Goal: Information Seeking & Learning: Find specific fact

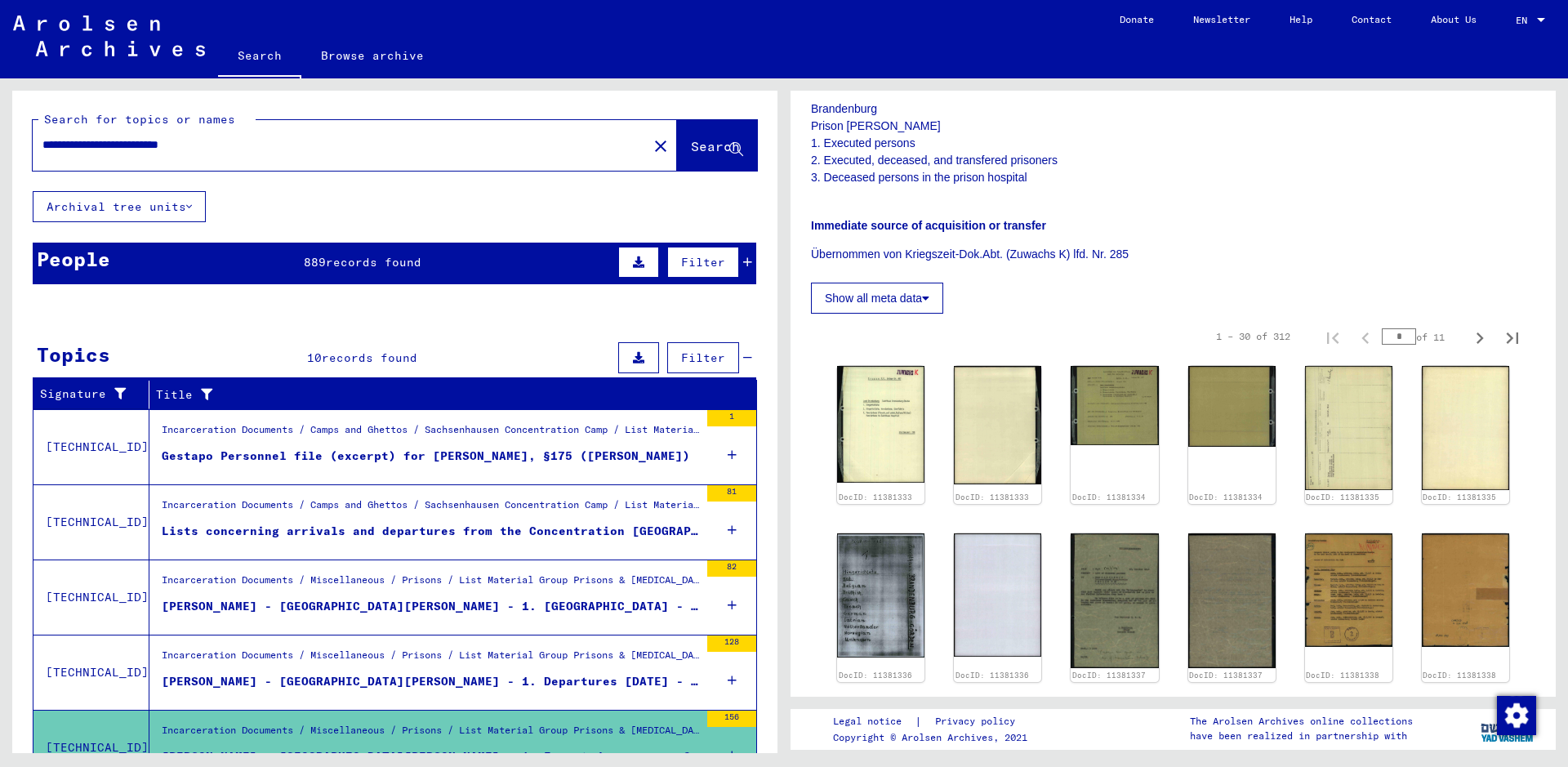
scroll to position [164, 0]
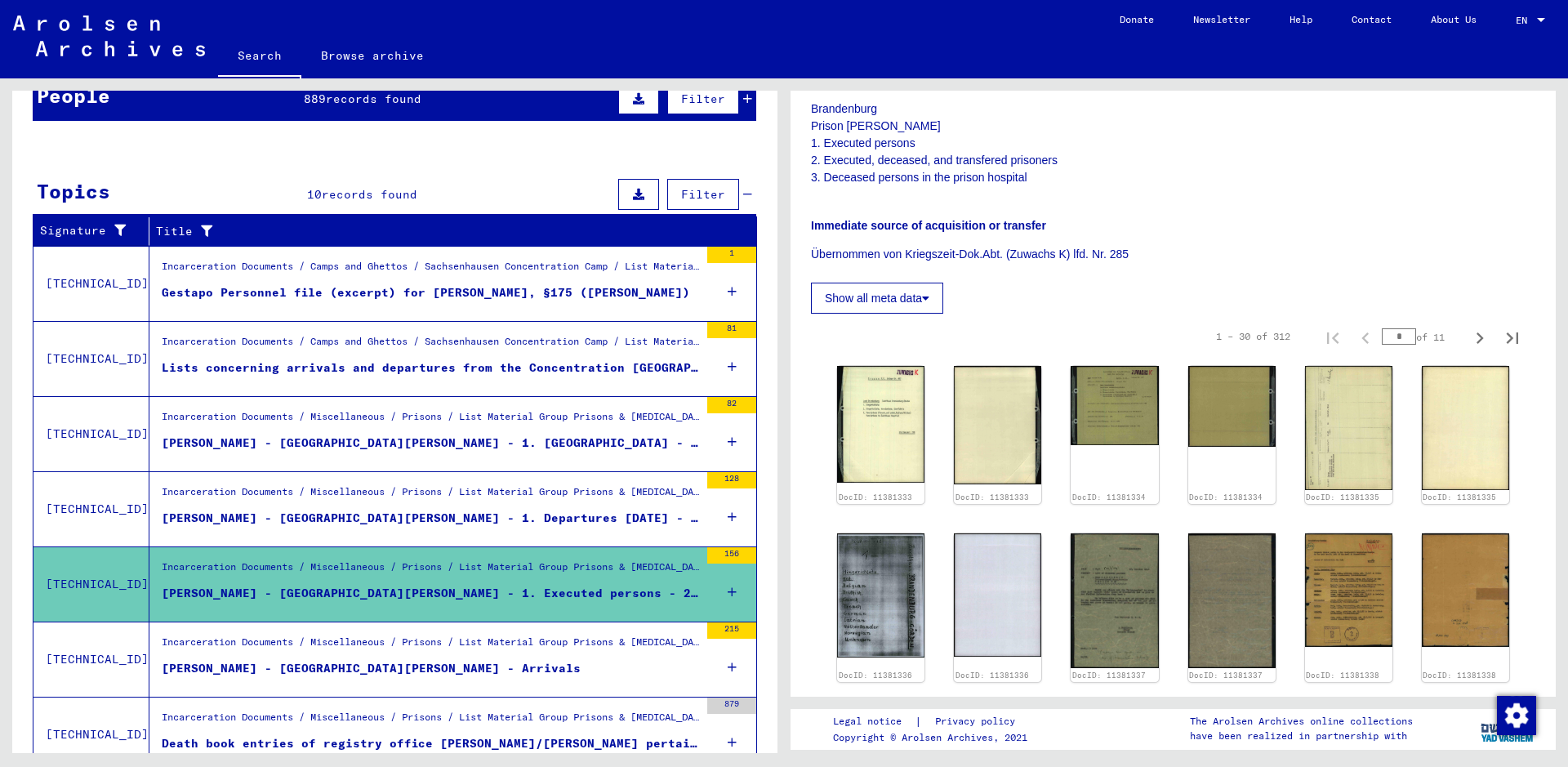
click at [428, 670] on div "[PERSON_NAME] - [GEOGRAPHIC_DATA][PERSON_NAME] - Arrivals" at bounding box center [371, 668] width 419 height 17
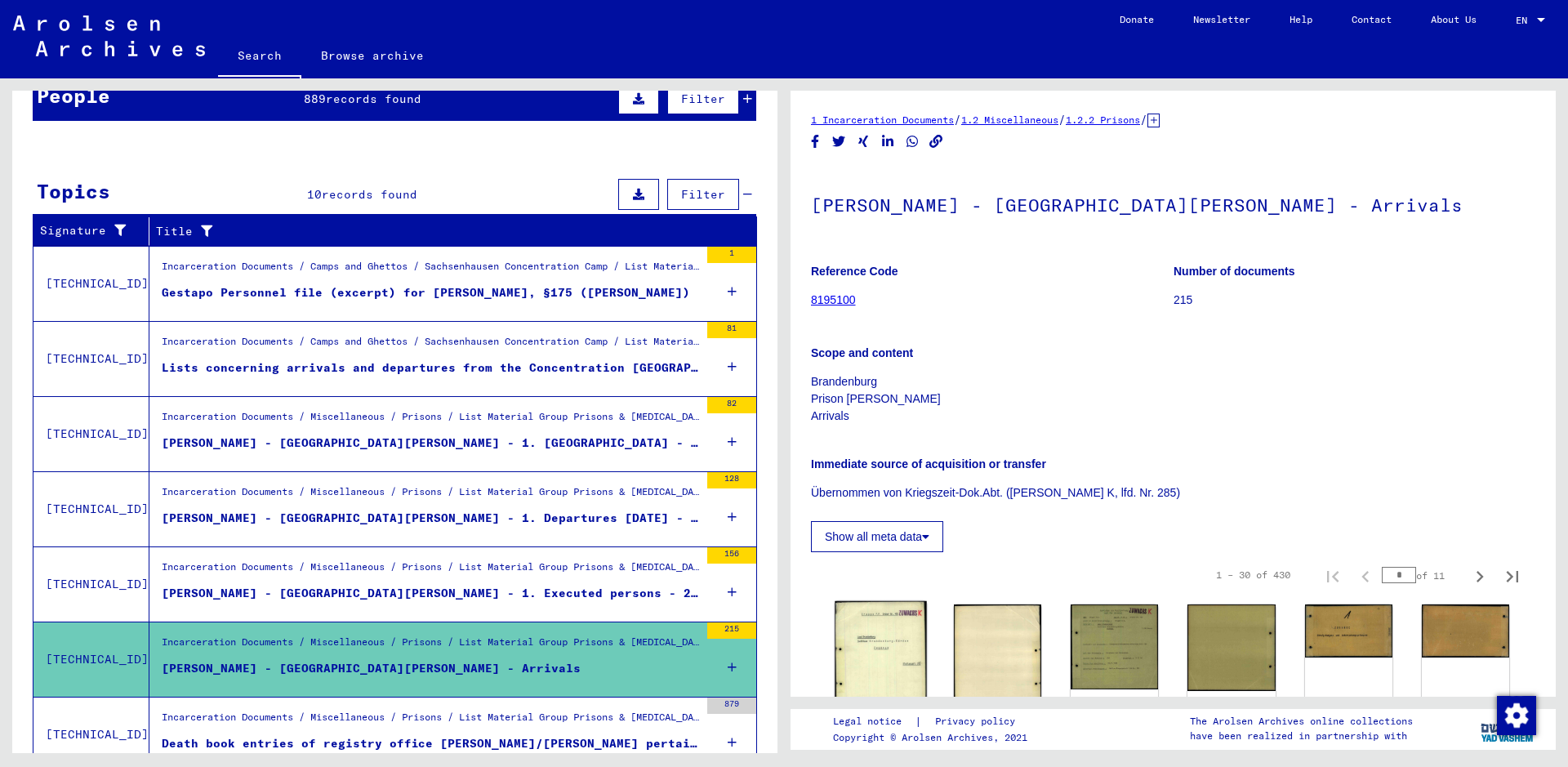
click at [890, 653] on img at bounding box center [880, 666] width 93 height 130
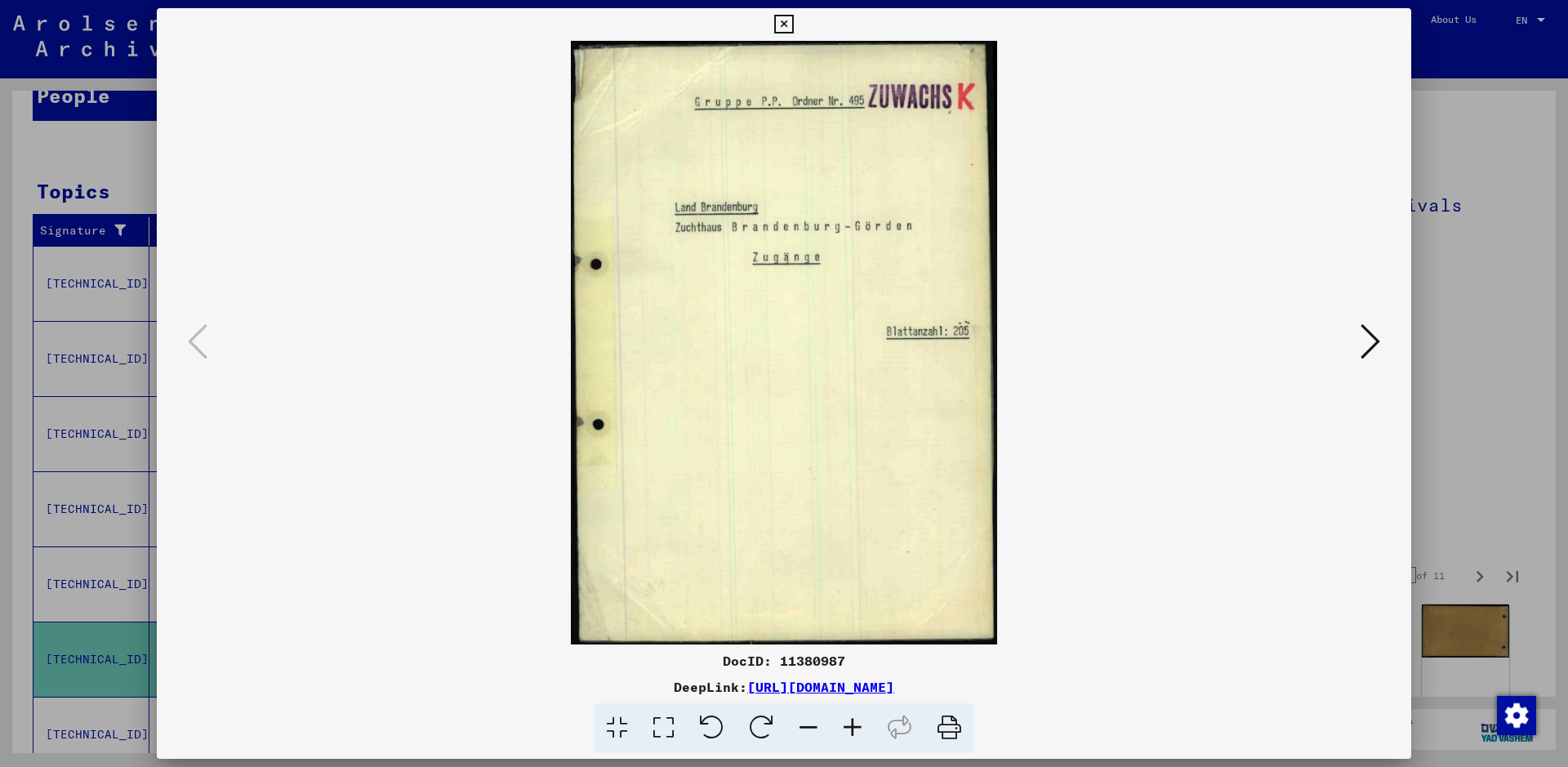
click at [1374, 346] on icon at bounding box center [1371, 341] width 20 height 39
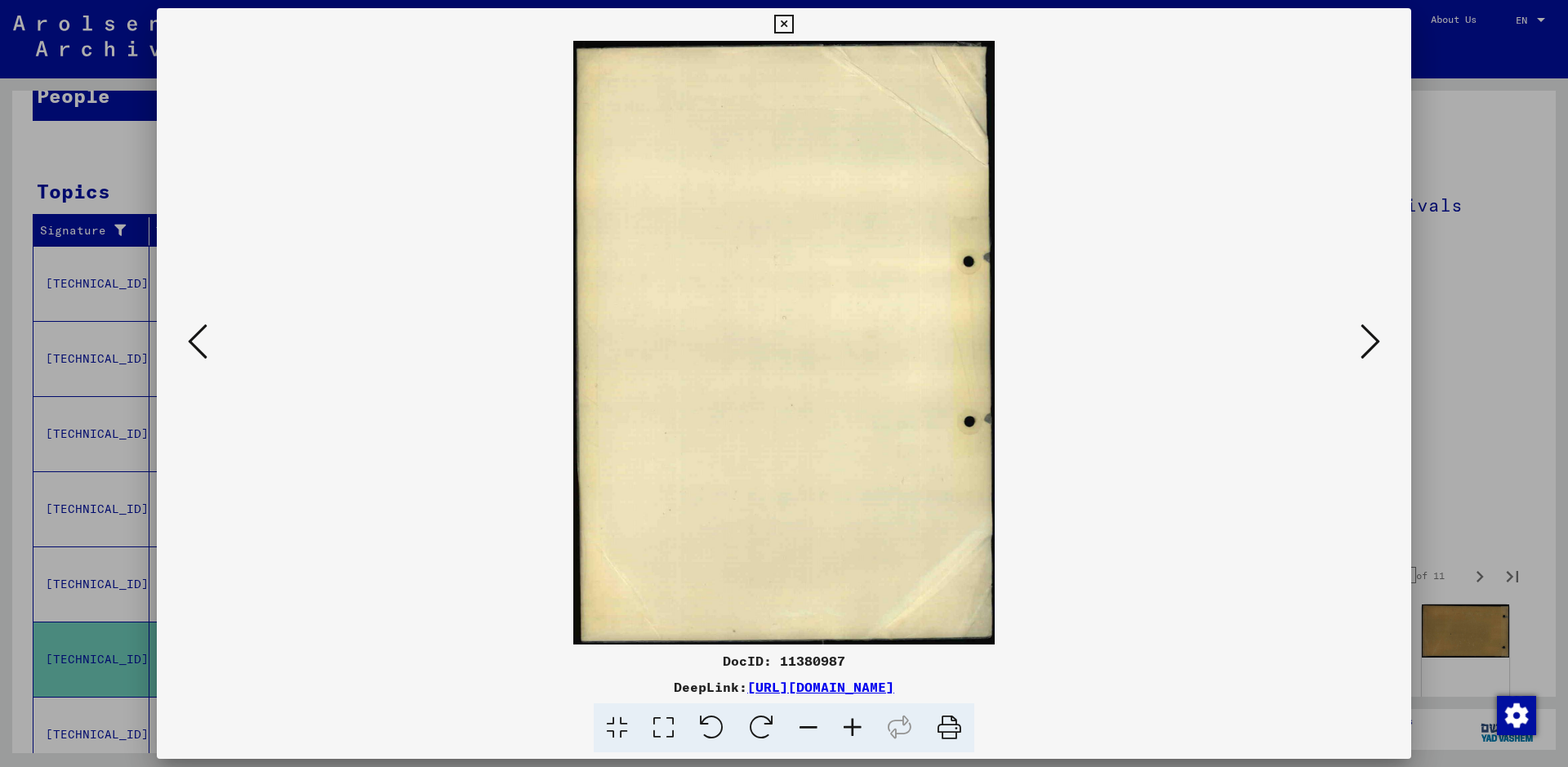
click at [1374, 346] on icon at bounding box center [1371, 341] width 20 height 39
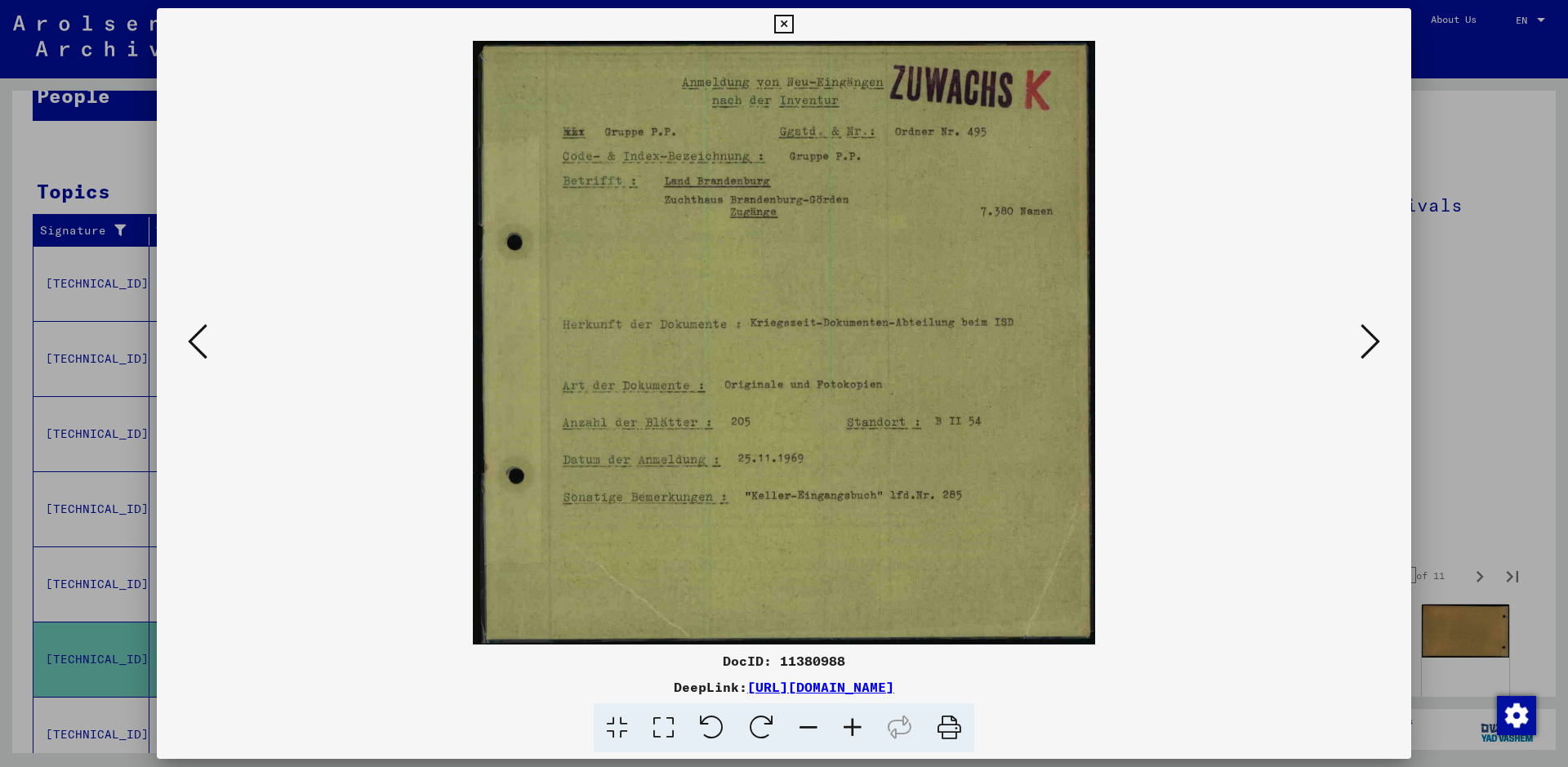
click at [1374, 346] on icon at bounding box center [1371, 341] width 20 height 39
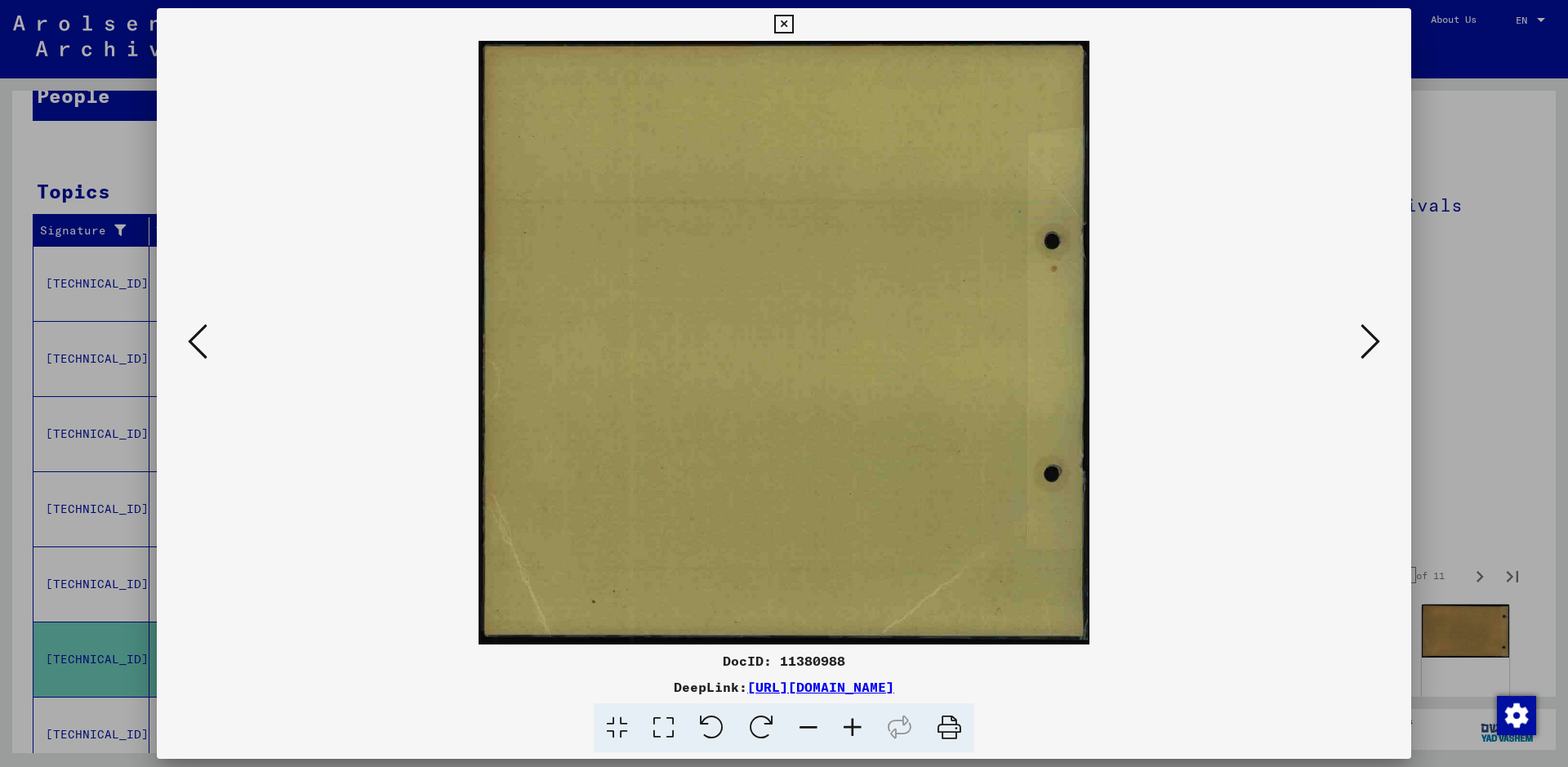
click at [1374, 346] on icon at bounding box center [1371, 341] width 20 height 39
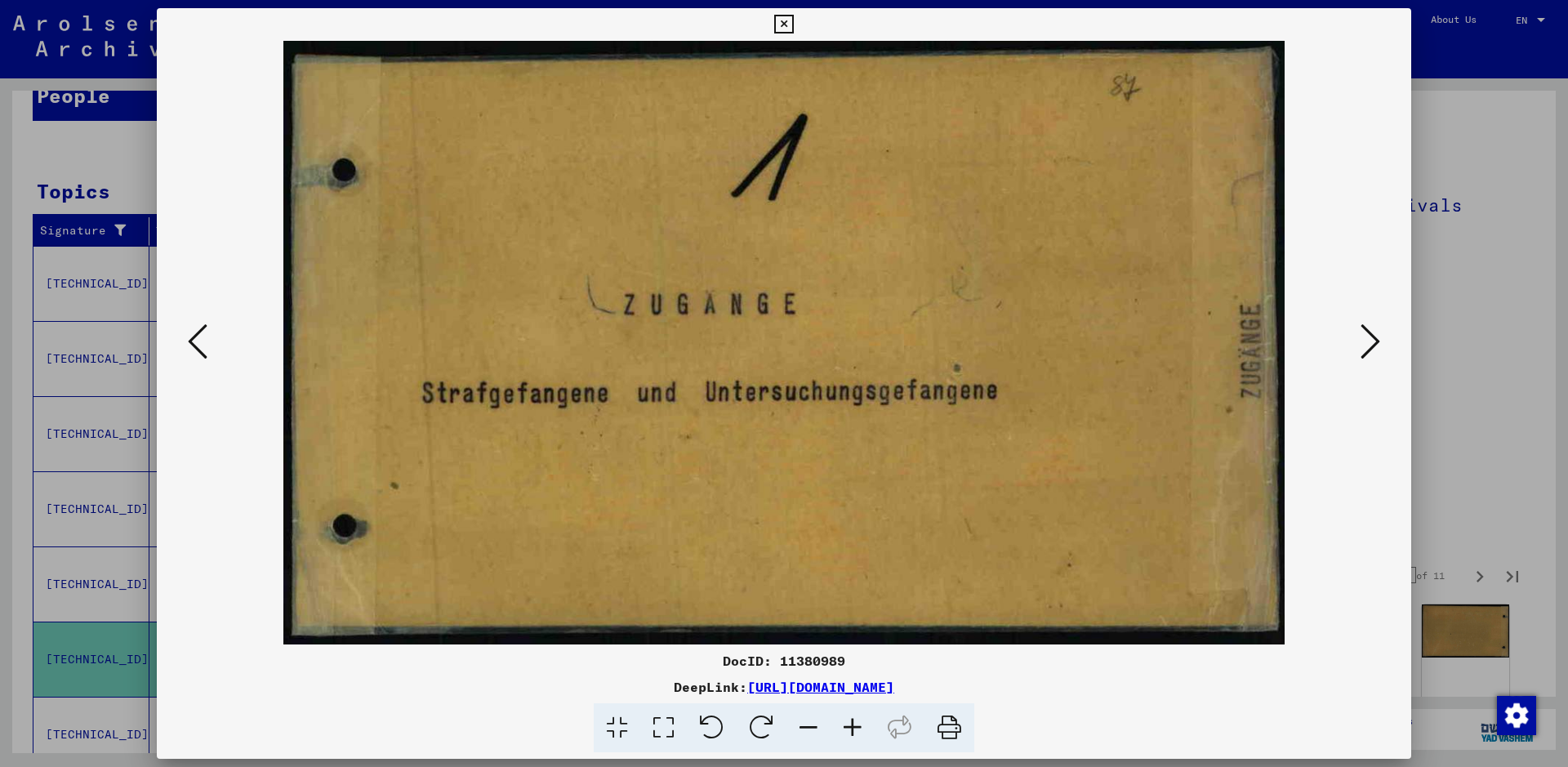
click at [1374, 346] on icon at bounding box center [1371, 341] width 20 height 39
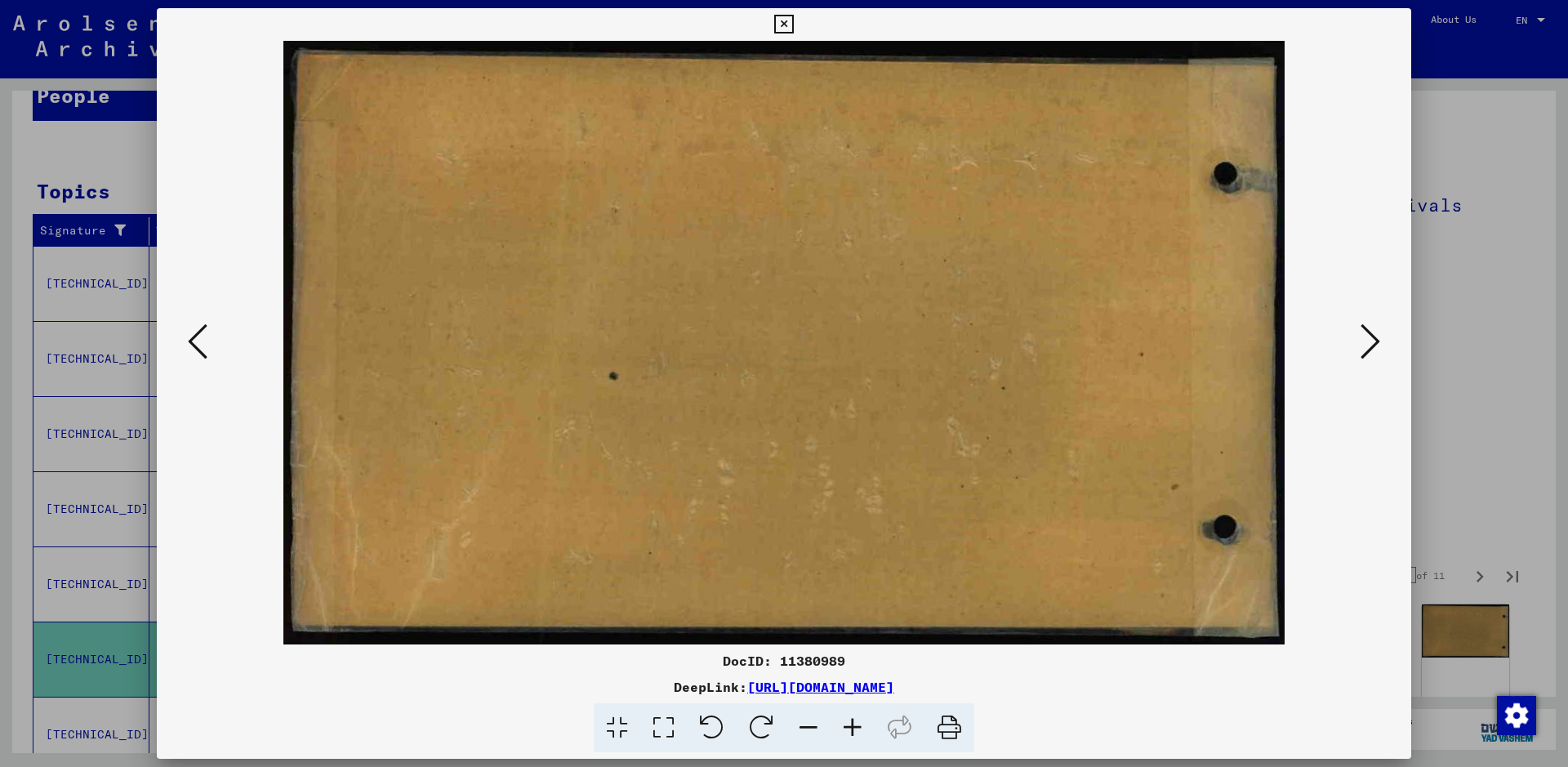
click at [1374, 346] on icon at bounding box center [1371, 341] width 20 height 39
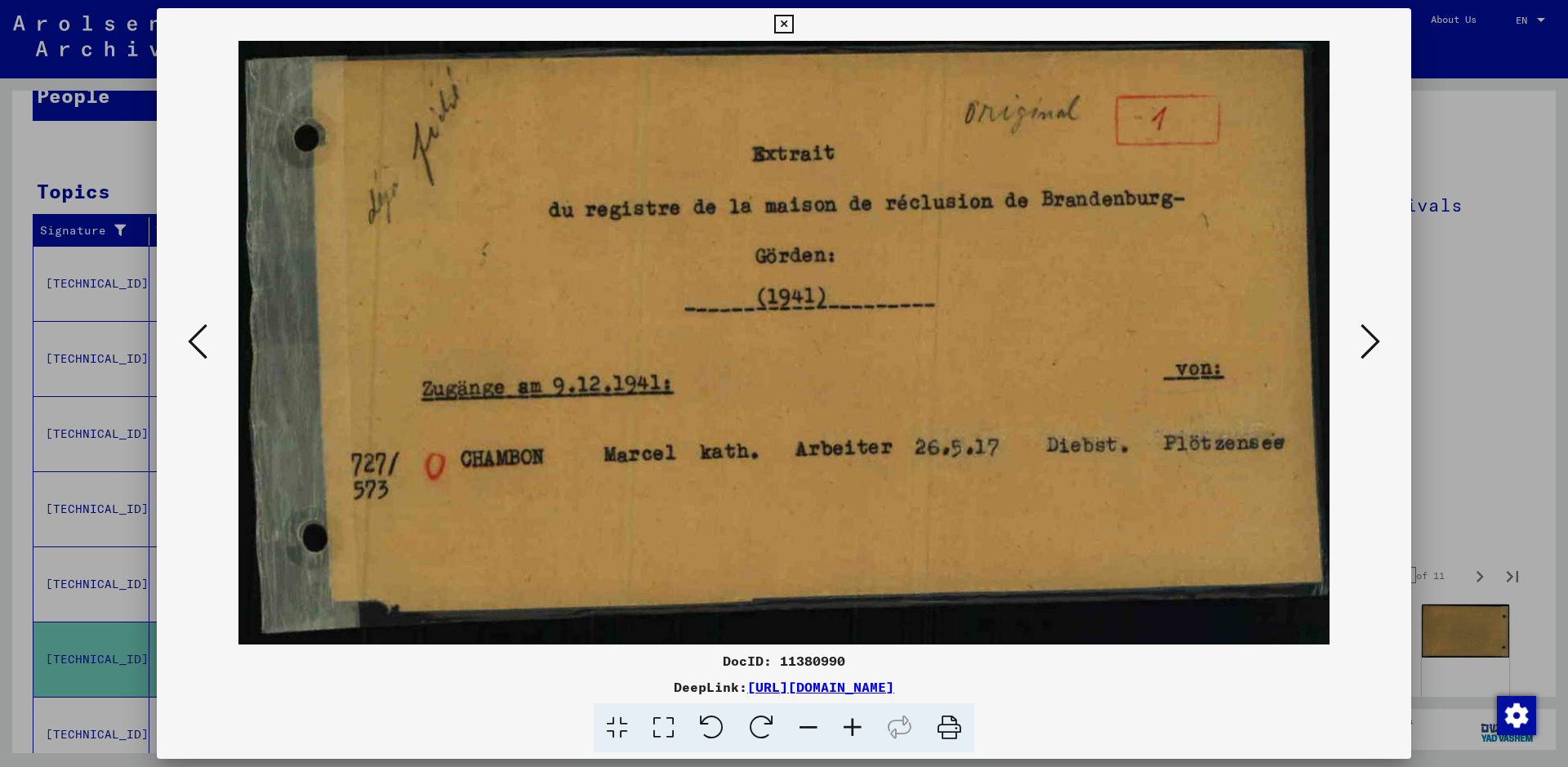
click at [1374, 346] on icon at bounding box center [1371, 341] width 20 height 39
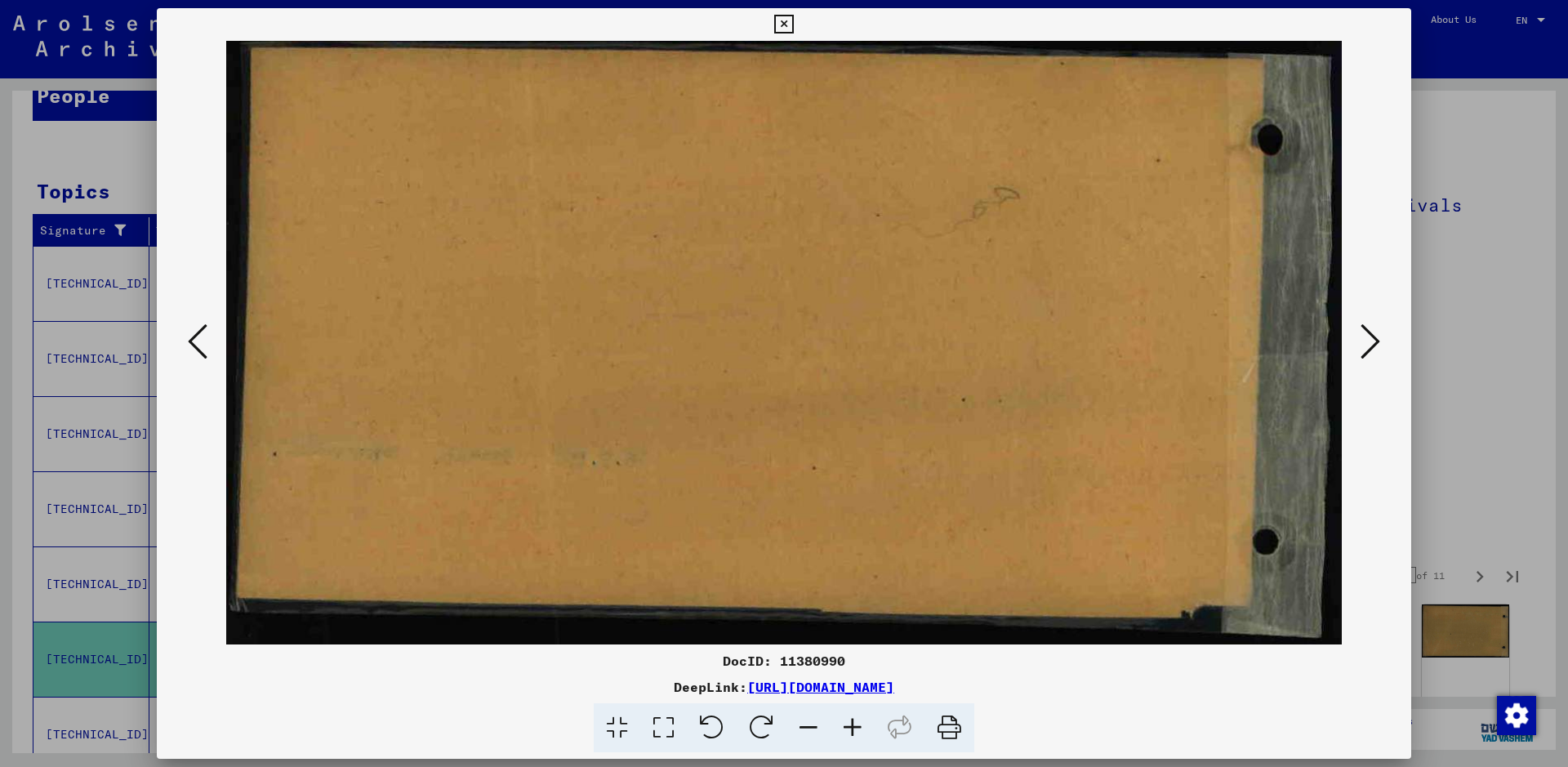
click at [1374, 346] on icon at bounding box center [1371, 341] width 20 height 39
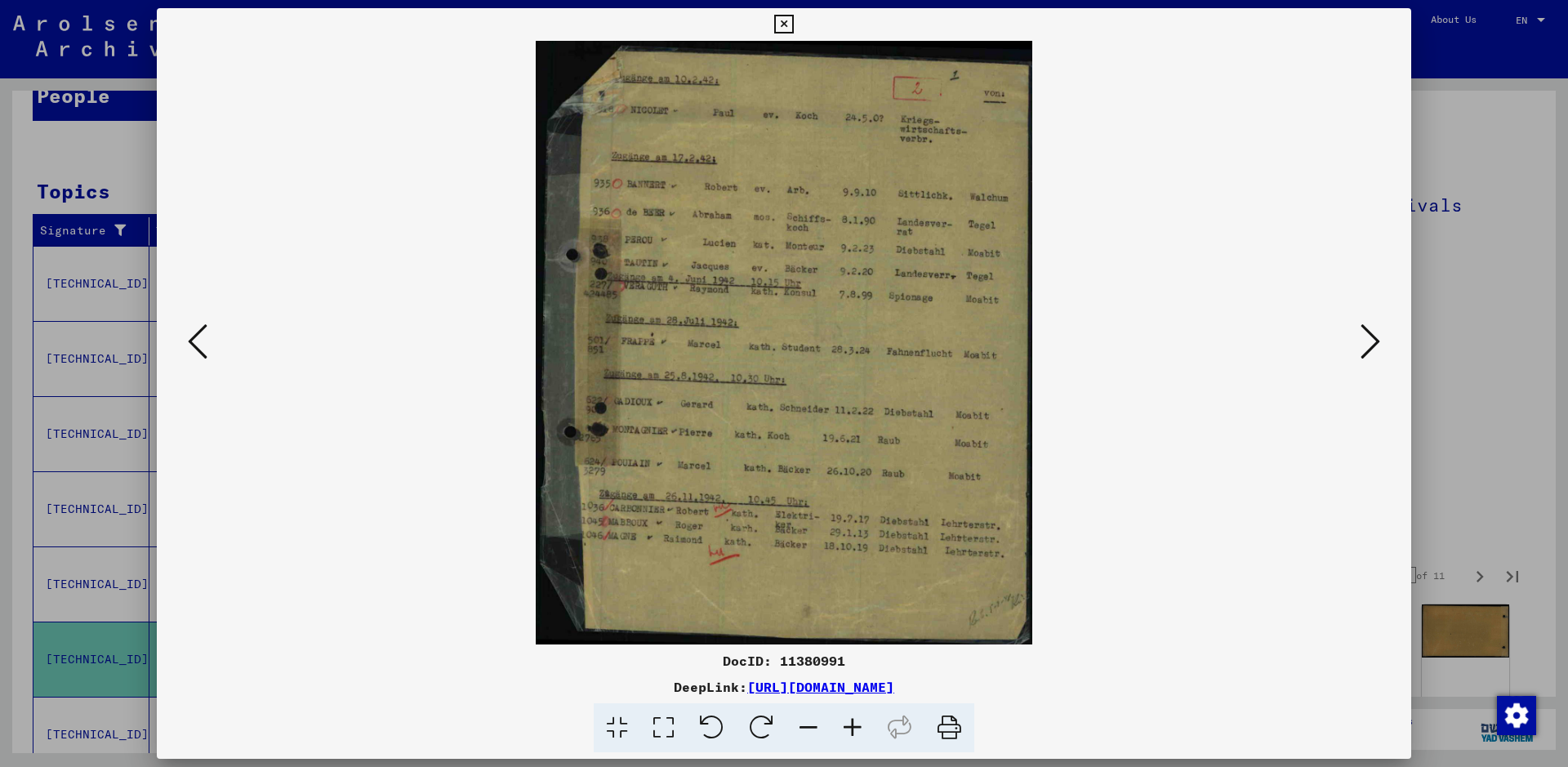
click at [853, 727] on icon at bounding box center [852, 728] width 44 height 50
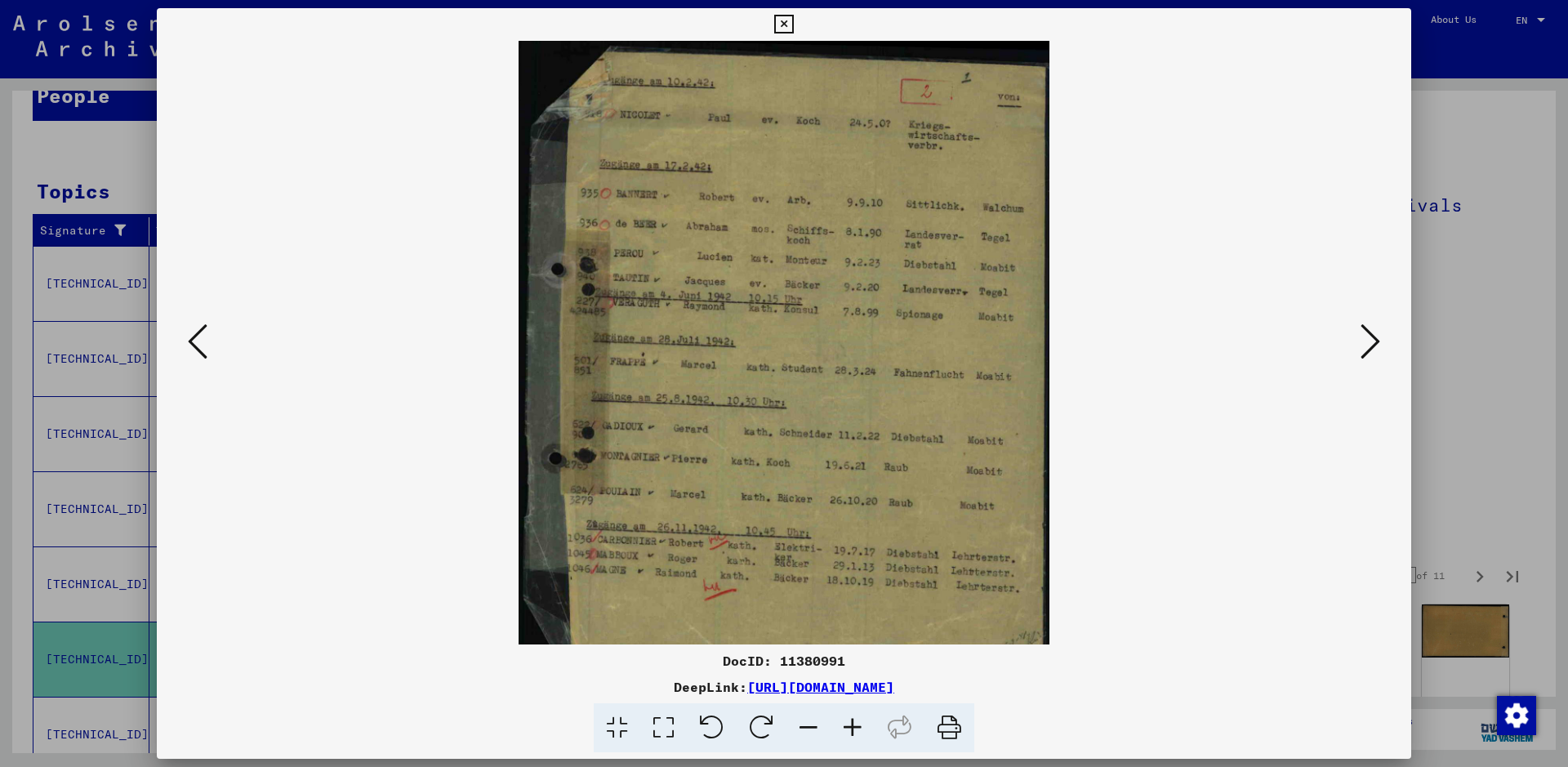
click at [853, 727] on icon at bounding box center [852, 728] width 44 height 50
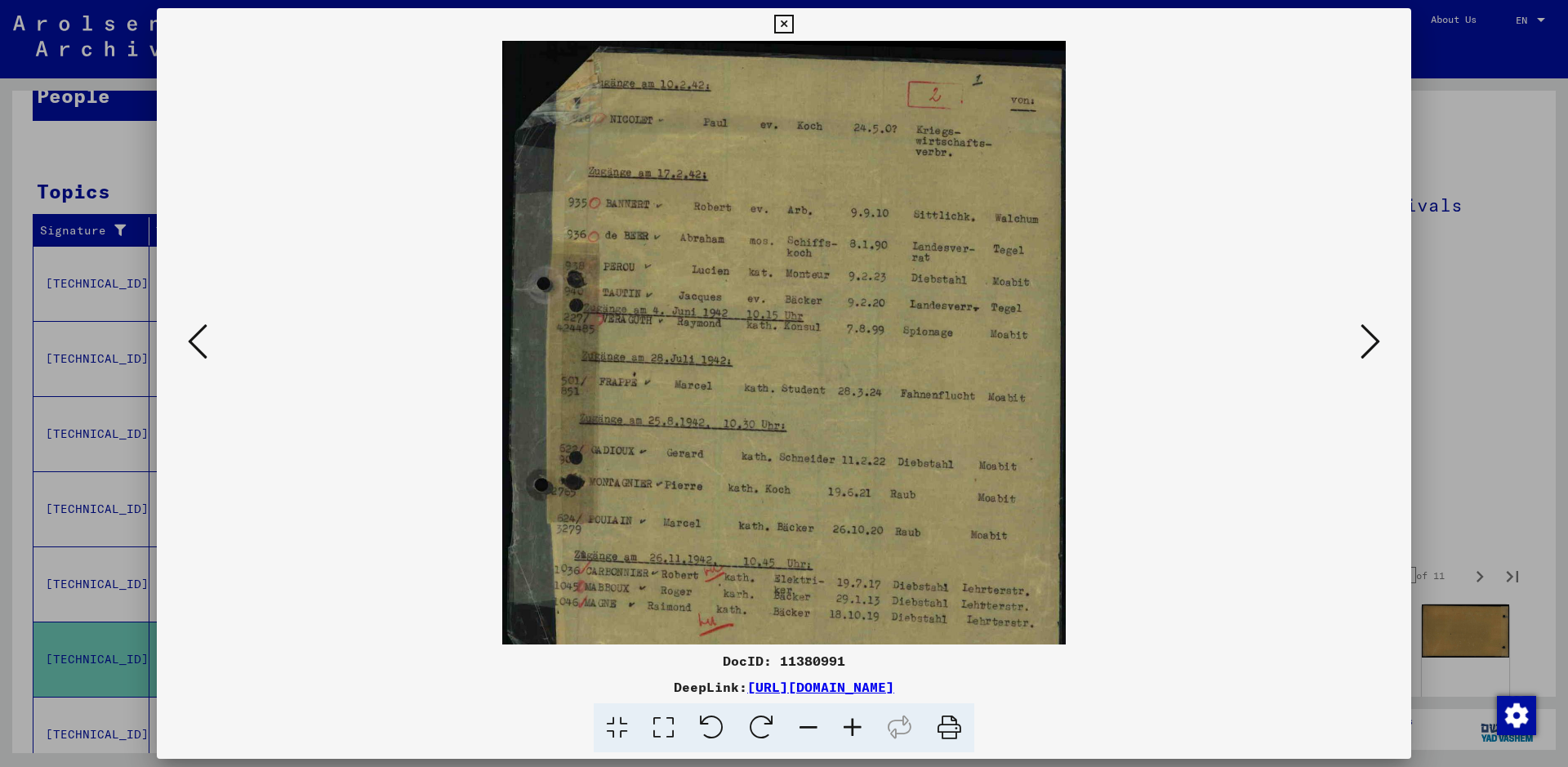
click at [853, 727] on icon at bounding box center [852, 728] width 44 height 50
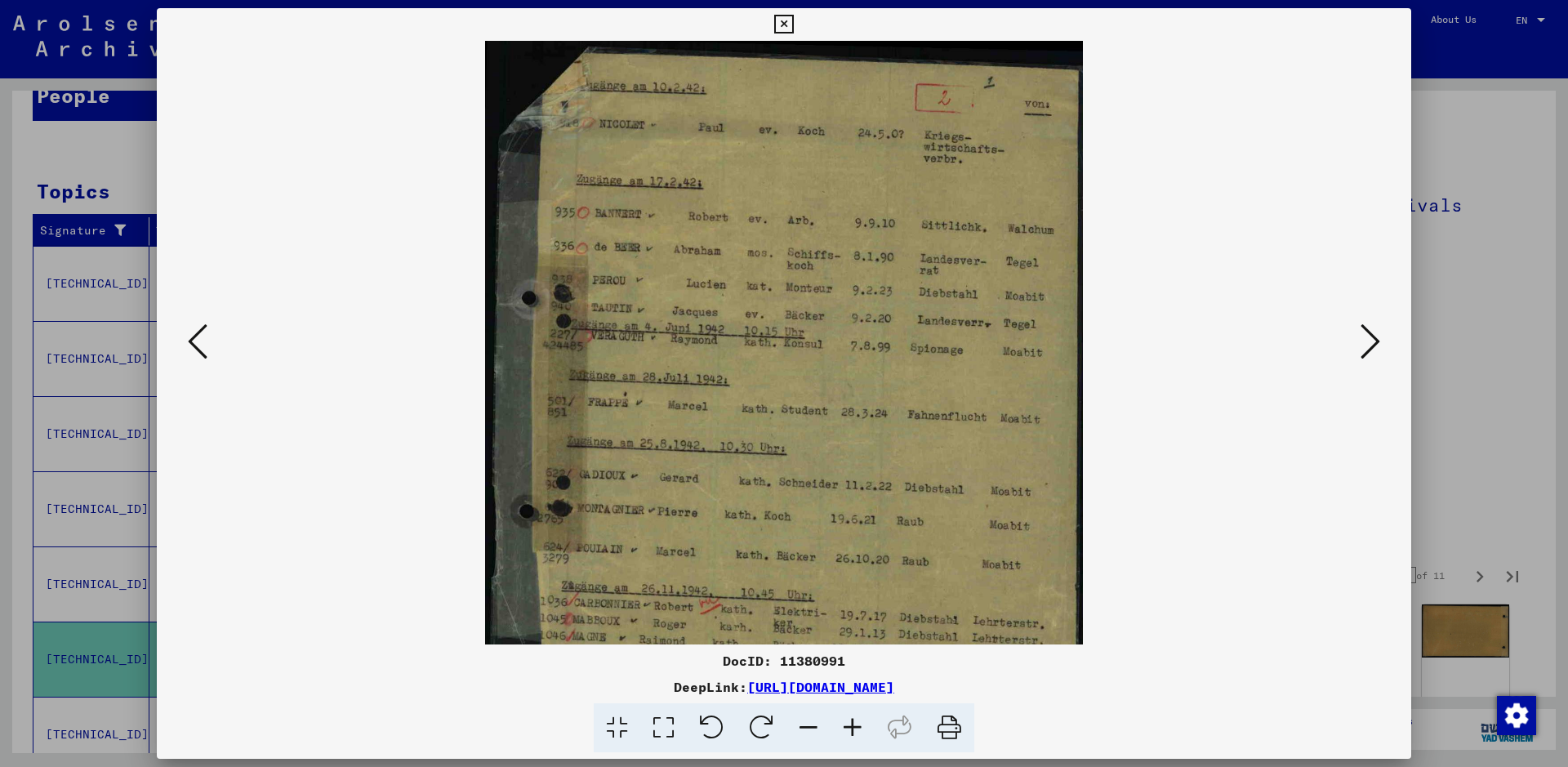
click at [853, 727] on icon at bounding box center [852, 728] width 44 height 50
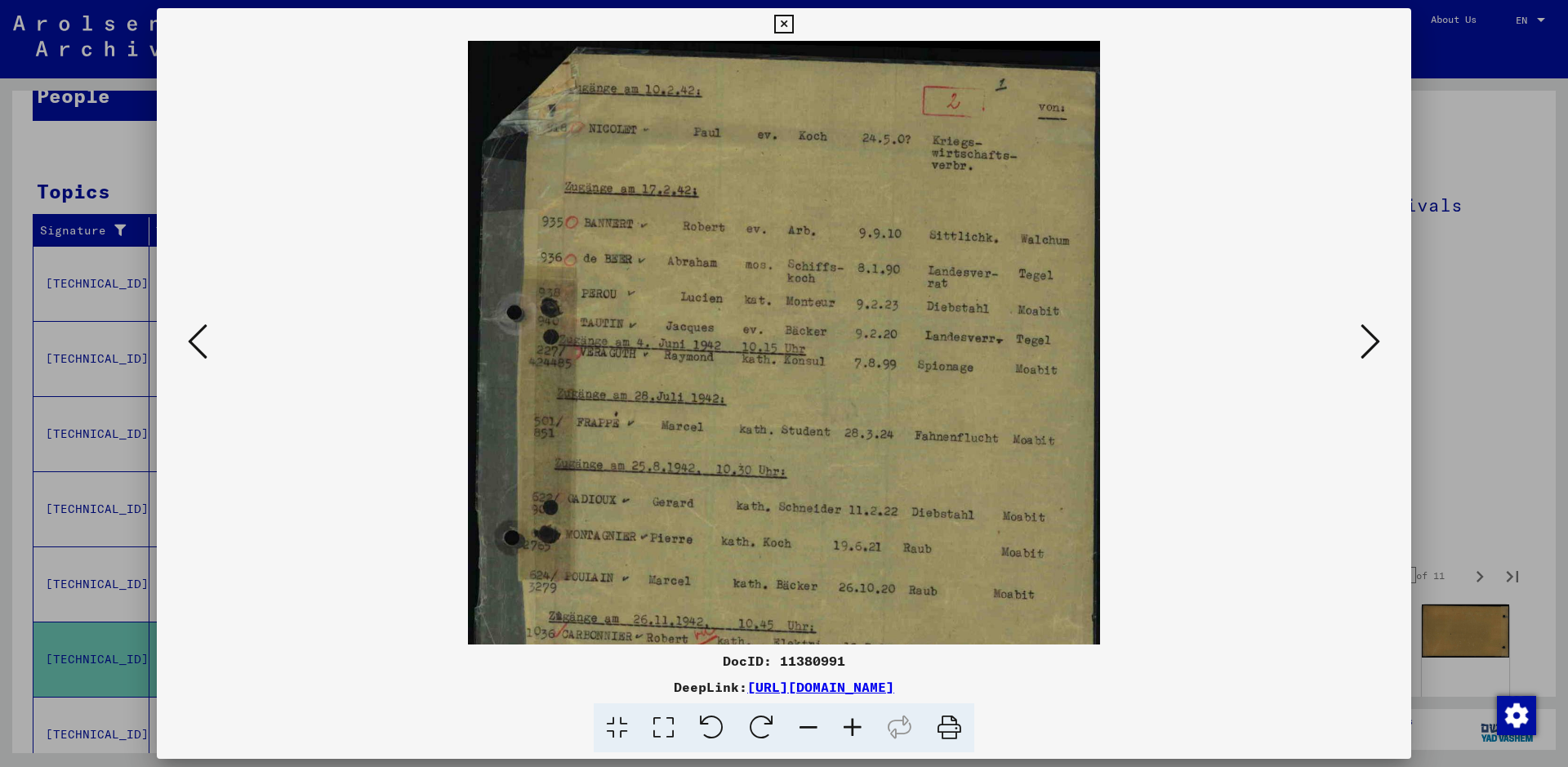
click at [853, 727] on icon at bounding box center [852, 728] width 44 height 50
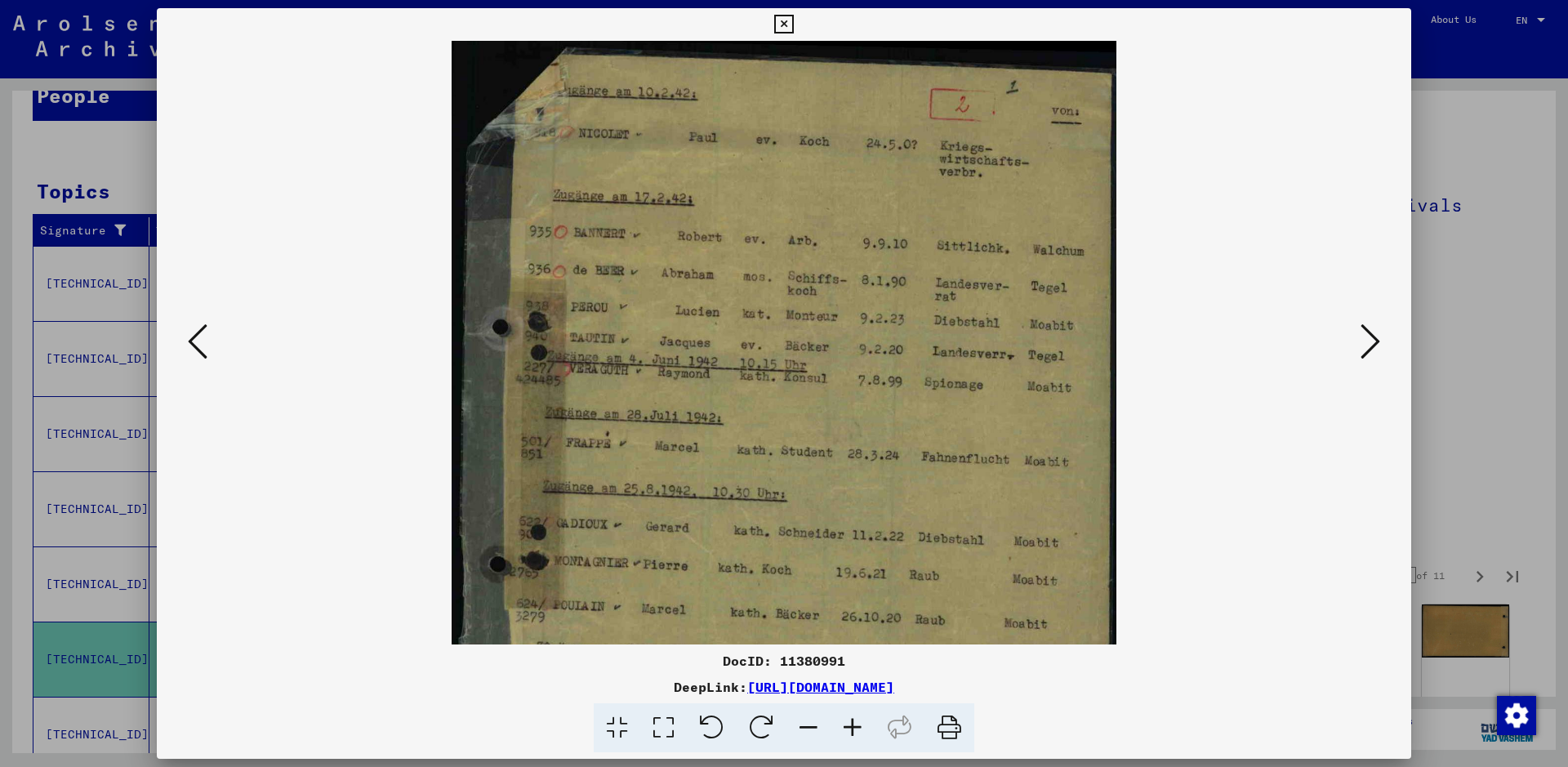
click at [853, 727] on icon at bounding box center [852, 728] width 44 height 50
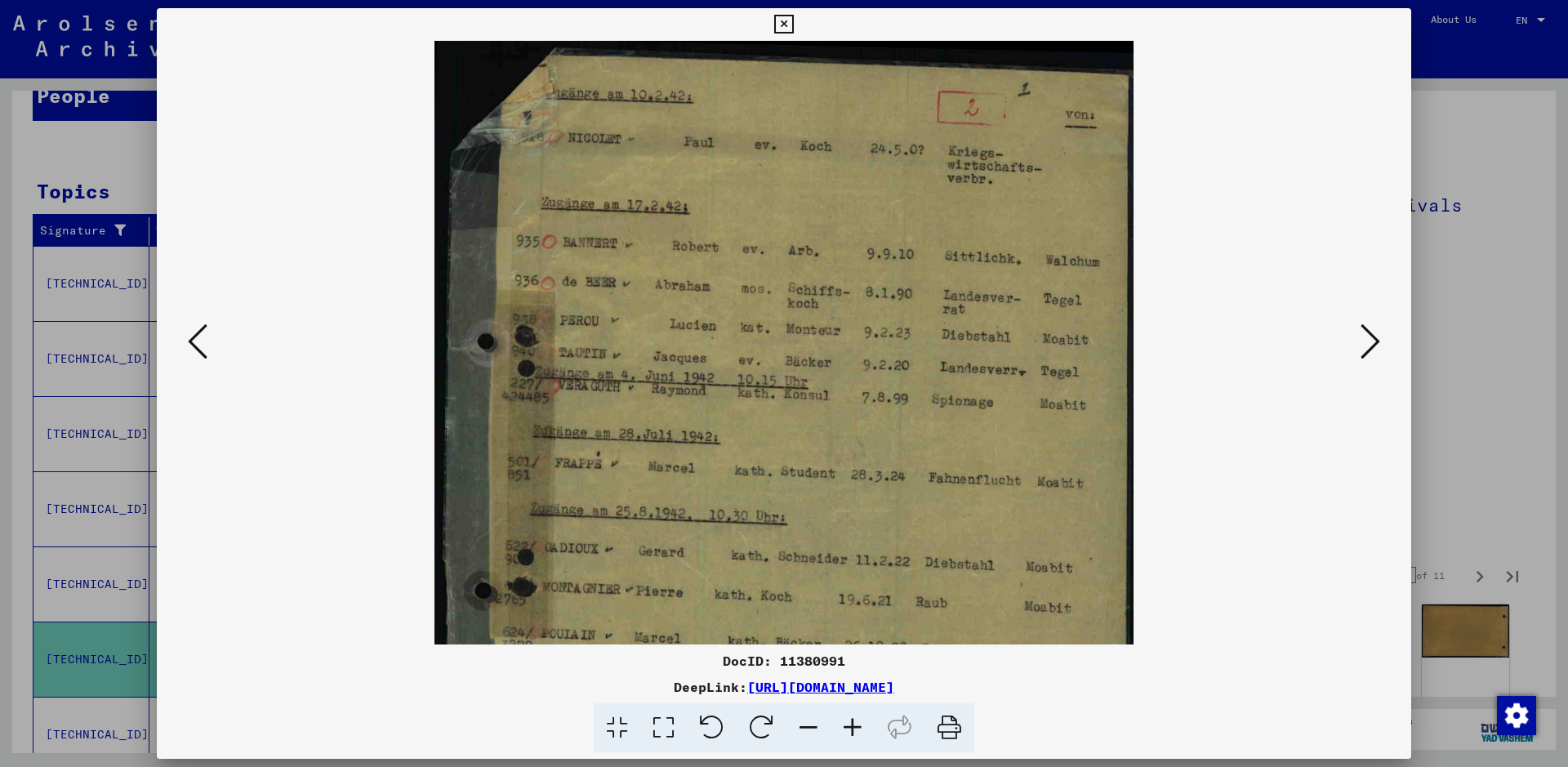
click at [853, 727] on icon at bounding box center [852, 728] width 44 height 50
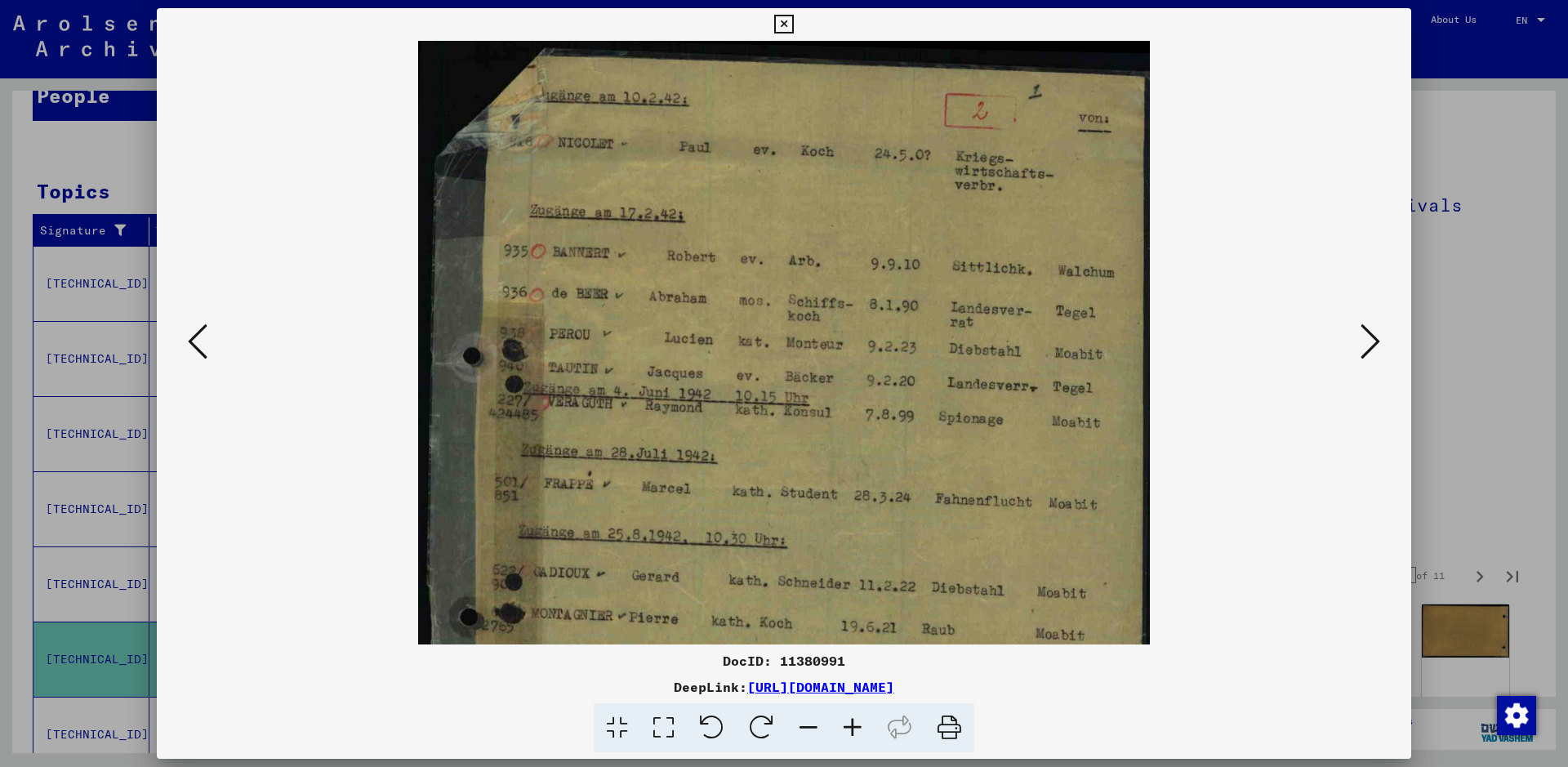
click at [853, 727] on icon at bounding box center [852, 728] width 44 height 50
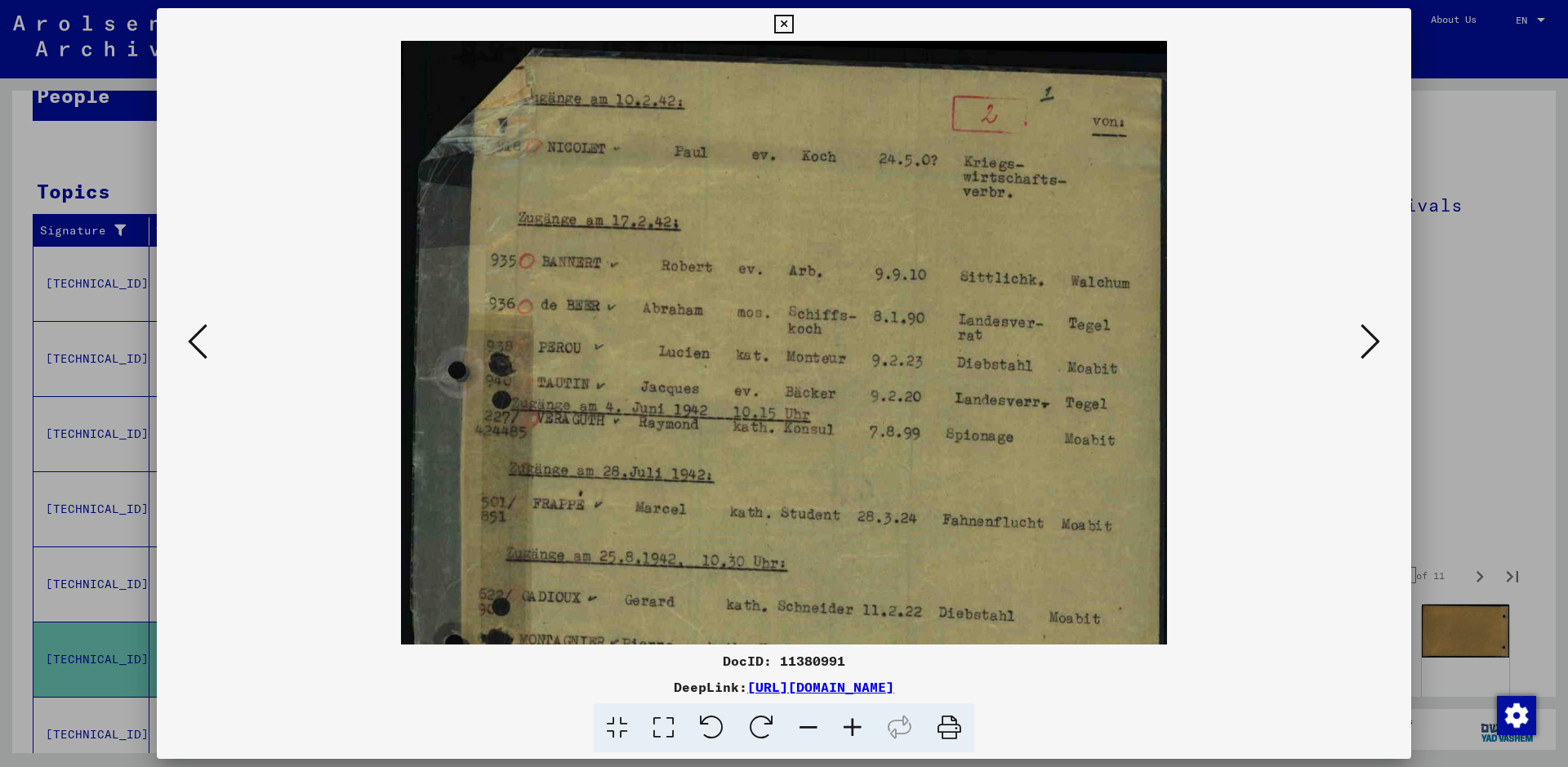
click at [853, 727] on icon at bounding box center [852, 728] width 44 height 50
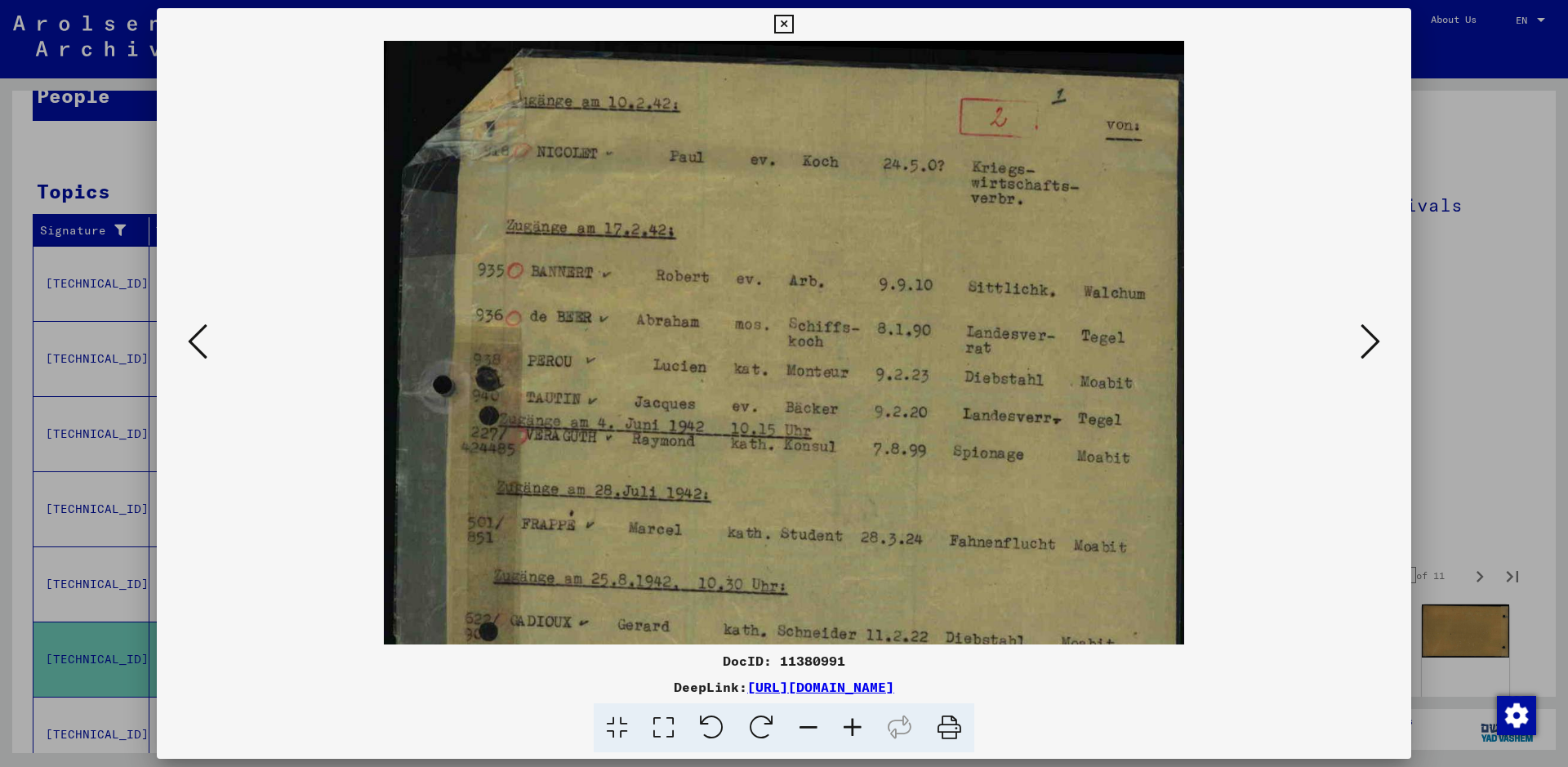
click at [853, 727] on icon at bounding box center [852, 728] width 44 height 50
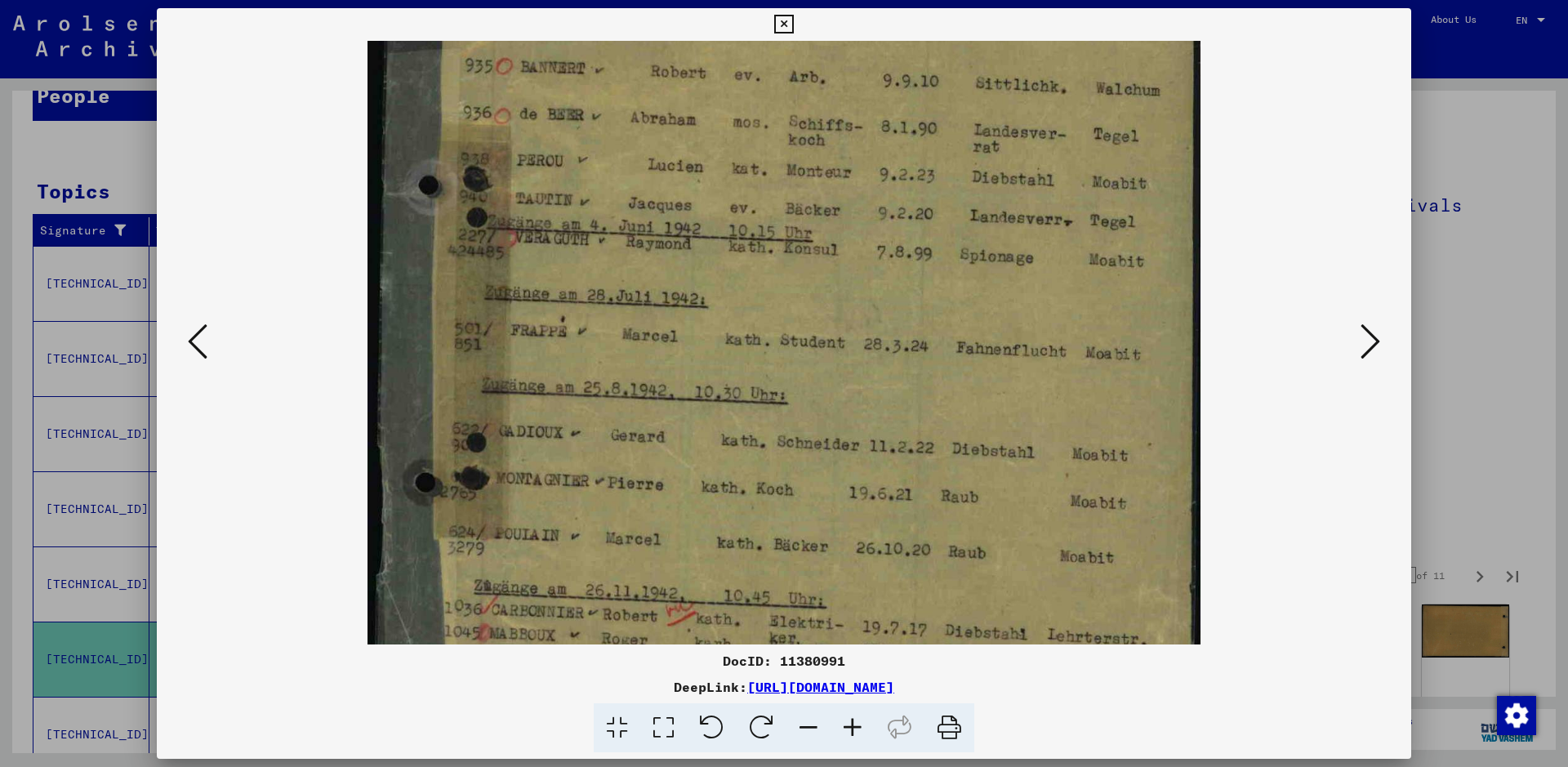
scroll to position [224, 0]
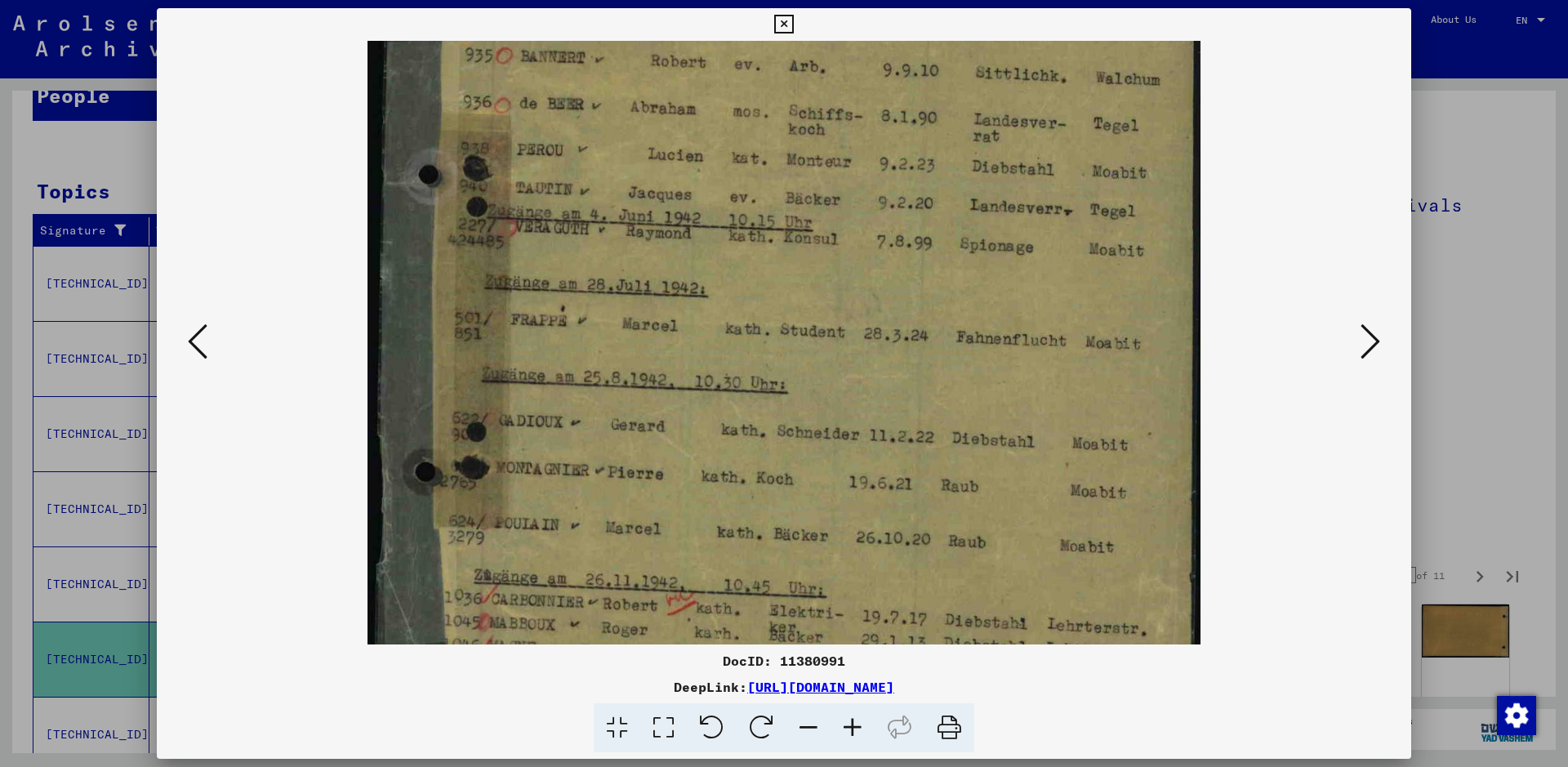
drag, startPoint x: 795, startPoint y: 593, endPoint x: 825, endPoint y: 368, distance: 227.0
click at [825, 368] on img at bounding box center [784, 322] width 833 height 1012
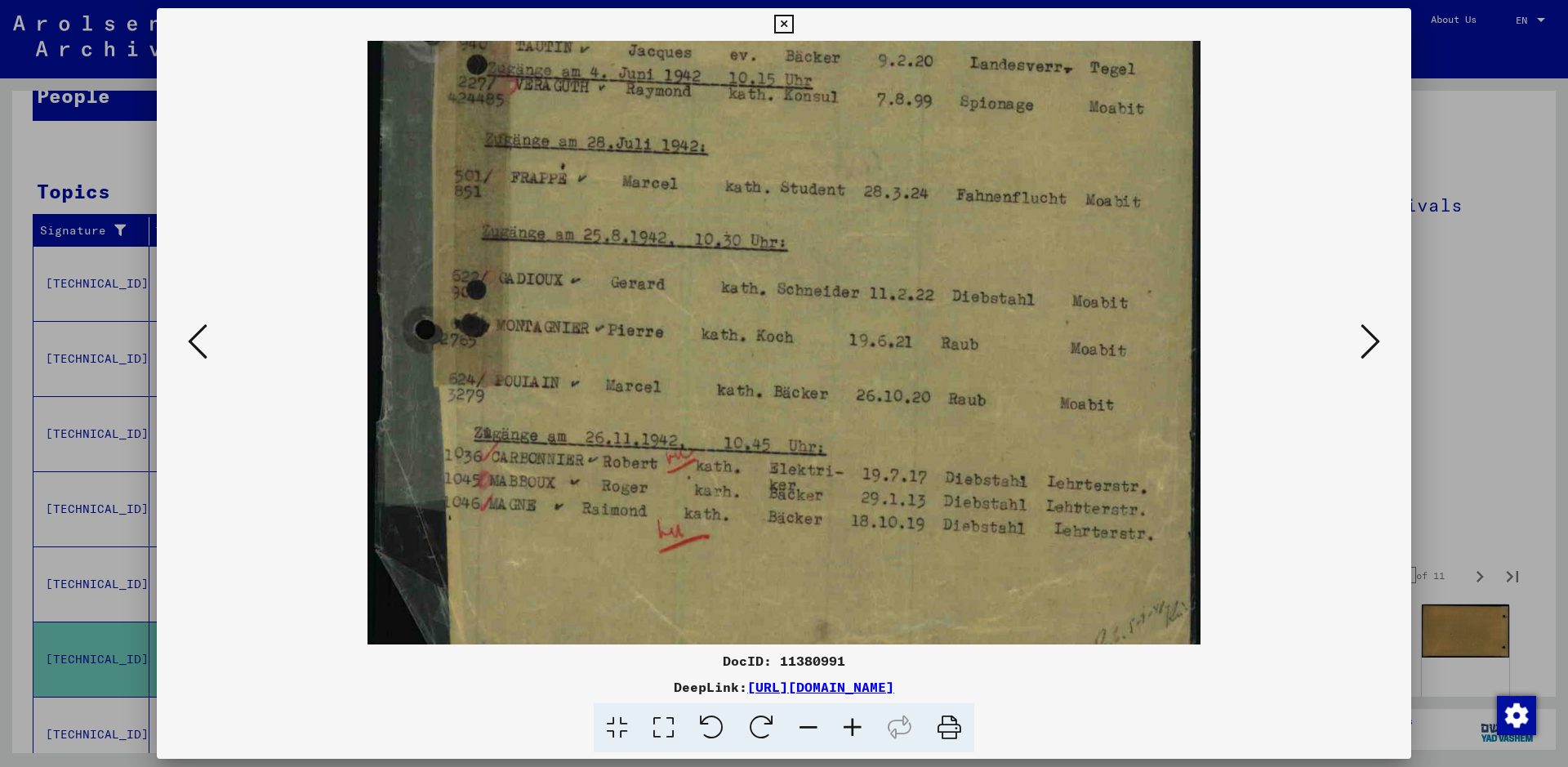
scroll to position [368, 0]
drag, startPoint x: 819, startPoint y: 496, endPoint x: 855, endPoint y: 353, distance: 147.5
click at [855, 353] on img at bounding box center [784, 179] width 833 height 1012
click at [1371, 344] on icon at bounding box center [1371, 341] width 20 height 39
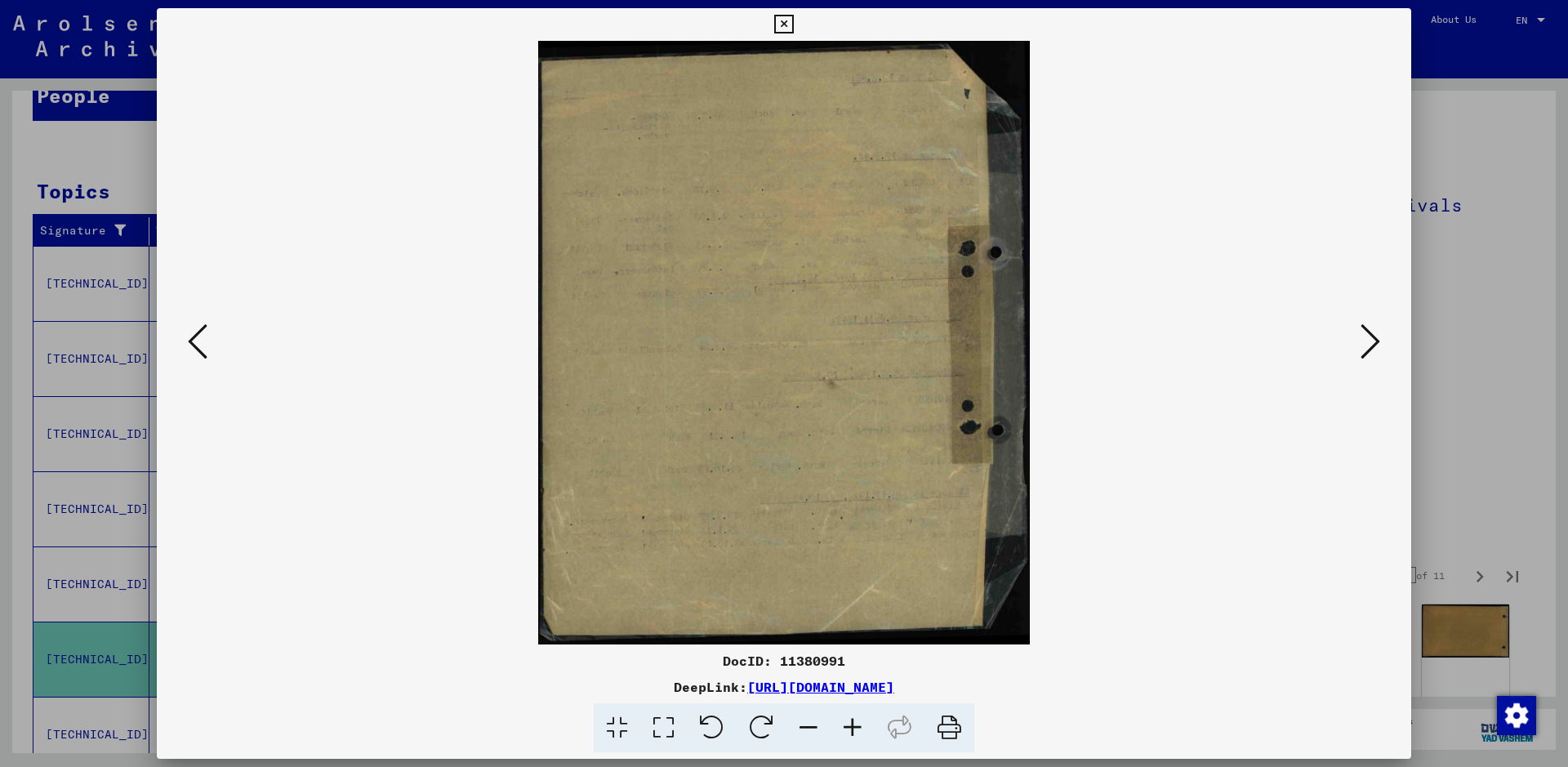
scroll to position [0, 0]
click at [1371, 344] on icon at bounding box center [1371, 341] width 20 height 39
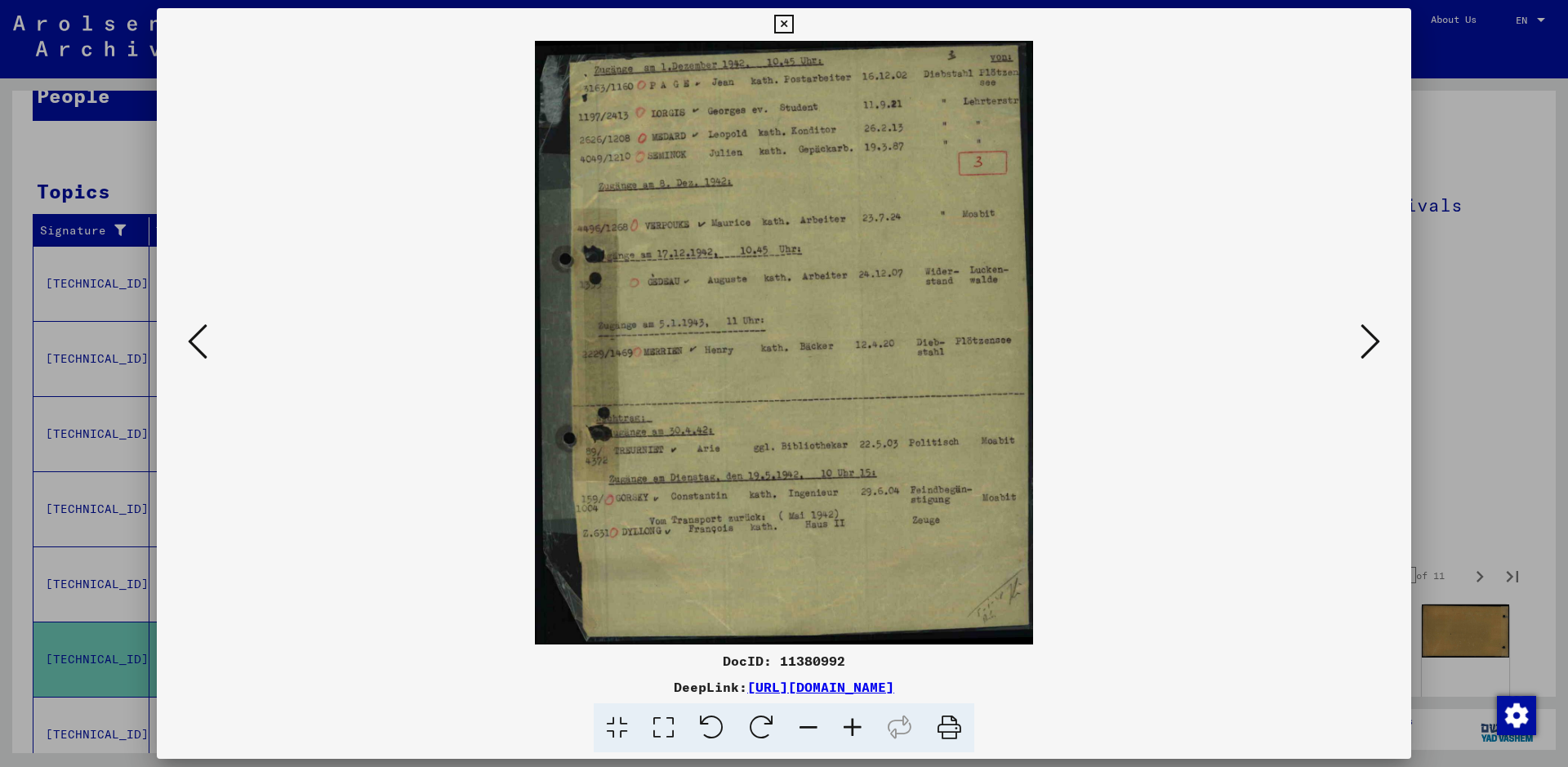
click at [850, 721] on icon at bounding box center [852, 728] width 44 height 50
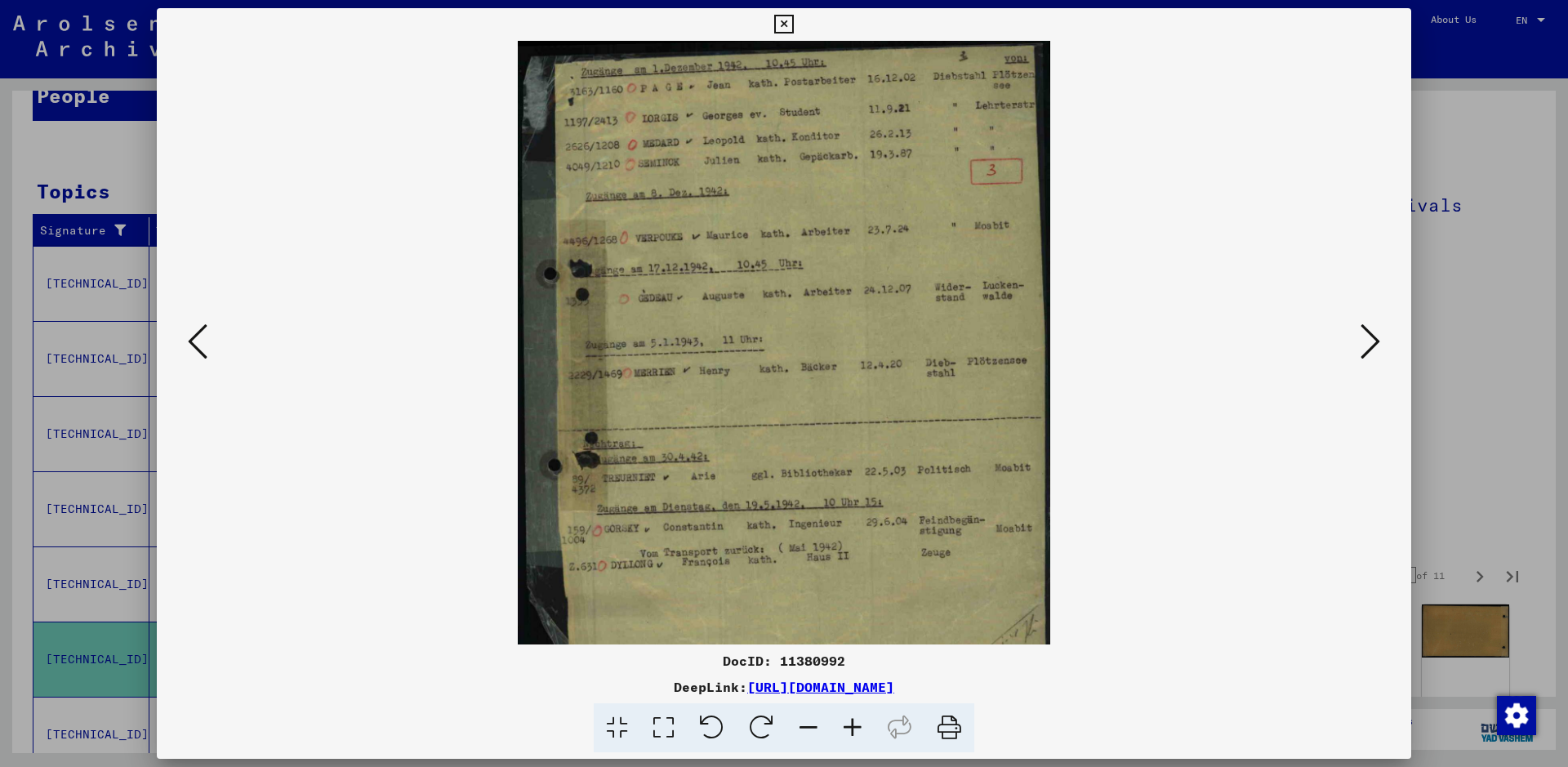
click at [850, 721] on icon at bounding box center [852, 728] width 44 height 50
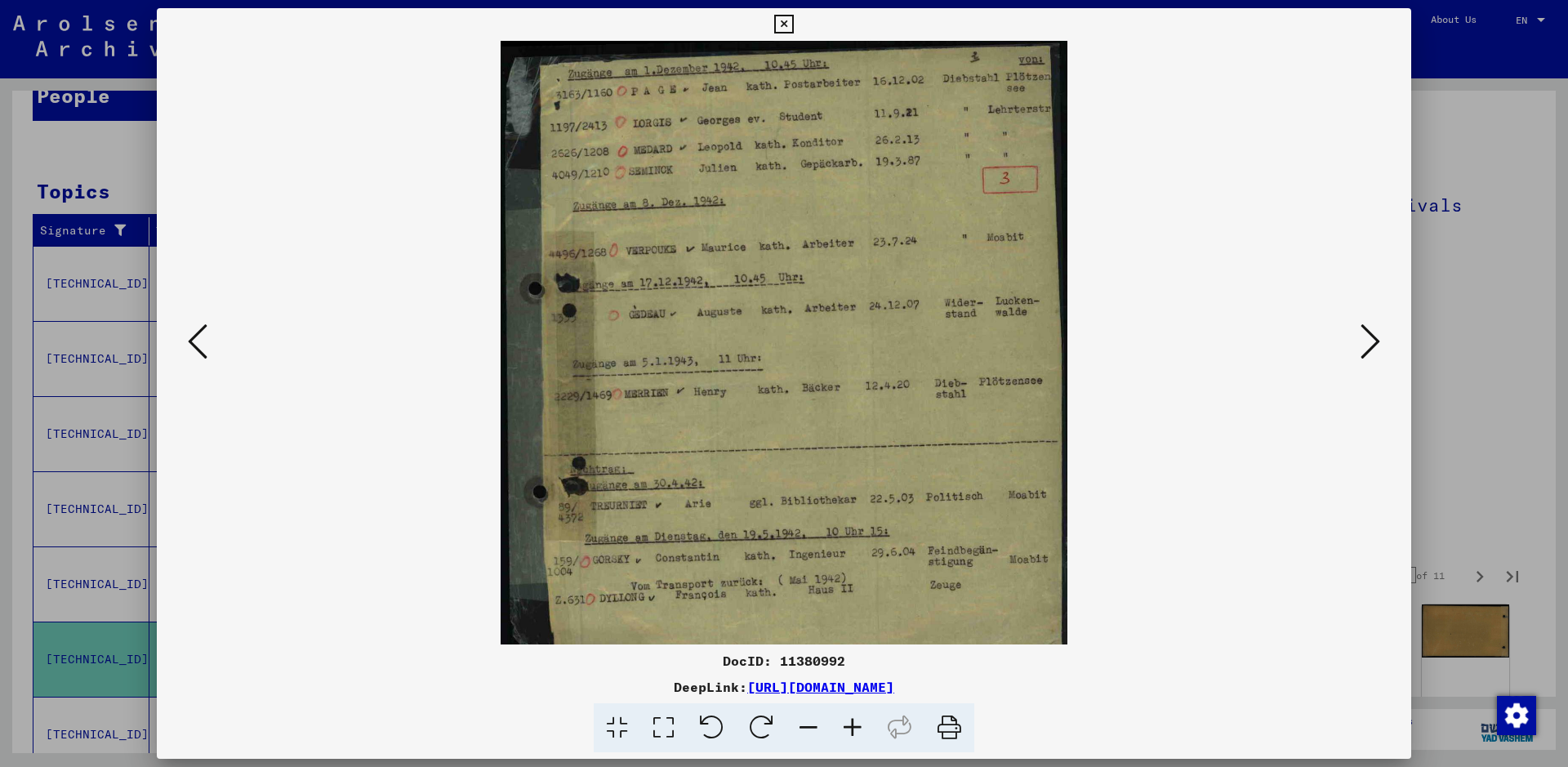
click at [850, 721] on icon at bounding box center [852, 728] width 44 height 50
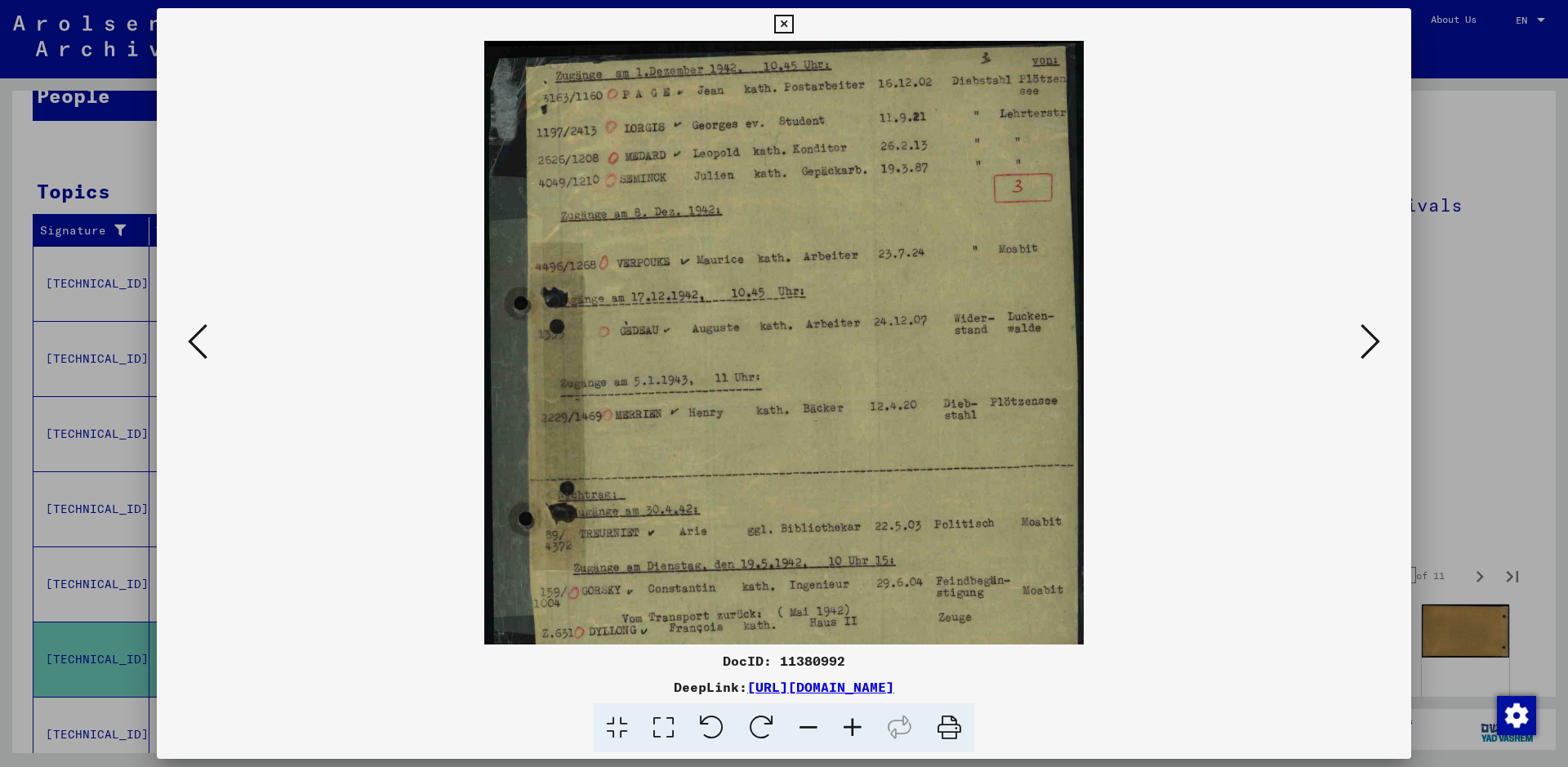
click at [850, 721] on icon at bounding box center [852, 728] width 44 height 50
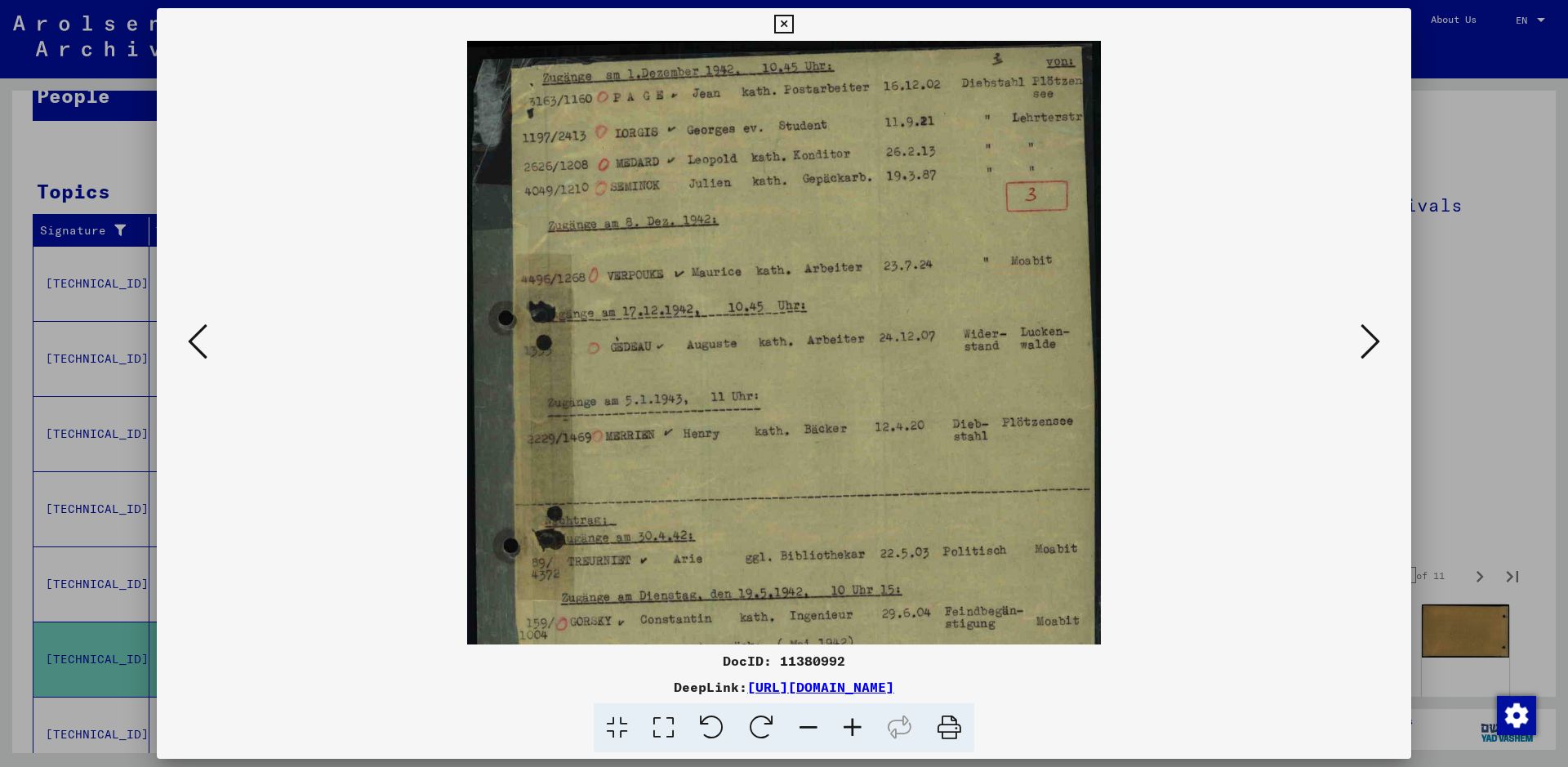
click at [850, 721] on icon at bounding box center [852, 728] width 44 height 50
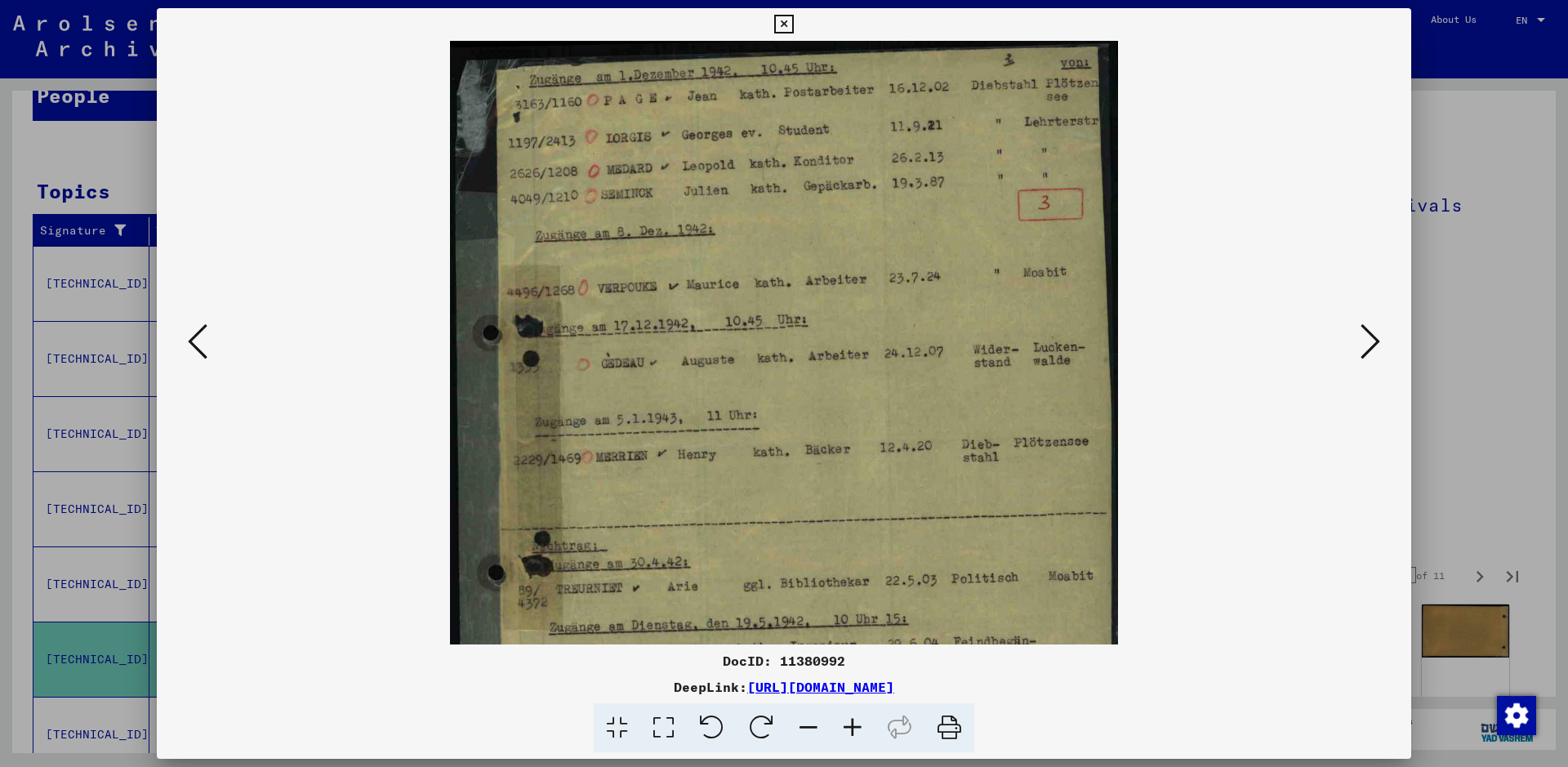
click at [850, 721] on icon at bounding box center [852, 728] width 44 height 50
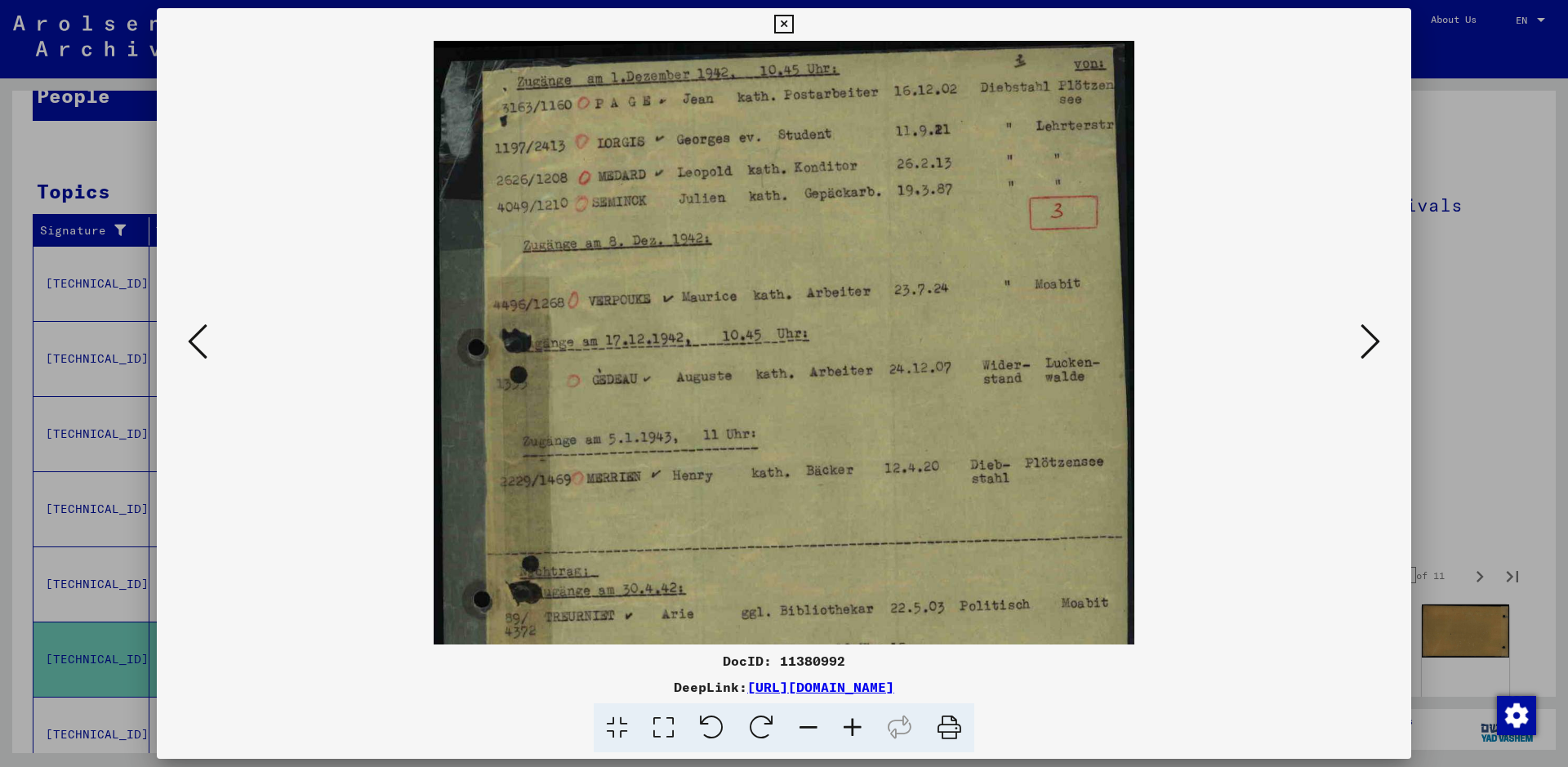
click at [850, 721] on icon at bounding box center [852, 728] width 44 height 50
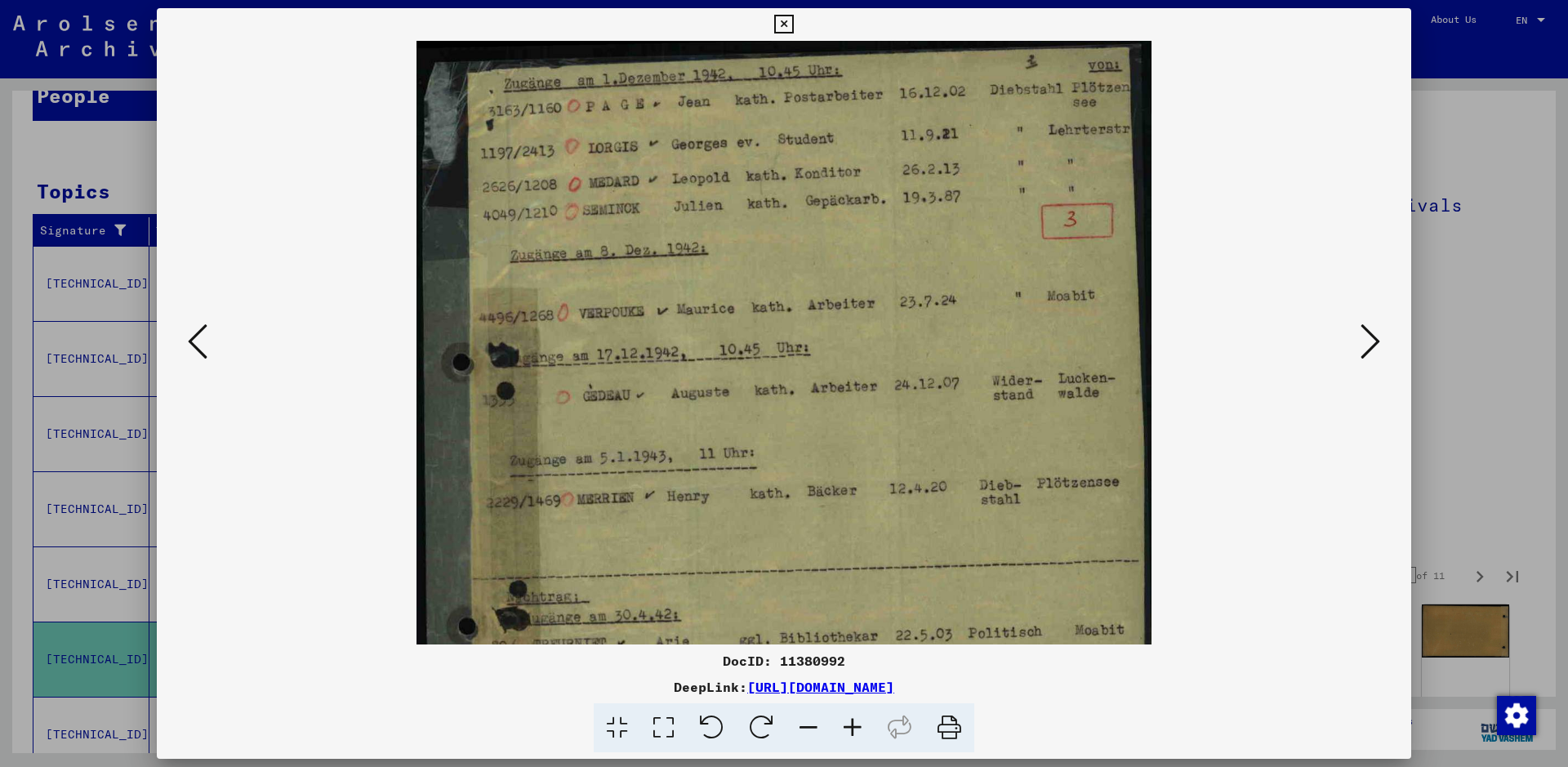
click at [850, 721] on icon at bounding box center [852, 728] width 44 height 50
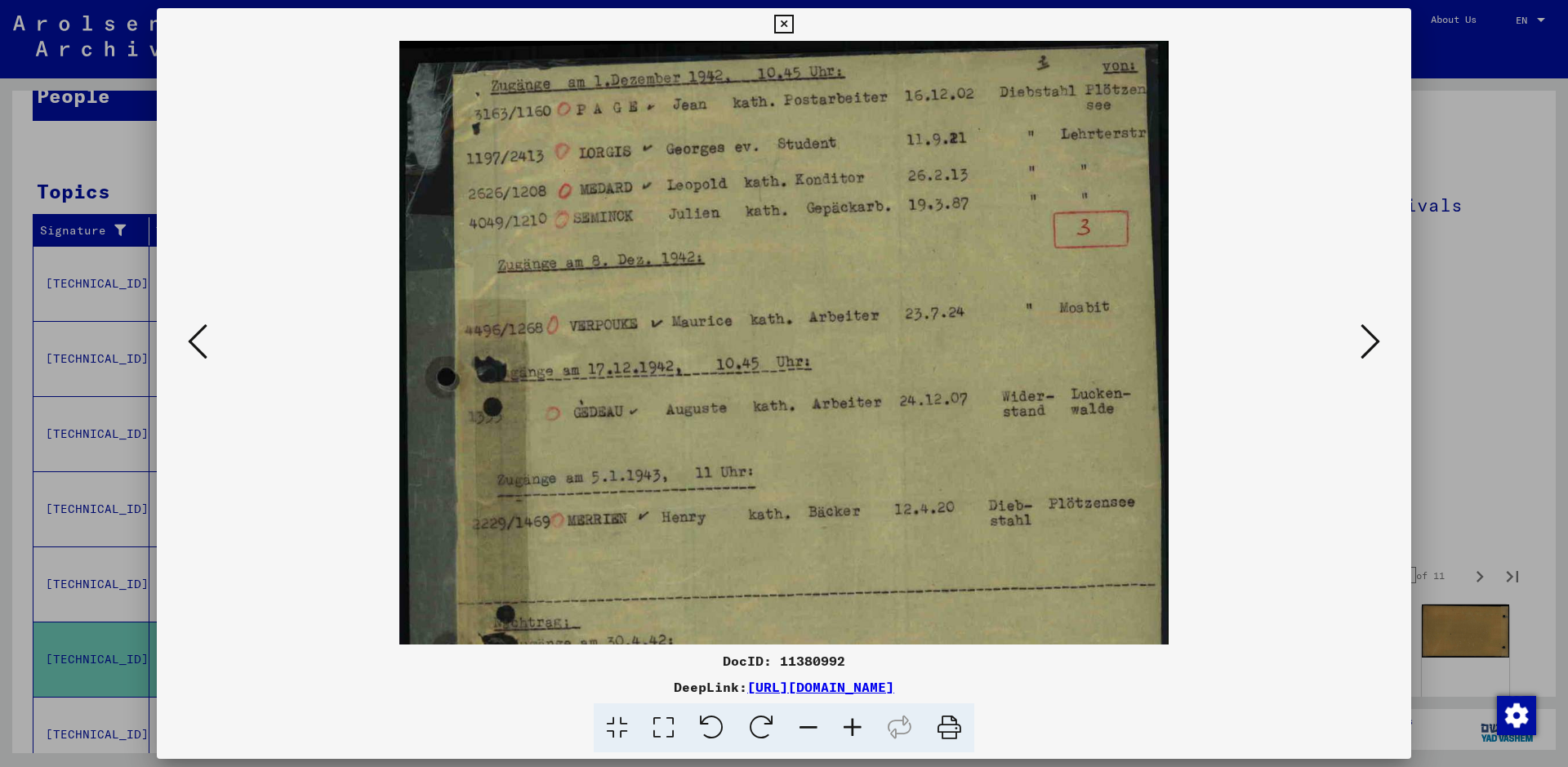
click at [850, 721] on icon at bounding box center [852, 728] width 44 height 50
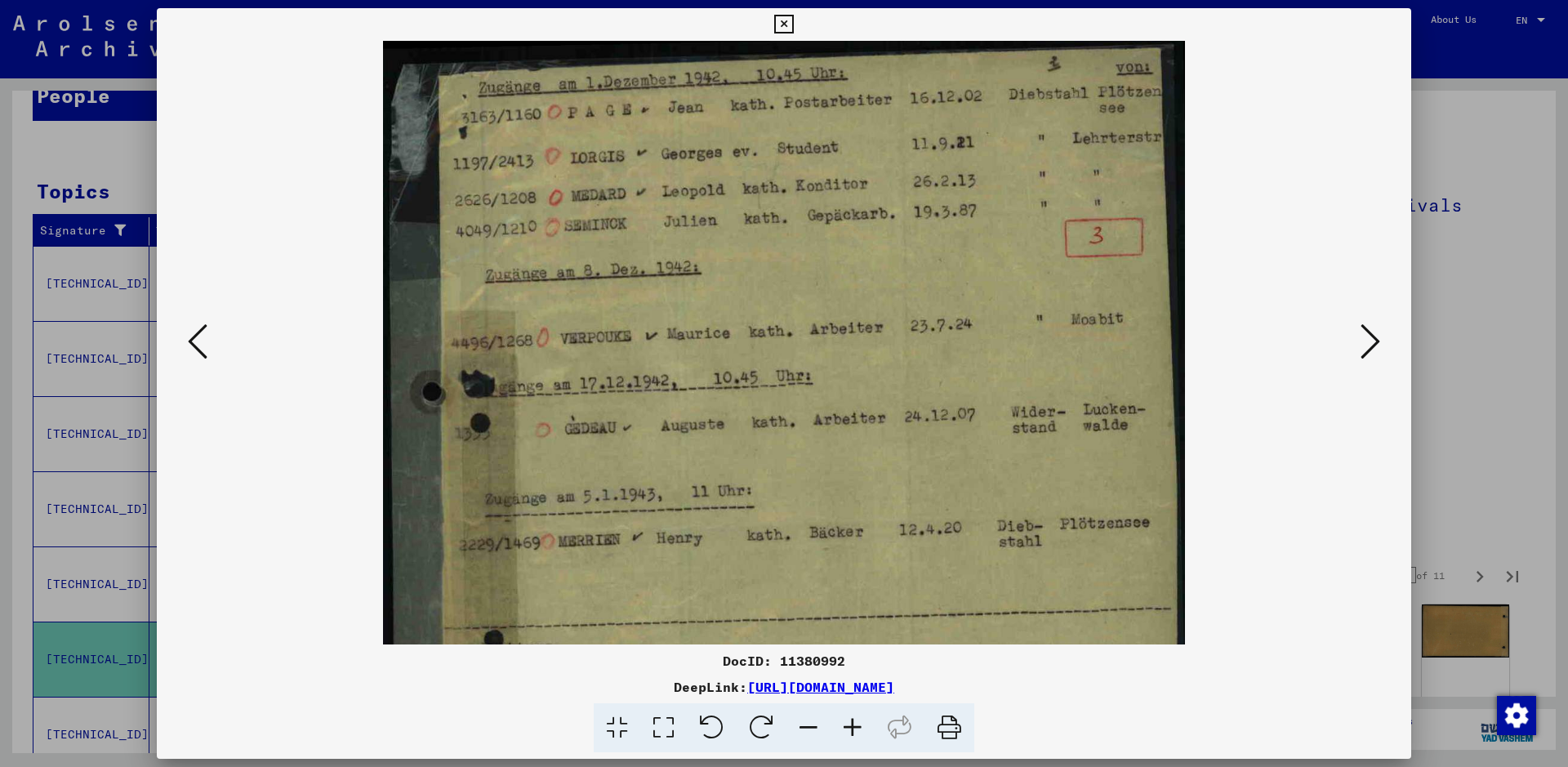
click at [850, 721] on icon at bounding box center [852, 728] width 44 height 50
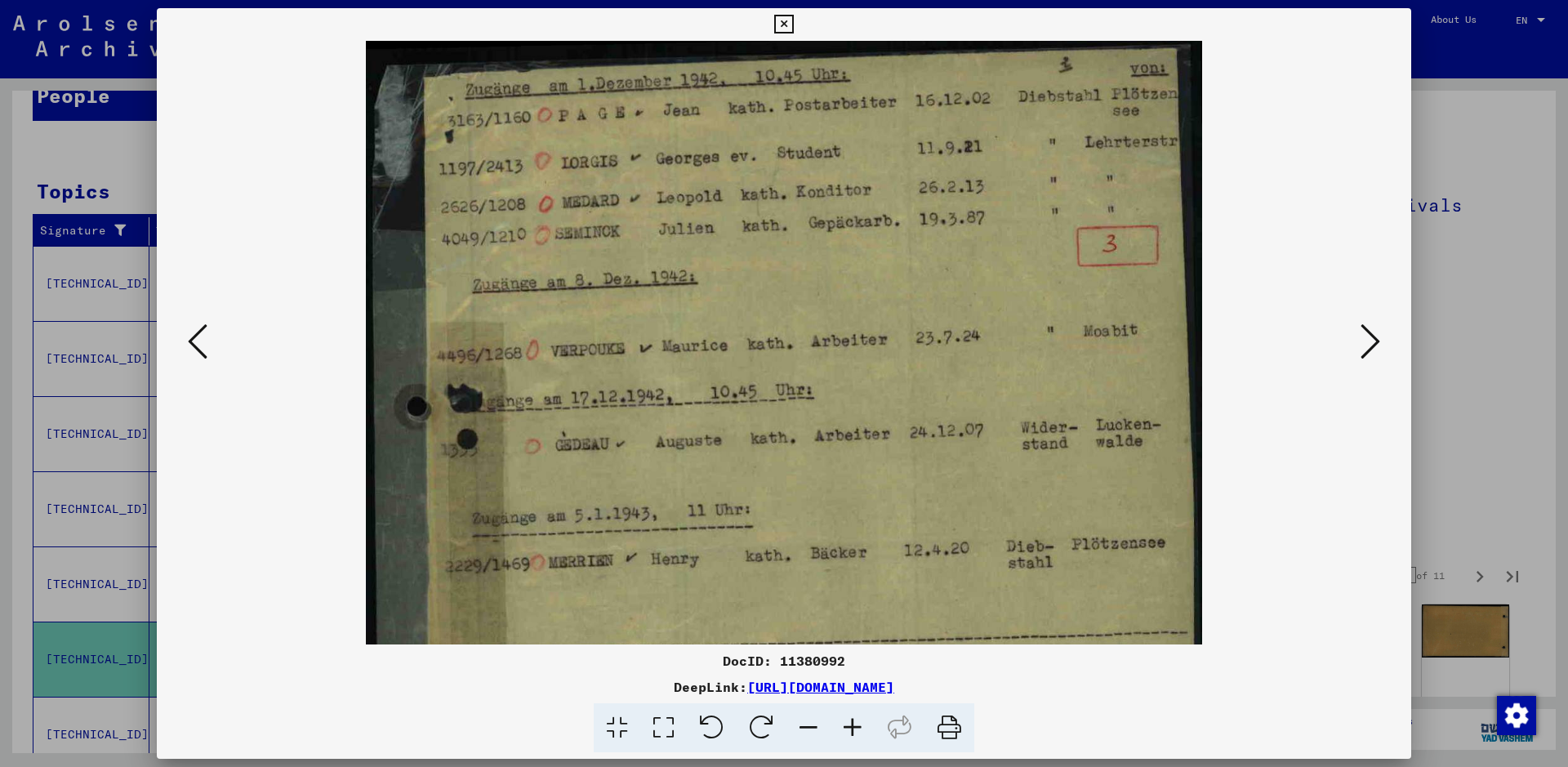
click at [850, 721] on icon at bounding box center [852, 728] width 44 height 50
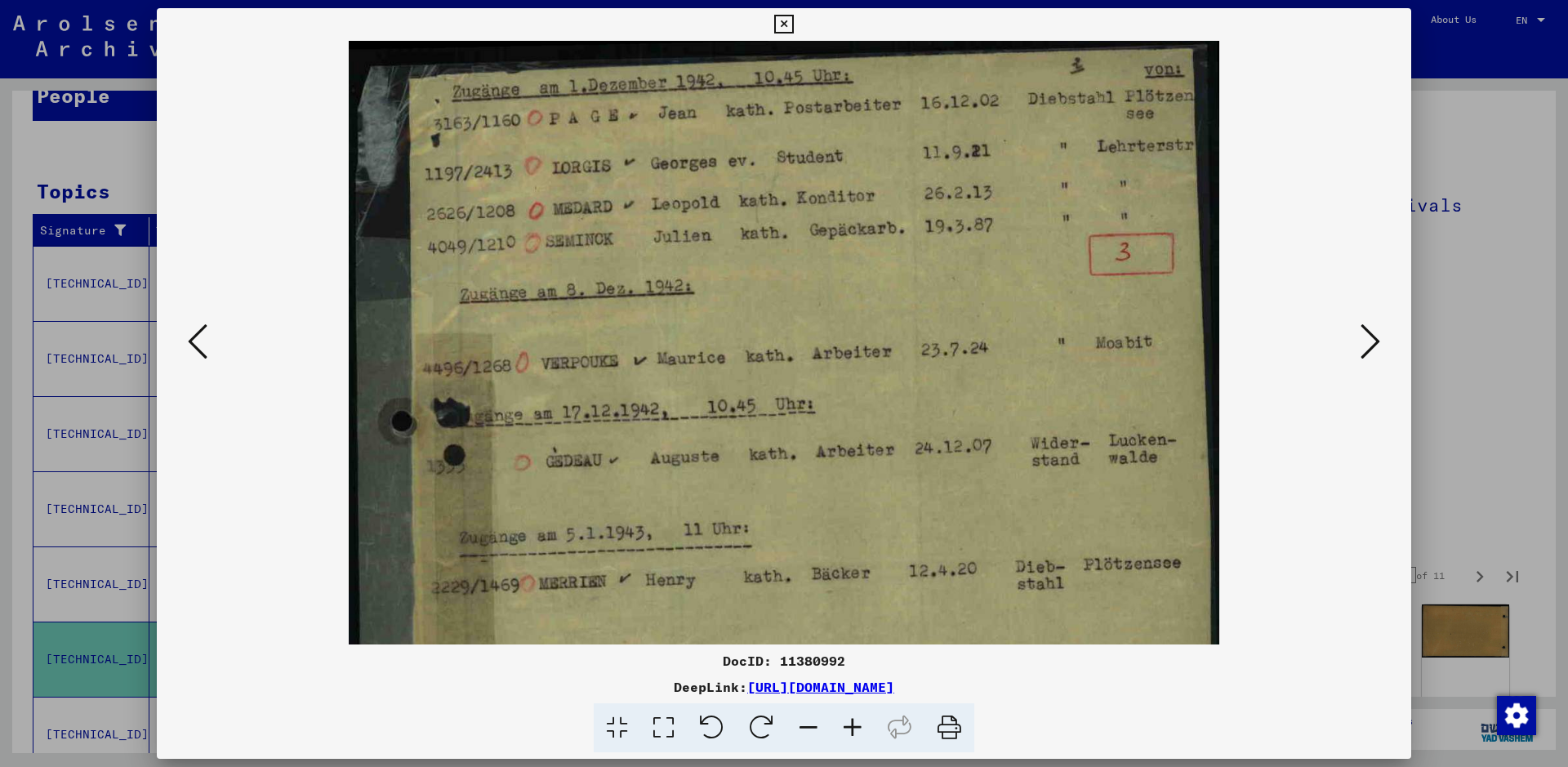
click at [850, 721] on icon at bounding box center [852, 728] width 44 height 50
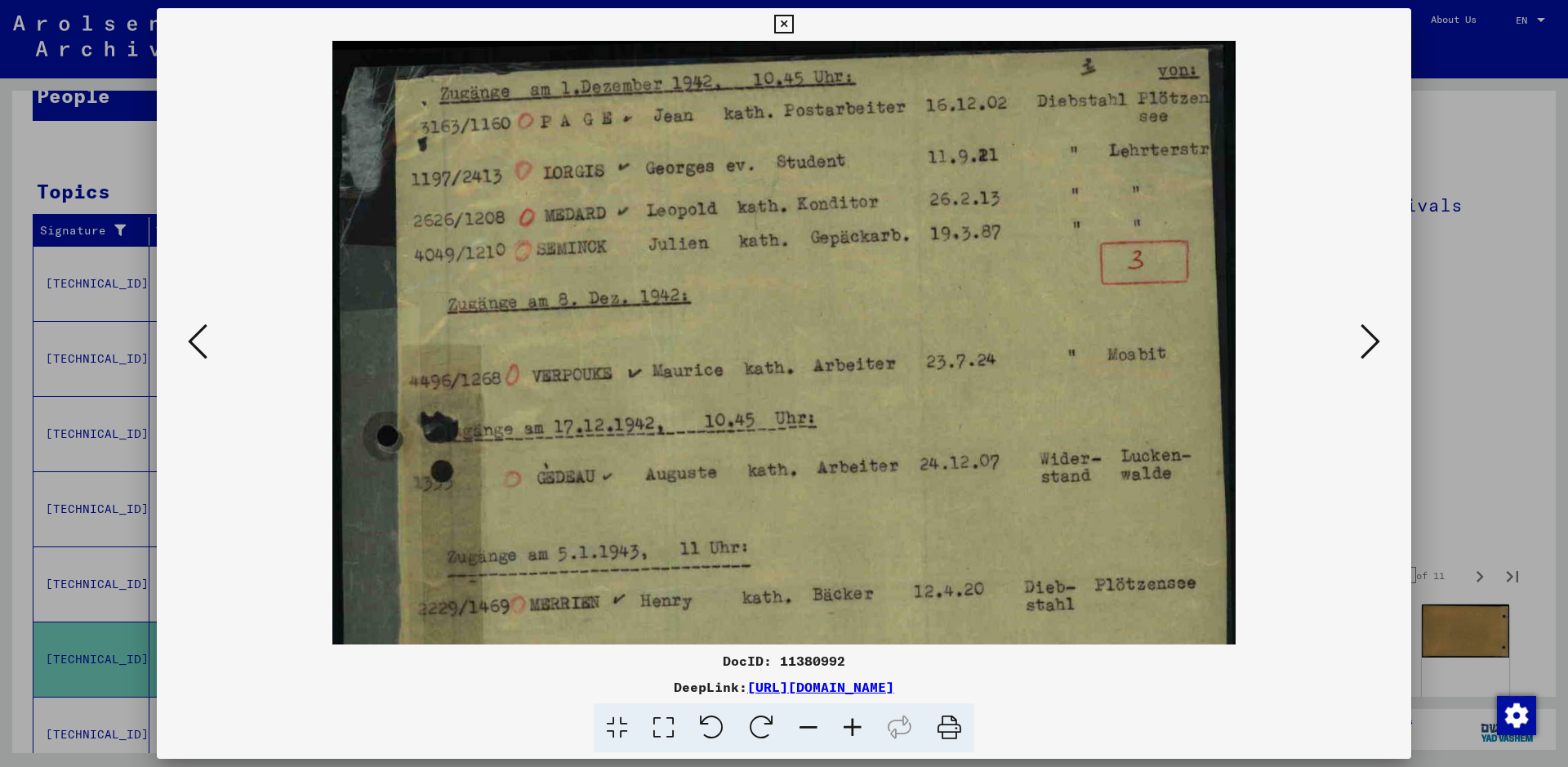
click at [850, 721] on icon at bounding box center [852, 728] width 44 height 50
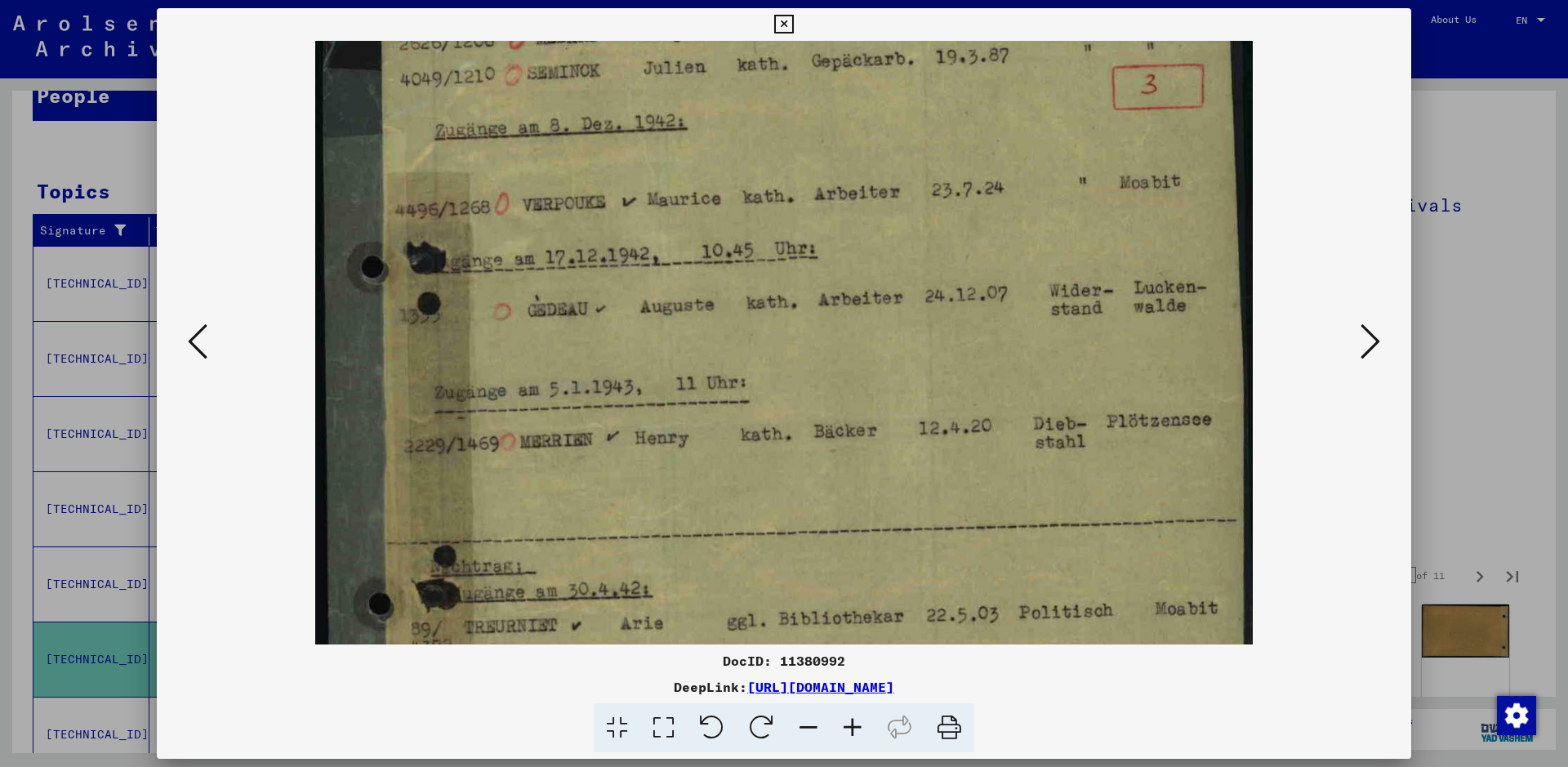
scroll to position [241, 0]
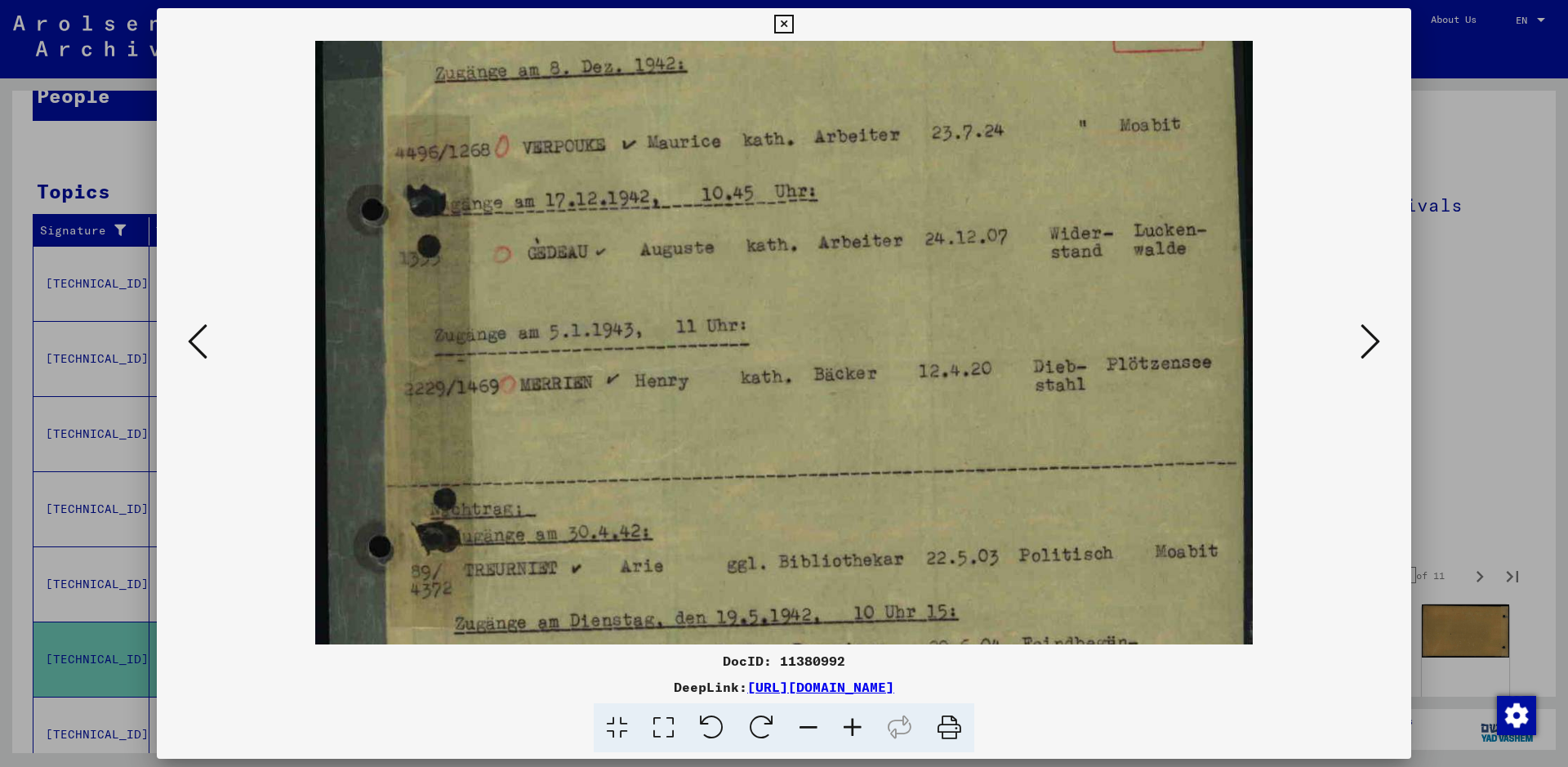
drag, startPoint x: 659, startPoint y: 430, endPoint x: 665, endPoint y: 189, distance: 241.1
click at [665, 189] on img at bounding box center [784, 367] width 937 height 1135
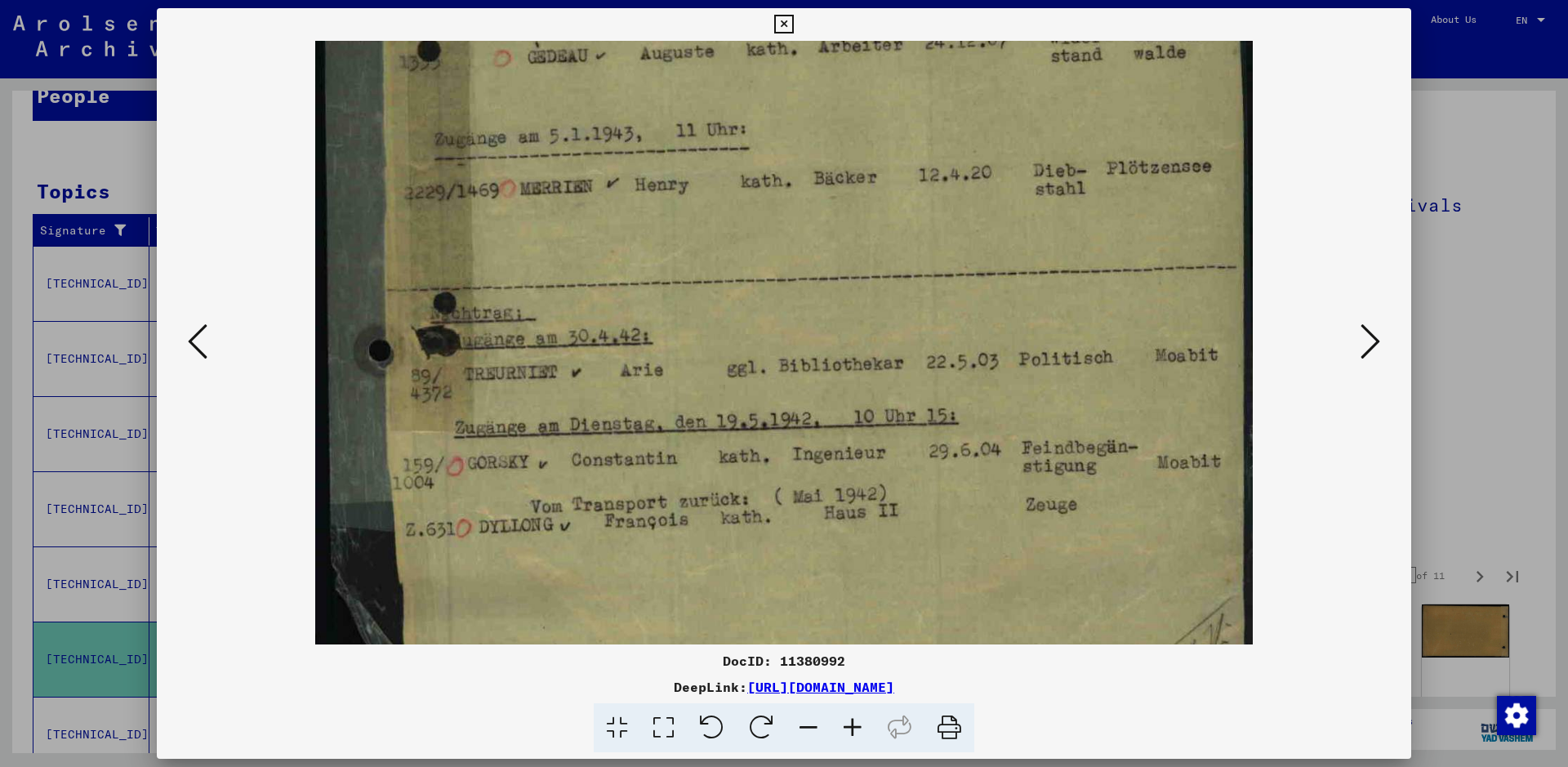
scroll to position [444, 0]
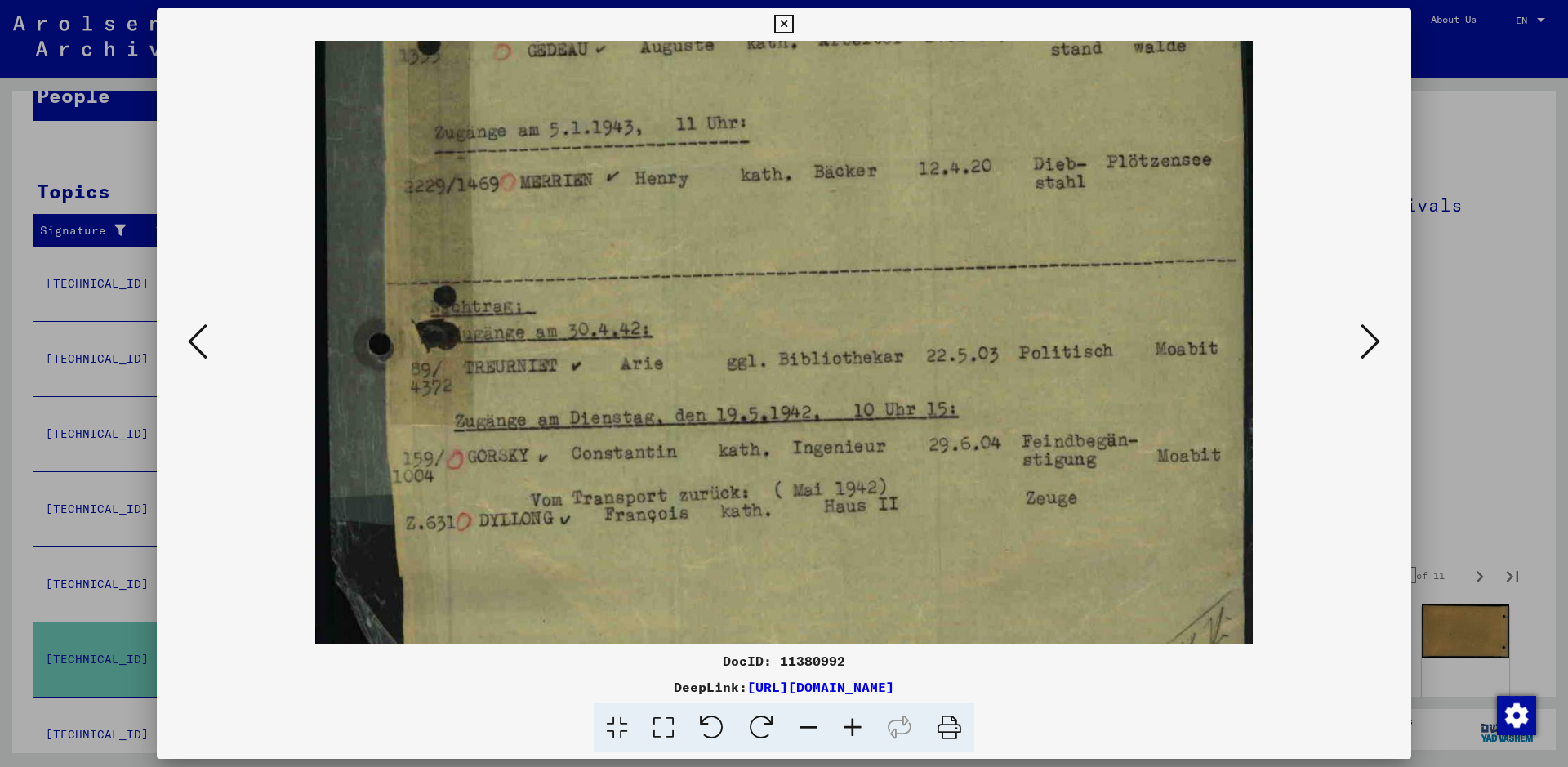
drag, startPoint x: 642, startPoint y: 427, endPoint x: 671, endPoint y: 224, distance: 205.1
click at [671, 224] on img at bounding box center [784, 165] width 937 height 1135
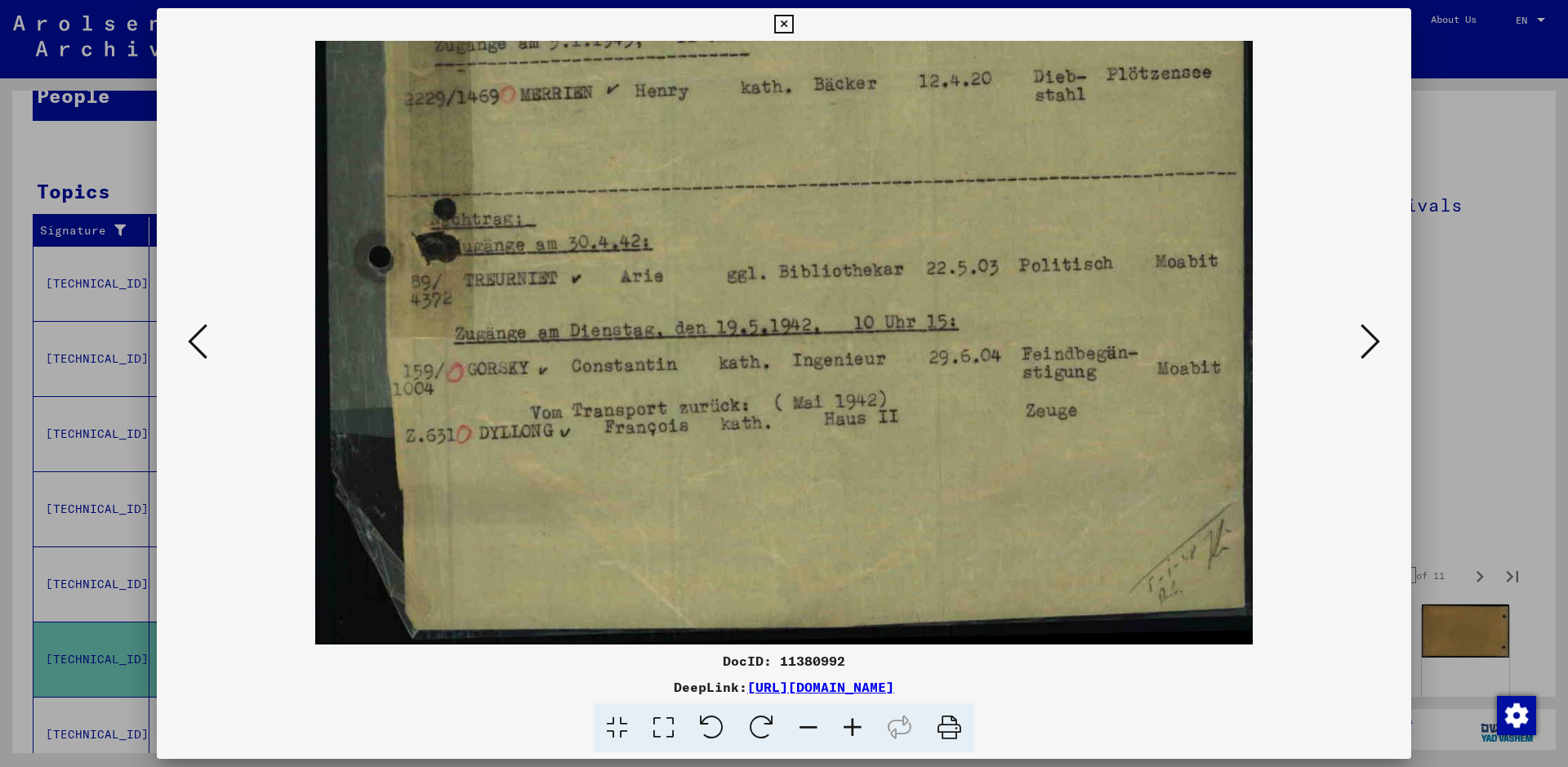
drag, startPoint x: 1145, startPoint y: 470, endPoint x: 1156, endPoint y: 145, distance: 325.2
click at [1156, 145] on img at bounding box center [784, 77] width 937 height 1135
click at [1361, 346] on icon at bounding box center [1371, 341] width 20 height 39
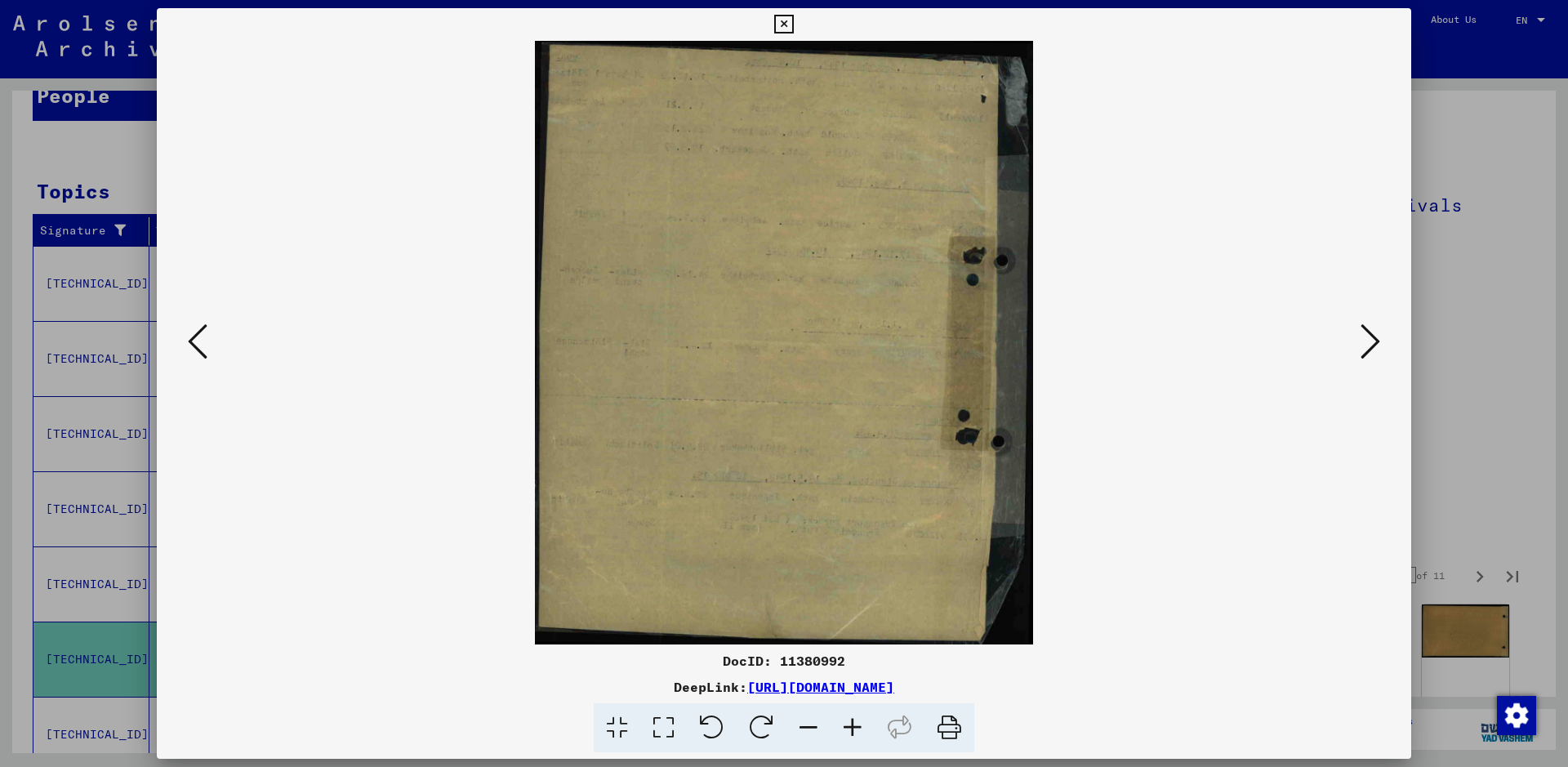
scroll to position [0, 0]
click at [1367, 357] on icon at bounding box center [1371, 341] width 20 height 39
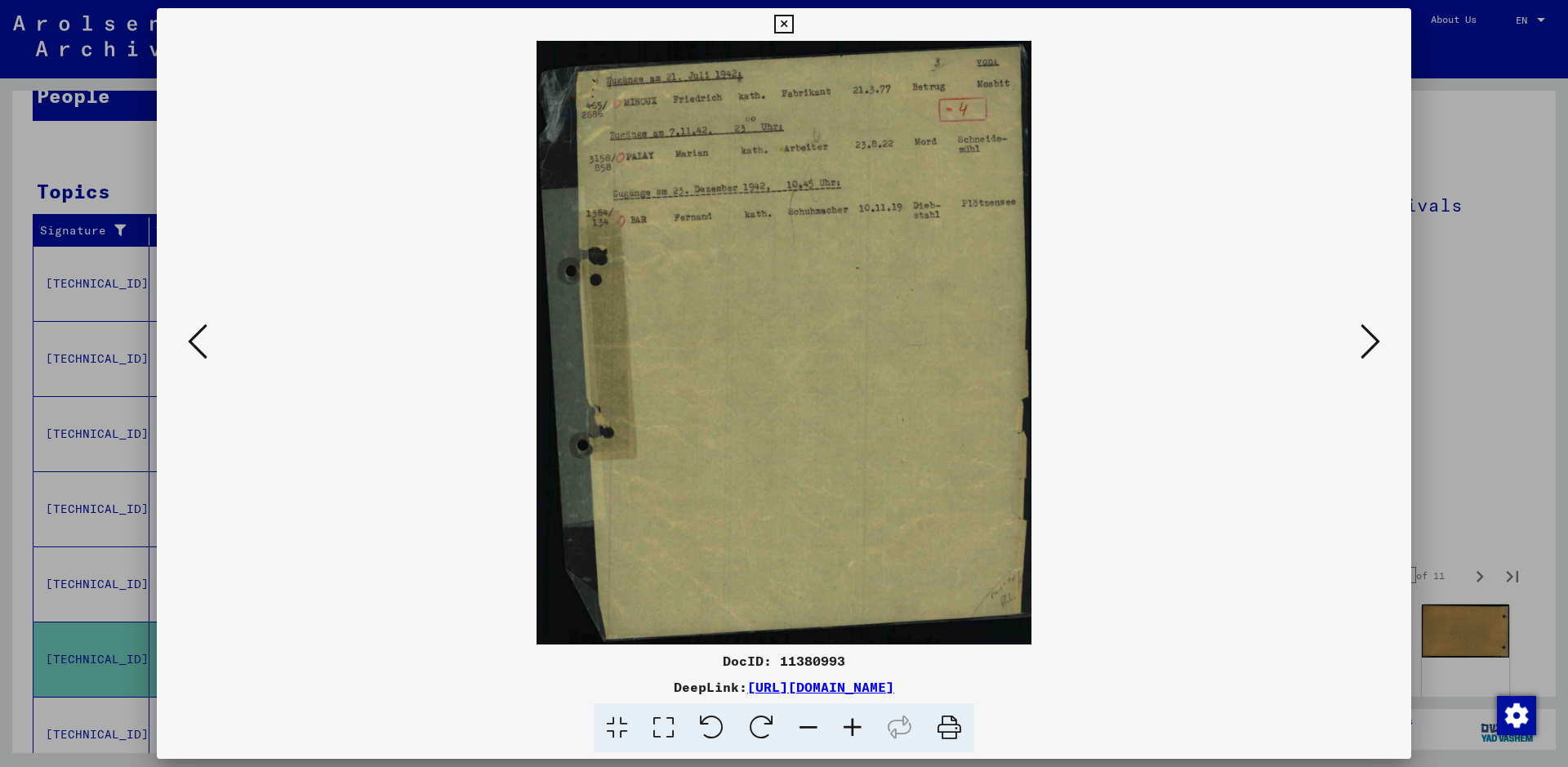
click at [851, 729] on icon at bounding box center [852, 728] width 44 height 50
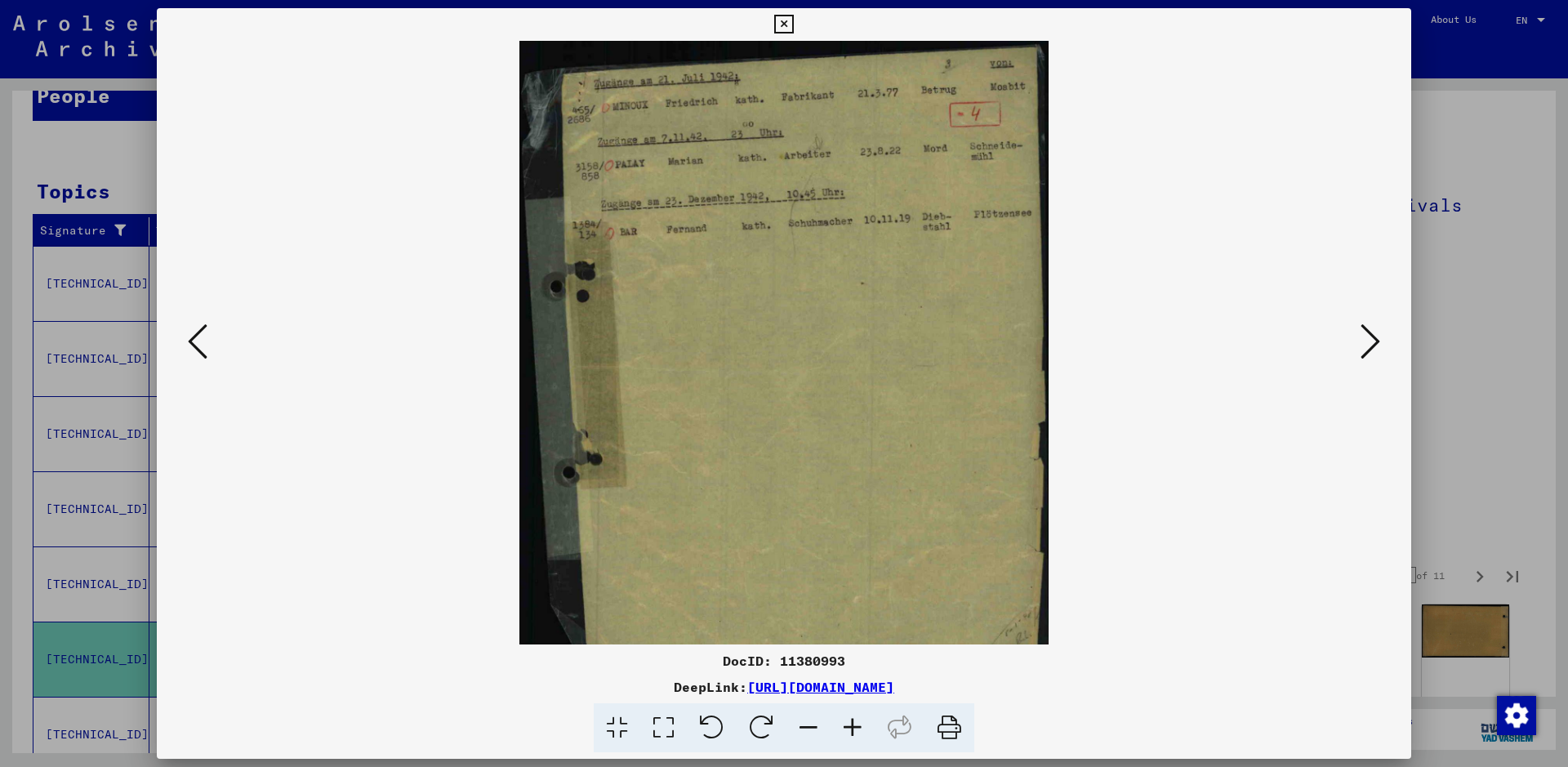
click at [851, 729] on icon at bounding box center [852, 728] width 44 height 50
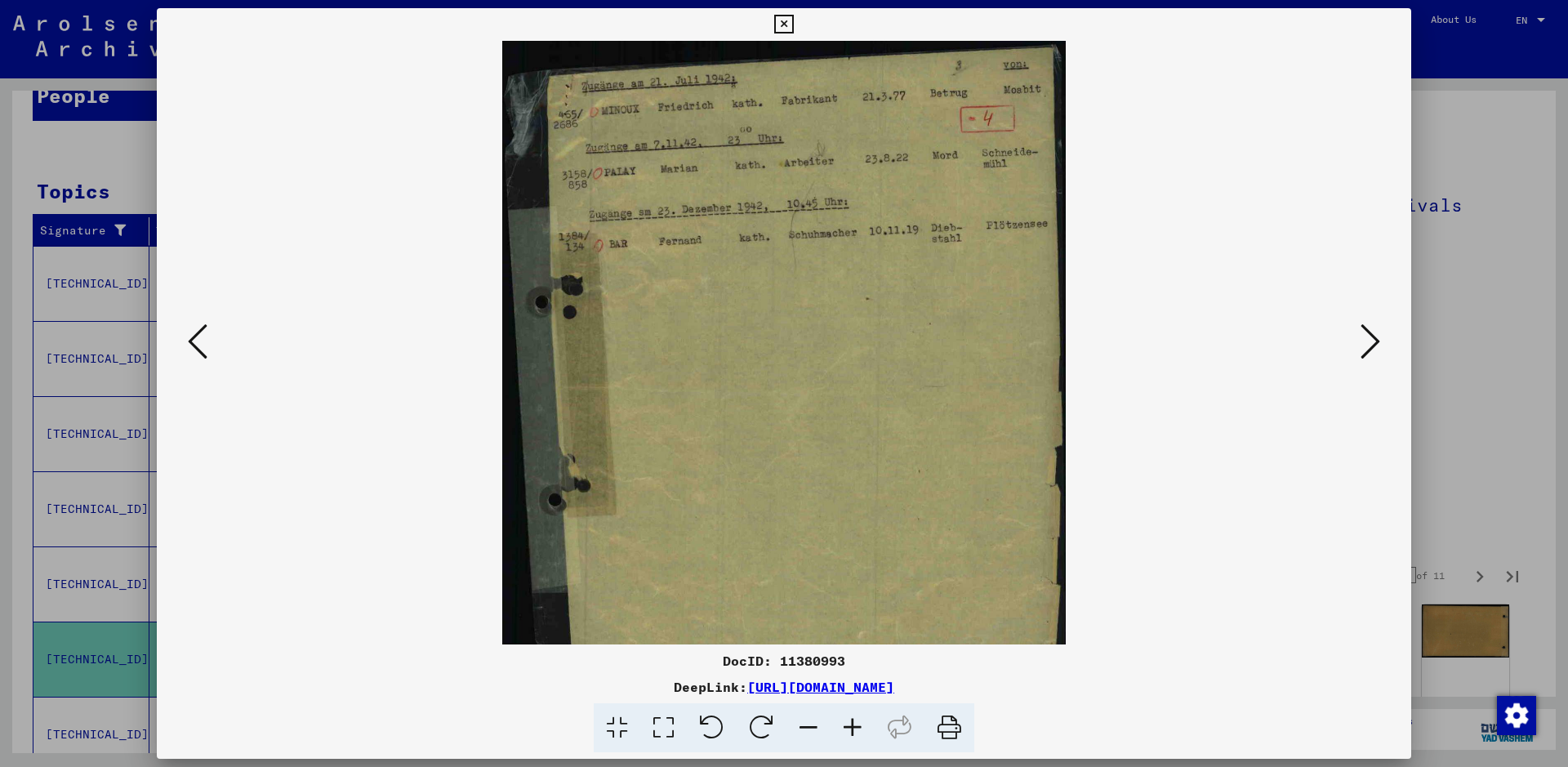
click at [851, 729] on icon at bounding box center [852, 728] width 44 height 50
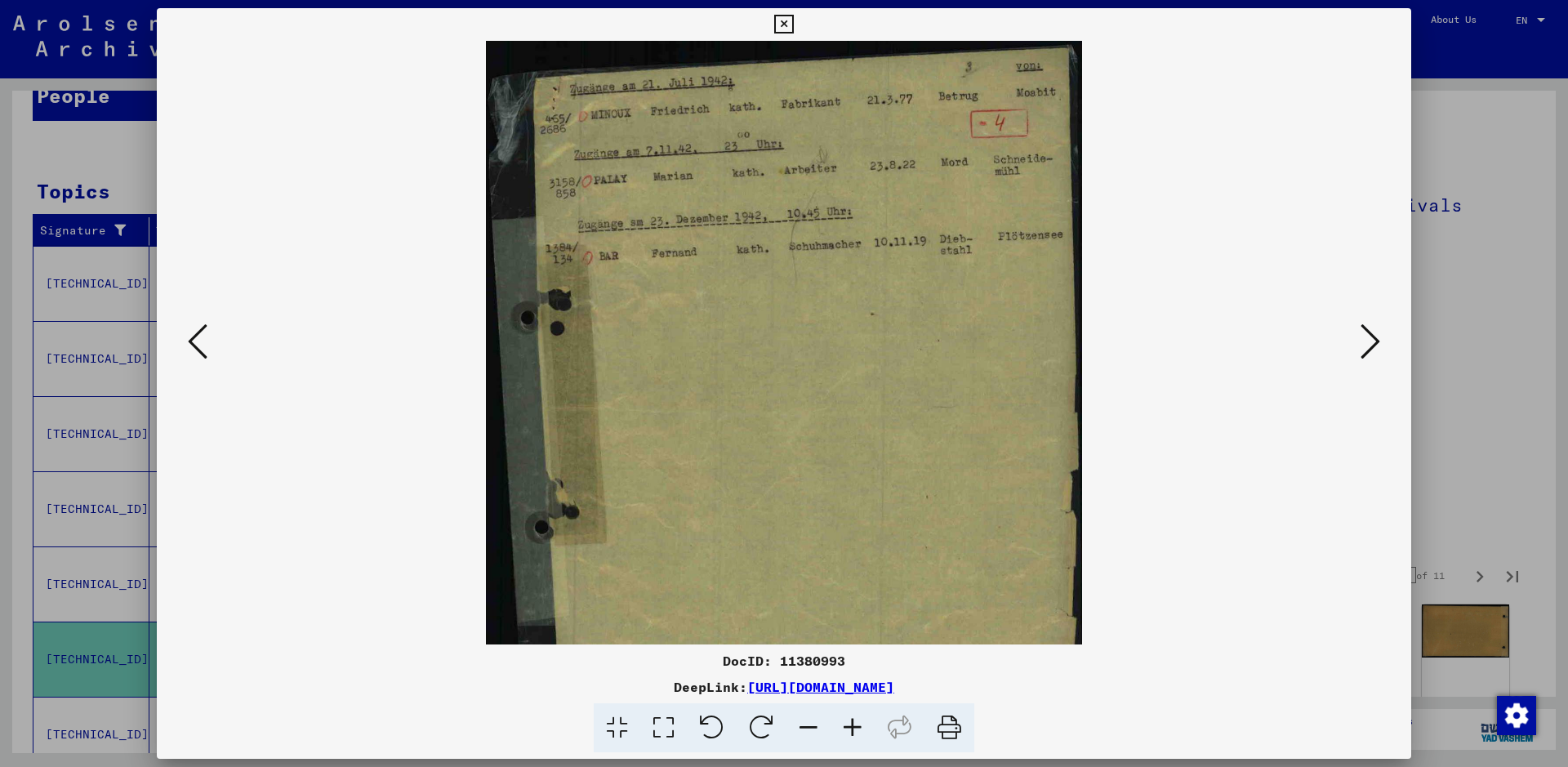
click at [851, 729] on icon at bounding box center [852, 728] width 44 height 50
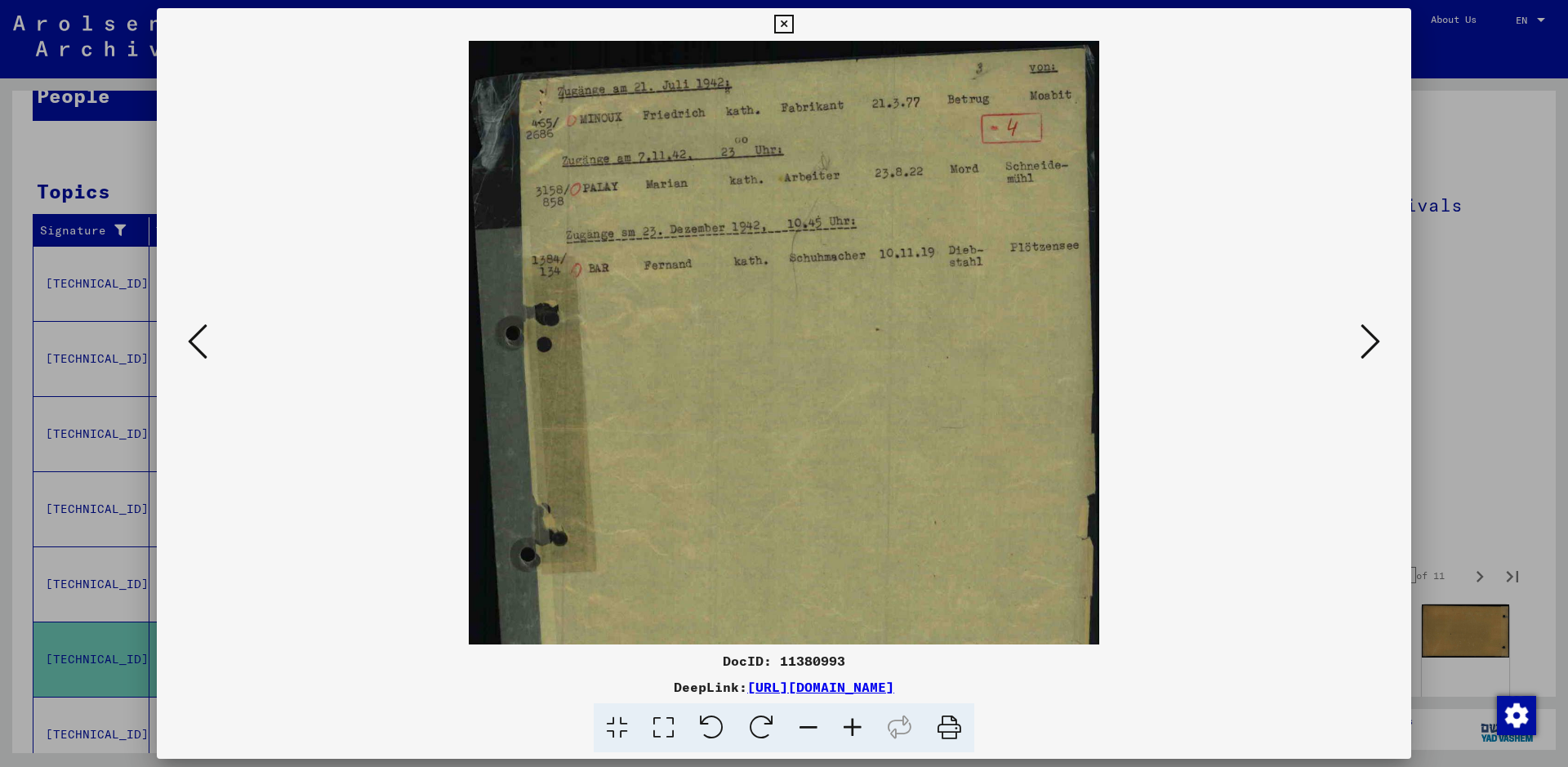
click at [851, 729] on icon at bounding box center [852, 728] width 44 height 50
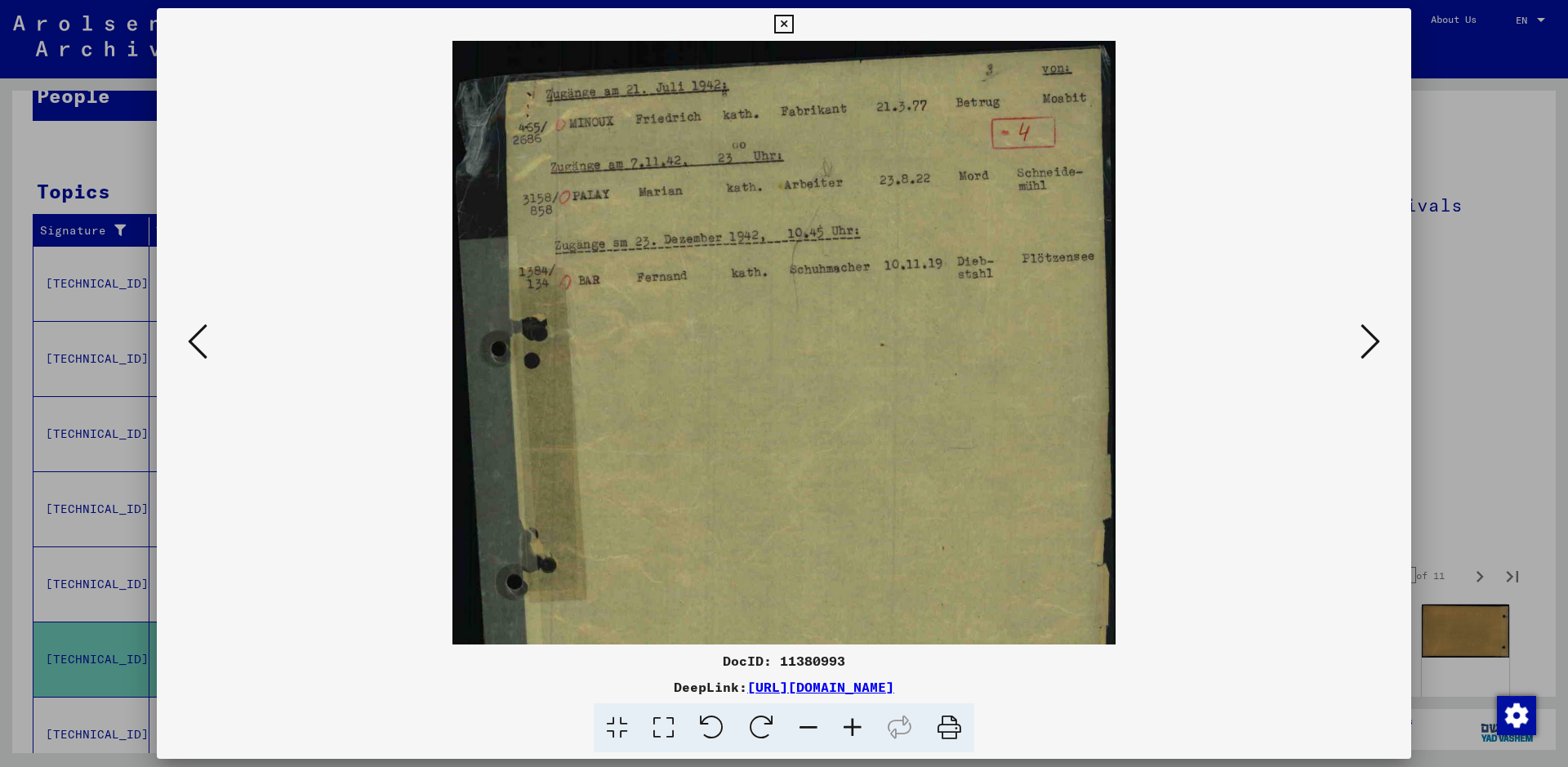
click at [851, 729] on icon at bounding box center [852, 728] width 44 height 50
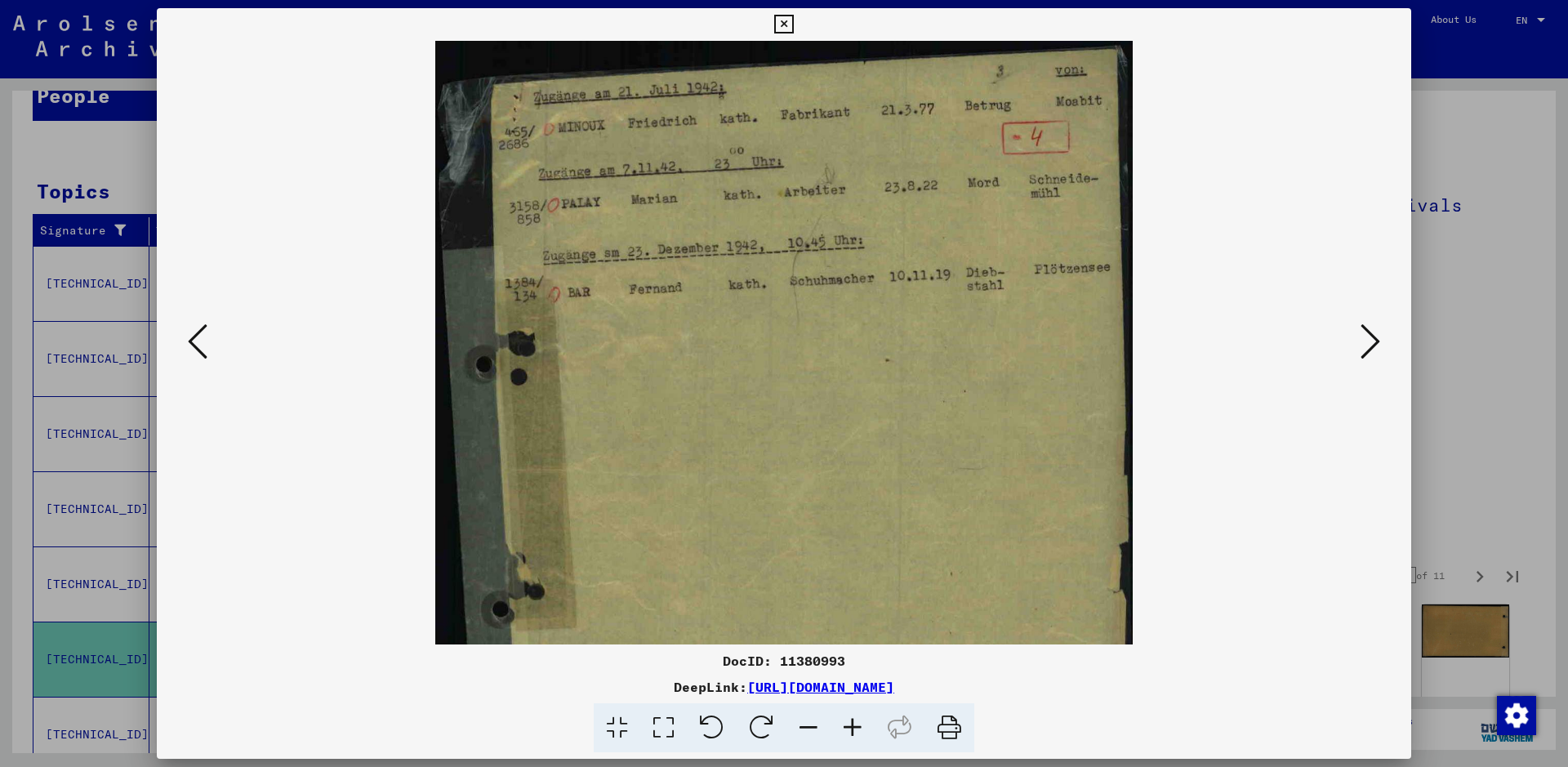
click at [851, 729] on icon at bounding box center [852, 728] width 44 height 50
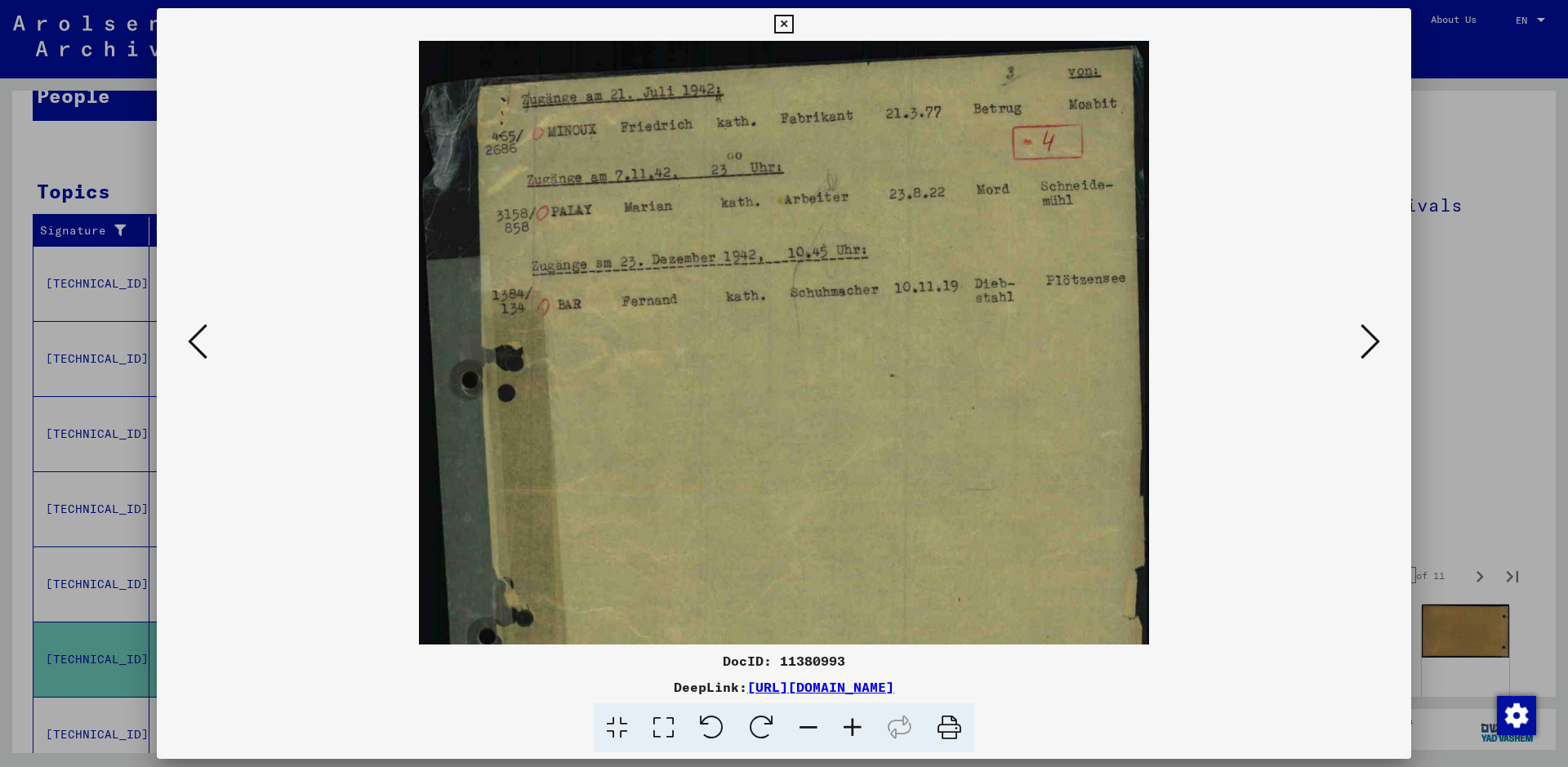
click at [851, 729] on icon at bounding box center [852, 728] width 44 height 50
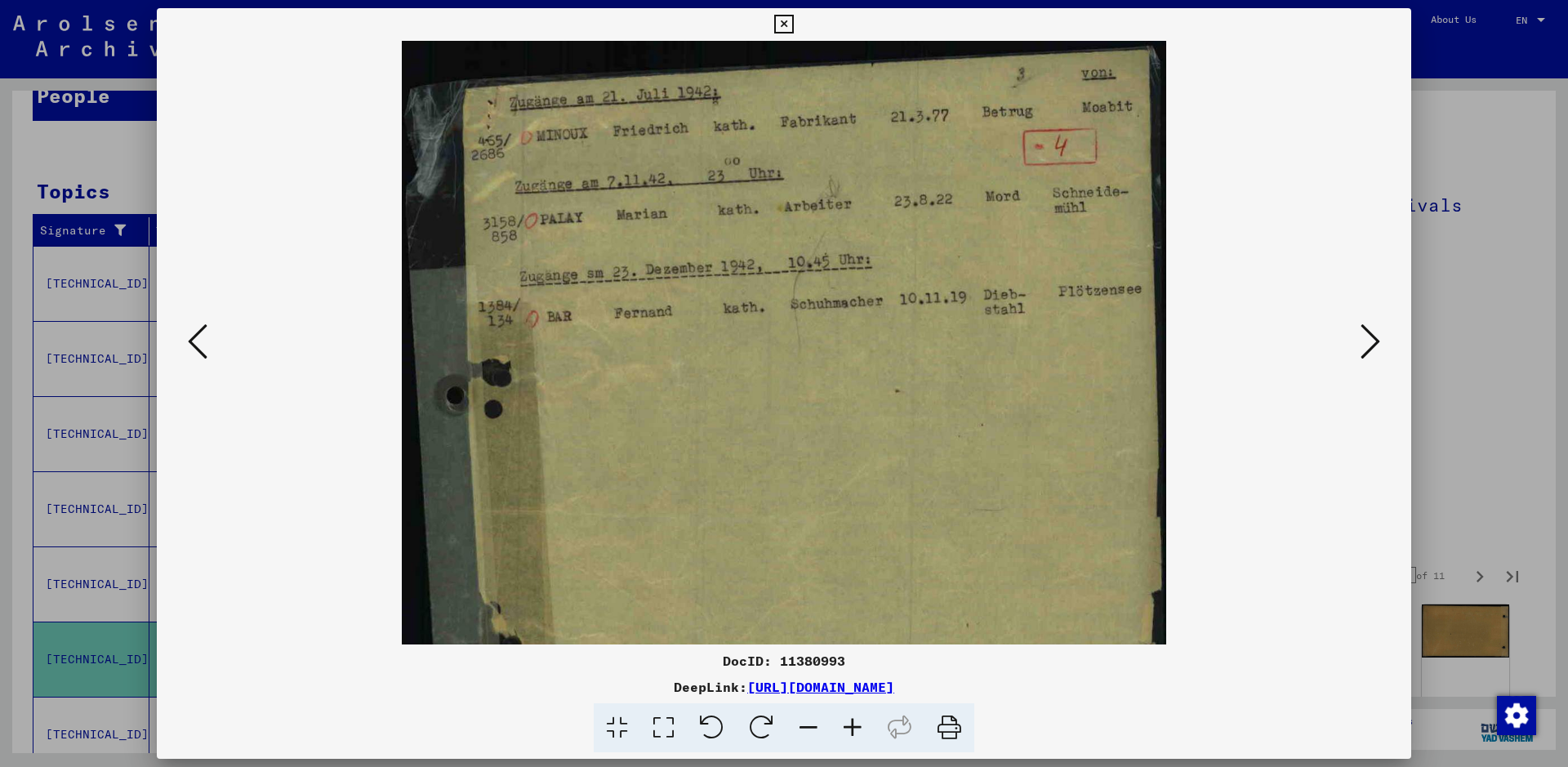
click at [851, 729] on icon at bounding box center [852, 728] width 44 height 50
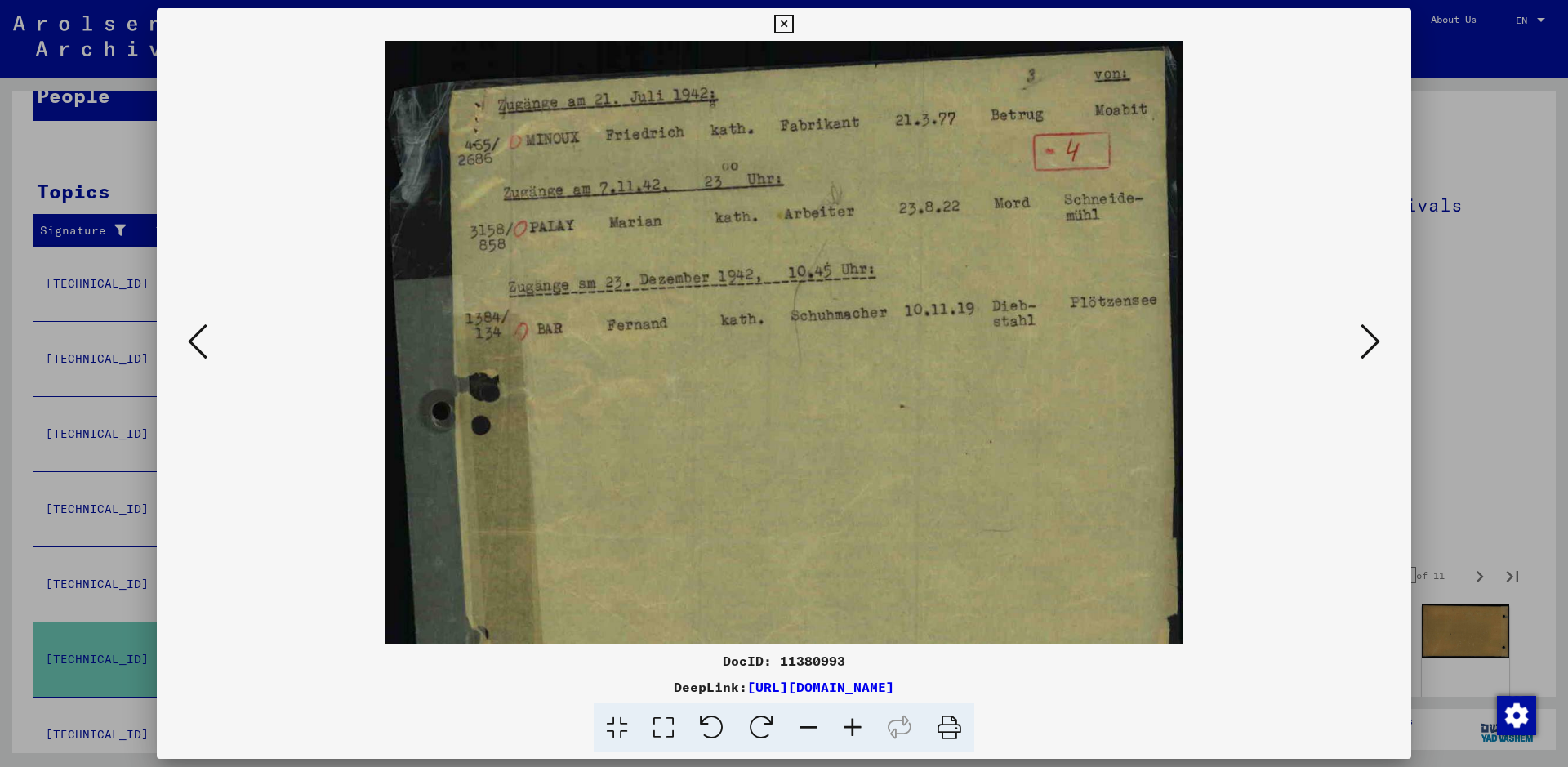
click at [851, 729] on icon at bounding box center [852, 728] width 44 height 50
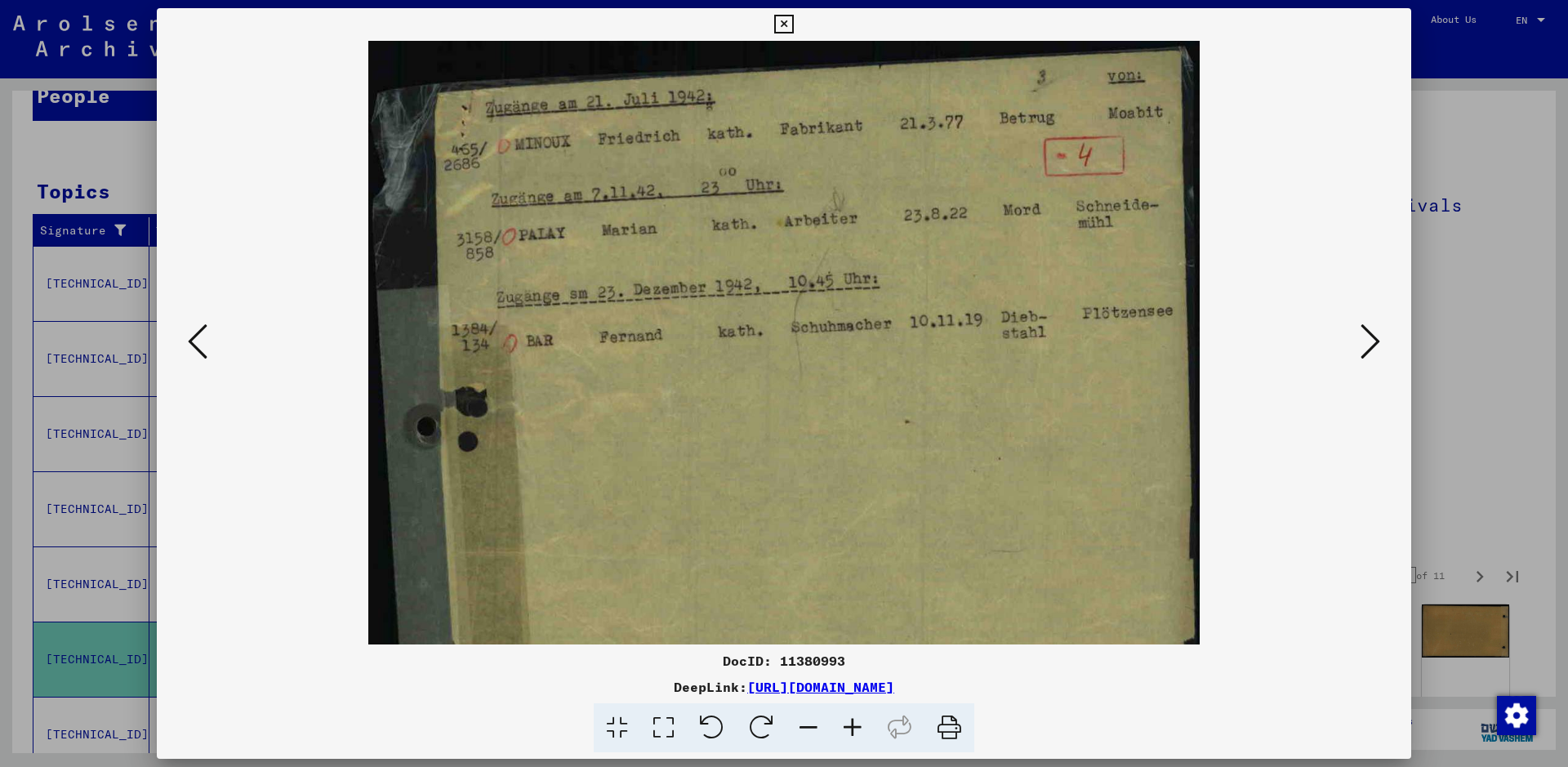
click at [1374, 339] on icon at bounding box center [1371, 341] width 20 height 39
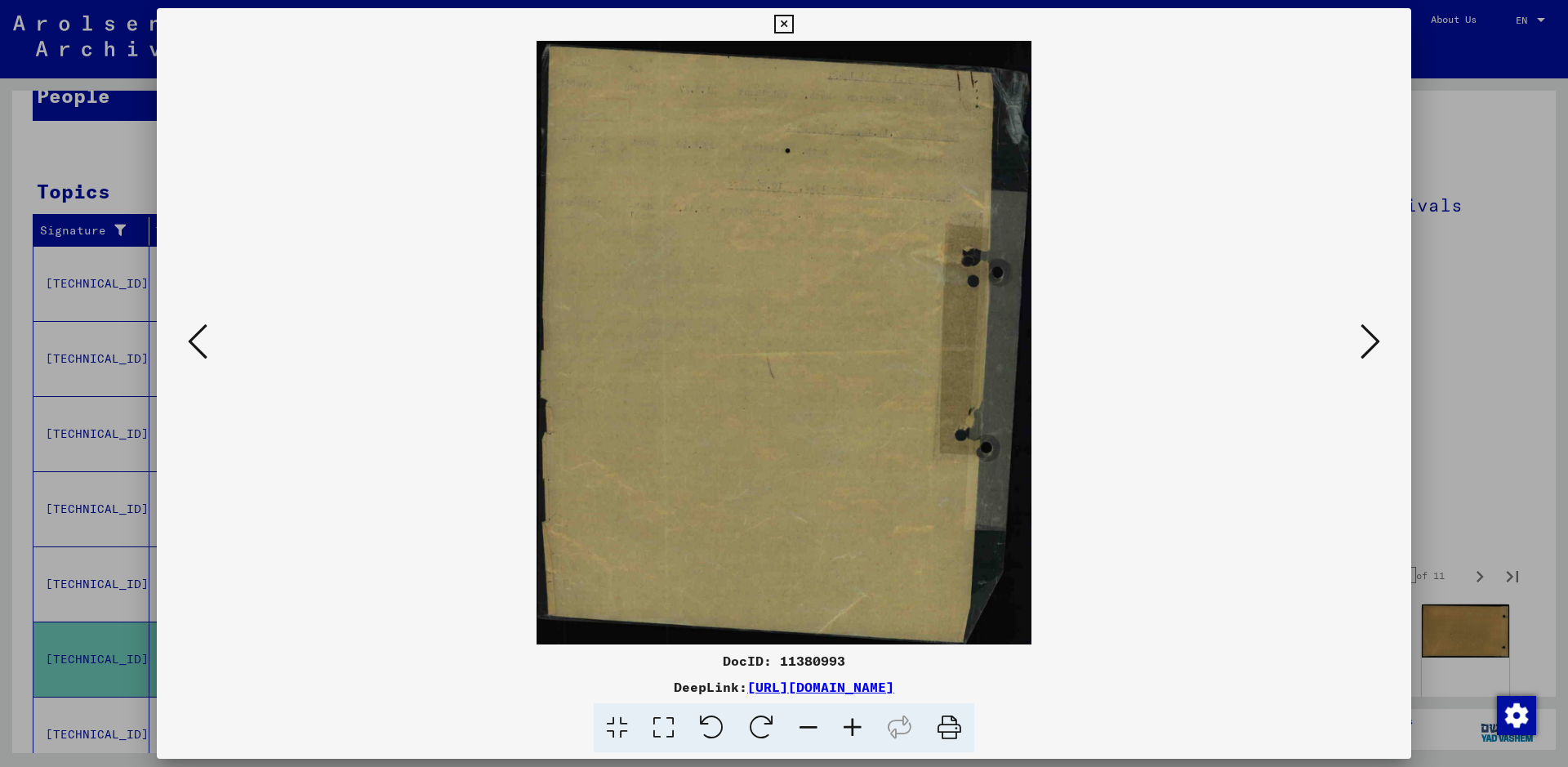
click at [1374, 339] on icon at bounding box center [1371, 341] width 20 height 39
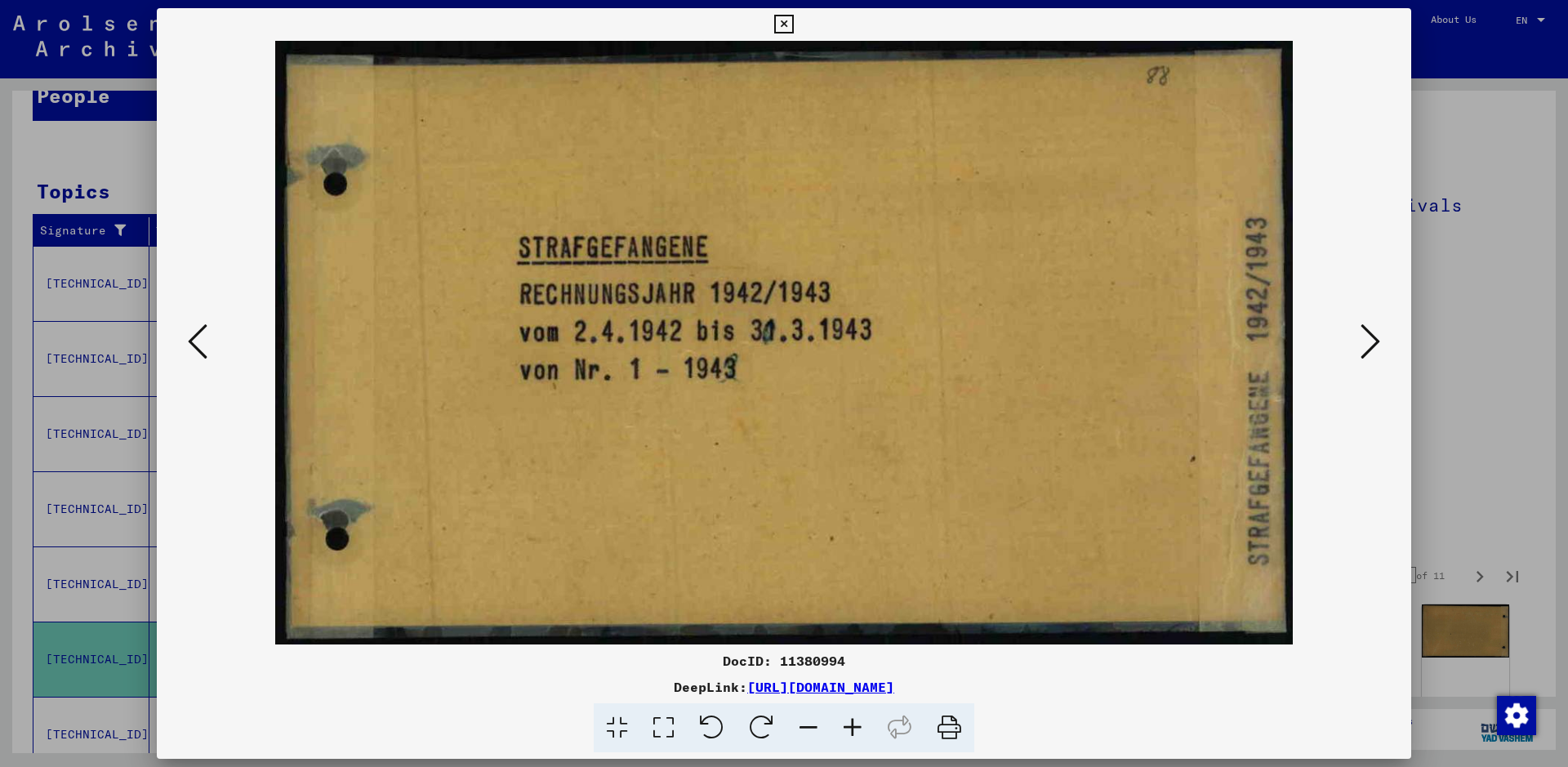
click at [1374, 339] on icon at bounding box center [1371, 341] width 20 height 39
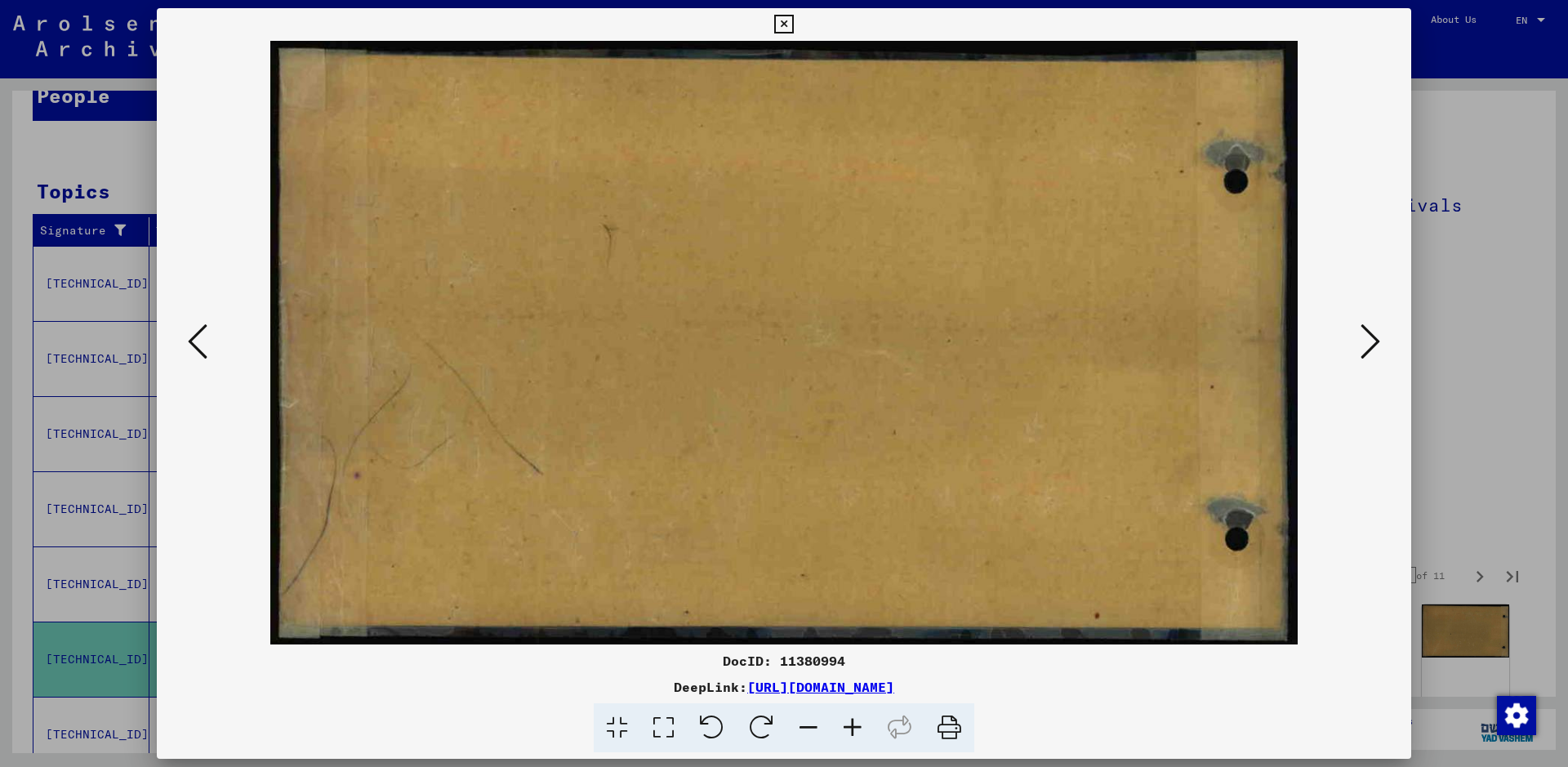
click at [1374, 339] on icon at bounding box center [1371, 341] width 20 height 39
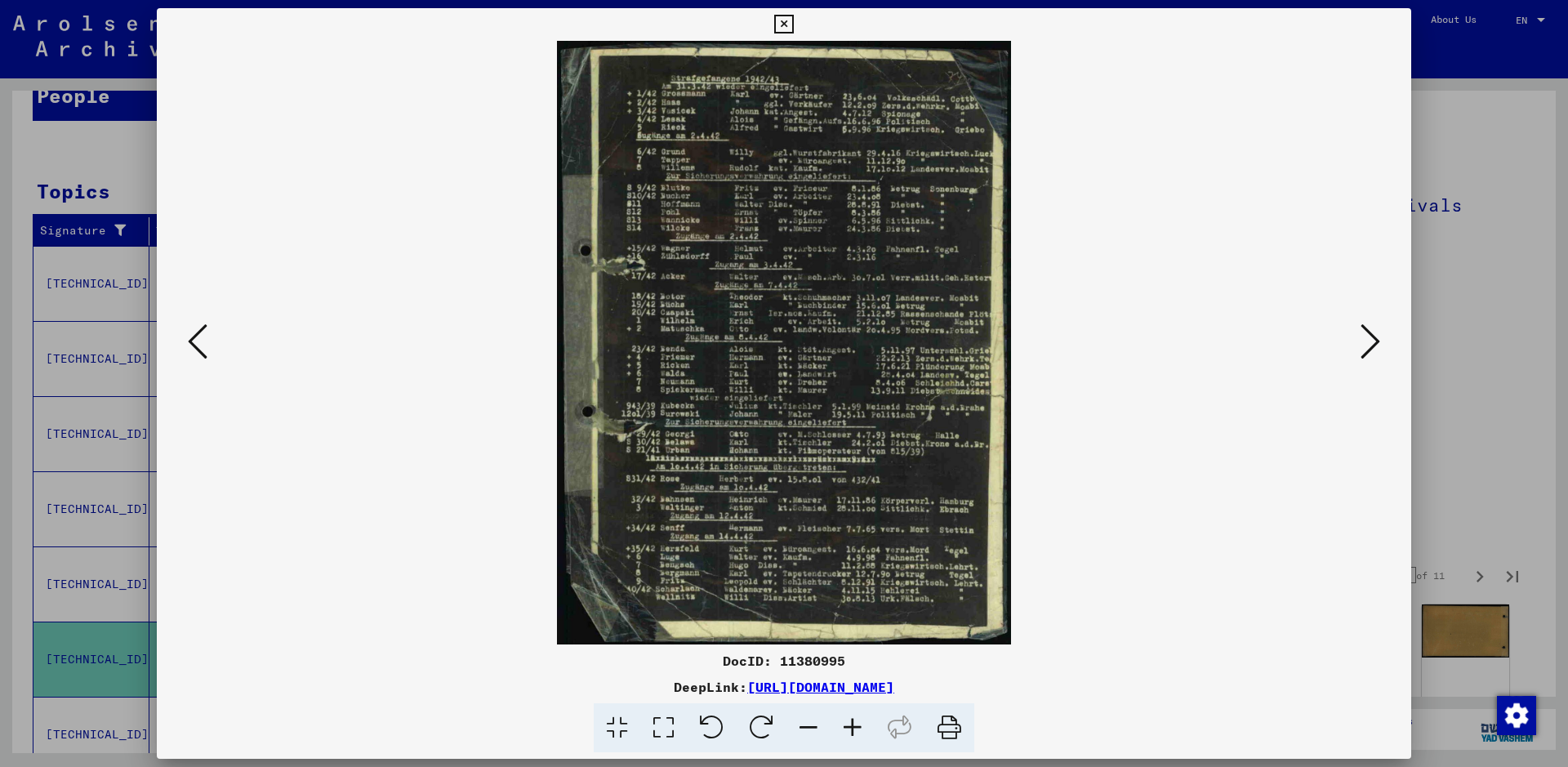
click at [853, 726] on icon at bounding box center [852, 728] width 44 height 50
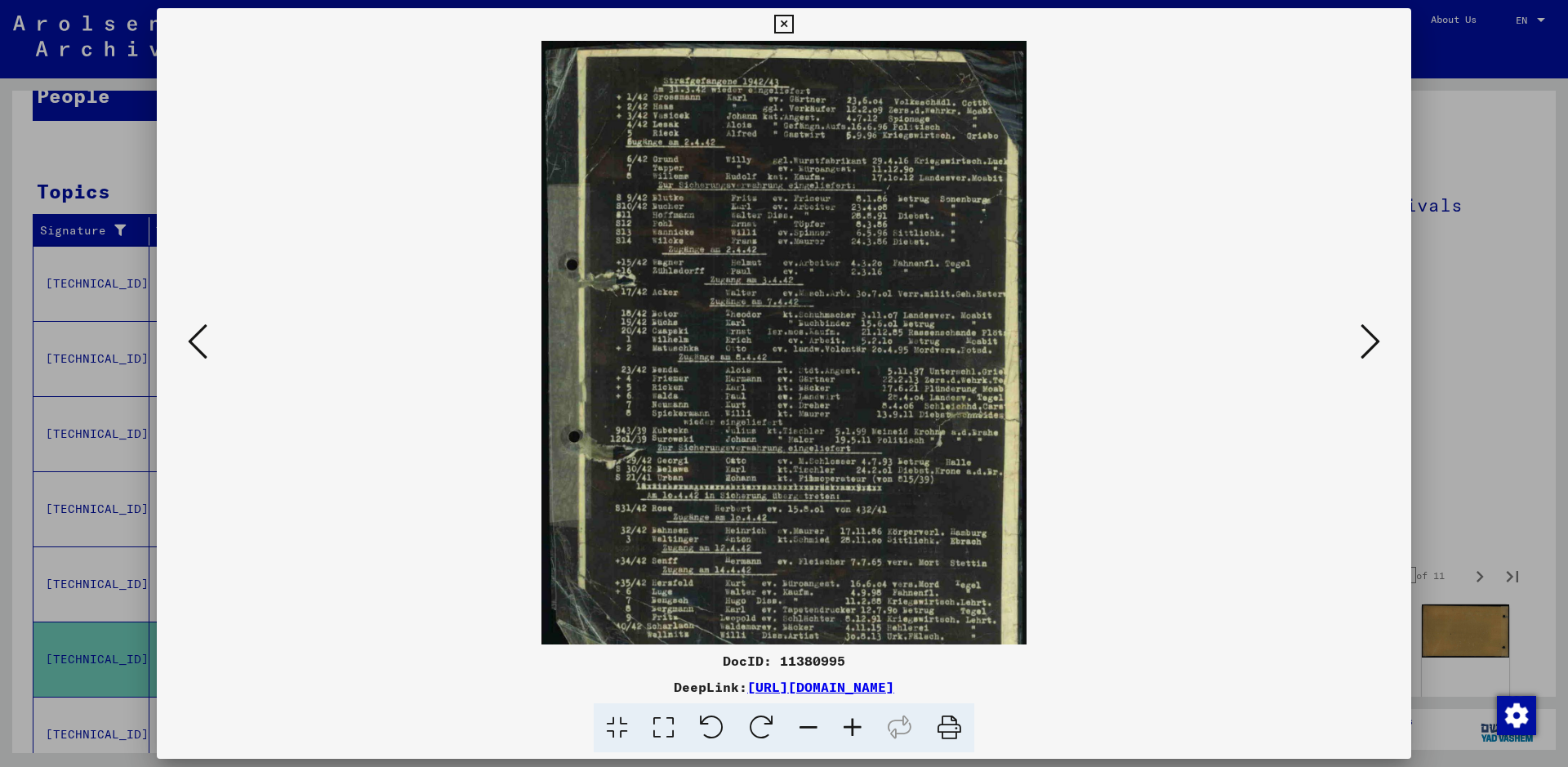
click at [853, 726] on icon at bounding box center [852, 728] width 44 height 50
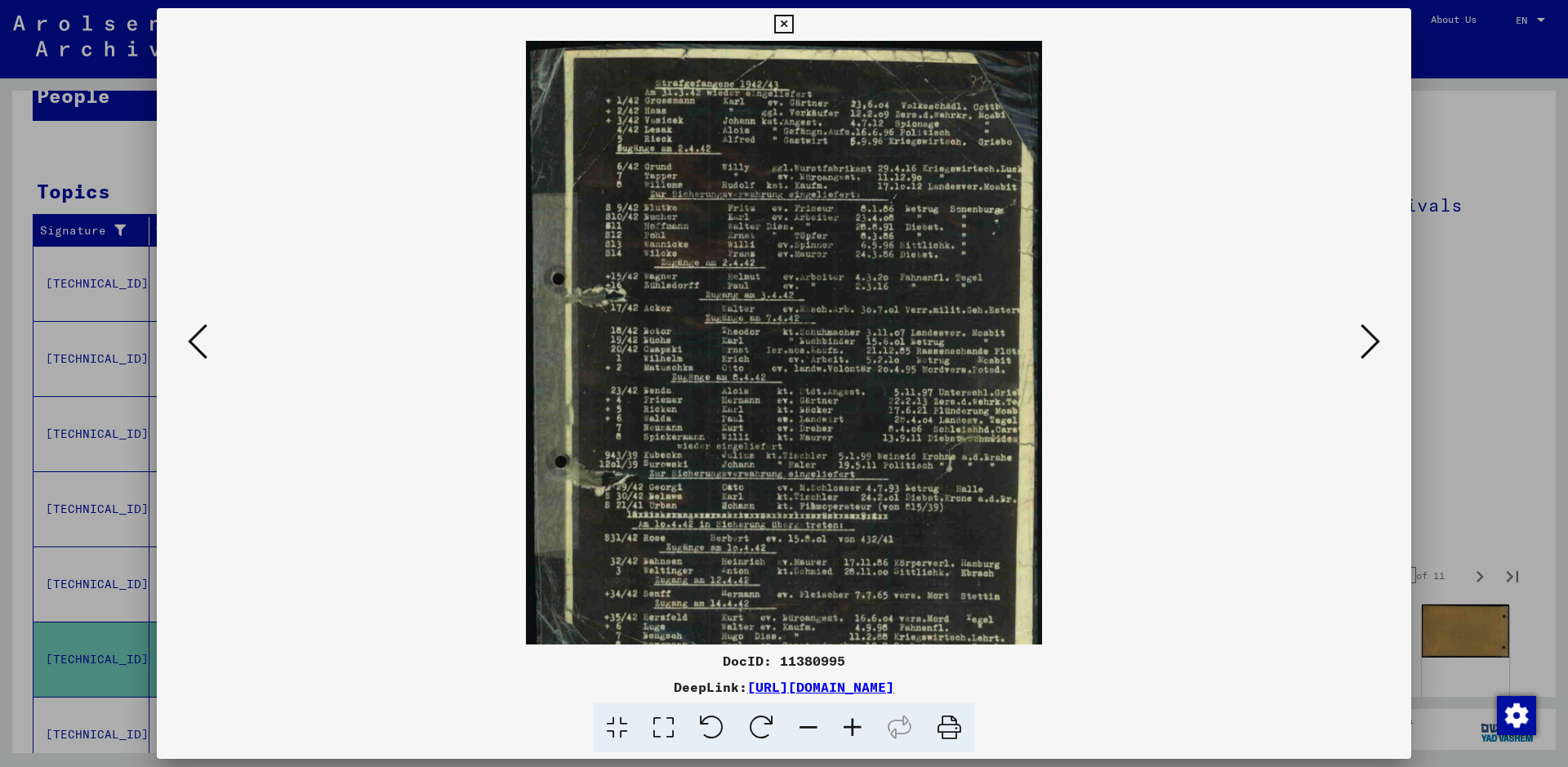
click at [853, 726] on icon at bounding box center [852, 728] width 44 height 50
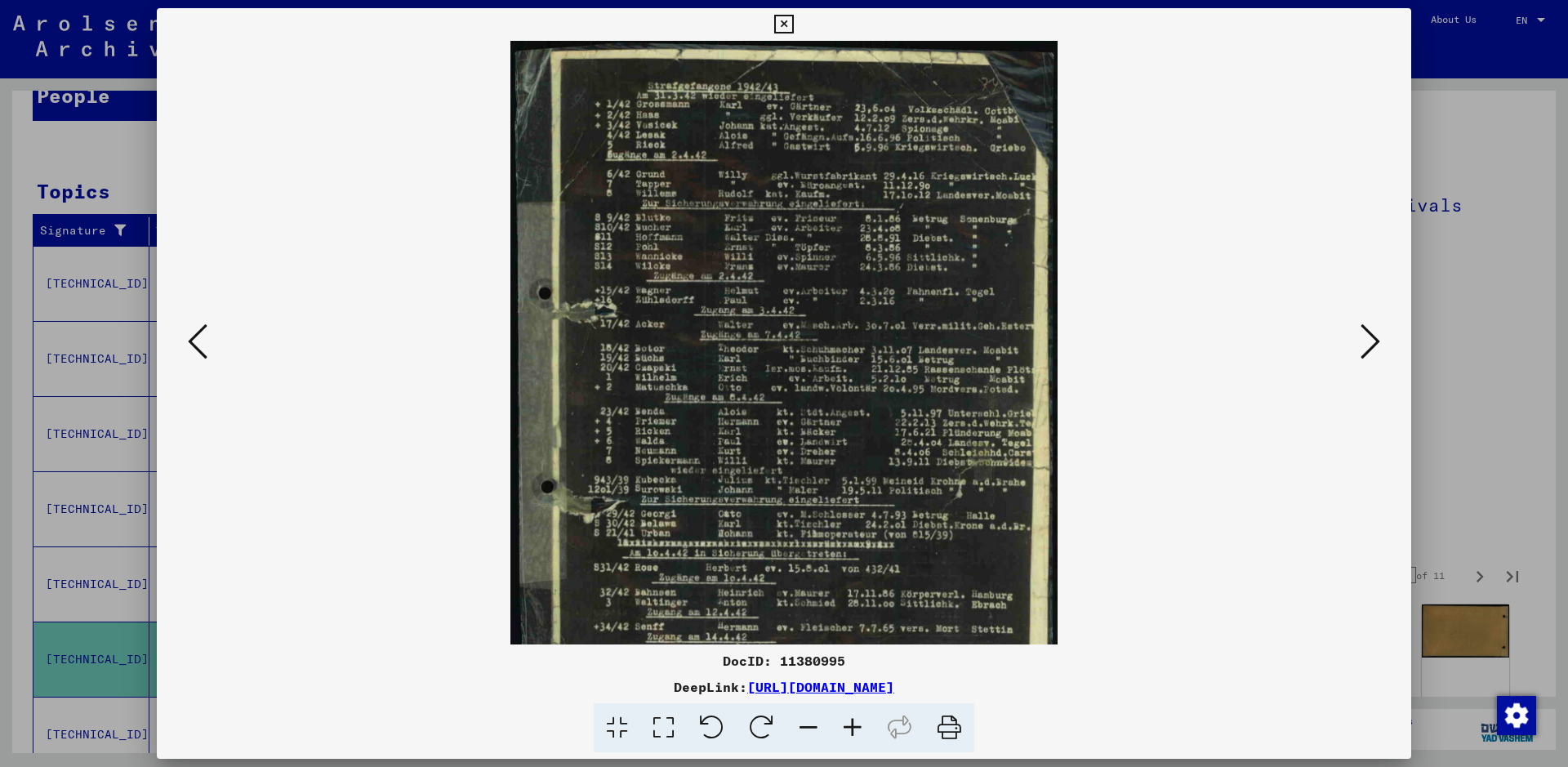
click at [853, 726] on icon at bounding box center [852, 728] width 44 height 50
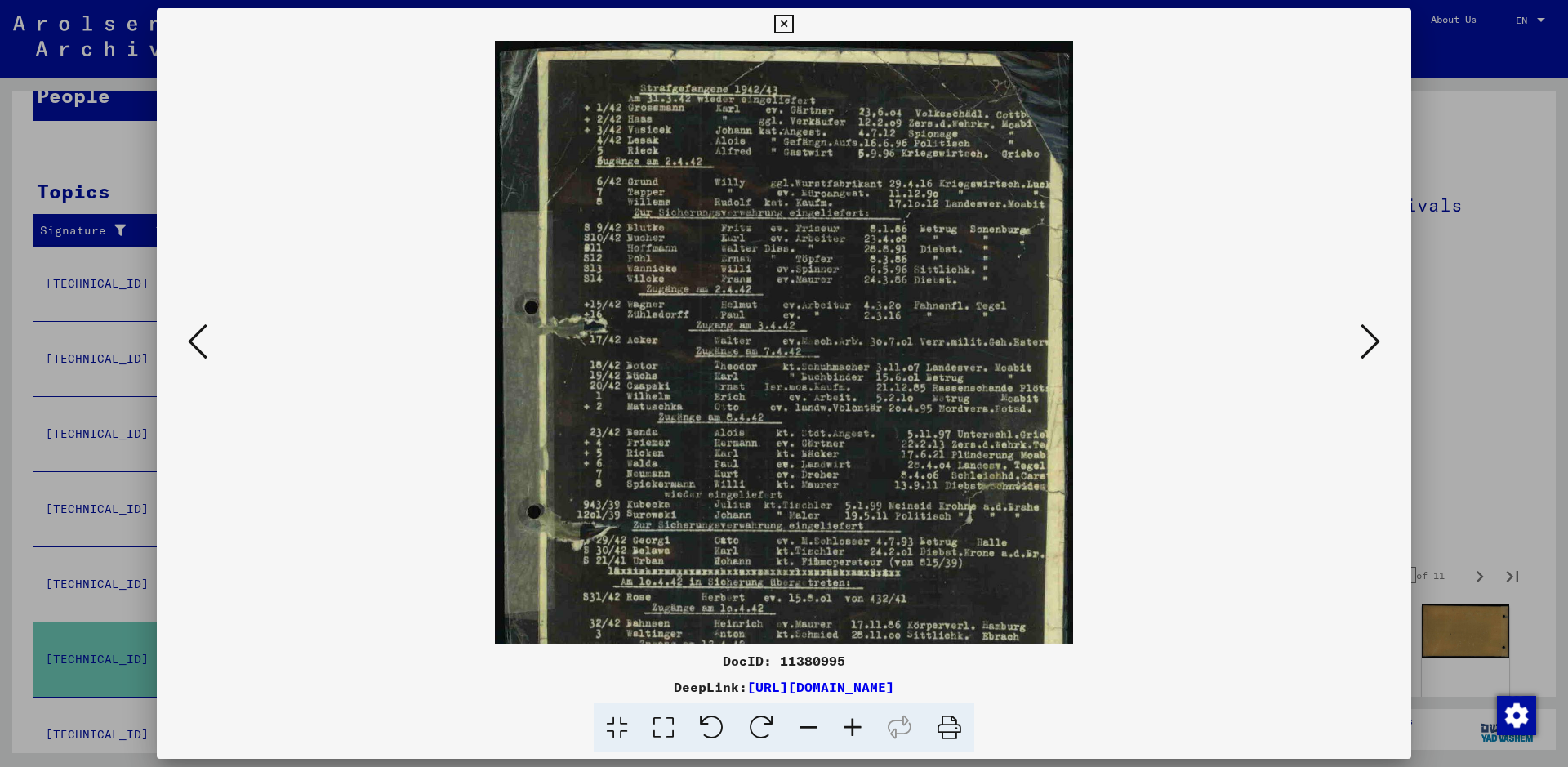
click at [853, 726] on icon at bounding box center [852, 728] width 44 height 50
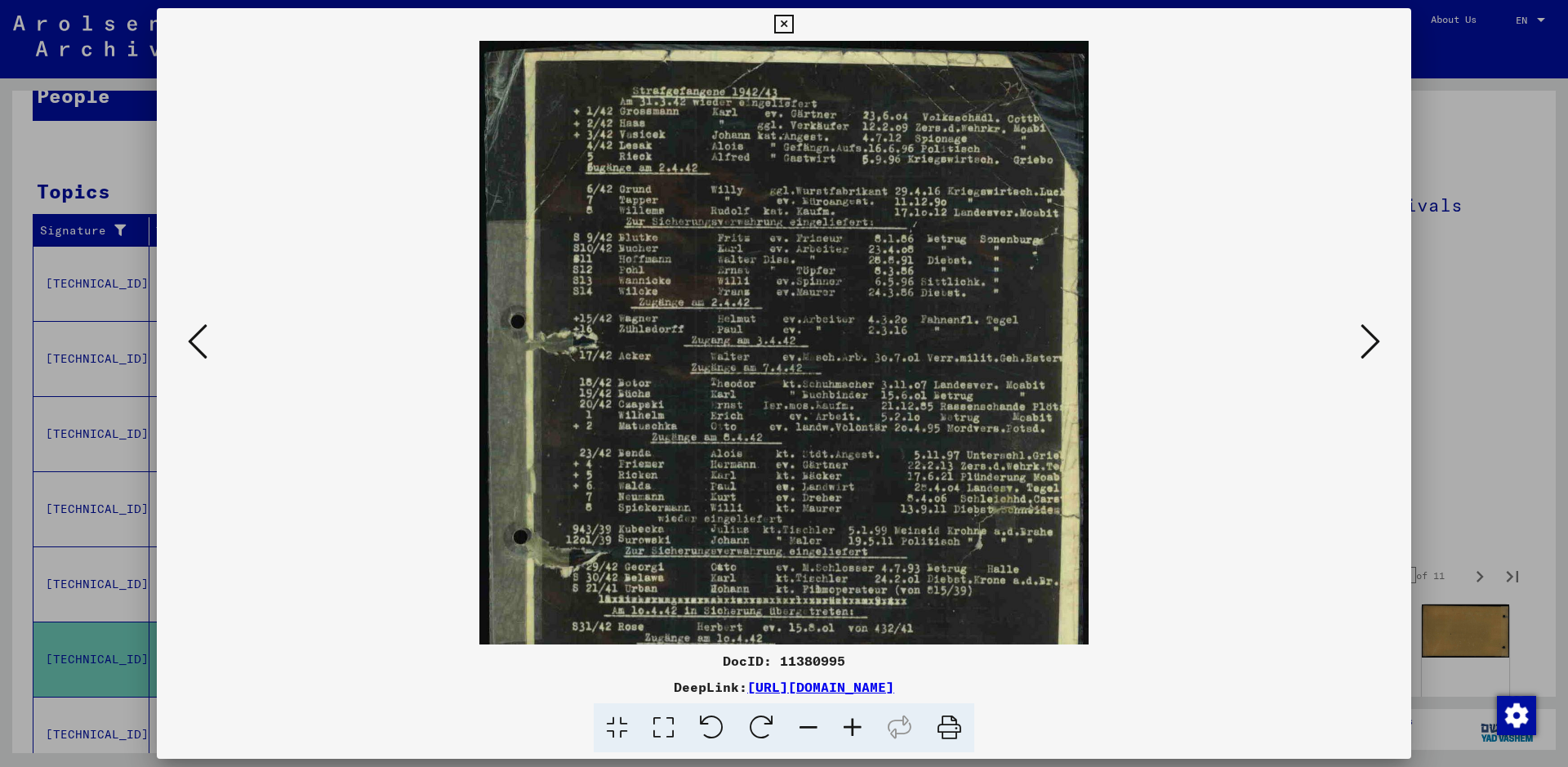
click at [853, 726] on icon at bounding box center [852, 728] width 44 height 50
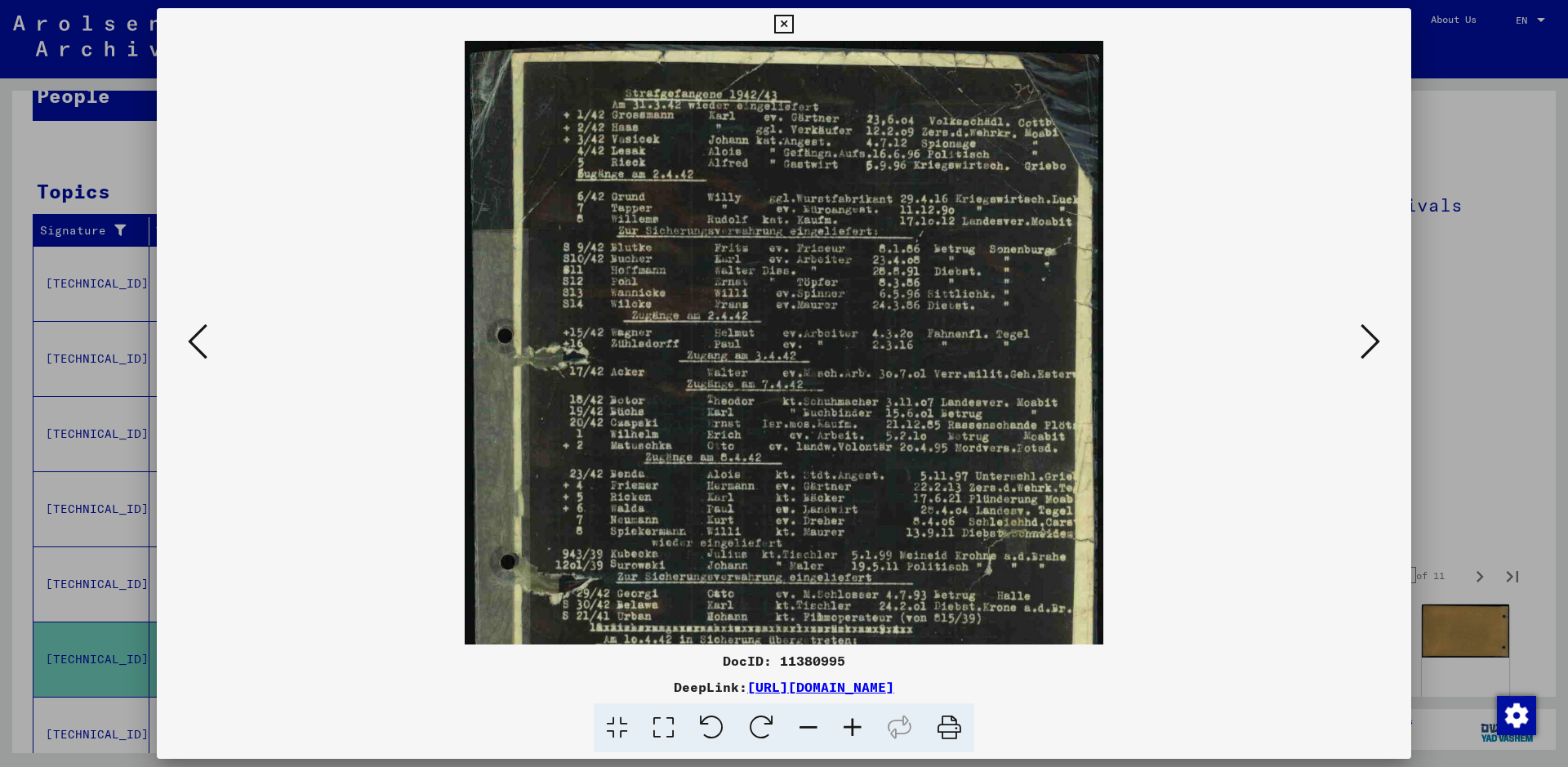
click at [853, 726] on icon at bounding box center [852, 728] width 44 height 50
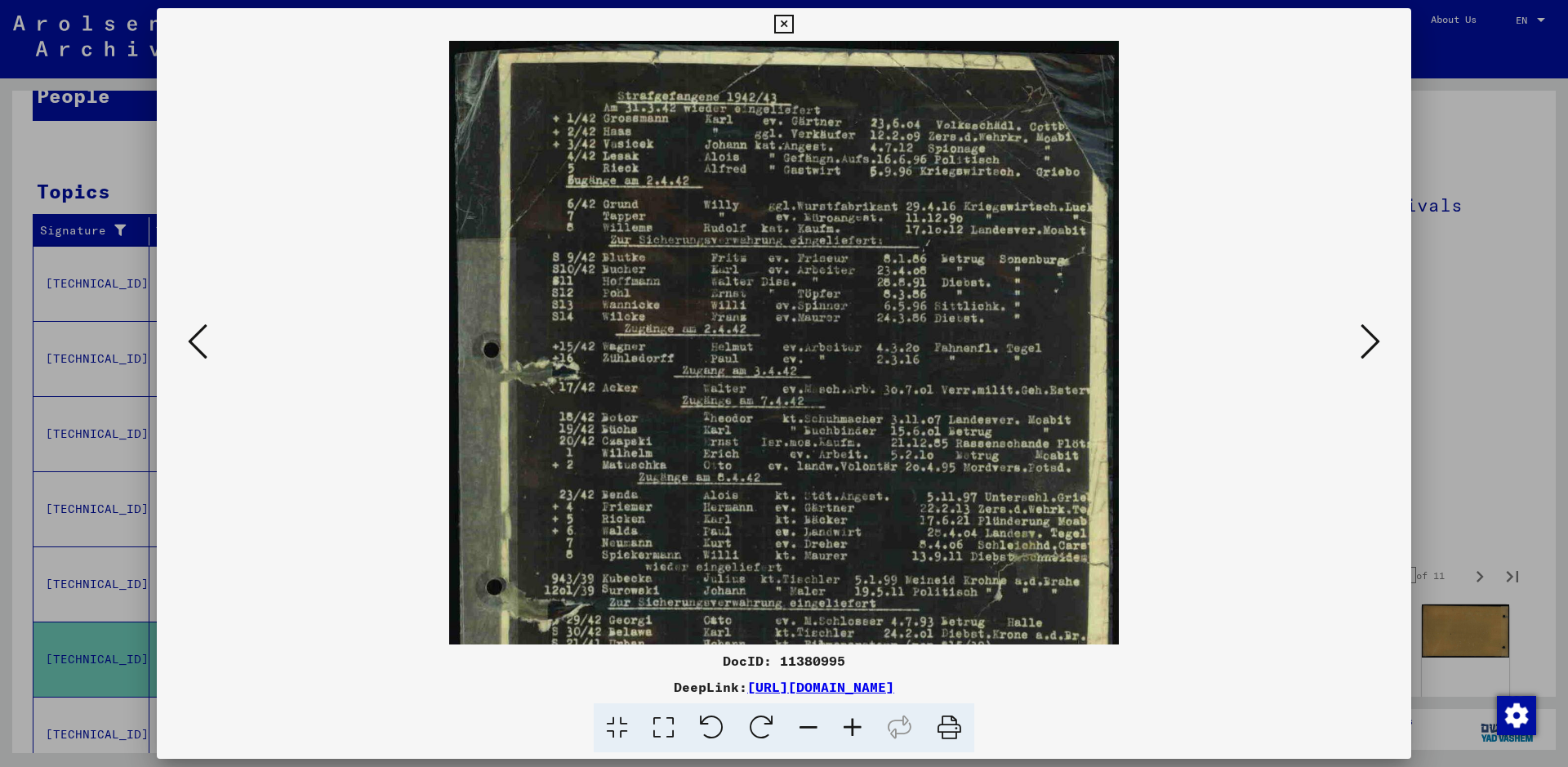
click at [853, 726] on icon at bounding box center [852, 728] width 44 height 50
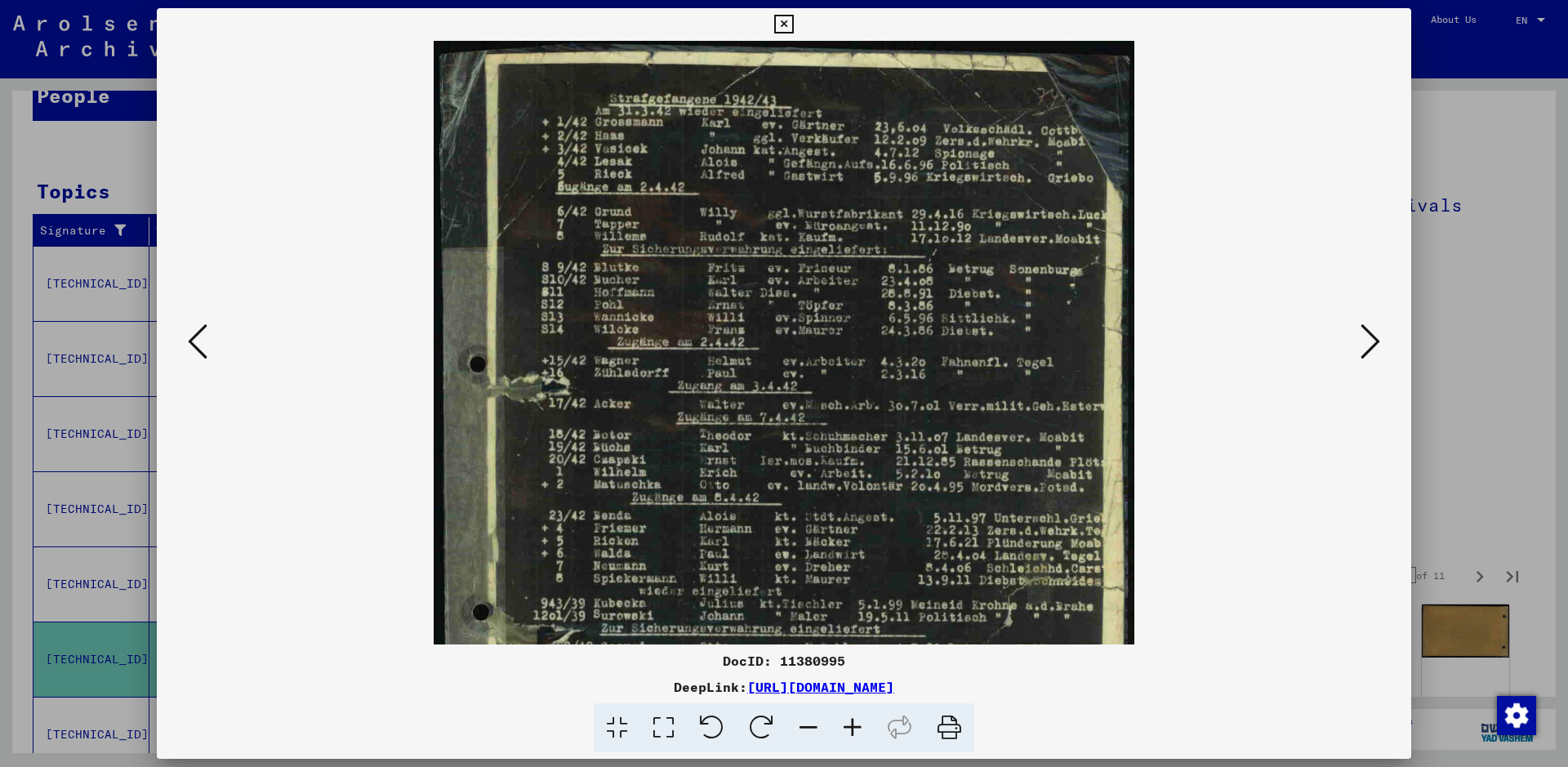
click at [853, 726] on icon at bounding box center [852, 728] width 44 height 50
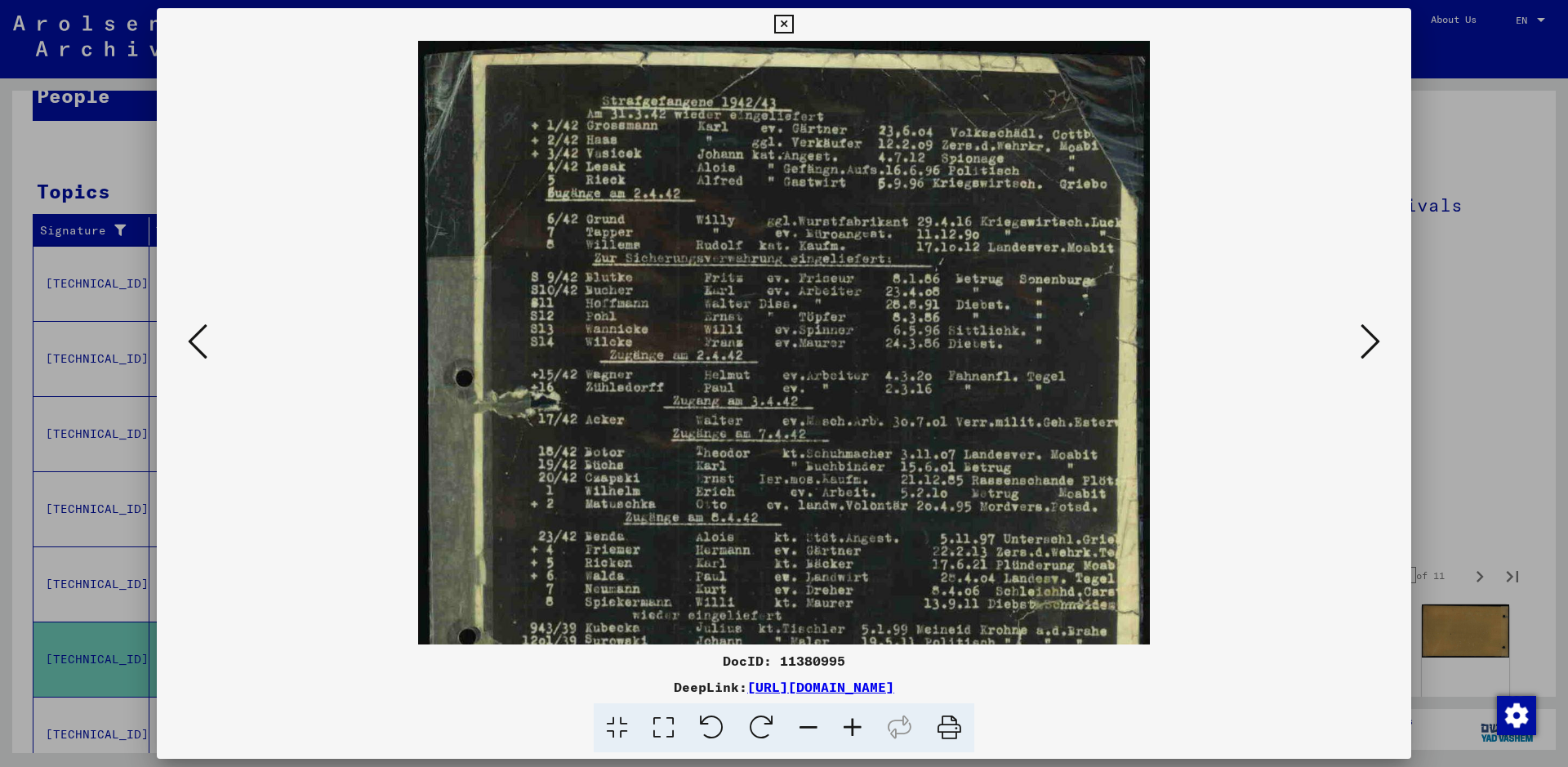
click at [853, 726] on icon at bounding box center [852, 728] width 44 height 50
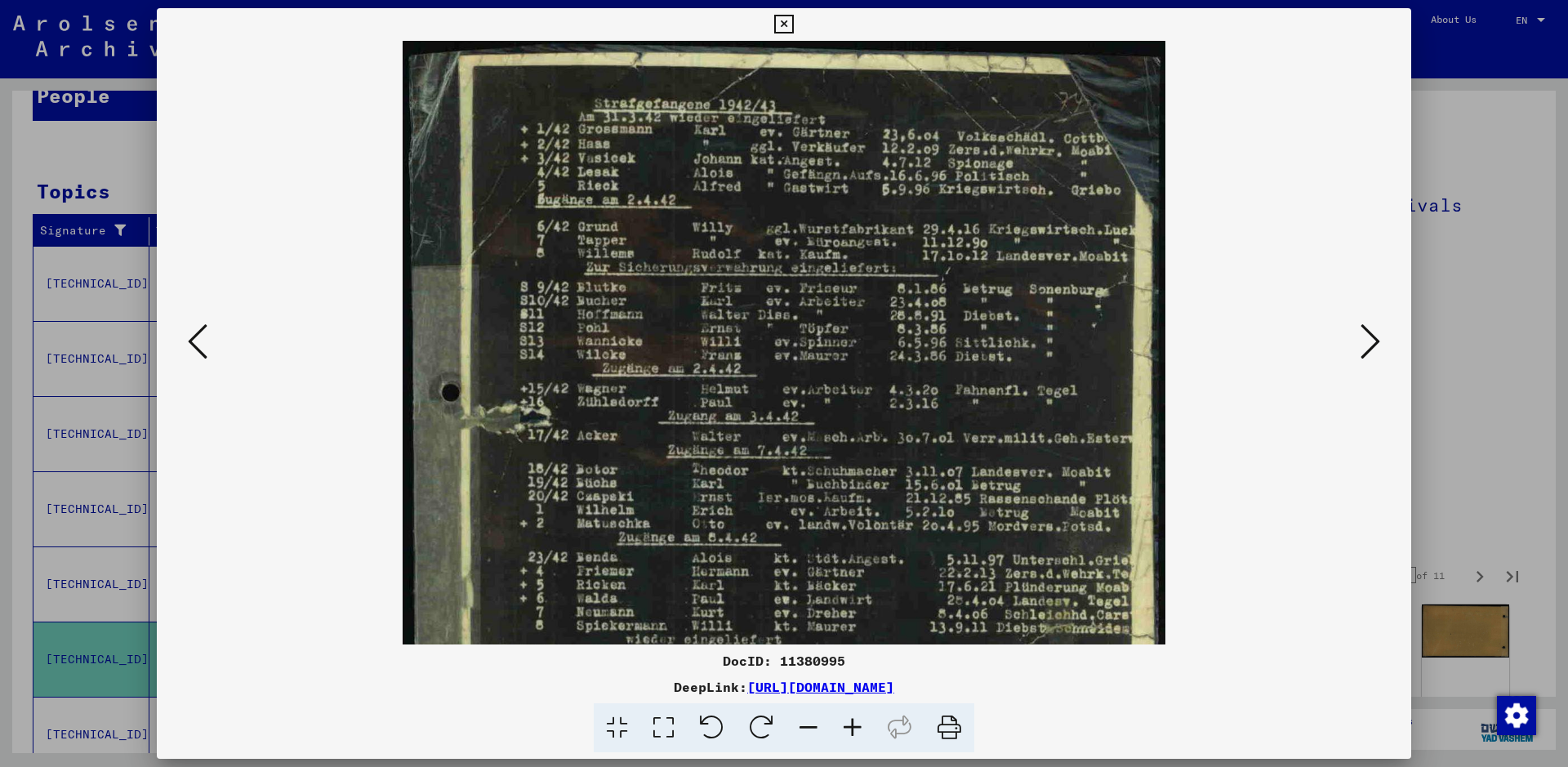
click at [853, 726] on icon at bounding box center [852, 728] width 44 height 50
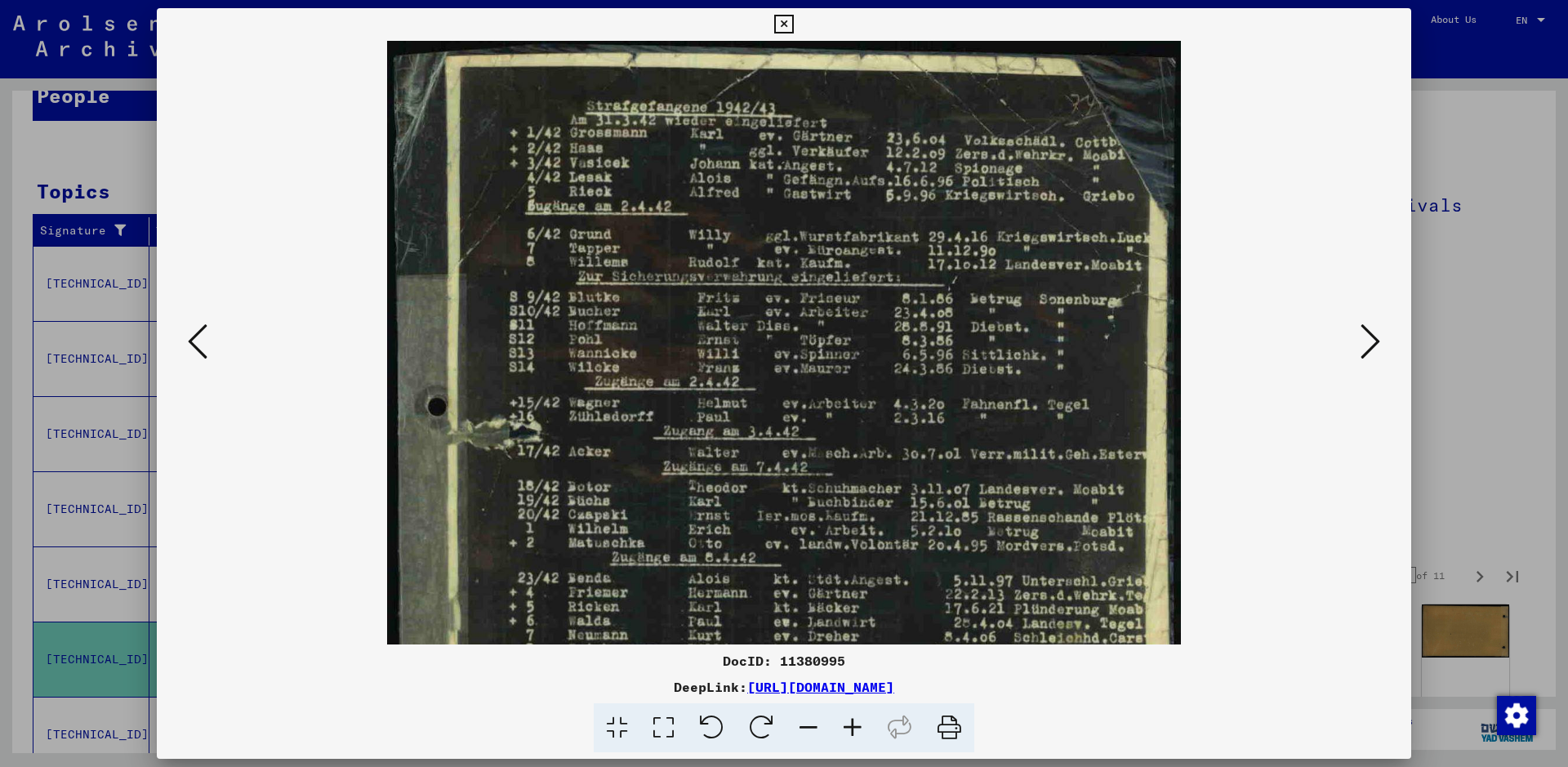
click at [853, 726] on icon at bounding box center [852, 728] width 44 height 50
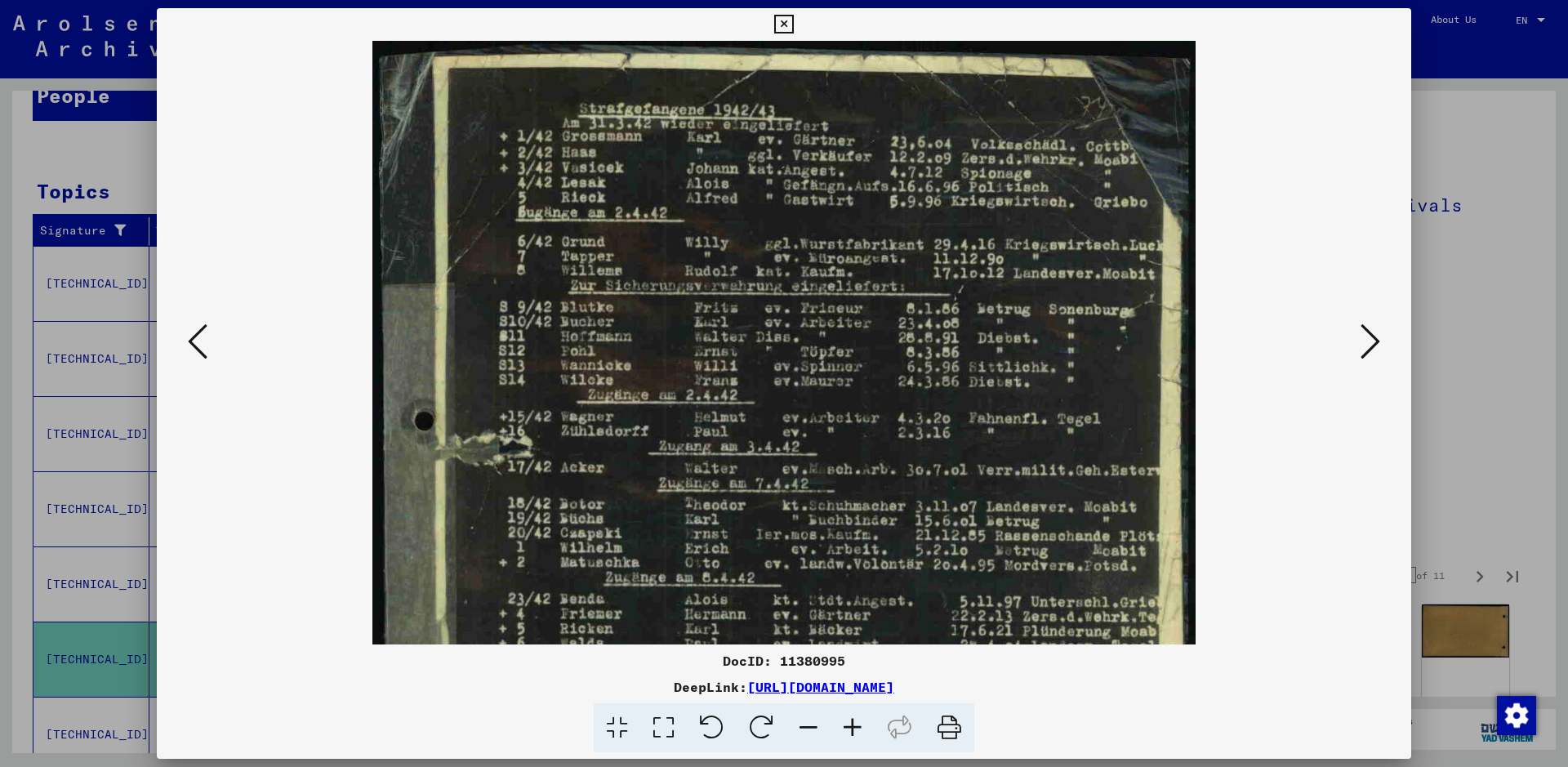
click at [853, 726] on icon at bounding box center [852, 728] width 44 height 50
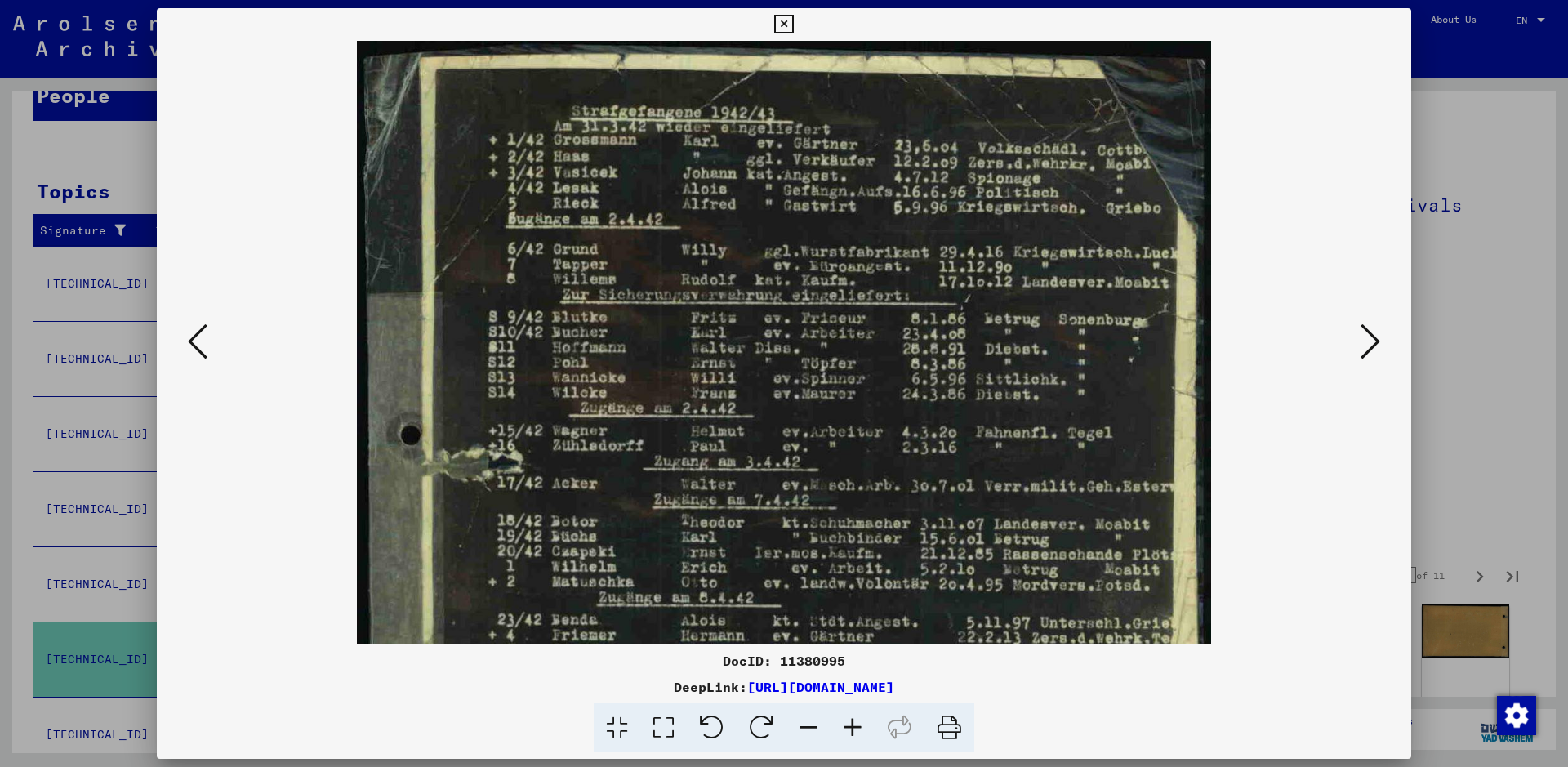
click at [853, 726] on icon at bounding box center [852, 728] width 44 height 50
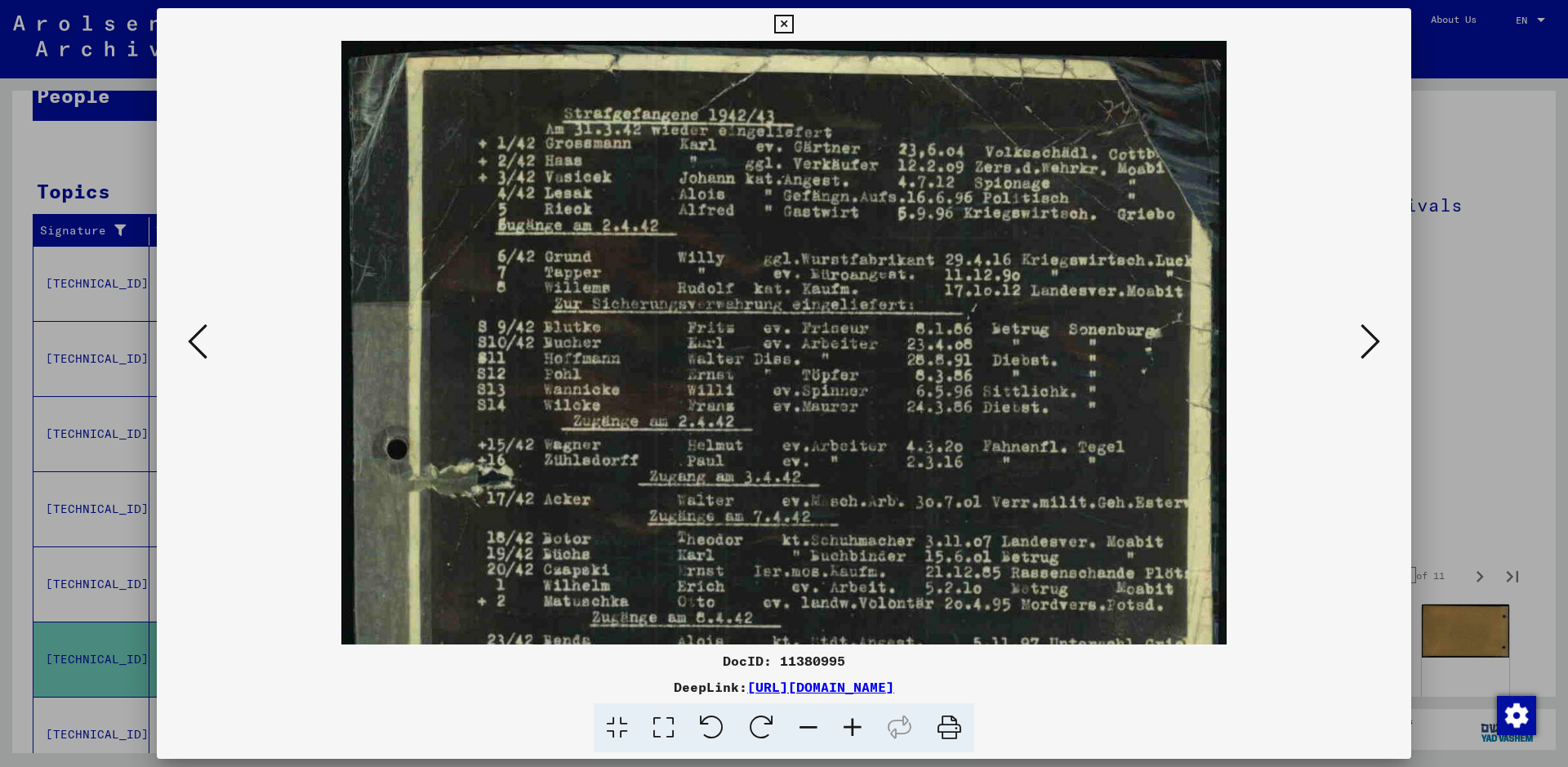
click at [853, 726] on icon at bounding box center [852, 728] width 44 height 50
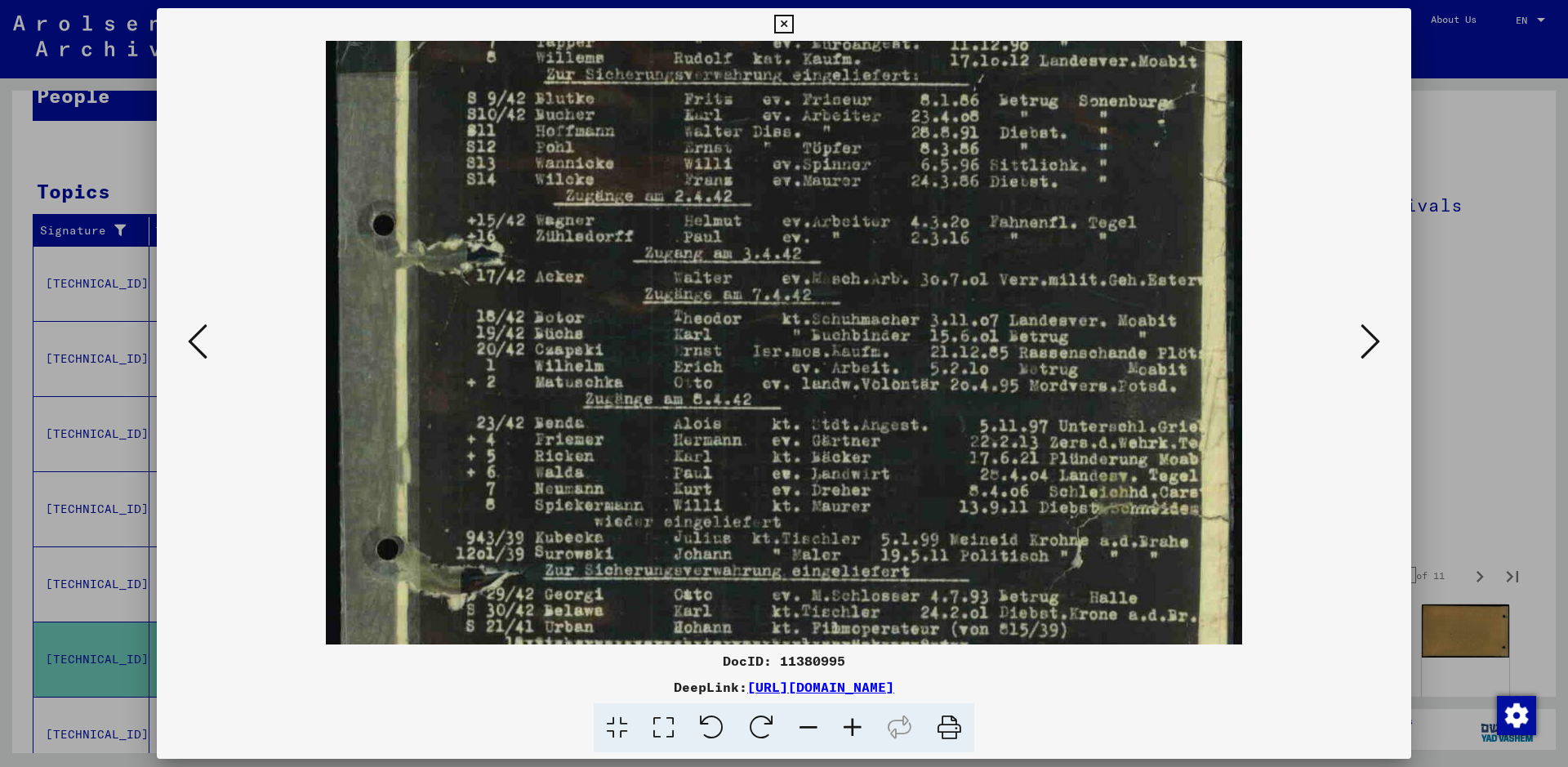
scroll to position [264, 0]
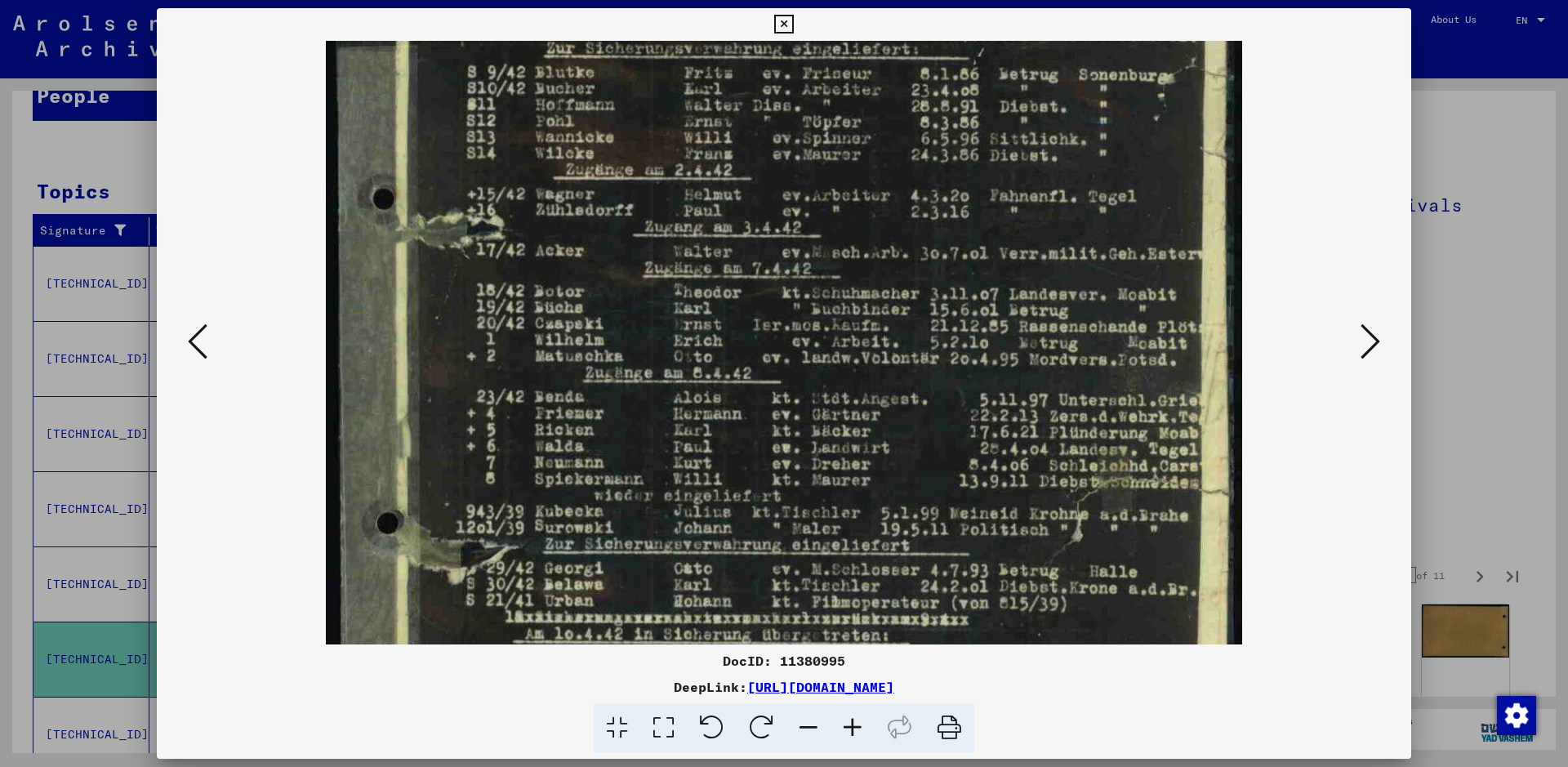
drag, startPoint x: 648, startPoint y: 583, endPoint x: 679, endPoint y: 318, distance: 266.8
click at [679, 318] on img at bounding box center [784, 385] width 916 height 1217
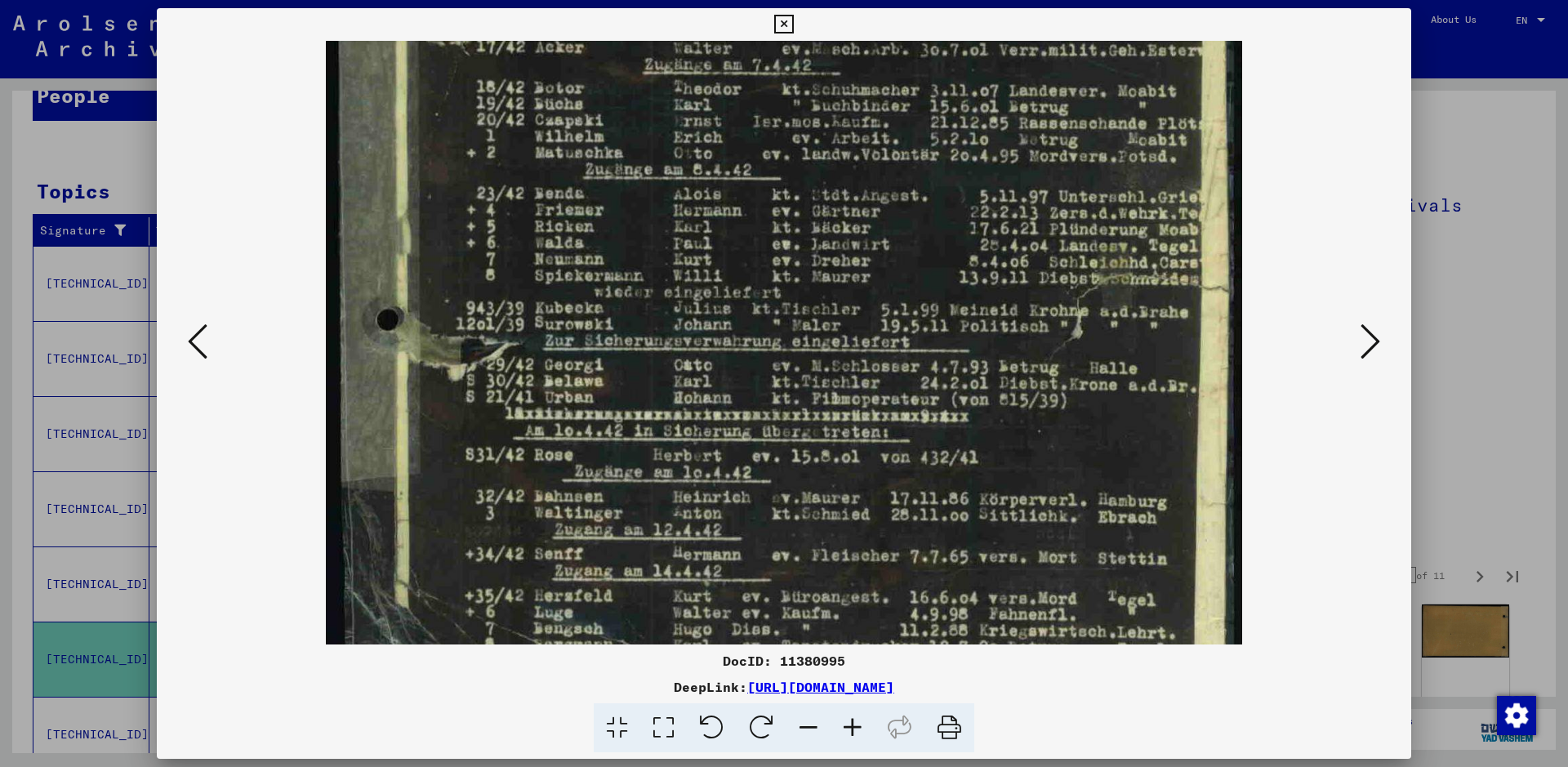
drag, startPoint x: 760, startPoint y: 559, endPoint x: 801, endPoint y: 355, distance: 208.1
click at [801, 355] on img at bounding box center [784, 182] width 916 height 1217
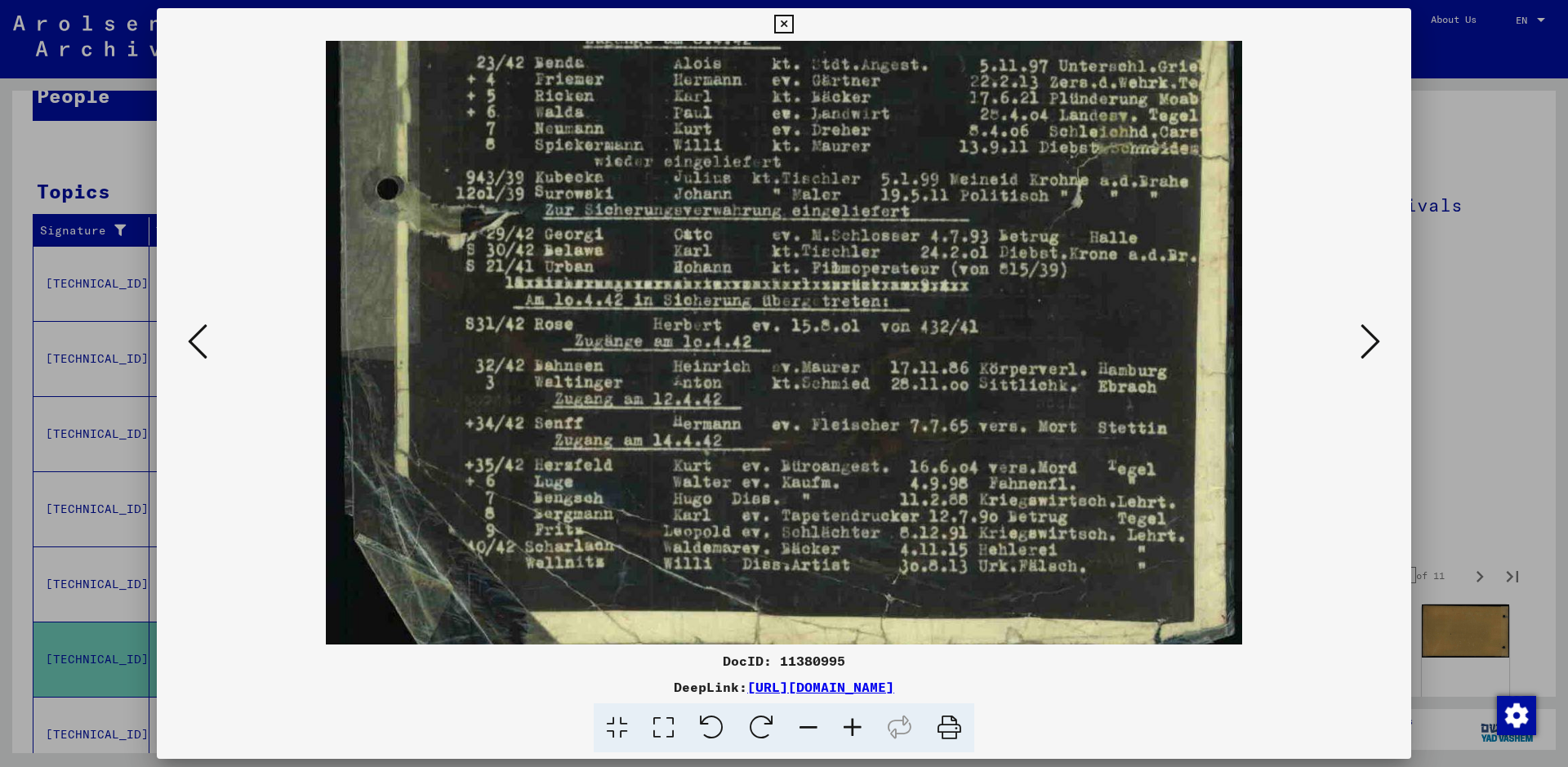
scroll to position [612, 0]
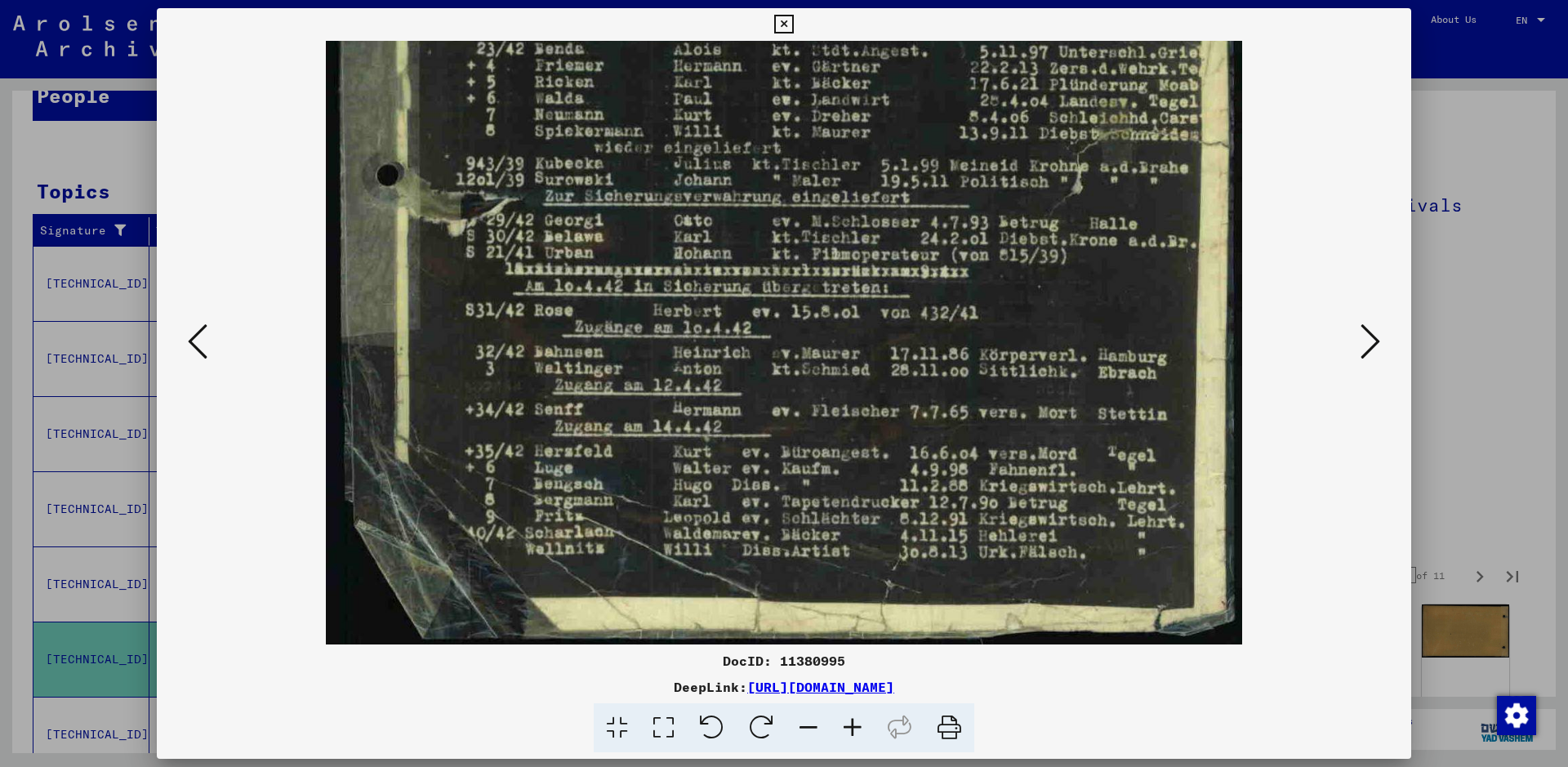
drag, startPoint x: 816, startPoint y: 541, endPoint x: 810, endPoint y: 377, distance: 164.1
click at [810, 377] on img at bounding box center [784, 37] width 916 height 1217
click at [1375, 349] on icon at bounding box center [1371, 341] width 20 height 39
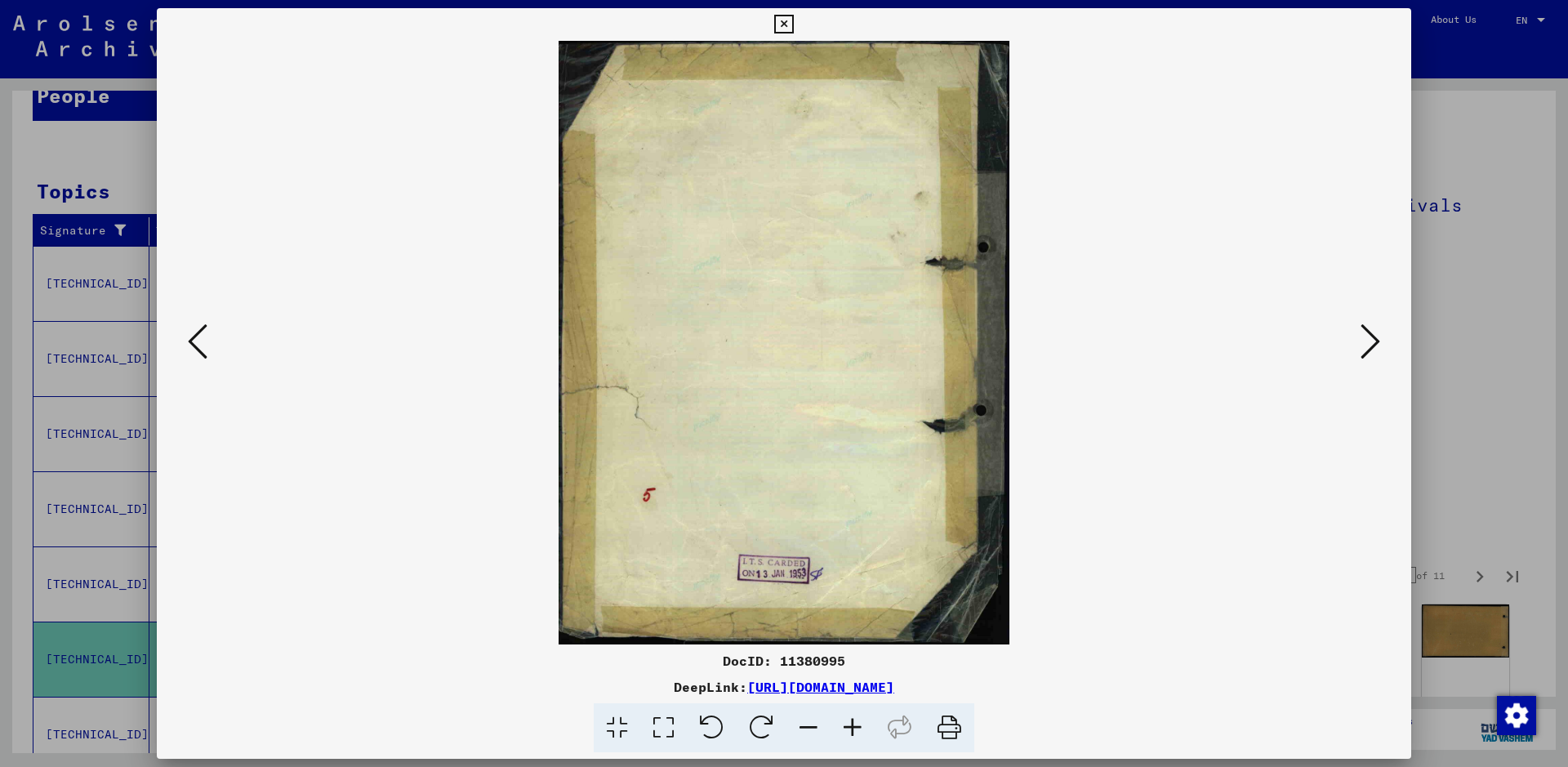
scroll to position [0, 0]
click at [1375, 349] on icon at bounding box center [1371, 341] width 20 height 39
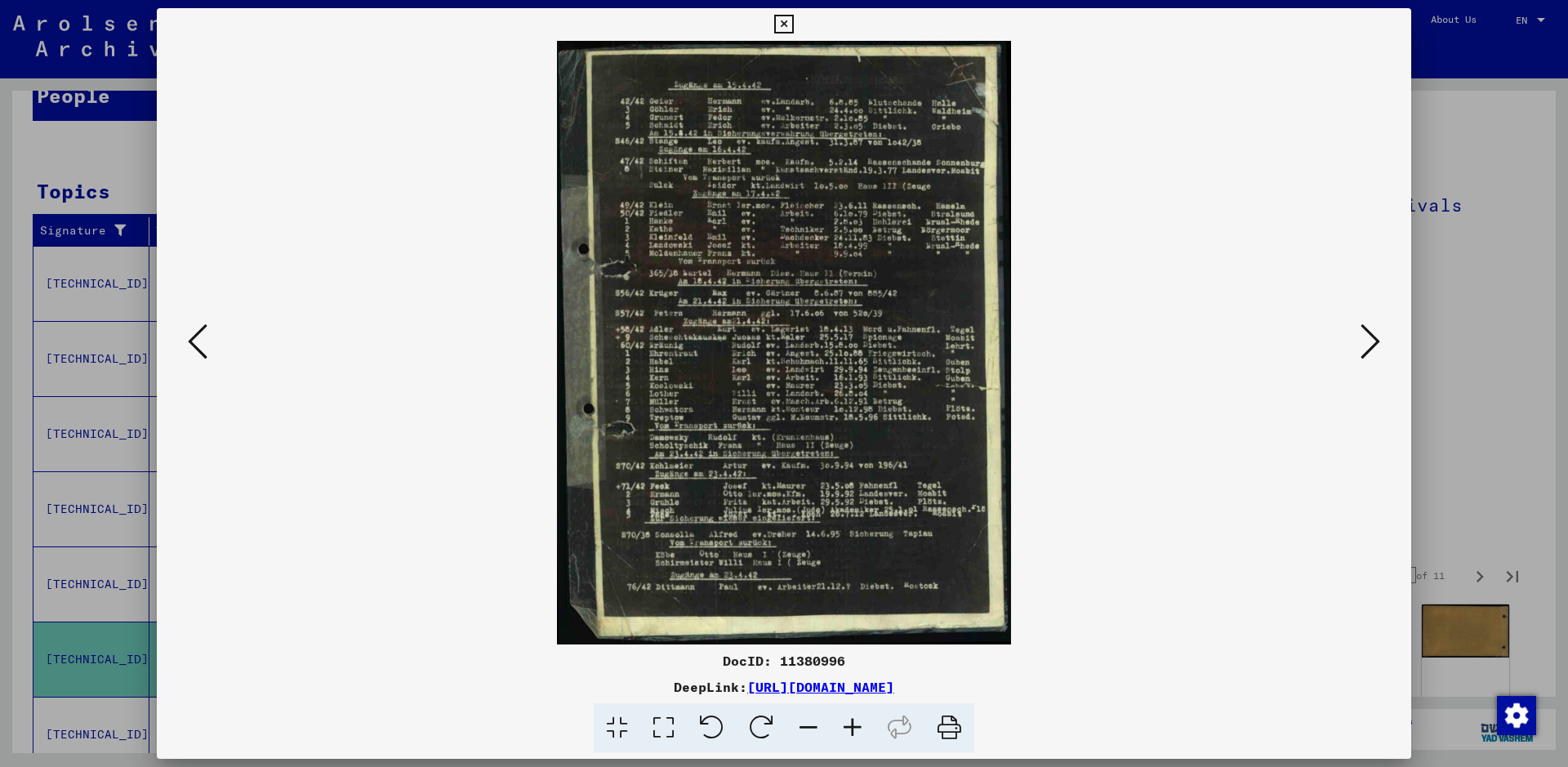
click at [851, 724] on icon at bounding box center [852, 728] width 44 height 50
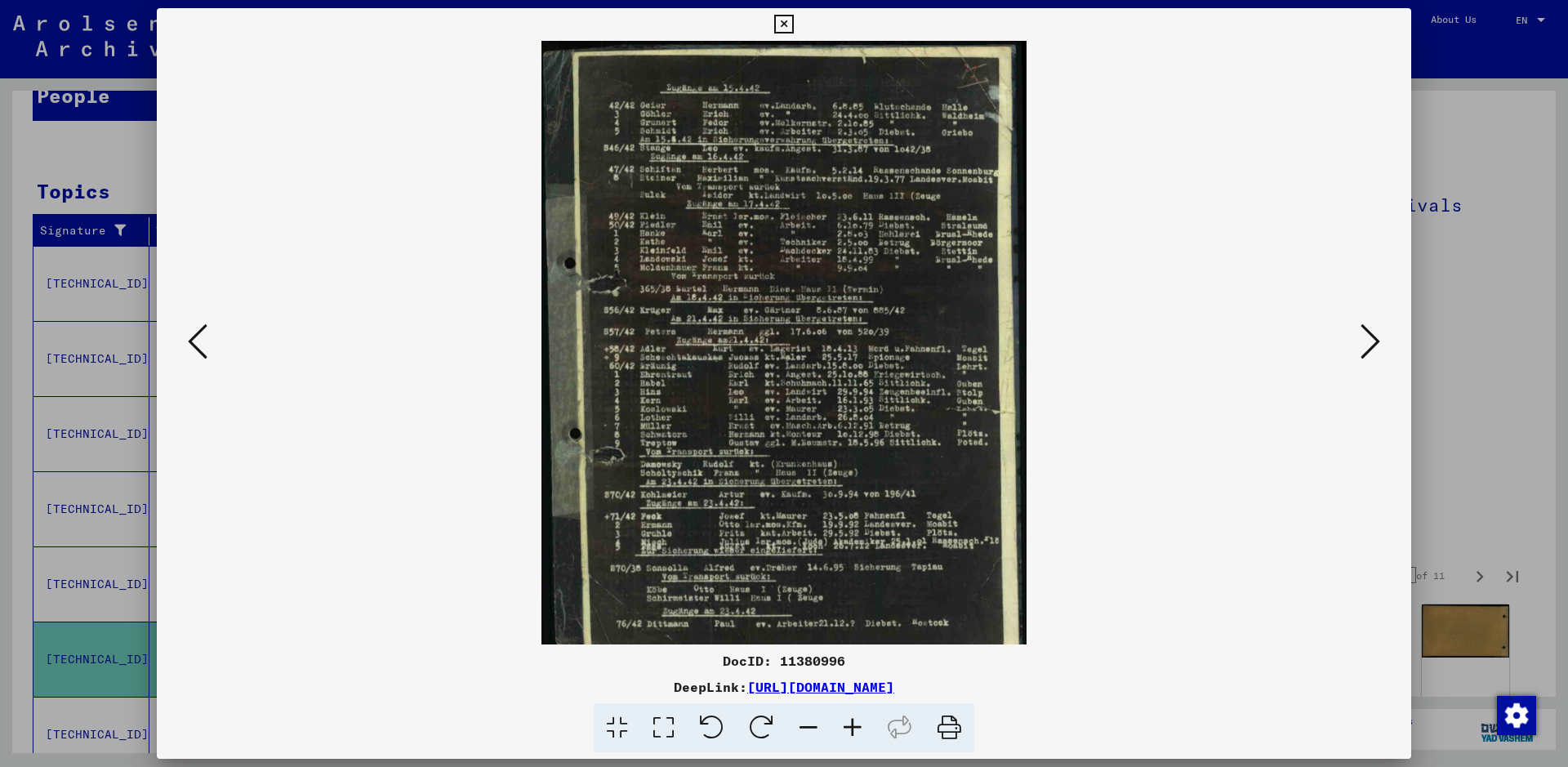
click at [851, 724] on icon at bounding box center [852, 728] width 44 height 50
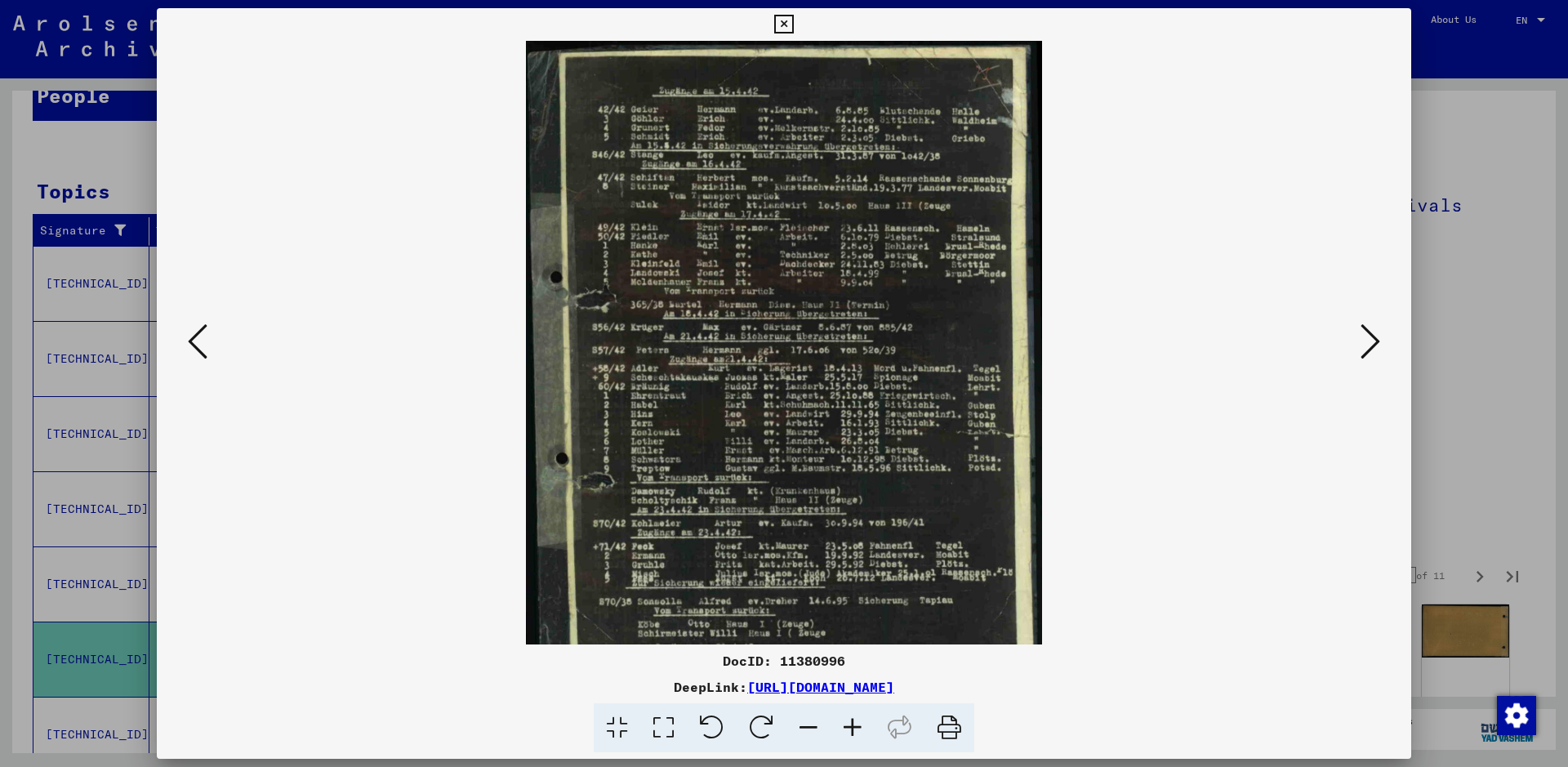
click at [851, 724] on icon at bounding box center [852, 728] width 44 height 50
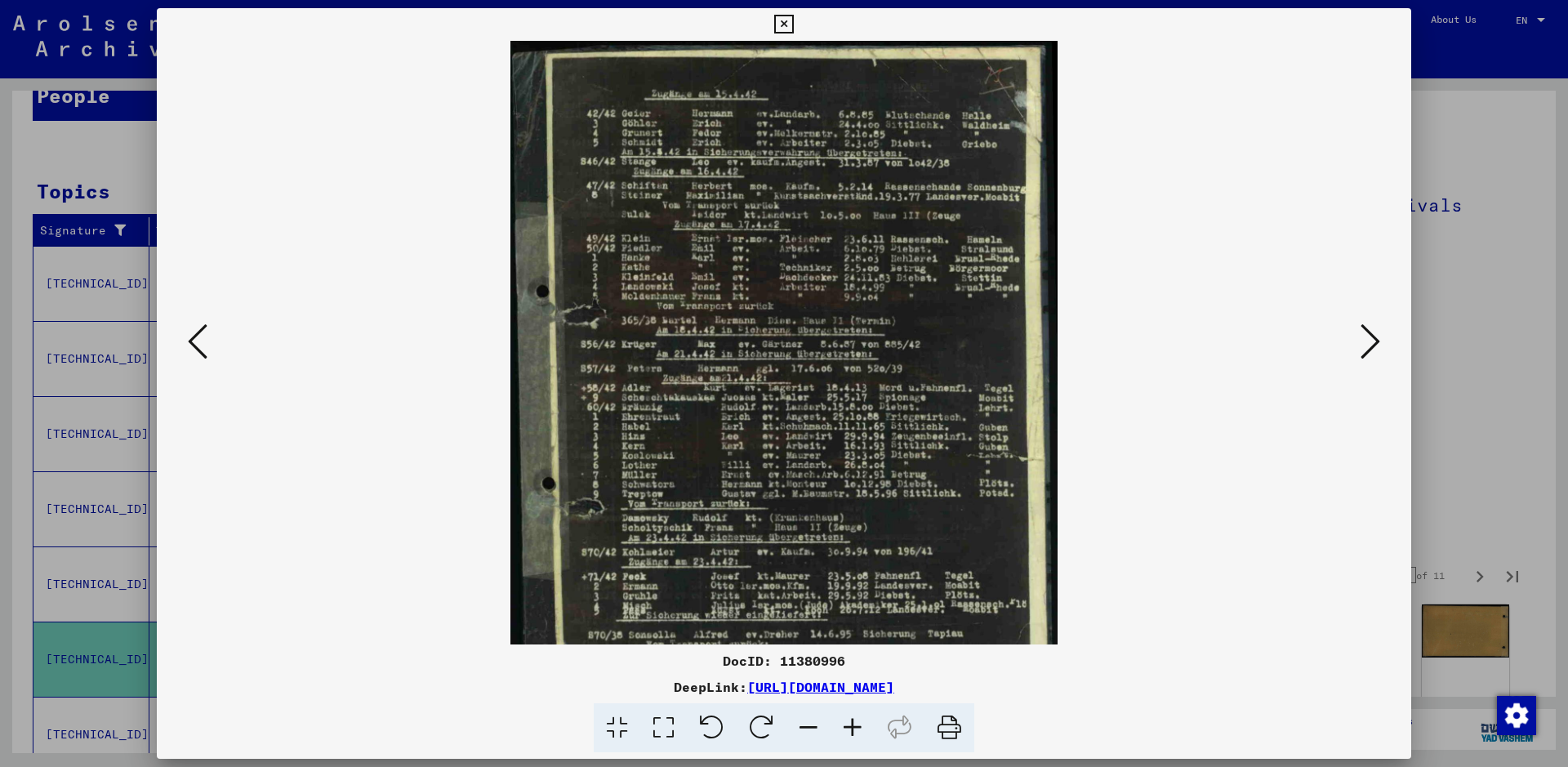
click at [851, 724] on icon at bounding box center [852, 728] width 44 height 50
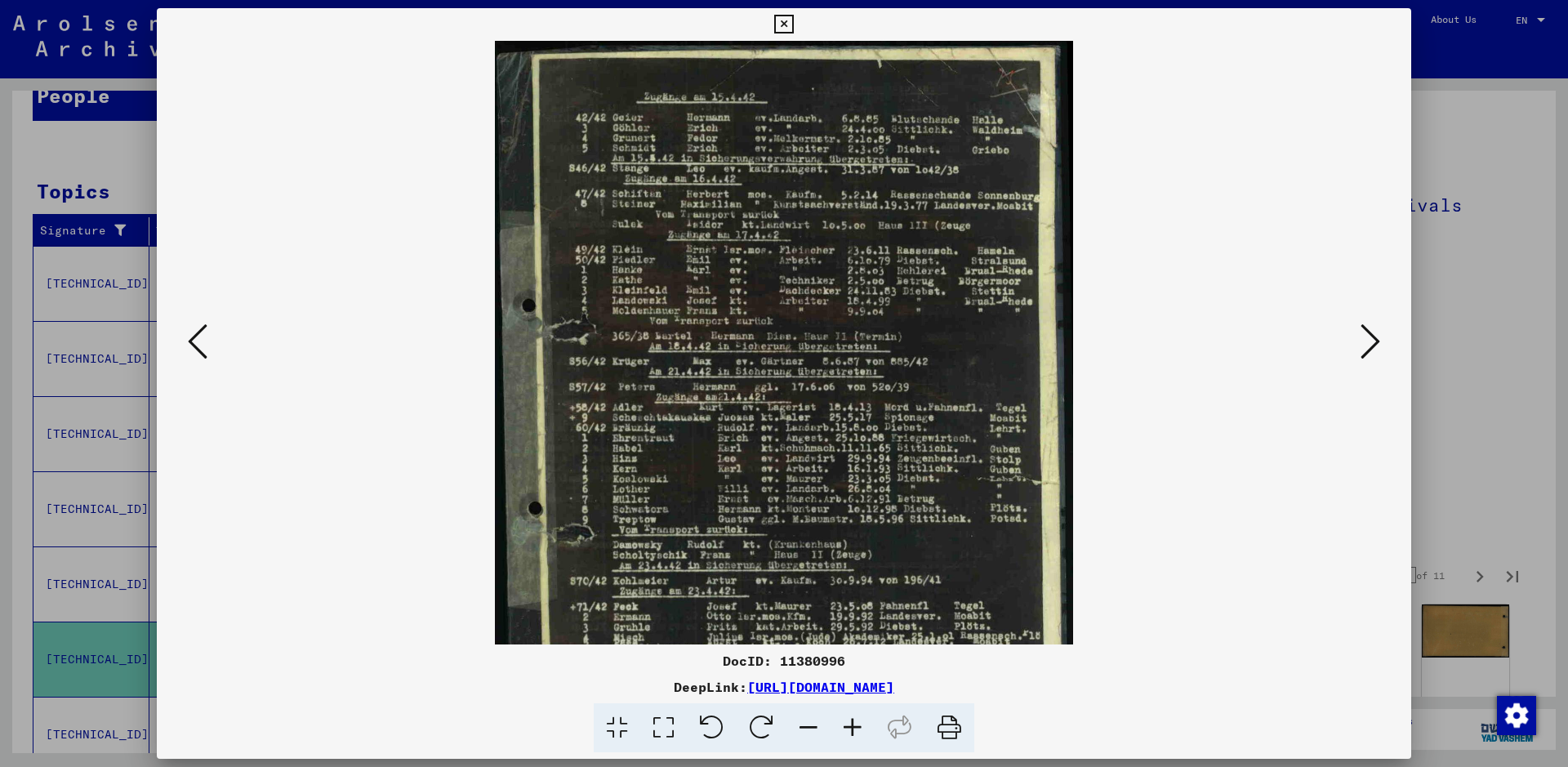
click at [851, 724] on icon at bounding box center [852, 728] width 44 height 50
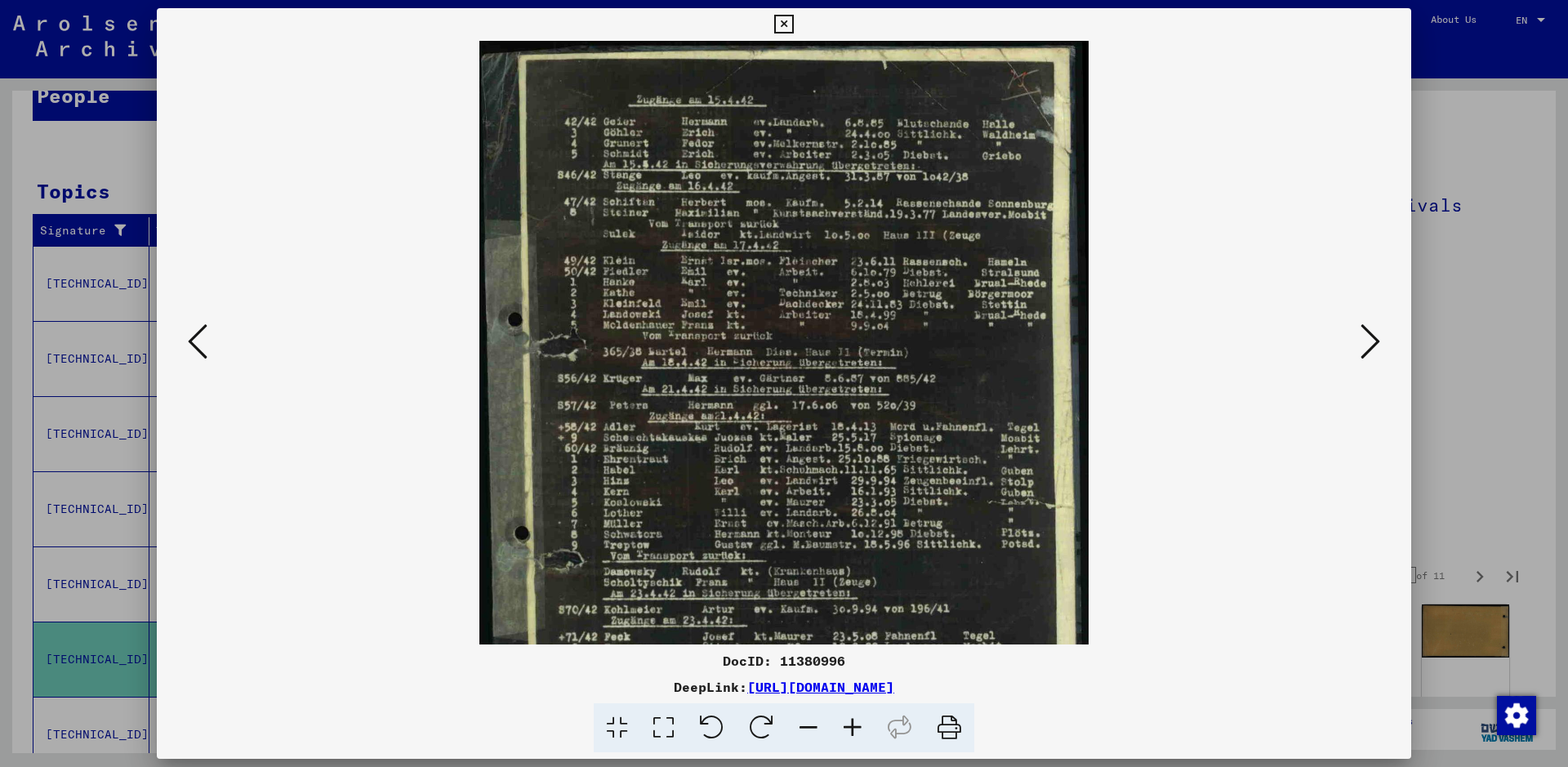
click at [851, 724] on icon at bounding box center [852, 728] width 44 height 50
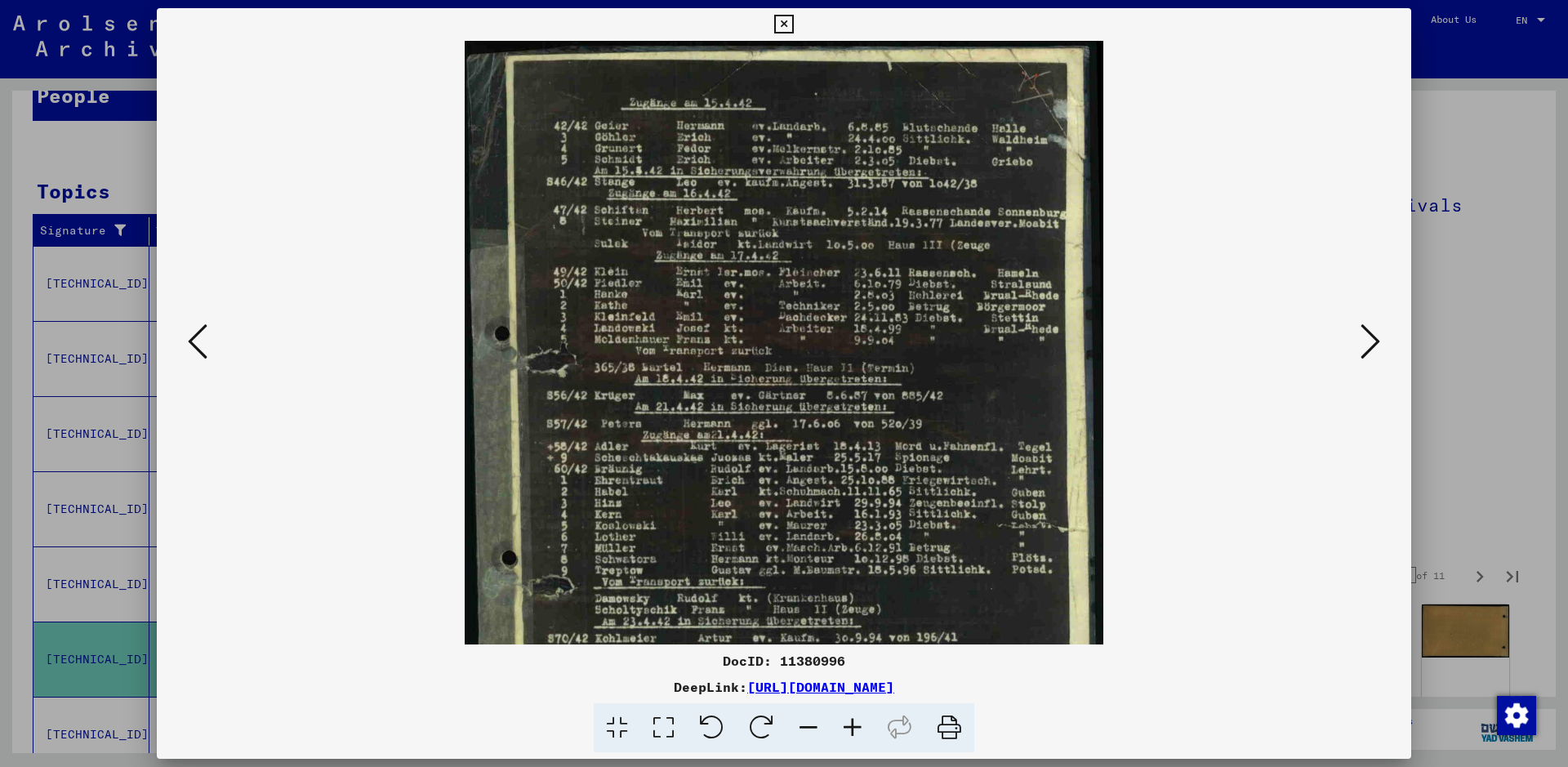
click at [851, 724] on icon at bounding box center [852, 728] width 44 height 50
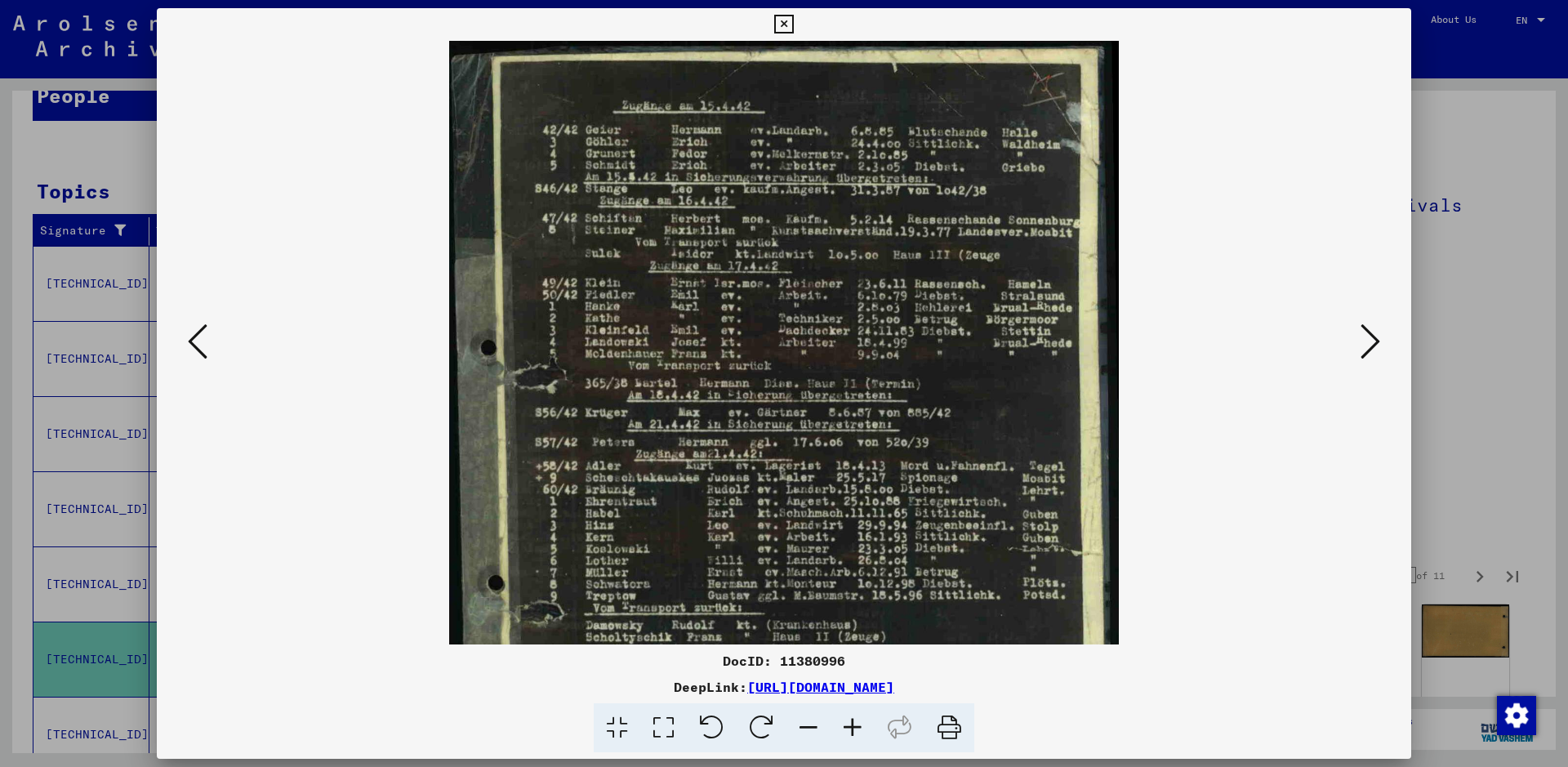
click at [851, 724] on icon at bounding box center [852, 728] width 44 height 50
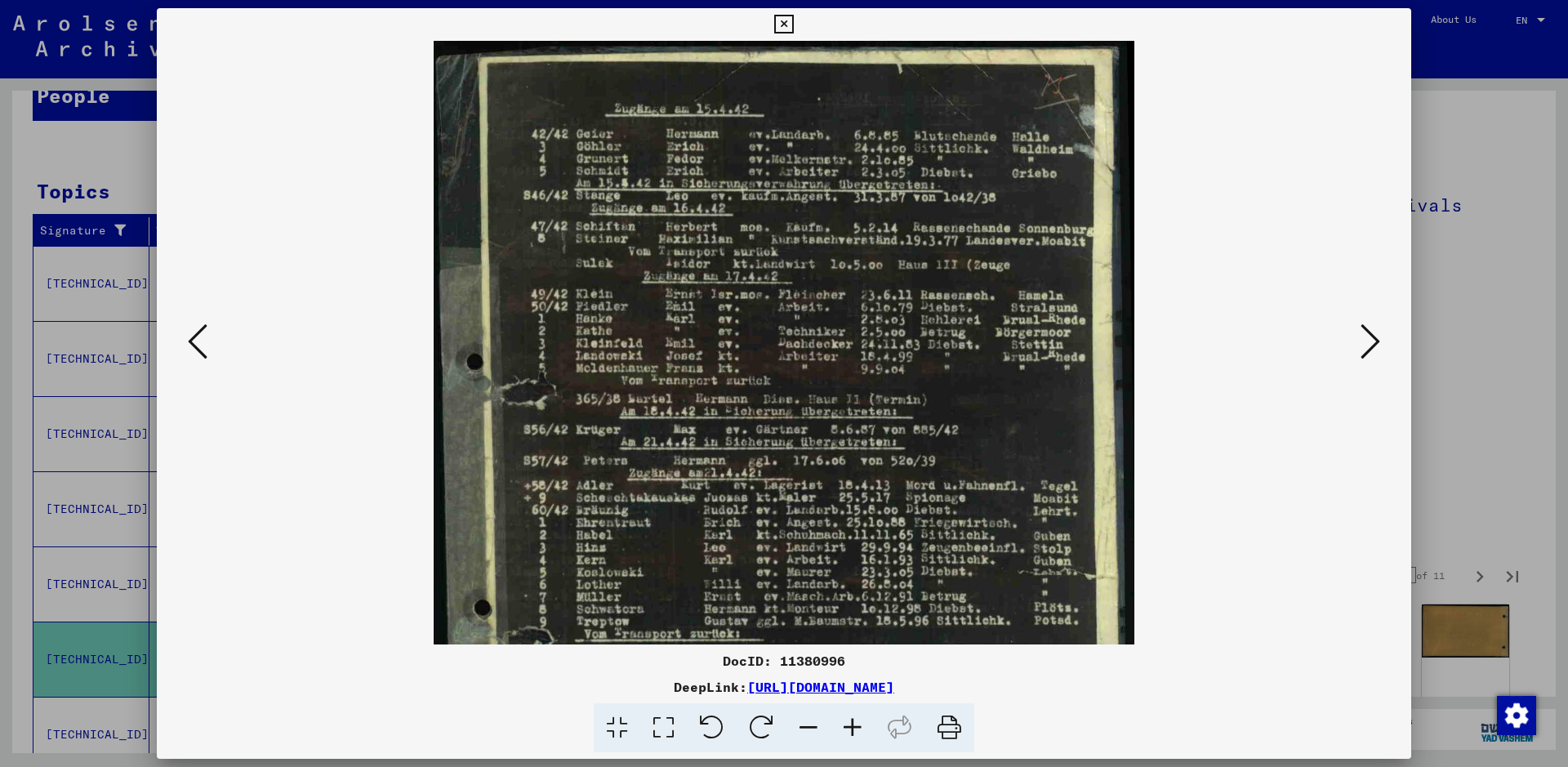
click at [851, 724] on icon at bounding box center [852, 728] width 44 height 50
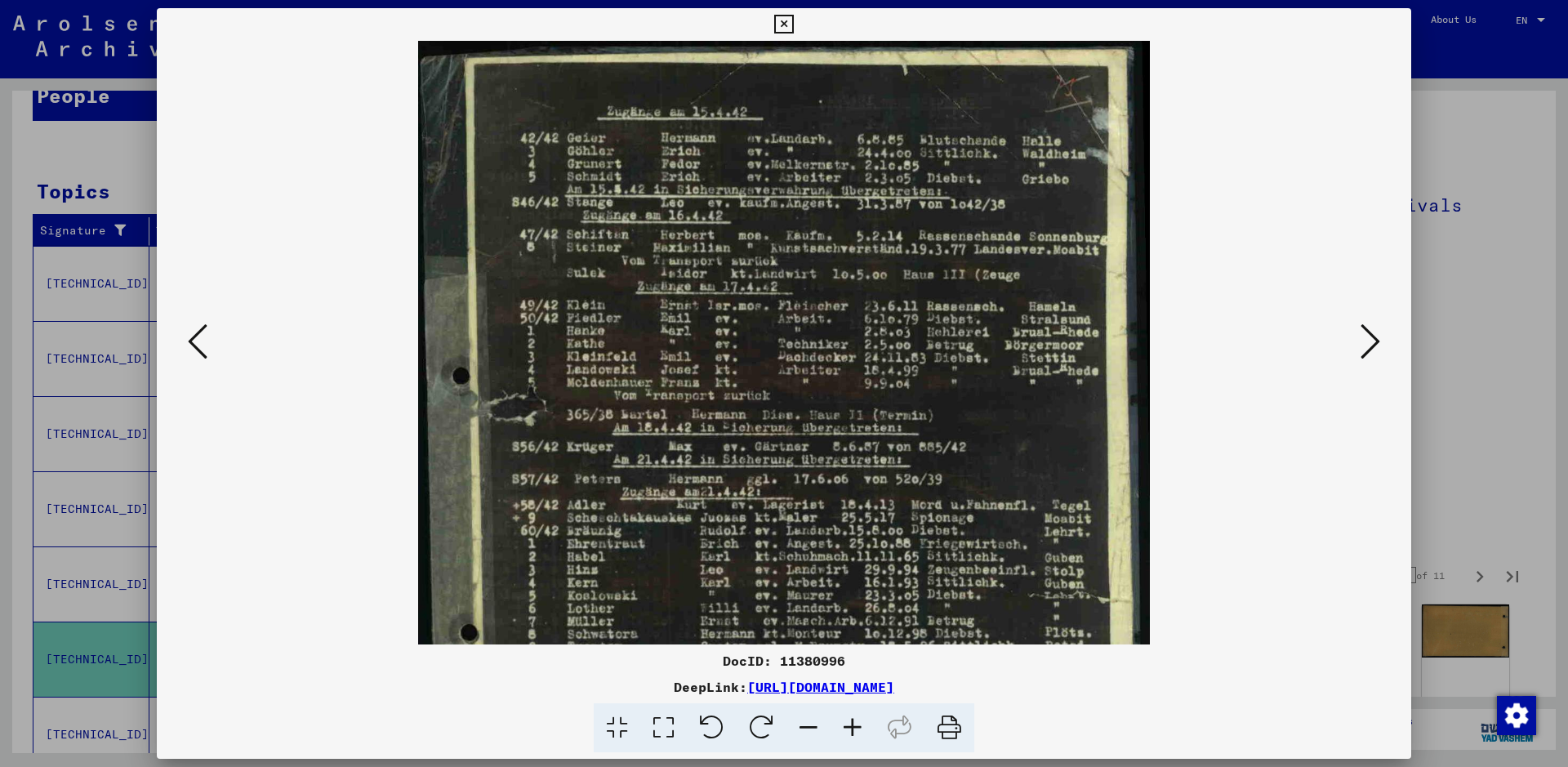
click at [851, 724] on icon at bounding box center [852, 728] width 44 height 50
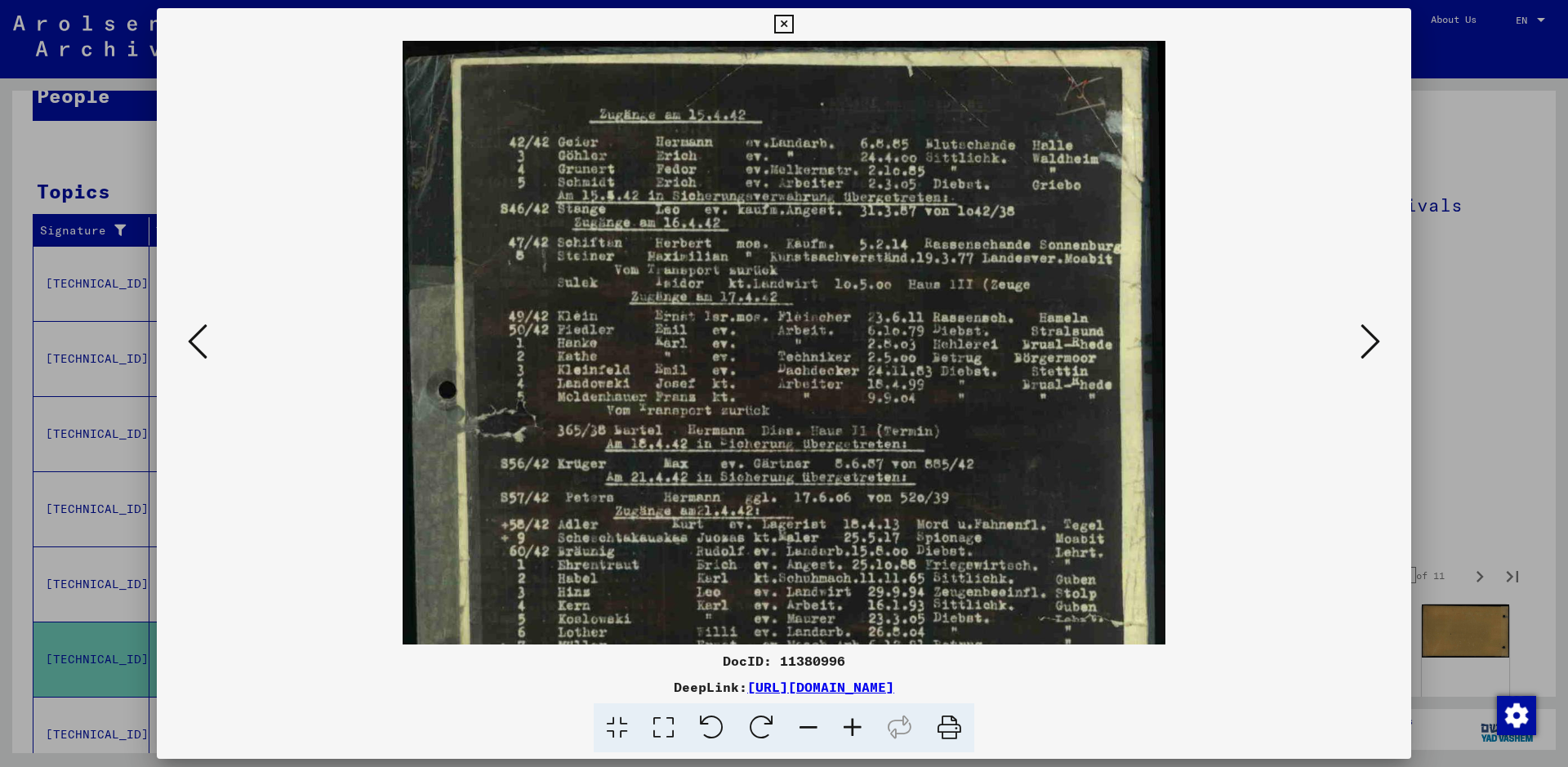
click at [851, 724] on icon at bounding box center [852, 728] width 44 height 50
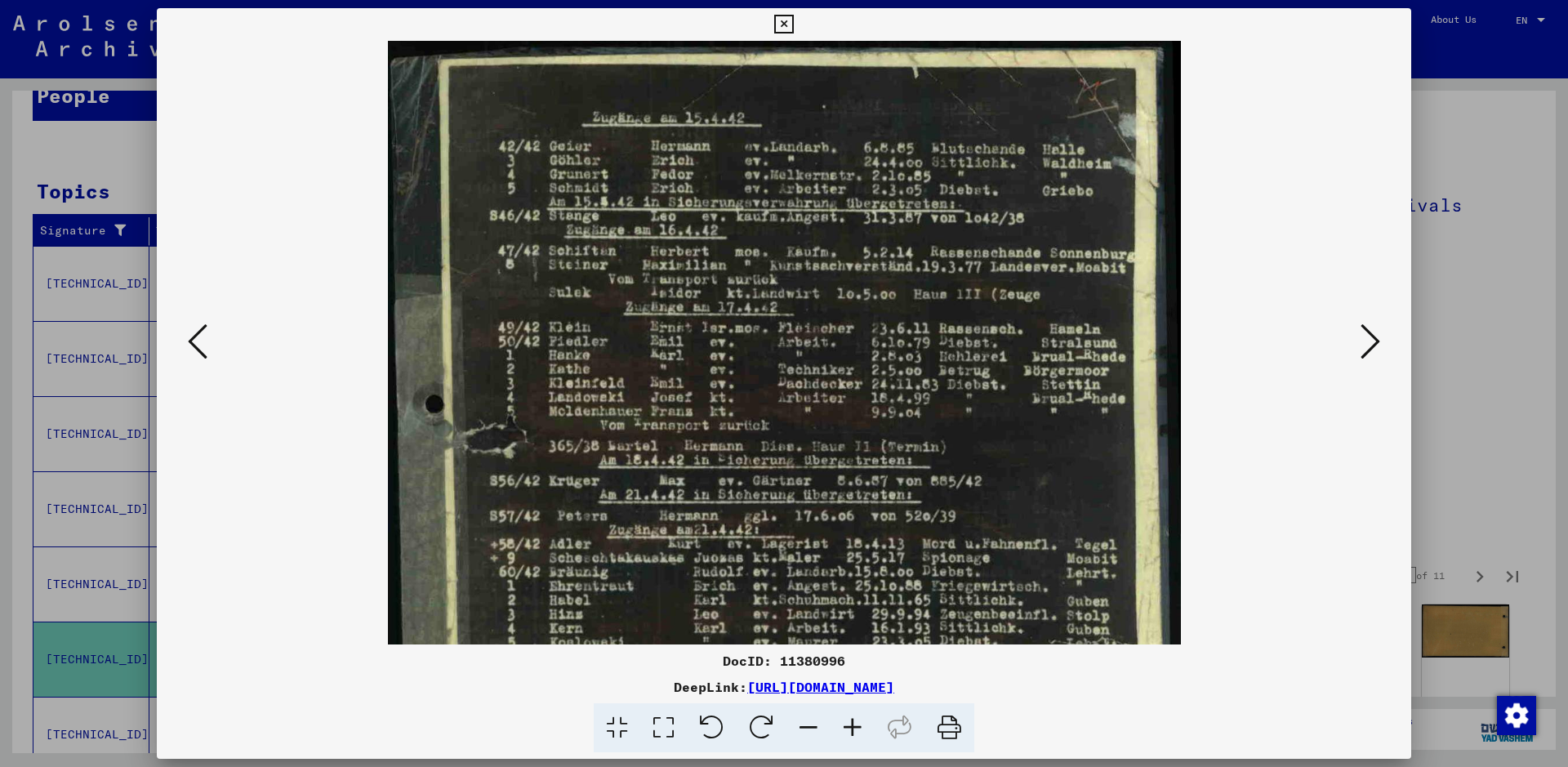
click at [851, 724] on icon at bounding box center [852, 728] width 44 height 50
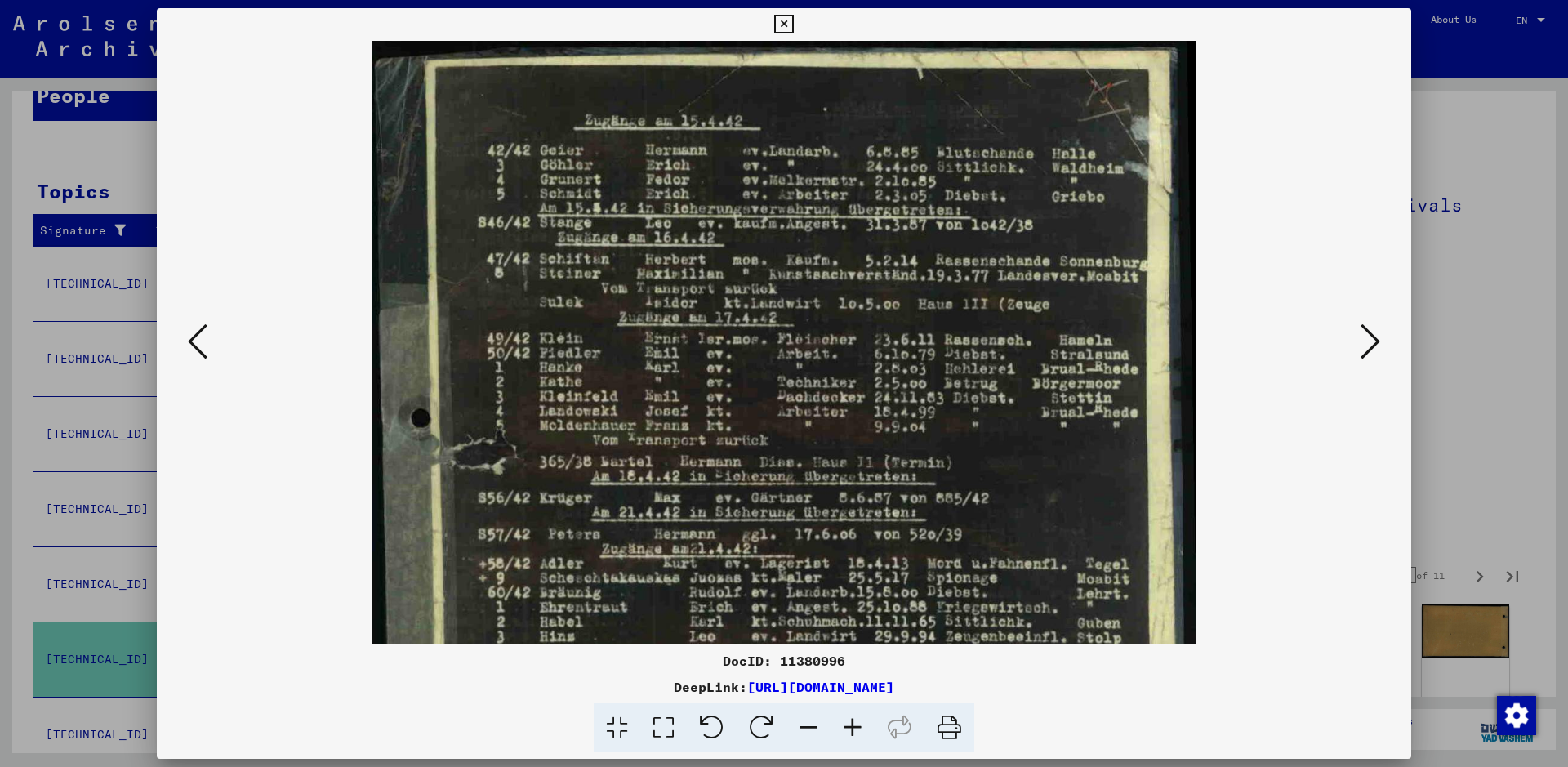
click at [851, 724] on icon at bounding box center [852, 728] width 44 height 50
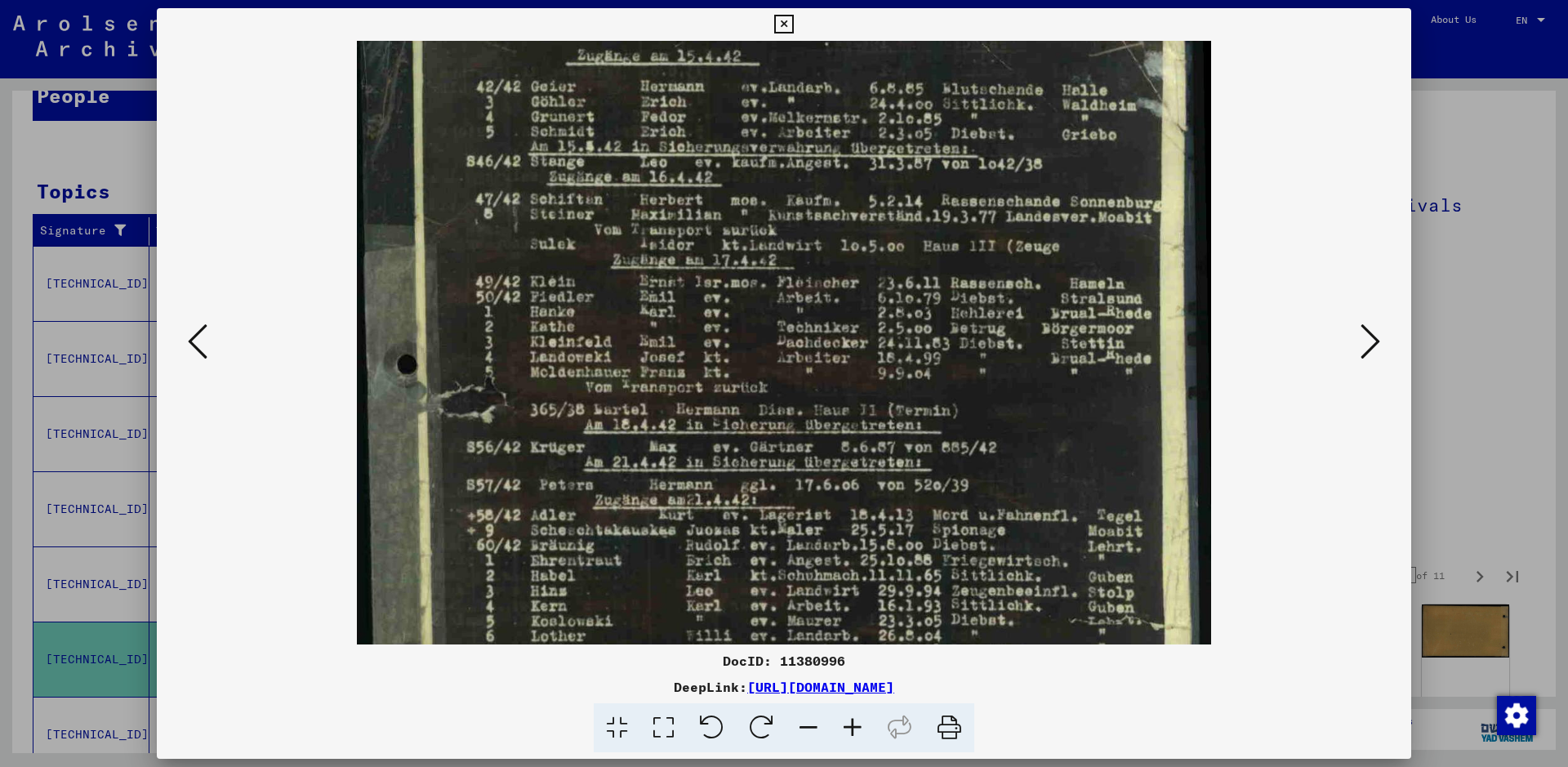
scroll to position [100, 0]
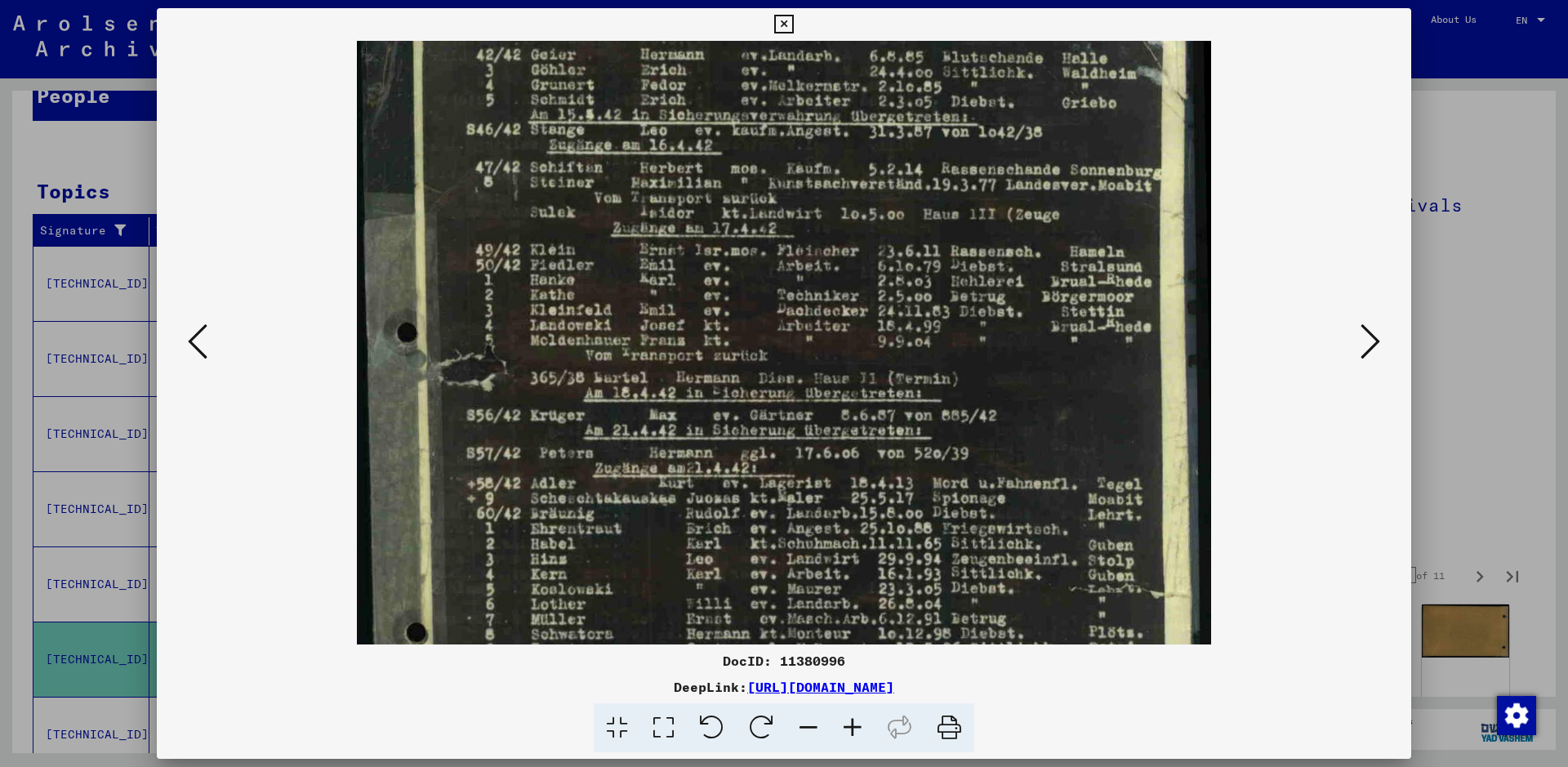
drag, startPoint x: 1002, startPoint y: 610, endPoint x: 1006, endPoint y: 511, distance: 99.1
click at [1006, 511] on img at bounding box center [784, 509] width 854 height 1135
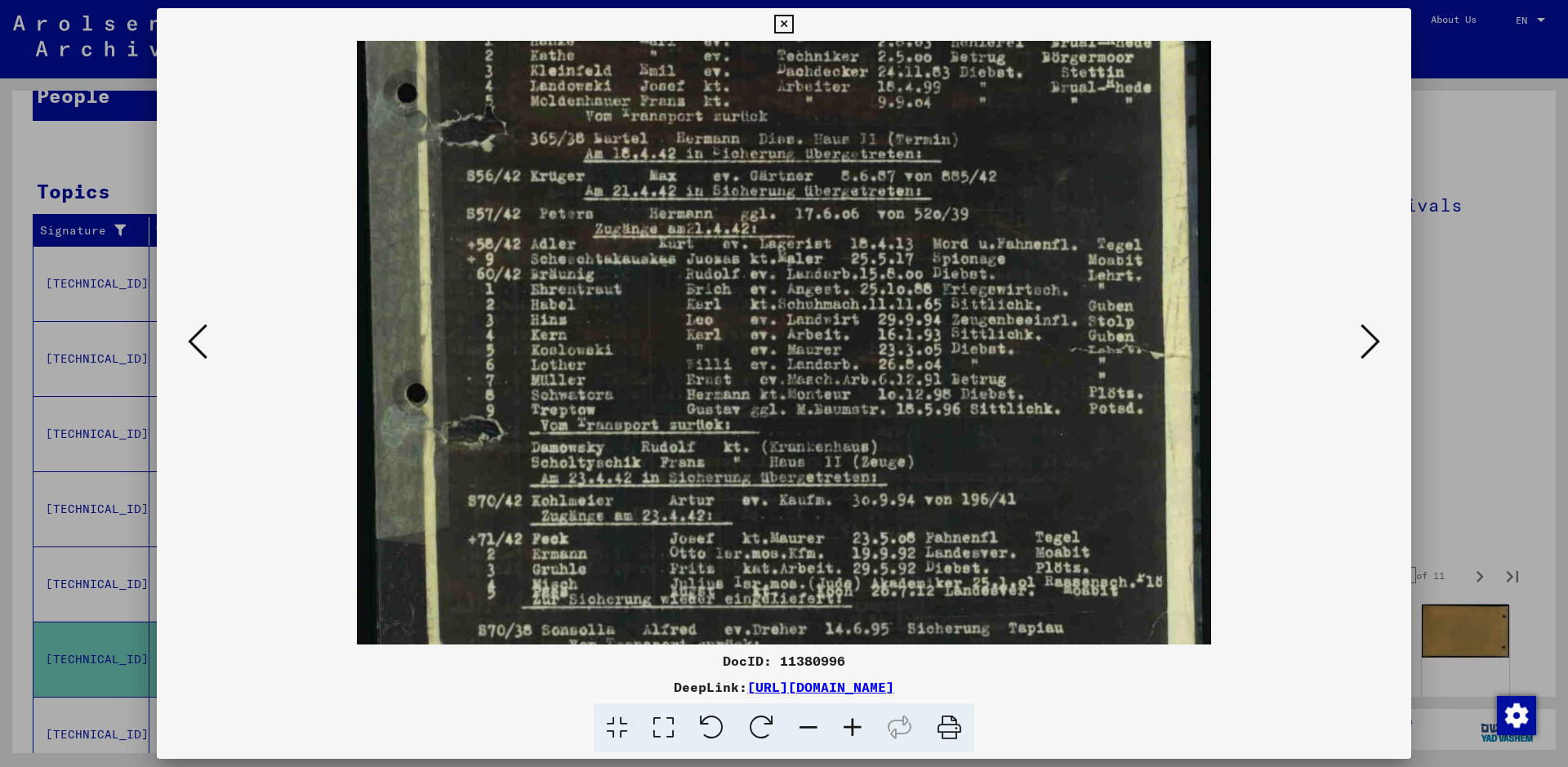
scroll to position [353, 0]
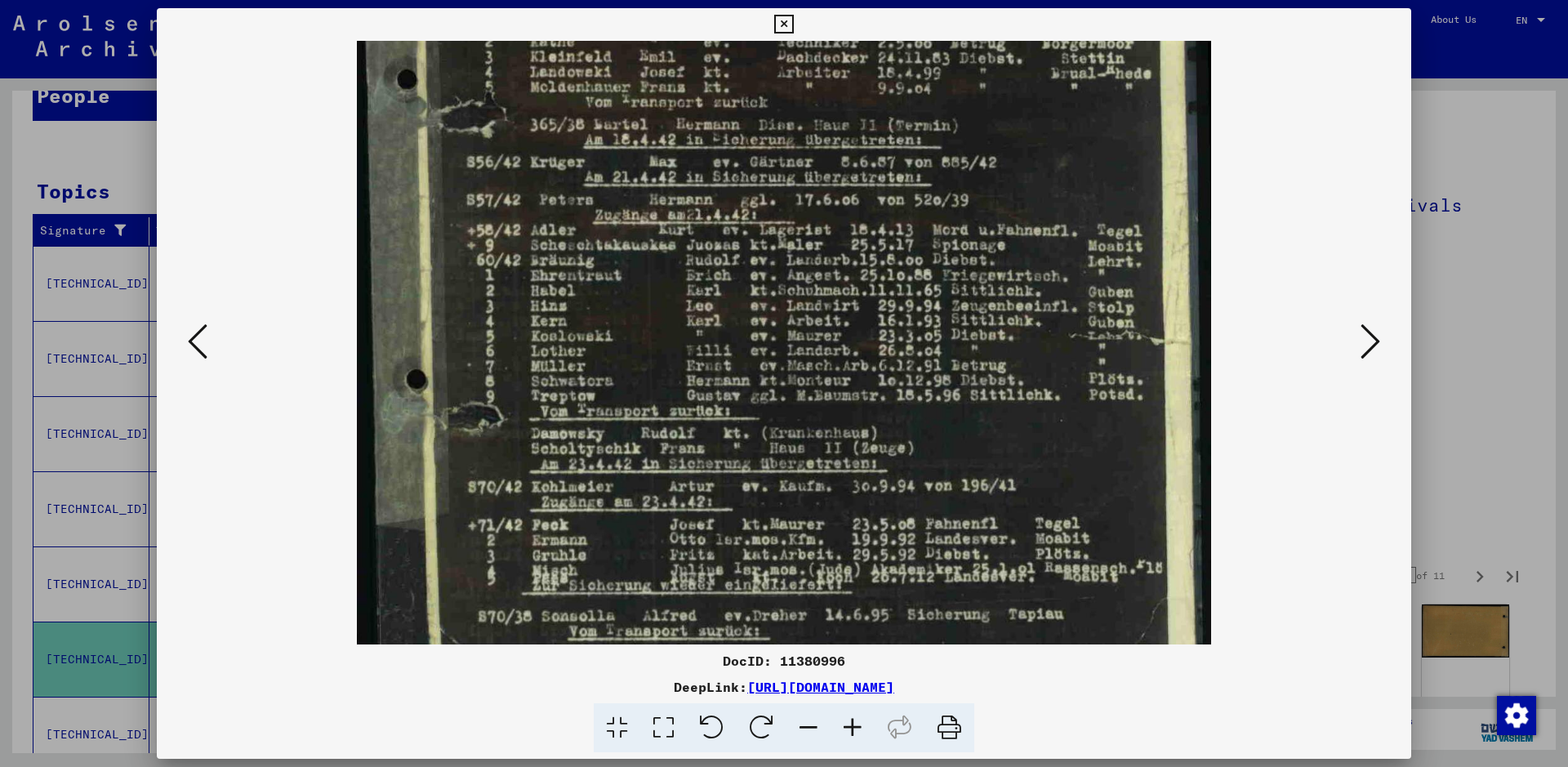
drag, startPoint x: 1056, startPoint y: 601, endPoint x: 1033, endPoint y: 348, distance: 254.0
click at [1033, 348] on img at bounding box center [784, 255] width 854 height 1135
click at [1372, 346] on icon at bounding box center [1371, 341] width 20 height 39
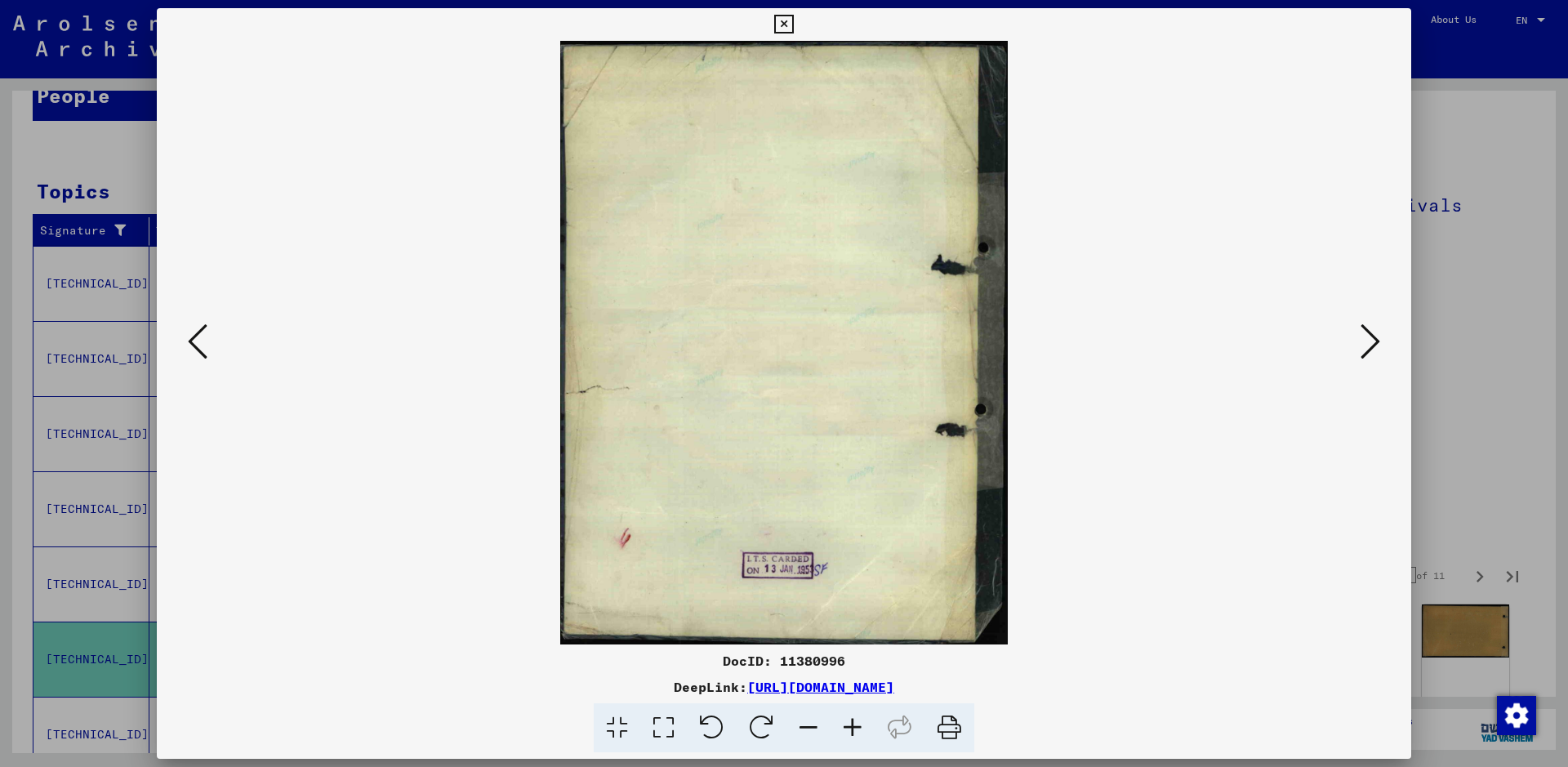
click at [1372, 346] on icon at bounding box center [1371, 341] width 20 height 39
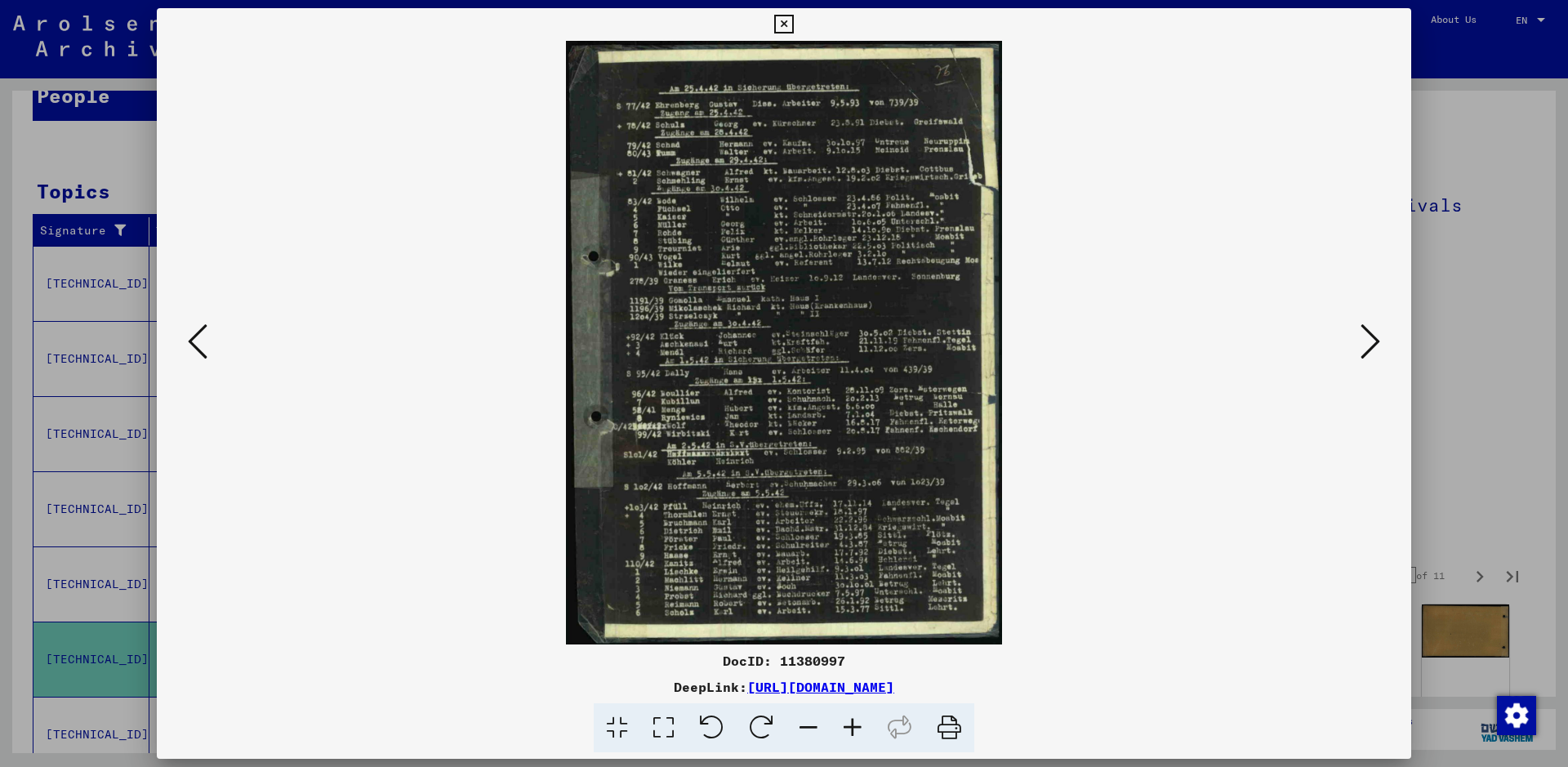
click at [1372, 346] on icon at bounding box center [1371, 341] width 20 height 39
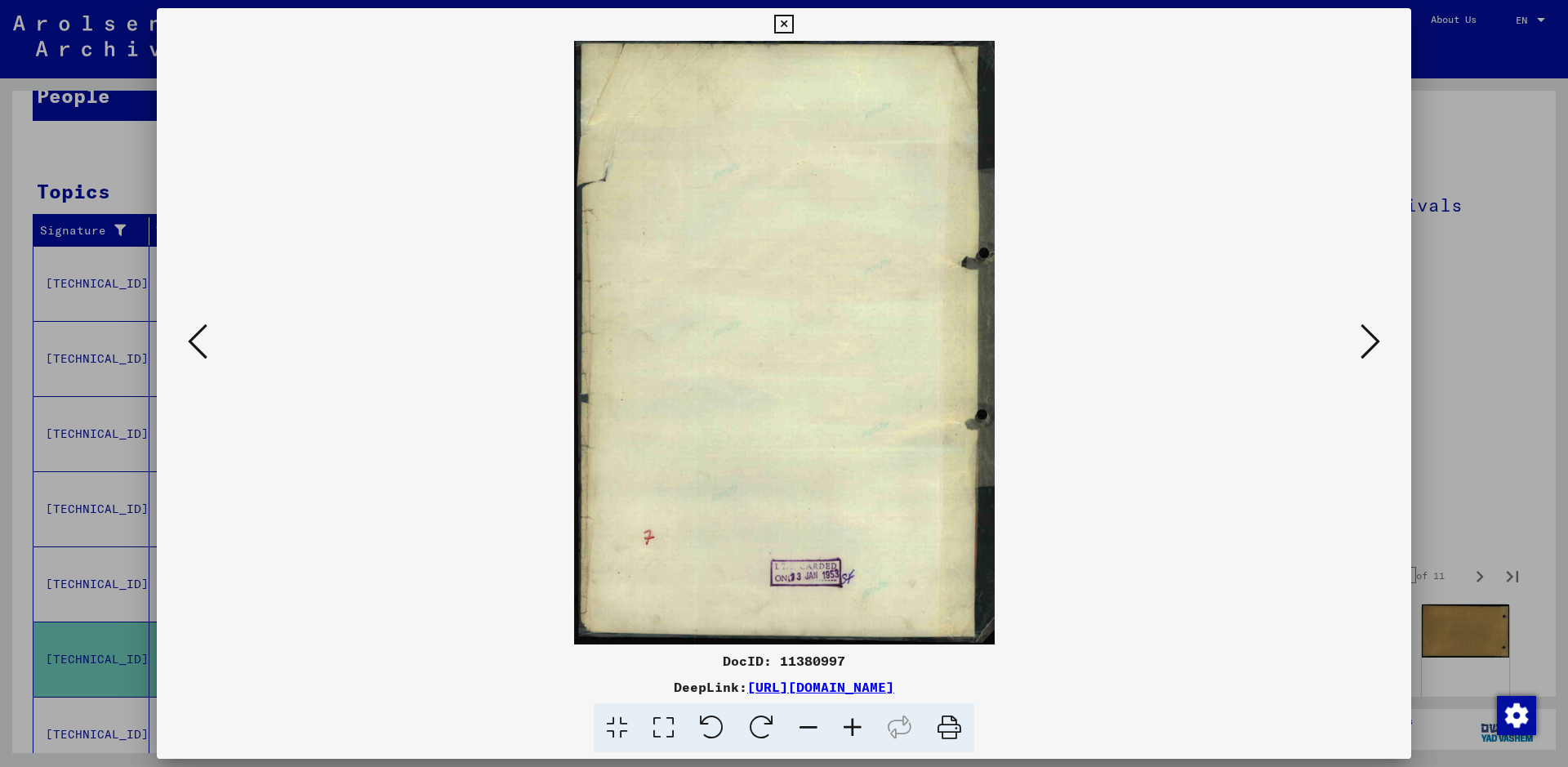
click at [1372, 346] on icon at bounding box center [1371, 341] width 20 height 39
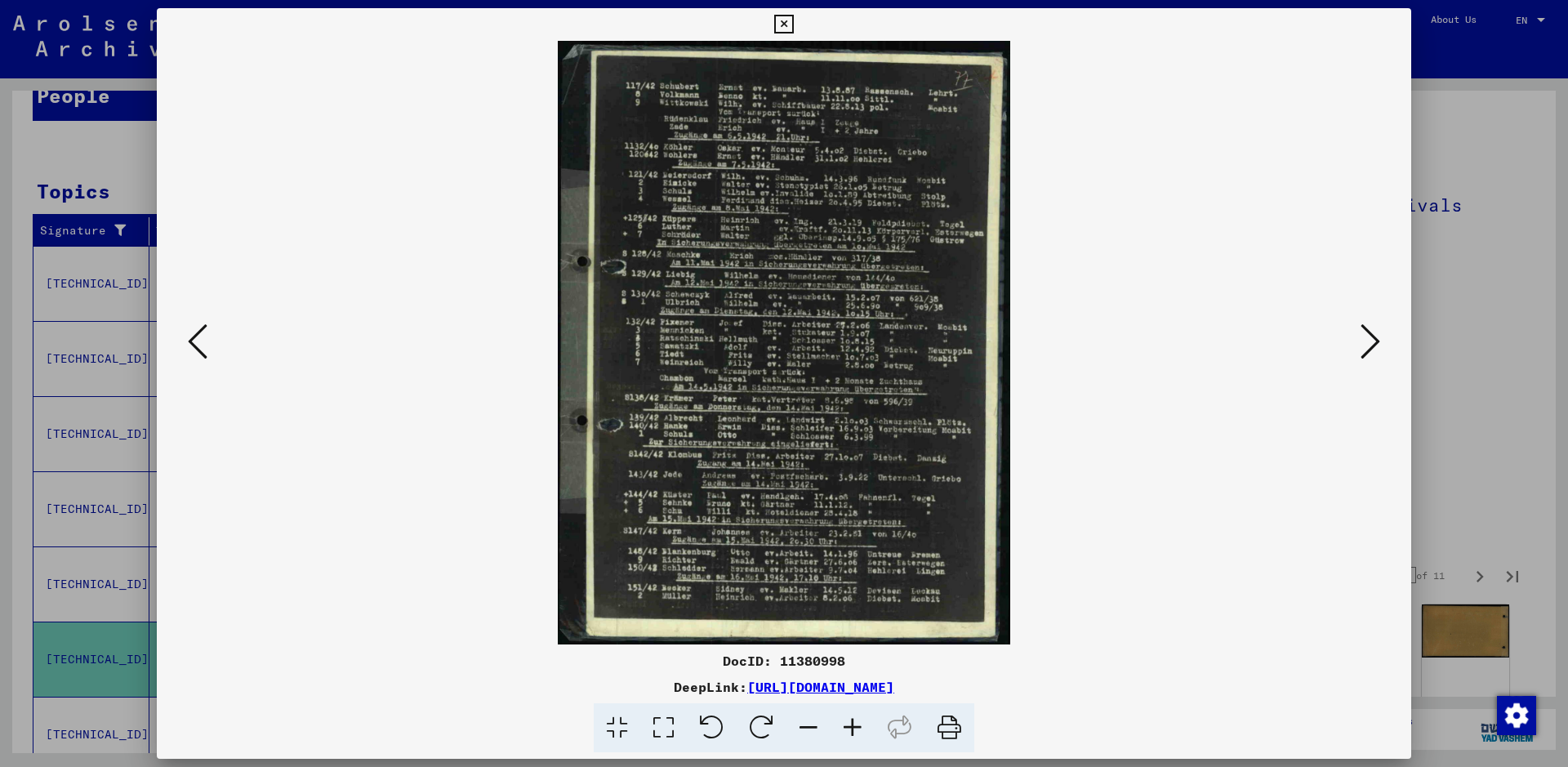
click at [1372, 346] on icon at bounding box center [1371, 341] width 20 height 39
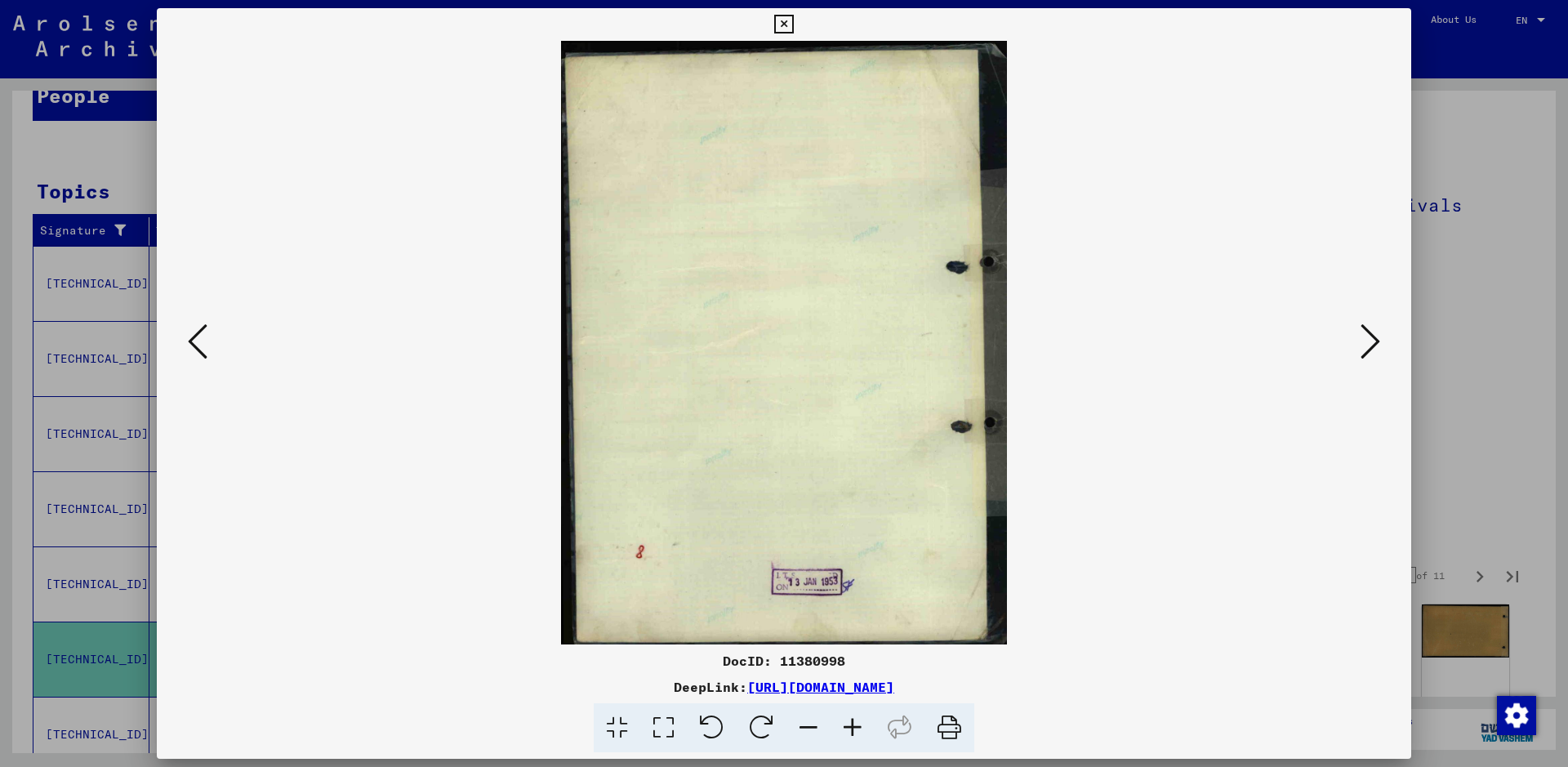
click at [1372, 346] on icon at bounding box center [1371, 341] width 20 height 39
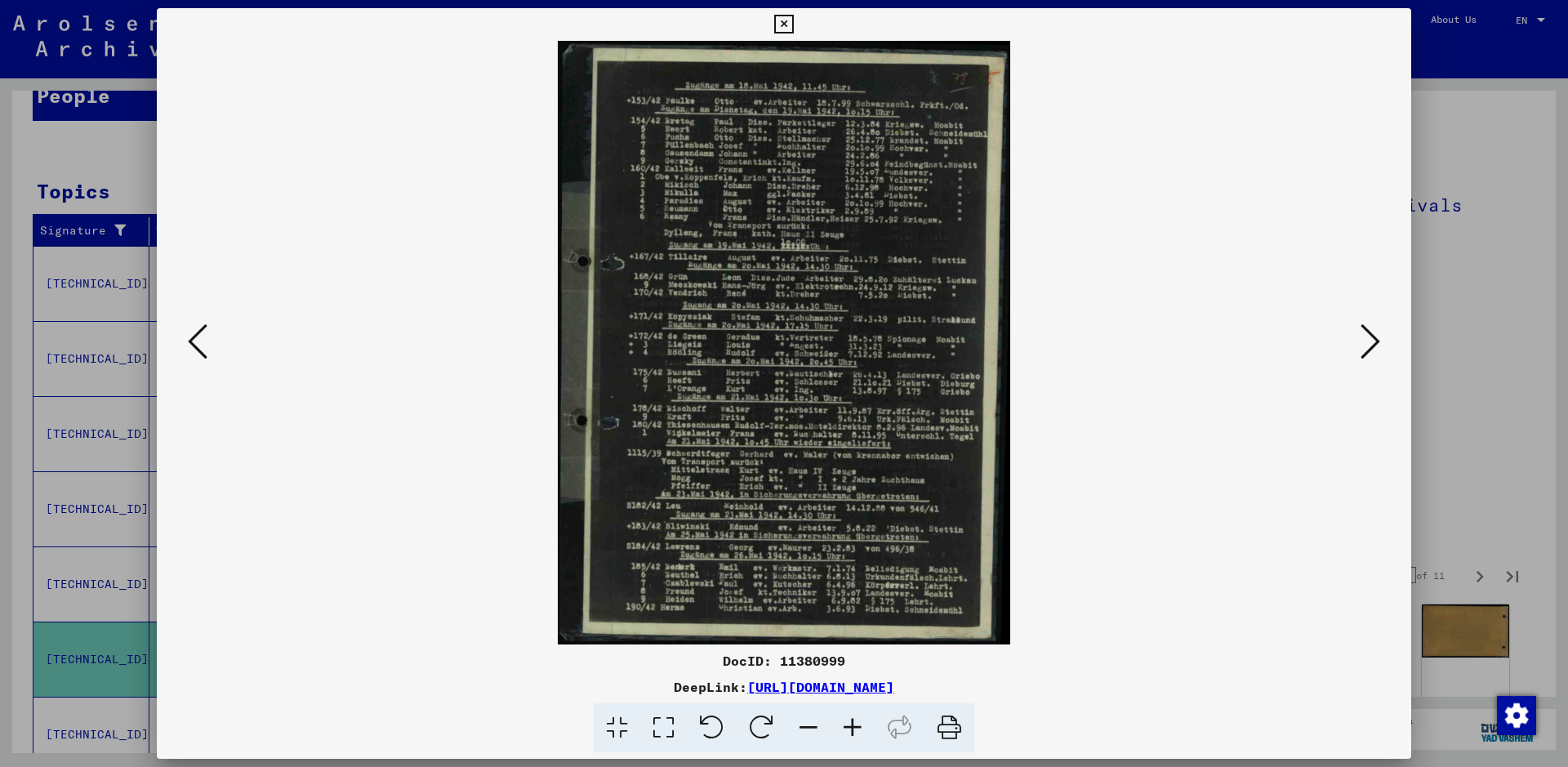
click at [1372, 346] on icon at bounding box center [1371, 341] width 20 height 39
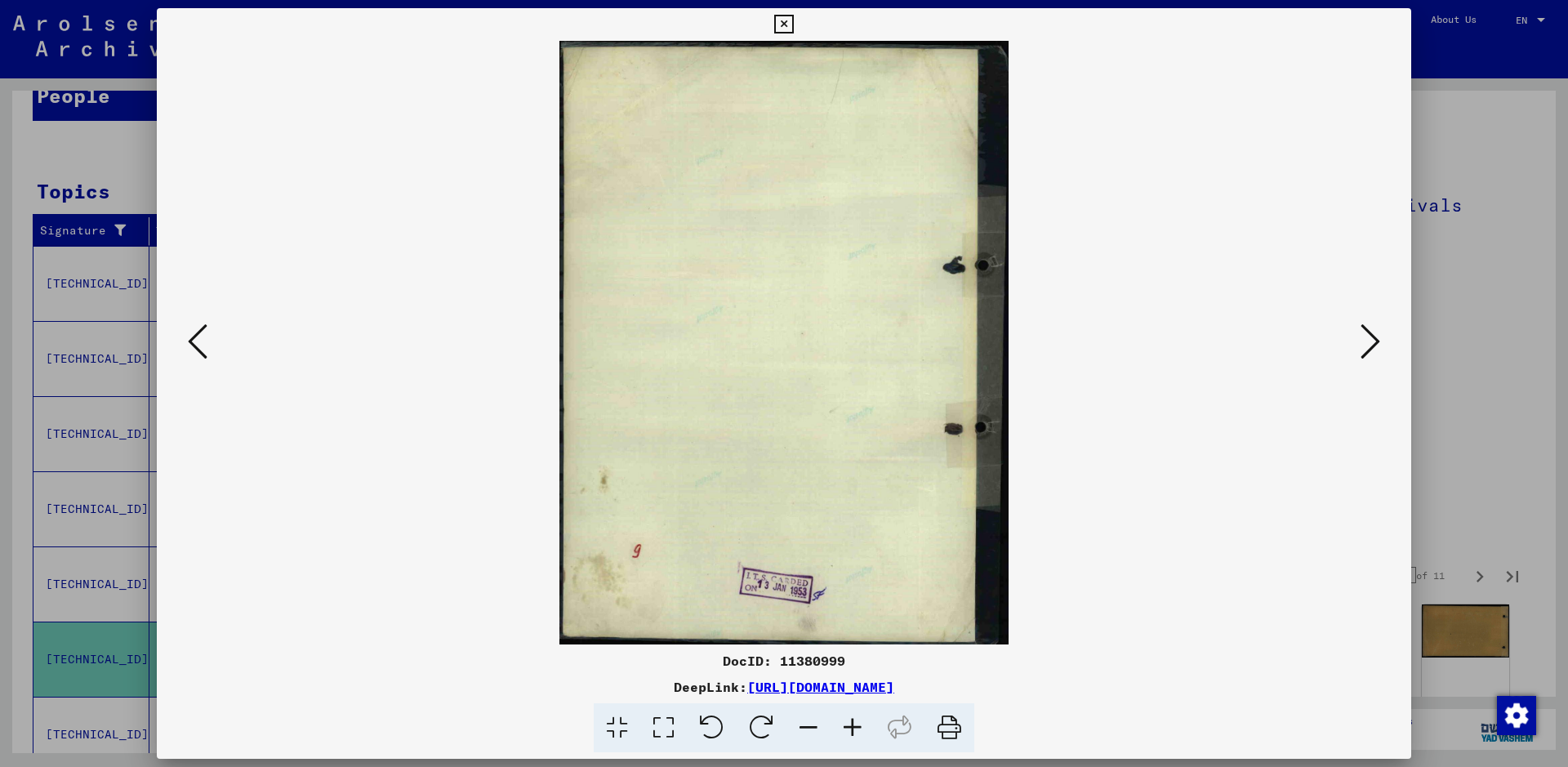
click at [1372, 346] on icon at bounding box center [1371, 341] width 20 height 39
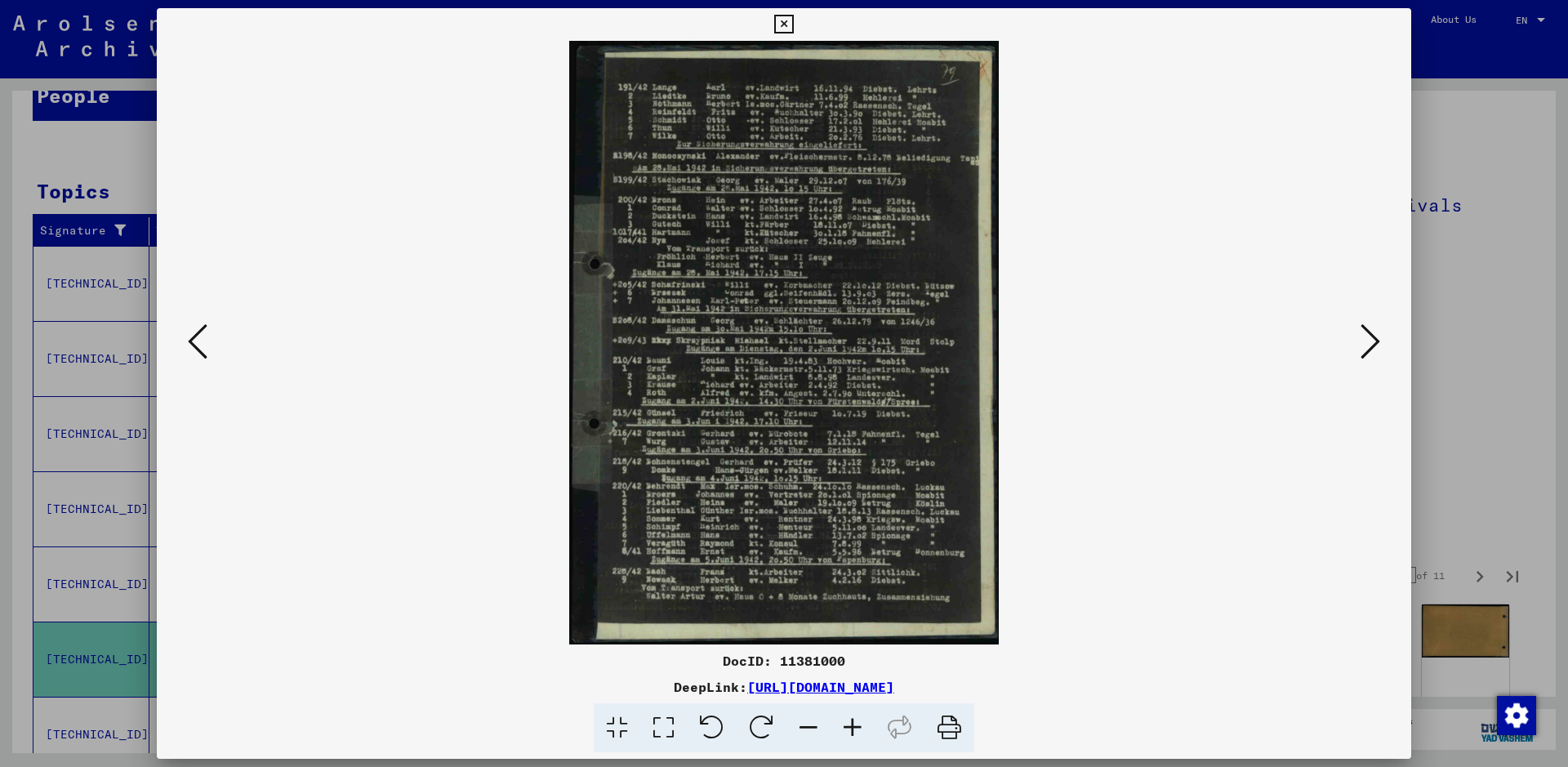
click at [1372, 346] on icon at bounding box center [1371, 341] width 20 height 39
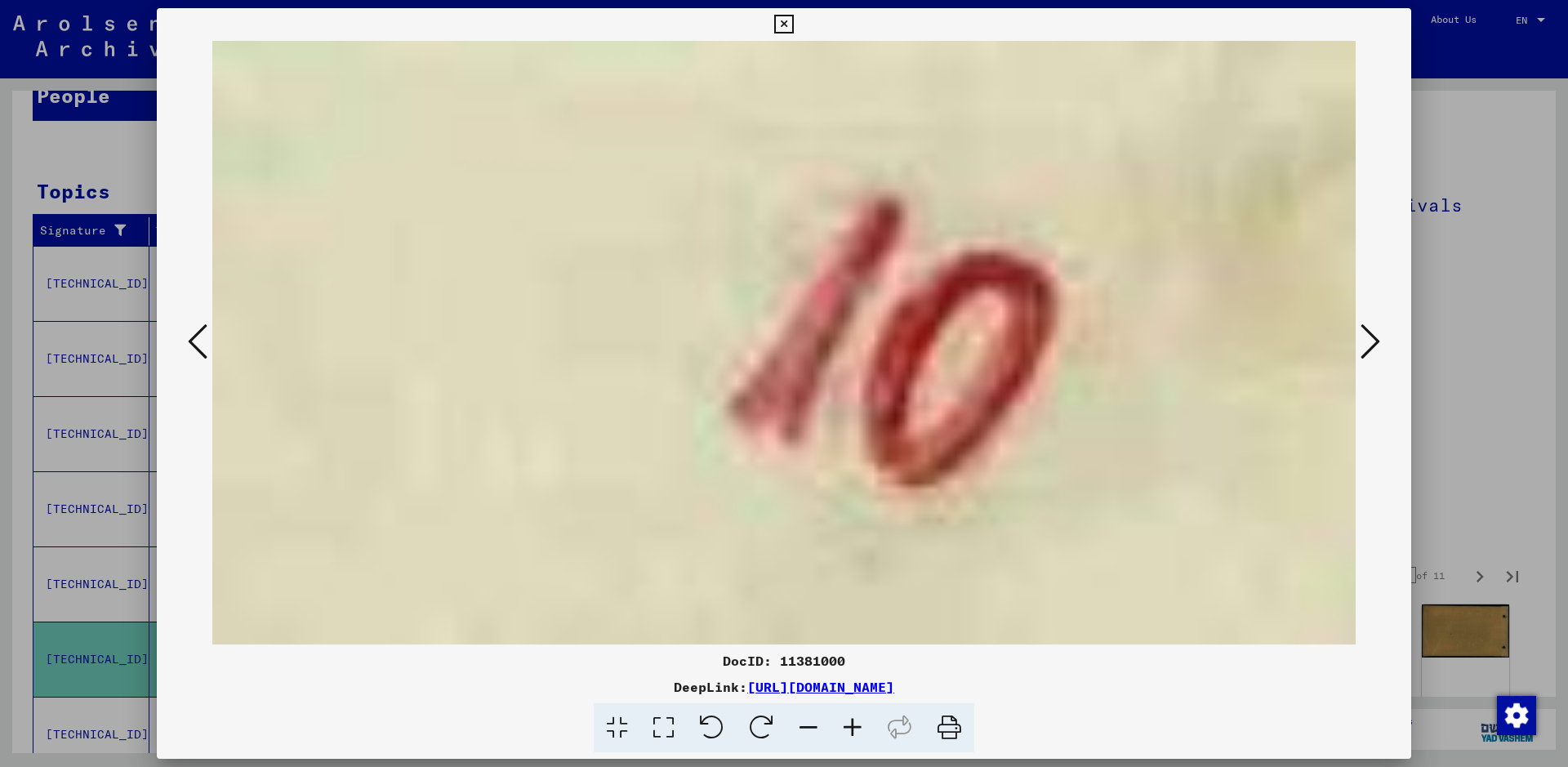
click at [1372, 346] on icon at bounding box center [1371, 341] width 20 height 39
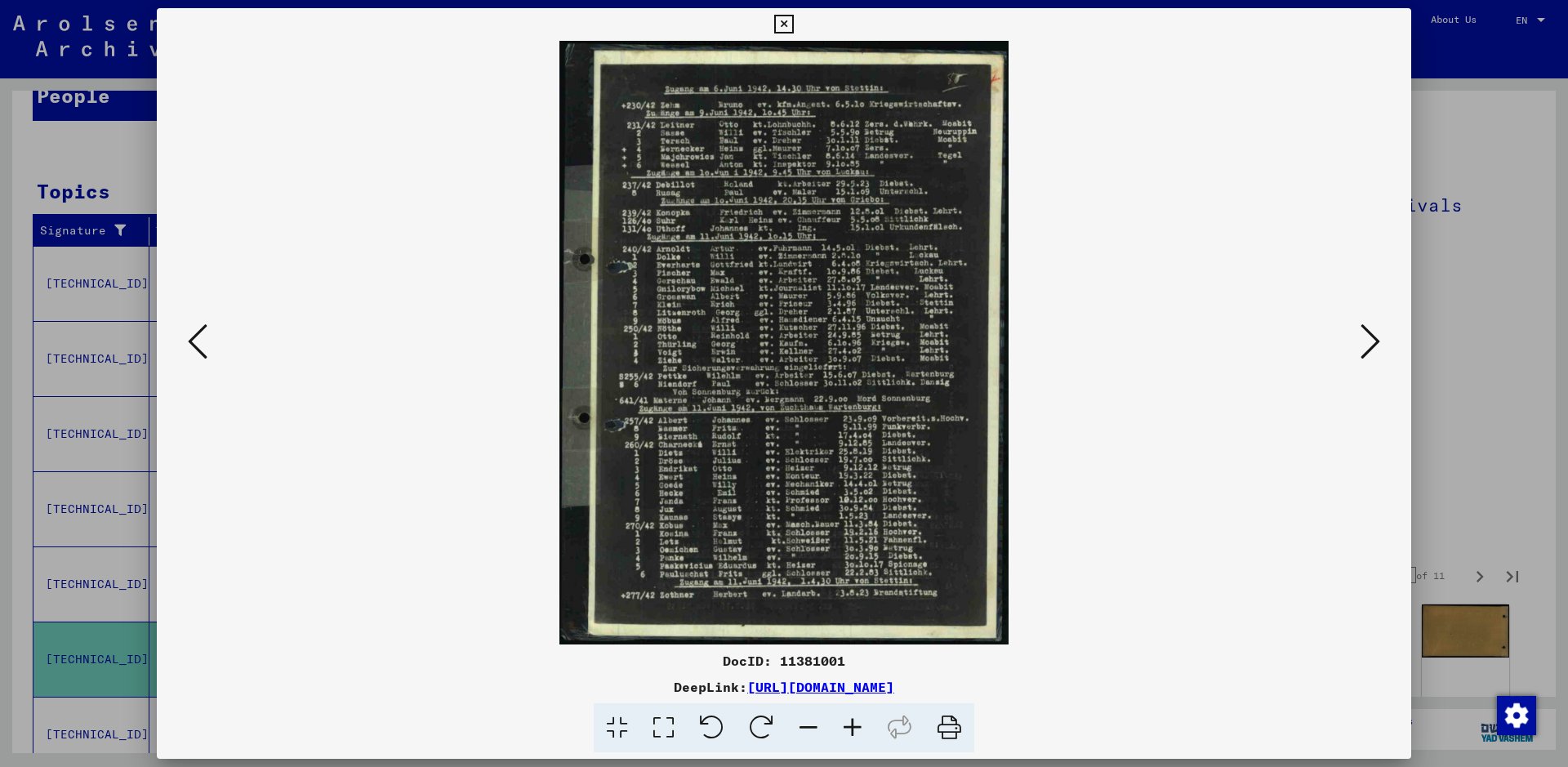
click at [855, 729] on icon at bounding box center [852, 728] width 44 height 50
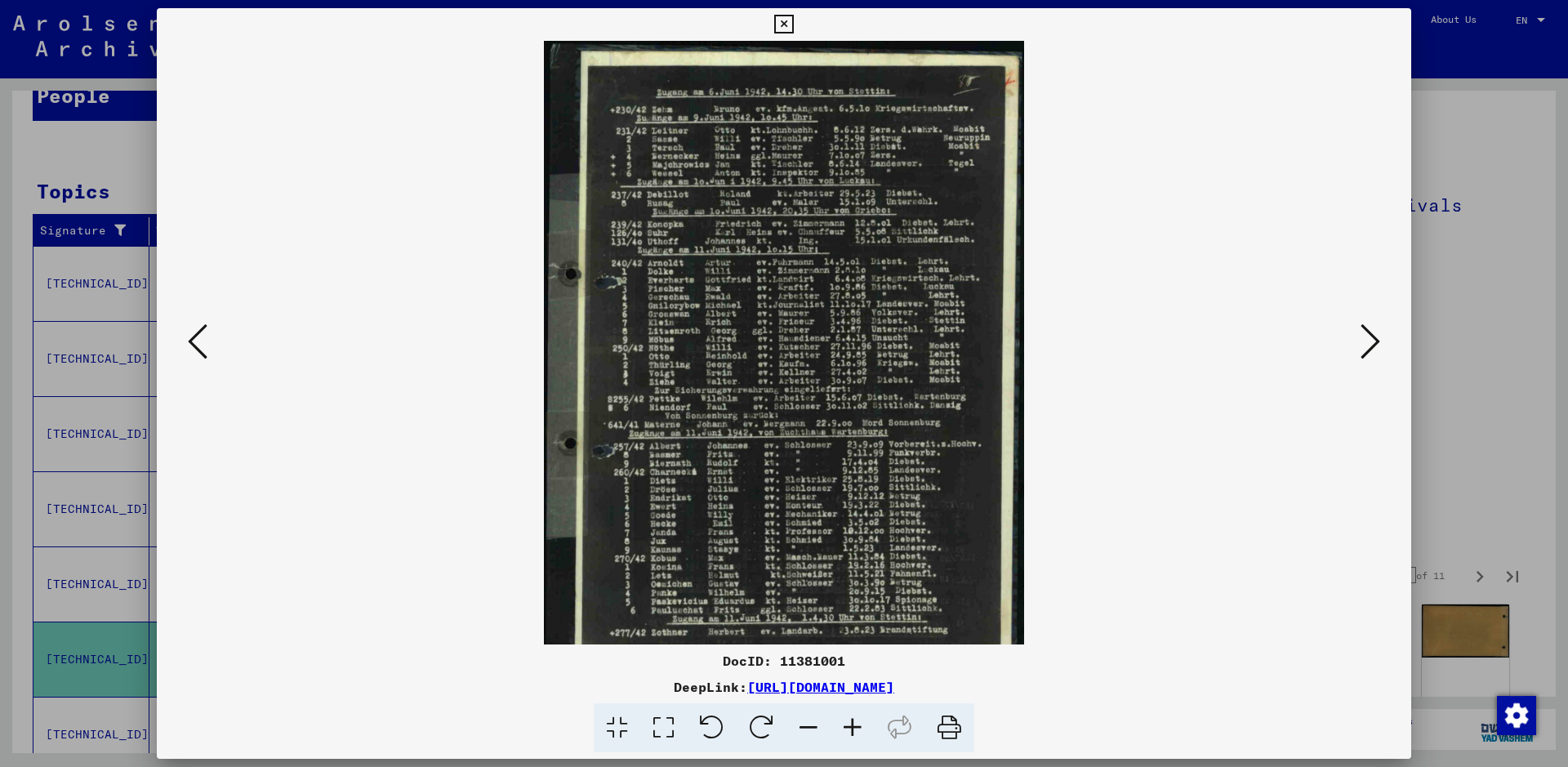
click at [855, 729] on icon at bounding box center [852, 728] width 44 height 50
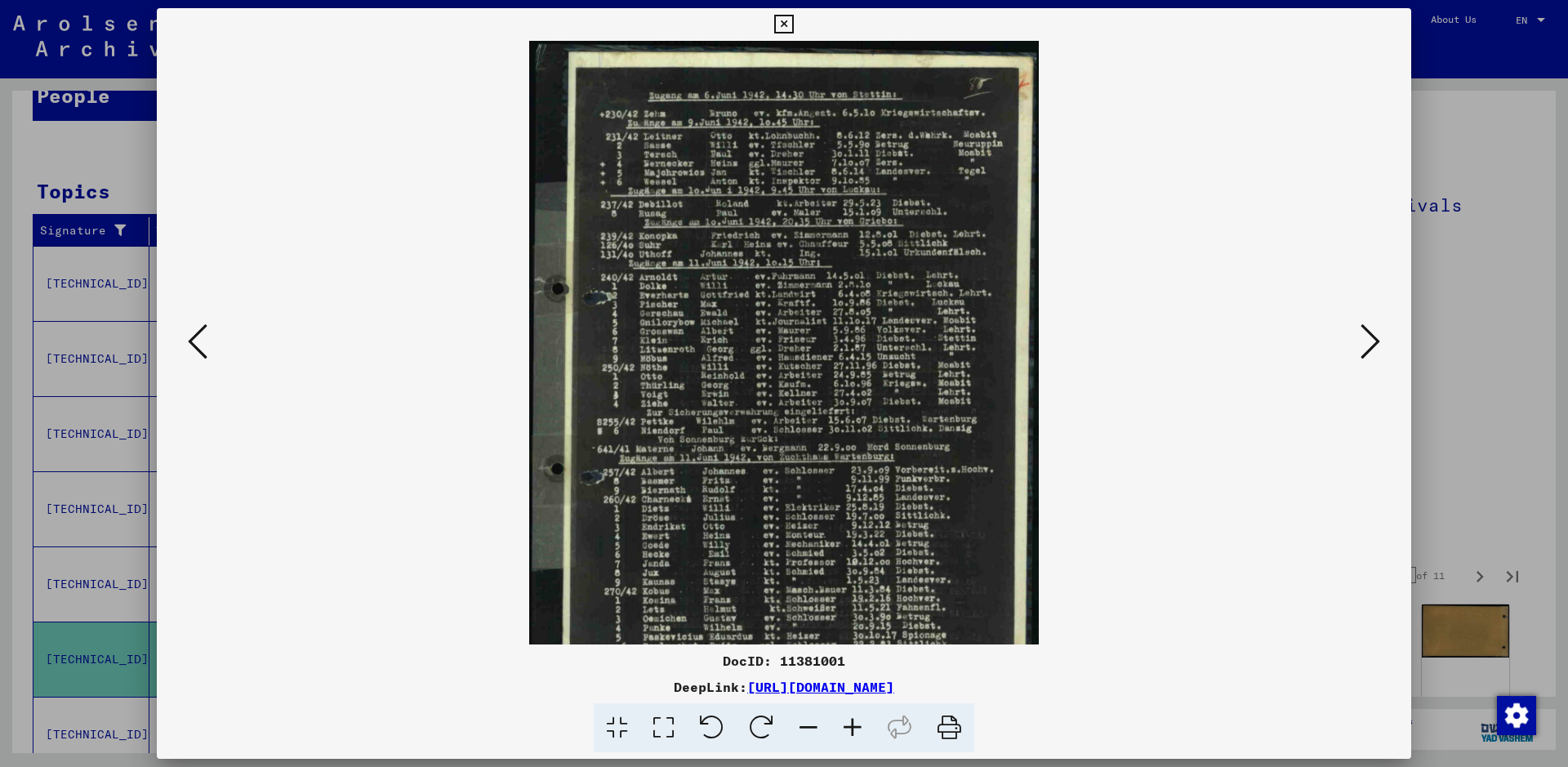
click at [855, 729] on icon at bounding box center [852, 728] width 44 height 50
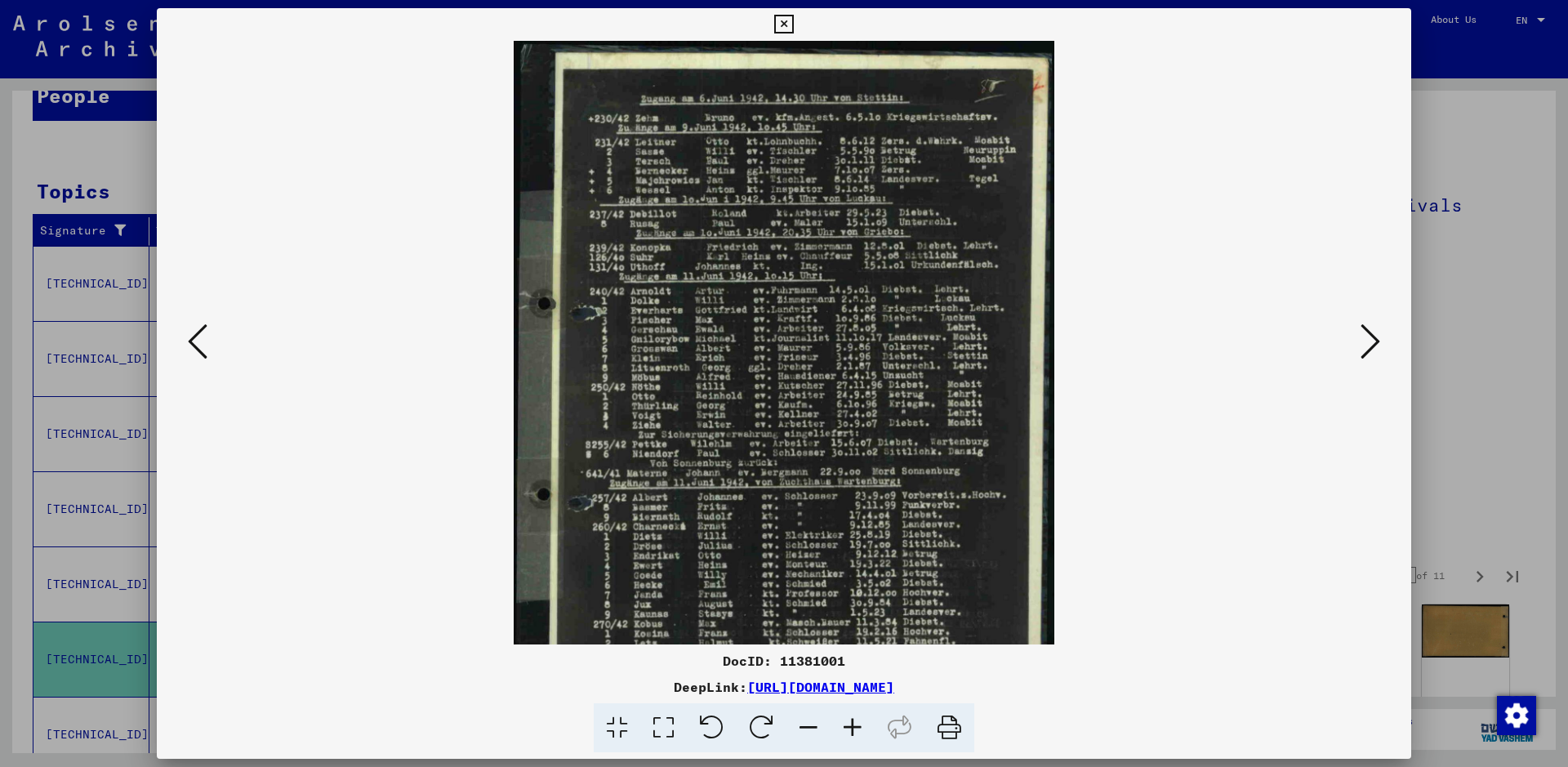
click at [855, 729] on icon at bounding box center [852, 728] width 44 height 50
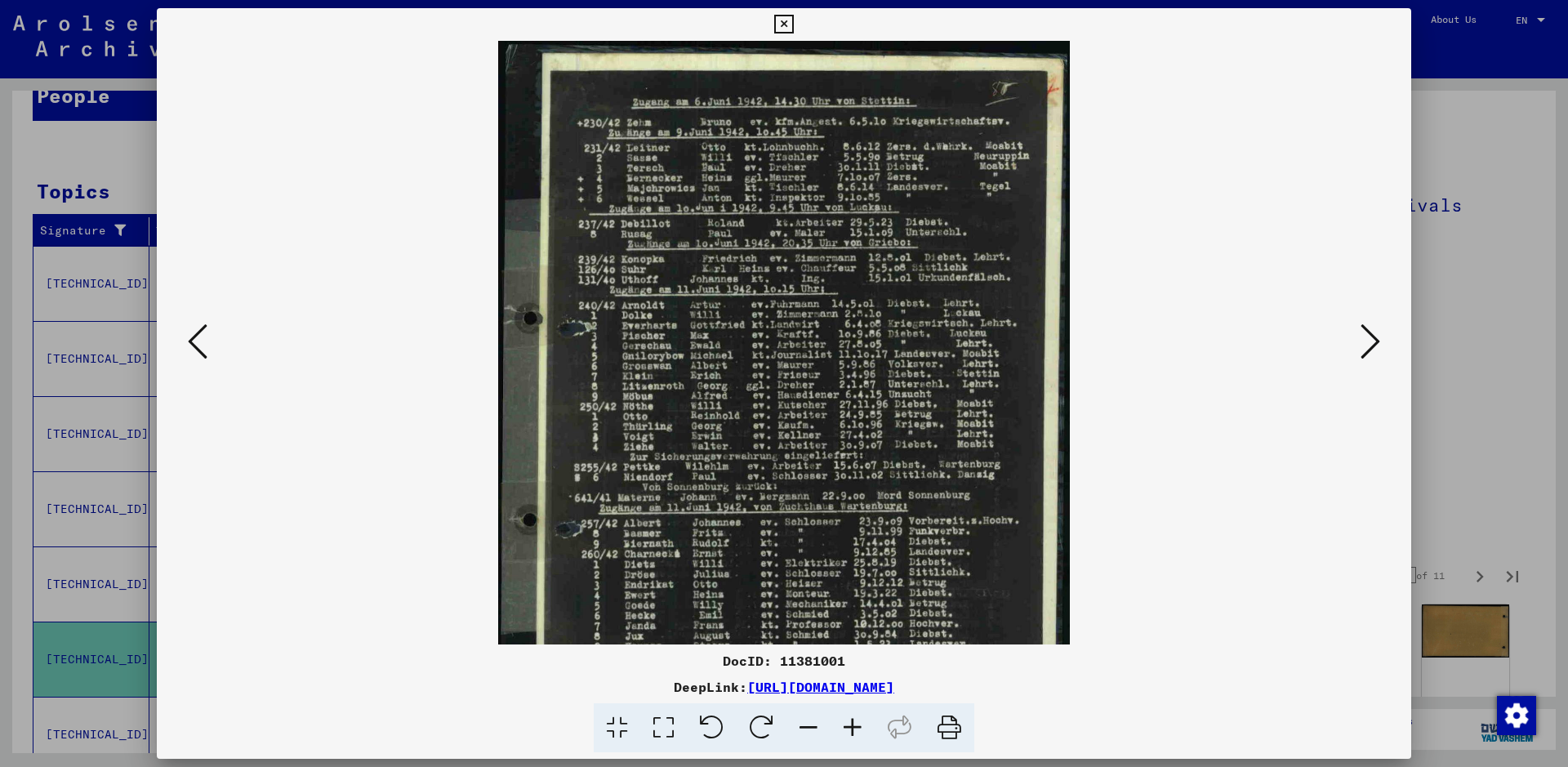
click at [855, 729] on icon at bounding box center [852, 728] width 44 height 50
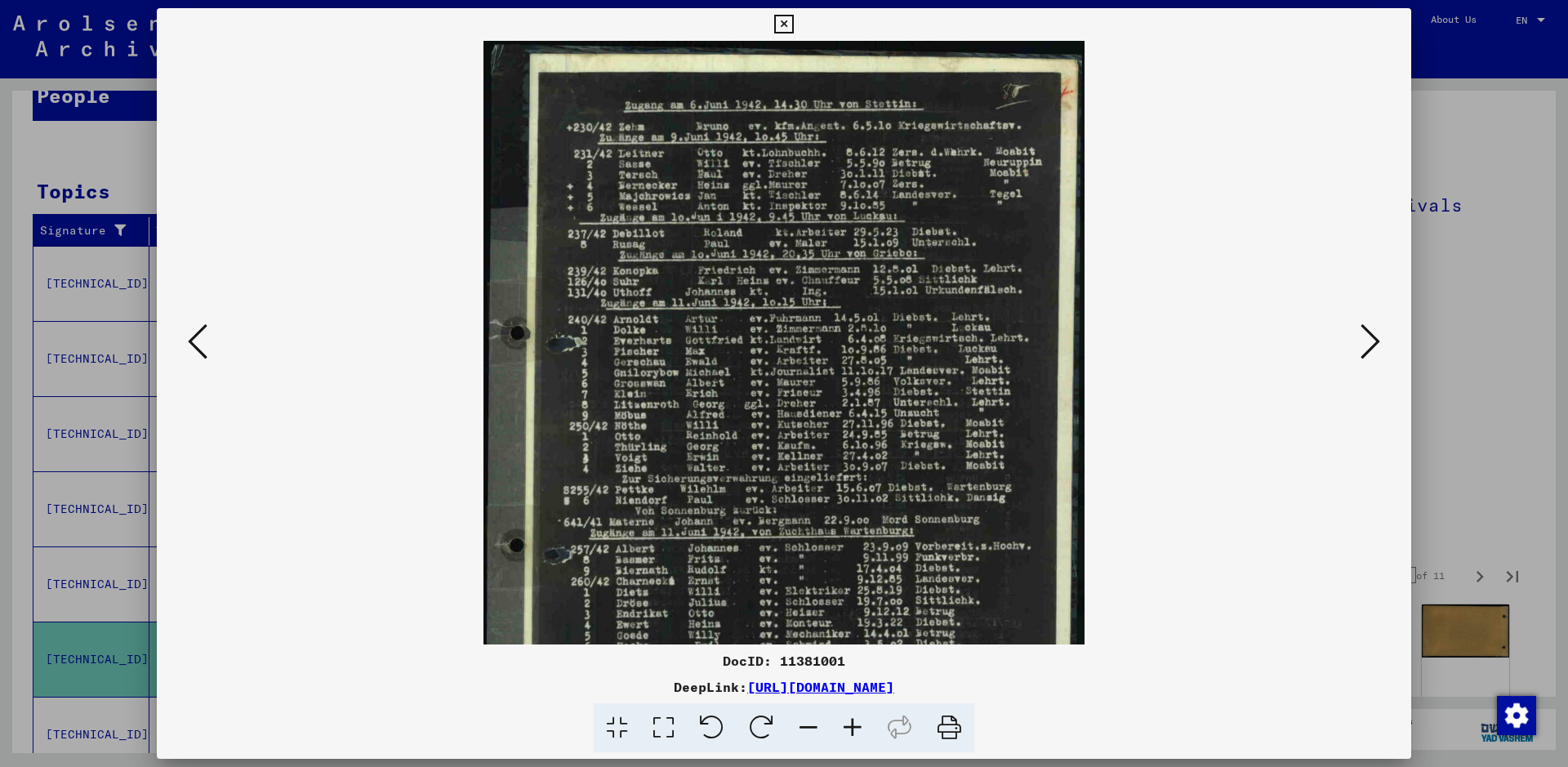
click at [855, 729] on icon at bounding box center [852, 728] width 44 height 50
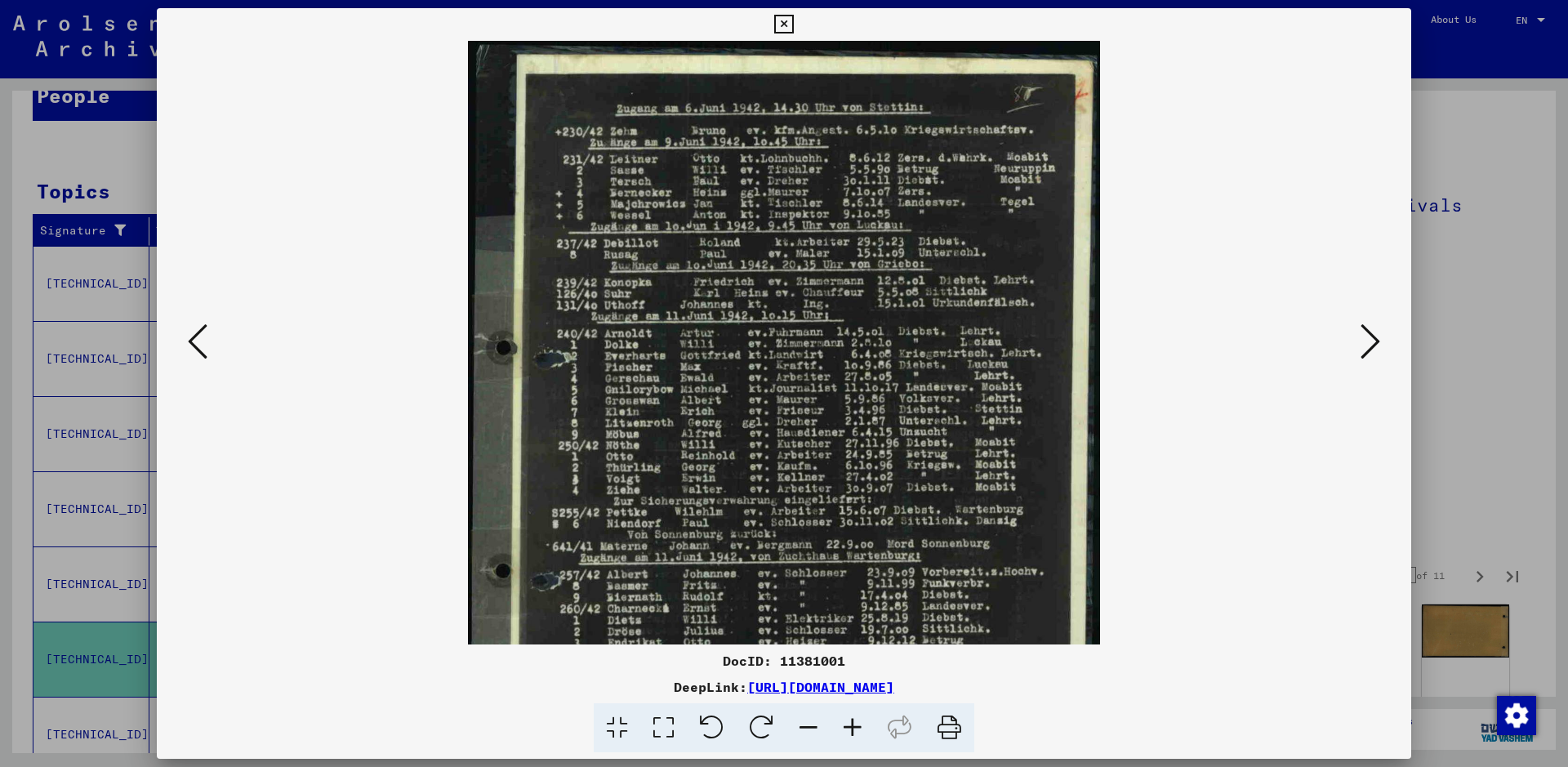
click at [855, 729] on icon at bounding box center [852, 728] width 44 height 50
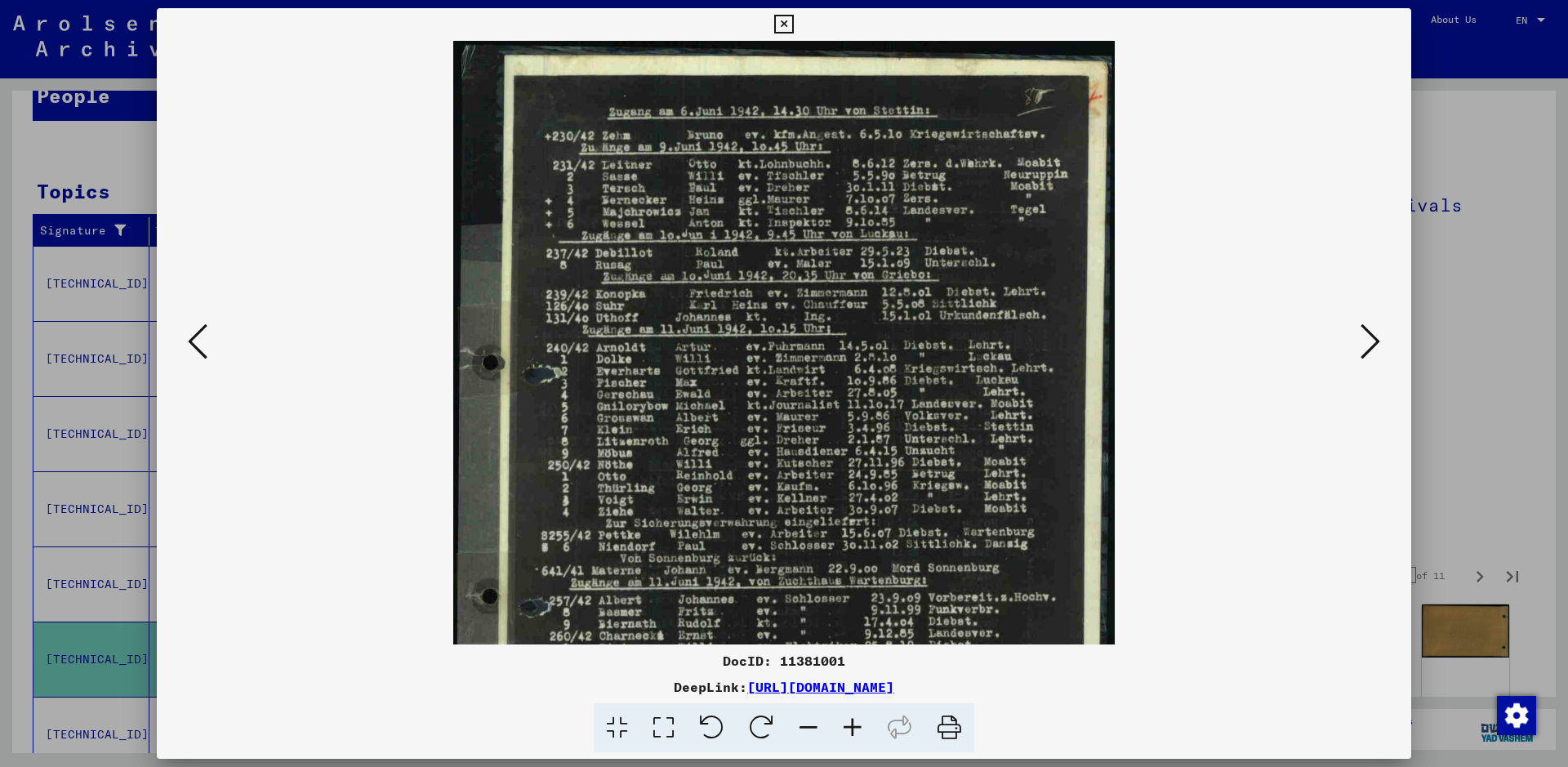
click at [855, 729] on icon at bounding box center [852, 728] width 44 height 50
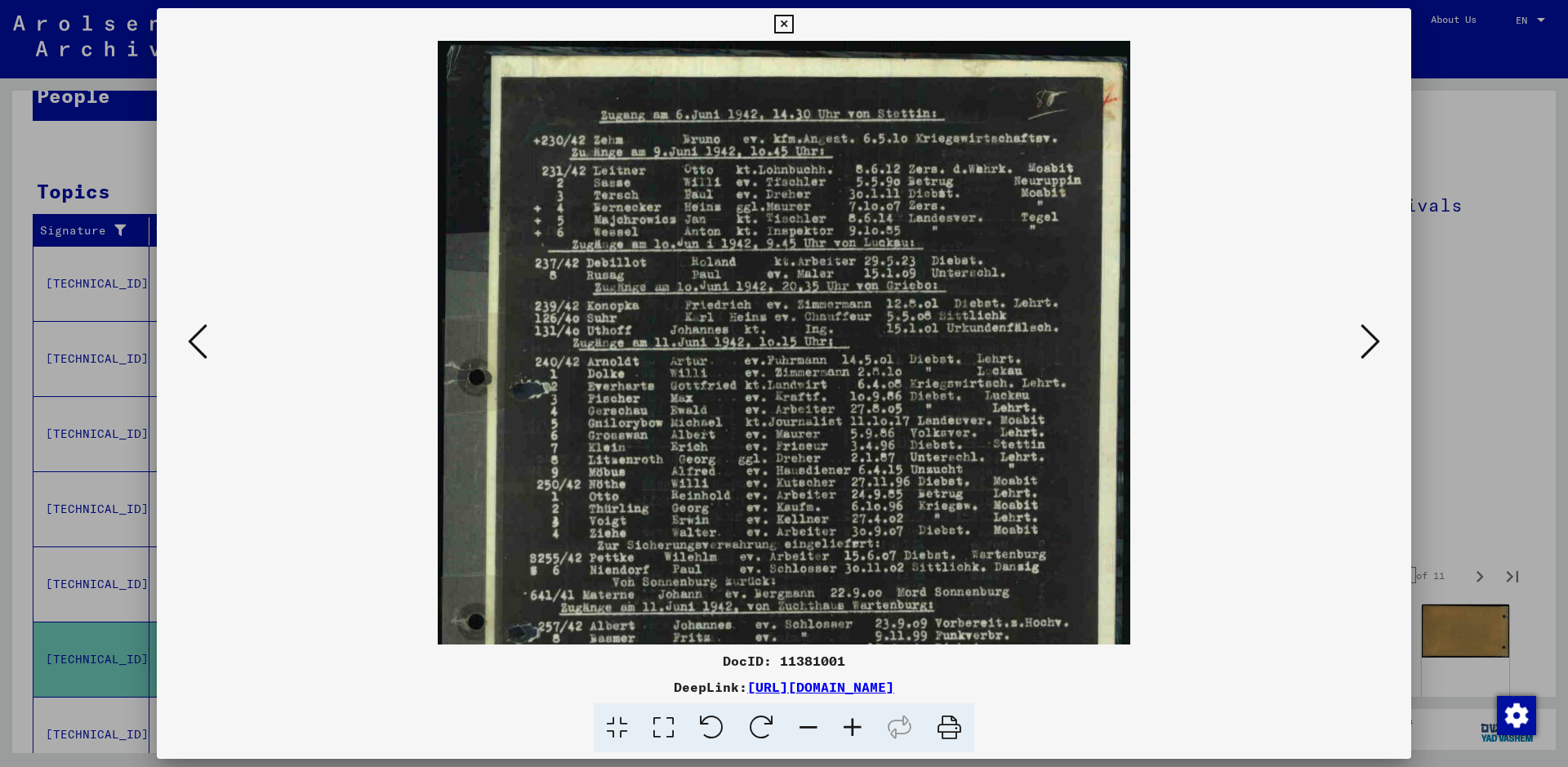
click at [855, 729] on icon at bounding box center [852, 728] width 44 height 50
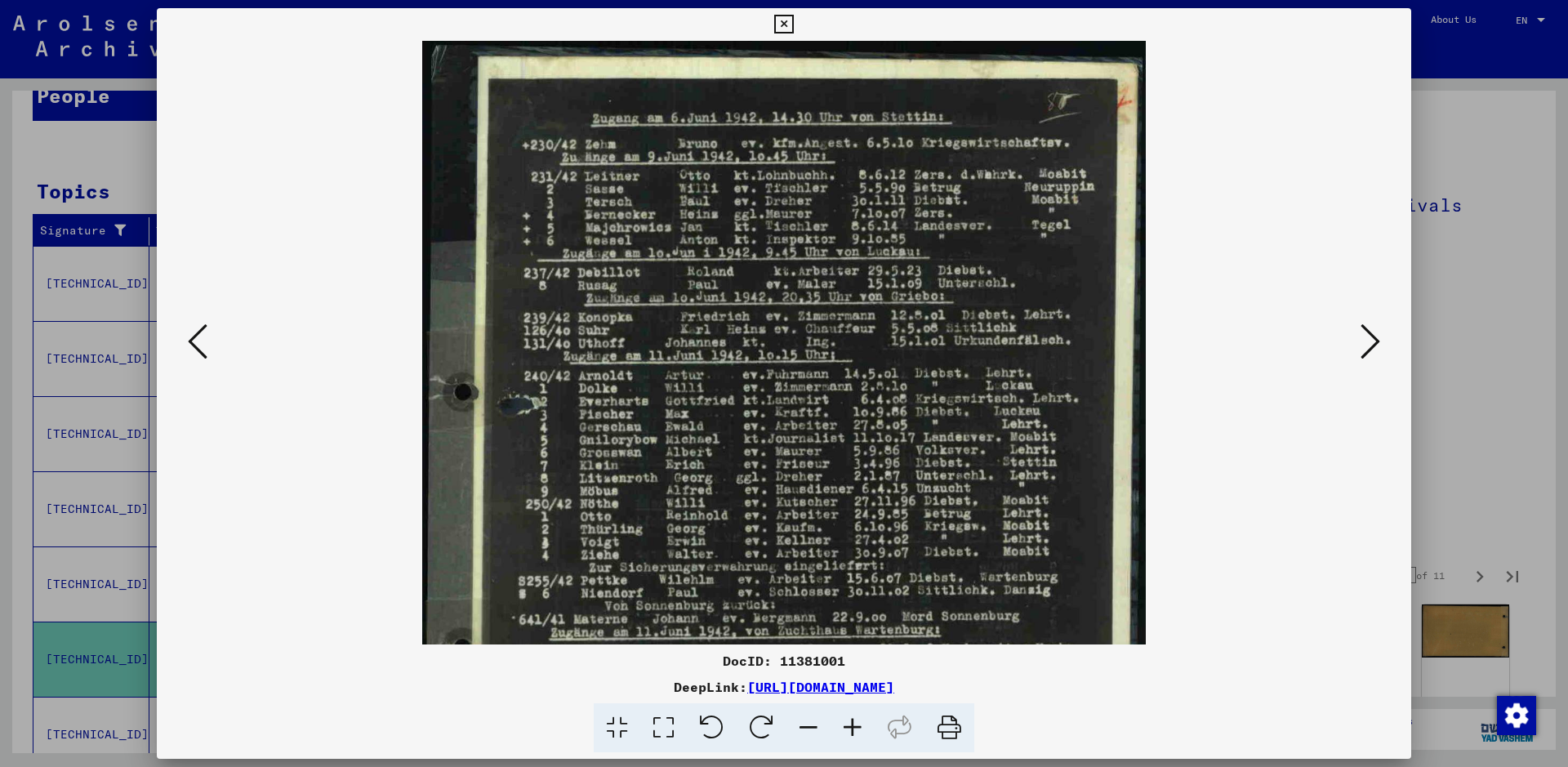
click at [855, 729] on icon at bounding box center [852, 728] width 44 height 50
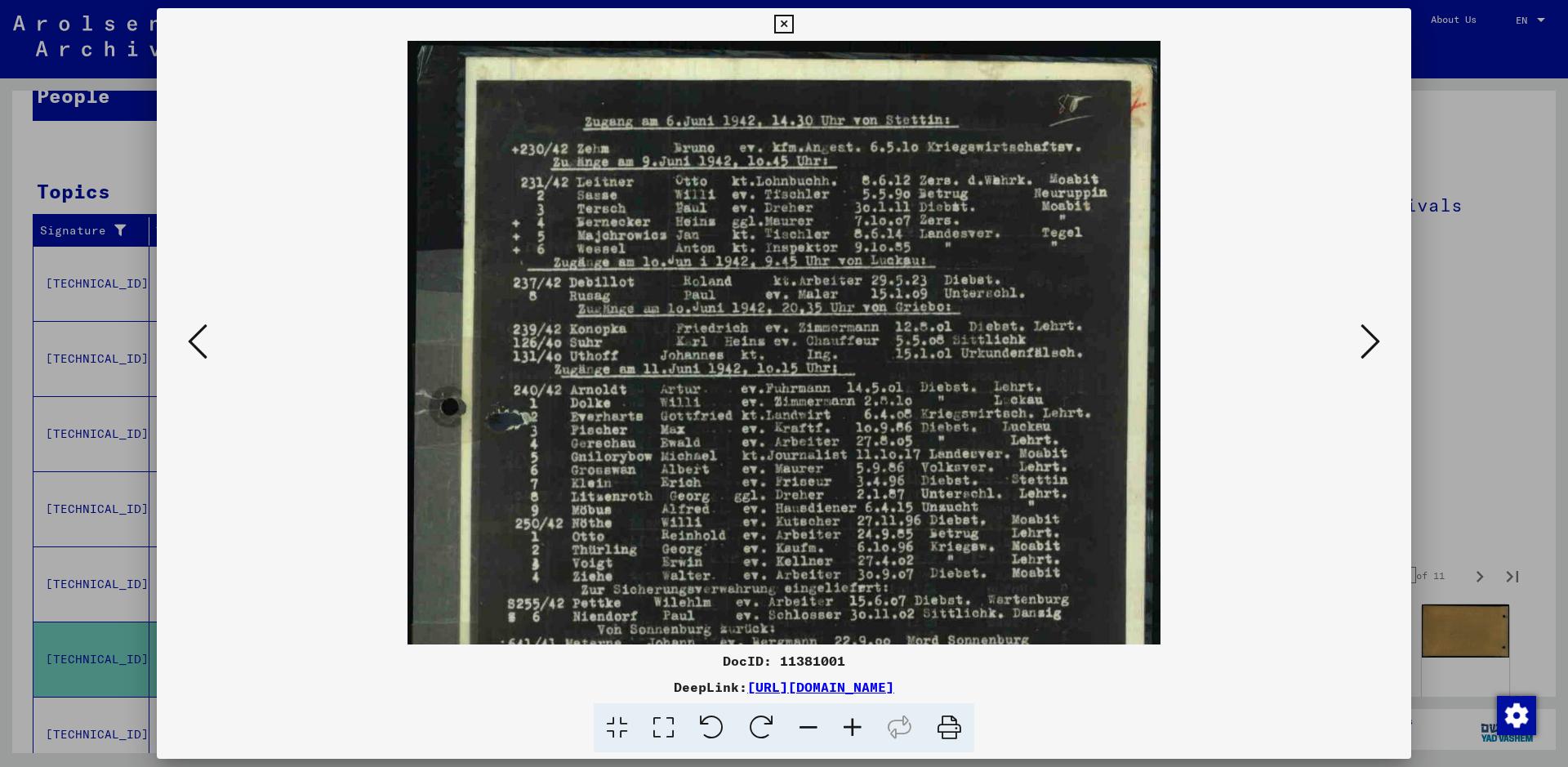
click at [855, 729] on icon at bounding box center [852, 728] width 44 height 50
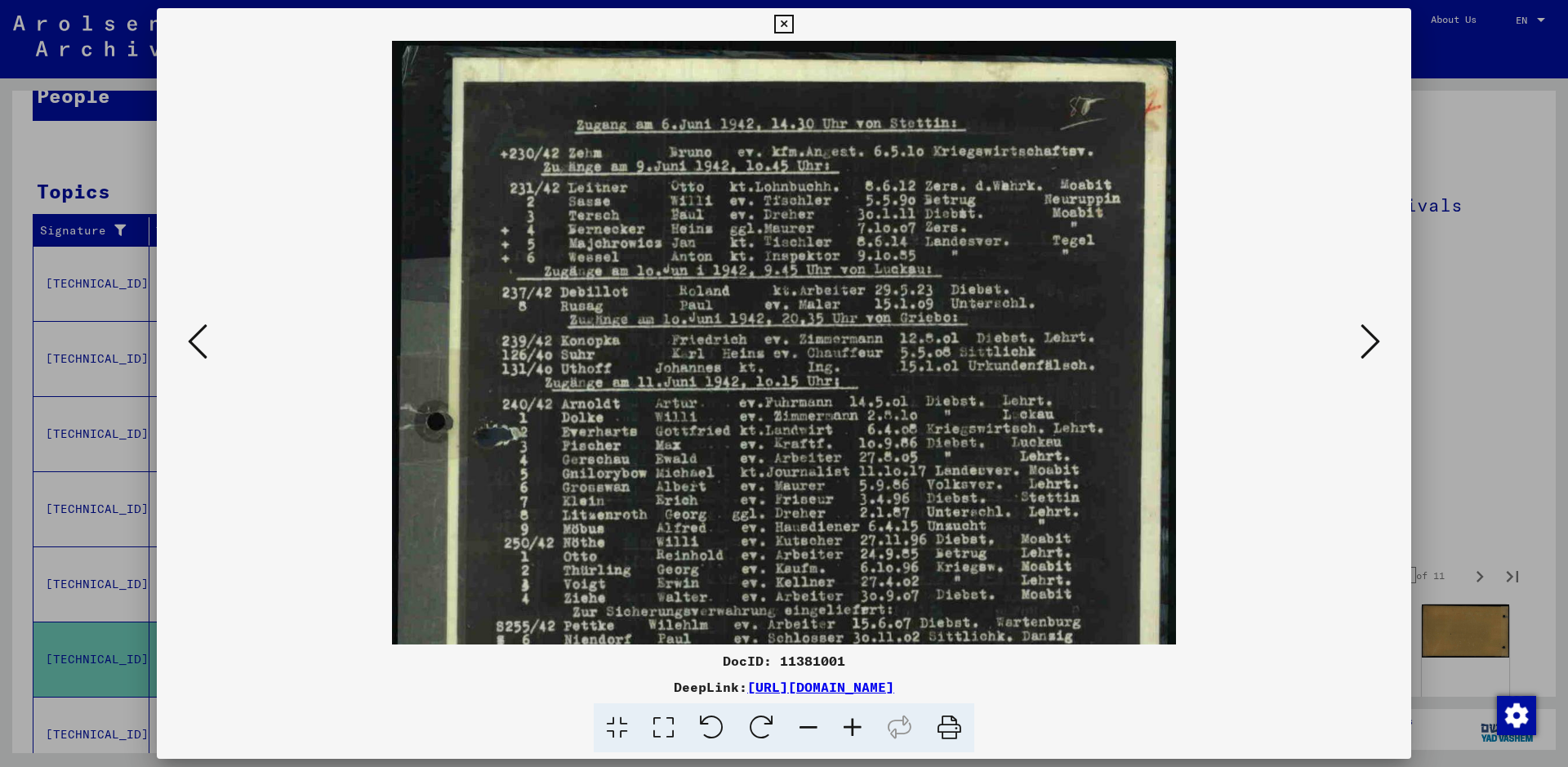
click at [855, 729] on icon at bounding box center [852, 728] width 44 height 50
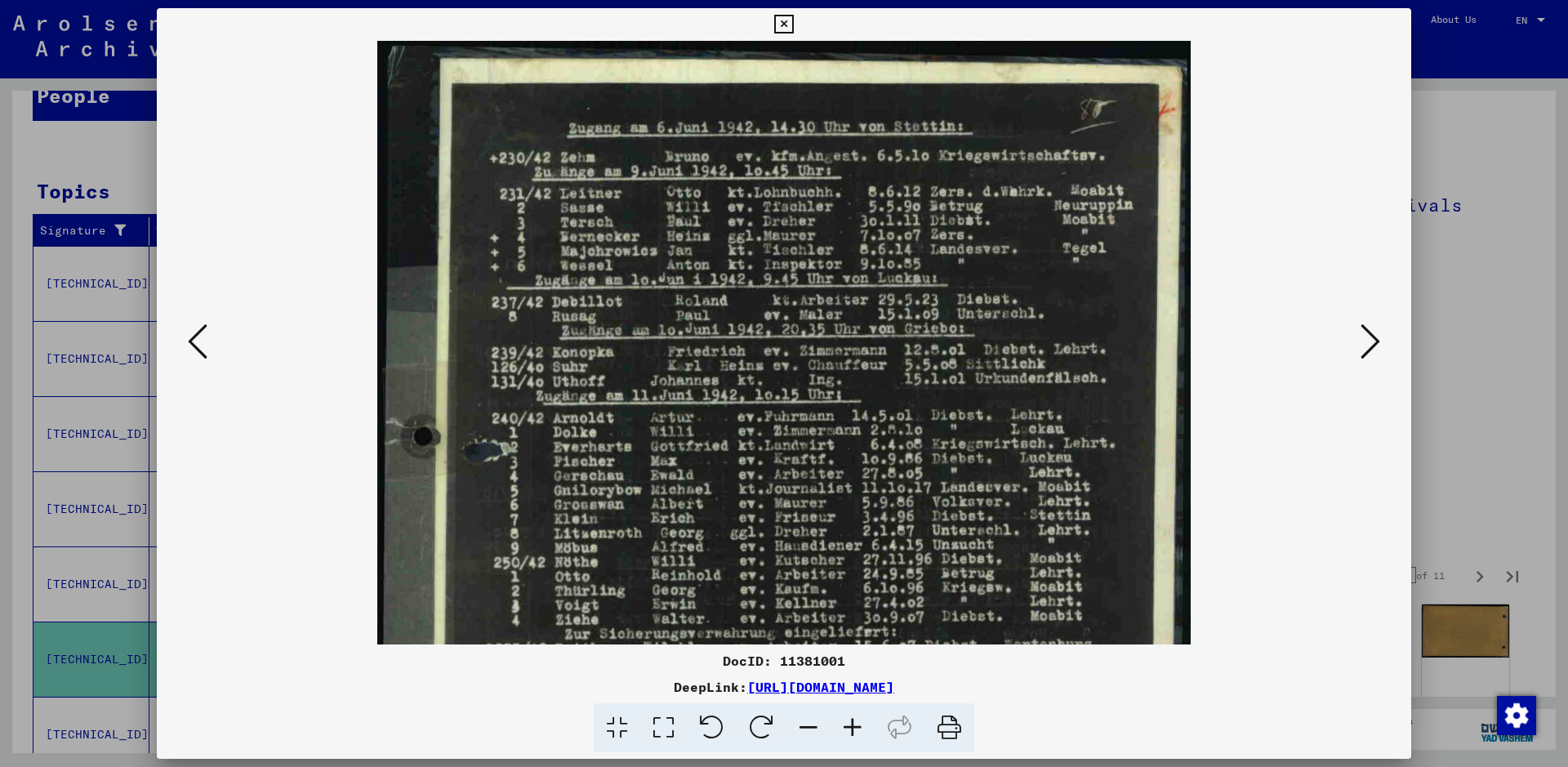
click at [855, 729] on icon at bounding box center [852, 728] width 44 height 50
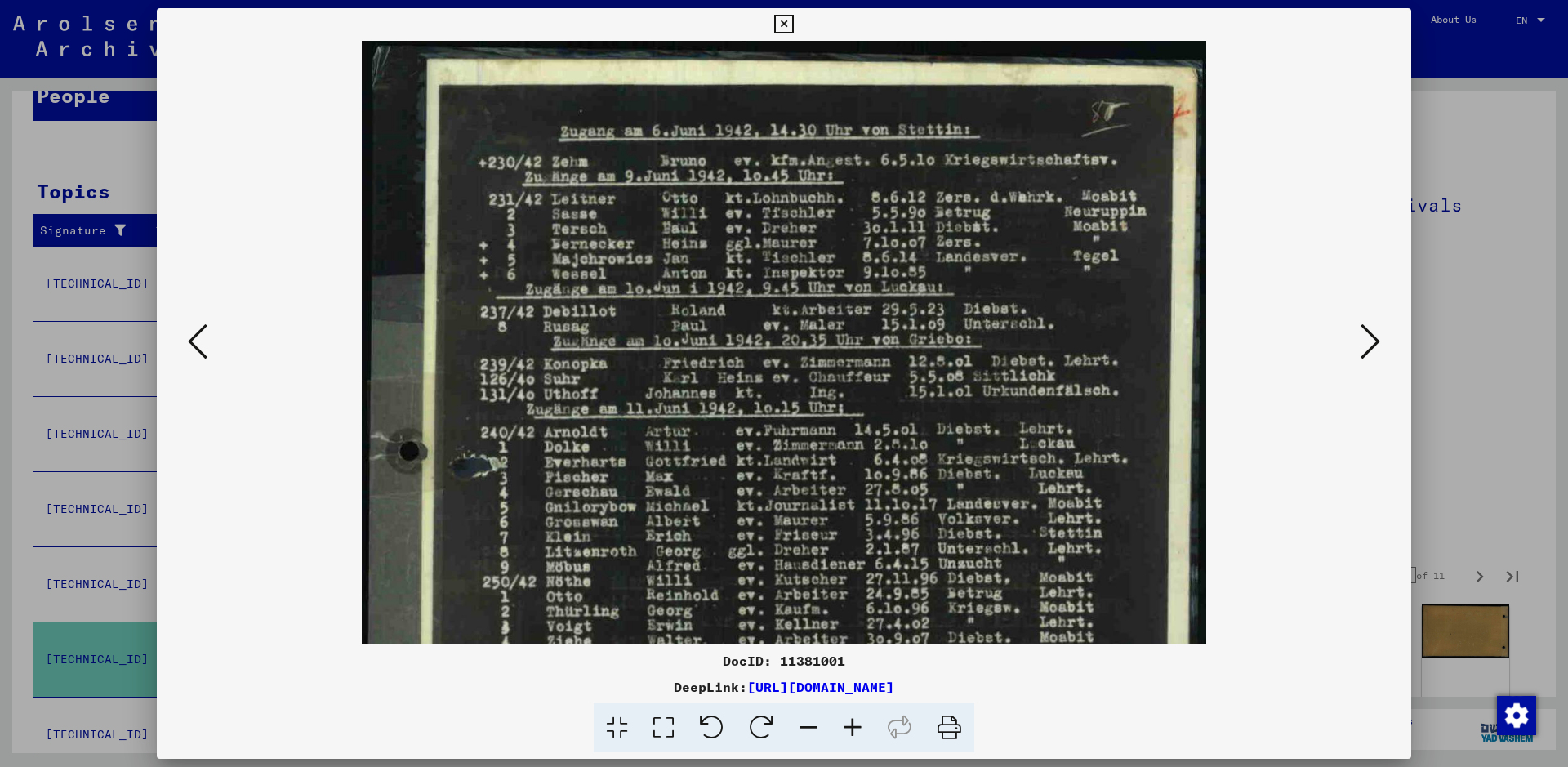
click at [855, 729] on icon at bounding box center [852, 728] width 44 height 50
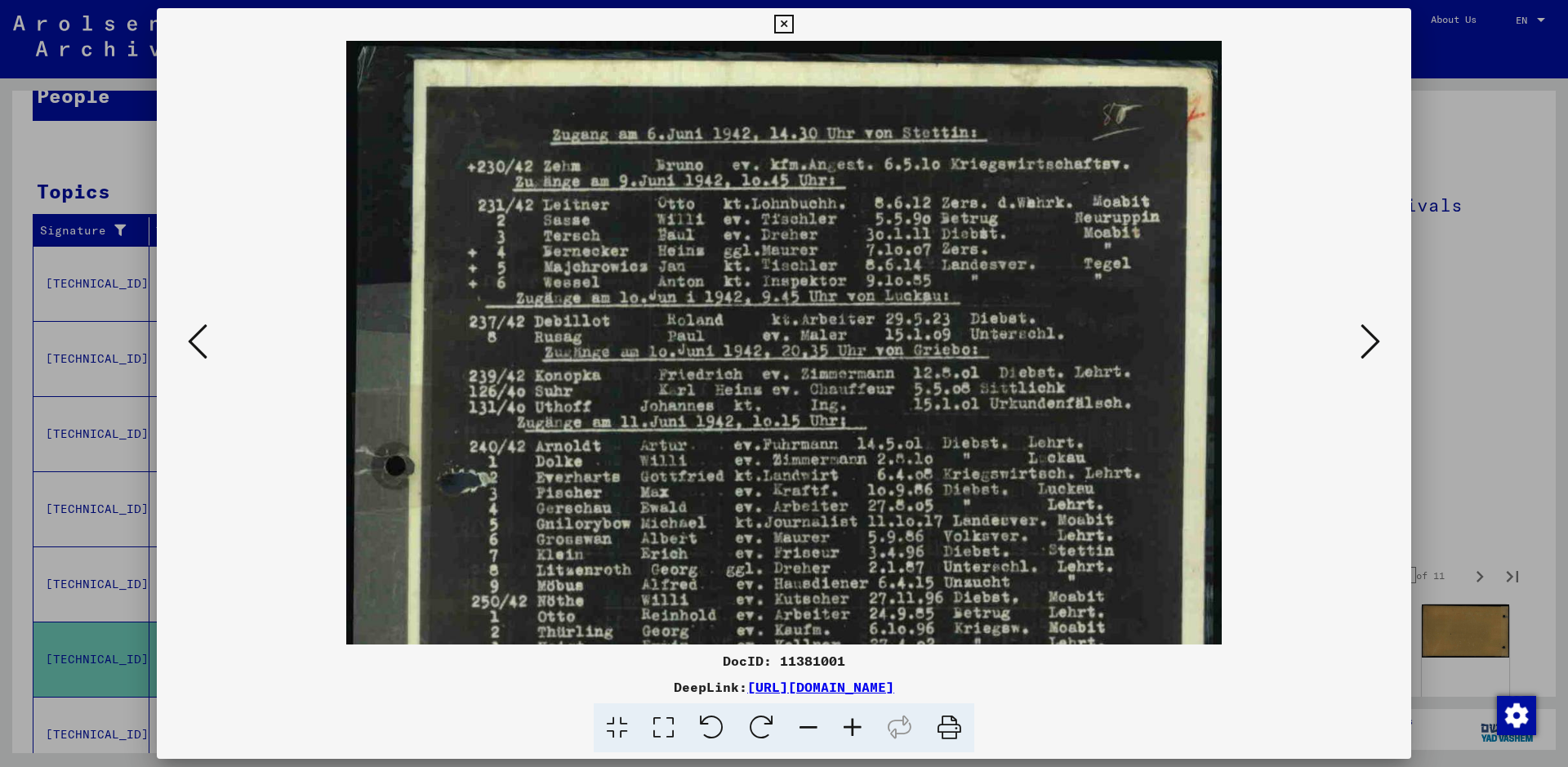
click at [855, 729] on icon at bounding box center [852, 728] width 44 height 50
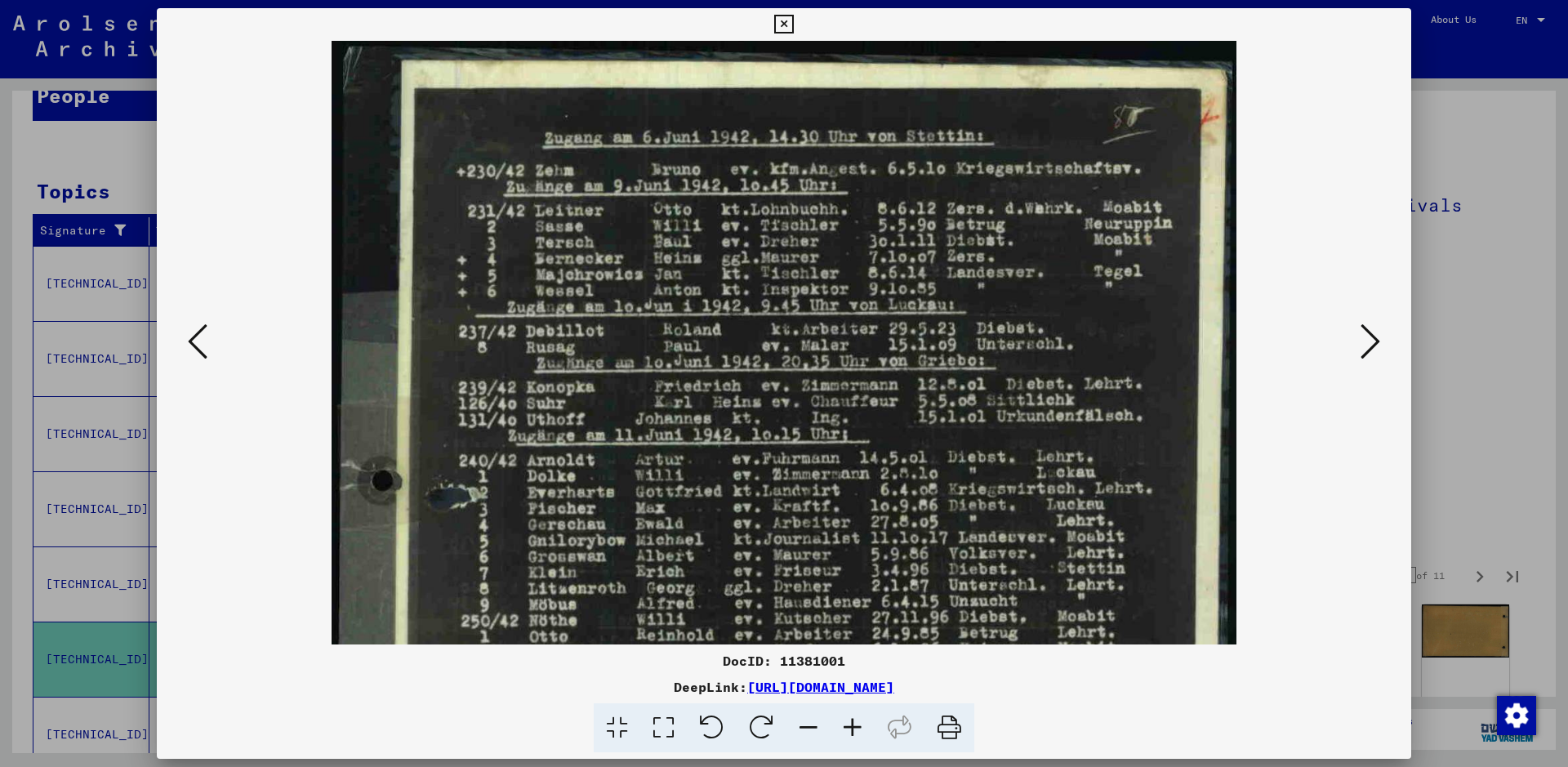
click at [855, 729] on icon at bounding box center [852, 728] width 44 height 50
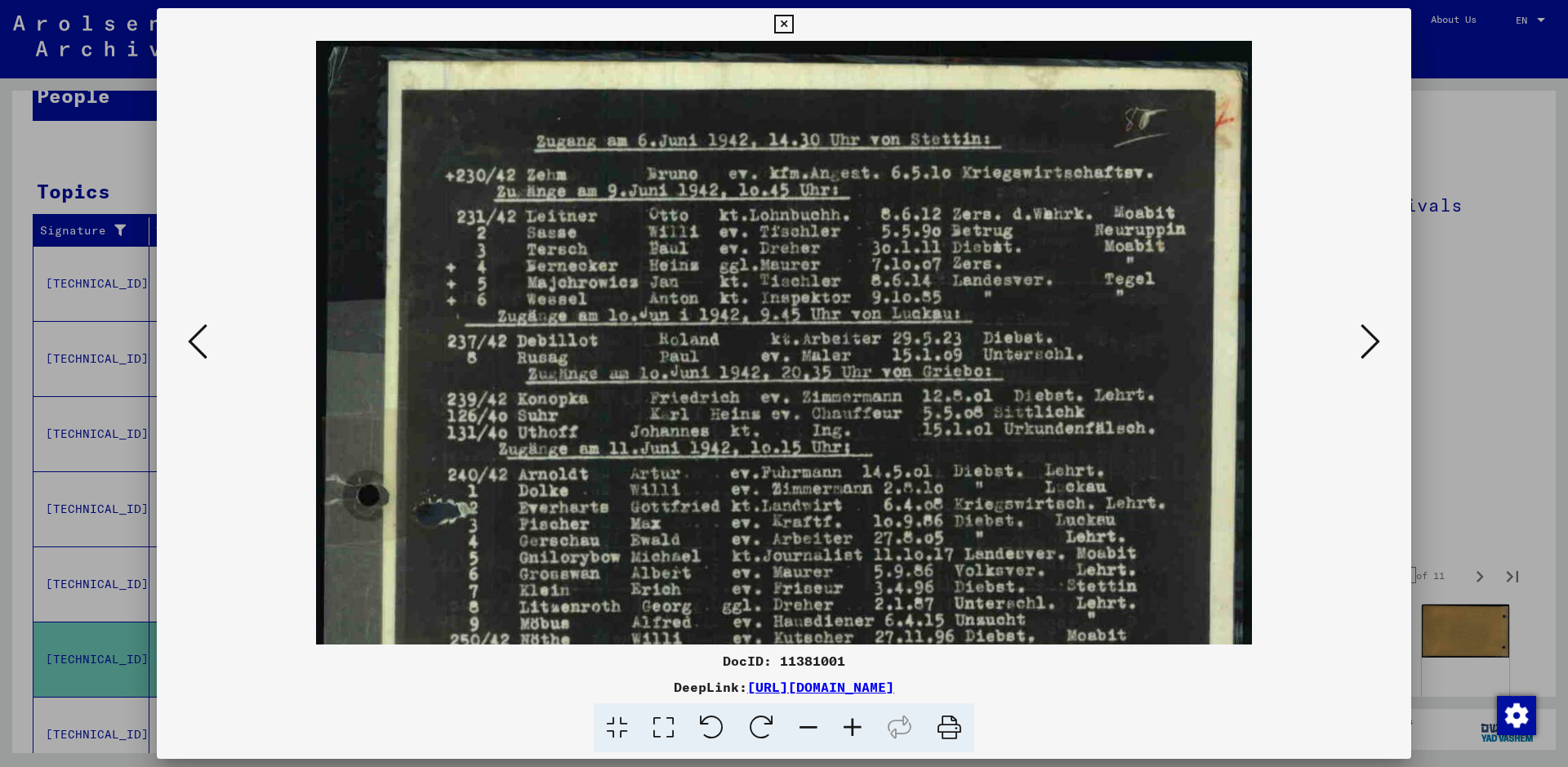
click at [855, 729] on icon at bounding box center [852, 728] width 44 height 50
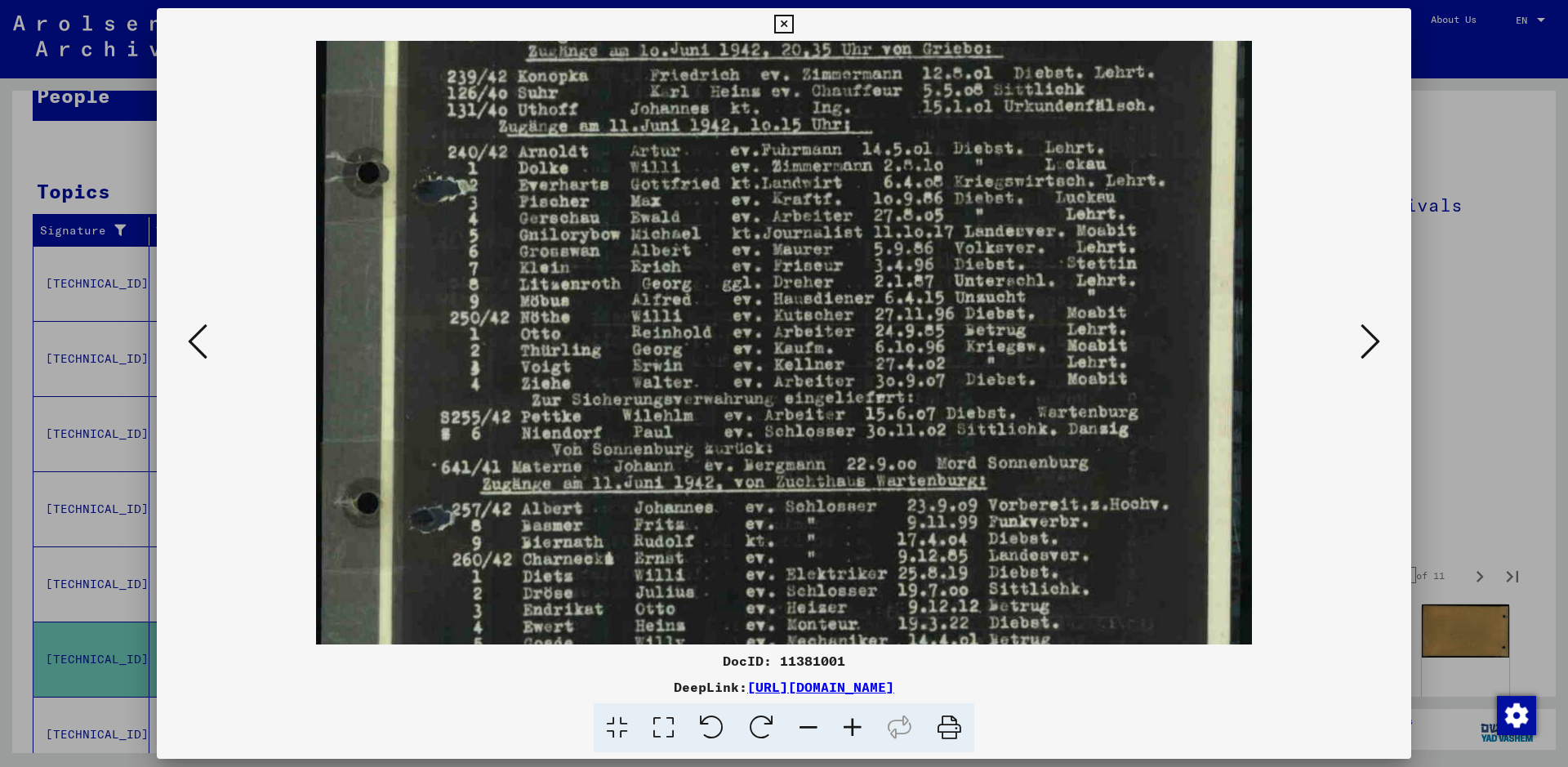
drag, startPoint x: 652, startPoint y: 531, endPoint x: 611, endPoint y: 208, distance: 325.6
click at [611, 208] on img at bounding box center [784, 346] width 936 height 1258
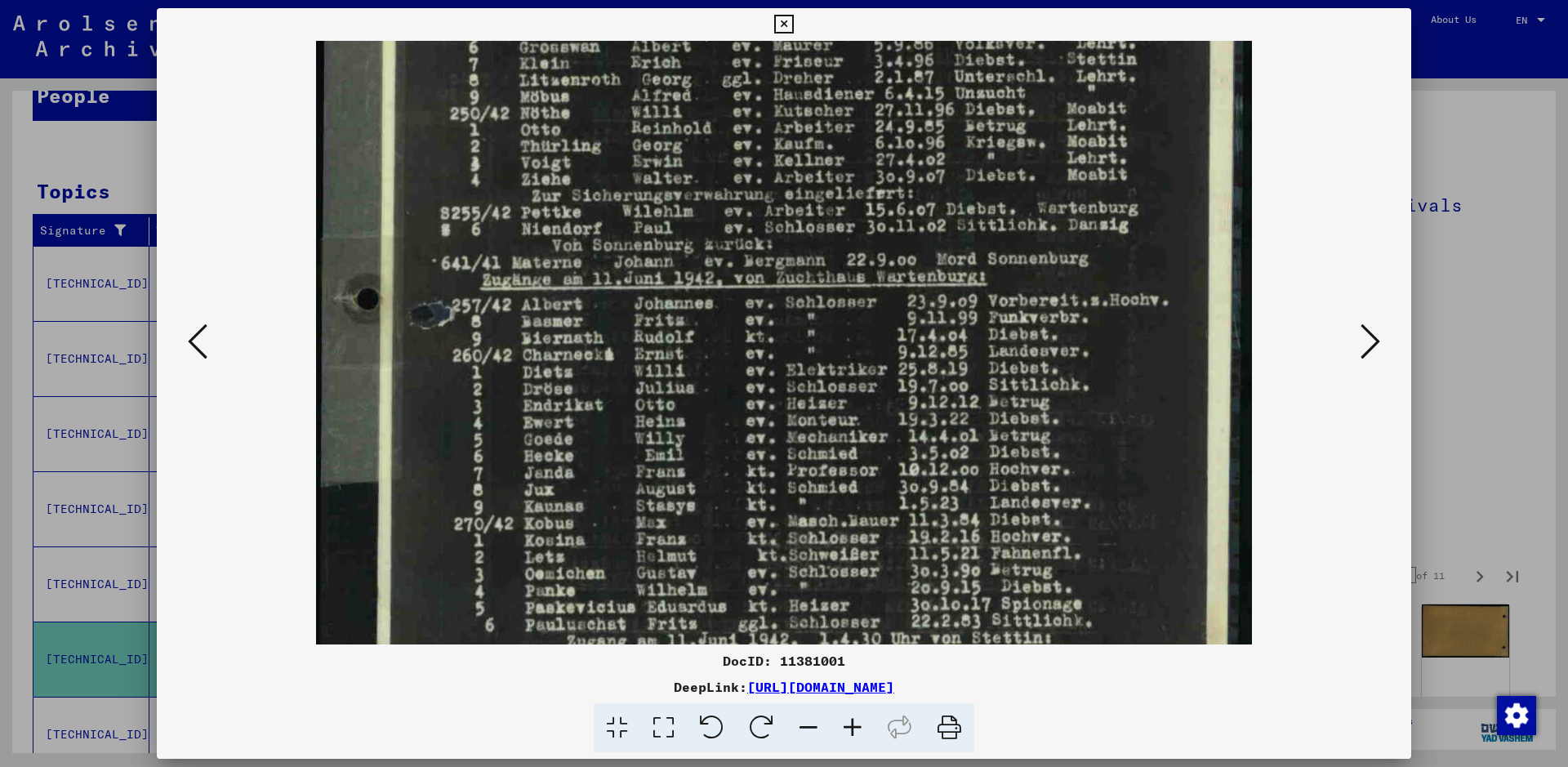
scroll to position [531, 0]
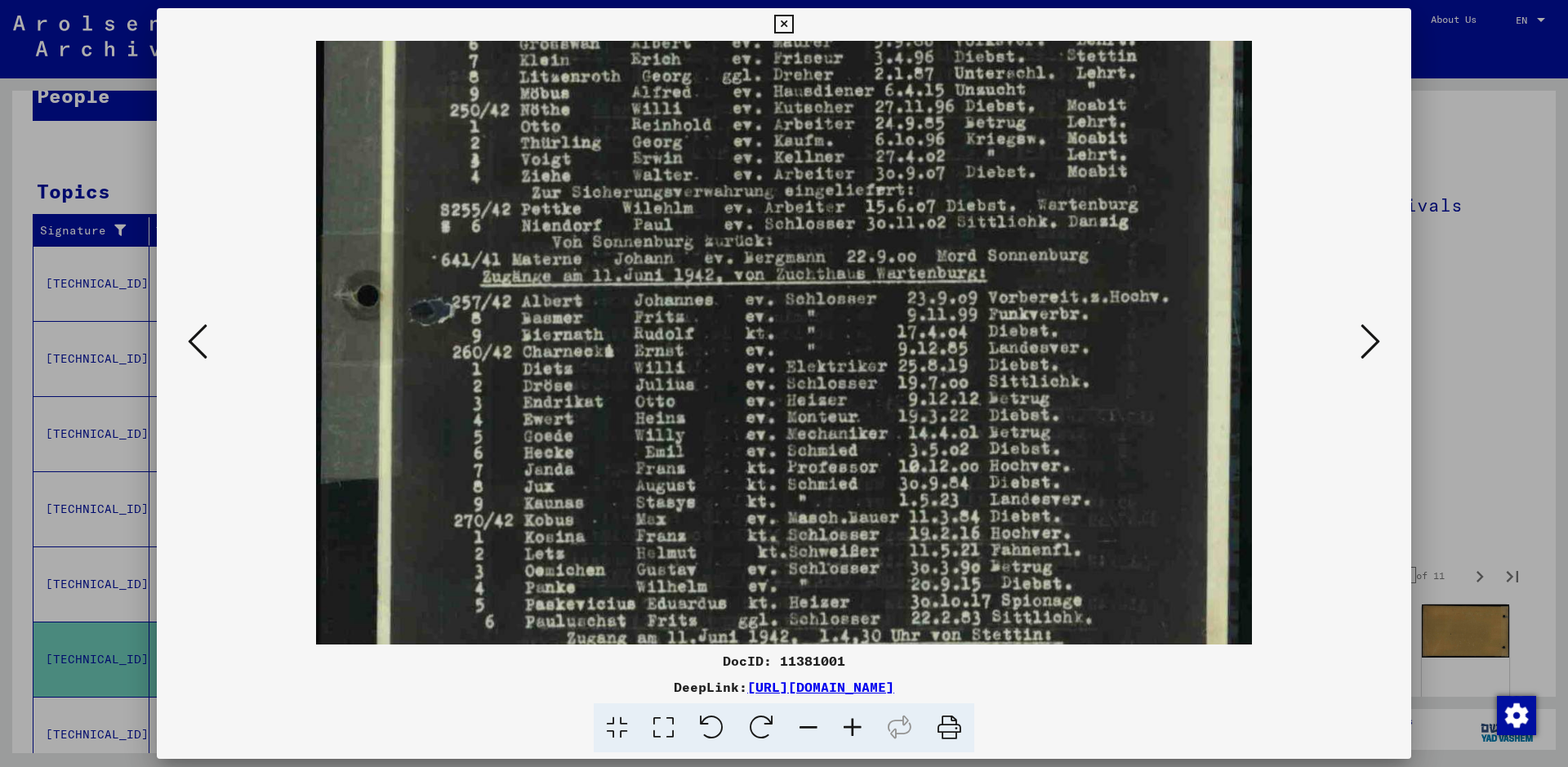
drag, startPoint x: 680, startPoint y: 503, endPoint x: 698, endPoint y: 320, distance: 183.9
click at [698, 320] on img at bounding box center [784, 139] width 936 height 1258
click at [1361, 334] on icon at bounding box center [1371, 341] width 20 height 39
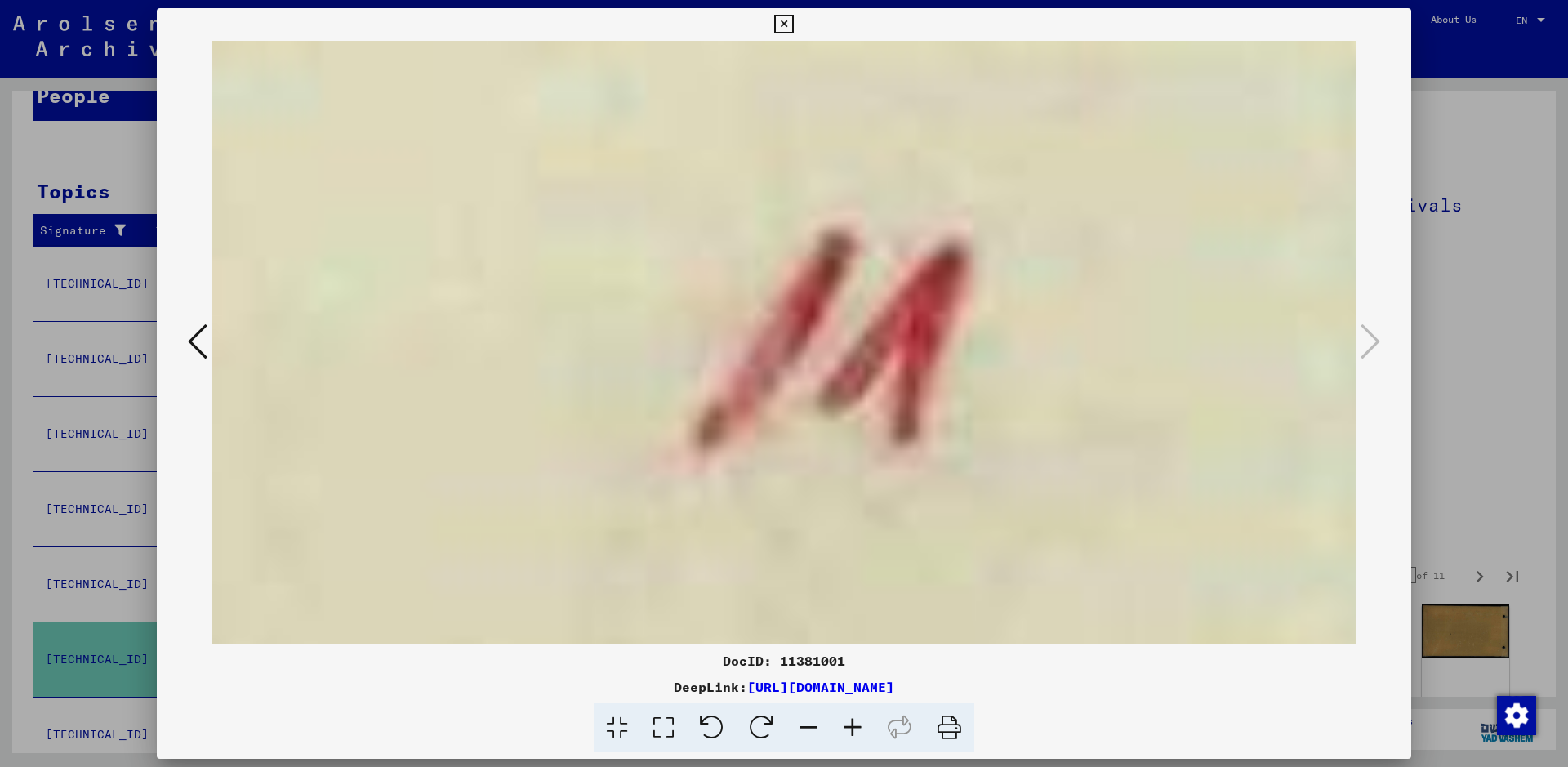
scroll to position [0, 0]
drag, startPoint x: 1551, startPoint y: 281, endPoint x: 1564, endPoint y: 644, distance: 363.2
click at [1567, 671] on div at bounding box center [784, 383] width 1568 height 767
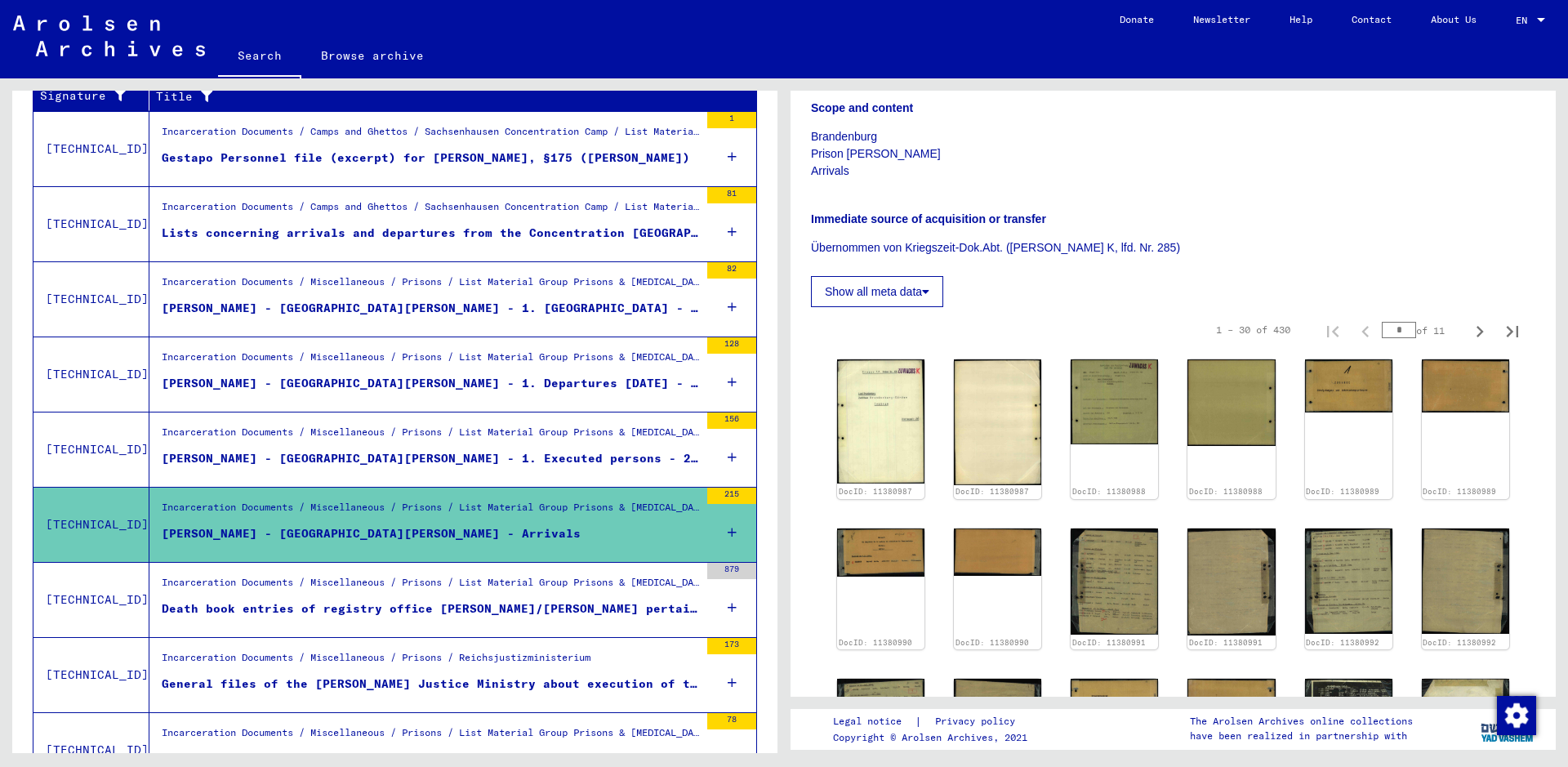
scroll to position [327, 0]
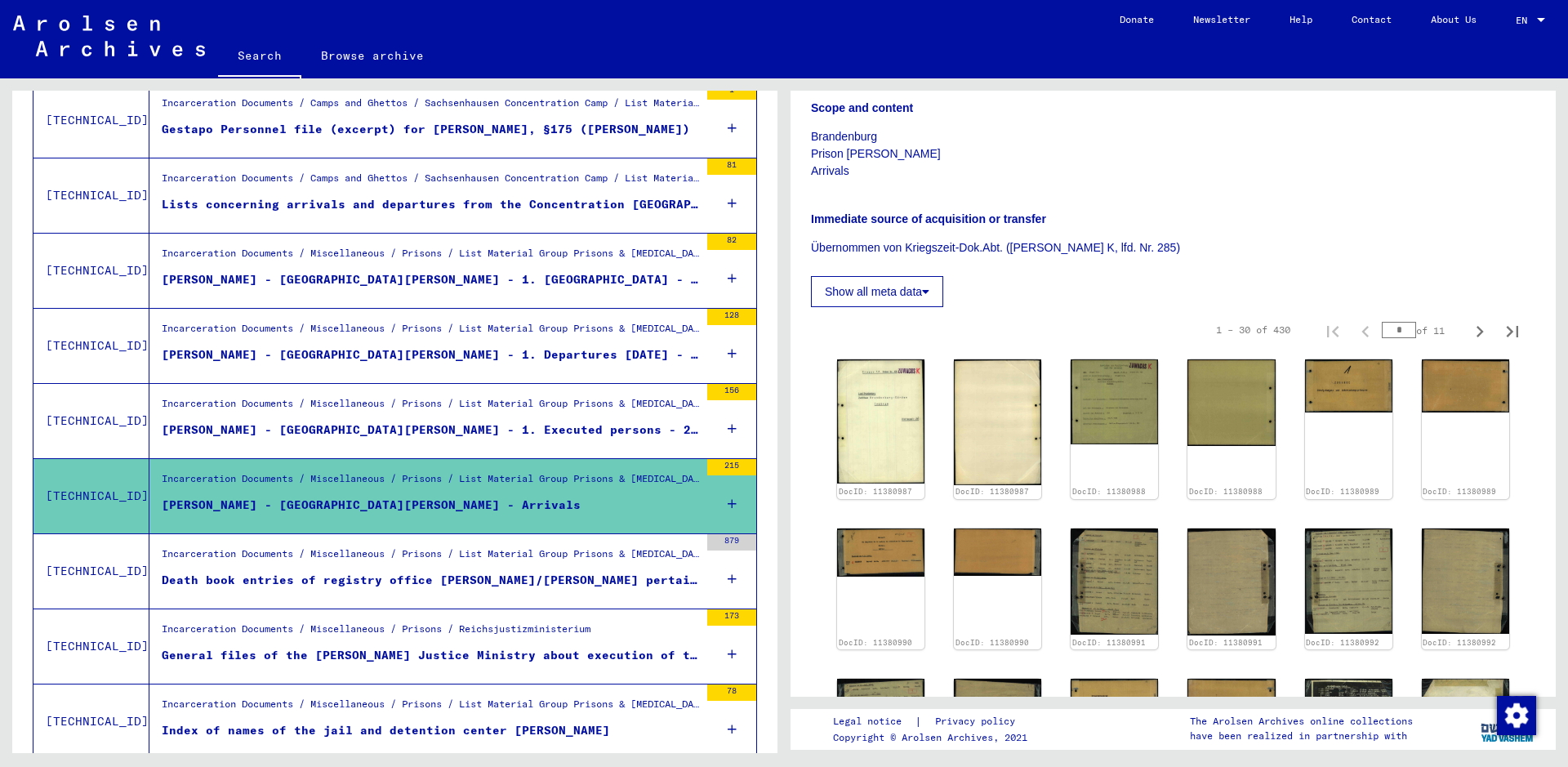
click at [383, 655] on div "General files of the [PERSON_NAME] Justice Ministry about execution of the deat…" at bounding box center [430, 655] width 537 height 17
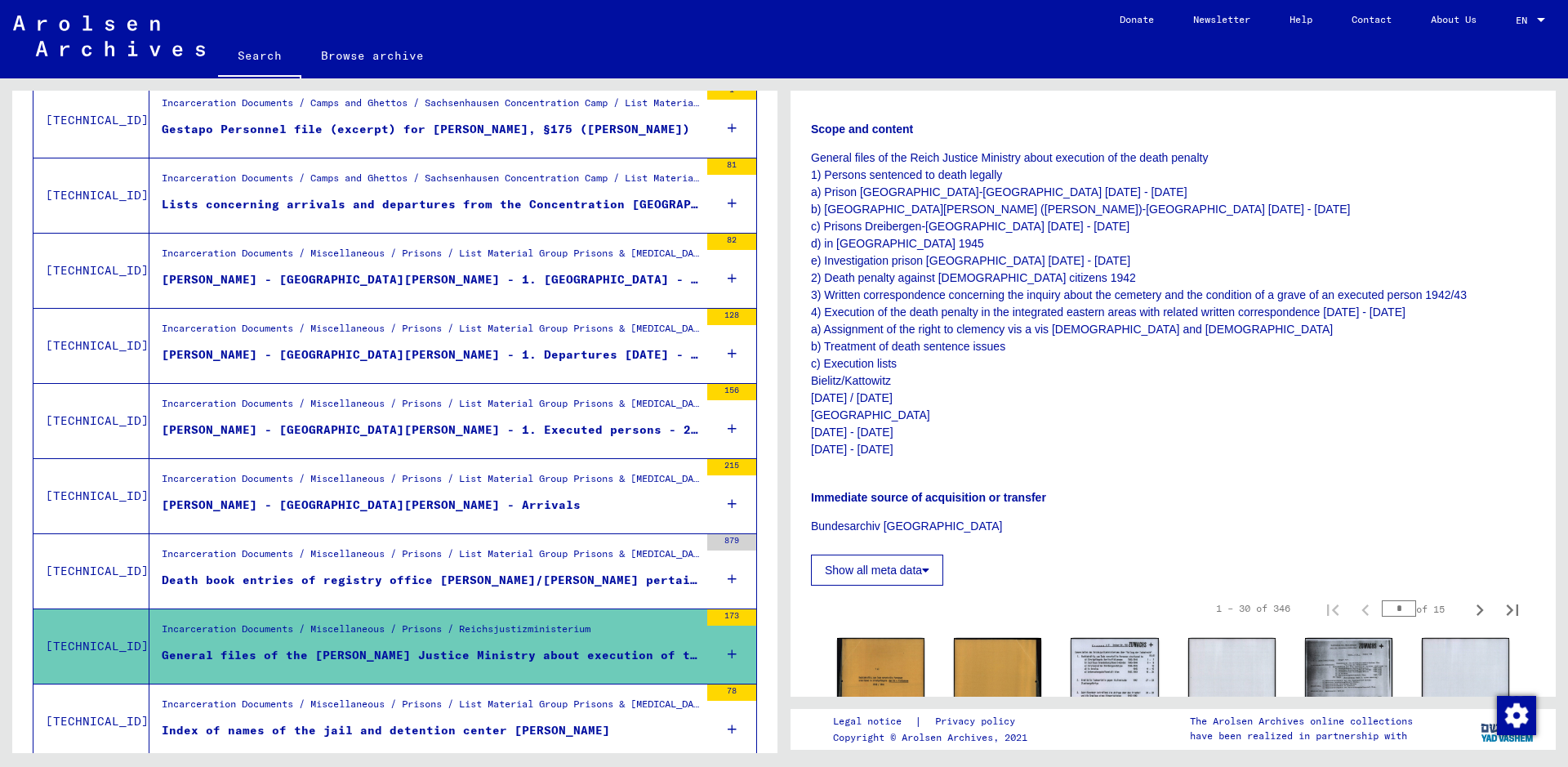
scroll to position [327, 0]
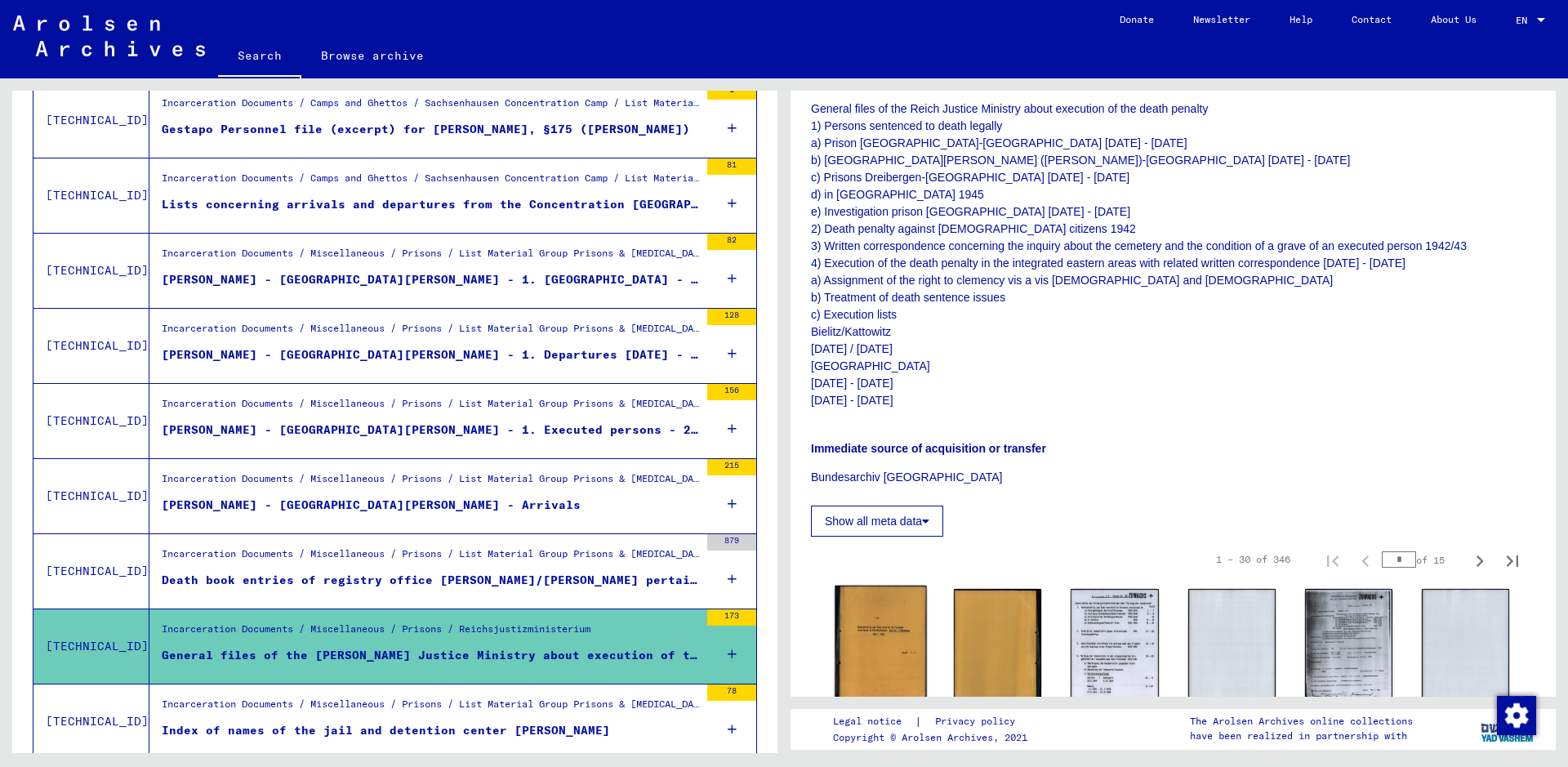
click at [886, 646] on img at bounding box center [880, 645] width 93 height 121
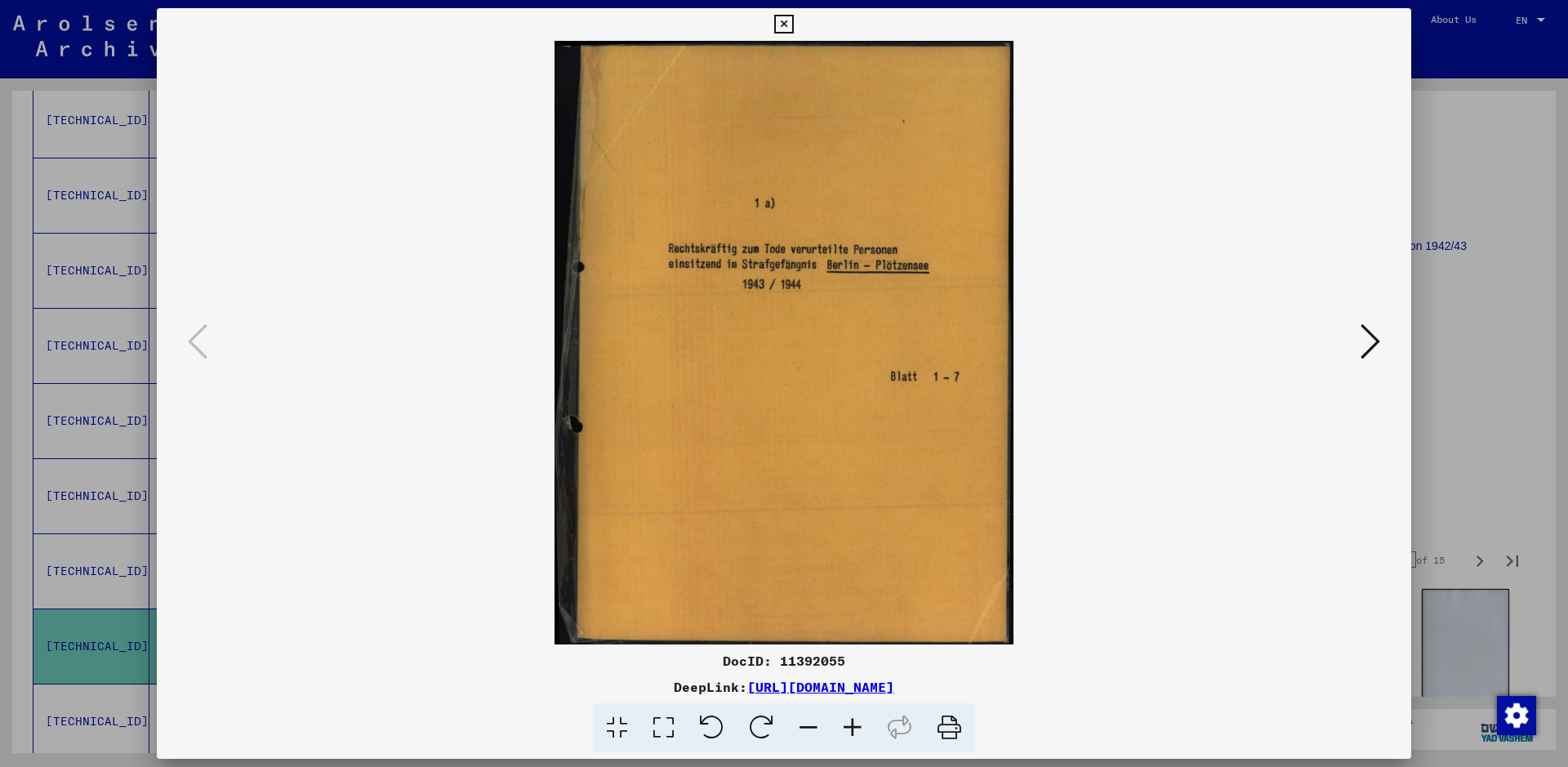
click at [1370, 340] on icon at bounding box center [1371, 341] width 20 height 39
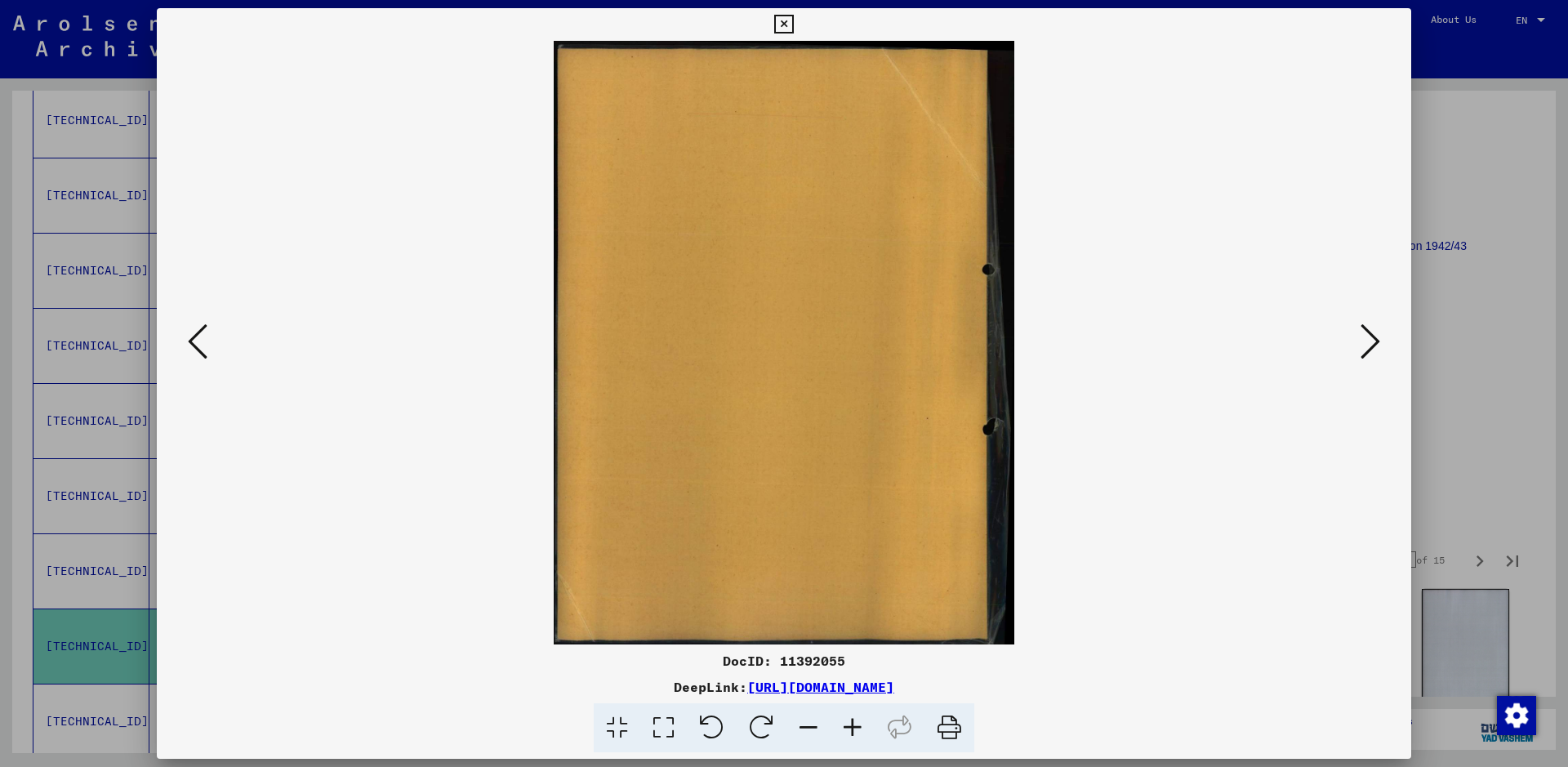
click at [1370, 340] on icon at bounding box center [1371, 341] width 20 height 39
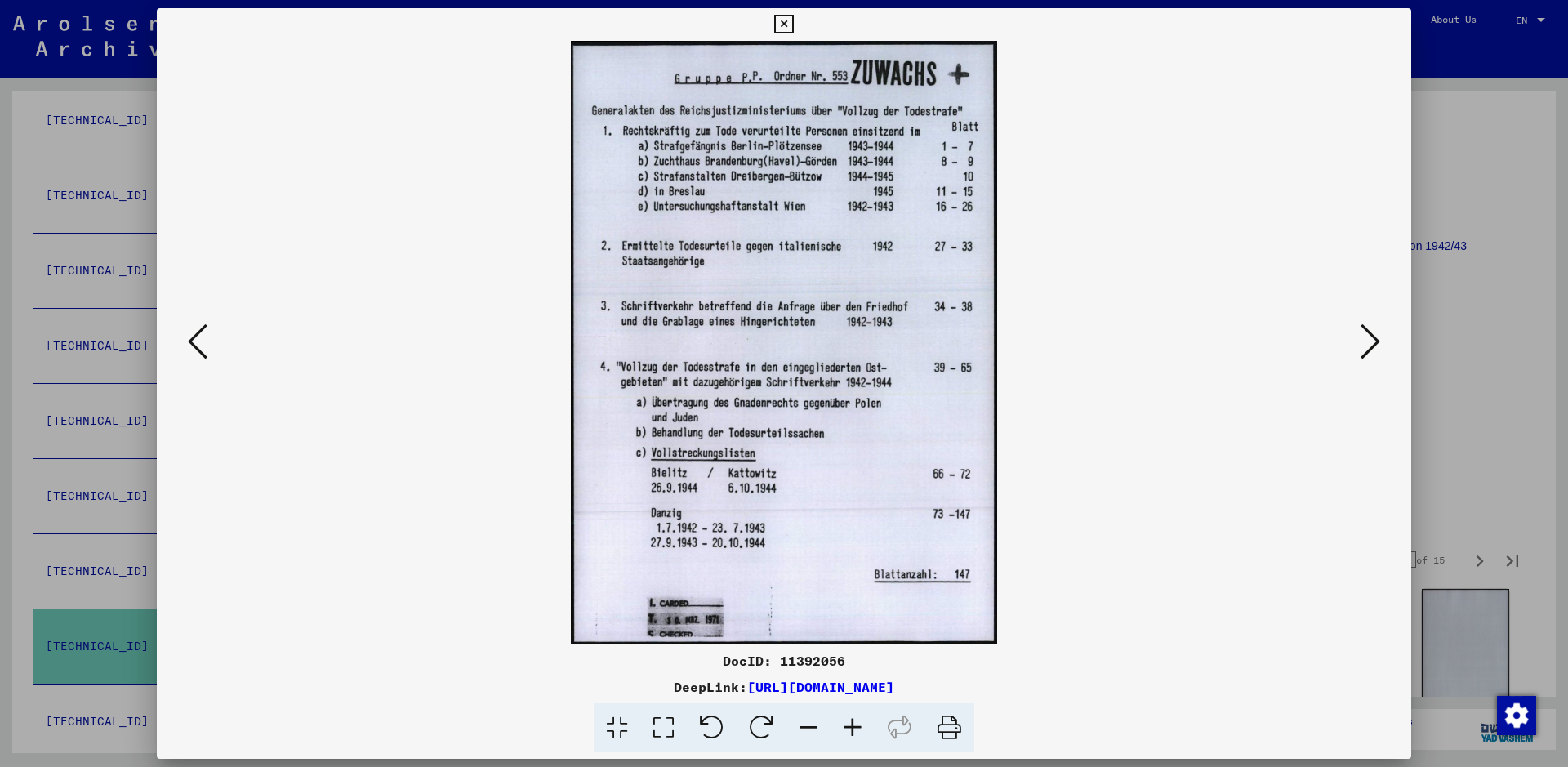
click at [1370, 340] on icon at bounding box center [1371, 341] width 20 height 39
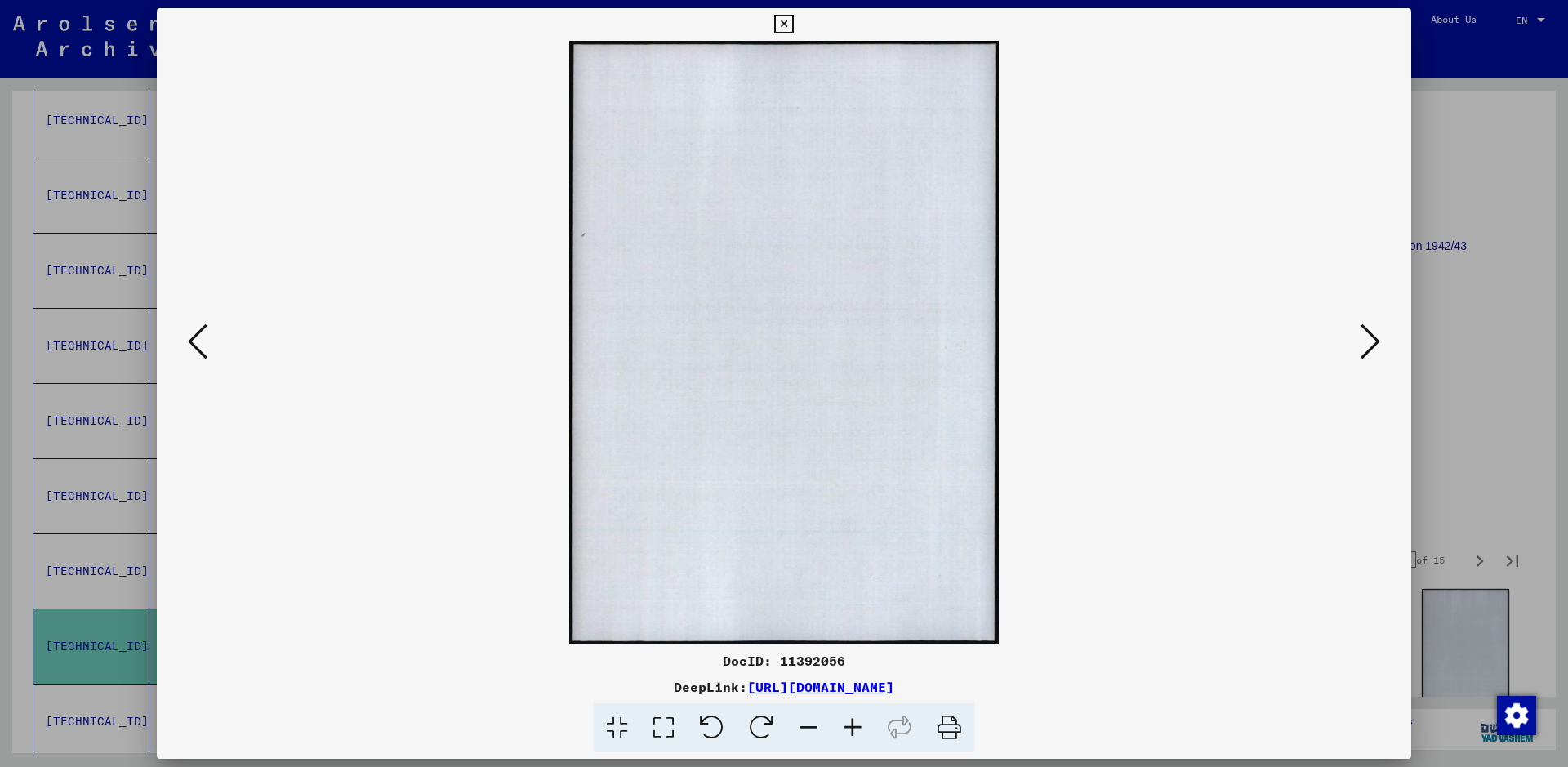
click at [1370, 340] on icon at bounding box center [1371, 341] width 20 height 39
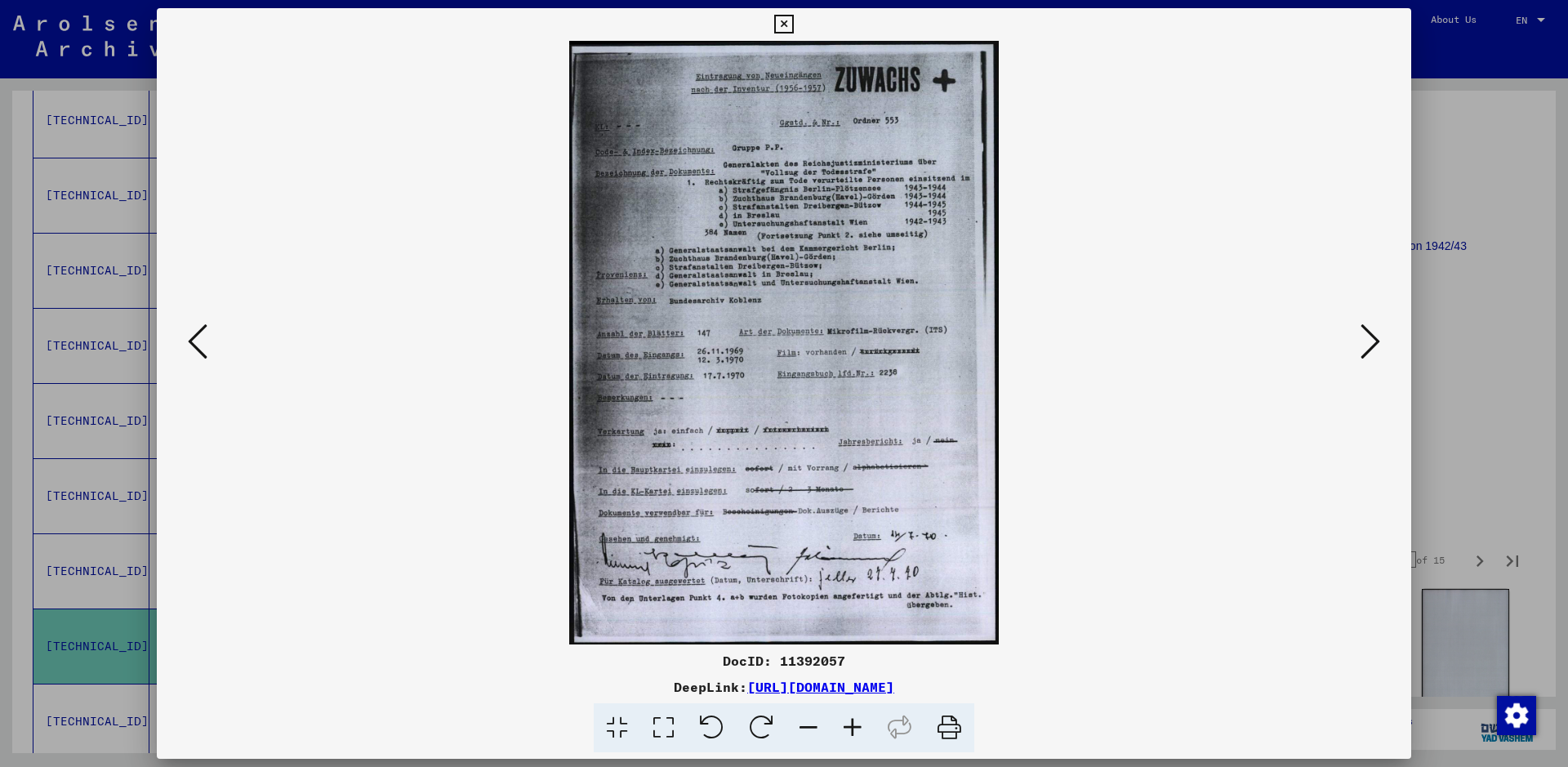
click at [1370, 340] on icon at bounding box center [1371, 341] width 20 height 39
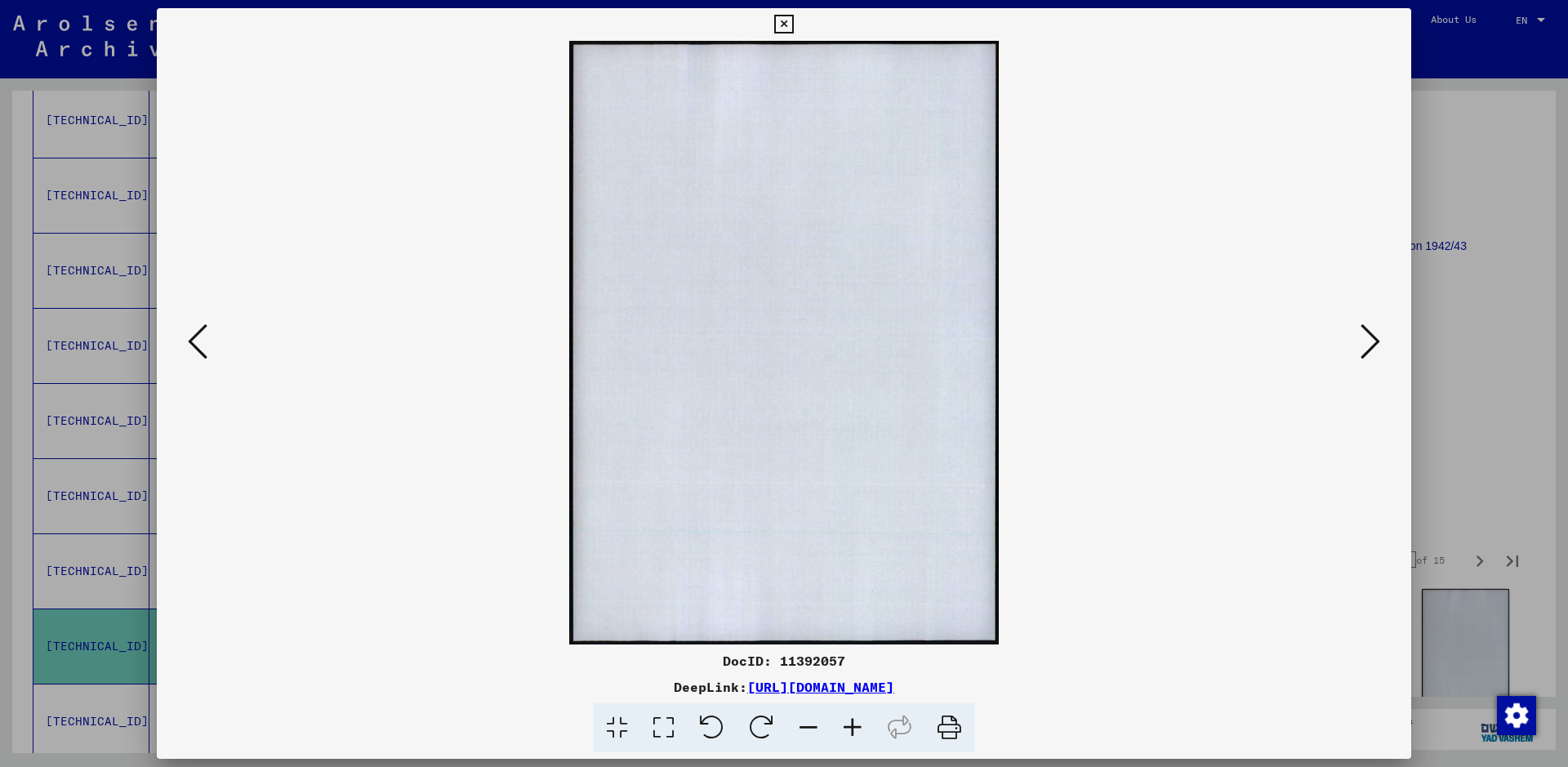
click at [1370, 340] on icon at bounding box center [1371, 341] width 20 height 39
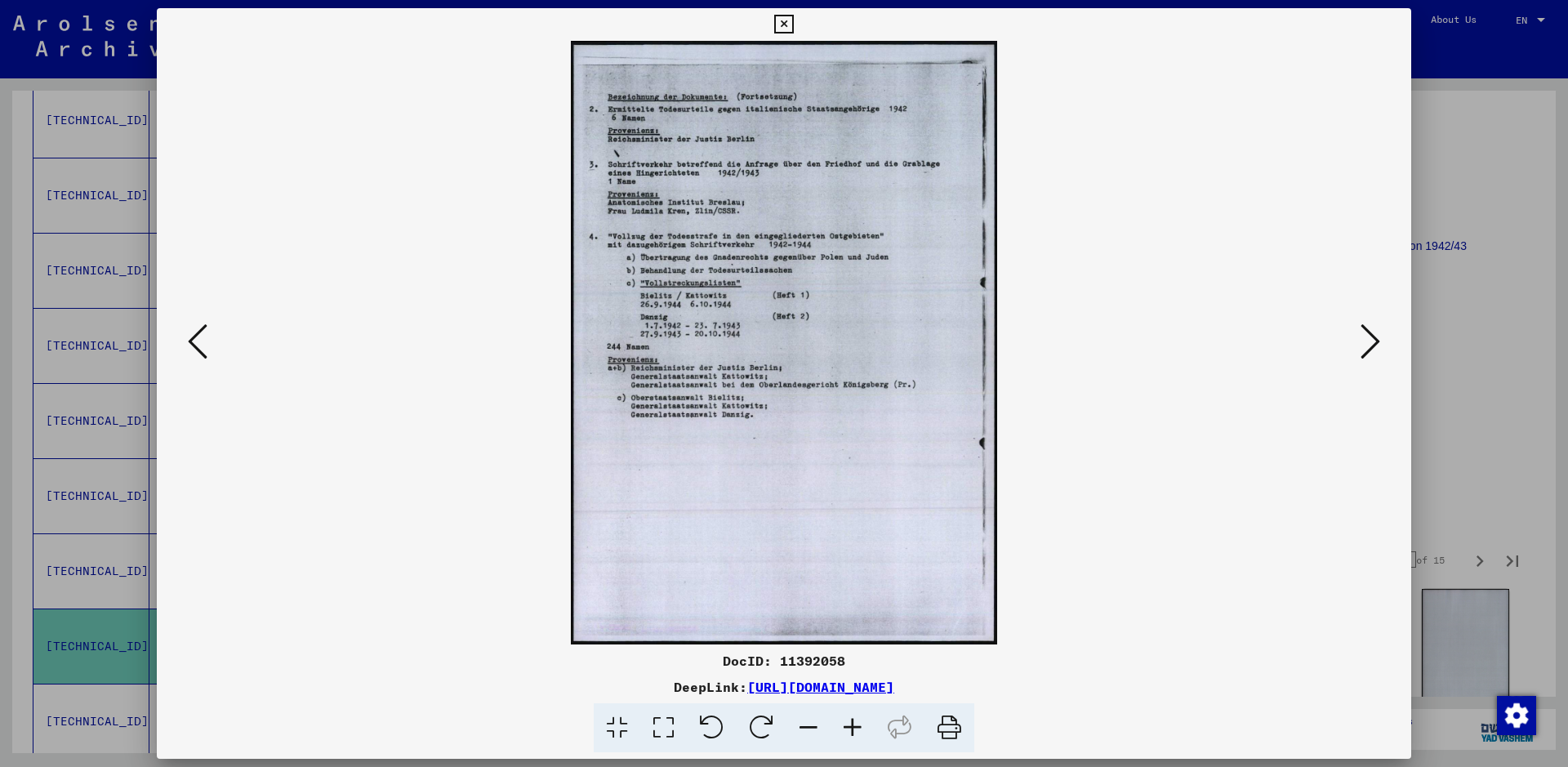
click at [1370, 340] on icon at bounding box center [1371, 341] width 20 height 39
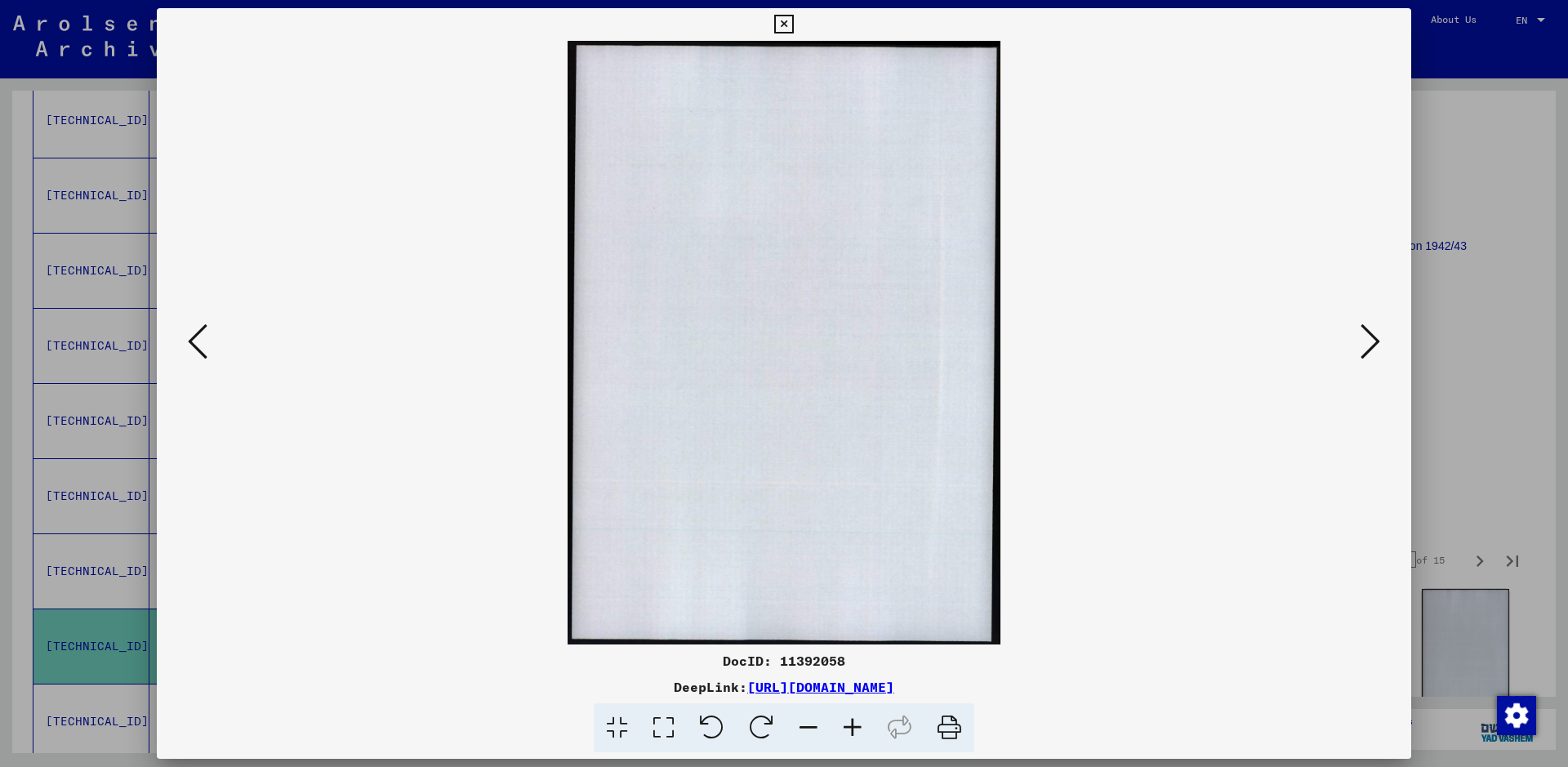
click at [1370, 340] on icon at bounding box center [1371, 341] width 20 height 39
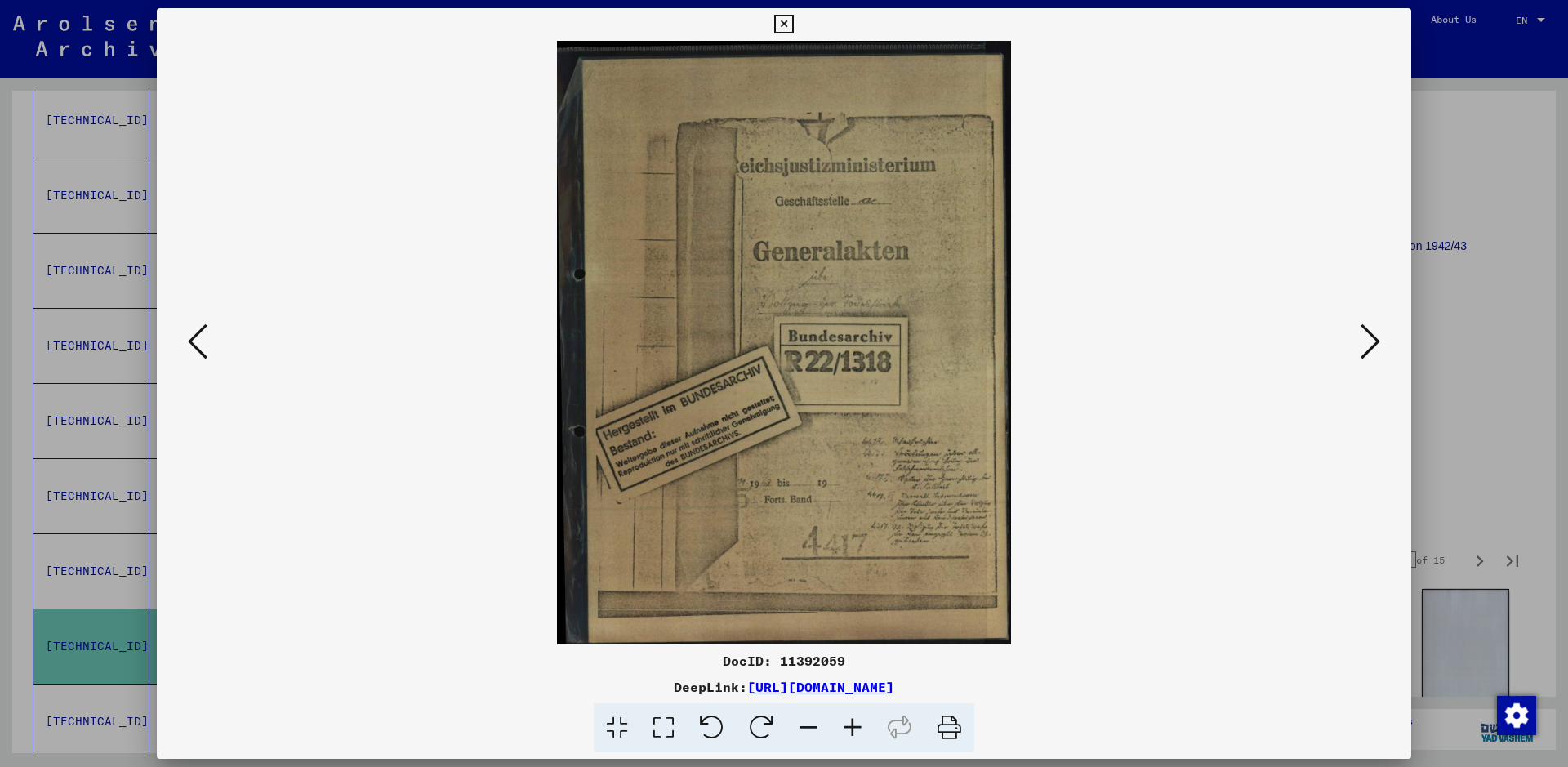
click at [1370, 340] on icon at bounding box center [1371, 341] width 20 height 39
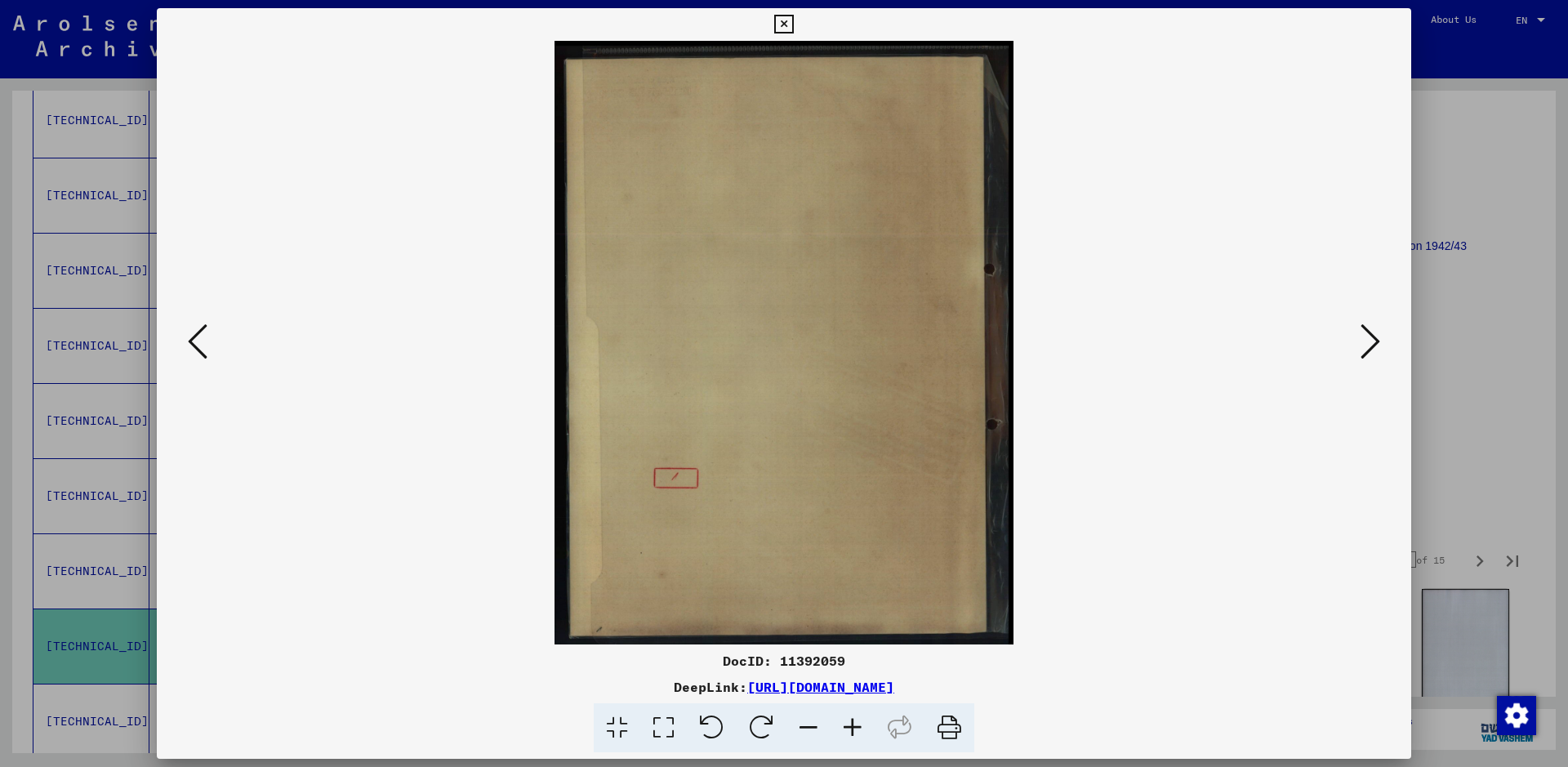
click at [1370, 340] on icon at bounding box center [1371, 341] width 20 height 39
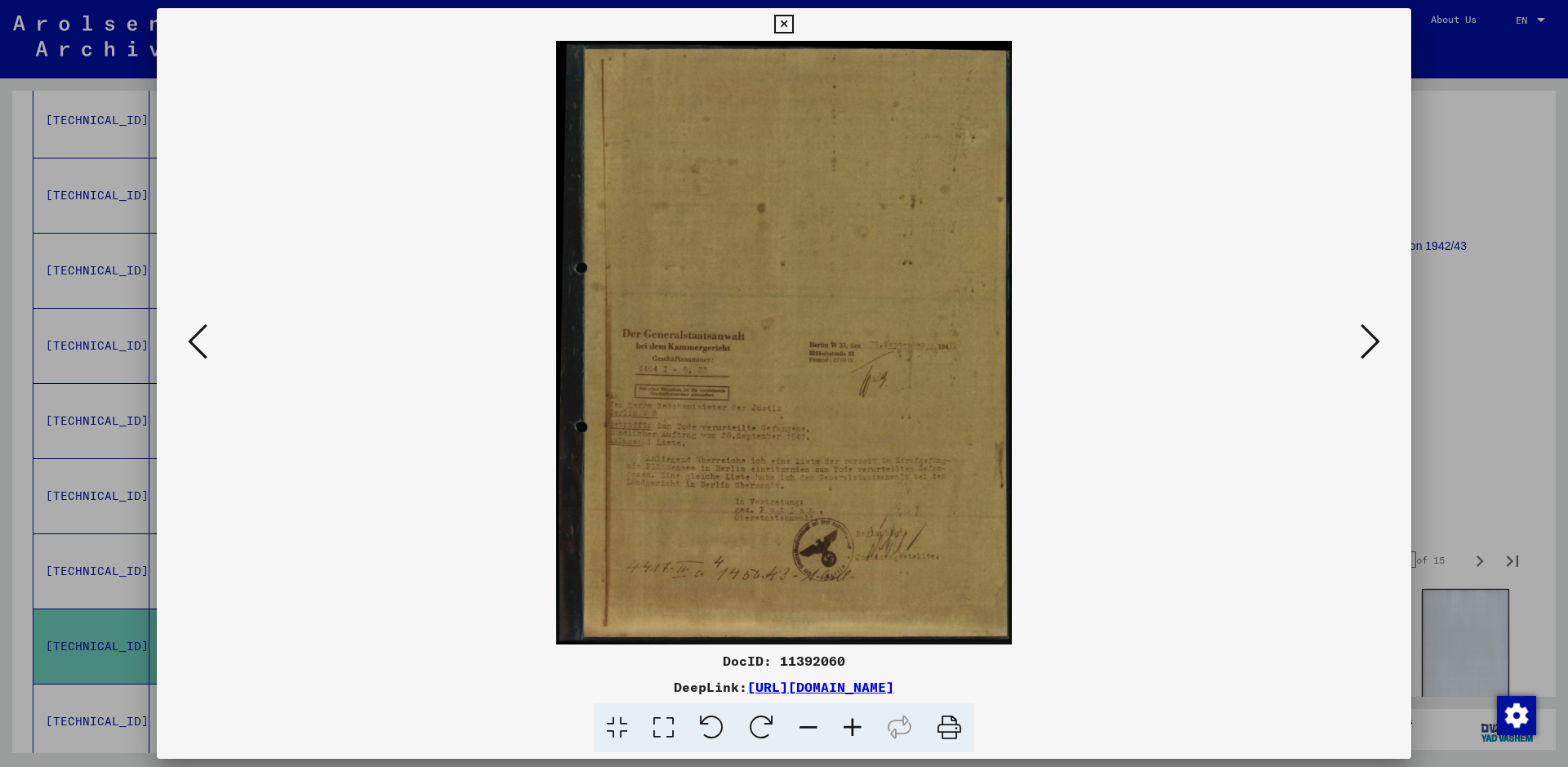
click at [854, 725] on icon at bounding box center [852, 728] width 44 height 50
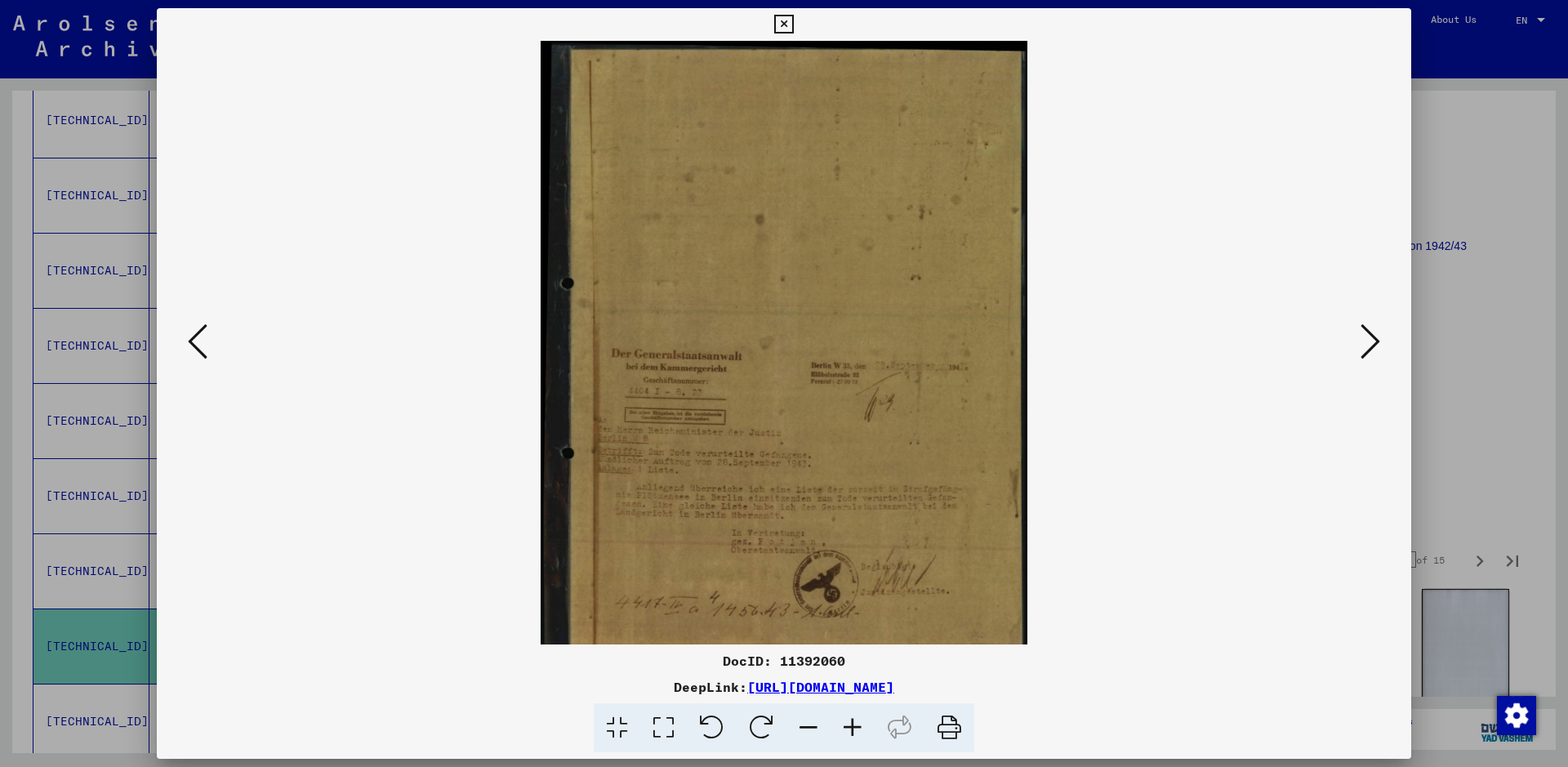
click at [854, 725] on icon at bounding box center [852, 728] width 44 height 50
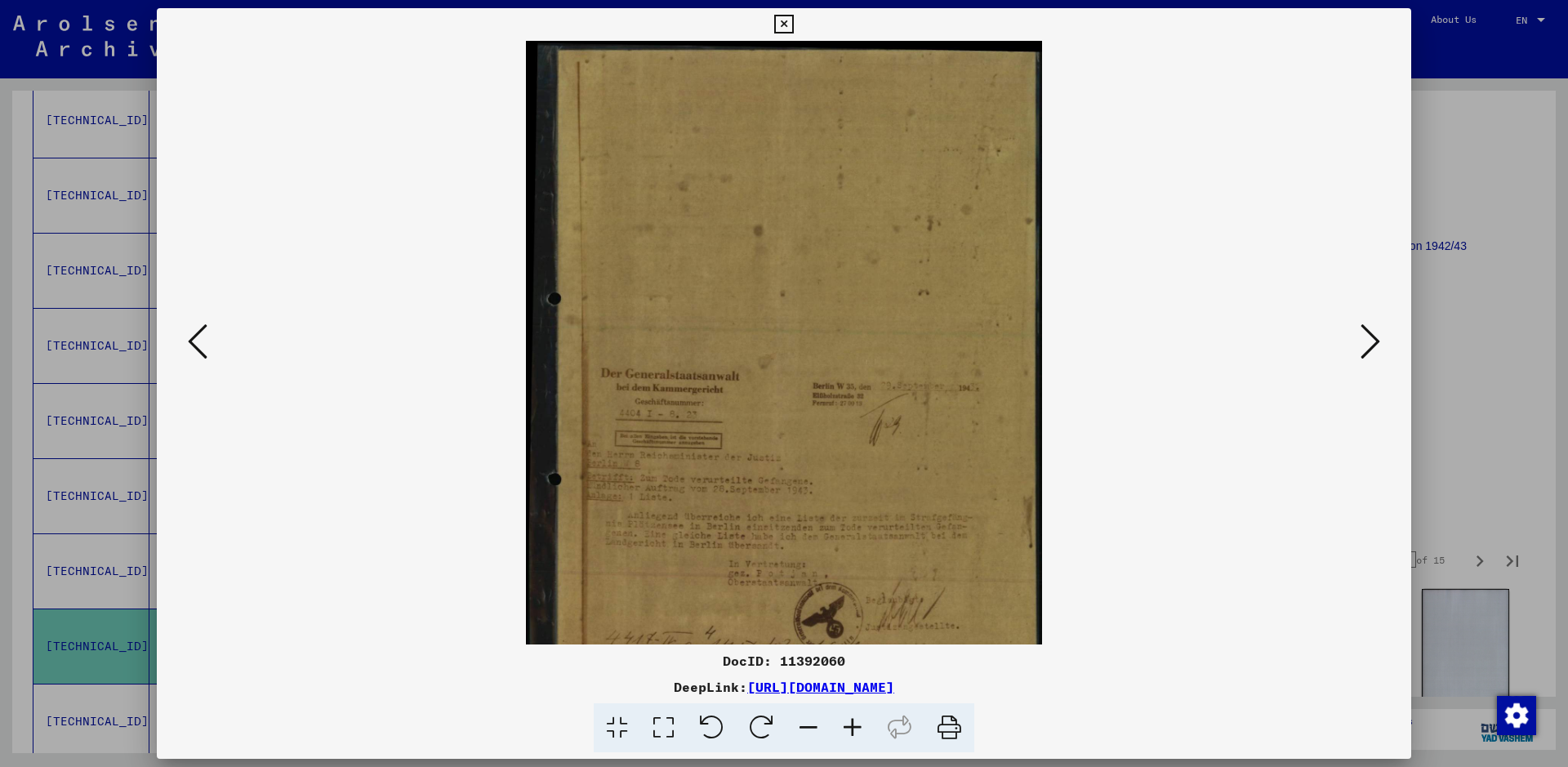
click at [854, 725] on icon at bounding box center [852, 728] width 44 height 50
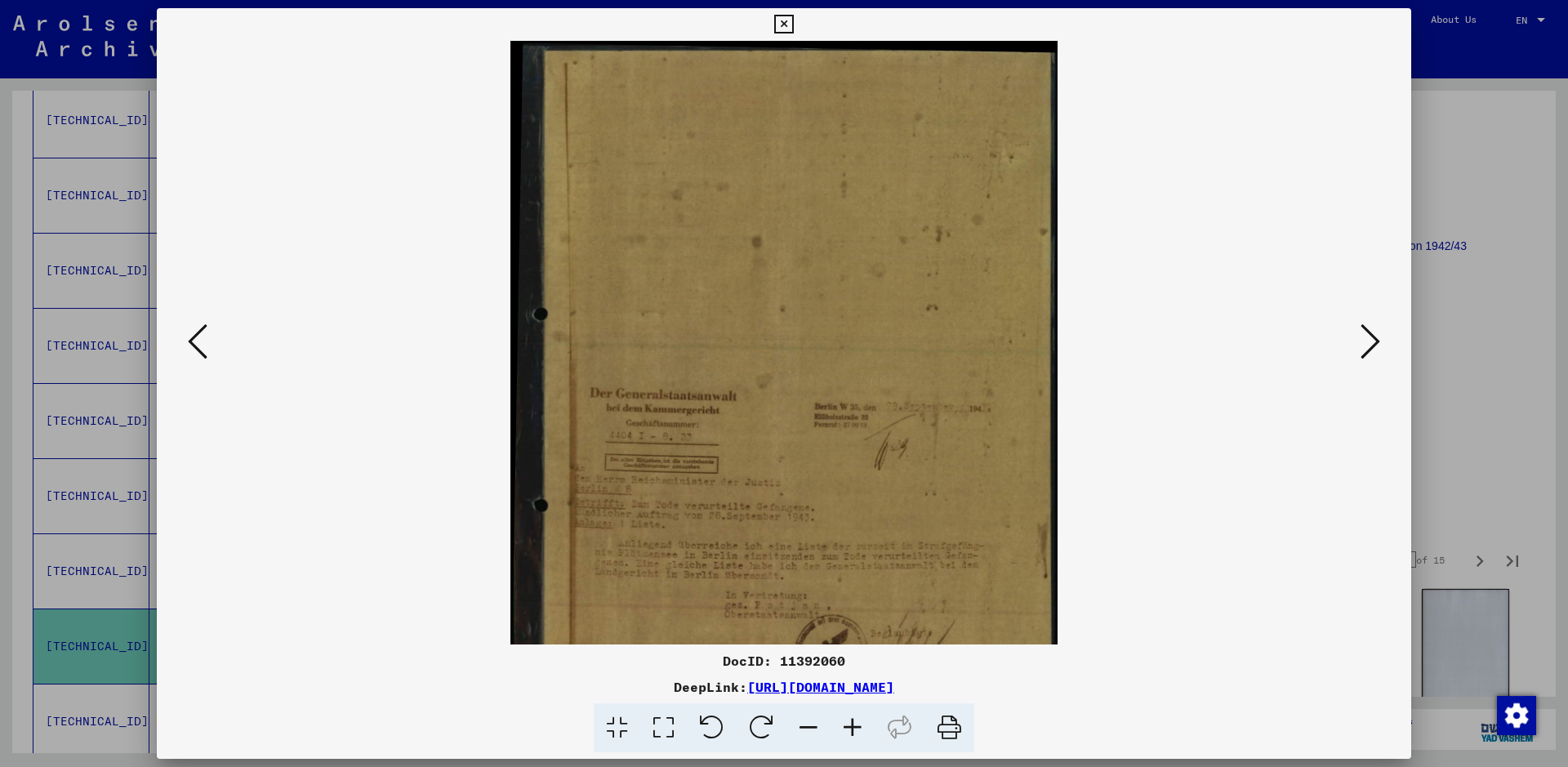
click at [854, 725] on icon at bounding box center [852, 728] width 44 height 50
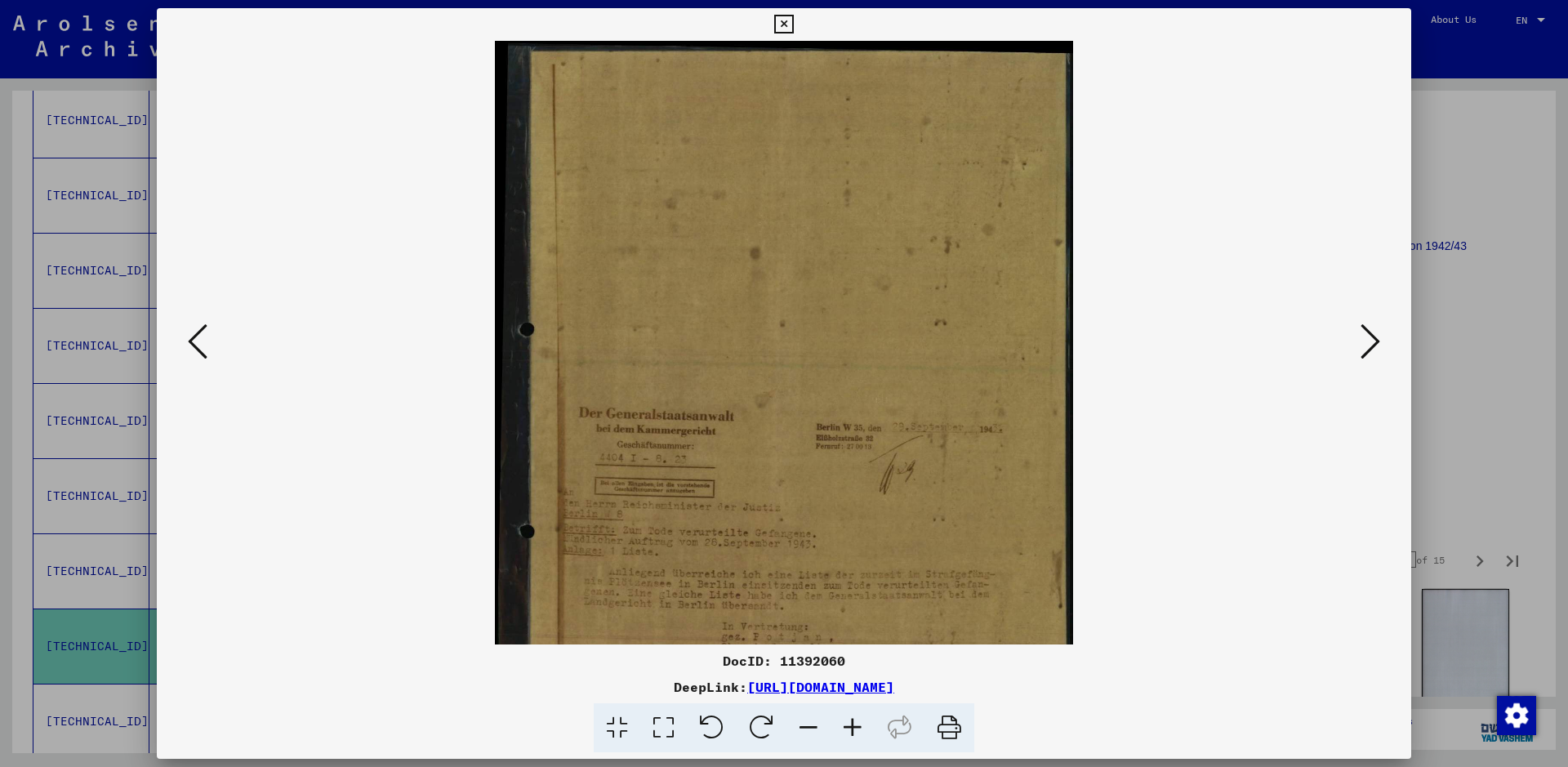
click at [854, 725] on icon at bounding box center [852, 728] width 44 height 50
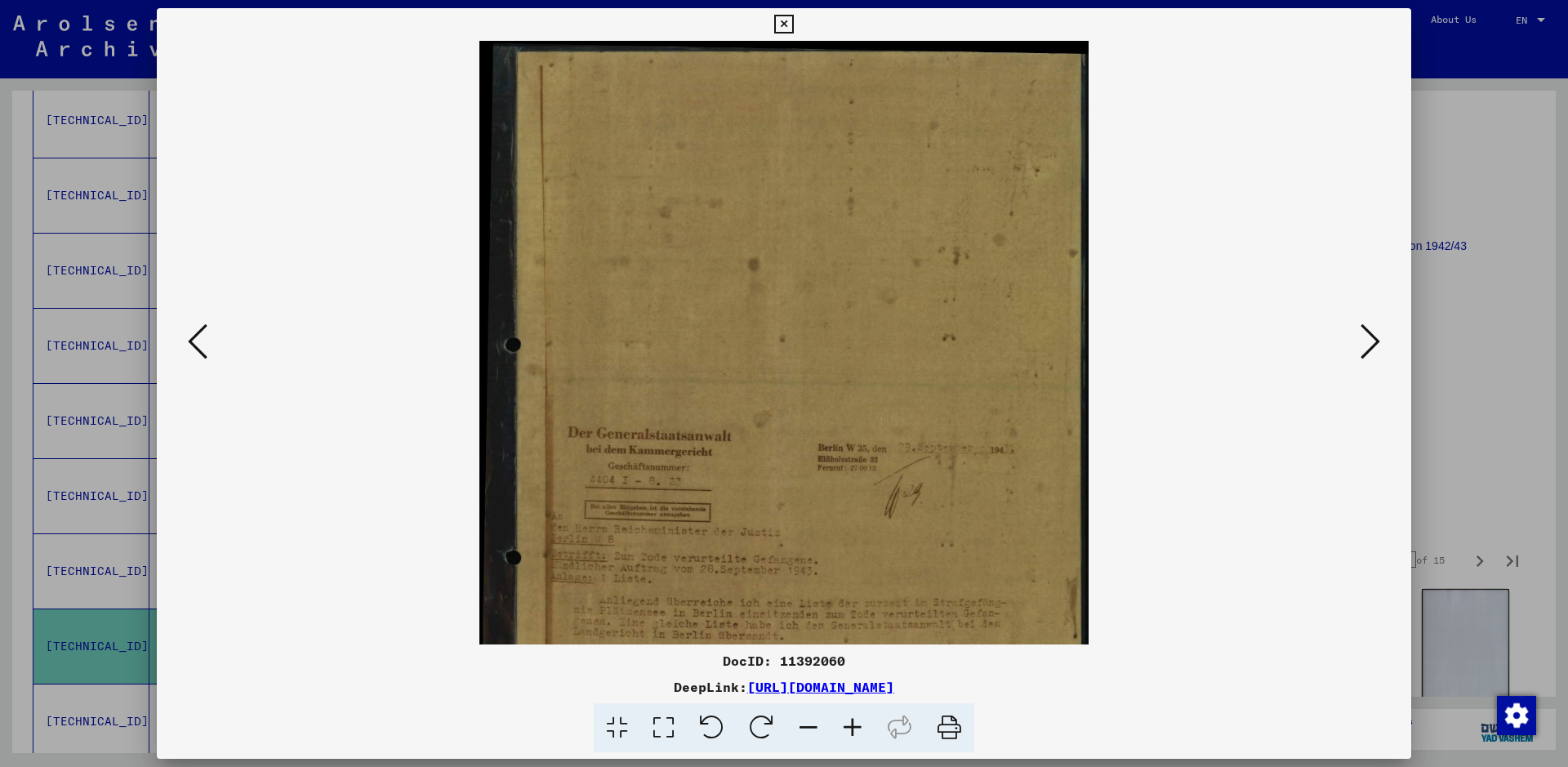
scroll to position [204, 0]
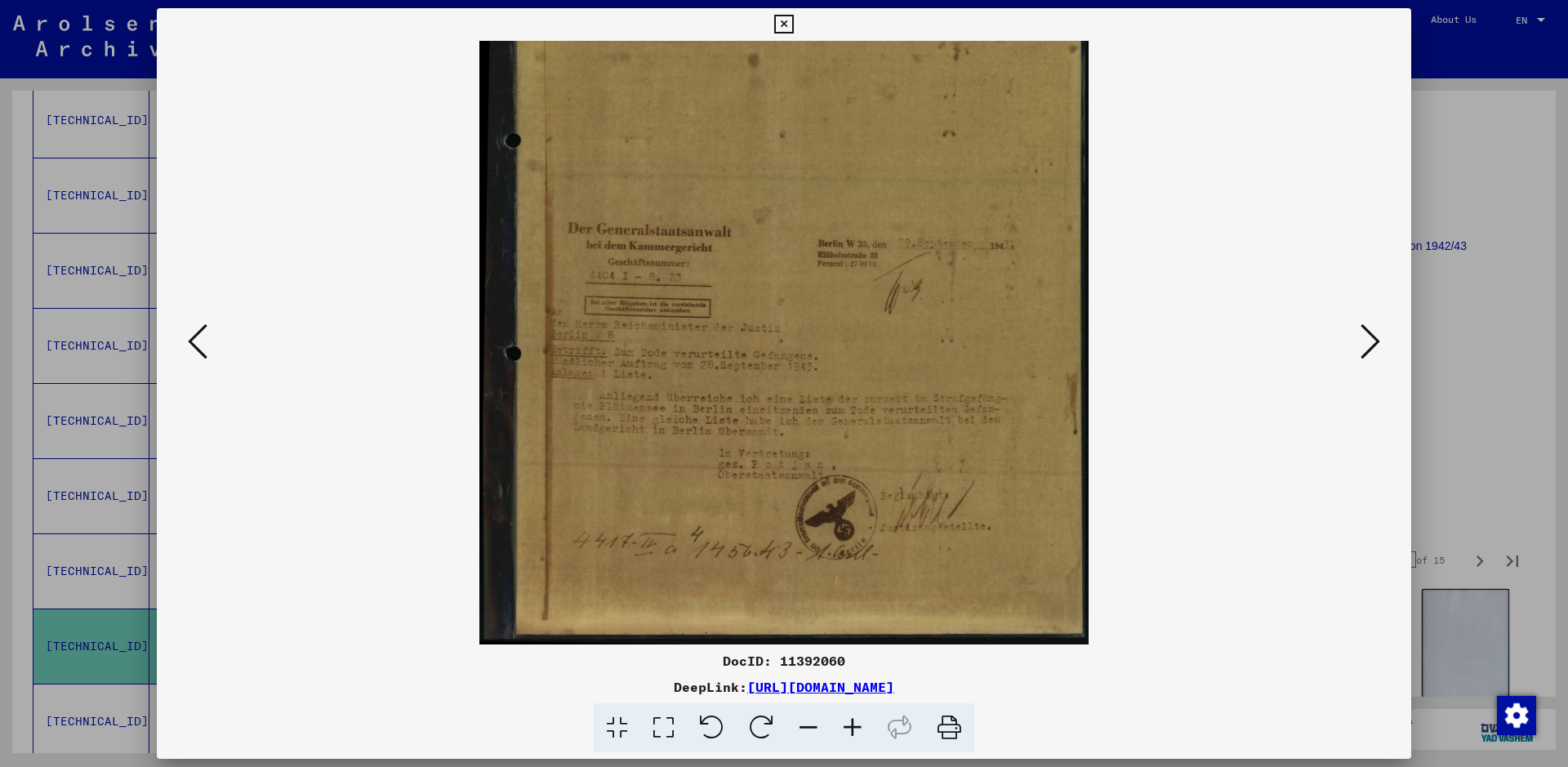
drag, startPoint x: 856, startPoint y: 358, endPoint x: 822, endPoint y: 97, distance: 263.2
click at [822, 97] on img at bounding box center [784, 240] width 609 height 808
click at [1372, 339] on icon at bounding box center [1371, 341] width 20 height 39
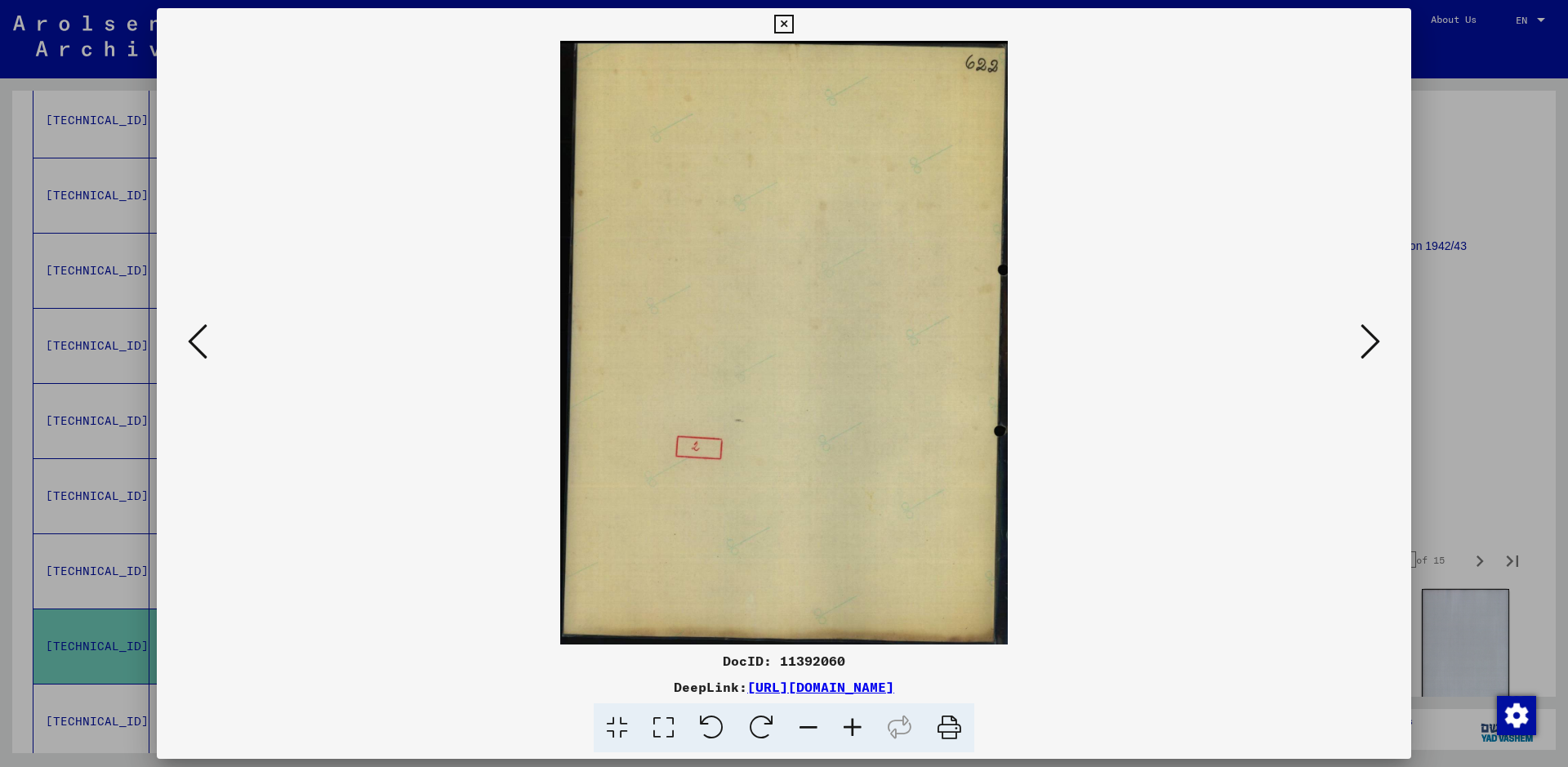
click at [1372, 339] on icon at bounding box center [1371, 341] width 20 height 39
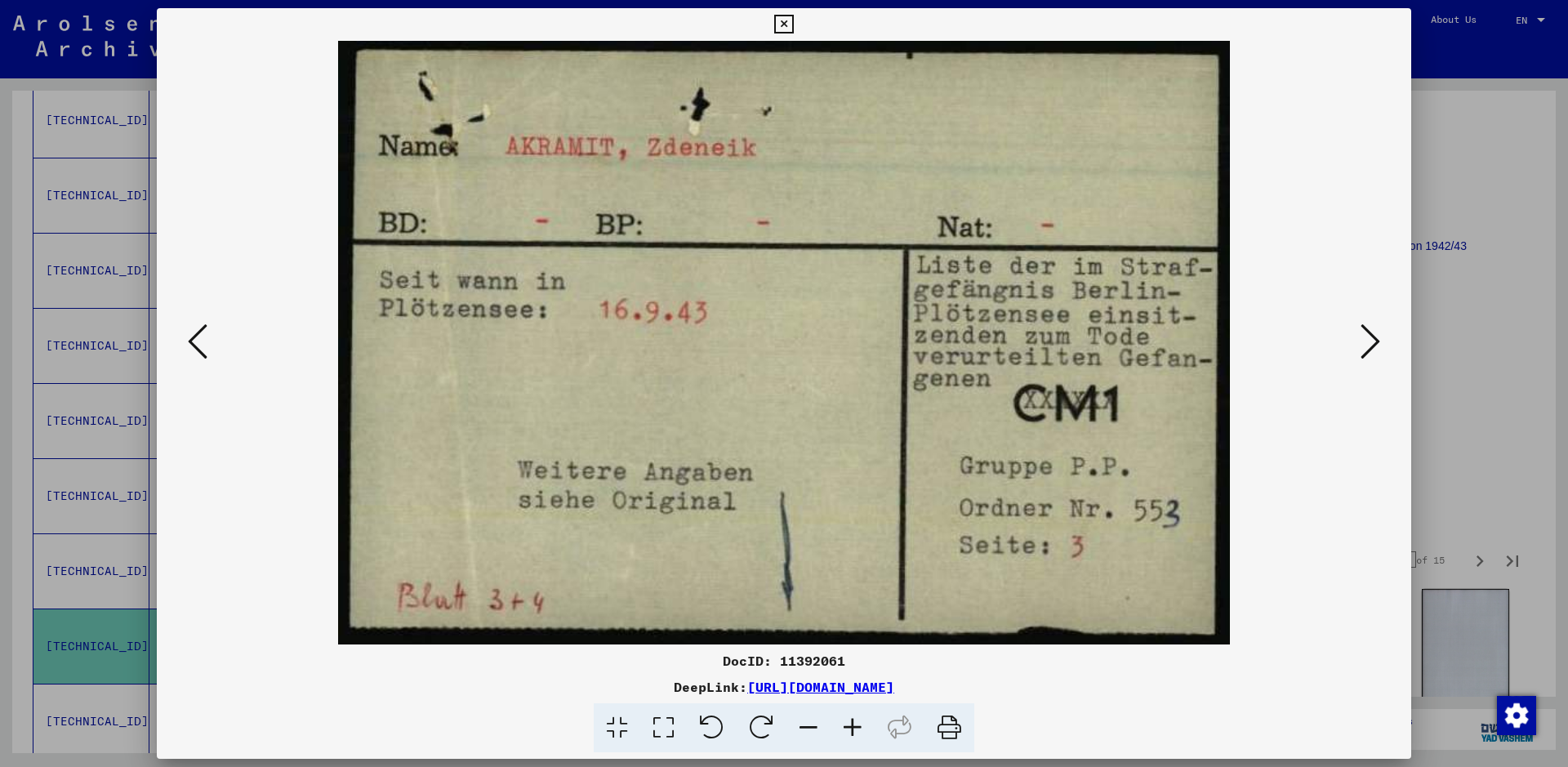
click at [1372, 339] on icon at bounding box center [1371, 341] width 20 height 39
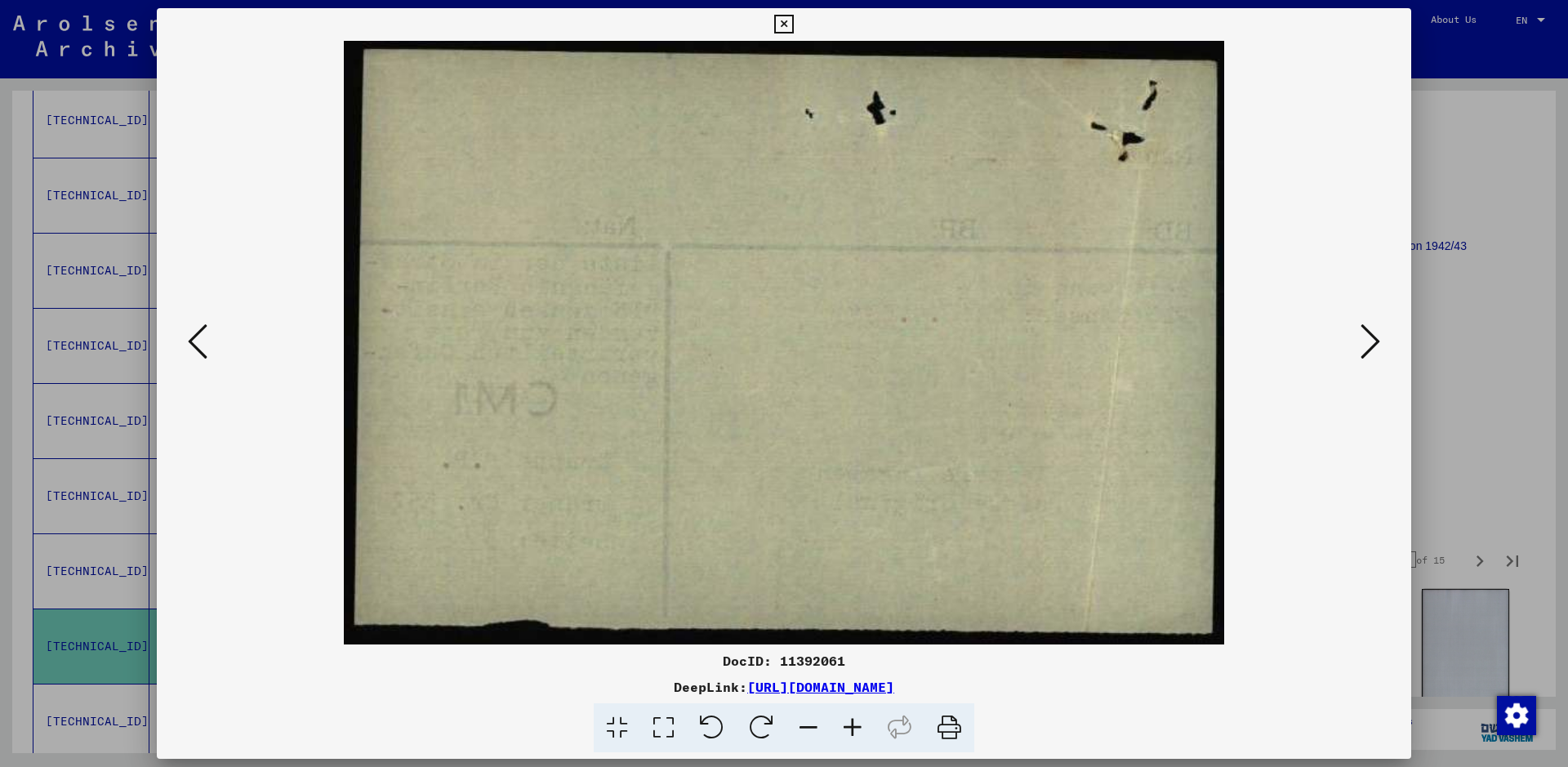
click at [1372, 339] on icon at bounding box center [1371, 341] width 20 height 39
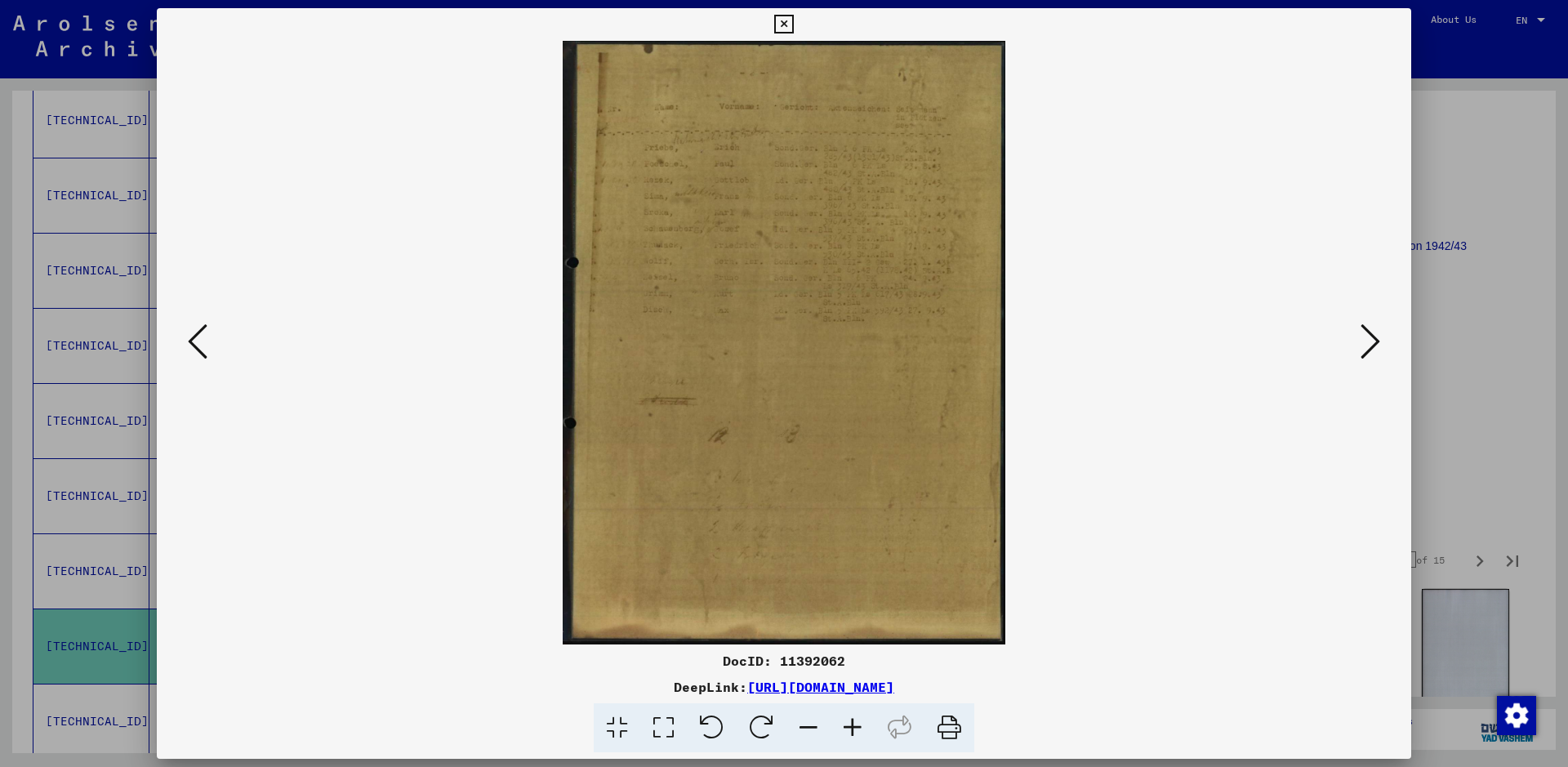
click at [1372, 339] on icon at bounding box center [1371, 341] width 20 height 39
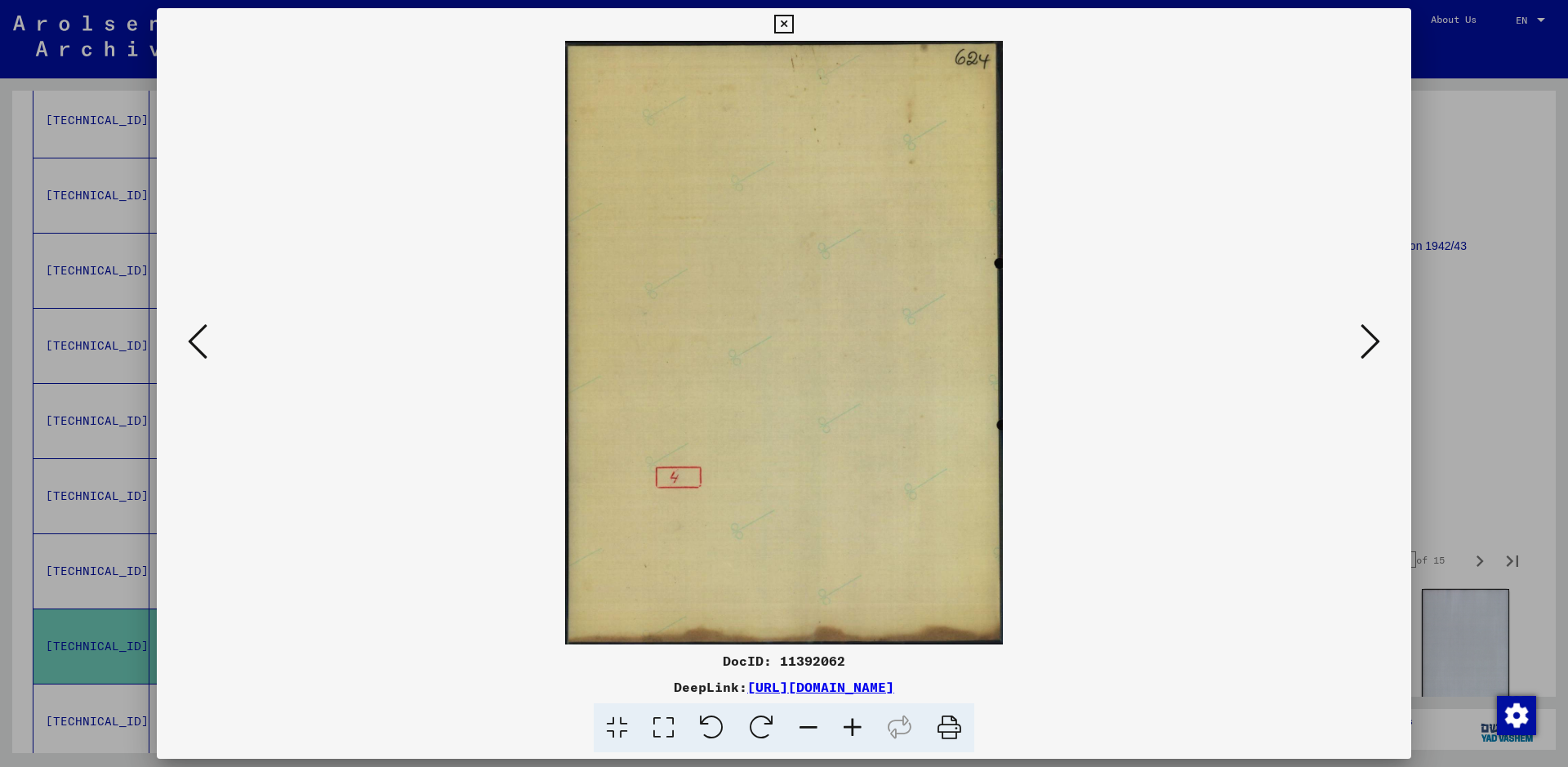
click at [1372, 339] on icon at bounding box center [1371, 341] width 20 height 39
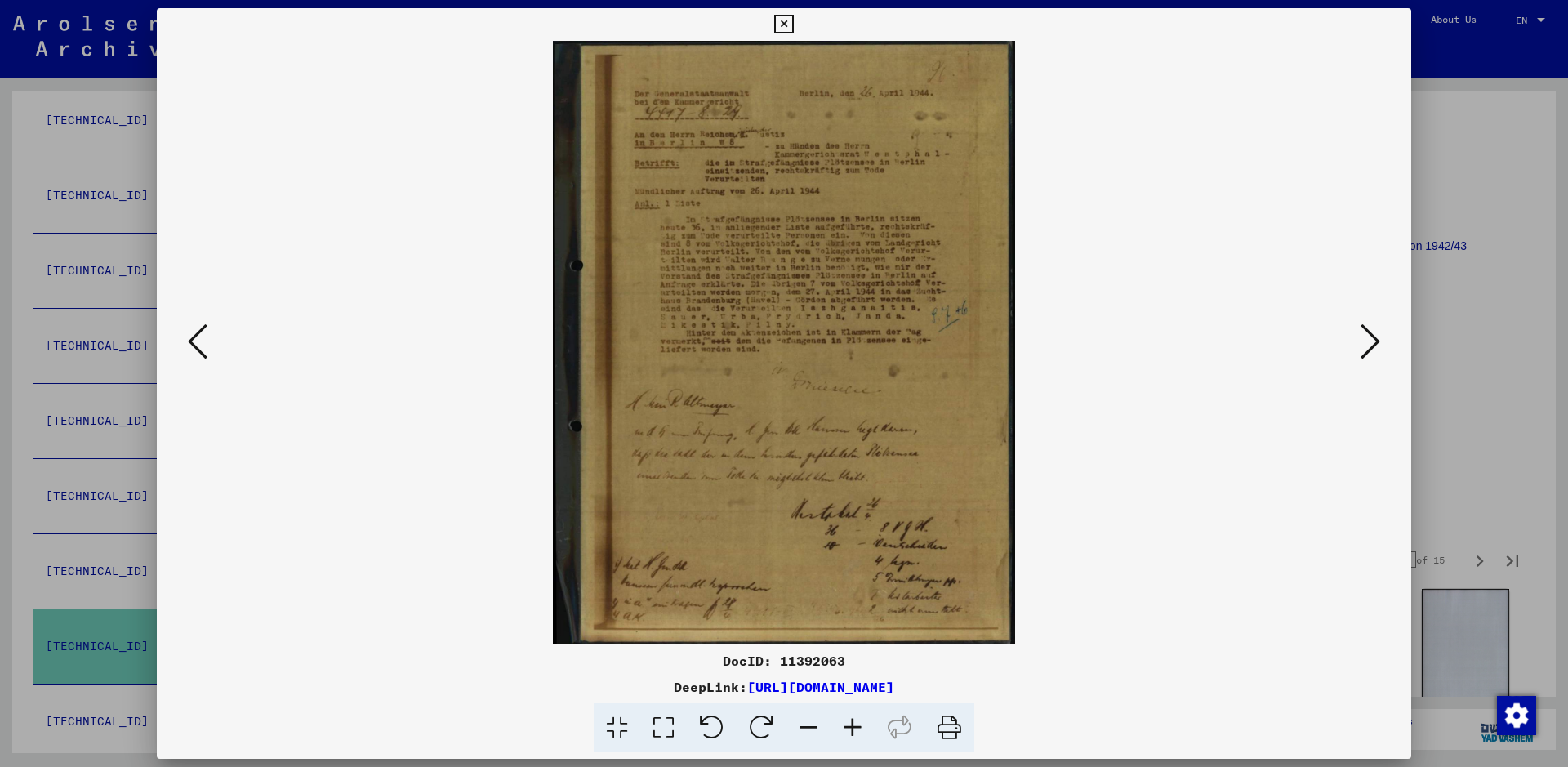
click at [856, 717] on icon at bounding box center [852, 728] width 44 height 50
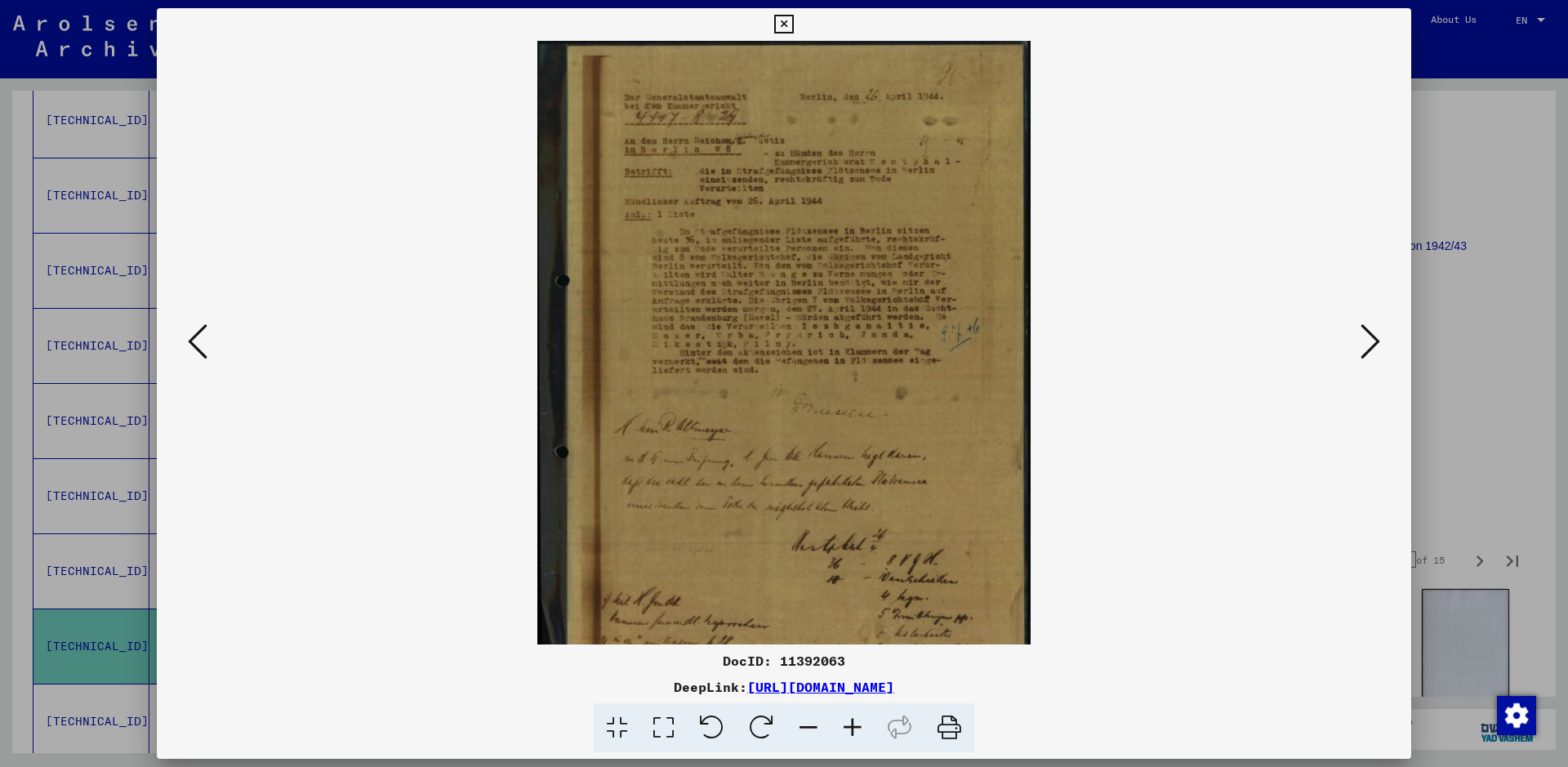
click at [856, 717] on icon at bounding box center [852, 728] width 44 height 50
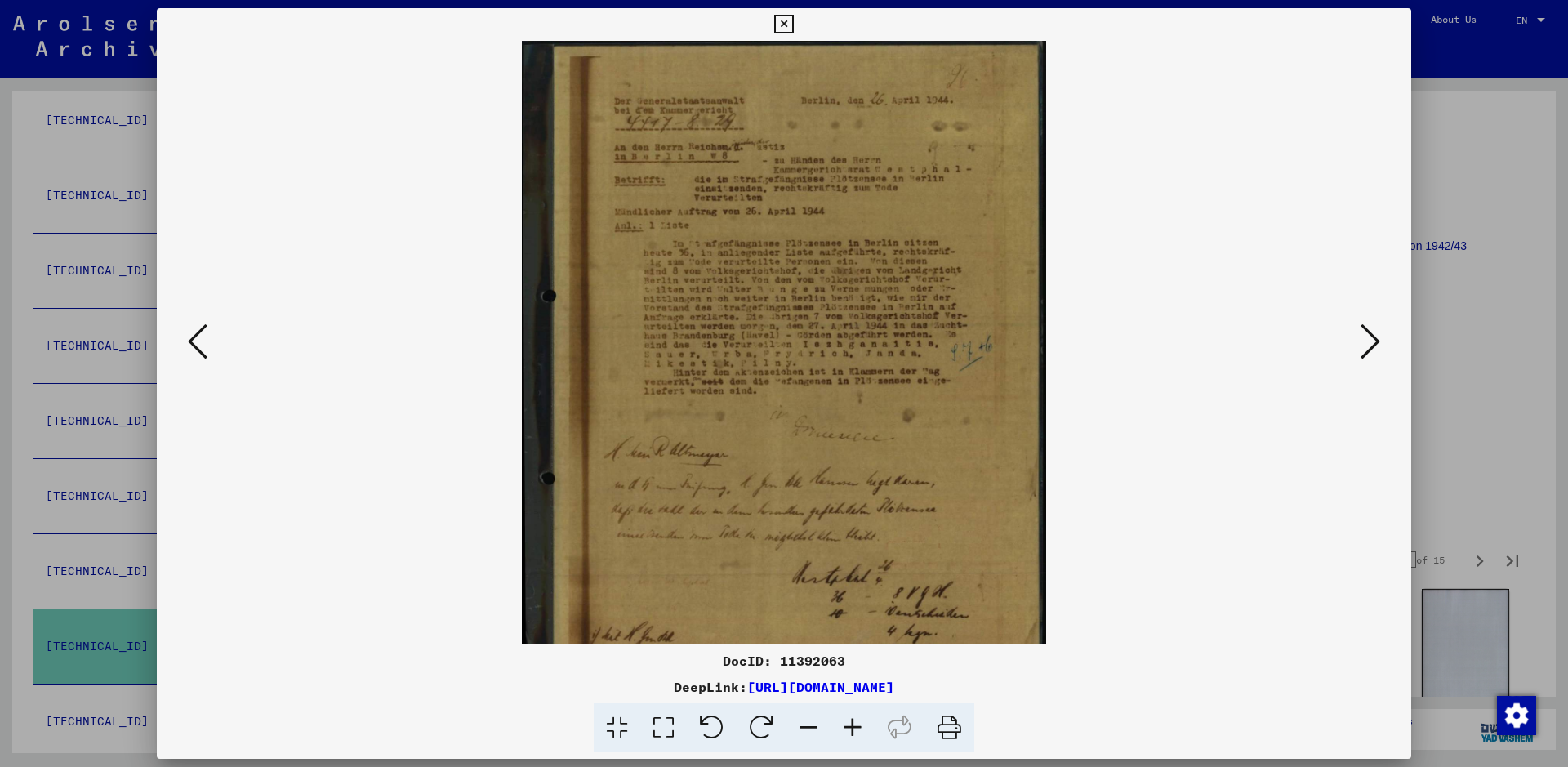
click at [856, 717] on icon at bounding box center [852, 728] width 44 height 50
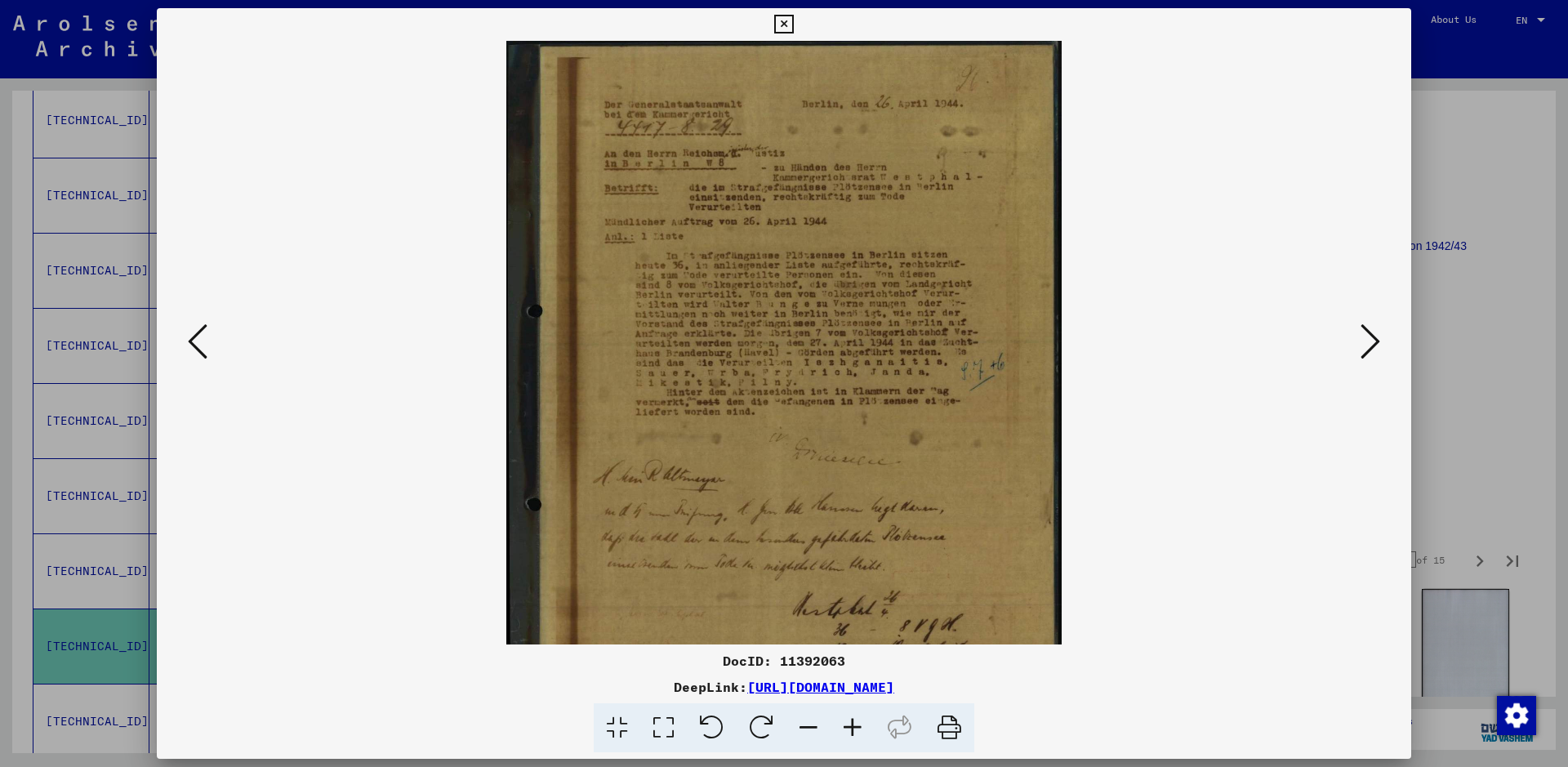
click at [856, 717] on icon at bounding box center [852, 728] width 44 height 50
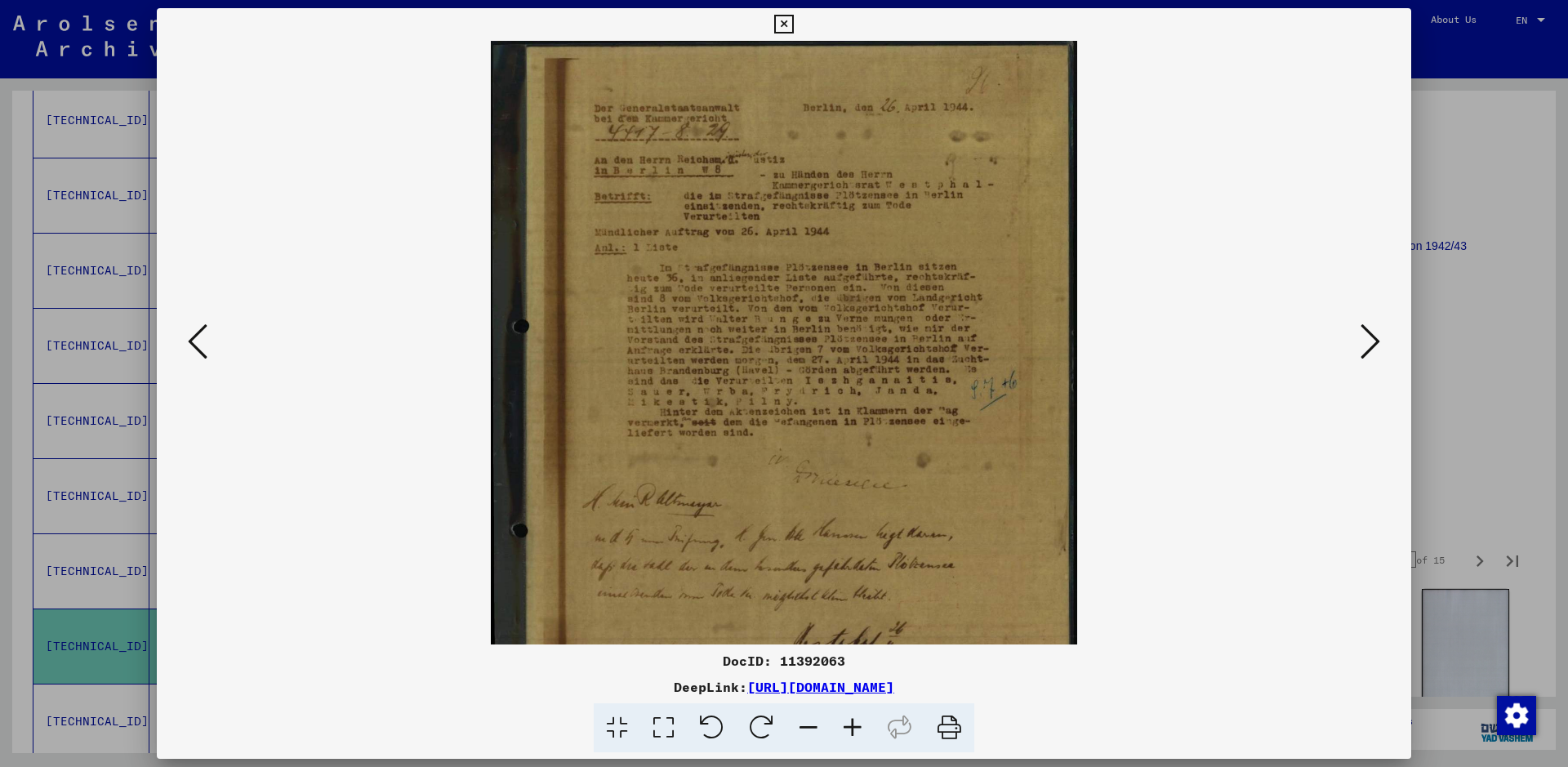
click at [856, 717] on icon at bounding box center [852, 728] width 44 height 50
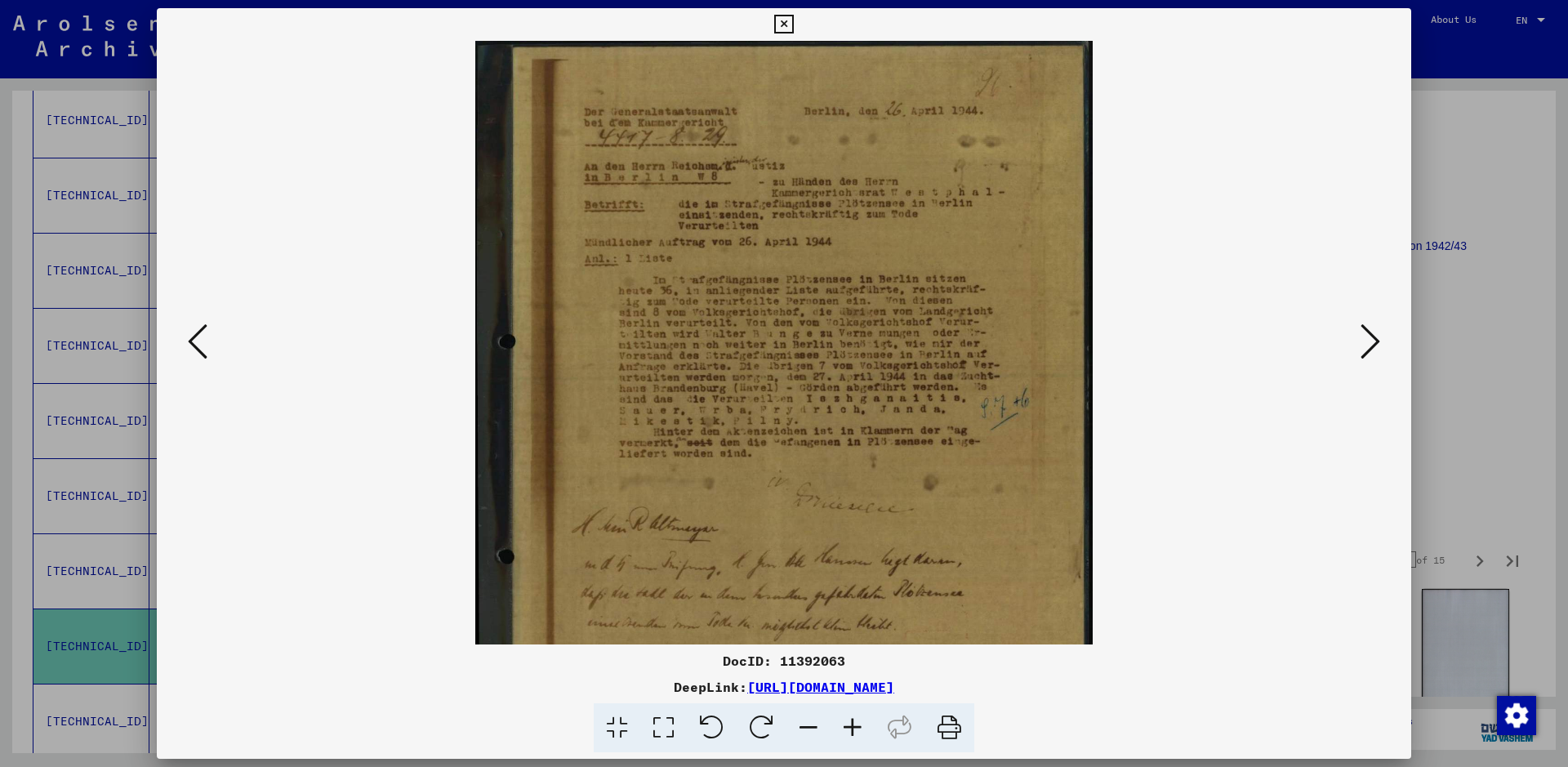
click at [856, 717] on icon at bounding box center [852, 728] width 44 height 50
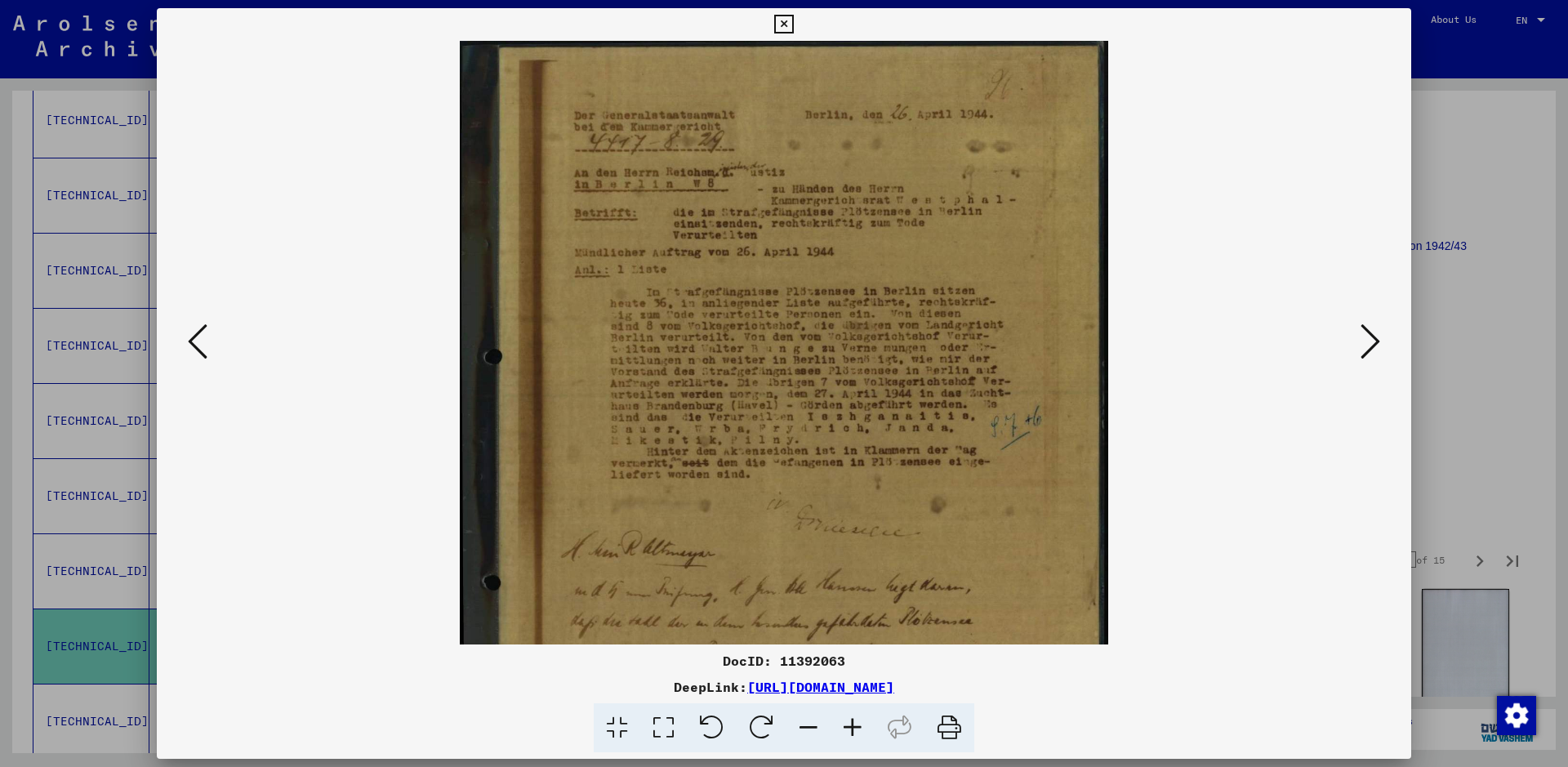
click at [856, 717] on icon at bounding box center [852, 728] width 44 height 50
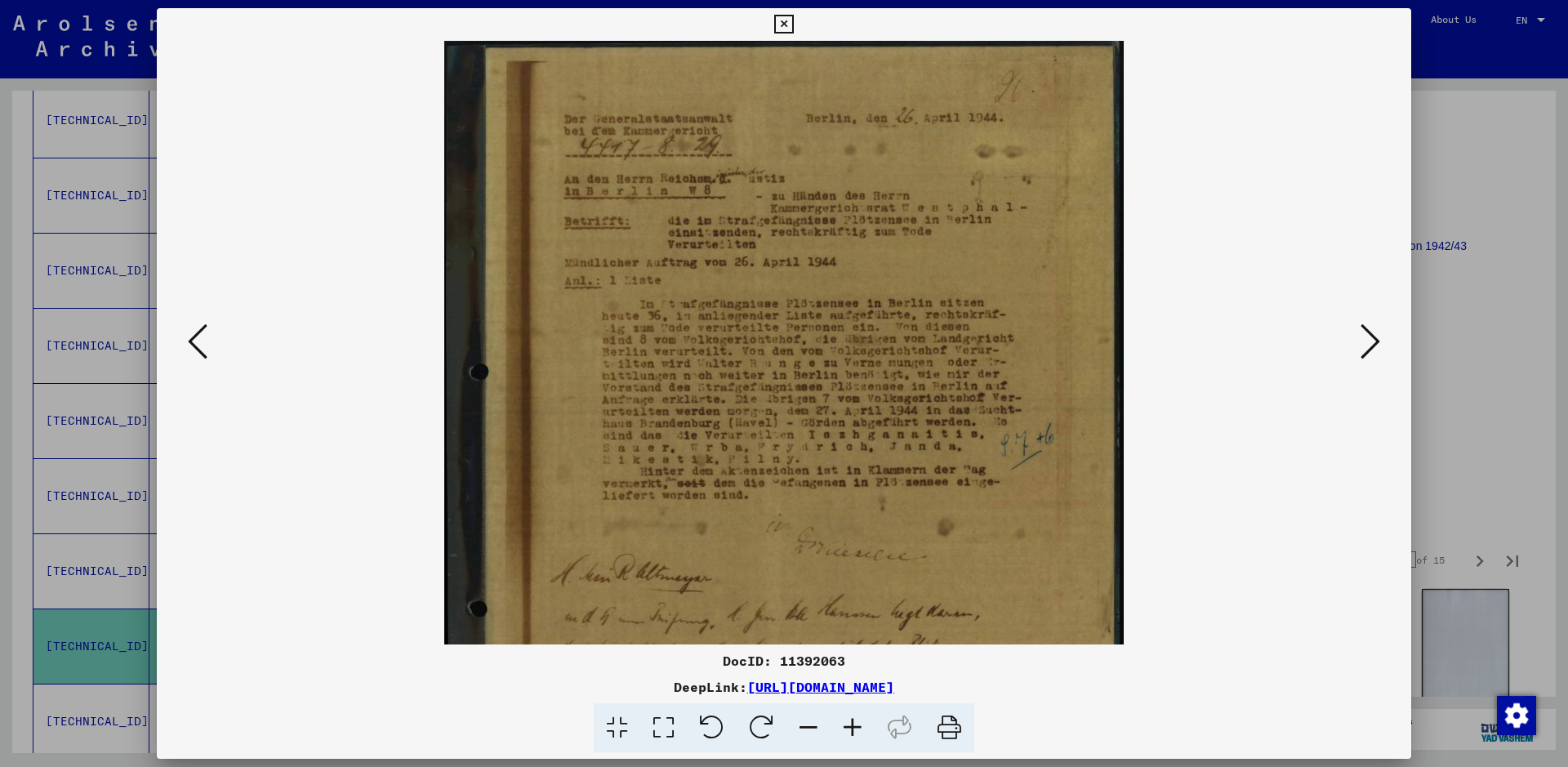
click at [856, 717] on icon at bounding box center [852, 728] width 44 height 50
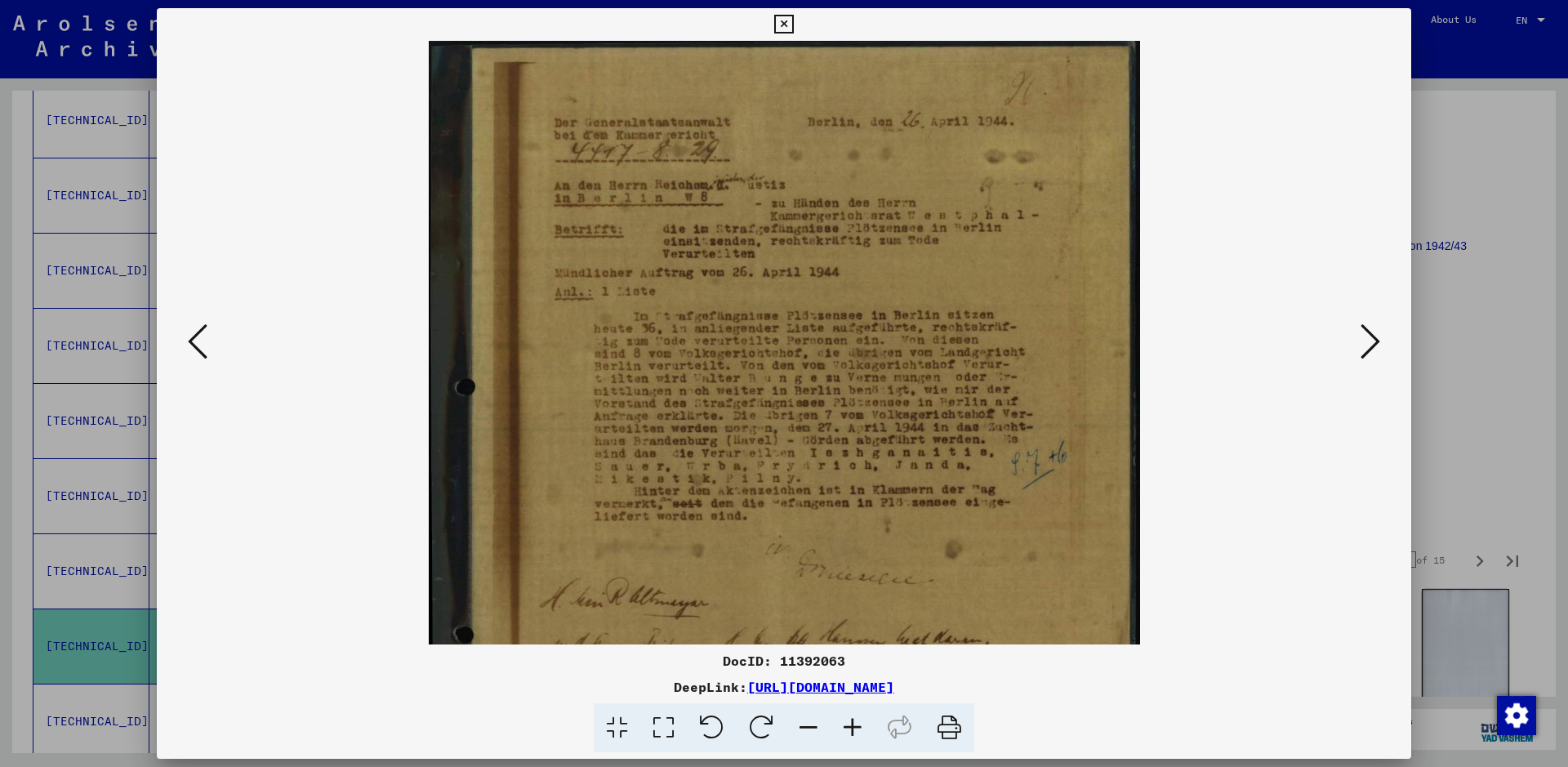
click at [856, 717] on icon at bounding box center [852, 728] width 44 height 50
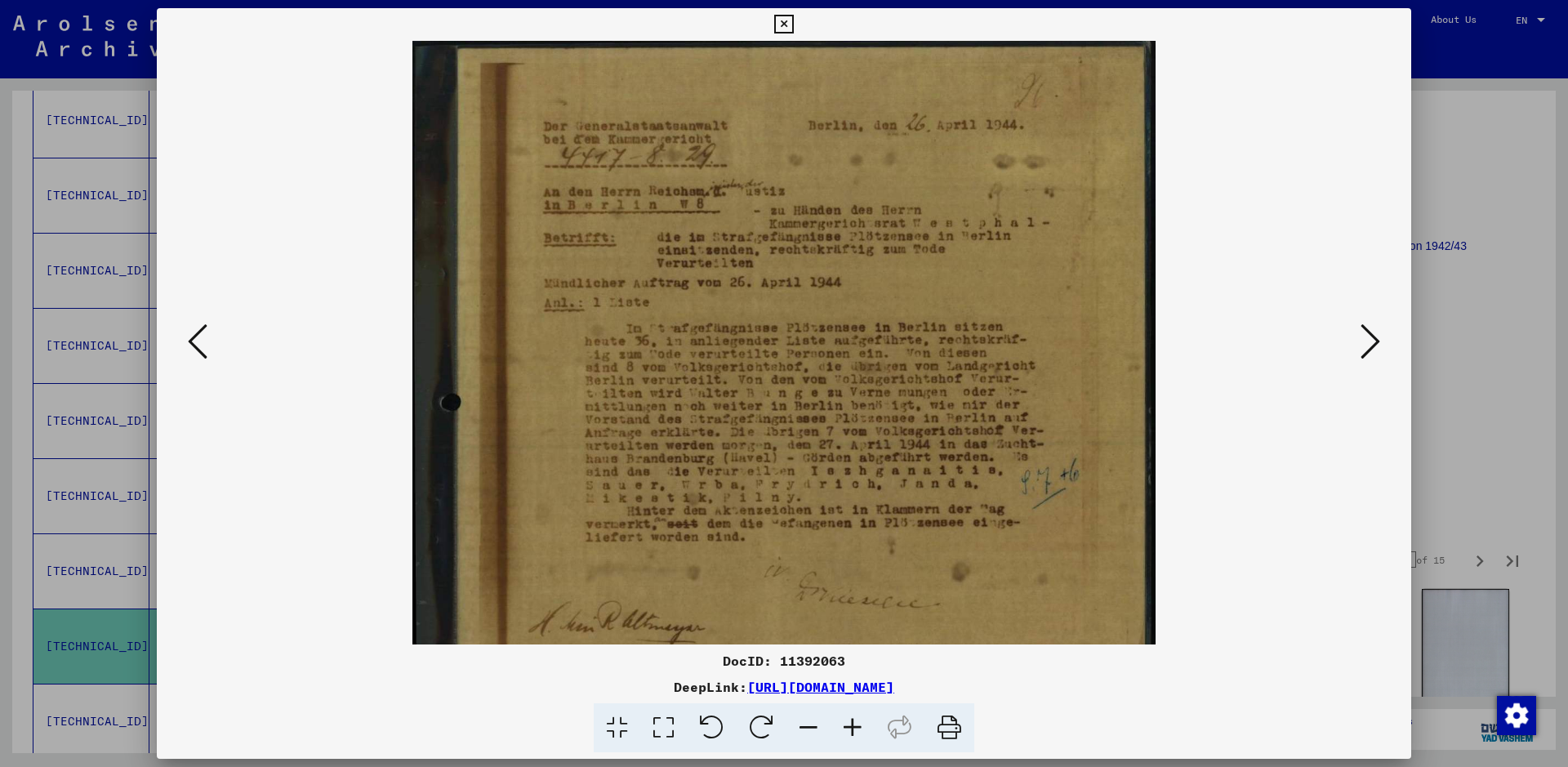
click at [856, 717] on icon at bounding box center [852, 728] width 44 height 50
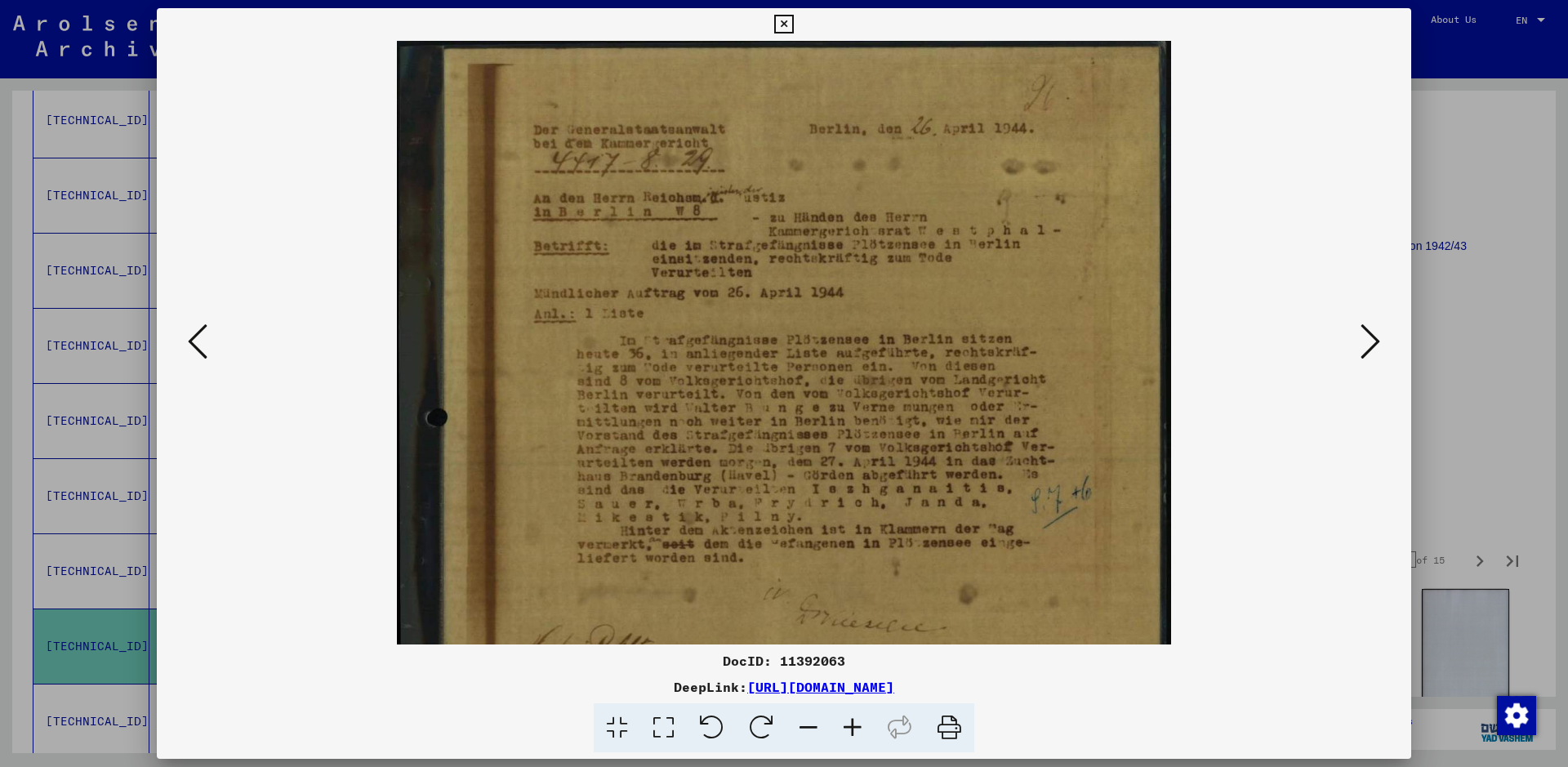
click at [1363, 347] on icon at bounding box center [1371, 341] width 20 height 39
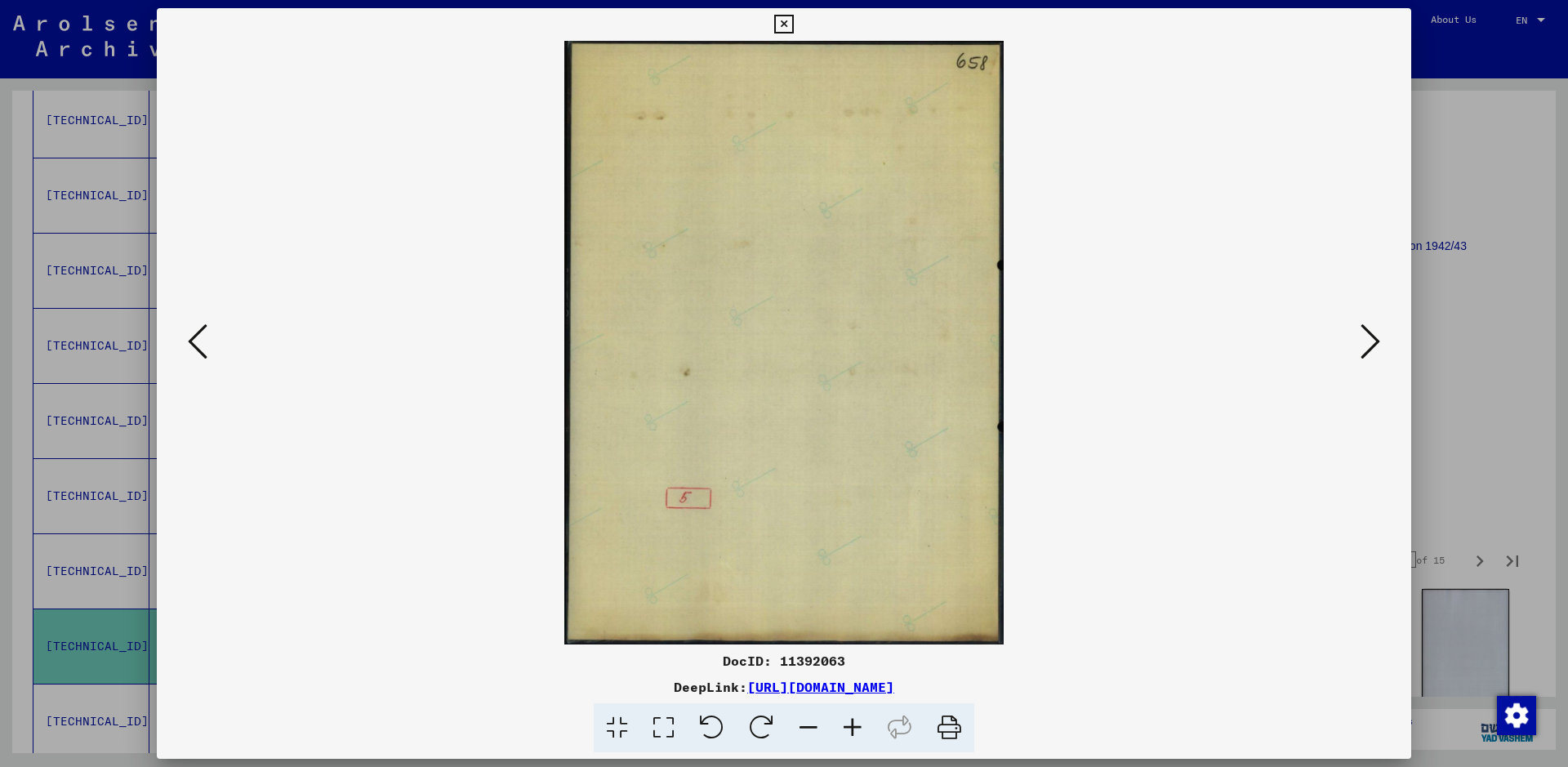
click at [1363, 347] on icon at bounding box center [1371, 341] width 20 height 39
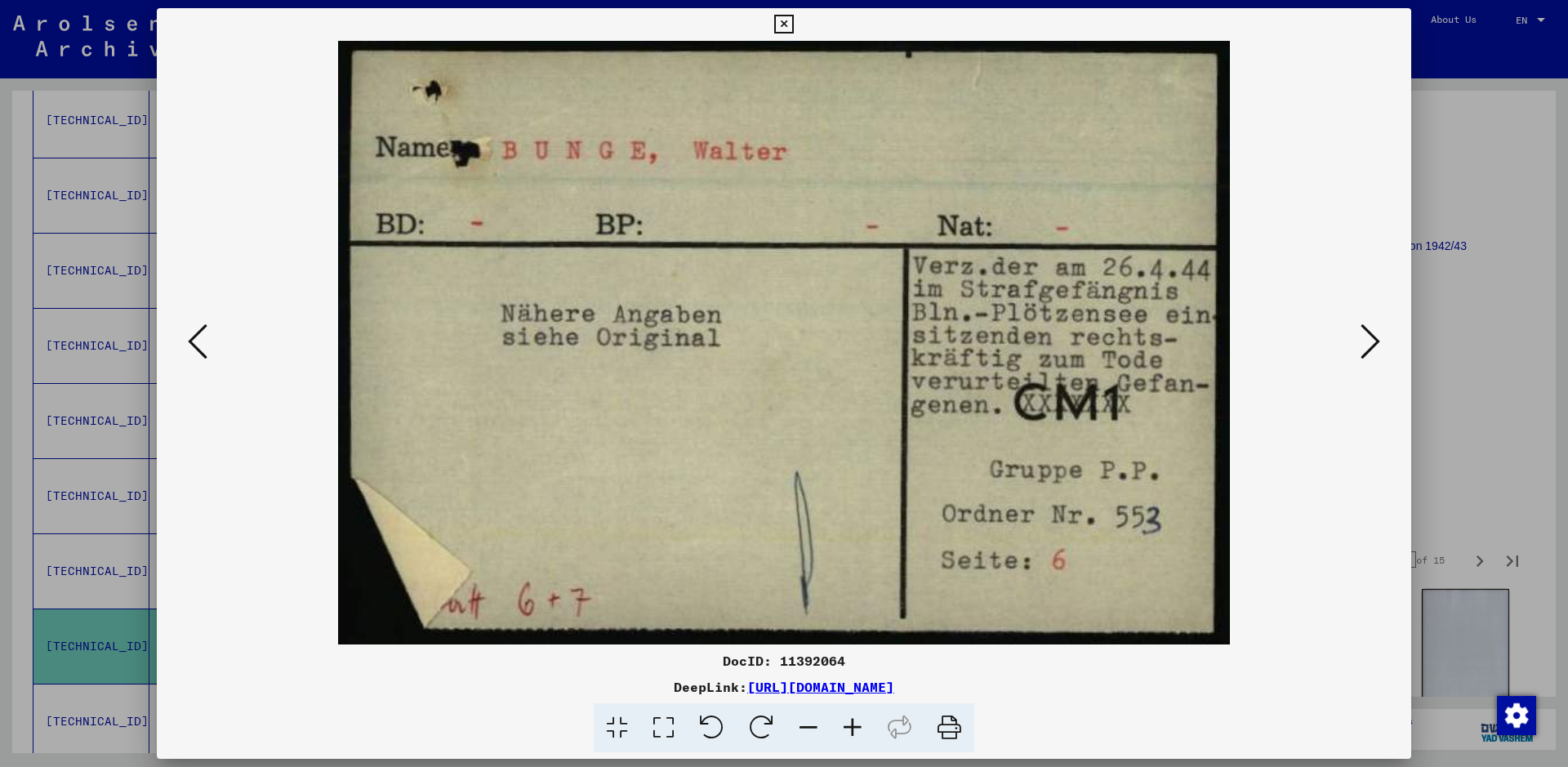
click at [1362, 347] on icon at bounding box center [1371, 341] width 20 height 39
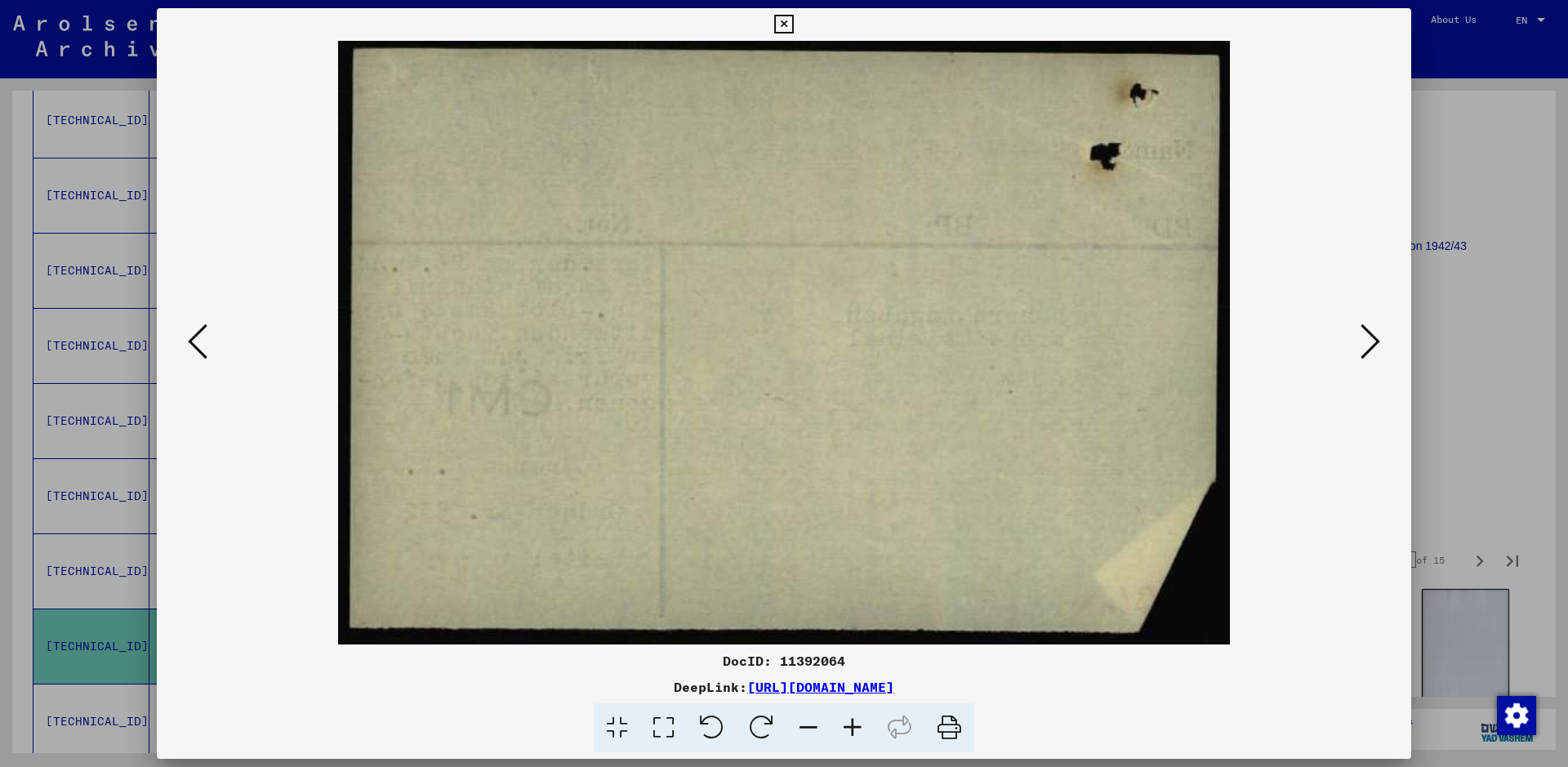
click at [1362, 347] on icon at bounding box center [1371, 341] width 20 height 39
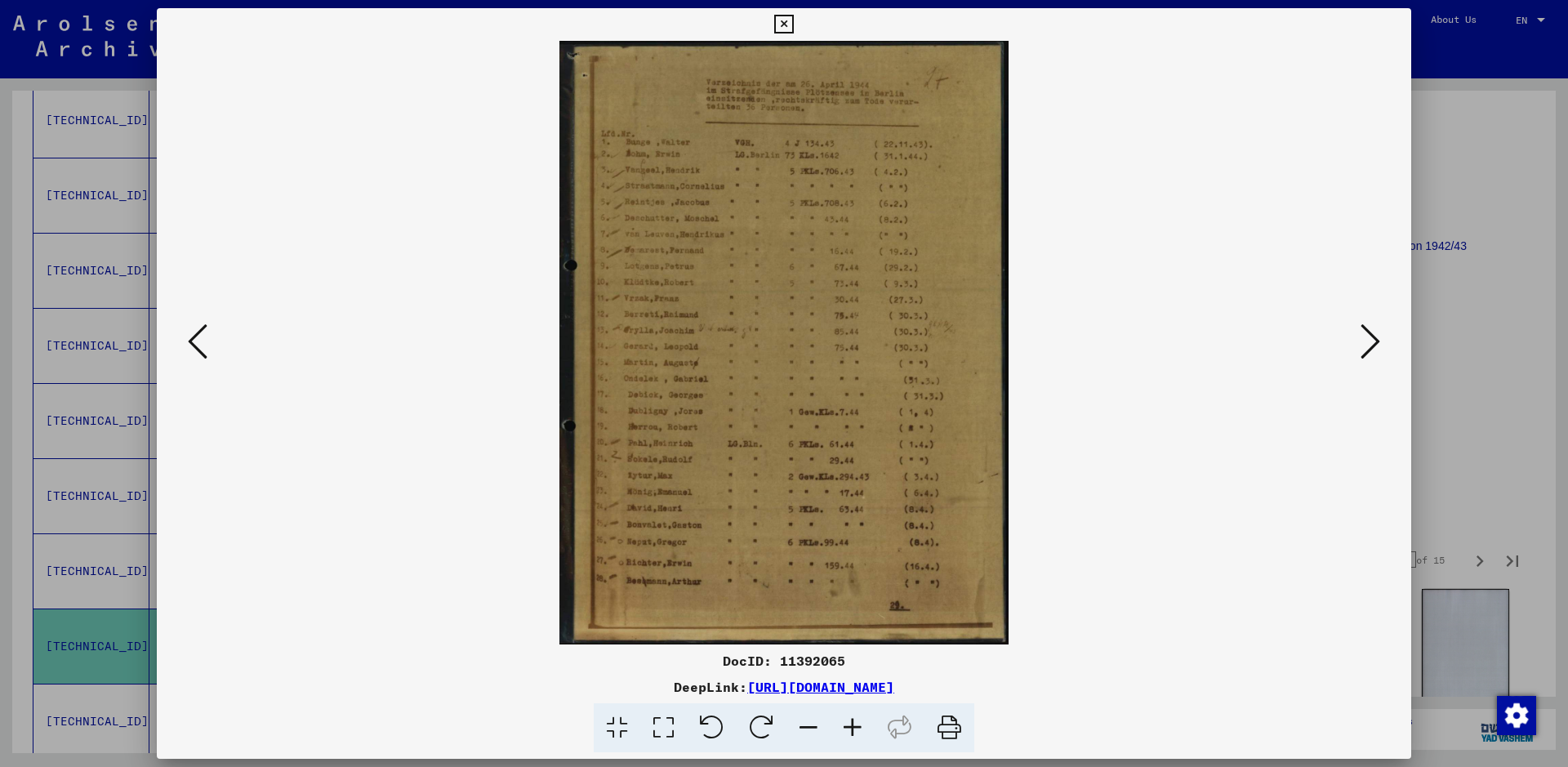
click at [855, 721] on icon at bounding box center [852, 728] width 44 height 50
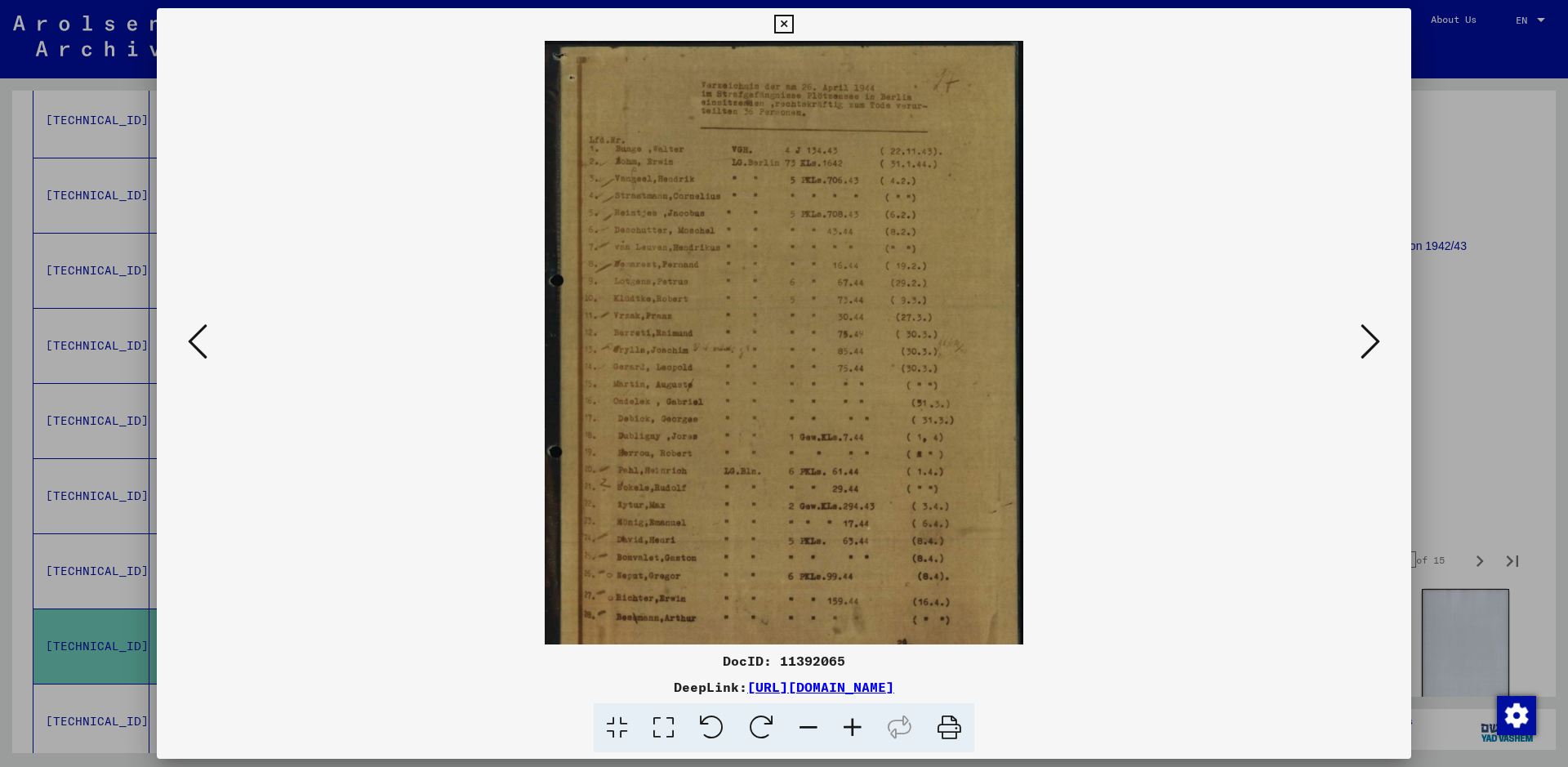
click at [855, 721] on icon at bounding box center [852, 728] width 44 height 50
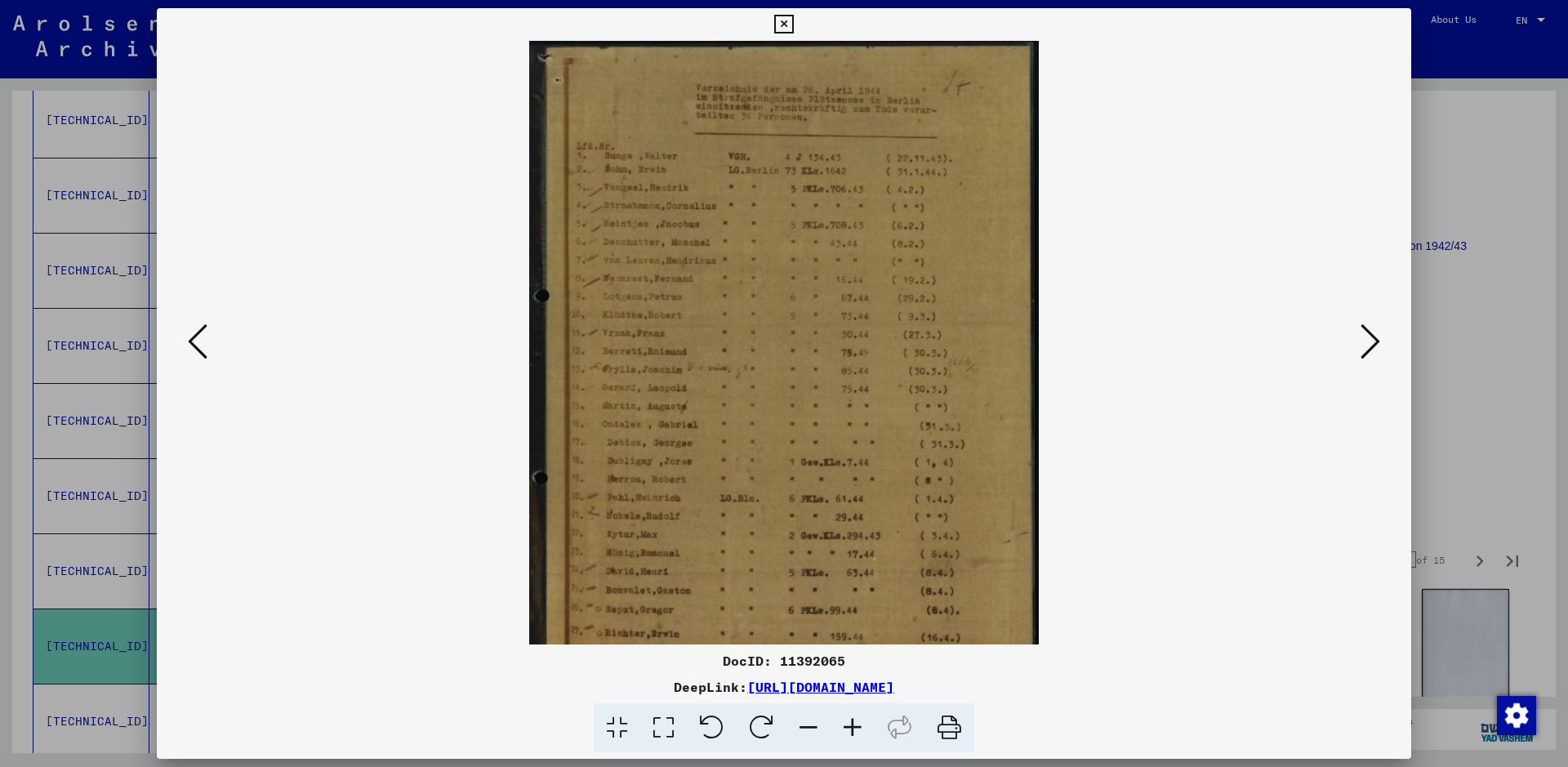
click at [855, 721] on icon at bounding box center [852, 728] width 44 height 50
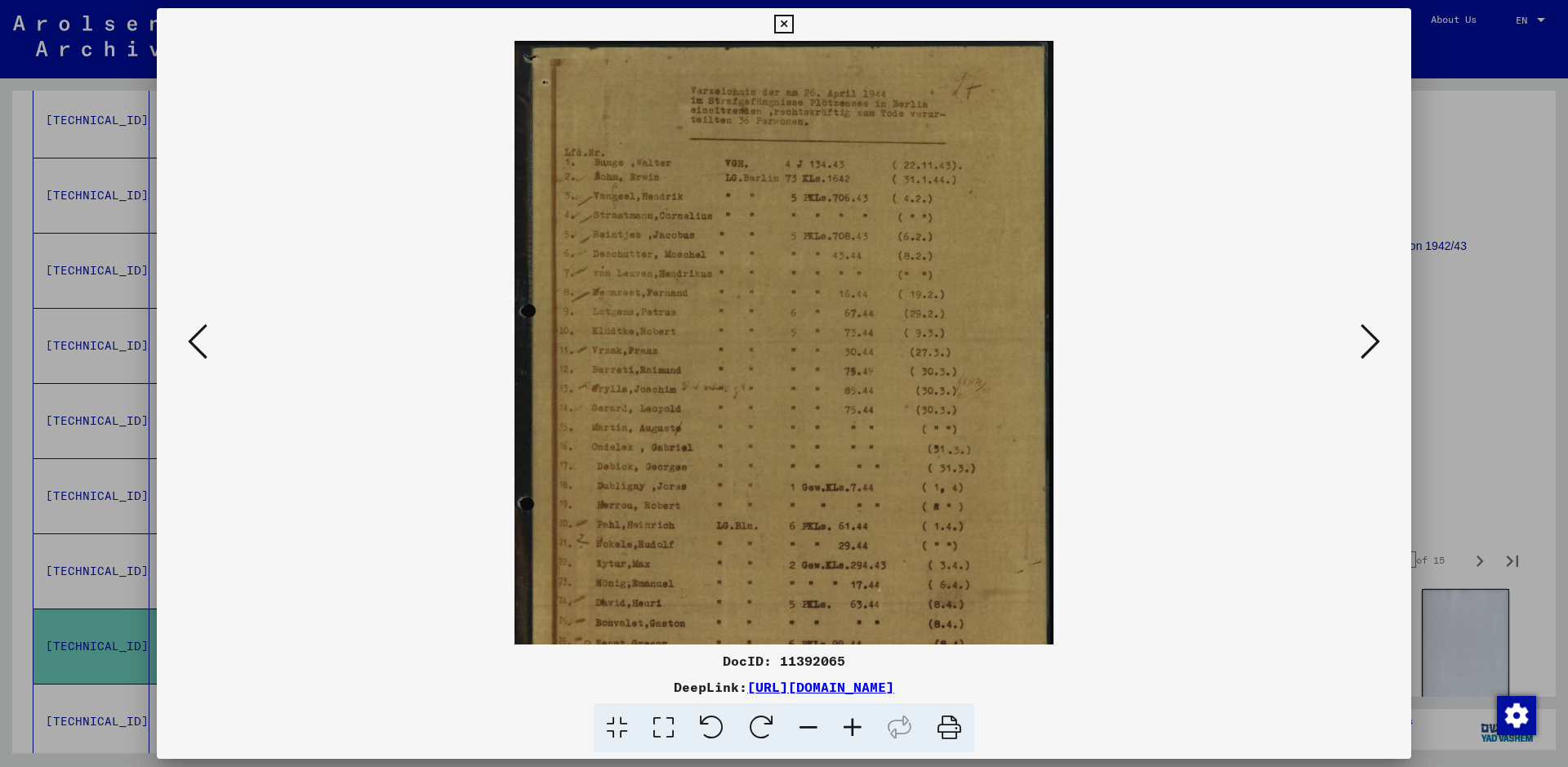
click at [855, 721] on icon at bounding box center [852, 728] width 44 height 50
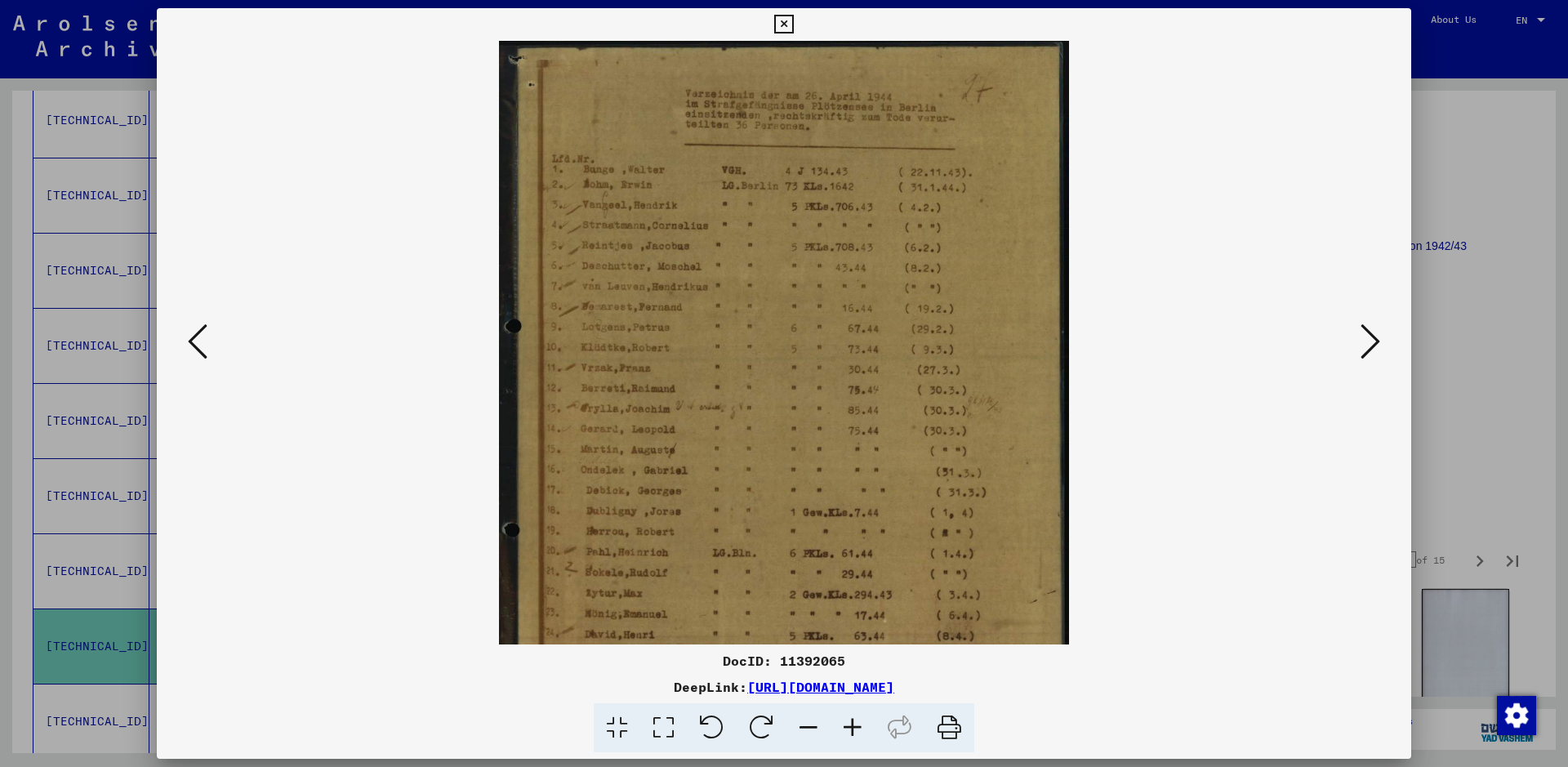
click at [855, 721] on icon at bounding box center [852, 728] width 44 height 50
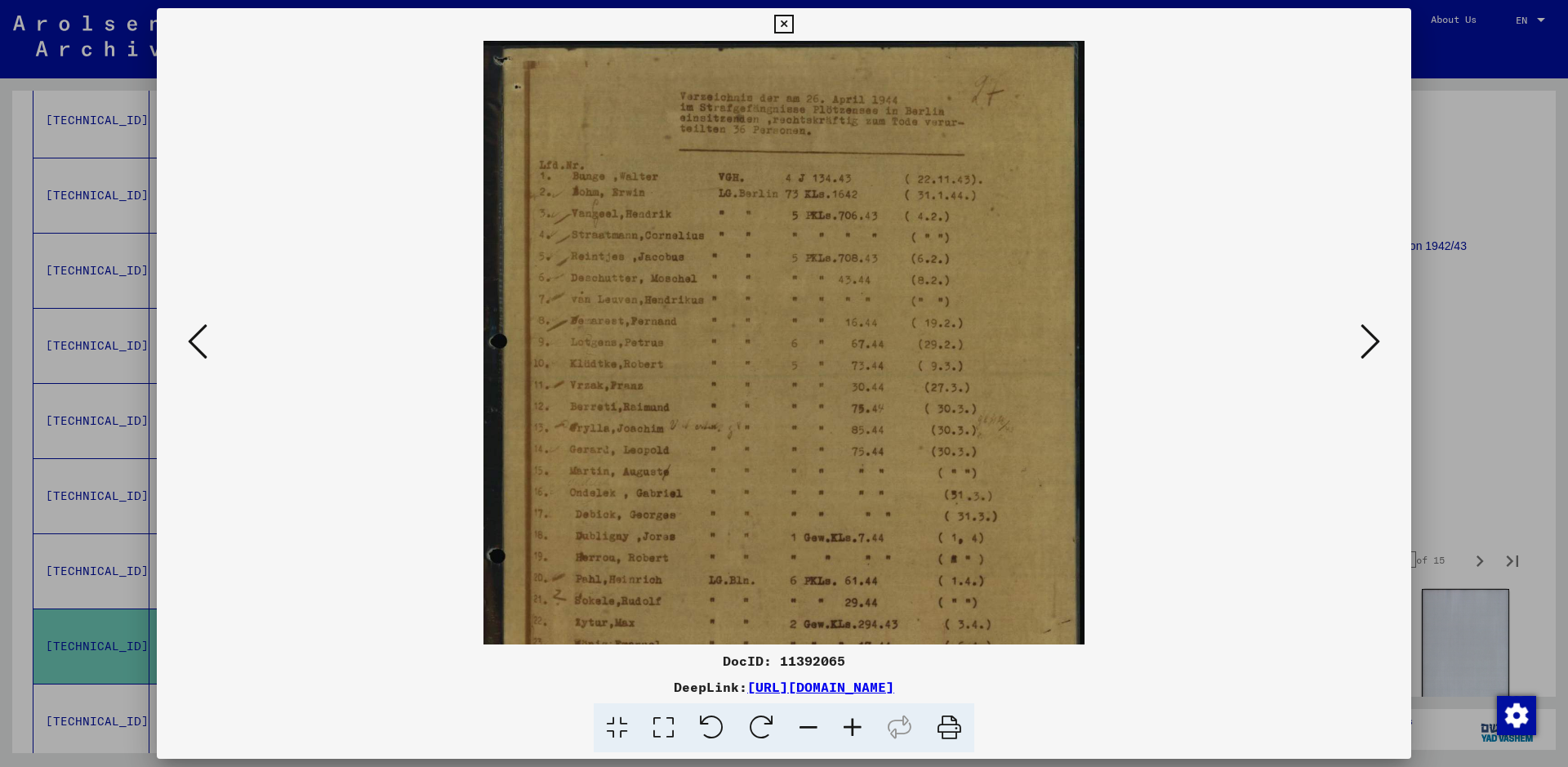
click at [855, 721] on icon at bounding box center [852, 728] width 44 height 50
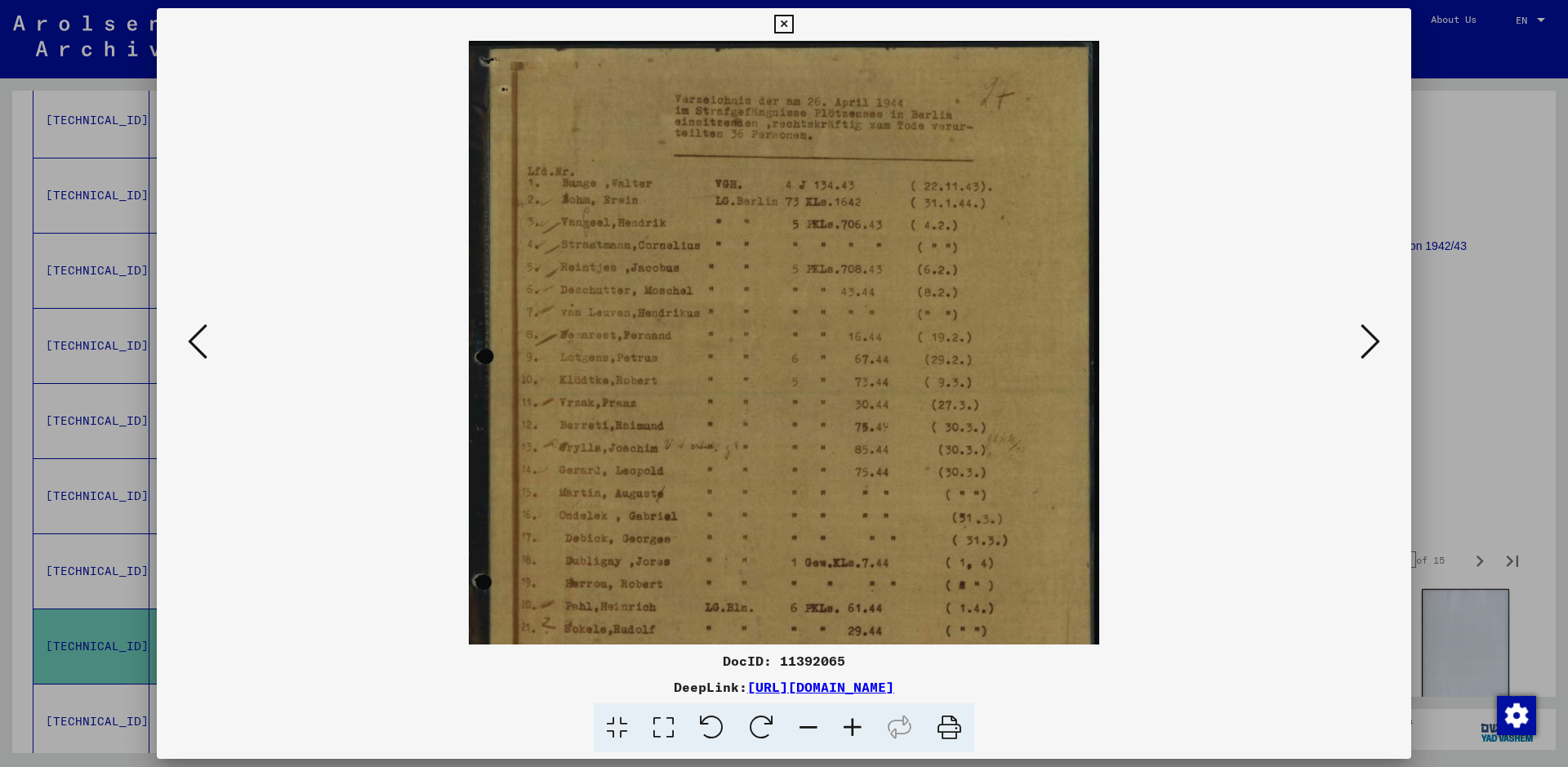
click at [855, 721] on icon at bounding box center [852, 728] width 44 height 50
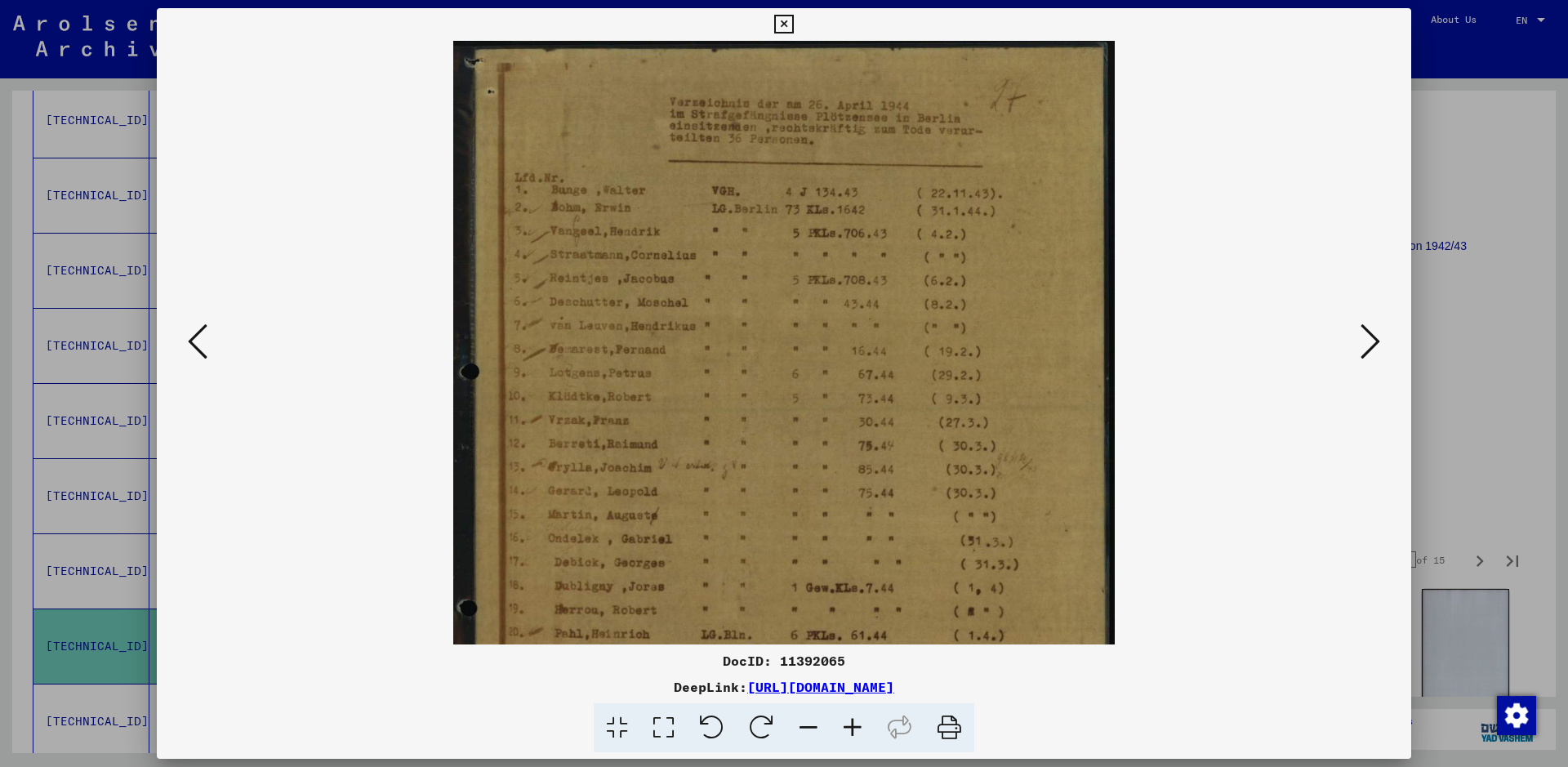
click at [855, 721] on icon at bounding box center [852, 728] width 44 height 50
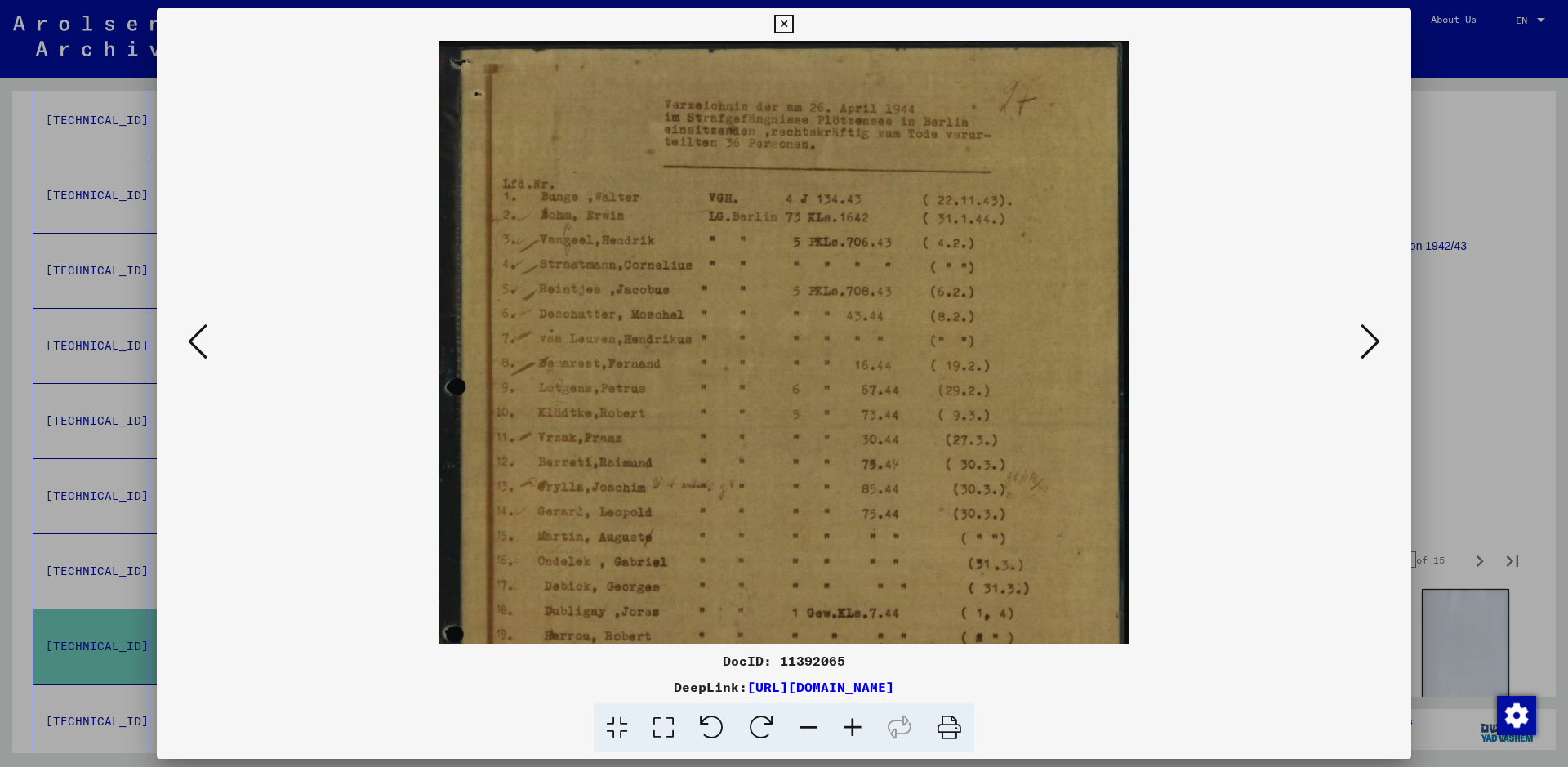
click at [855, 721] on icon at bounding box center [852, 728] width 44 height 50
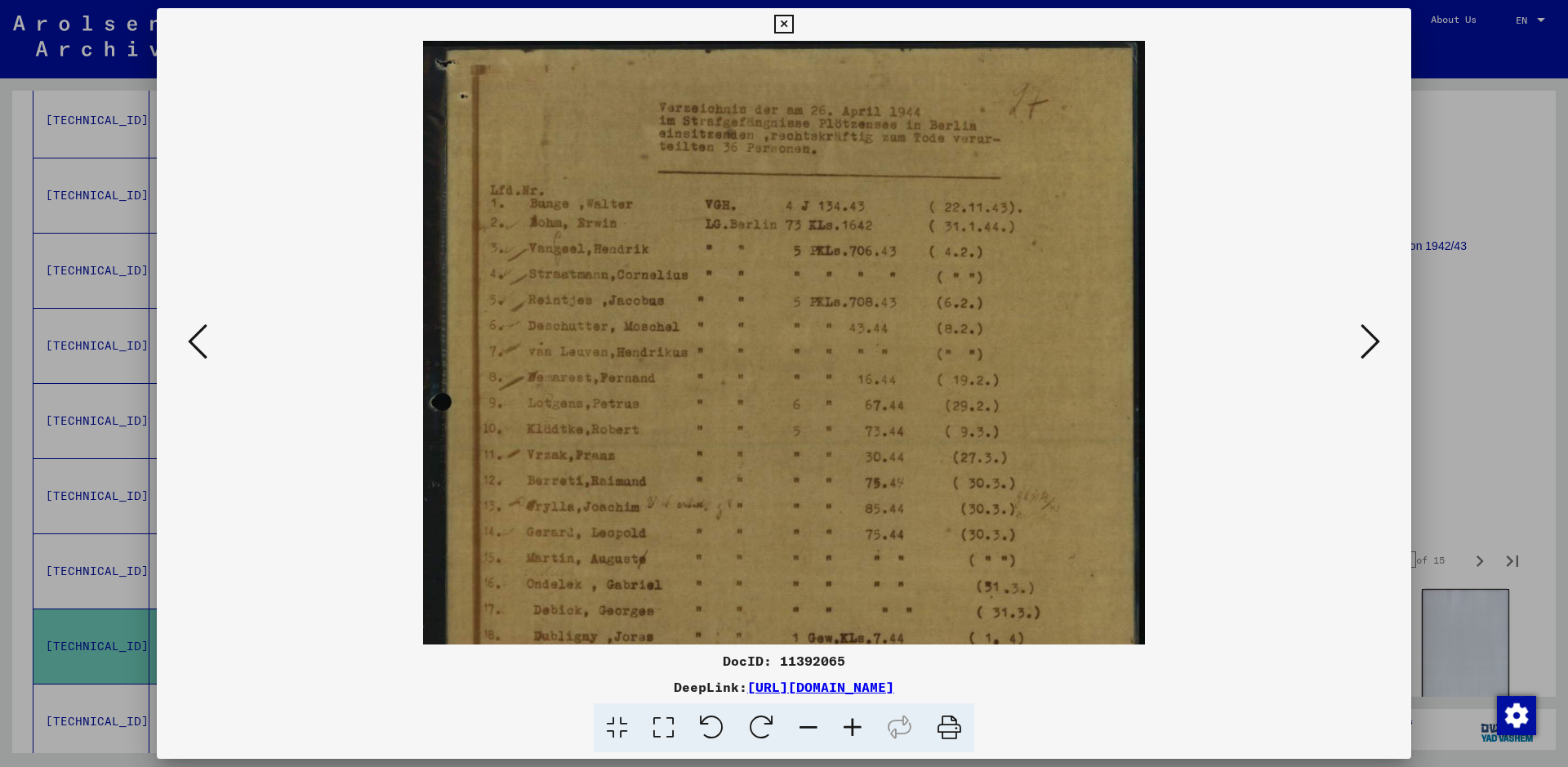
click at [855, 721] on icon at bounding box center [852, 728] width 44 height 50
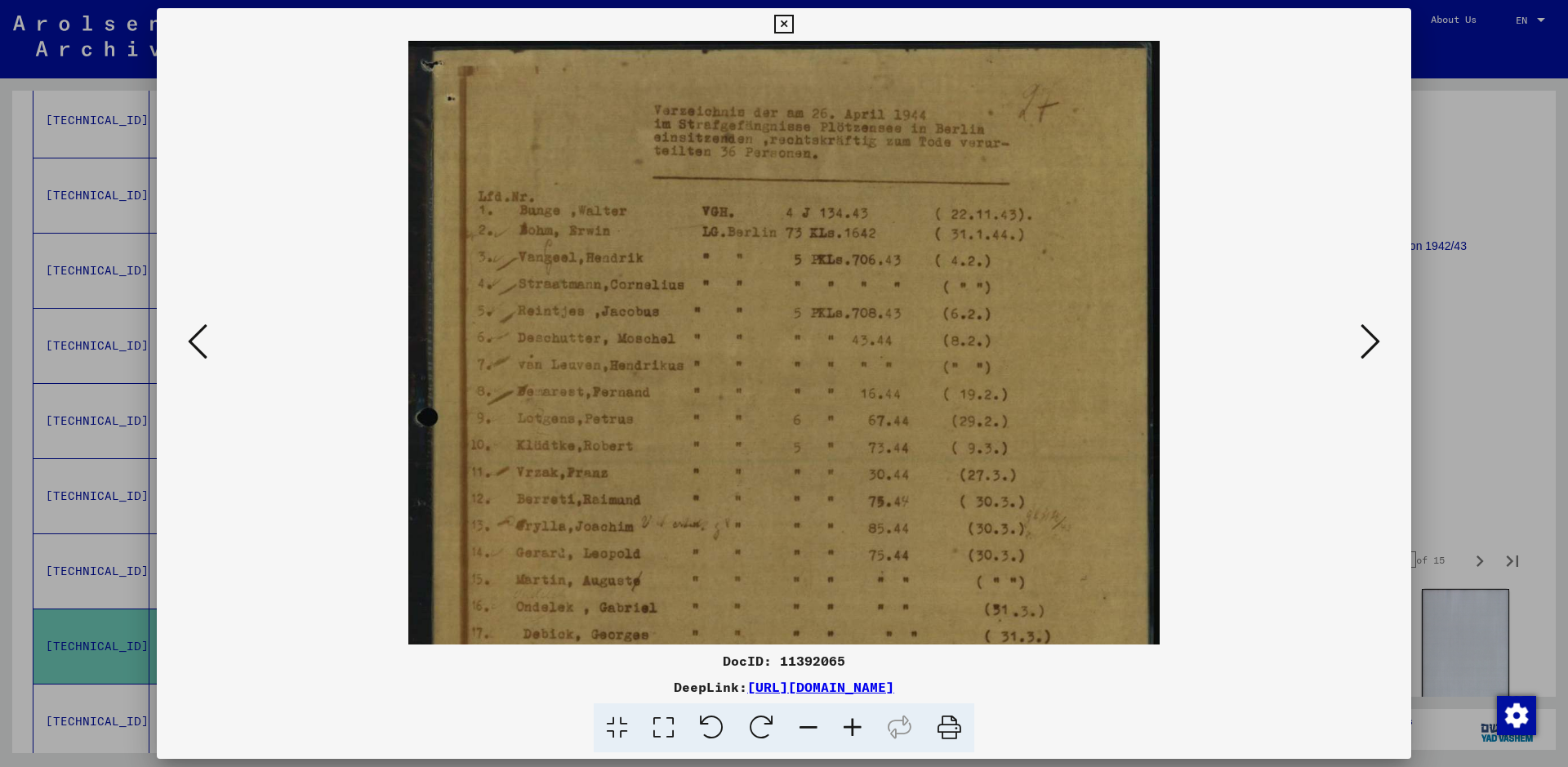
click at [855, 721] on icon at bounding box center [852, 728] width 44 height 50
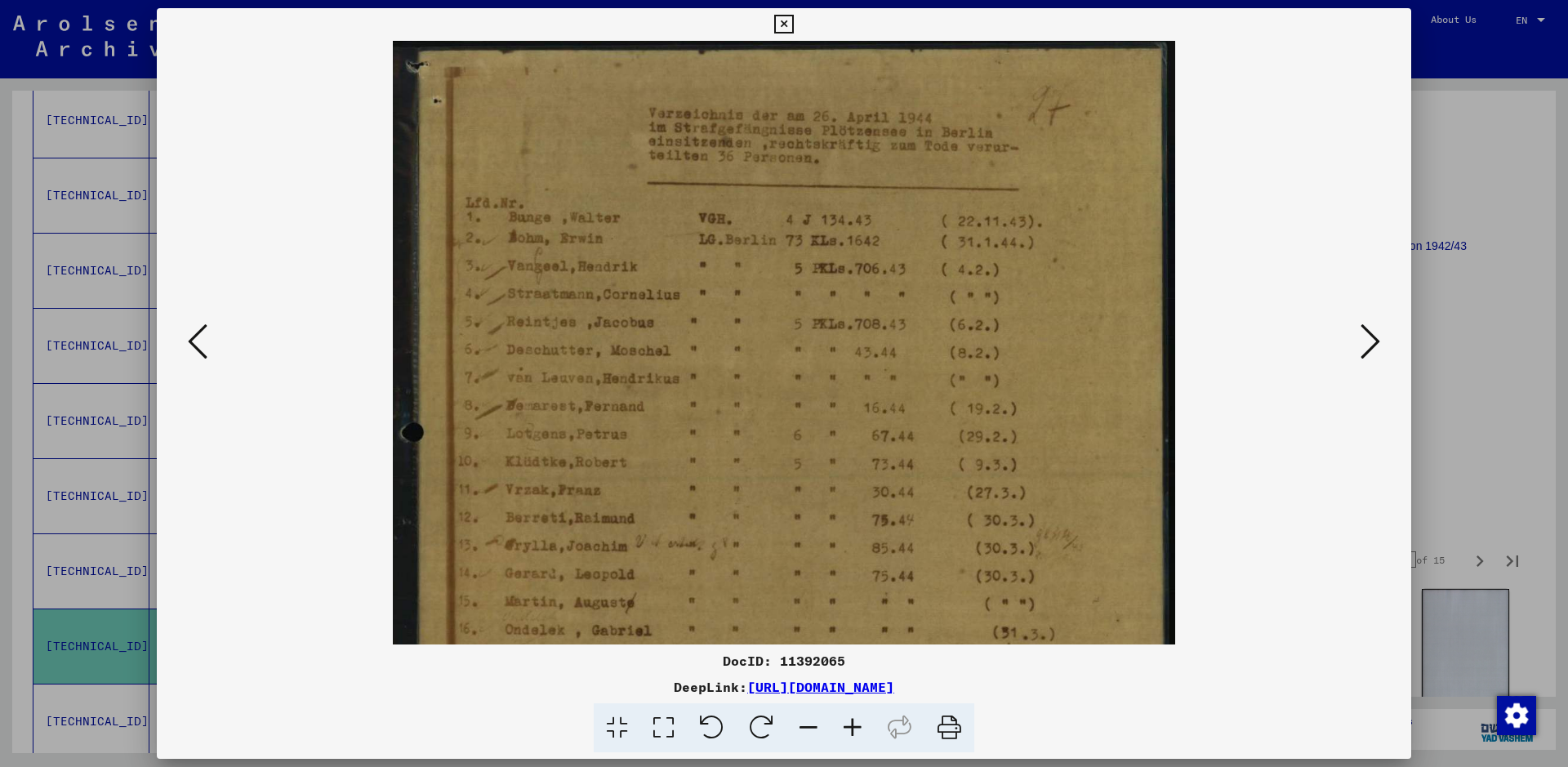
click at [855, 721] on icon at bounding box center [852, 728] width 44 height 50
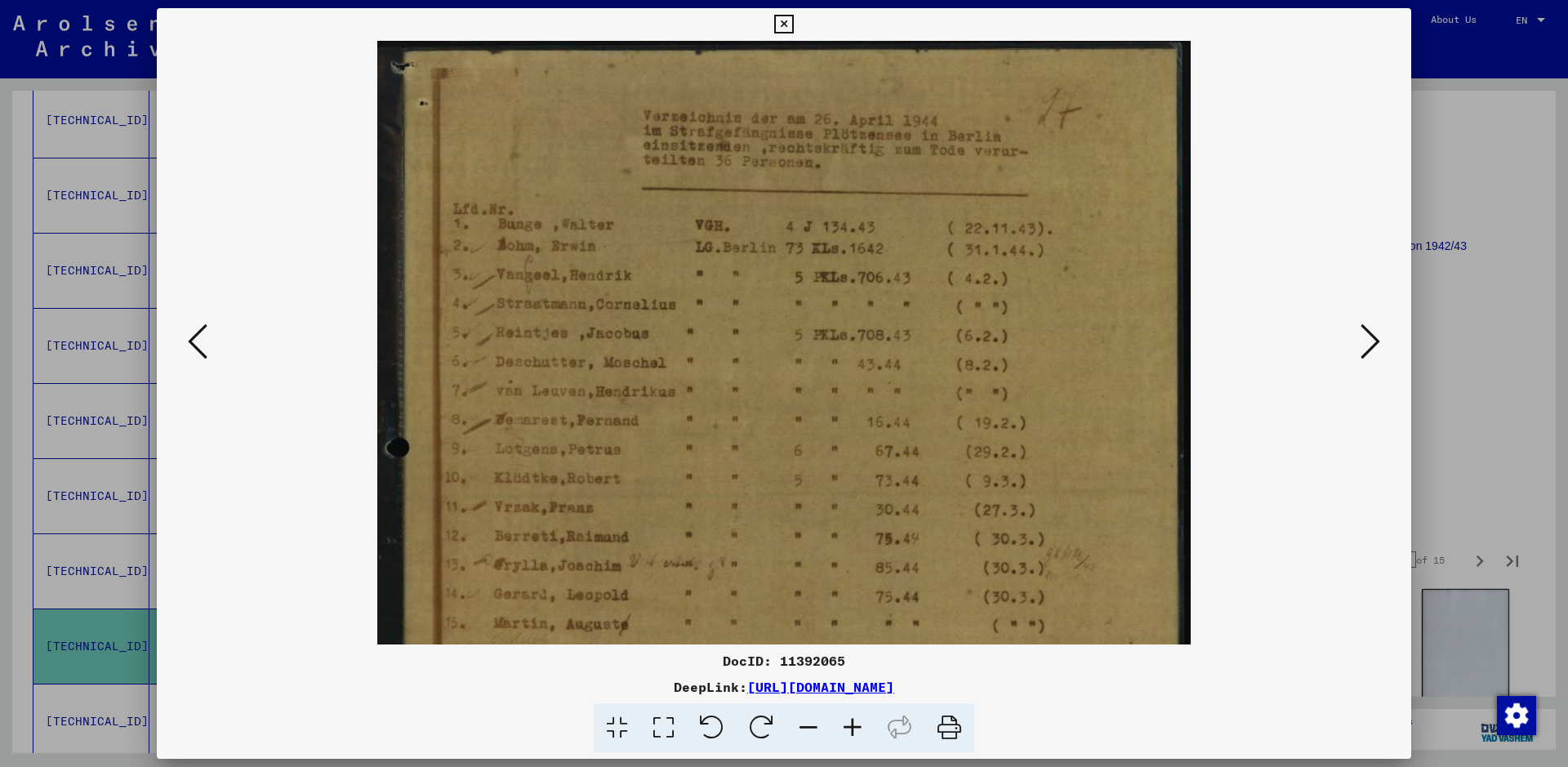
click at [855, 721] on icon at bounding box center [852, 728] width 44 height 50
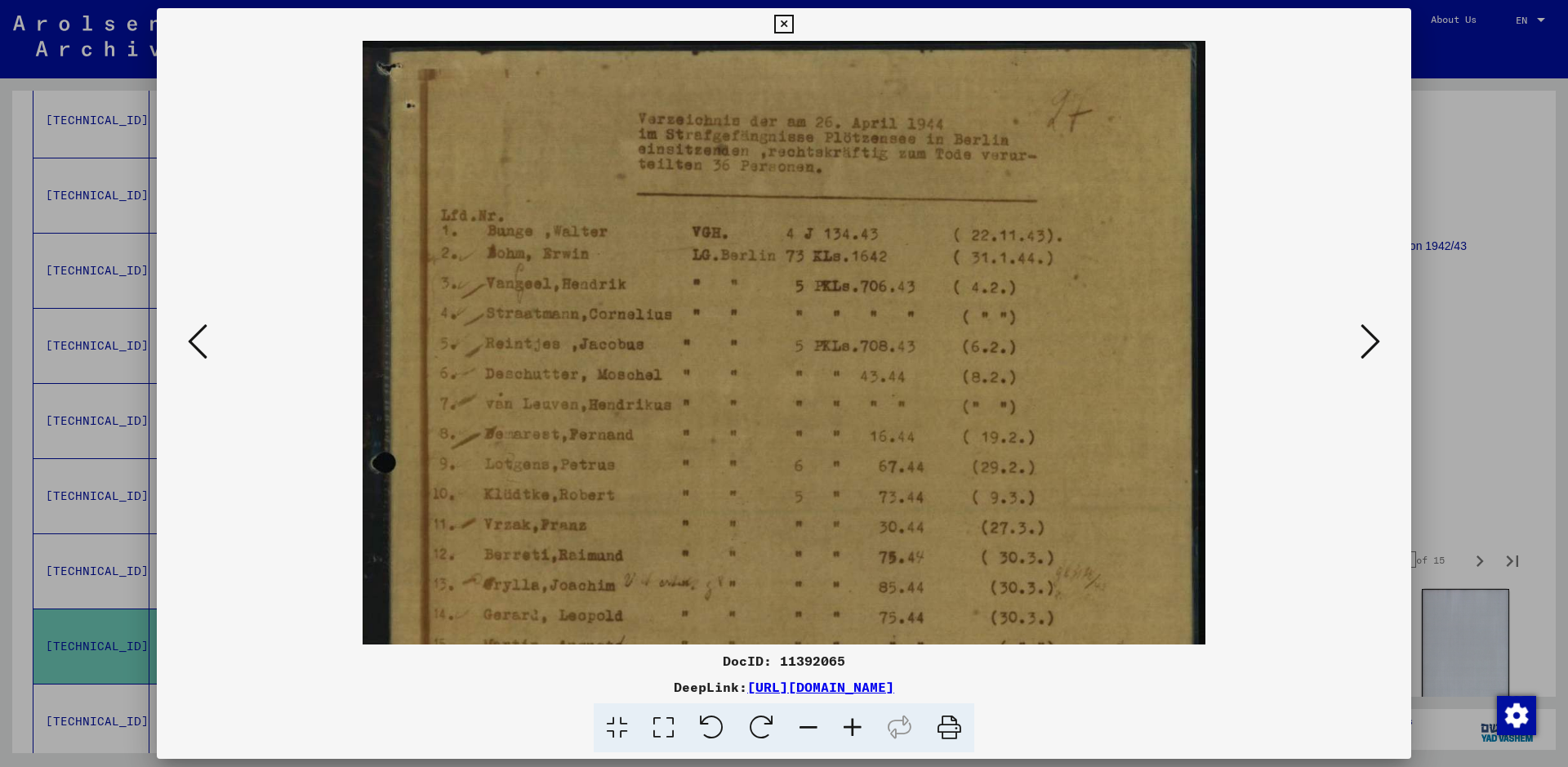
click at [855, 721] on icon at bounding box center [852, 728] width 44 height 50
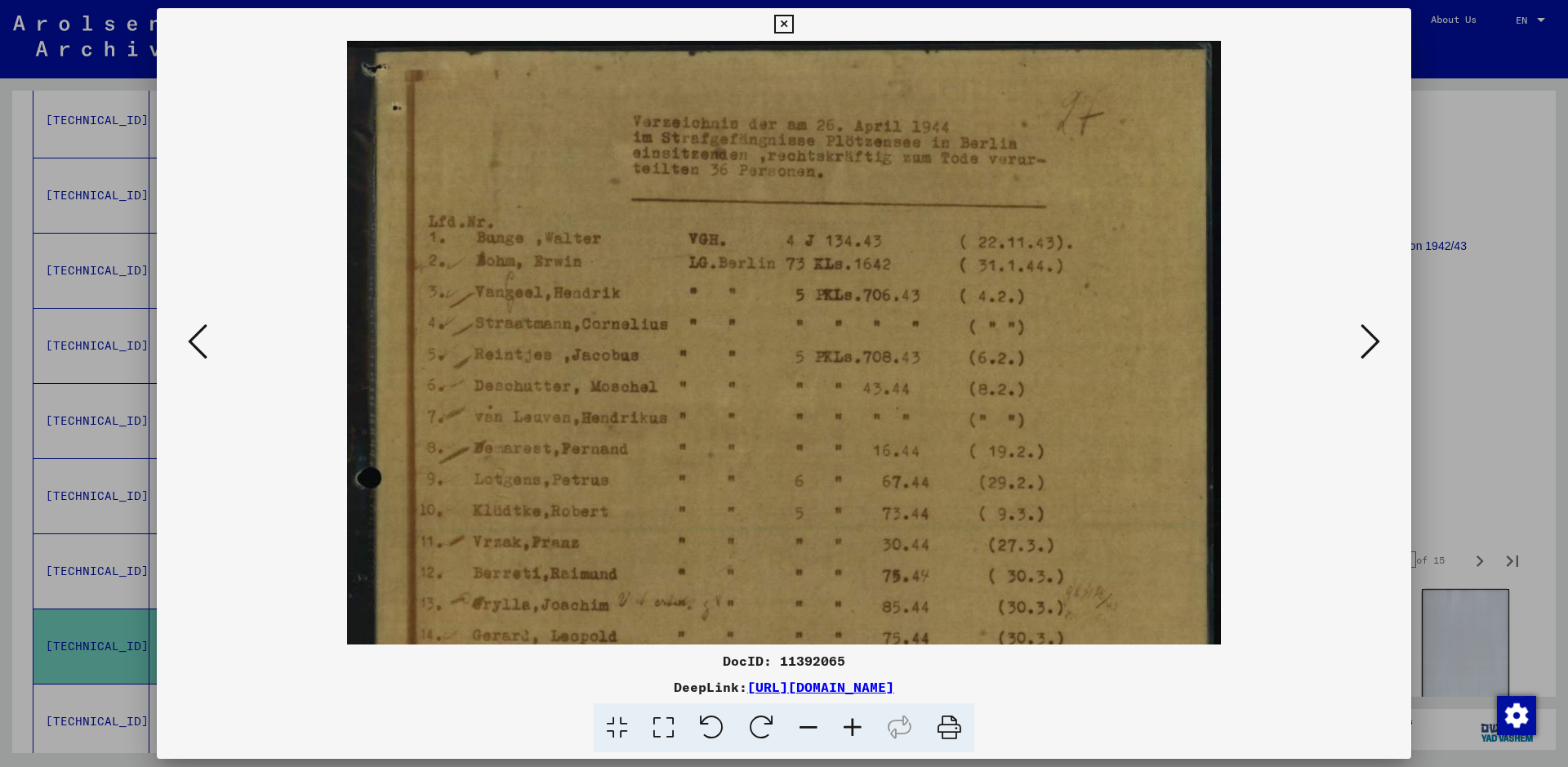
click at [855, 721] on icon at bounding box center [852, 728] width 44 height 50
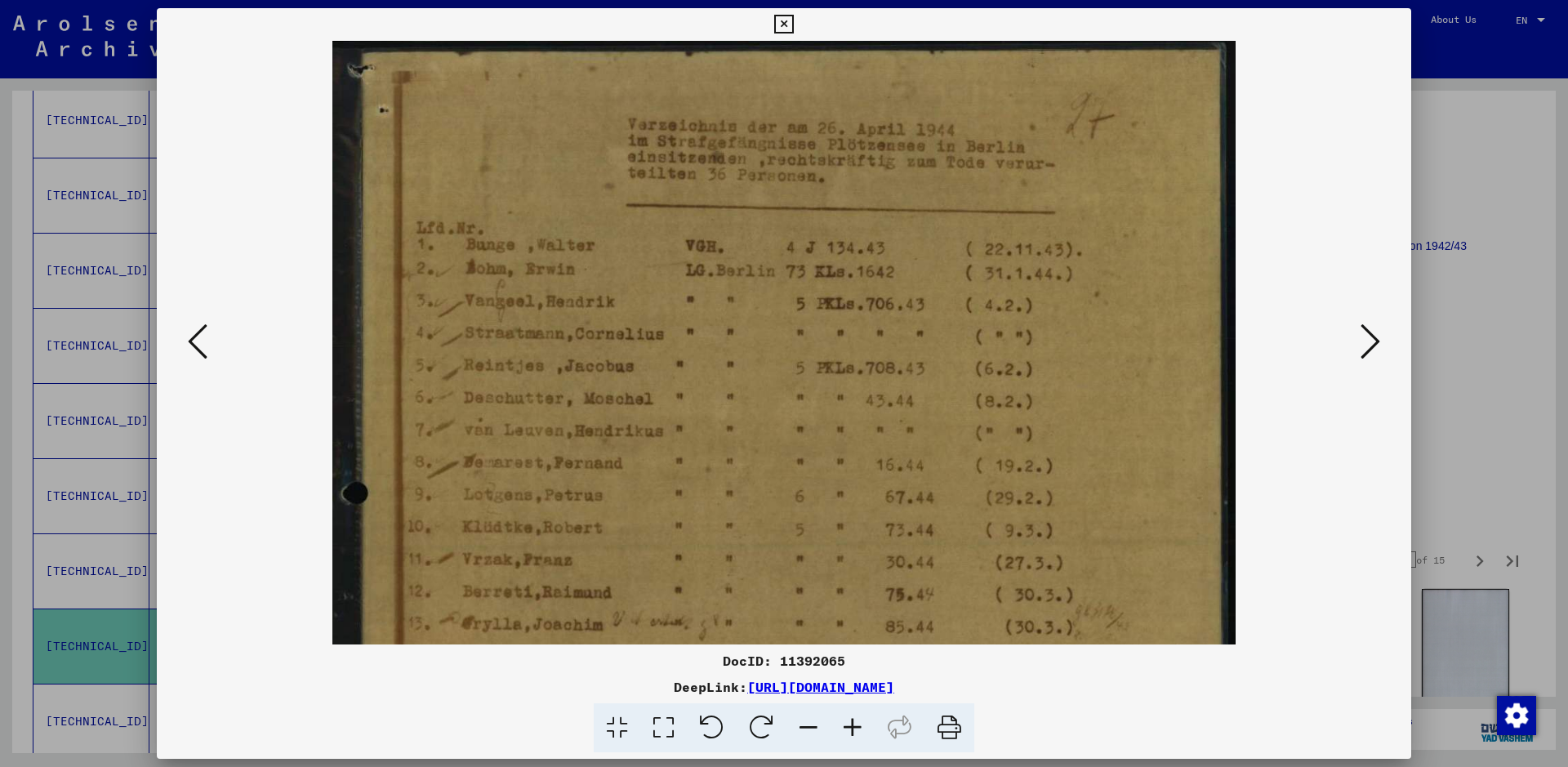
click at [847, 709] on icon at bounding box center [852, 728] width 44 height 50
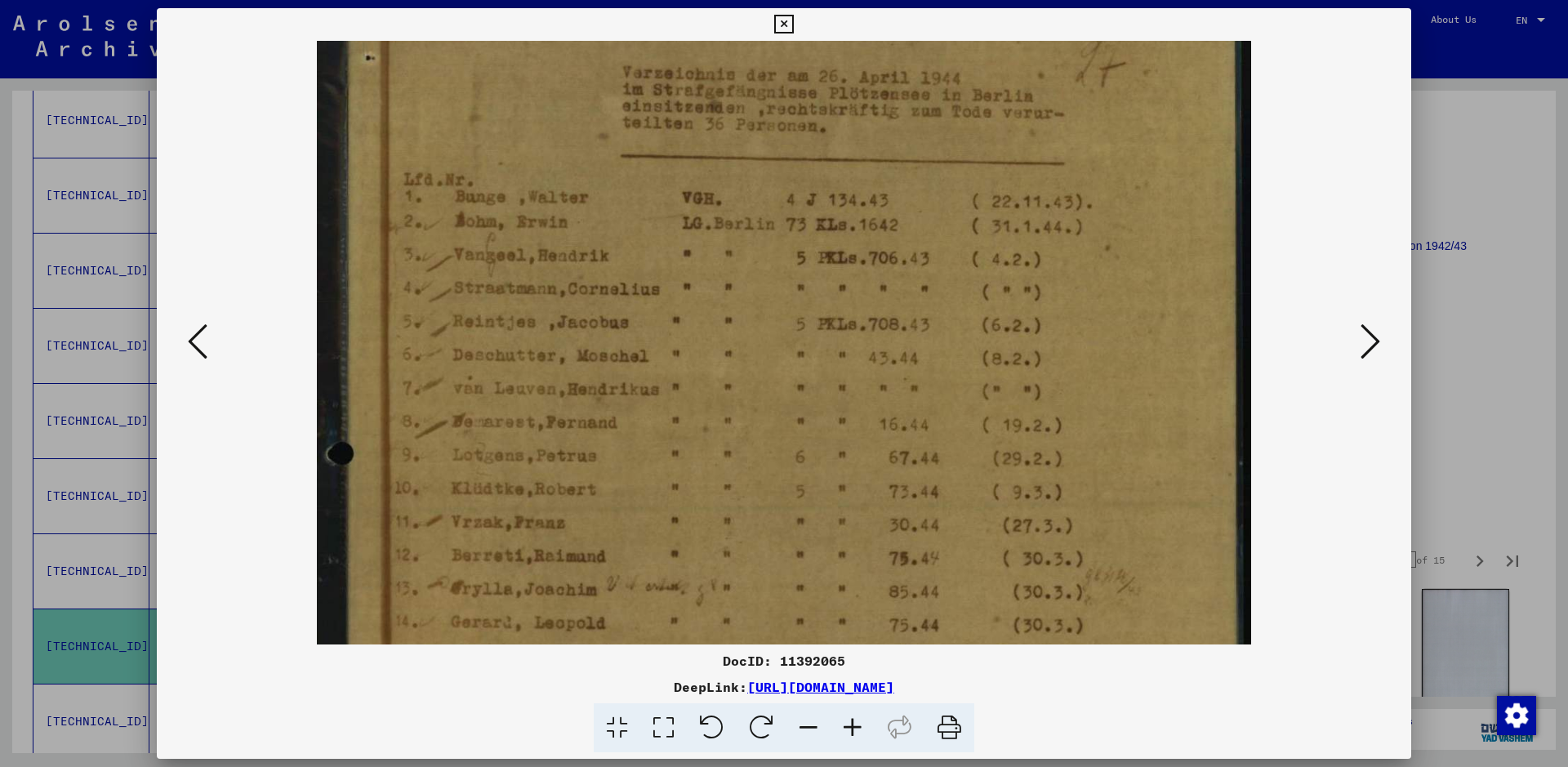
click at [670, 478] on img at bounding box center [784, 614] width 934 height 1258
click at [1445, 287] on div at bounding box center [784, 383] width 1568 height 767
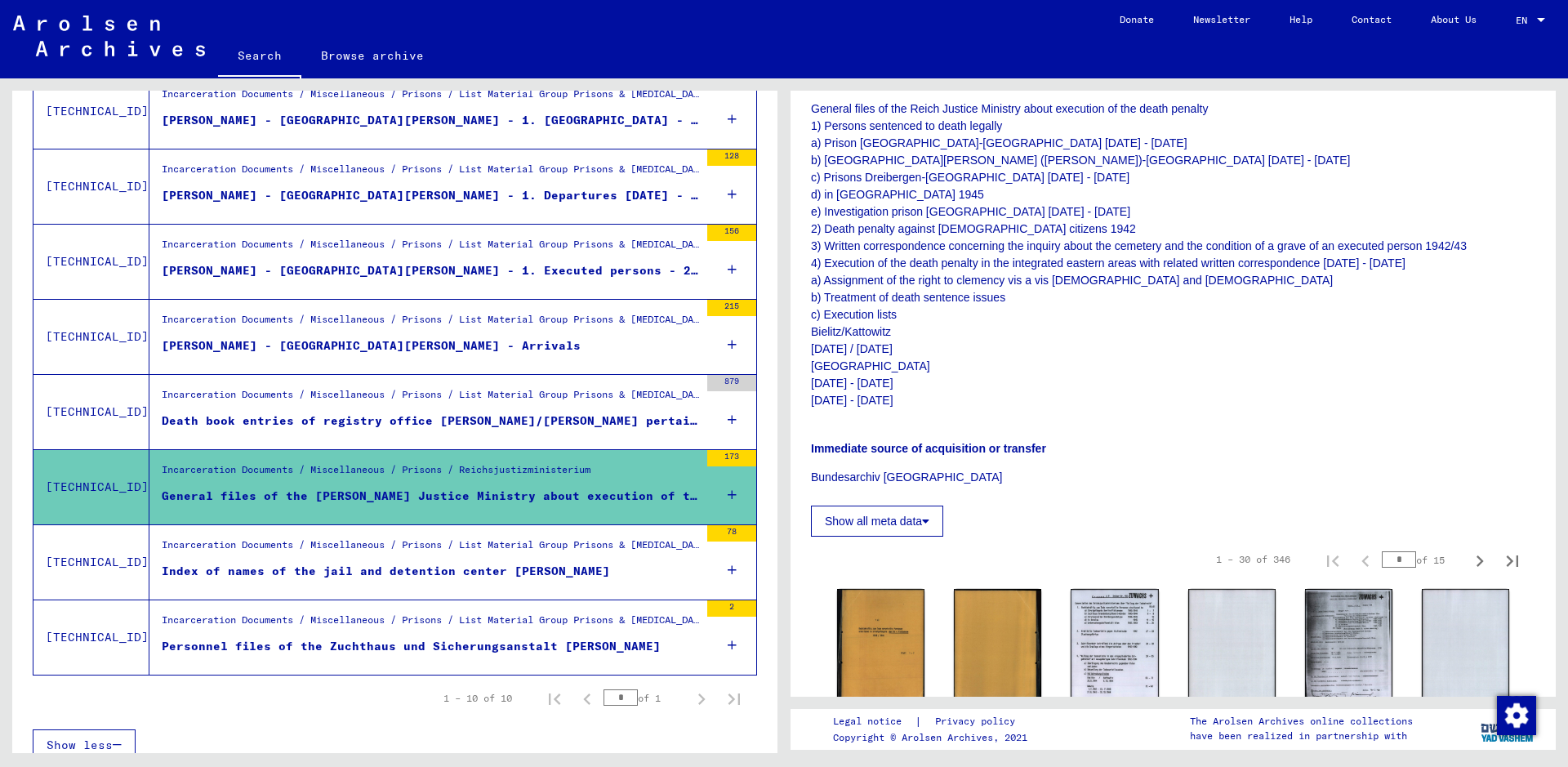
scroll to position [503, 0]
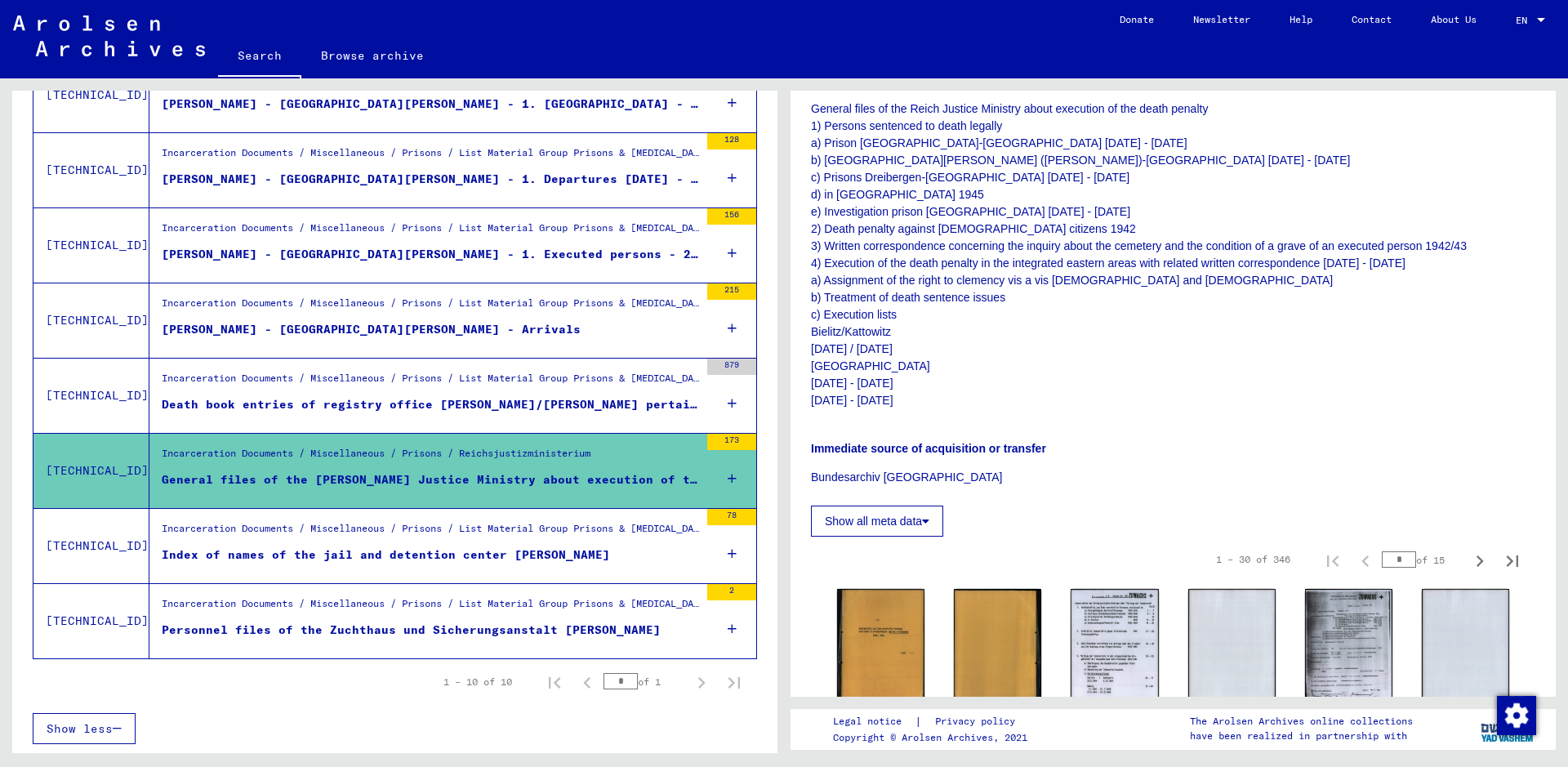
click at [408, 550] on div "Index of names of the jail and detention center [PERSON_NAME]" at bounding box center [386, 555] width 449 height 17
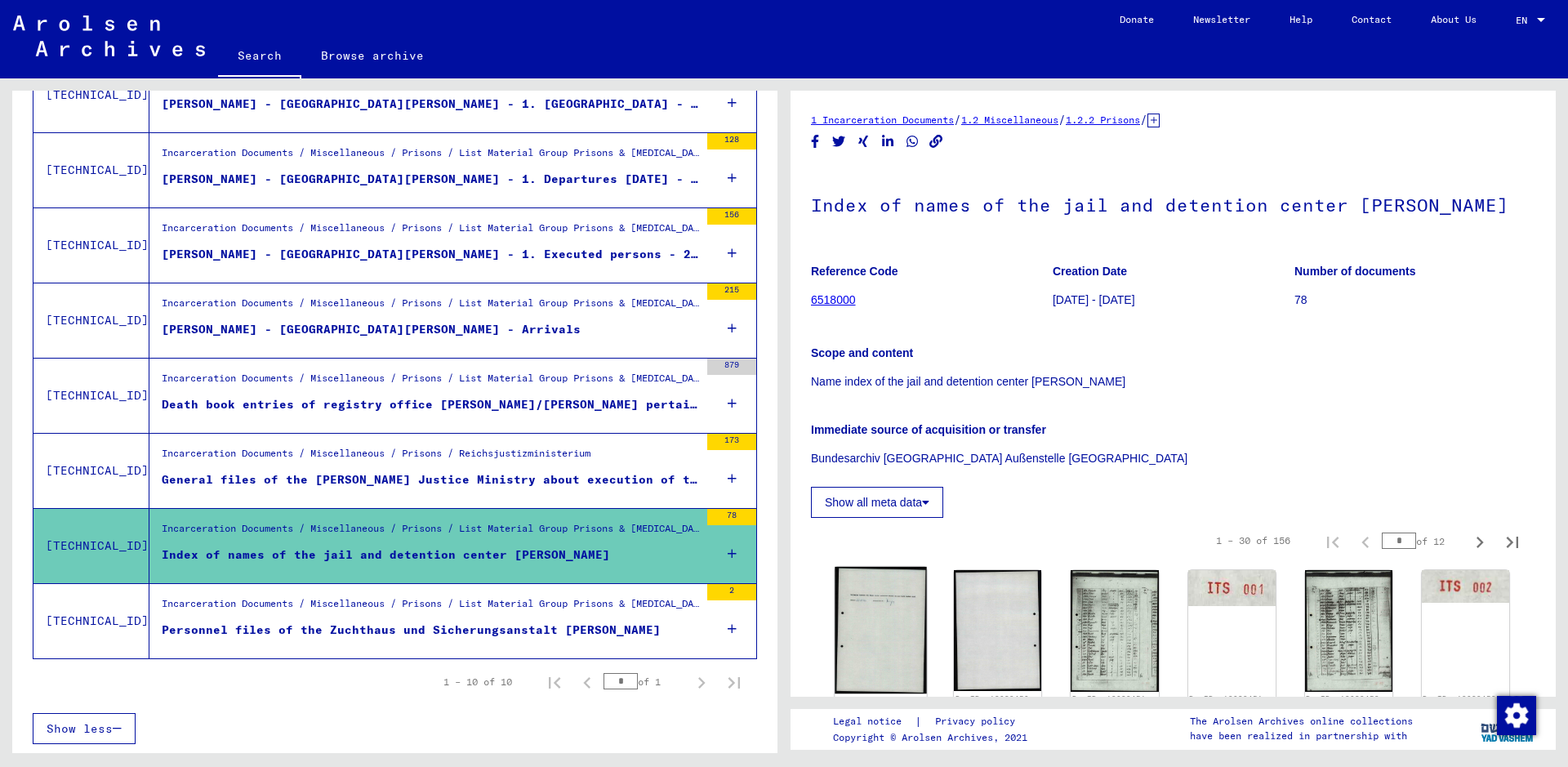
click at [907, 670] on img at bounding box center [880, 631] width 93 height 128
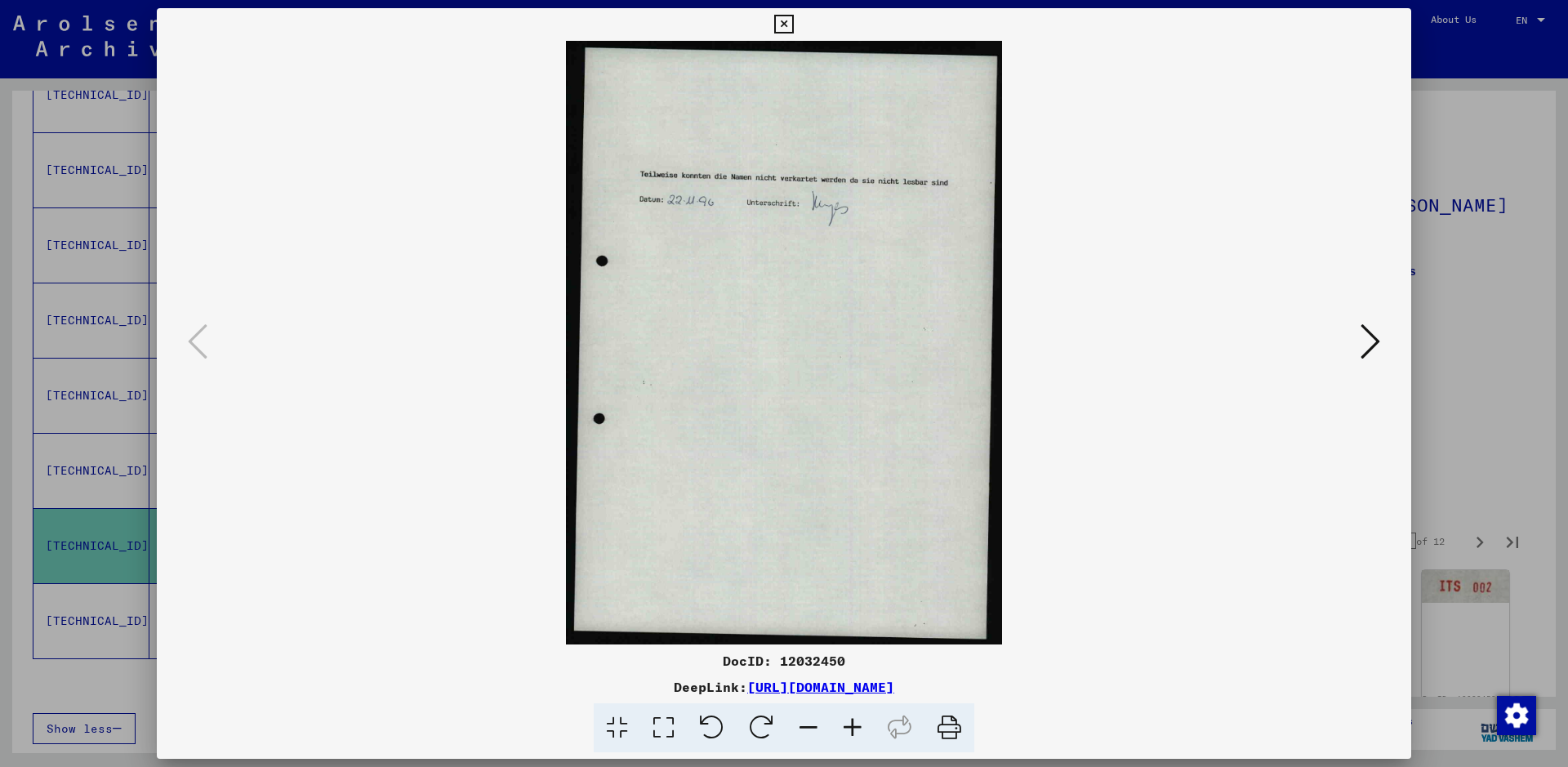
click at [852, 720] on icon at bounding box center [852, 728] width 44 height 50
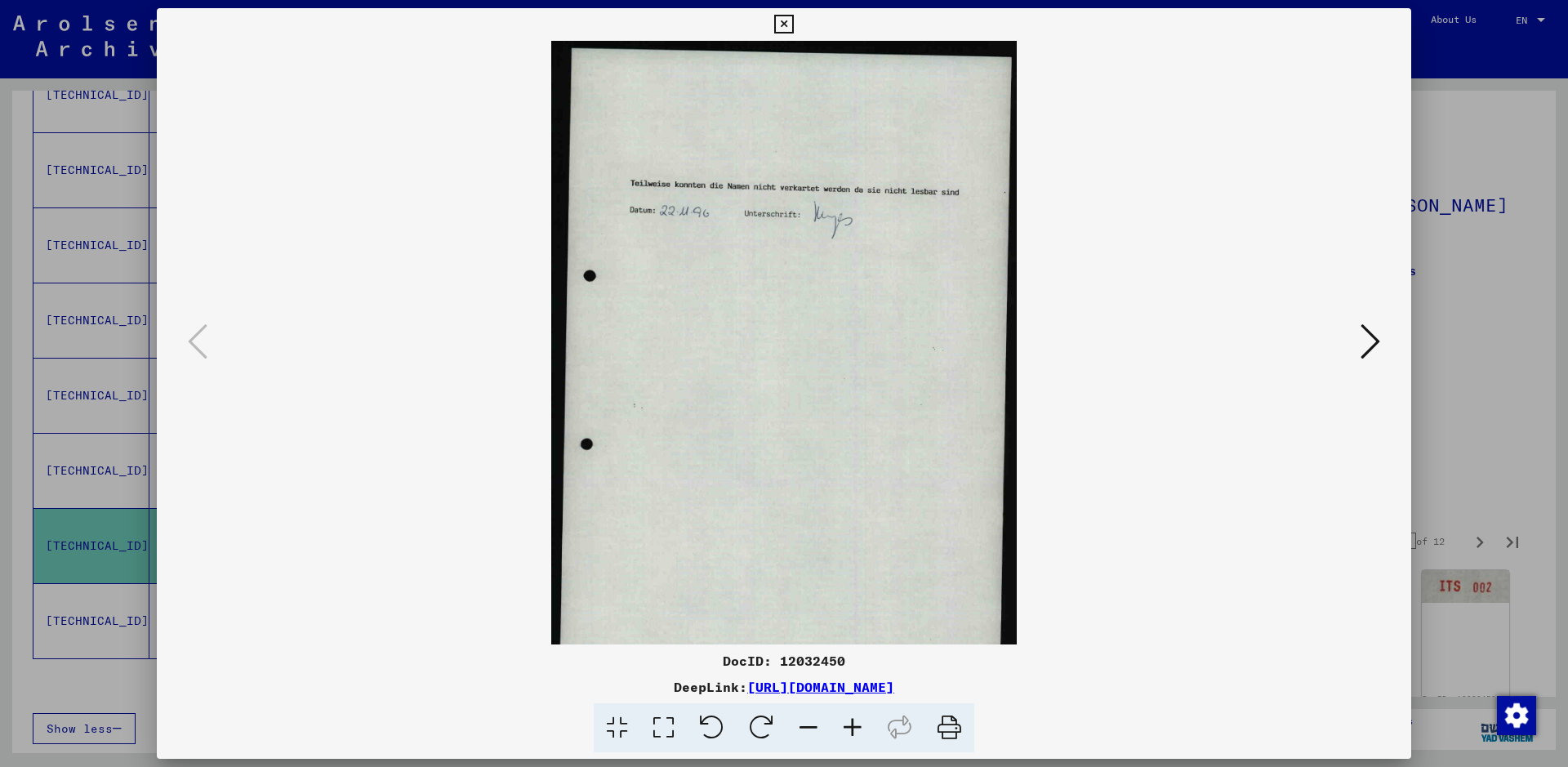
click at [852, 720] on icon at bounding box center [852, 728] width 44 height 50
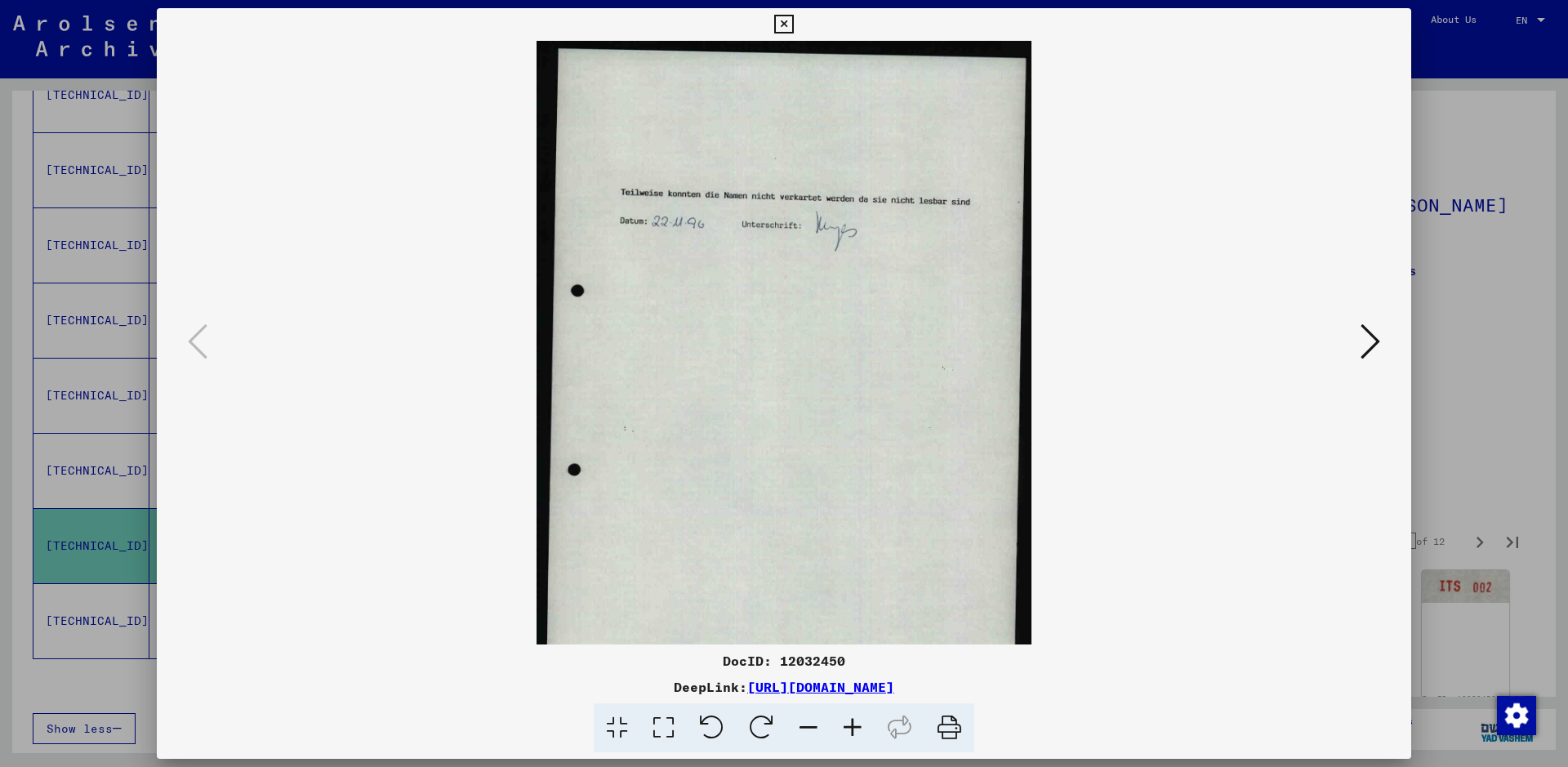
click at [849, 715] on icon at bounding box center [852, 728] width 44 height 50
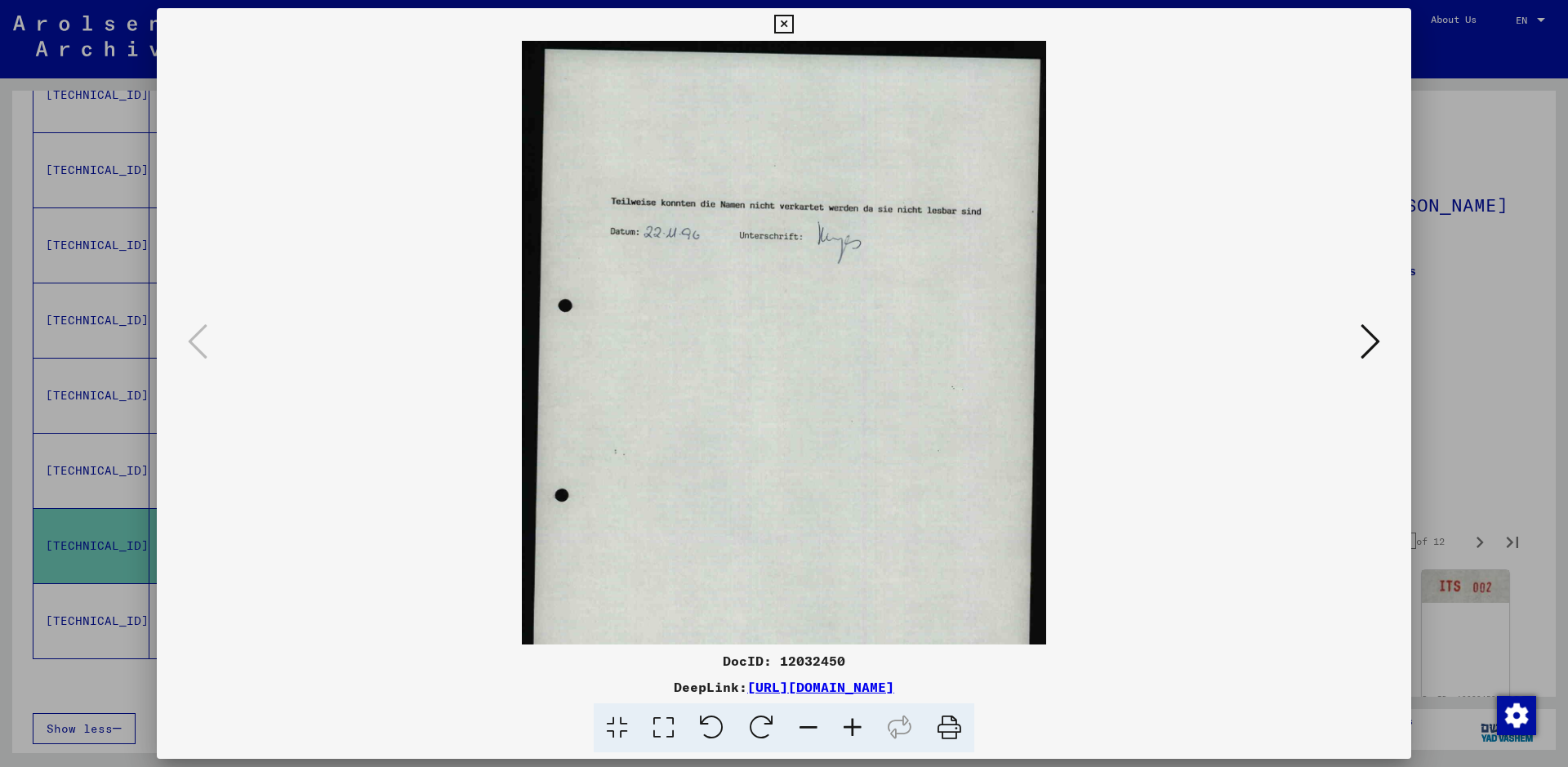
click at [846, 712] on icon at bounding box center [852, 728] width 44 height 50
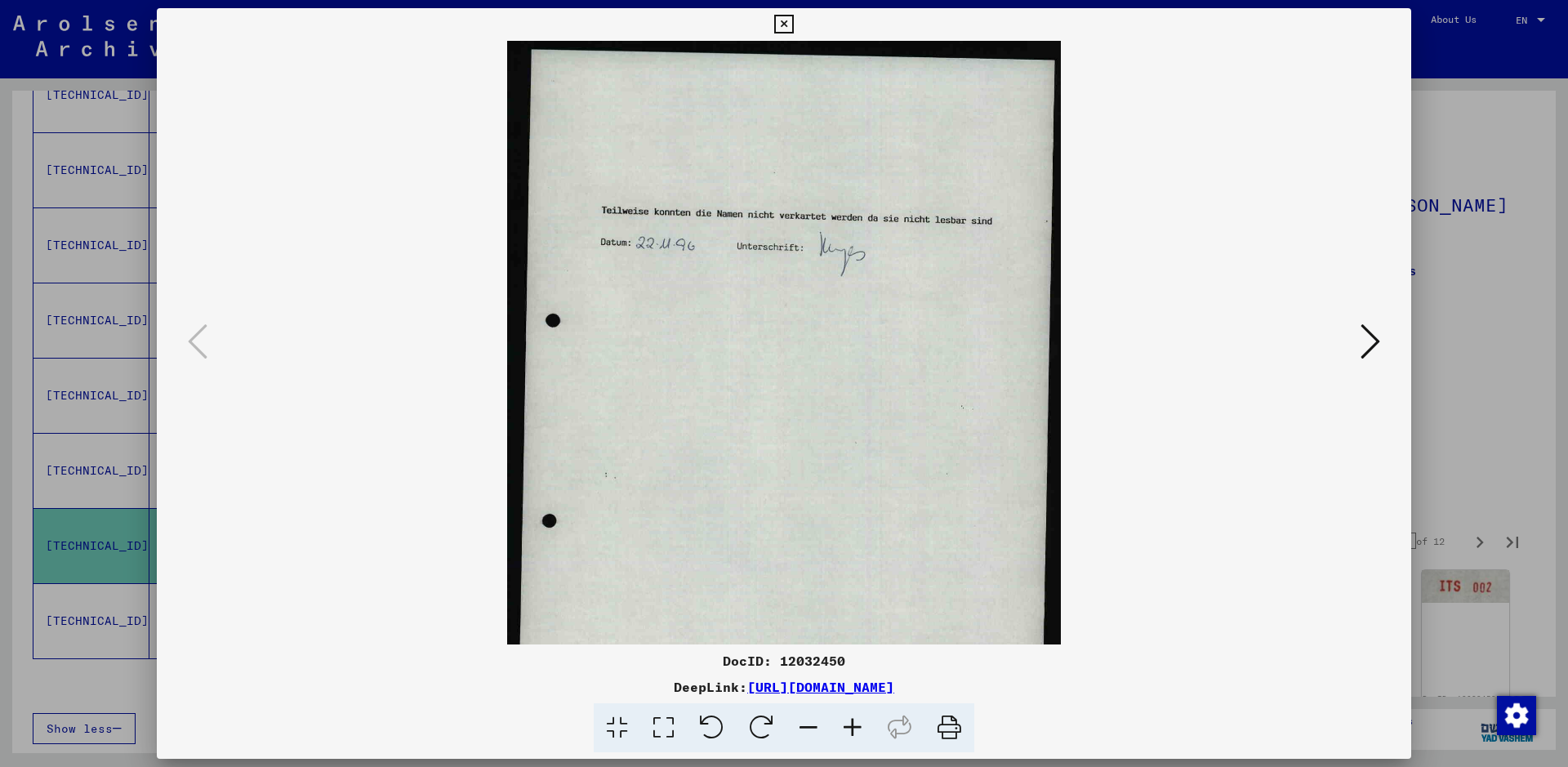
click at [846, 712] on icon at bounding box center [852, 728] width 44 height 50
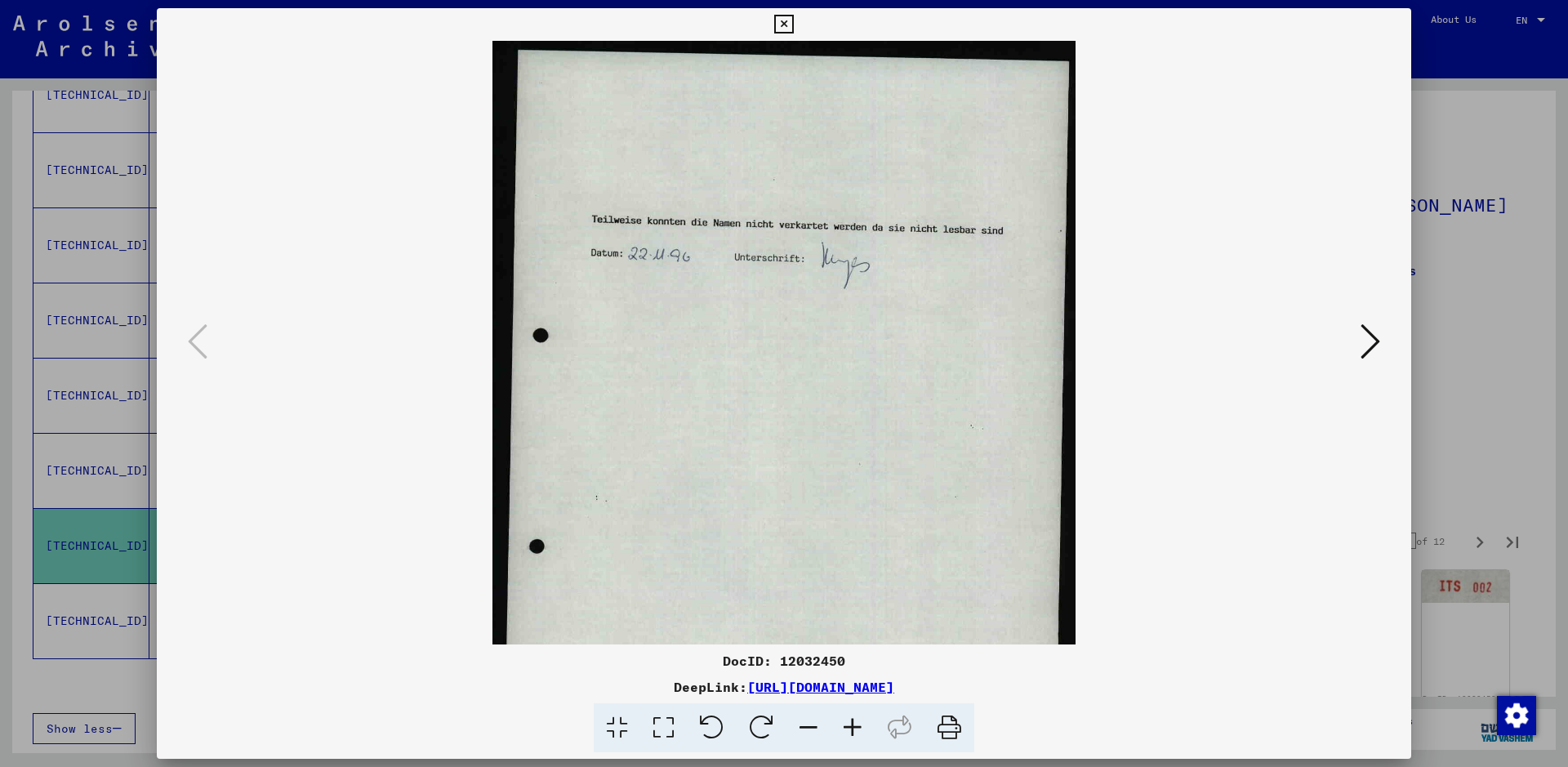
click at [846, 712] on icon at bounding box center [852, 728] width 44 height 50
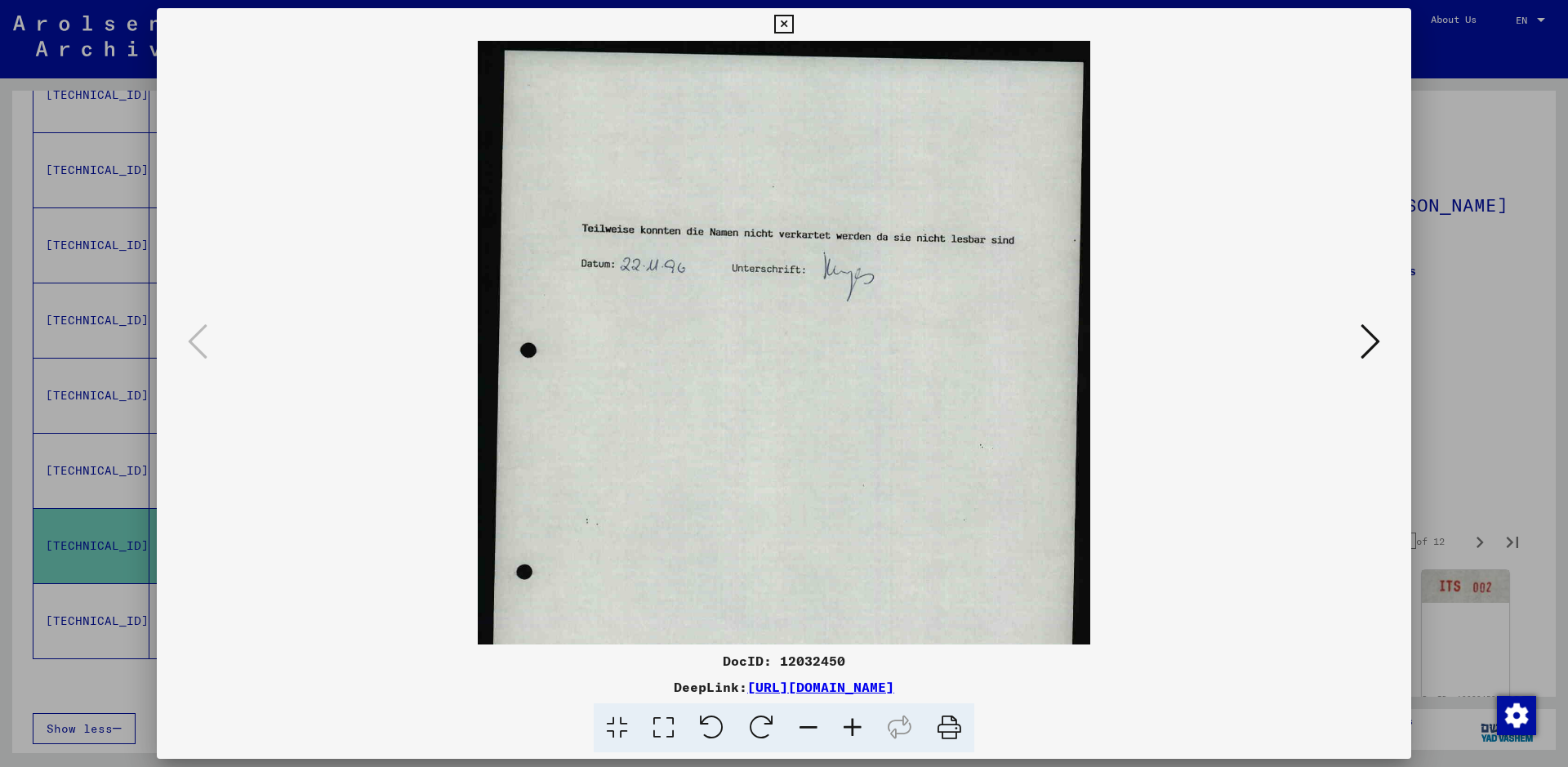
click at [846, 712] on icon at bounding box center [852, 728] width 44 height 50
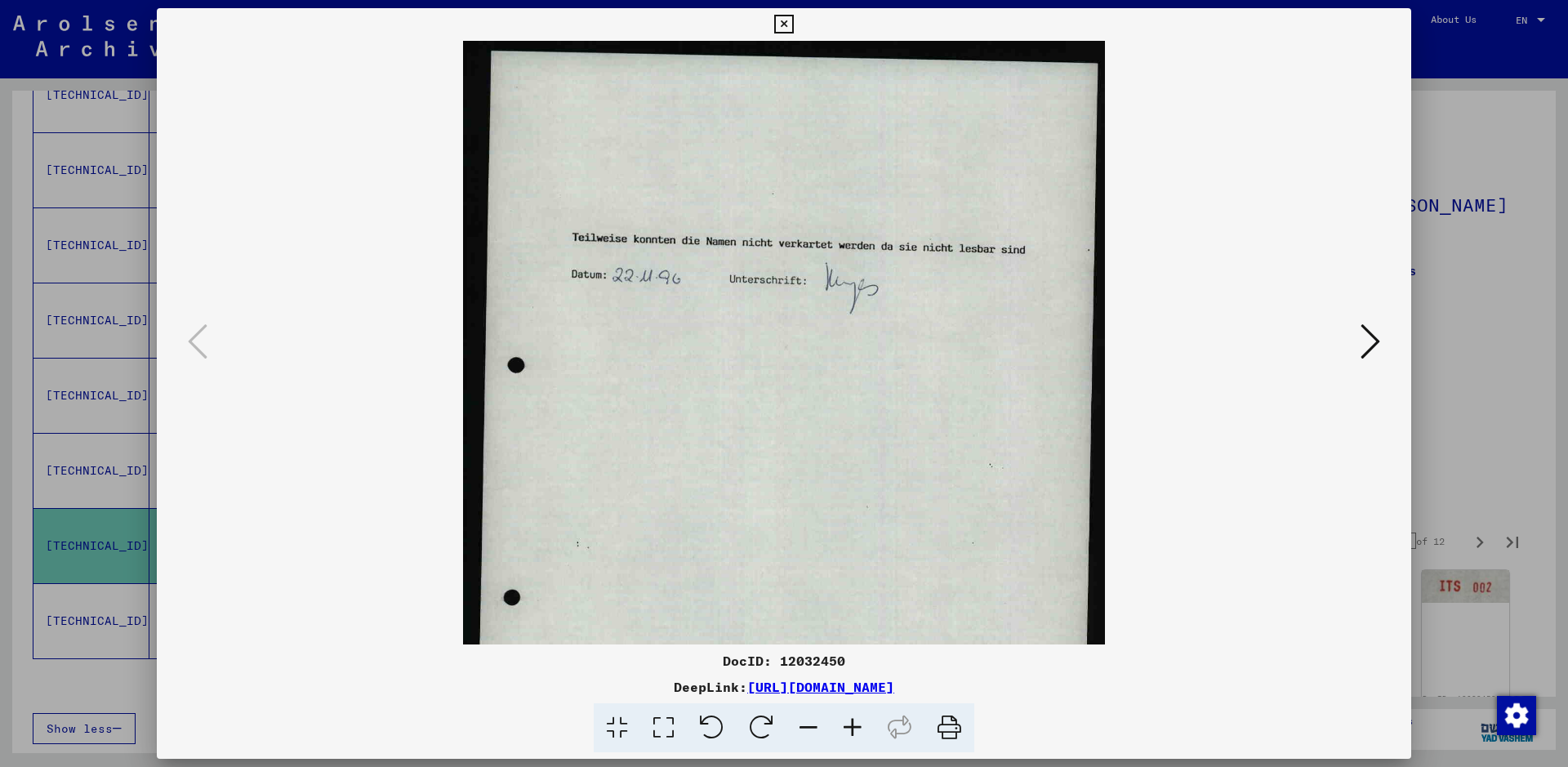
click at [846, 712] on icon at bounding box center [852, 728] width 44 height 50
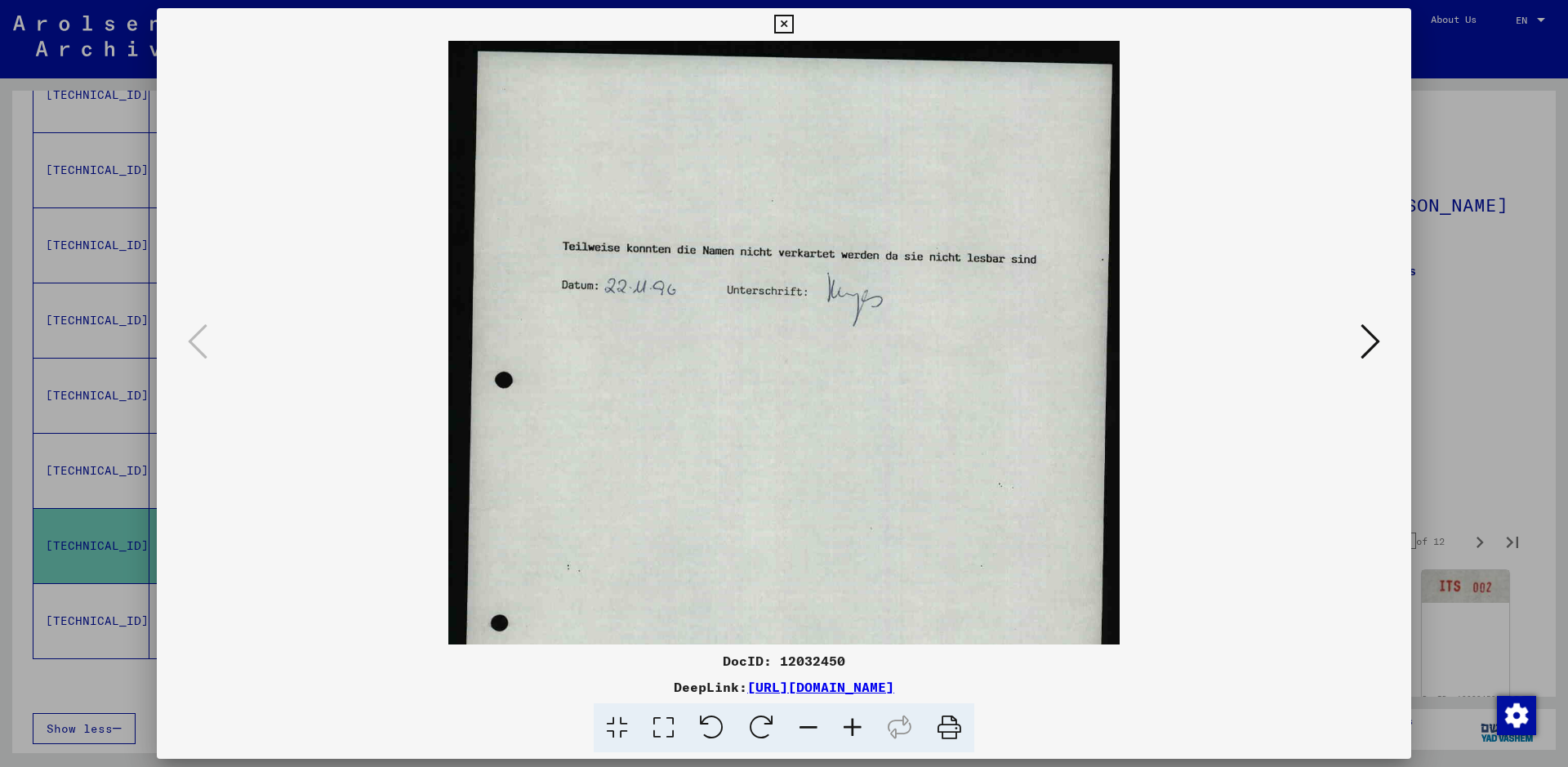
click at [1377, 349] on icon at bounding box center [1371, 341] width 20 height 39
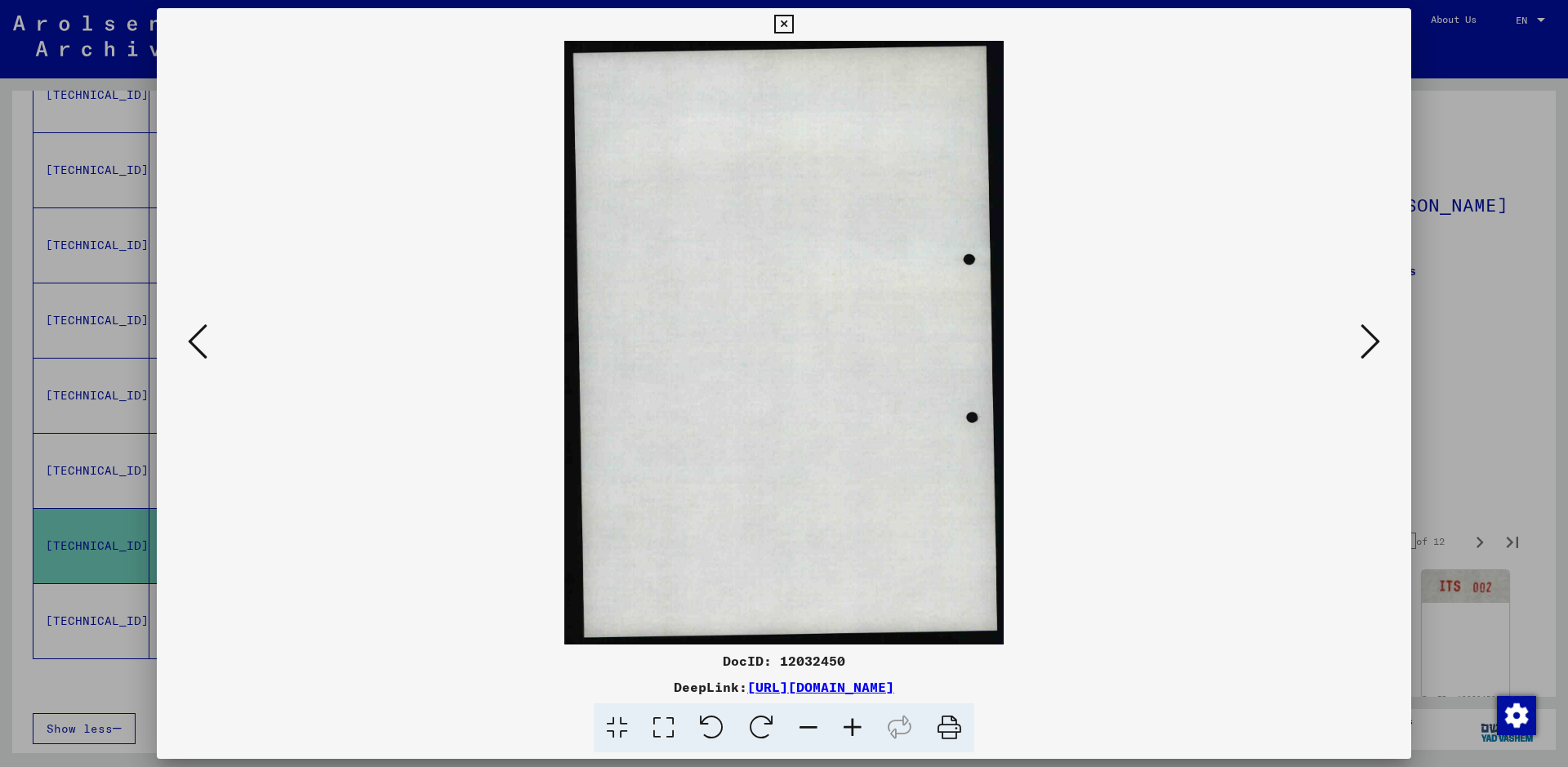
click at [1377, 349] on icon at bounding box center [1371, 341] width 20 height 39
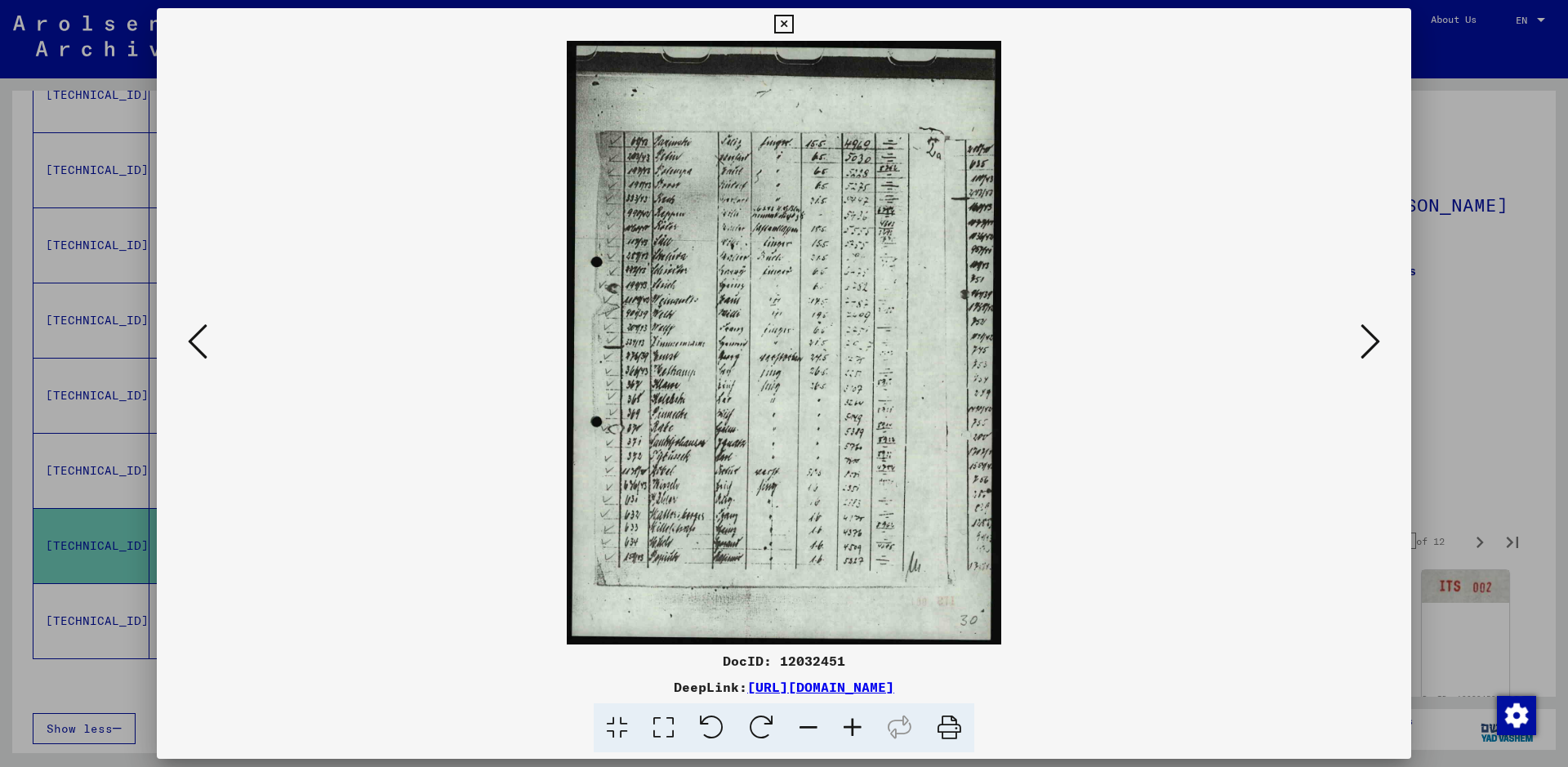
click at [1376, 348] on icon at bounding box center [1371, 341] width 20 height 39
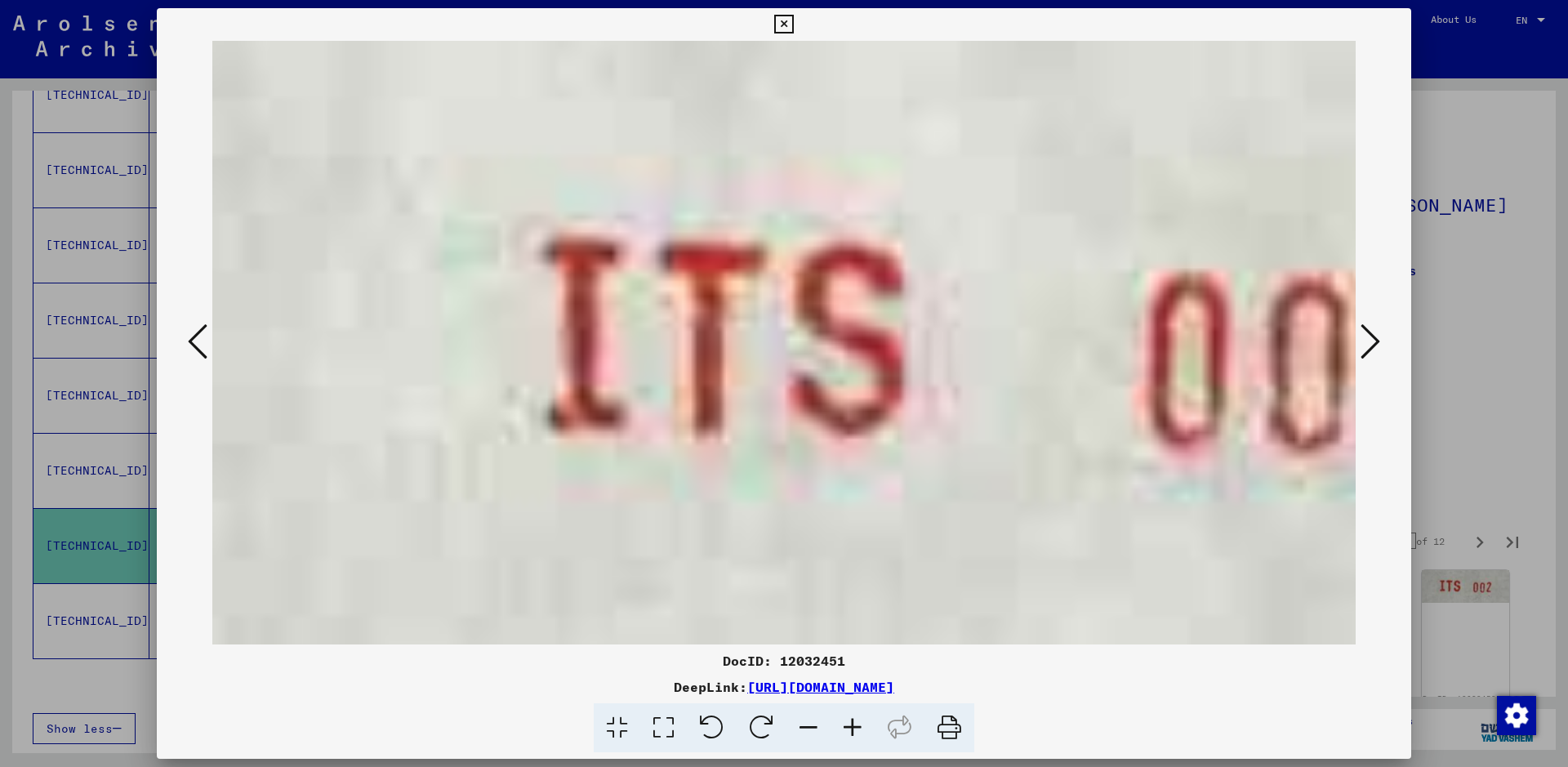
click at [1376, 348] on icon at bounding box center [1371, 341] width 20 height 39
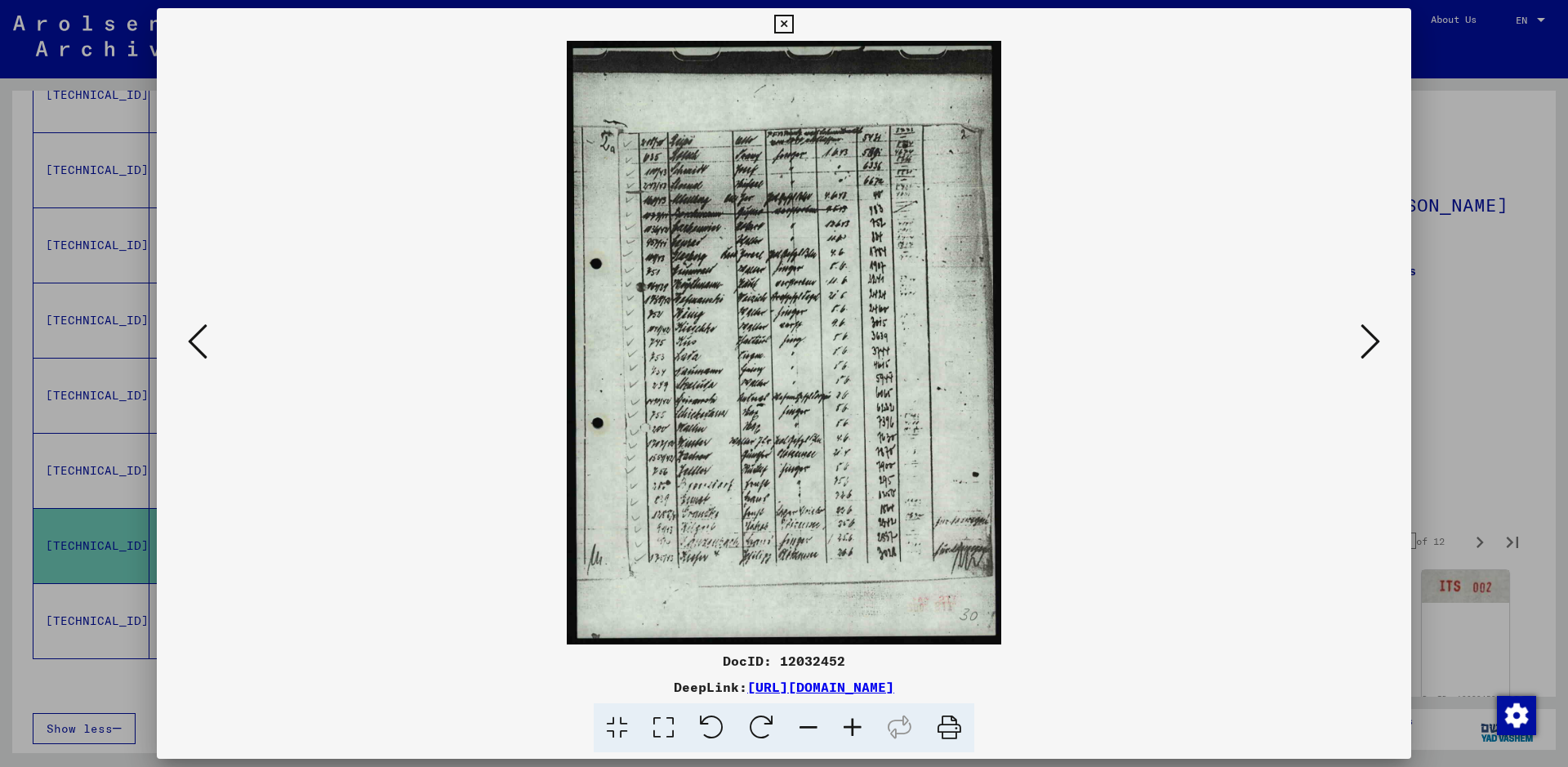
click at [1376, 348] on icon at bounding box center [1371, 341] width 20 height 39
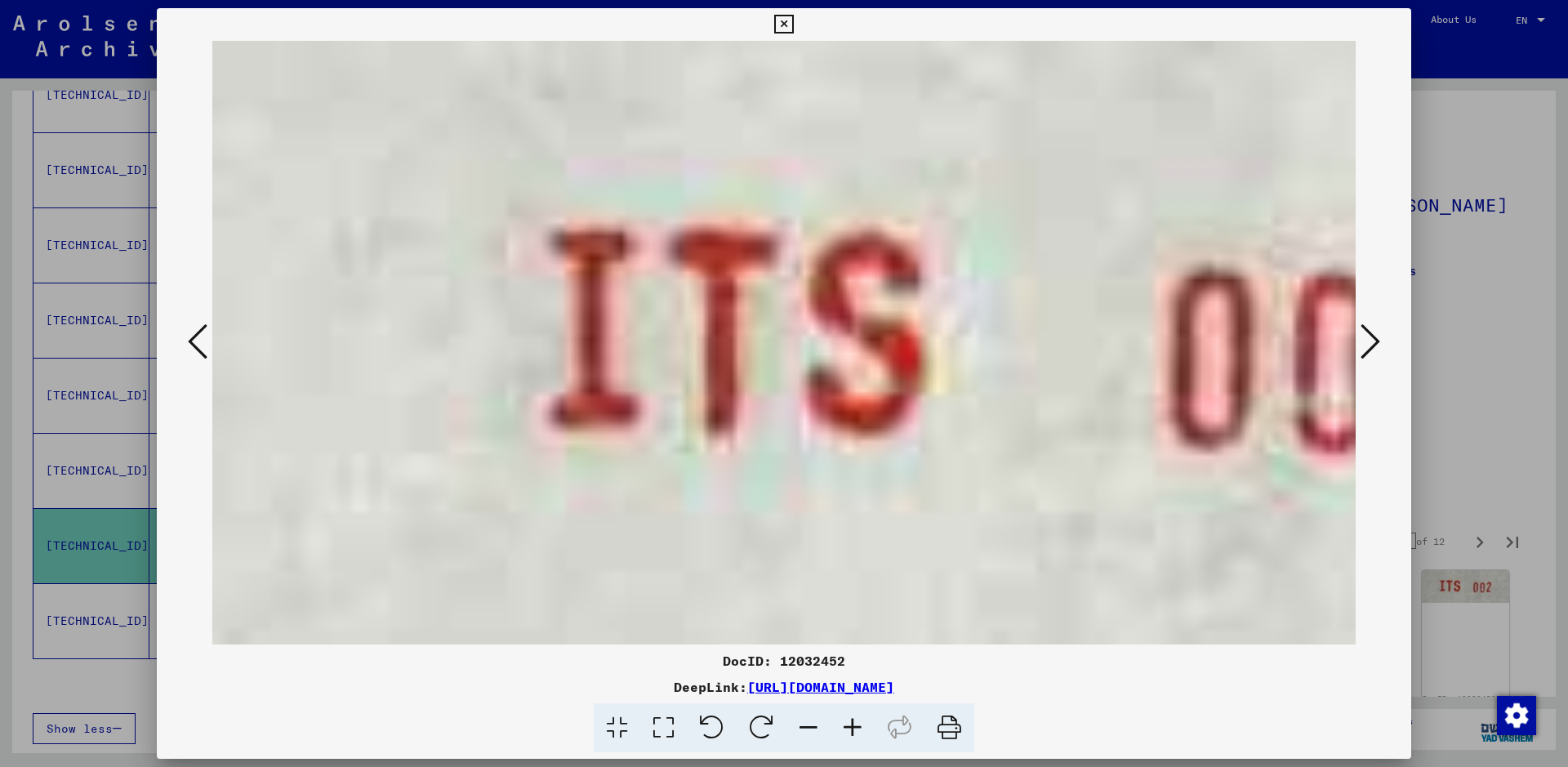
click at [781, 27] on icon at bounding box center [784, 25] width 19 height 20
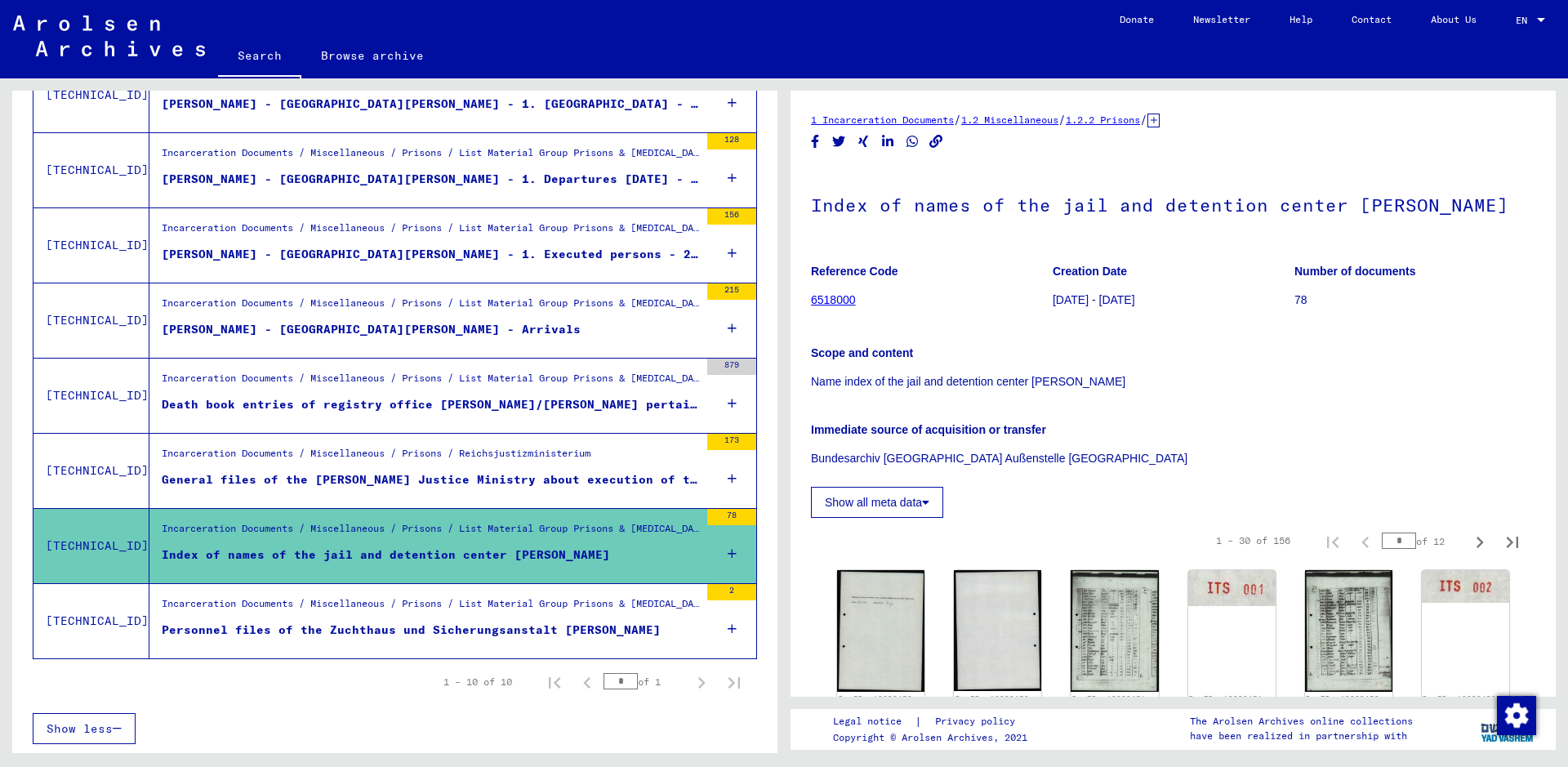
click at [728, 593] on div "2" at bounding box center [731, 592] width 49 height 16
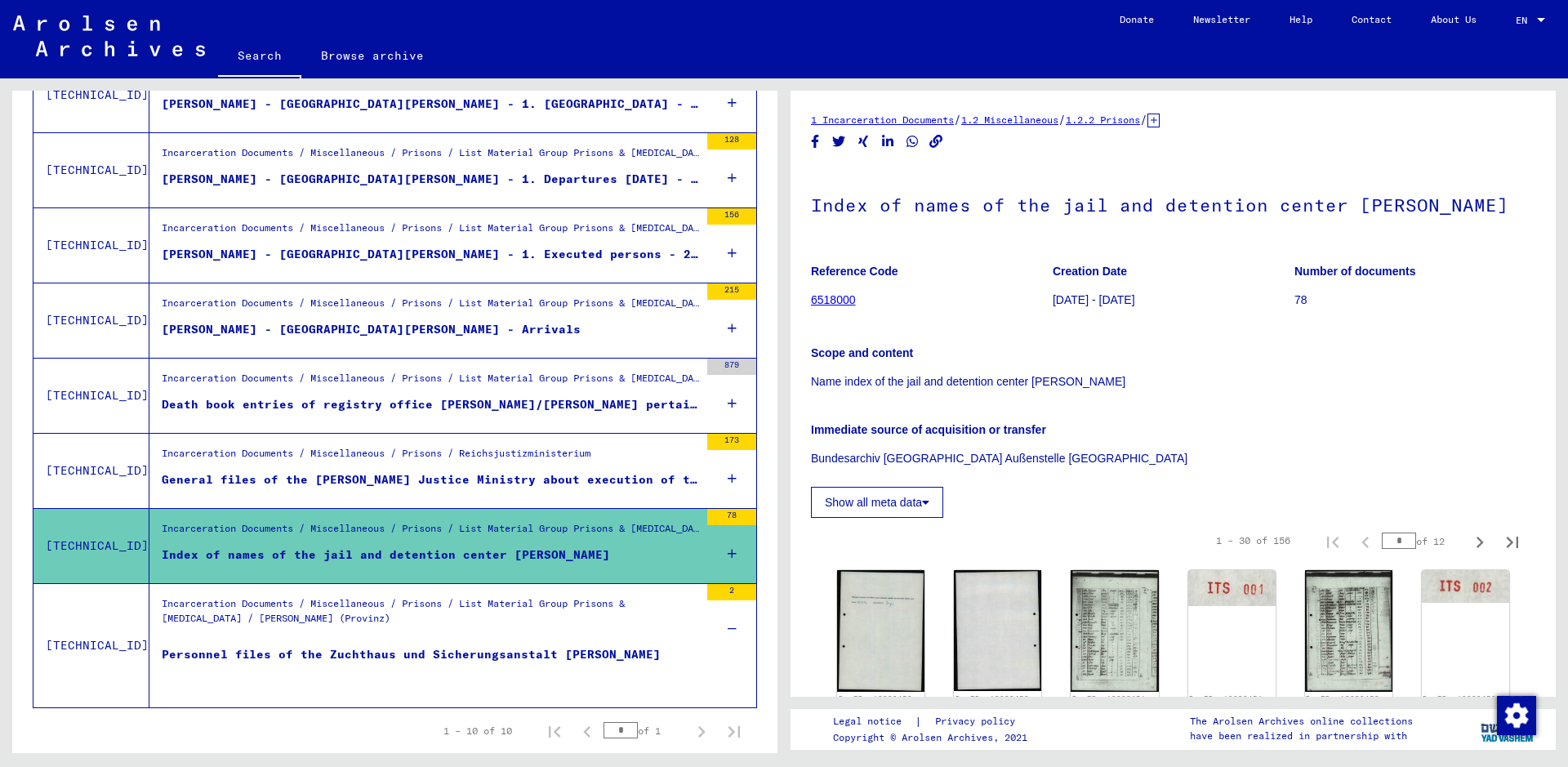
click at [726, 592] on div "2" at bounding box center [731, 592] width 49 height 16
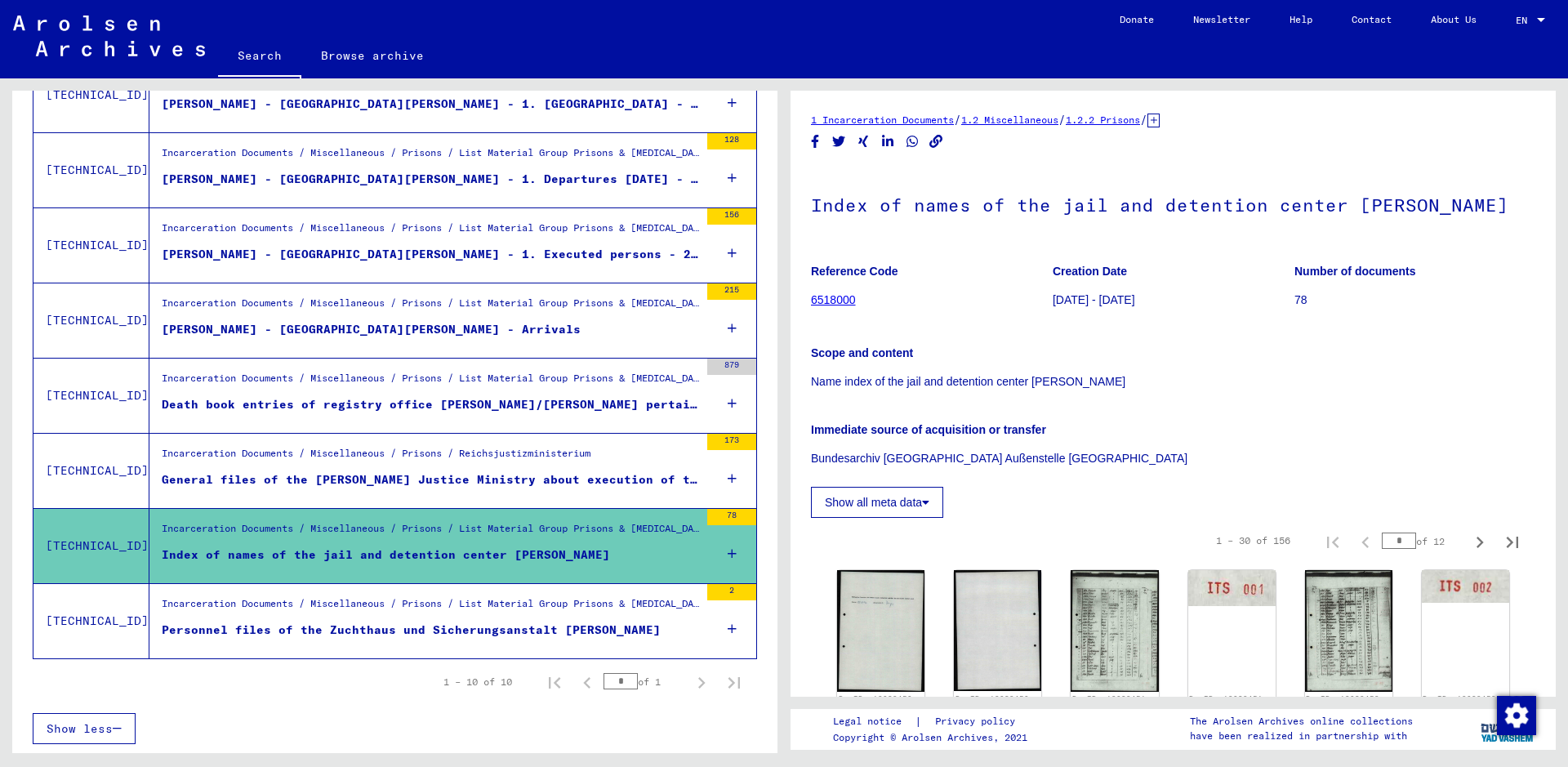
click at [605, 624] on div "Personnel files of the Zuchthaus und Sicherungsanstalt [PERSON_NAME]" at bounding box center [411, 629] width 499 height 17
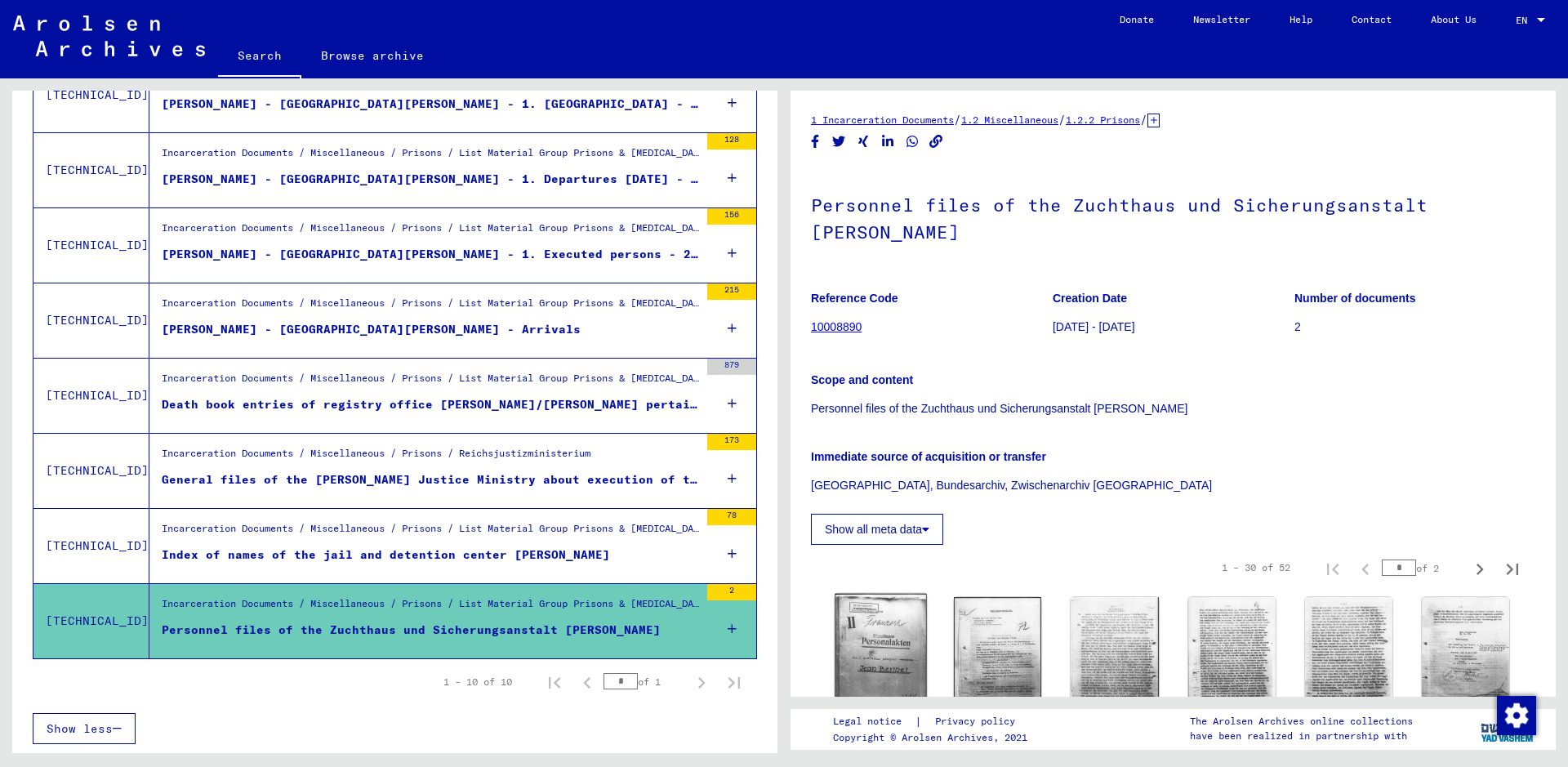
click at [874, 647] on img at bounding box center [880, 659] width 93 height 130
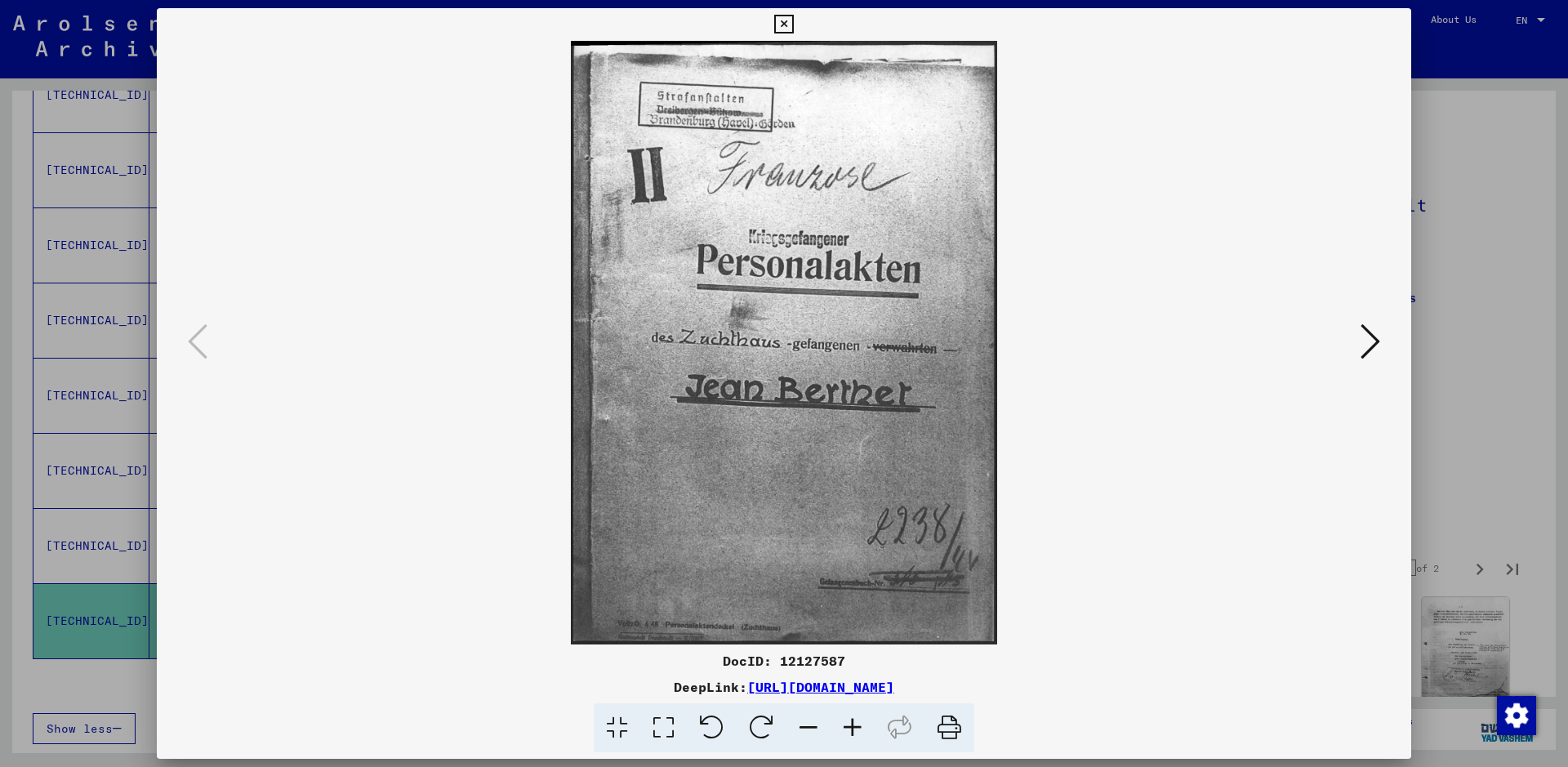
click at [1375, 341] on icon at bounding box center [1371, 341] width 20 height 39
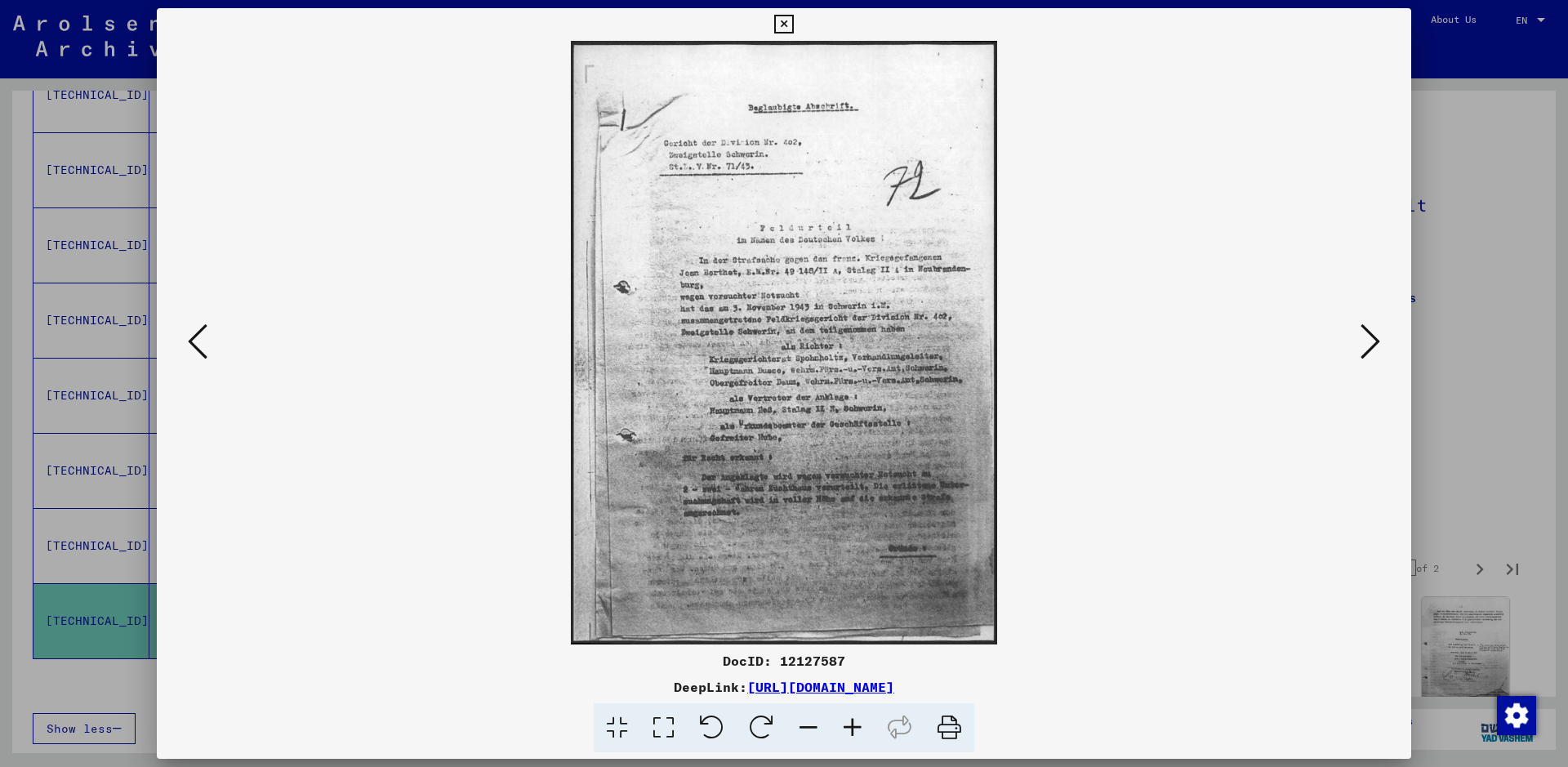
click at [1375, 341] on icon at bounding box center [1371, 341] width 20 height 39
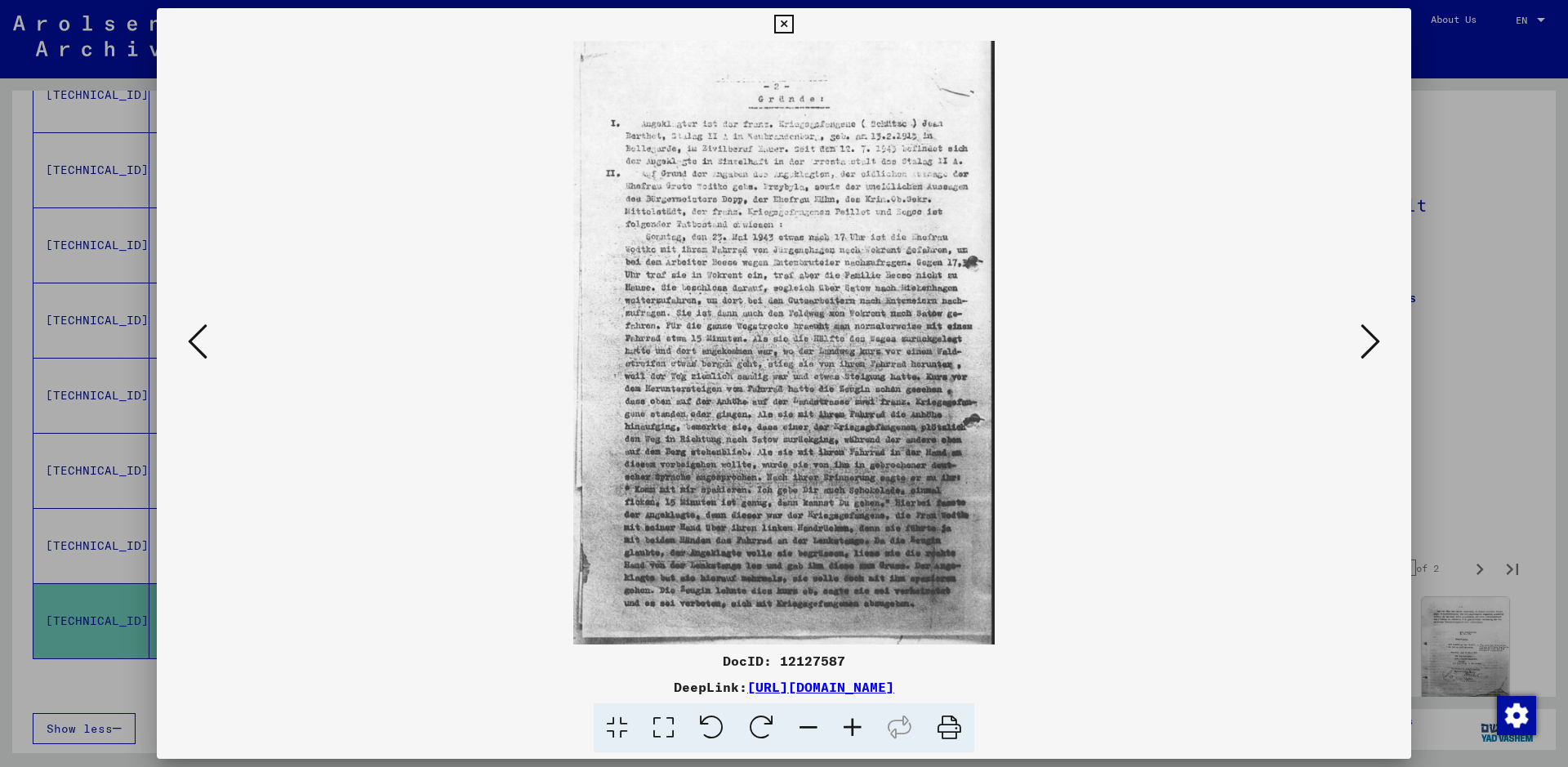
click at [1375, 341] on icon at bounding box center [1371, 341] width 20 height 39
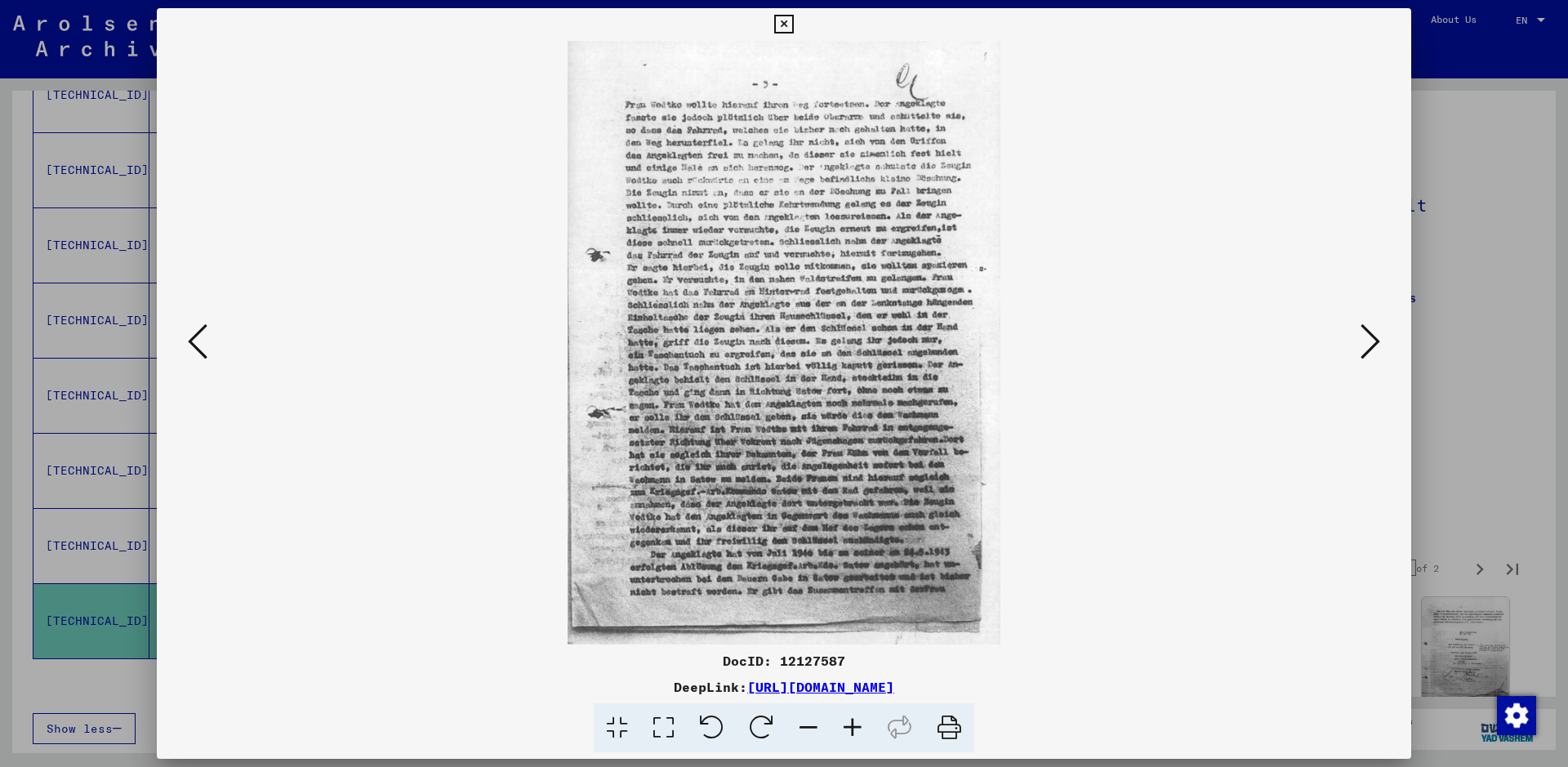
click at [1375, 341] on icon at bounding box center [1371, 341] width 20 height 39
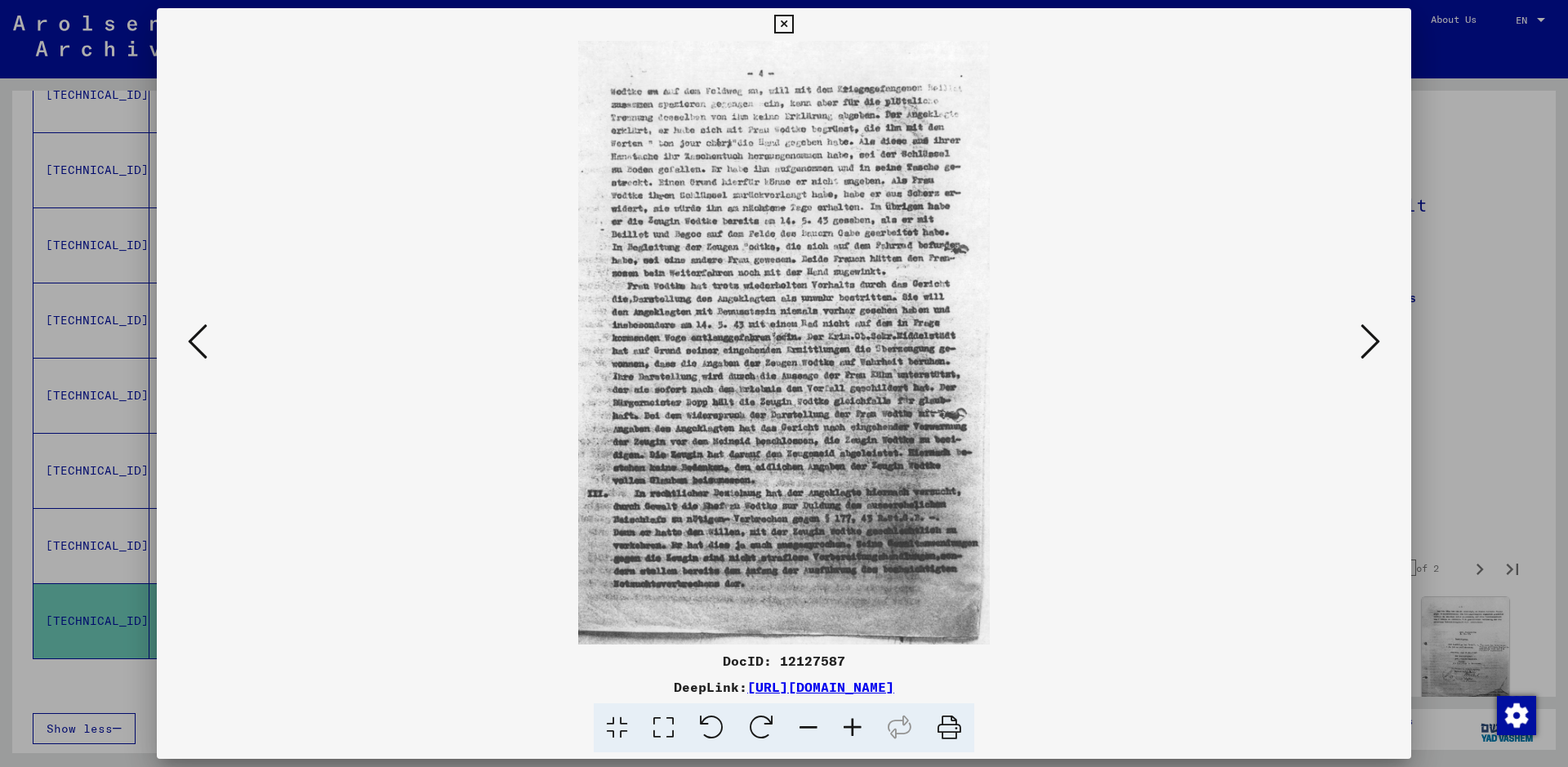
click at [1375, 341] on icon at bounding box center [1371, 341] width 20 height 39
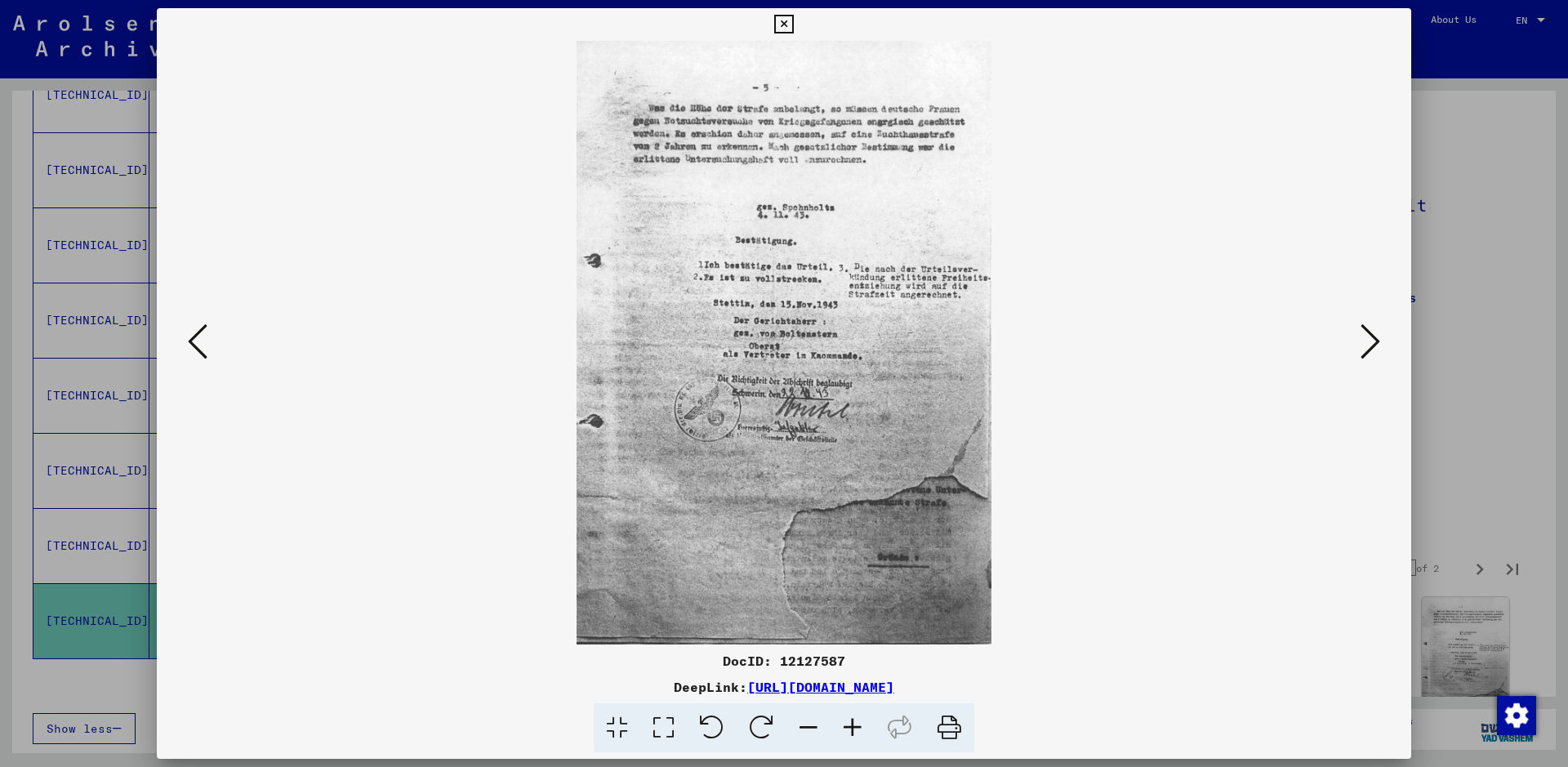
click at [1375, 341] on icon at bounding box center [1371, 341] width 20 height 39
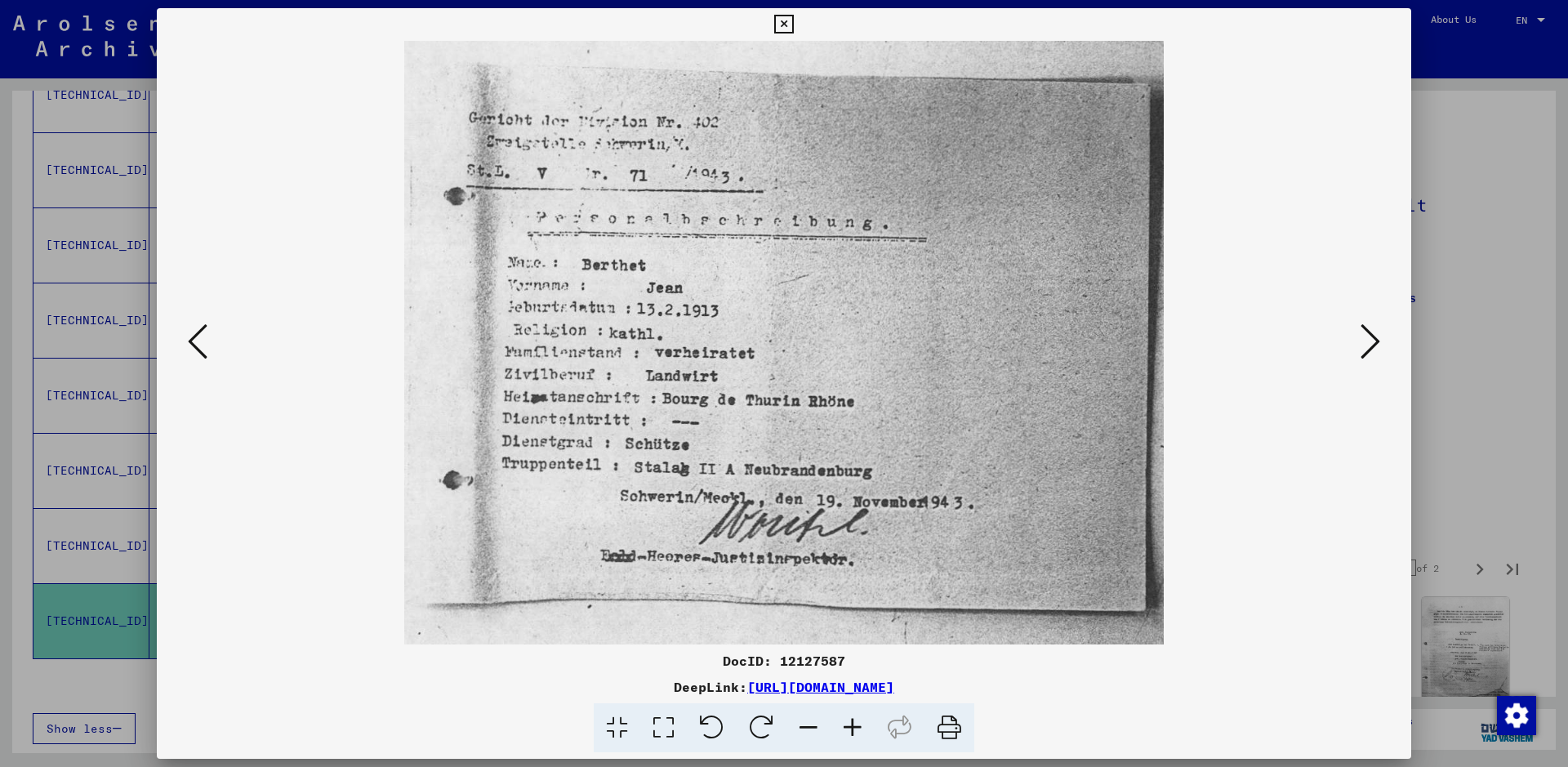
click at [1375, 341] on icon at bounding box center [1371, 341] width 20 height 39
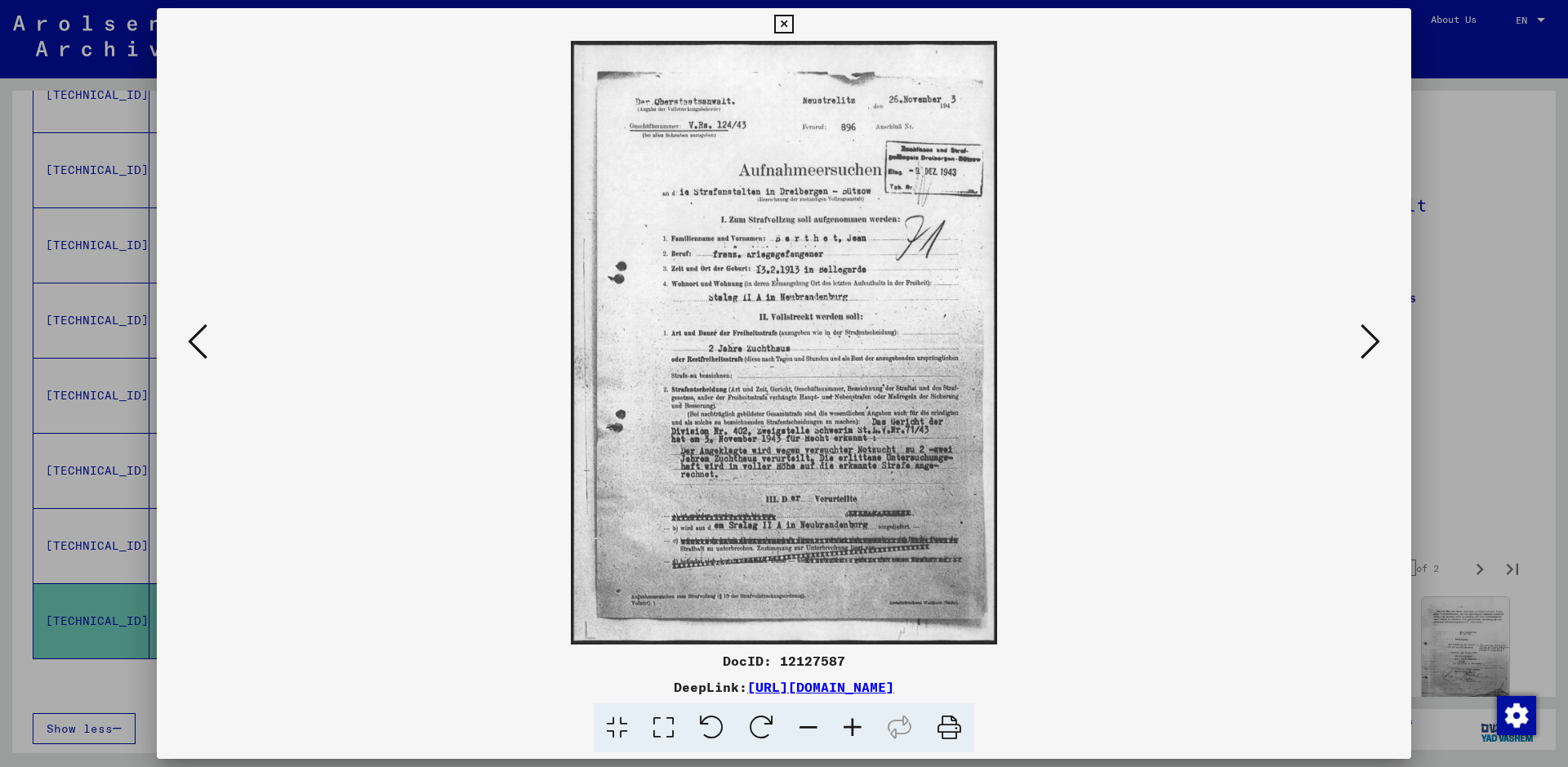
click at [1375, 341] on icon at bounding box center [1371, 341] width 20 height 39
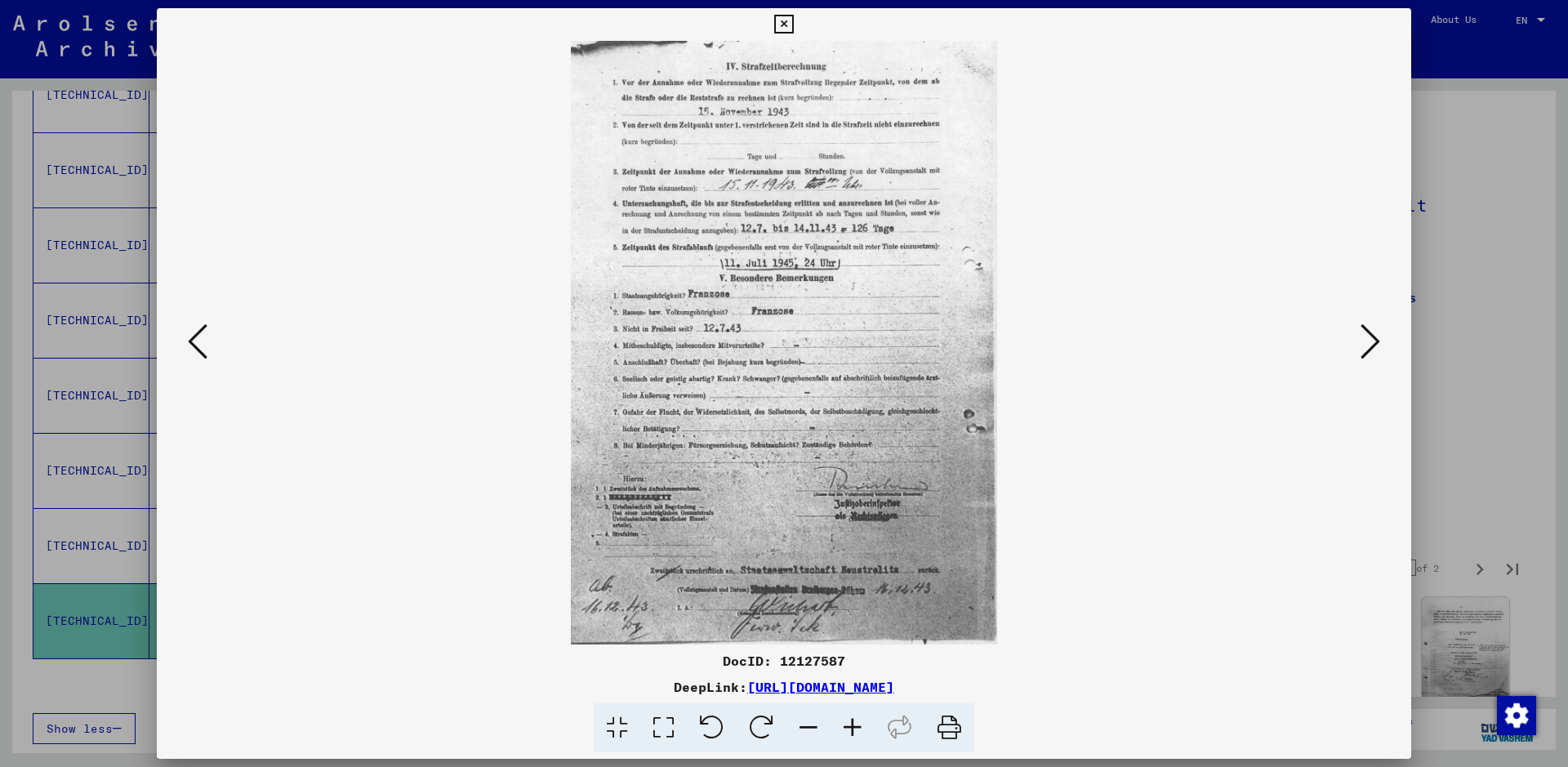
click at [1375, 341] on icon at bounding box center [1371, 341] width 20 height 39
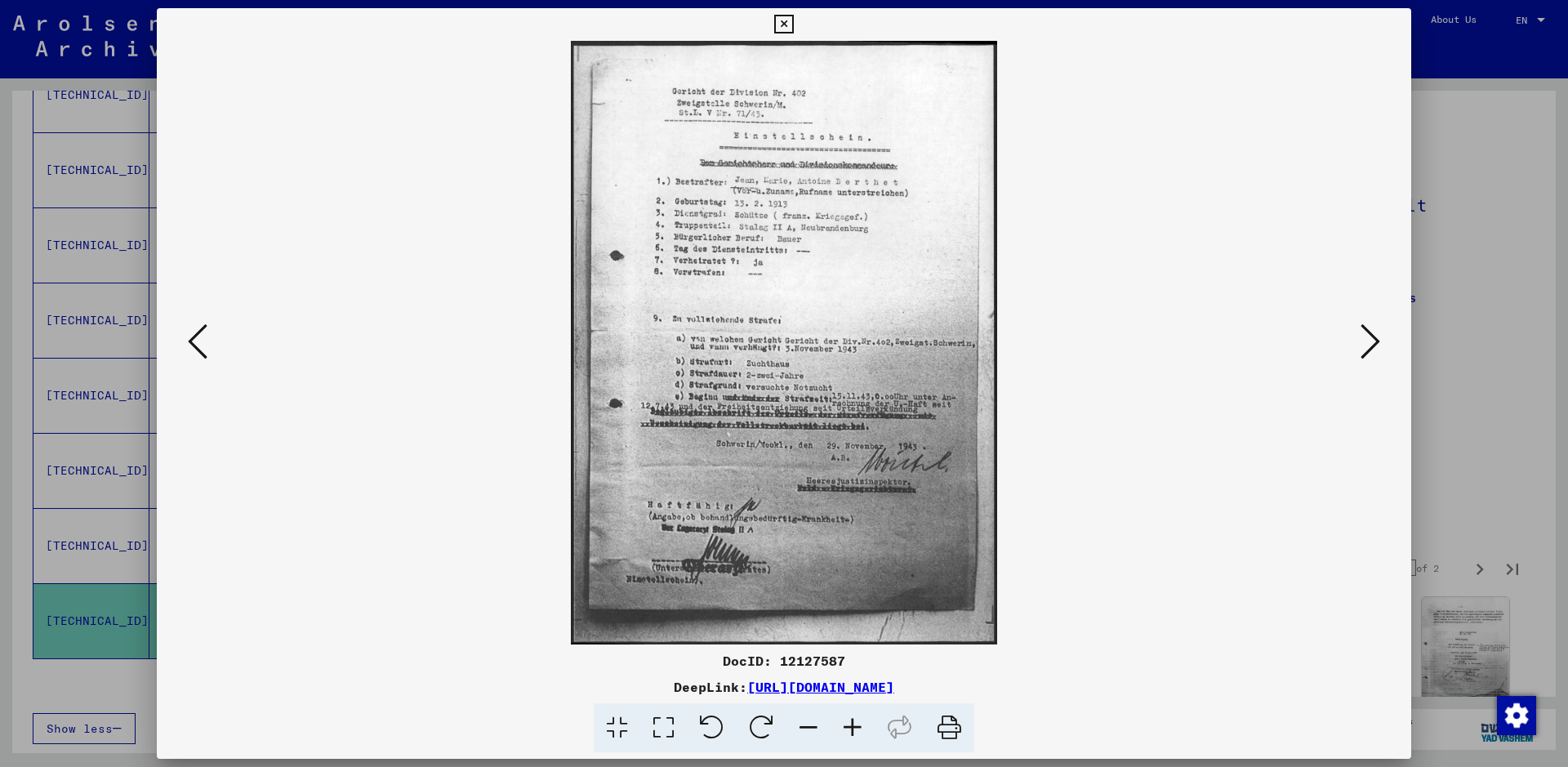
click at [1375, 341] on icon at bounding box center [1371, 341] width 20 height 39
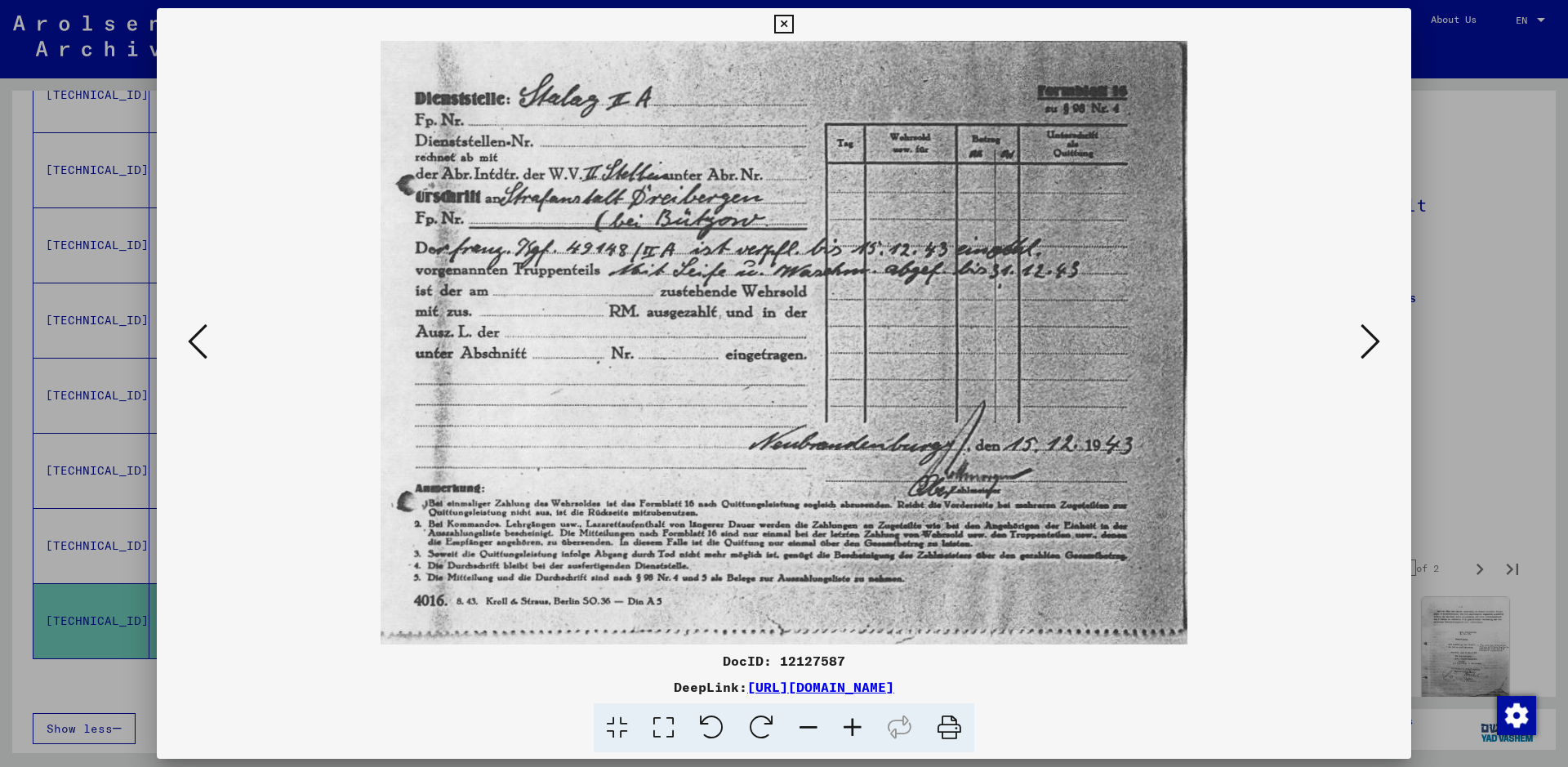
click at [1375, 341] on icon at bounding box center [1371, 341] width 20 height 39
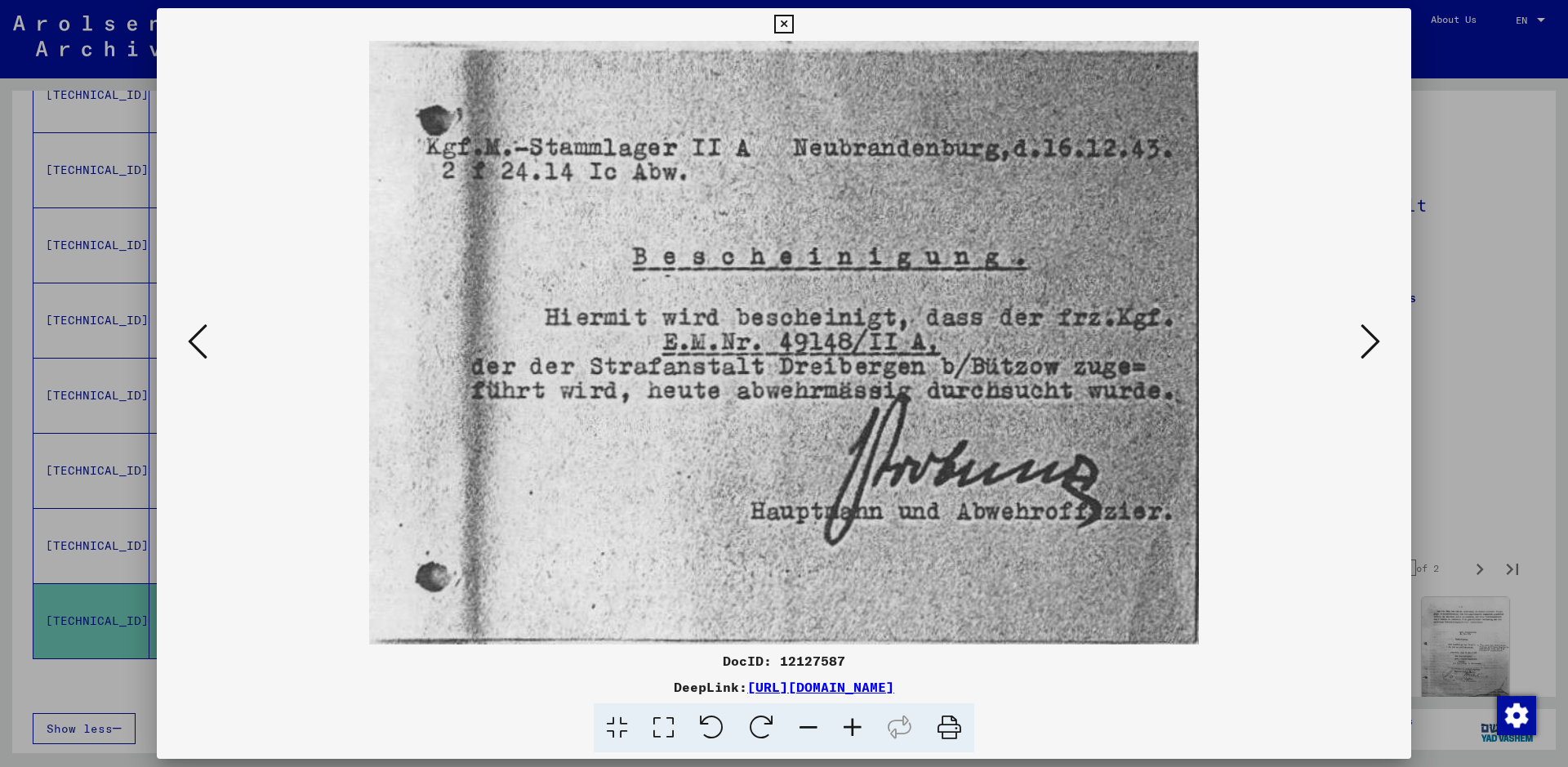
click at [787, 19] on icon at bounding box center [784, 25] width 19 height 20
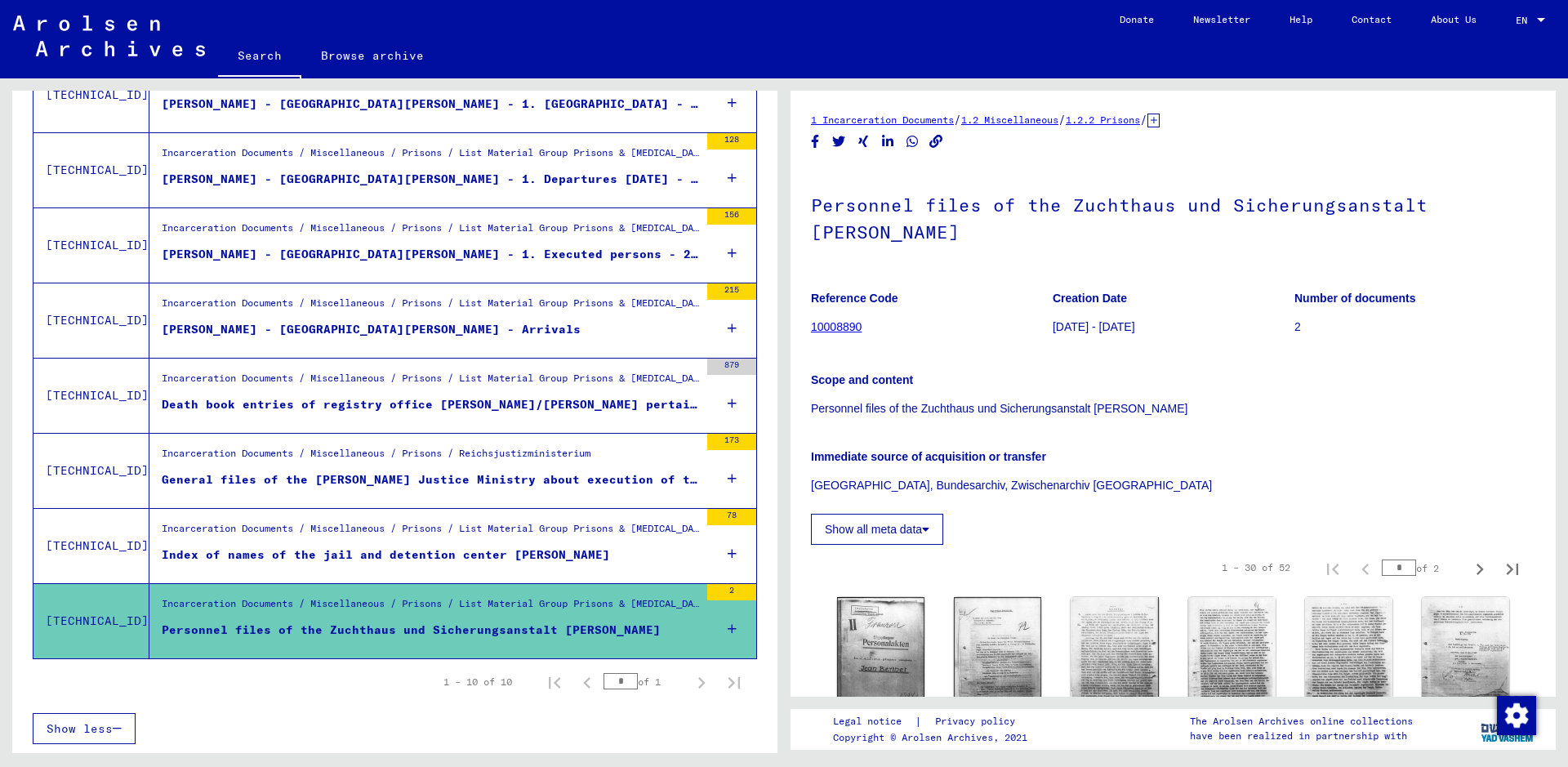
click at [471, 401] on div "Death book entries of registry office [PERSON_NAME]/[PERSON_NAME] pertaining to…" at bounding box center [430, 404] width 537 height 17
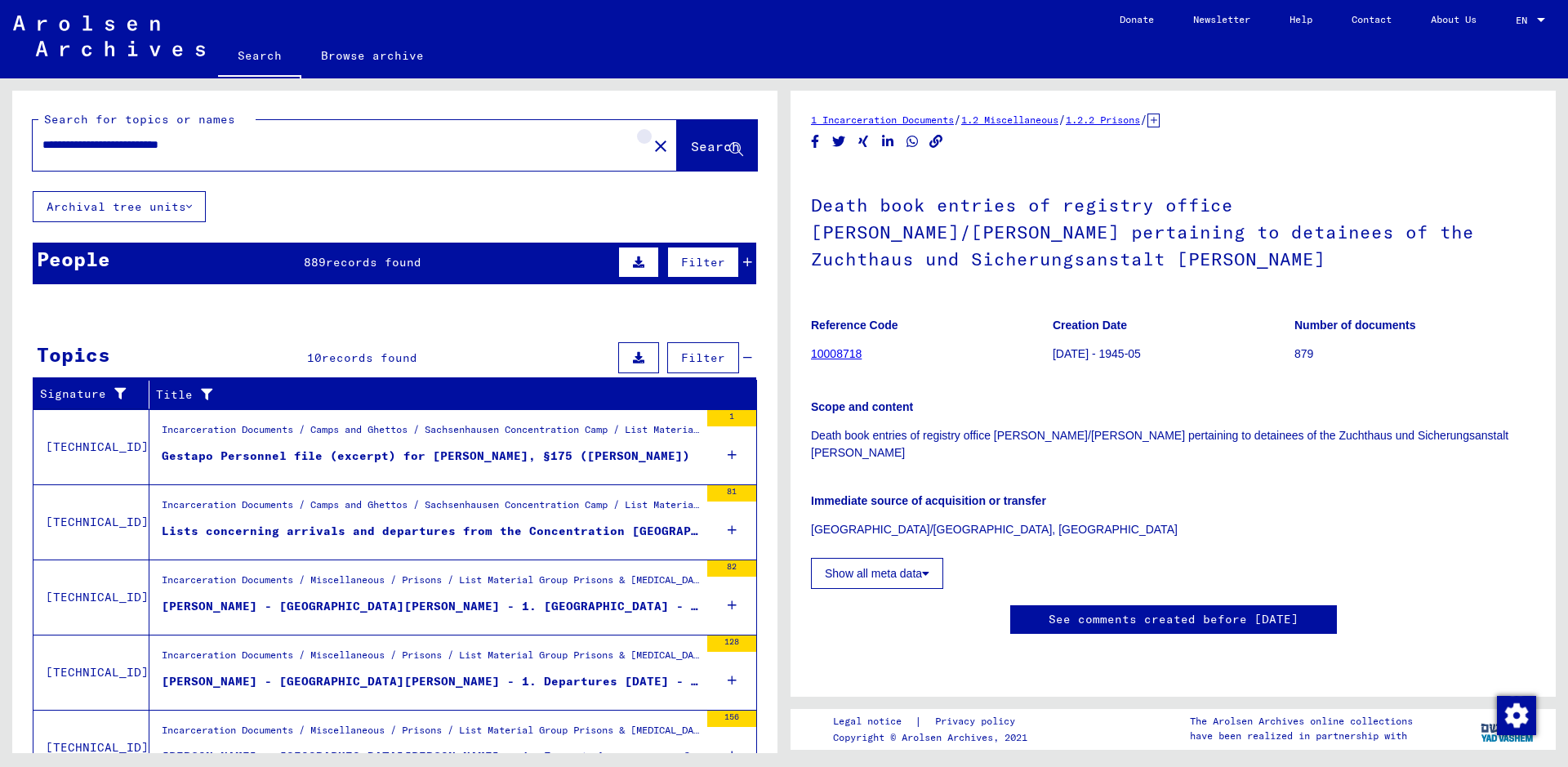
drag, startPoint x: 633, startPoint y: 141, endPoint x: 624, endPoint y: 141, distance: 9.0
click at [651, 141] on mat-icon "close" at bounding box center [661, 147] width 20 height 20
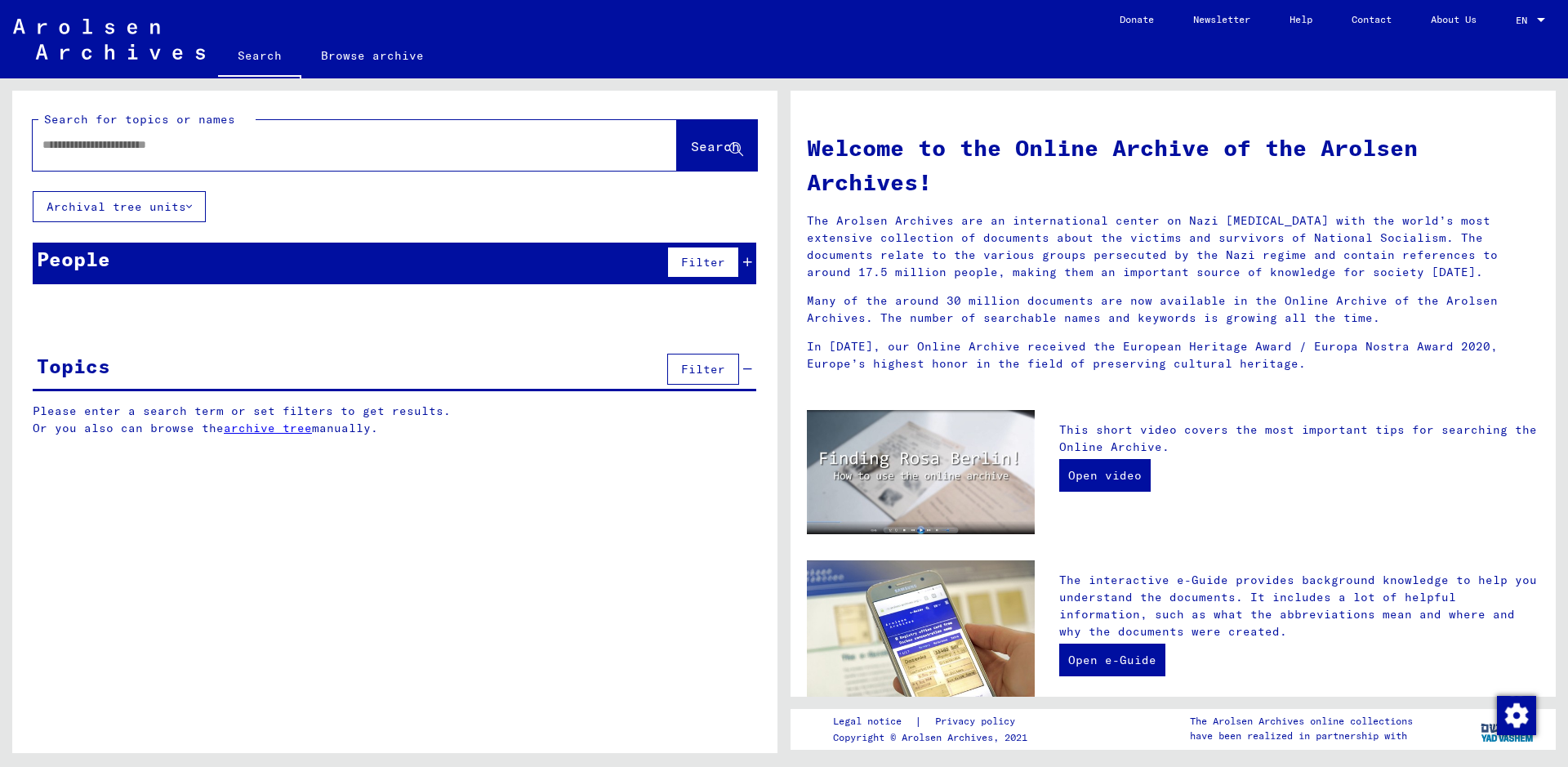
click at [445, 146] on input "text" at bounding box center [335, 145] width 585 height 17
paste input "*******"
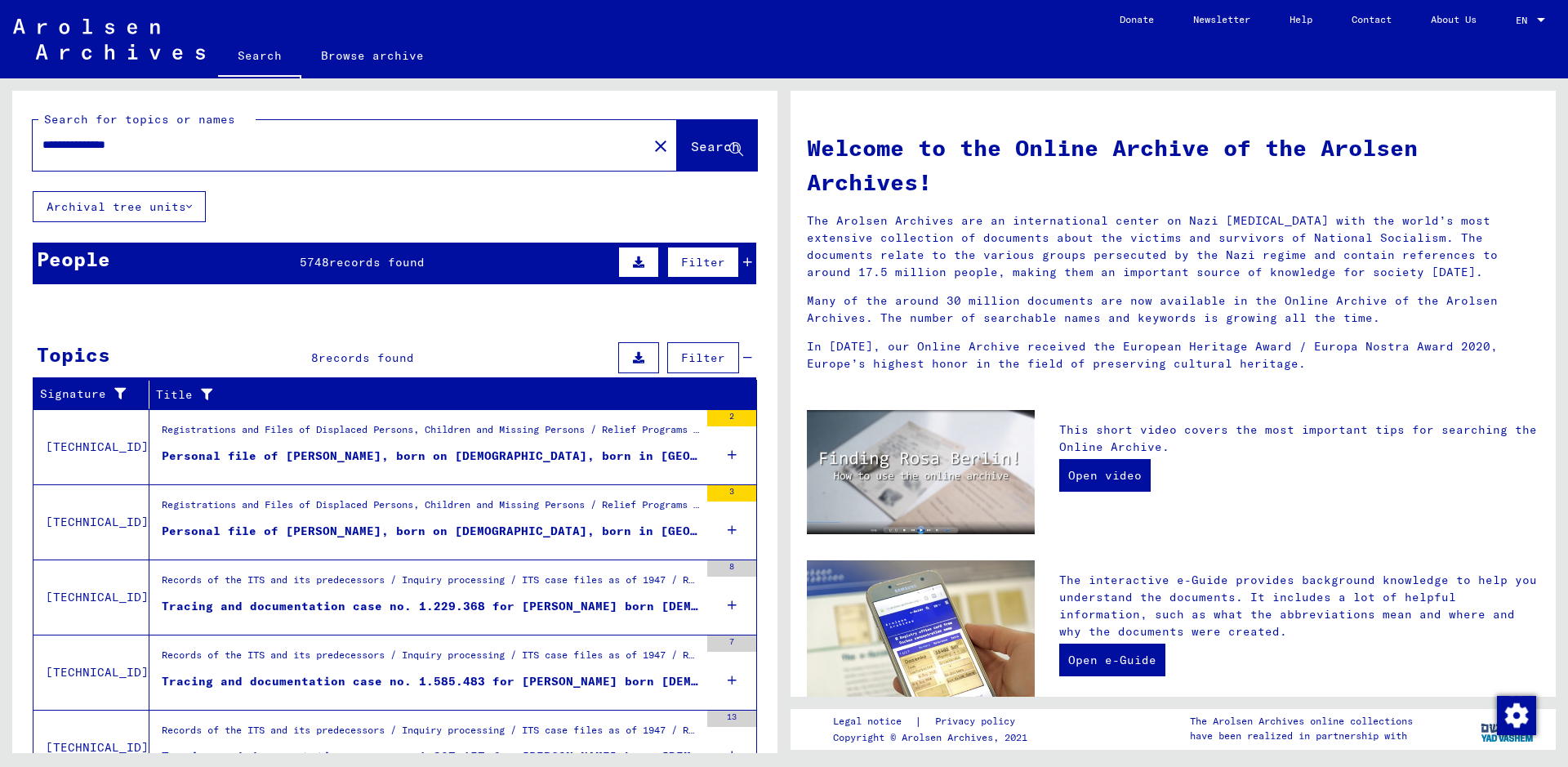
type input "**********"
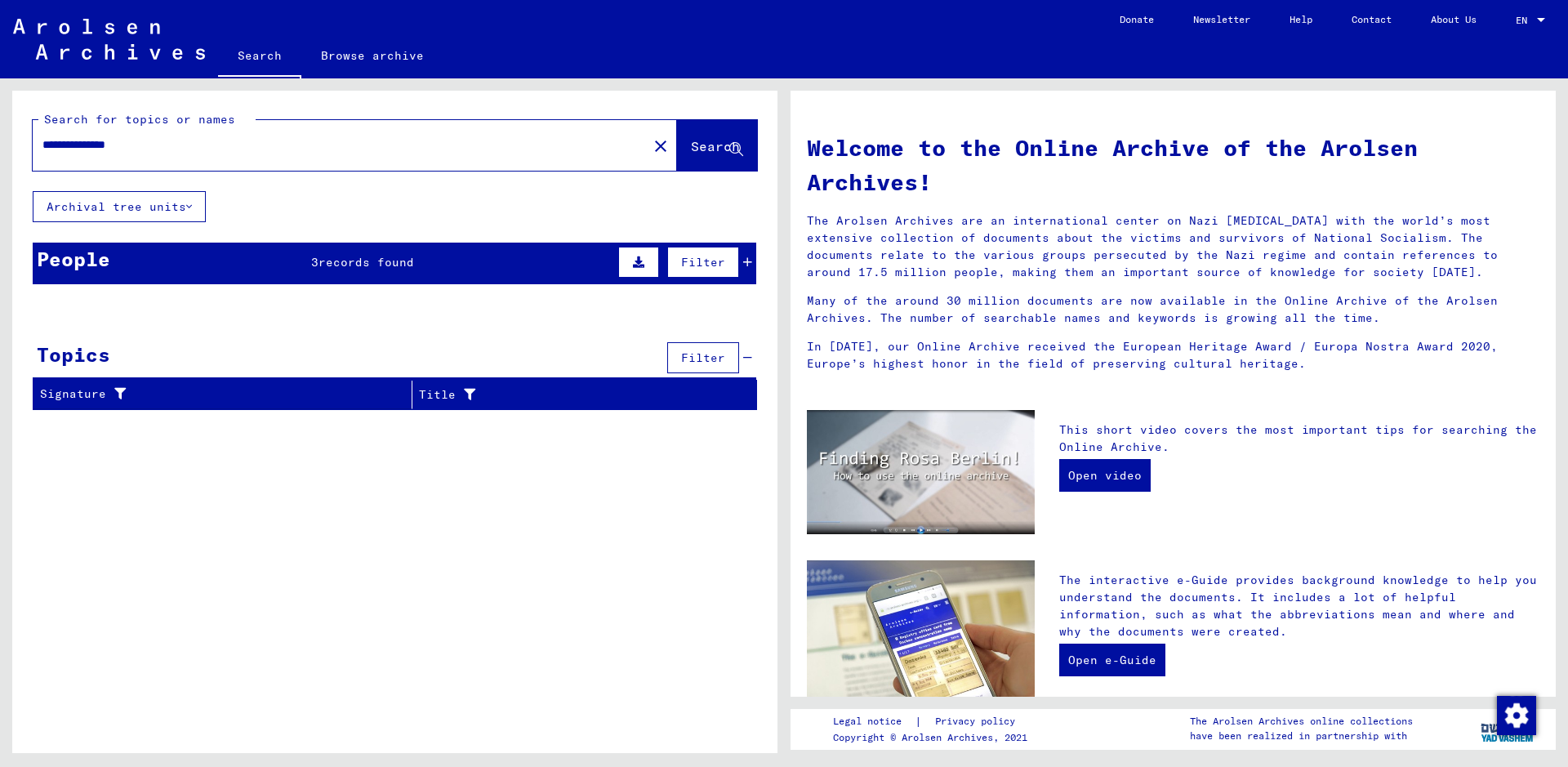
click at [356, 260] on span "records found" at bounding box center [366, 262] width 96 height 15
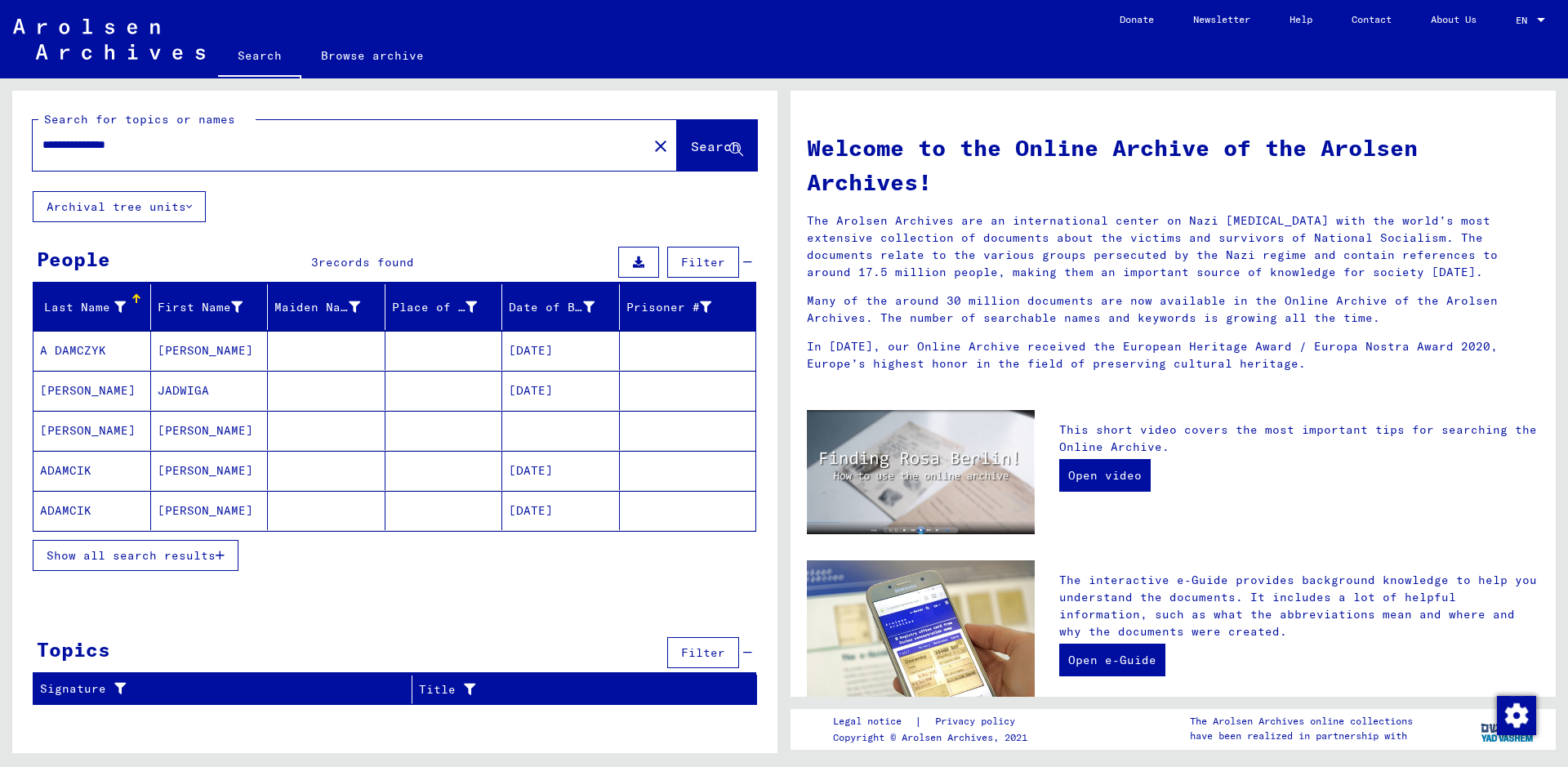
click at [184, 518] on mat-cell "[PERSON_NAME]" at bounding box center [210, 510] width 118 height 39
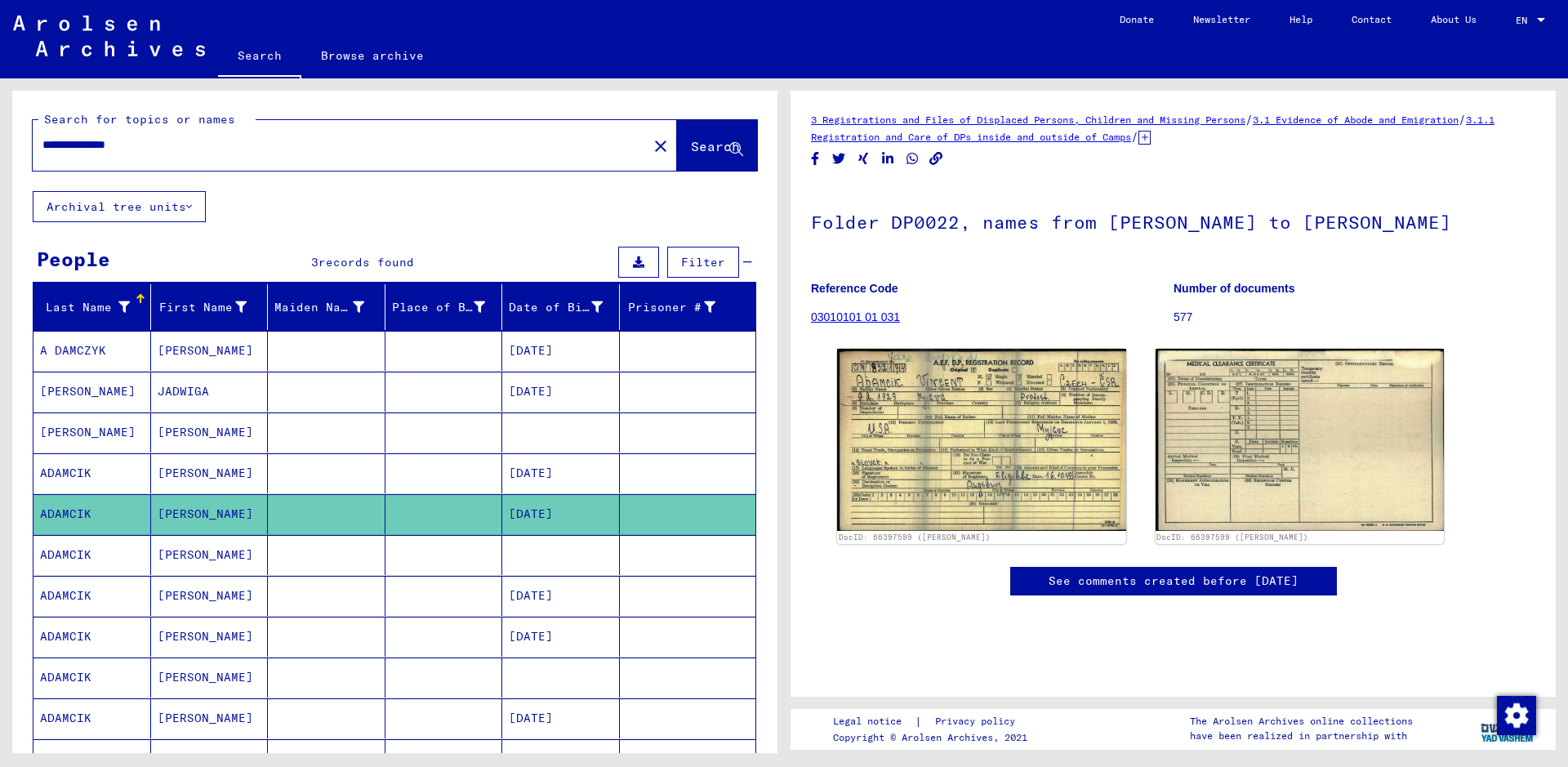
click at [373, 260] on span "records found" at bounding box center [366, 262] width 96 height 15
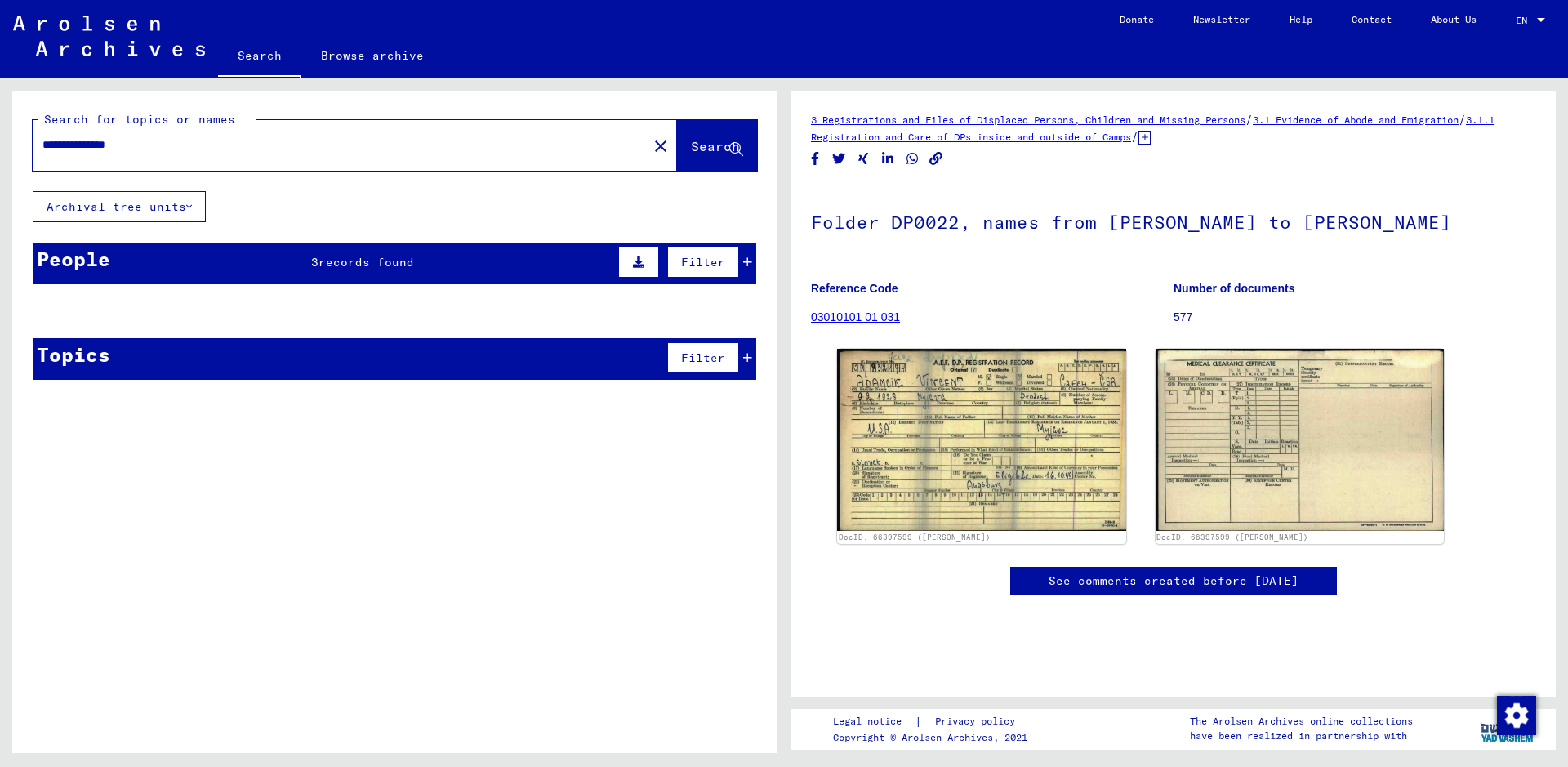
click at [373, 260] on span "records found" at bounding box center [366, 262] width 96 height 15
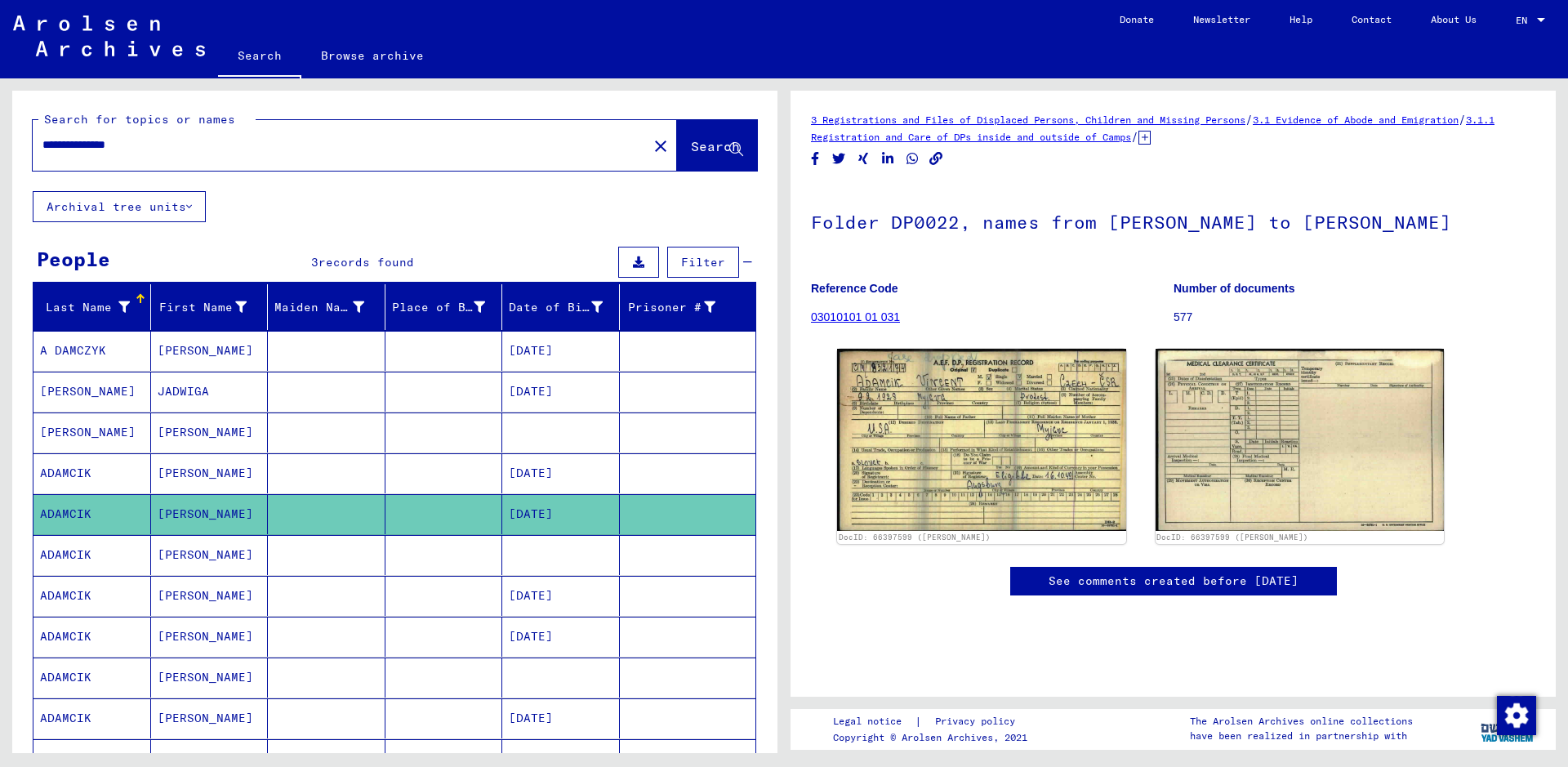
click at [205, 349] on mat-cell "[PERSON_NAME]" at bounding box center [210, 351] width 118 height 40
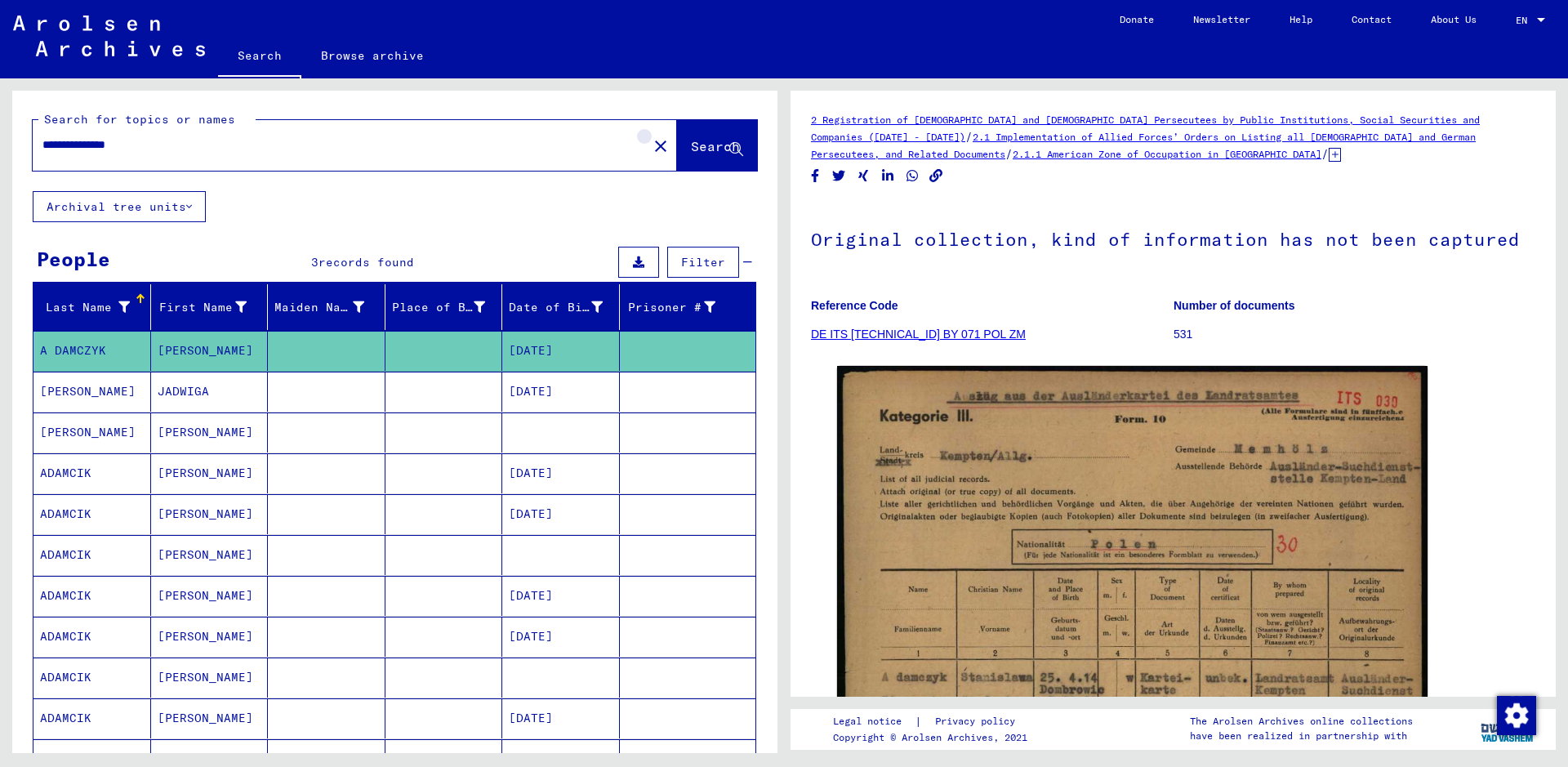
click at [651, 150] on mat-icon "close" at bounding box center [661, 147] width 20 height 20
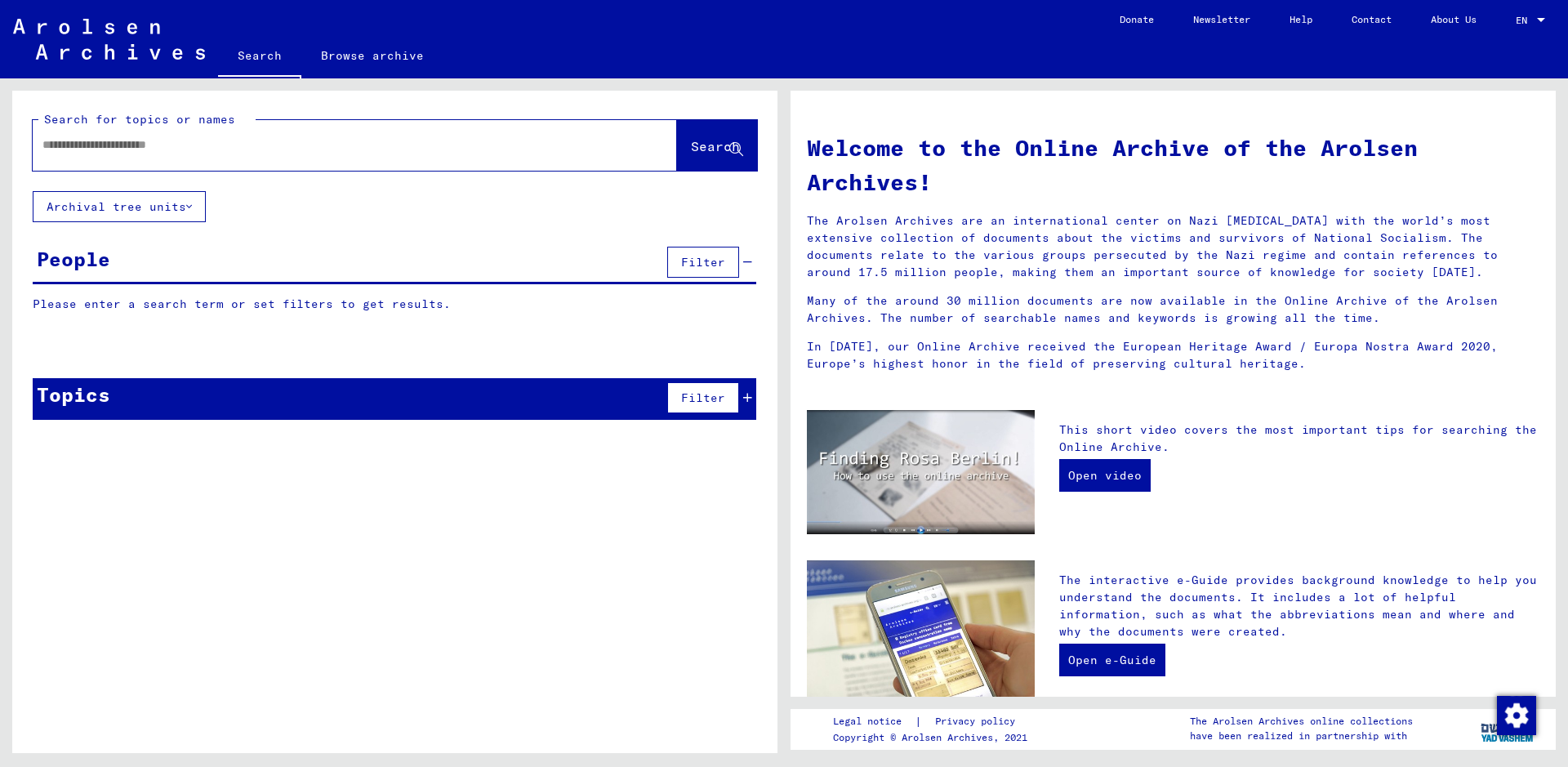
drag, startPoint x: 234, startPoint y: 136, endPoint x: 234, endPoint y: 146, distance: 10.0
click at [234, 146] on div at bounding box center [330, 145] width 595 height 37
click at [196, 161] on div at bounding box center [330, 145] width 595 height 37
click at [140, 148] on input "text" at bounding box center [335, 145] width 585 height 17
paste input "******"
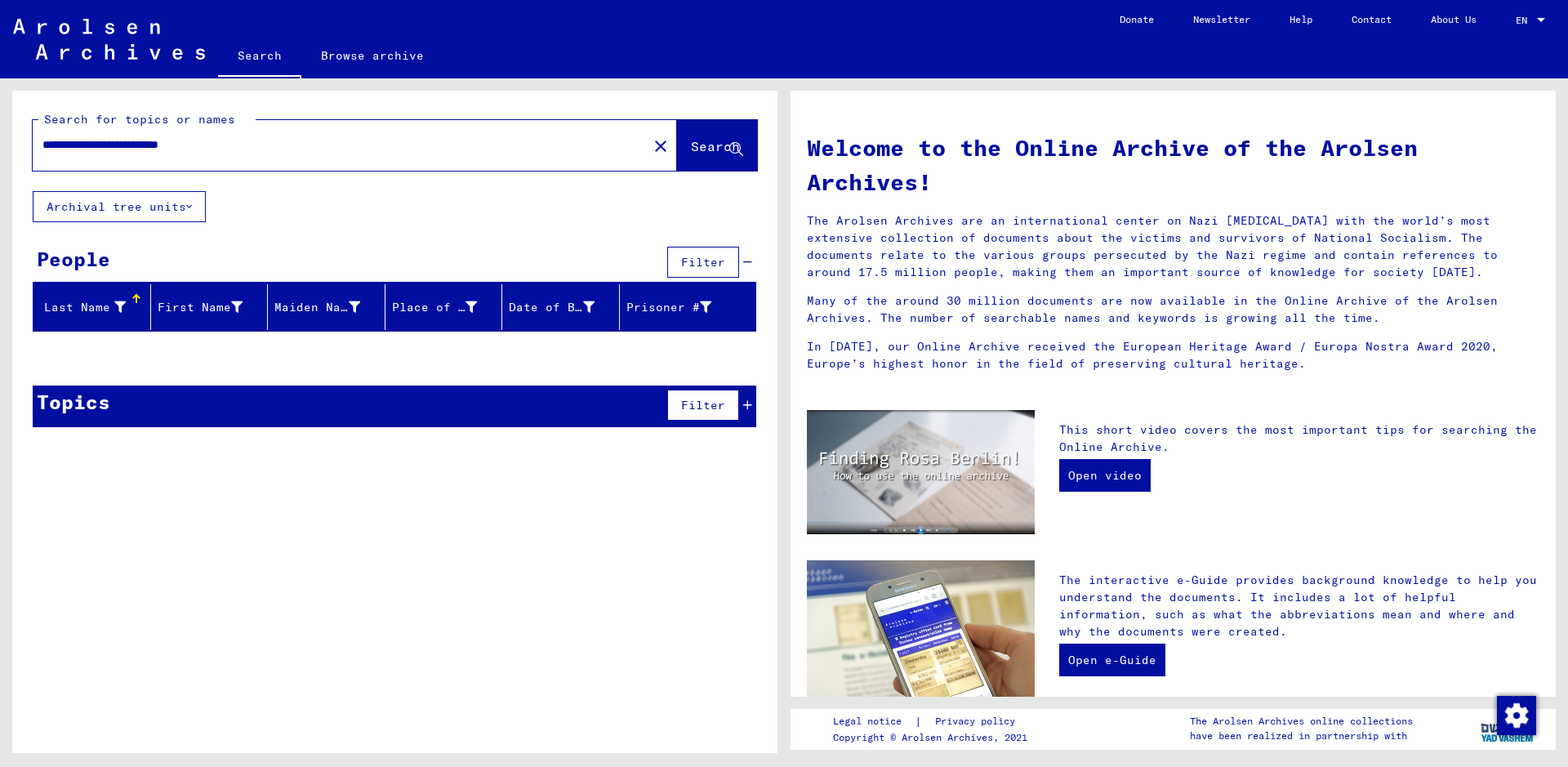
drag, startPoint x: 93, startPoint y: 147, endPoint x: 164, endPoint y: 152, distance: 71.2
click at [164, 152] on input "**********" at bounding box center [335, 145] width 585 height 17
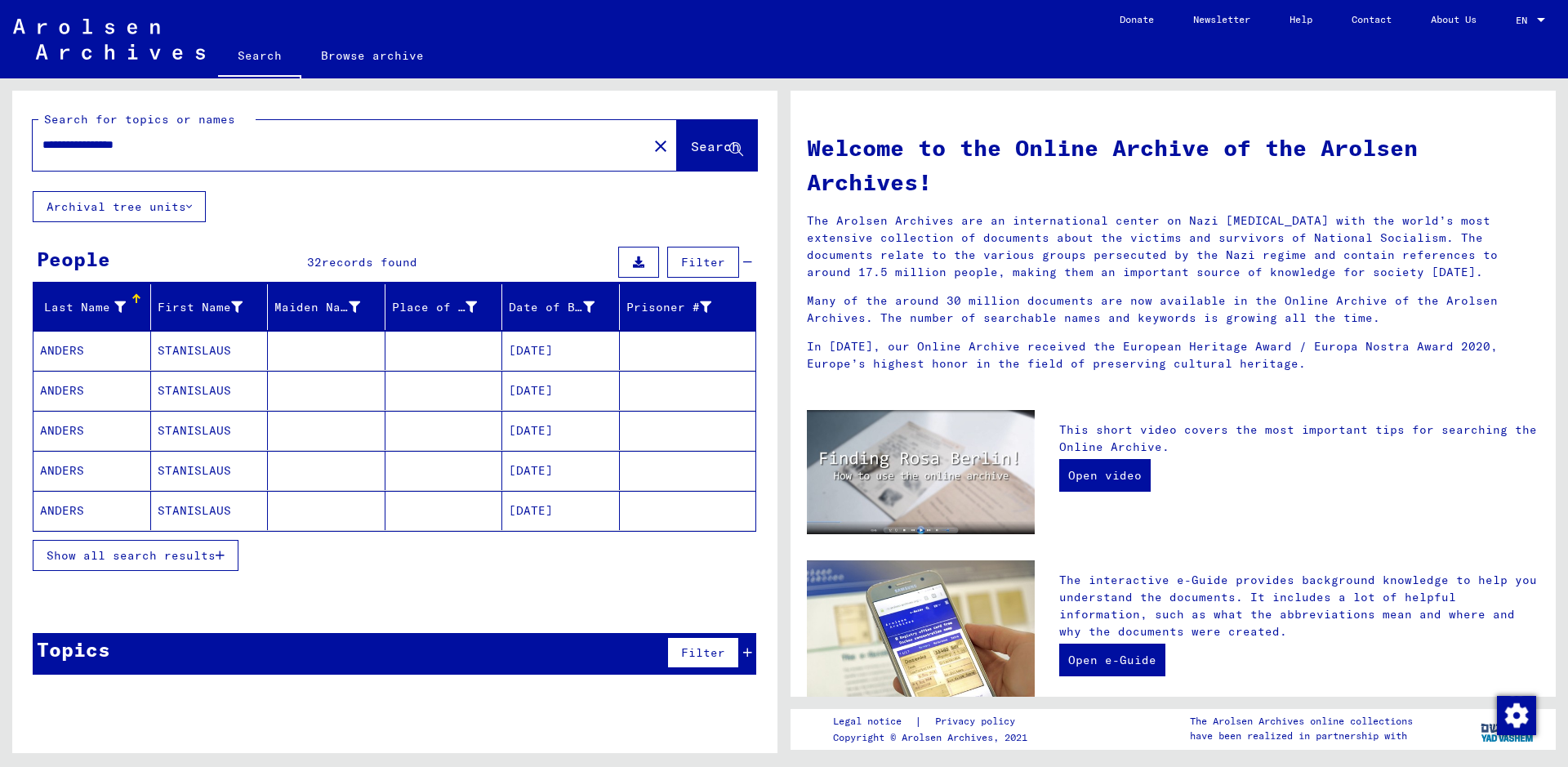
click at [204, 353] on mat-cell "STANISLAUS" at bounding box center [210, 350] width 118 height 39
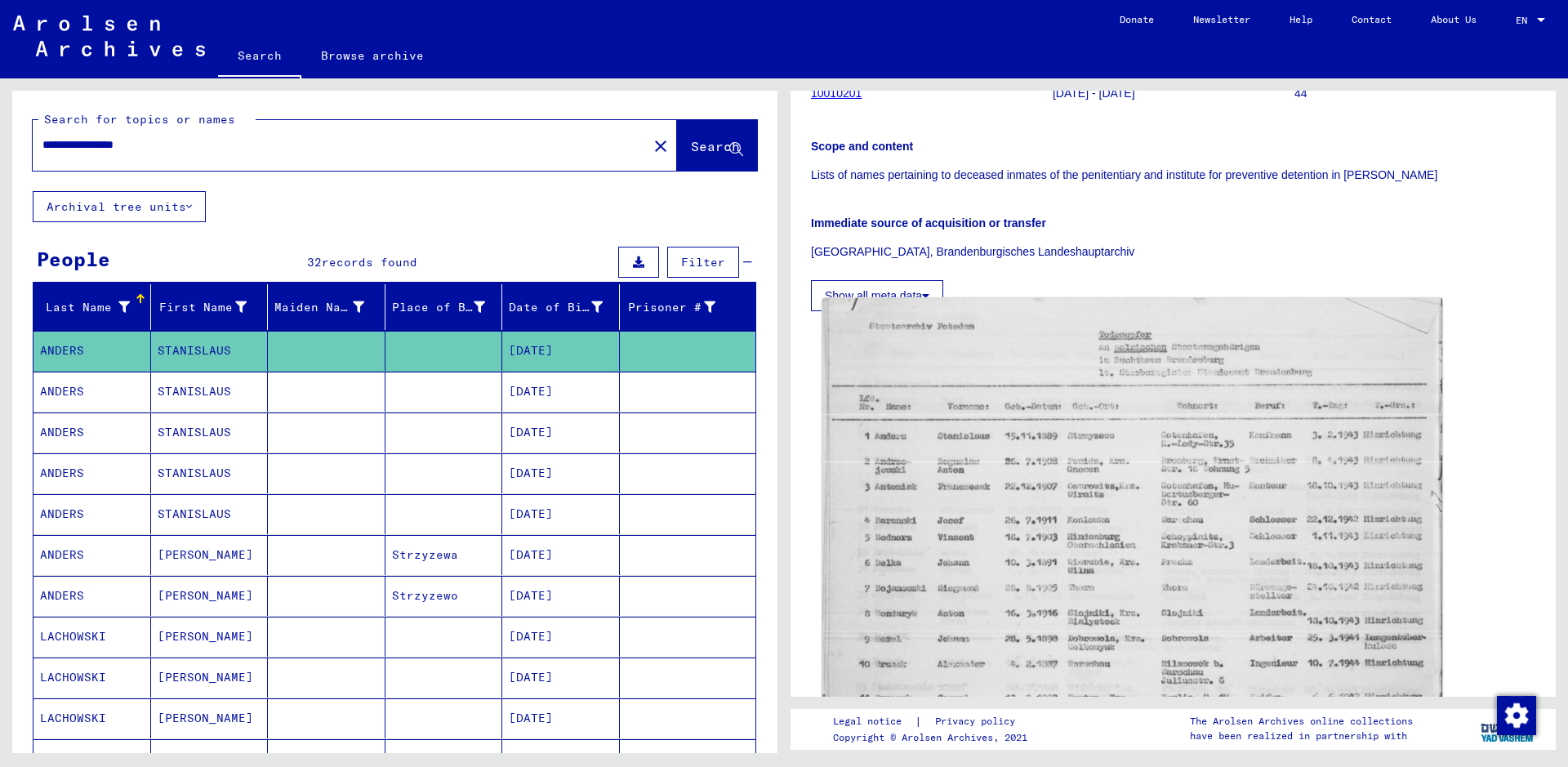
scroll to position [327, 0]
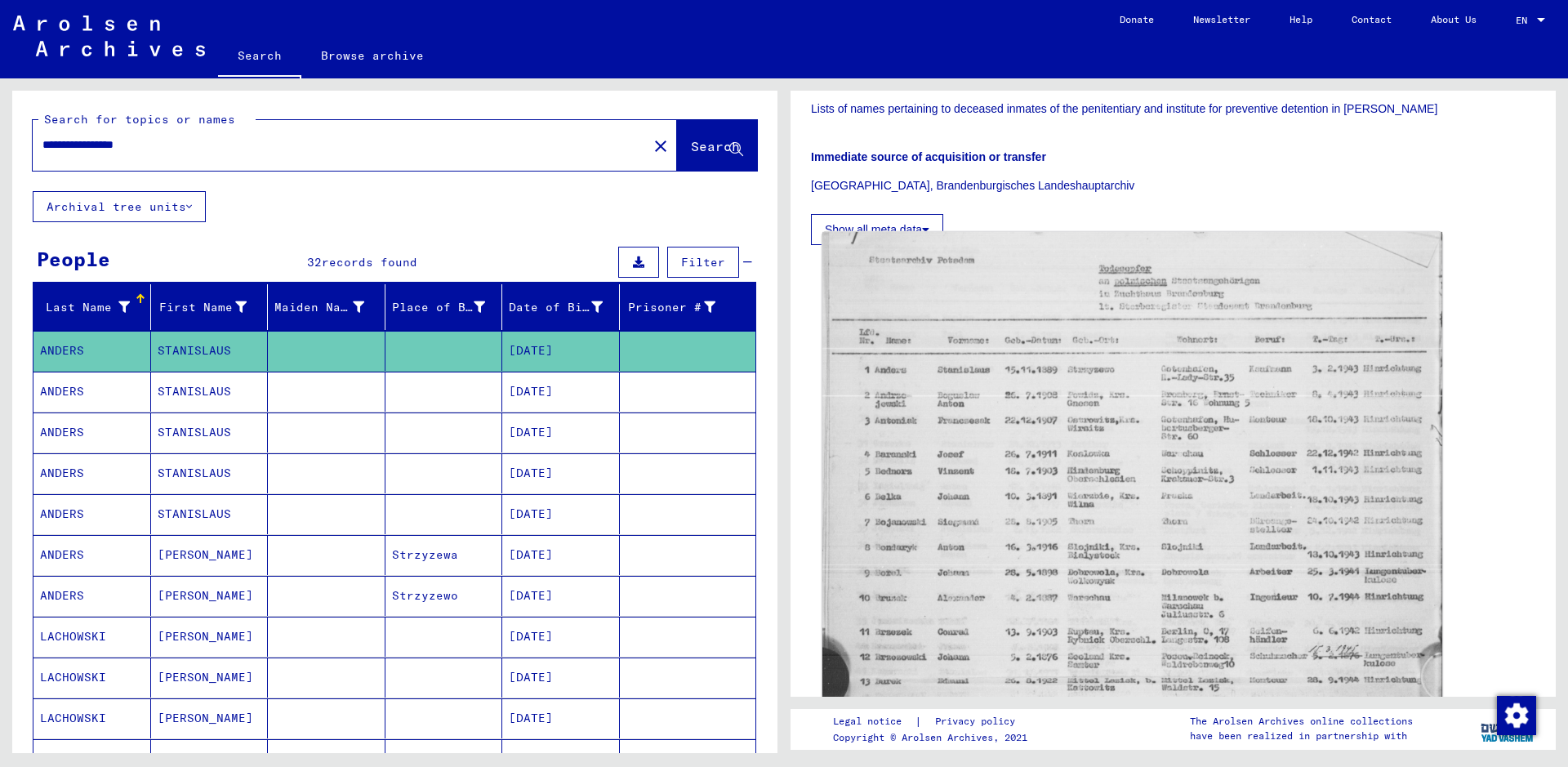
click at [907, 481] on img at bounding box center [1132, 639] width 620 height 814
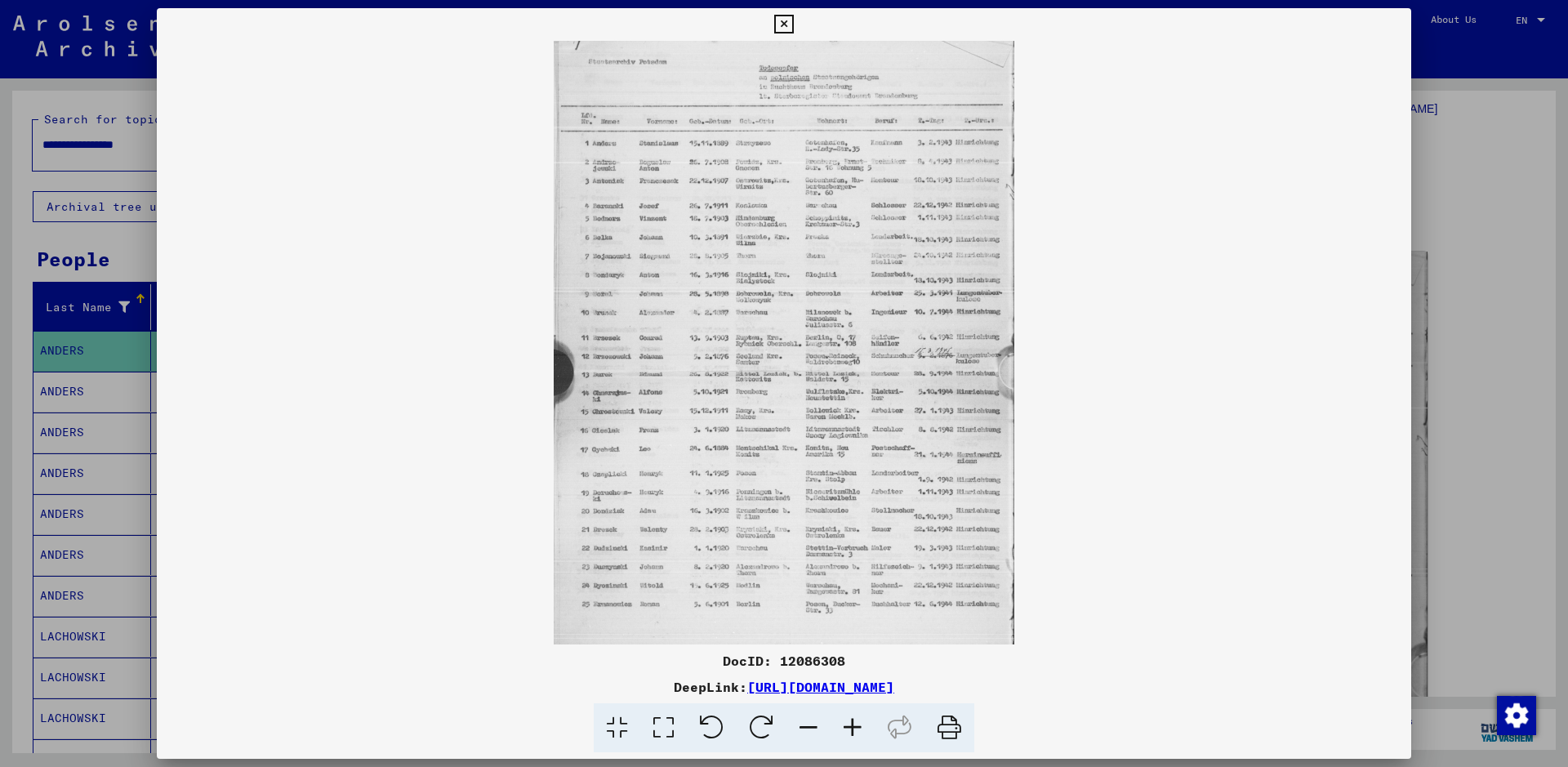
click at [857, 720] on icon at bounding box center [852, 728] width 44 height 50
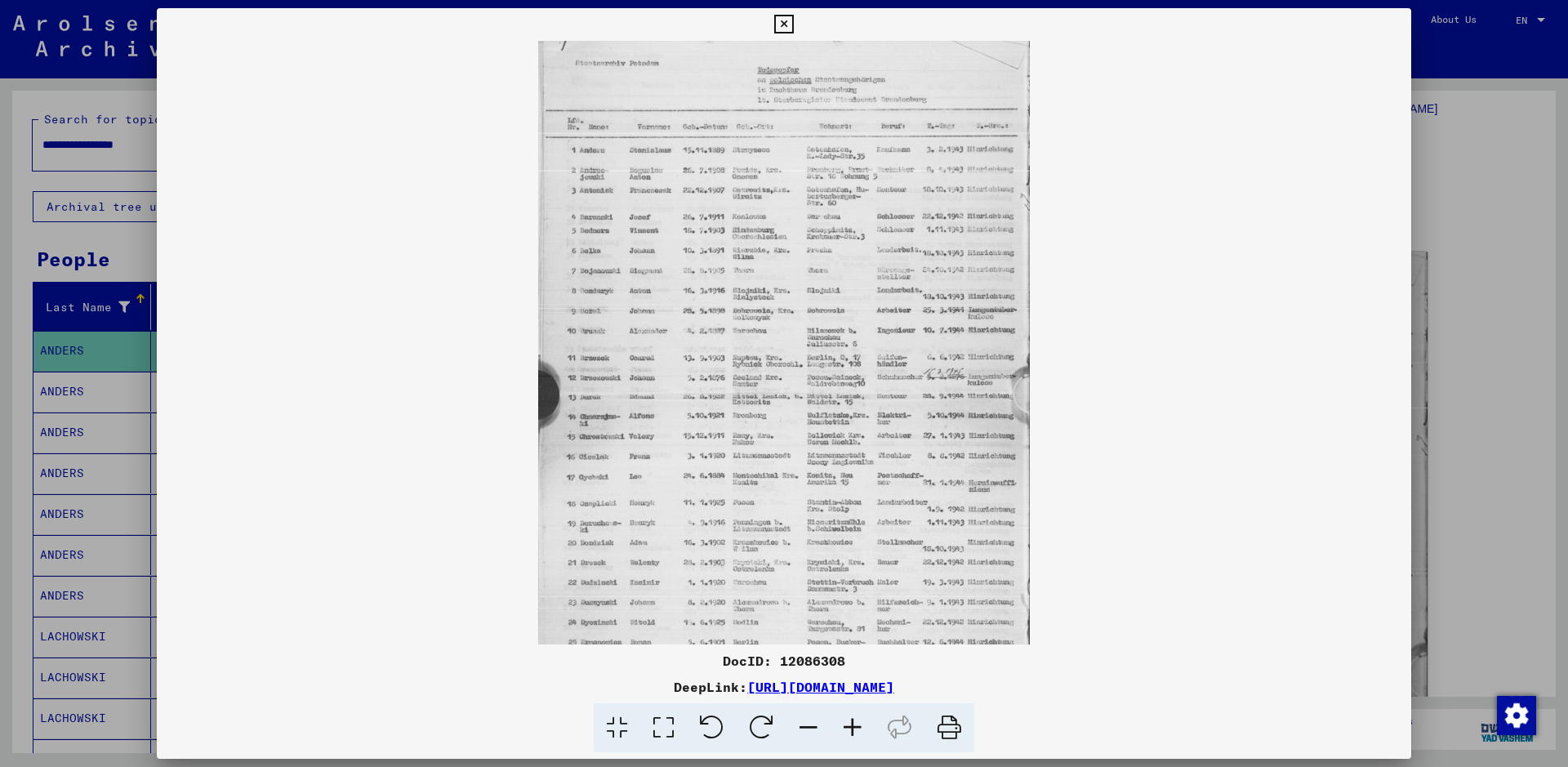
click at [857, 720] on icon at bounding box center [852, 728] width 44 height 50
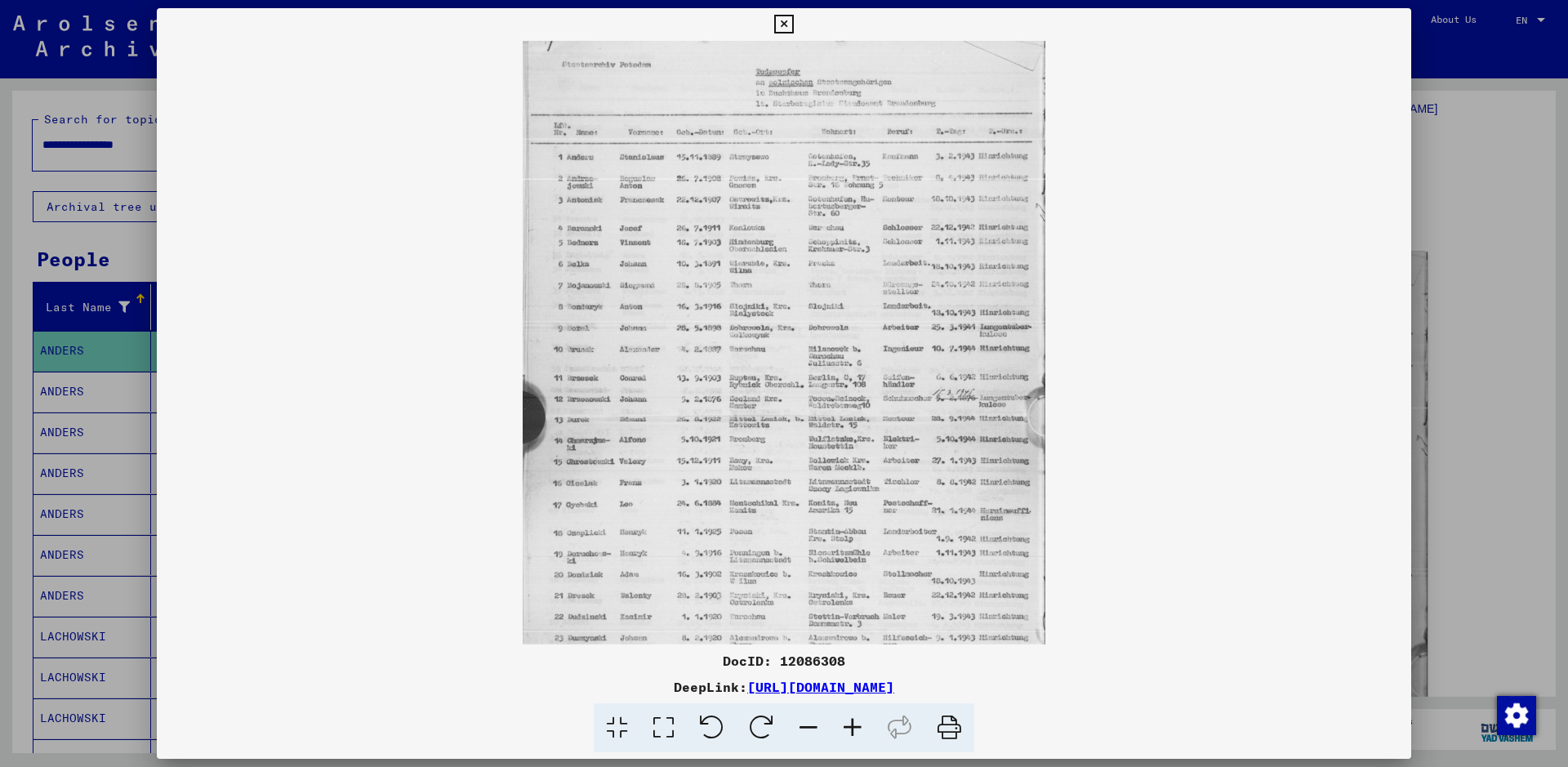
click at [857, 720] on icon at bounding box center [852, 728] width 44 height 50
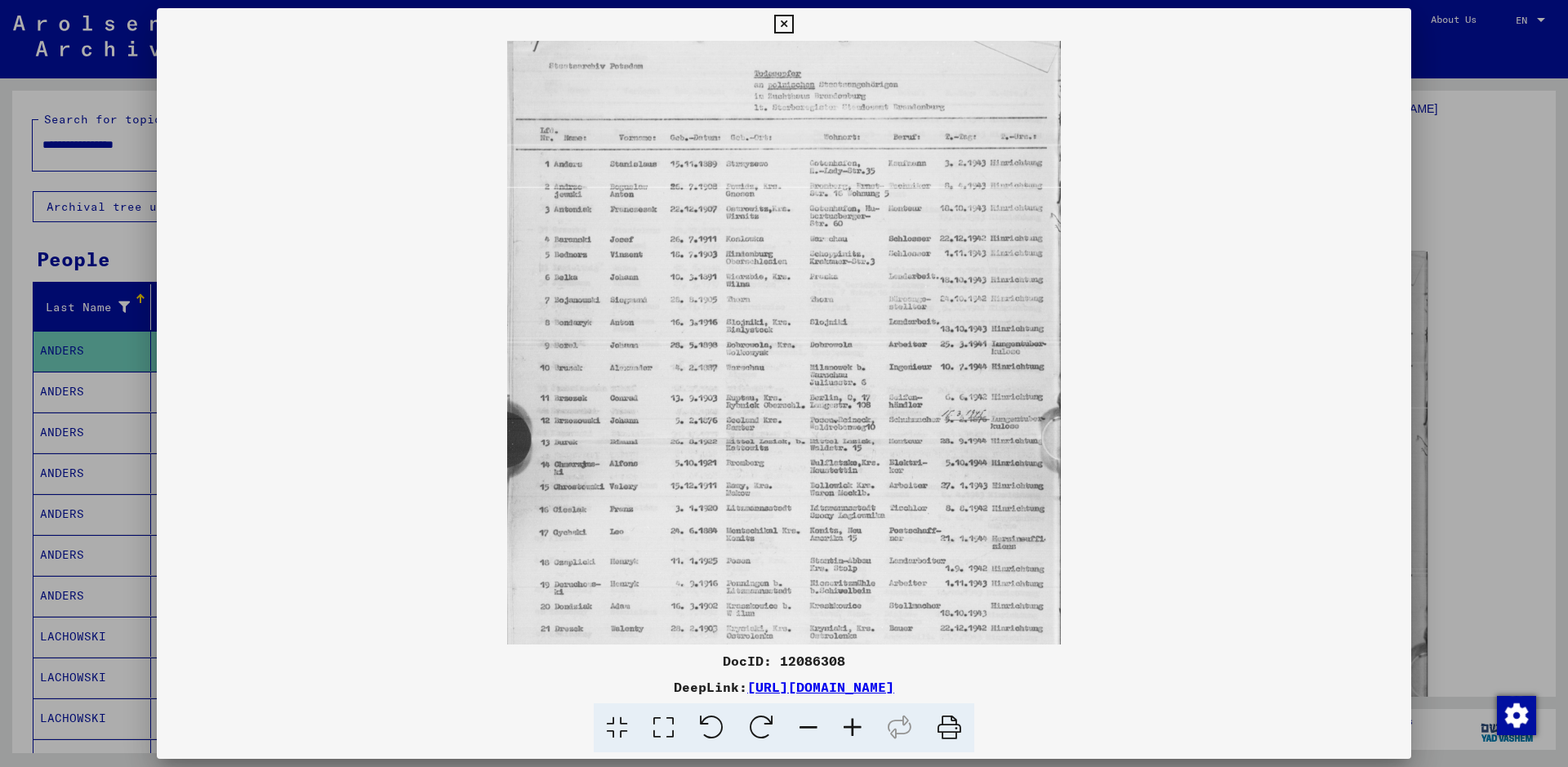
click at [857, 720] on icon at bounding box center [852, 728] width 44 height 50
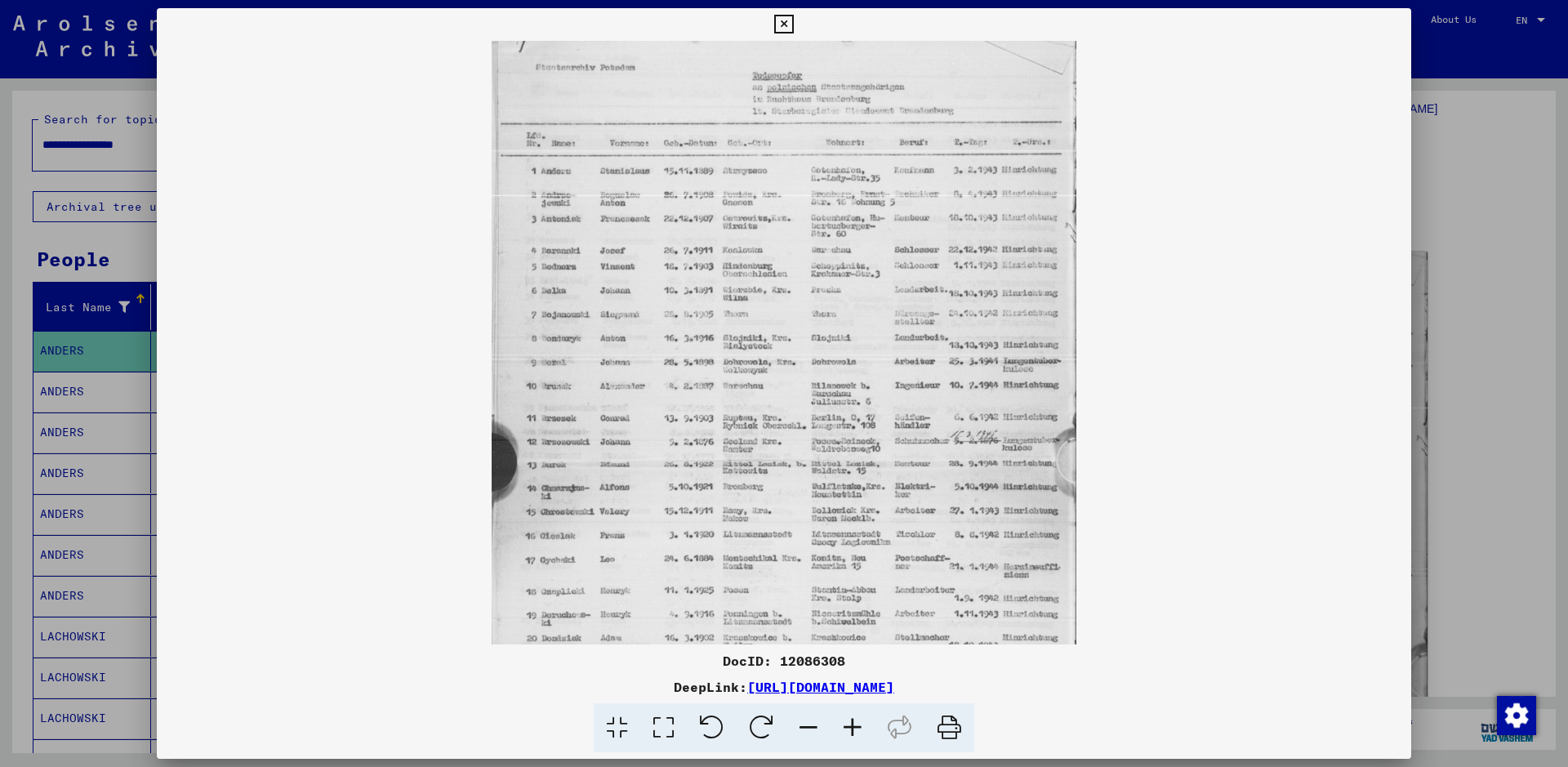
click at [857, 720] on icon at bounding box center [852, 728] width 44 height 50
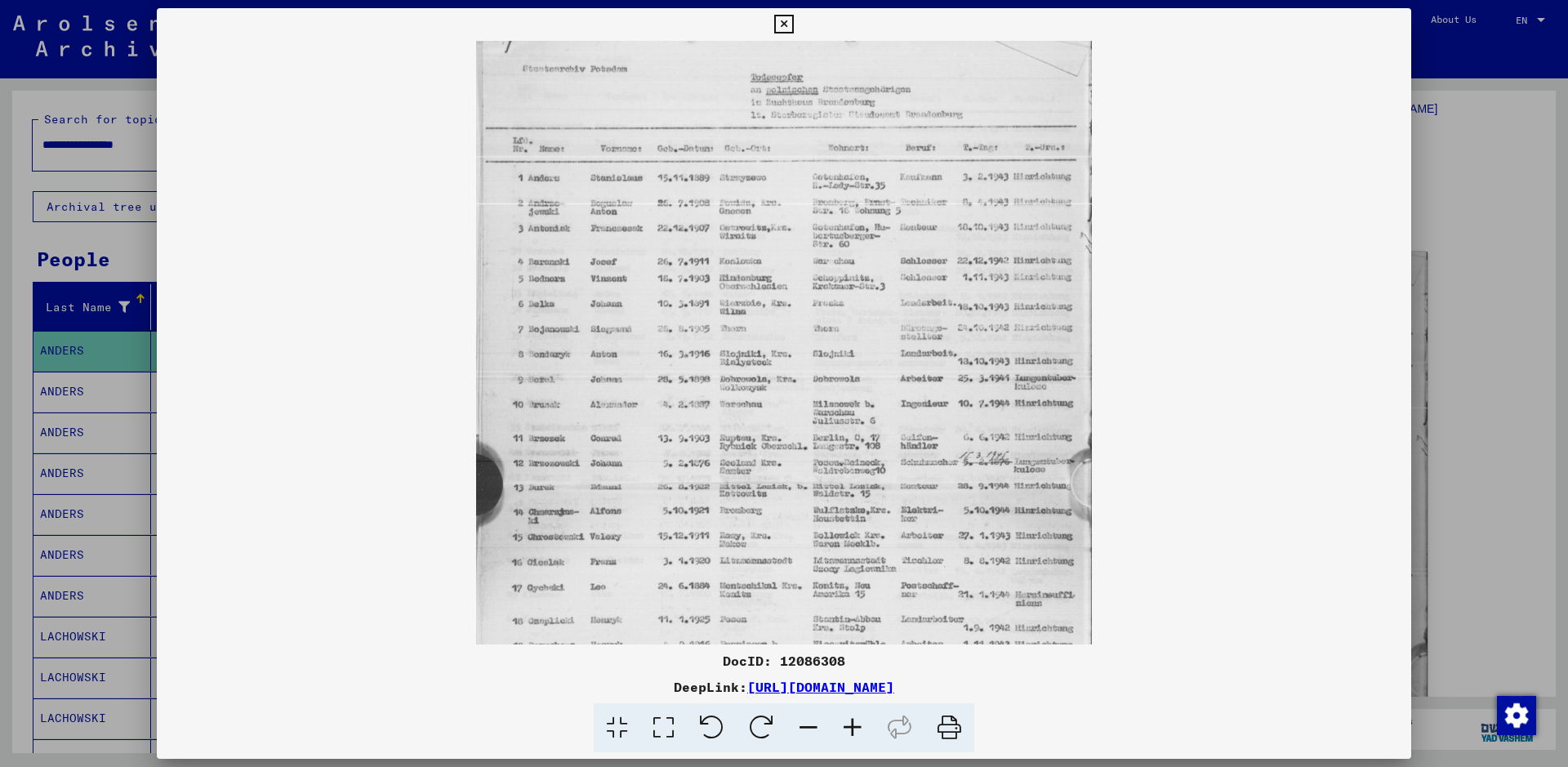
click at [857, 720] on icon at bounding box center [852, 728] width 44 height 50
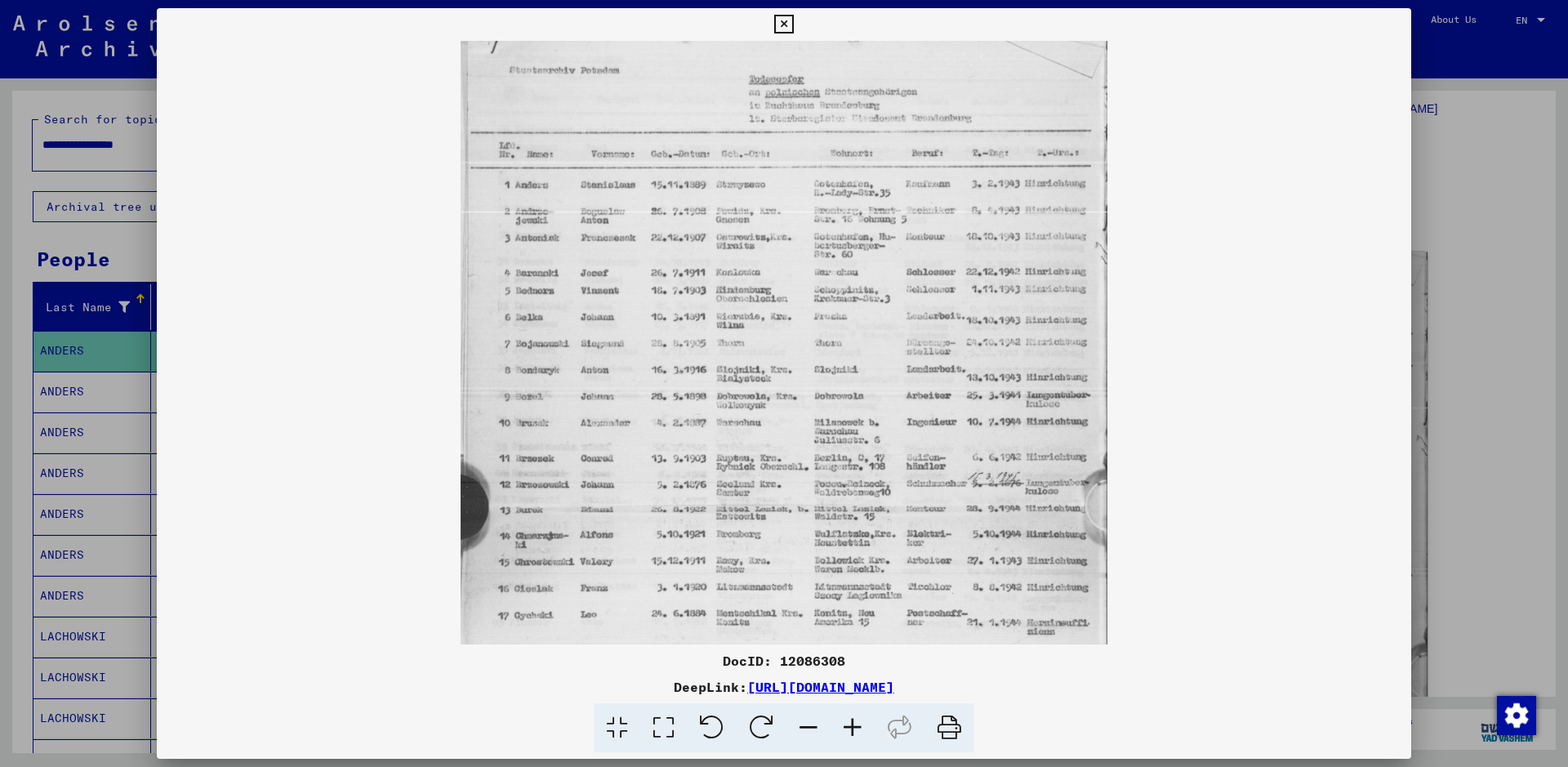
click at [857, 720] on icon at bounding box center [852, 728] width 44 height 50
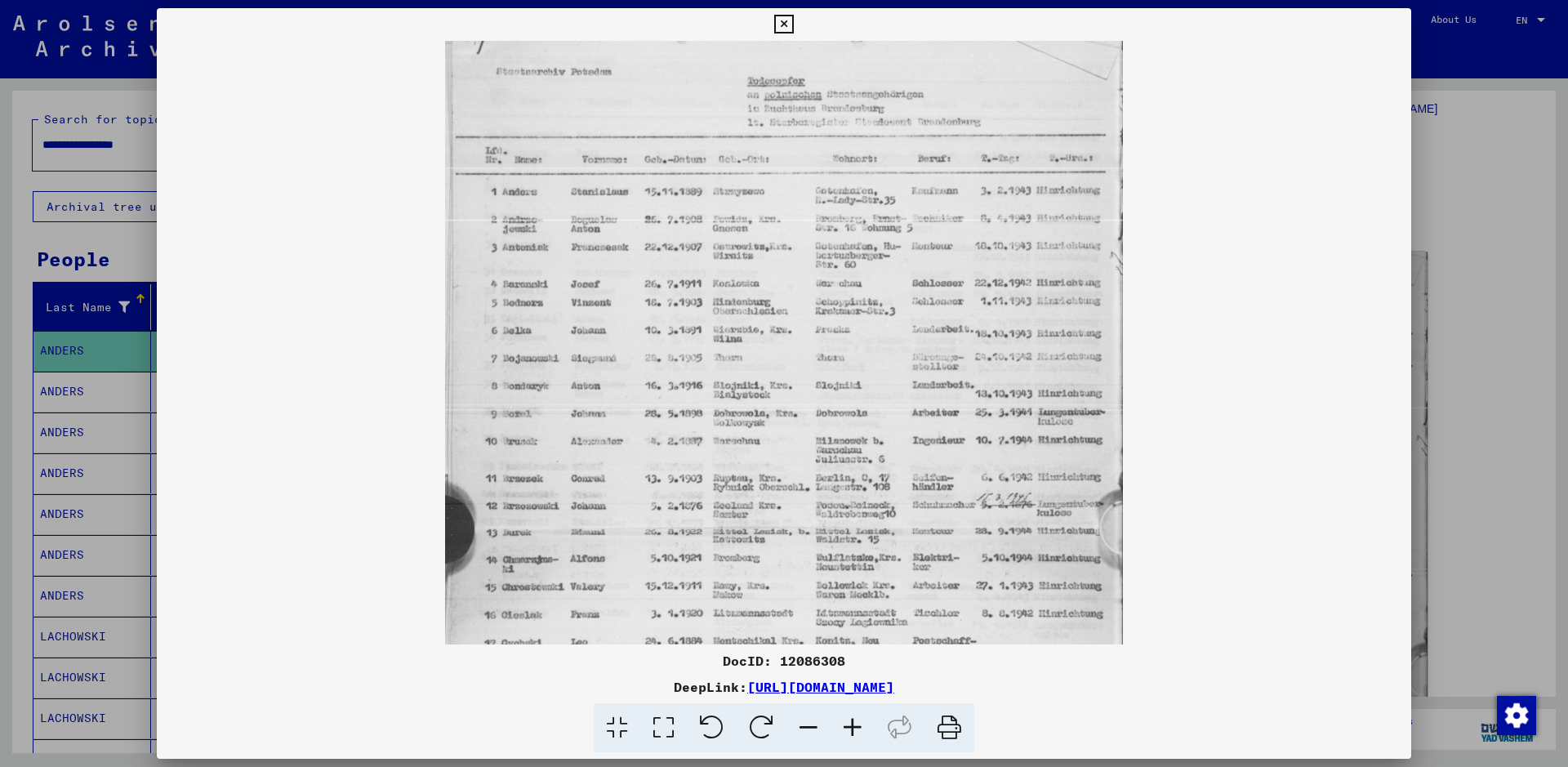
click at [857, 720] on icon at bounding box center [852, 728] width 44 height 50
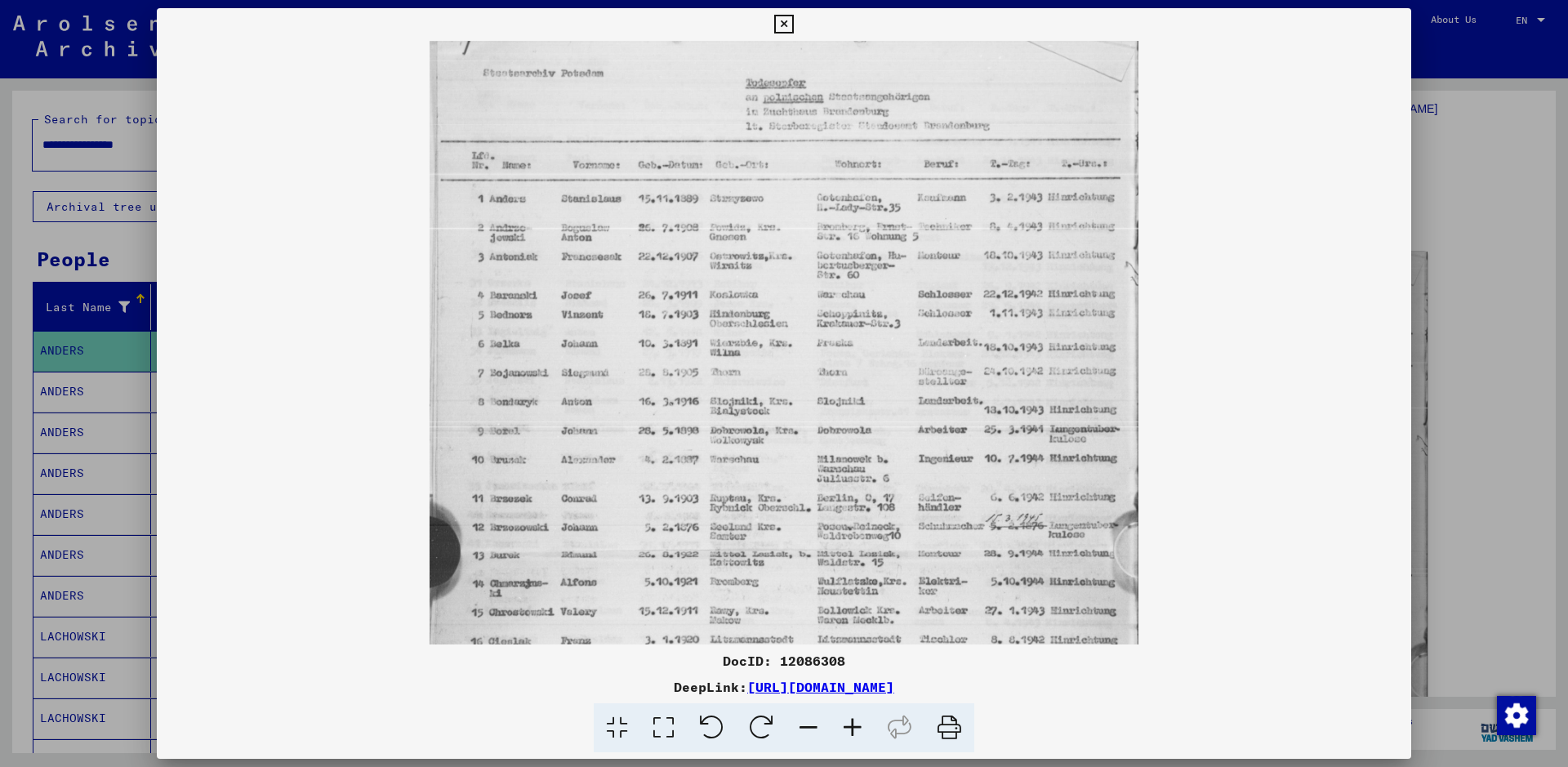
click at [857, 720] on icon at bounding box center [852, 728] width 44 height 50
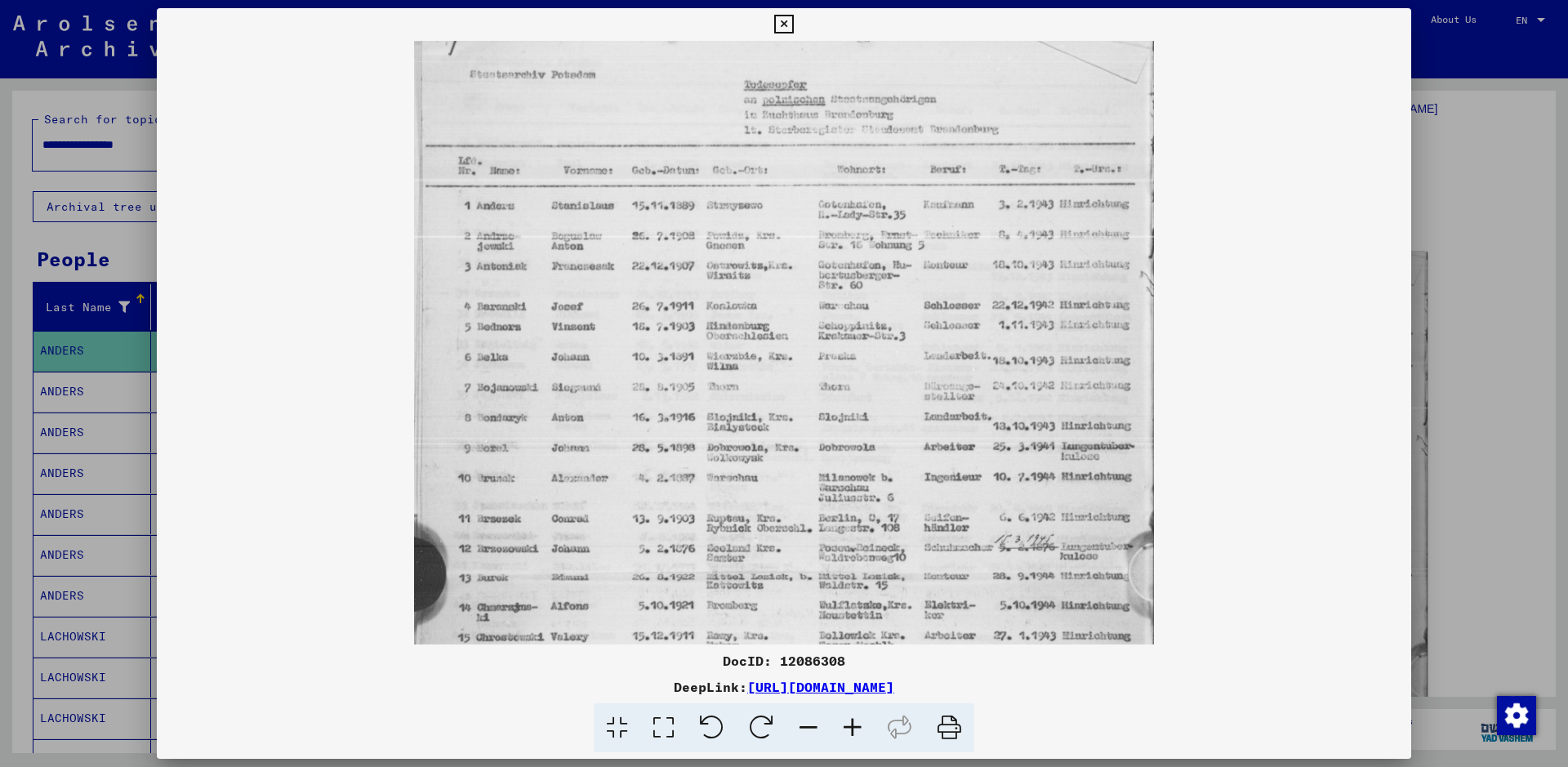
click at [857, 720] on icon at bounding box center [852, 728] width 44 height 50
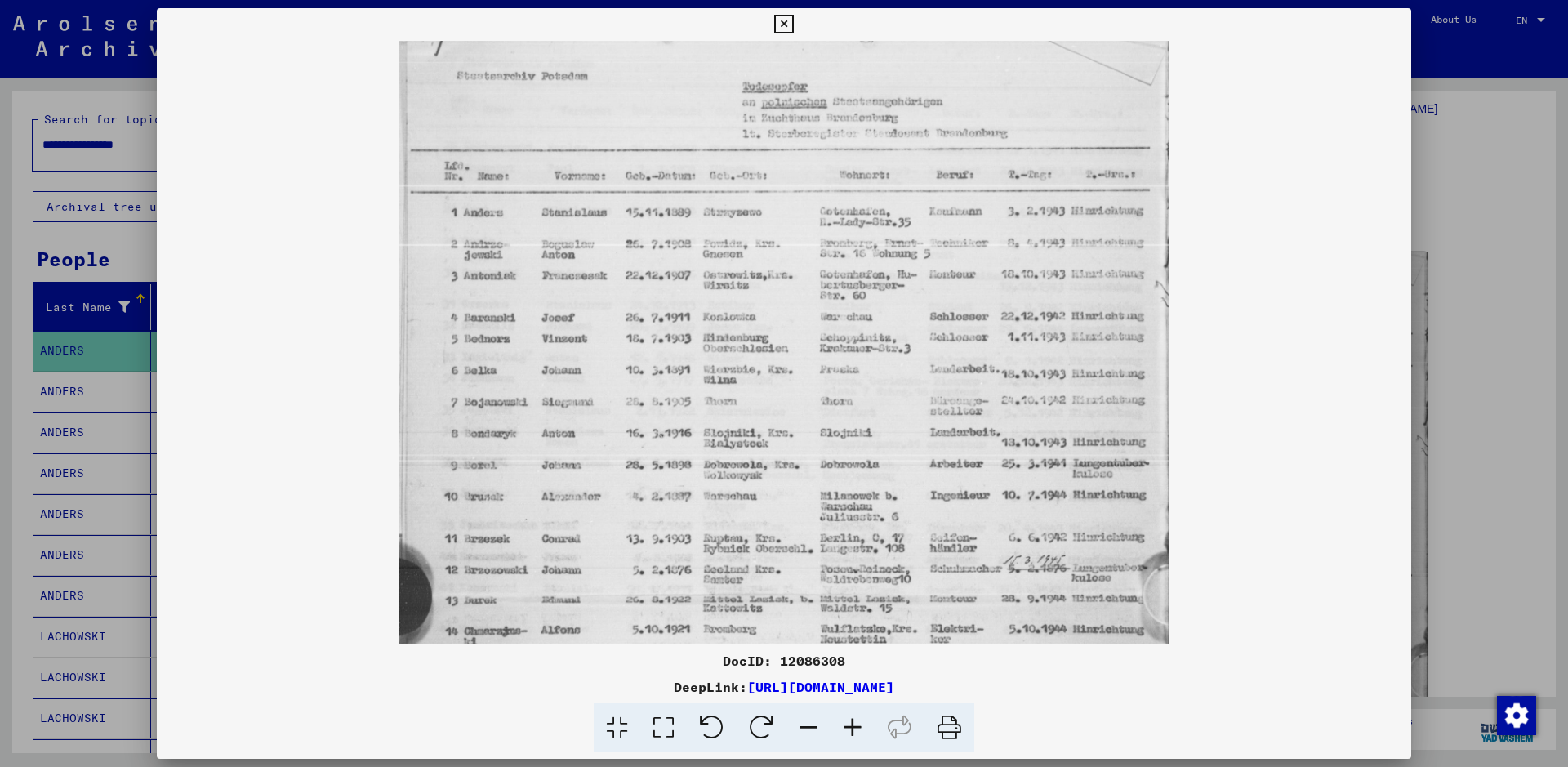
click at [857, 720] on icon at bounding box center [852, 728] width 44 height 50
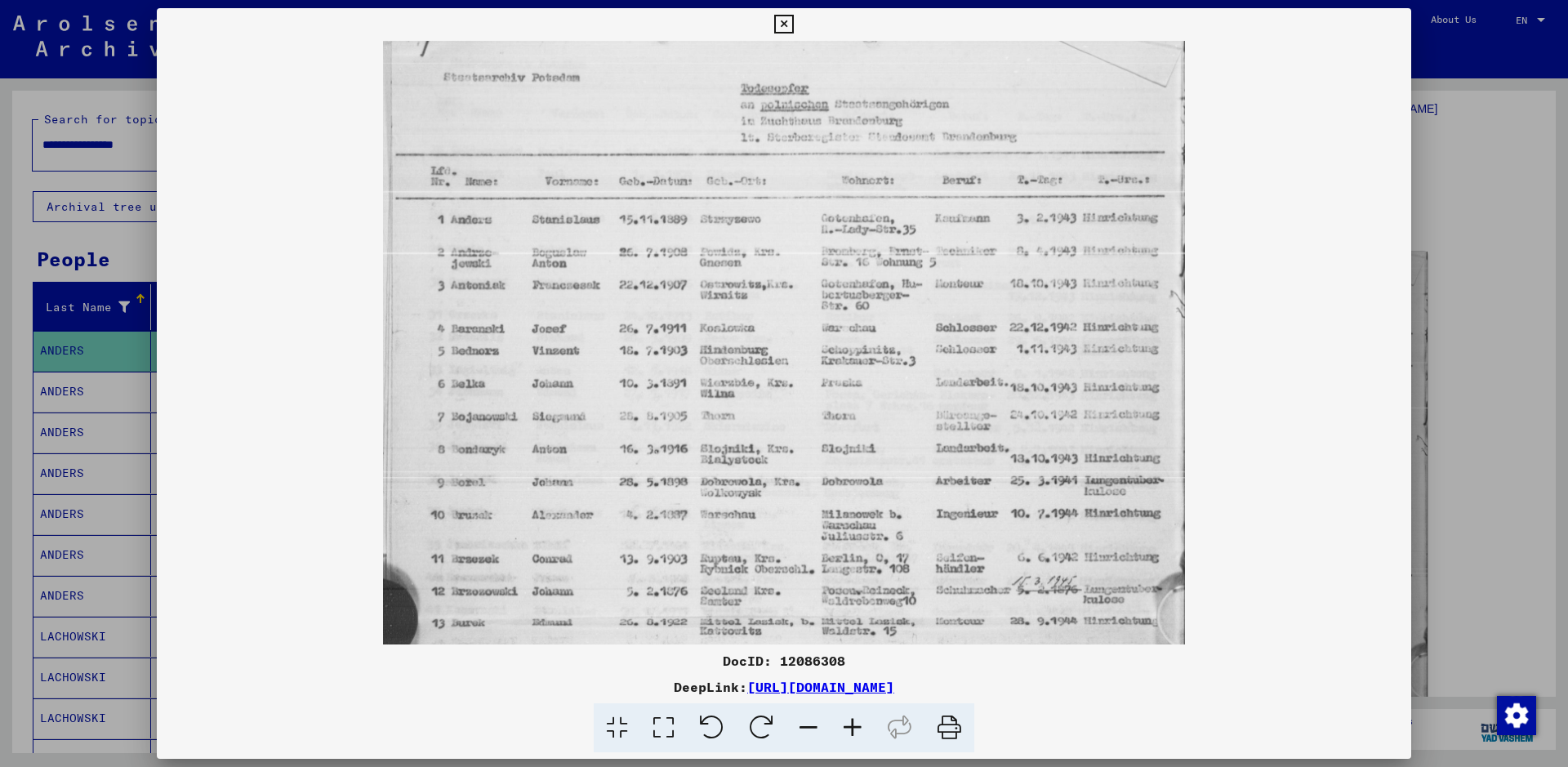
click at [857, 720] on icon at bounding box center [852, 728] width 44 height 50
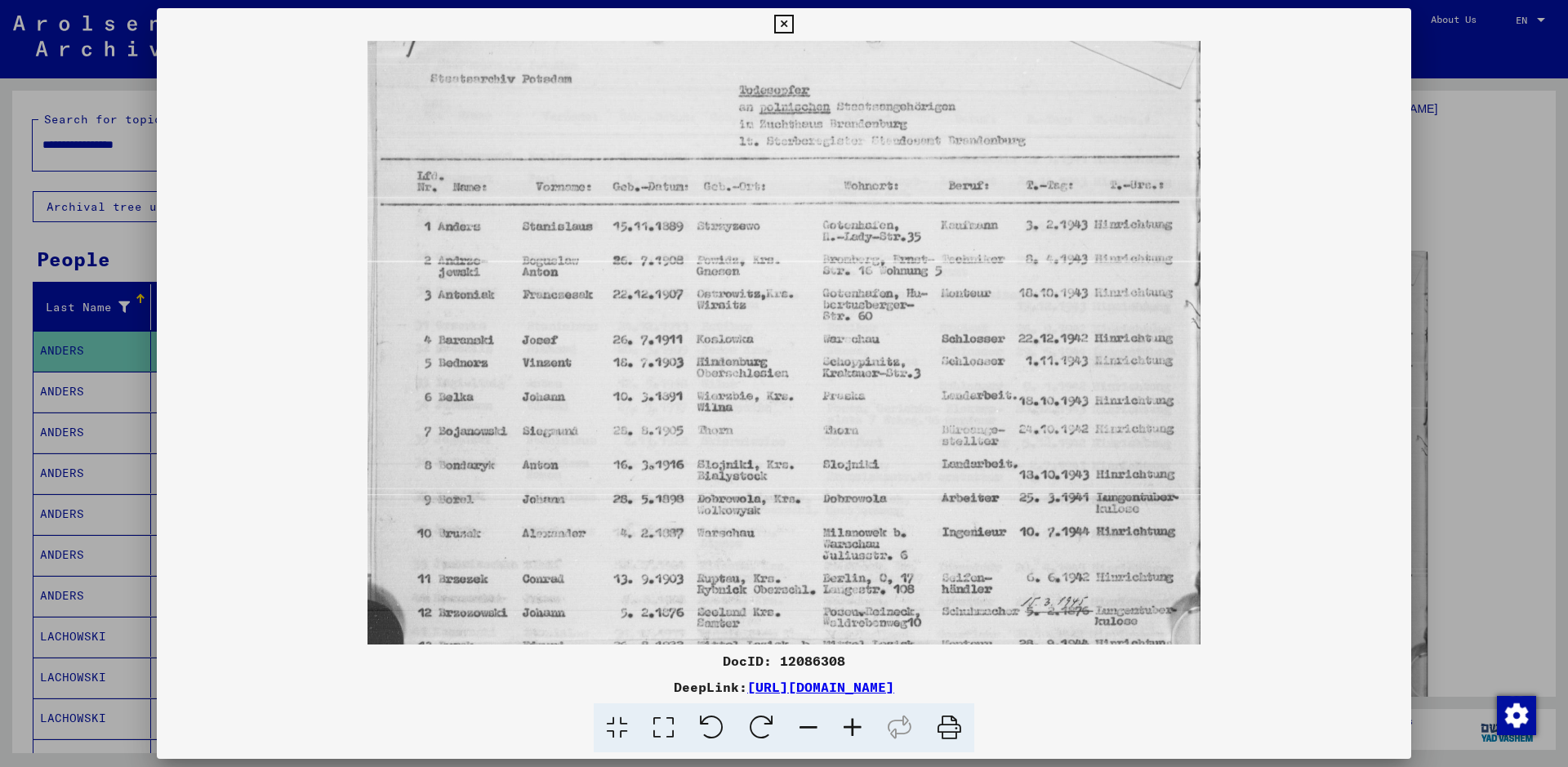
click at [857, 720] on icon at bounding box center [852, 728] width 44 height 50
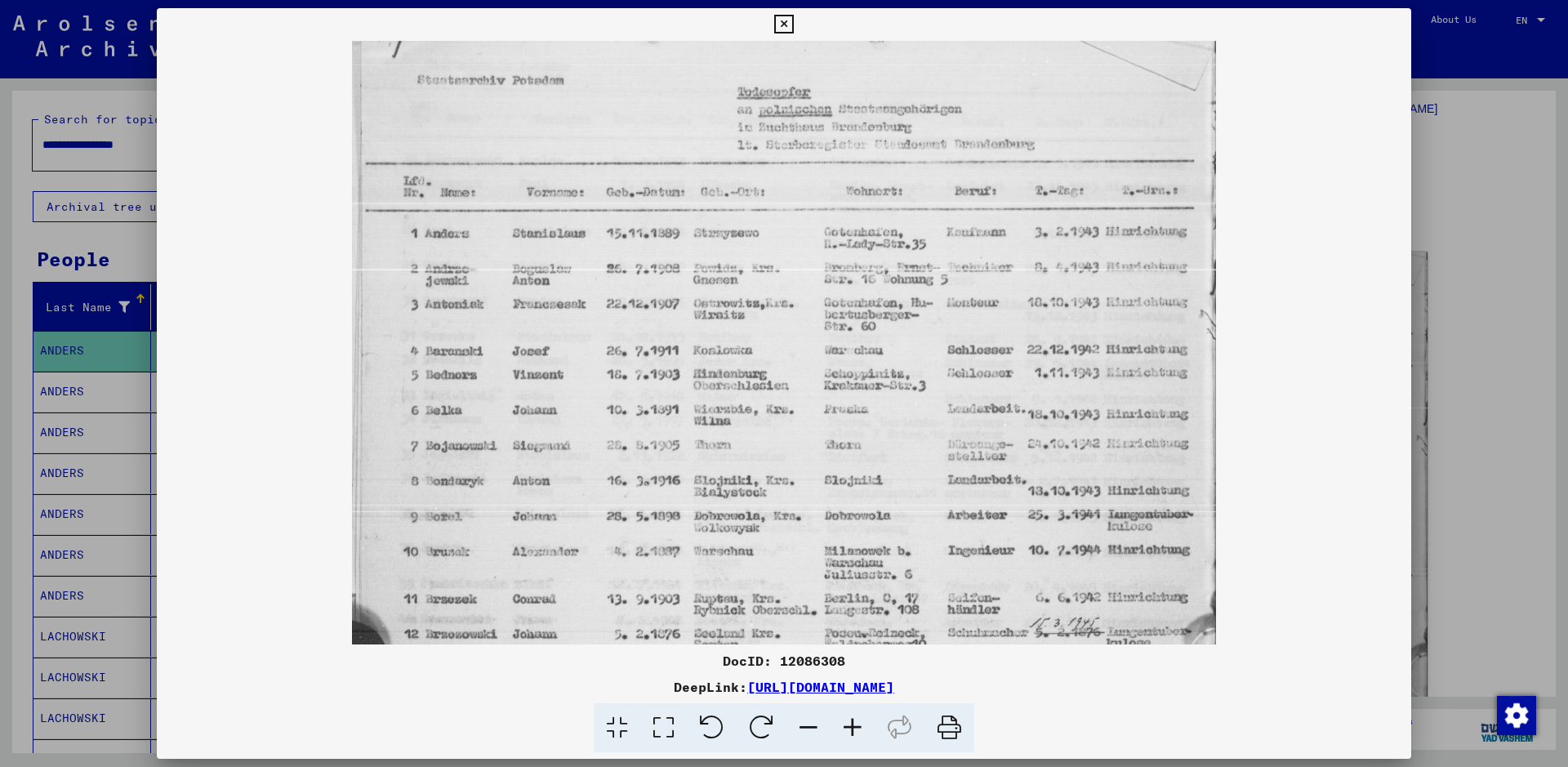
click at [857, 720] on icon at bounding box center [852, 728] width 44 height 50
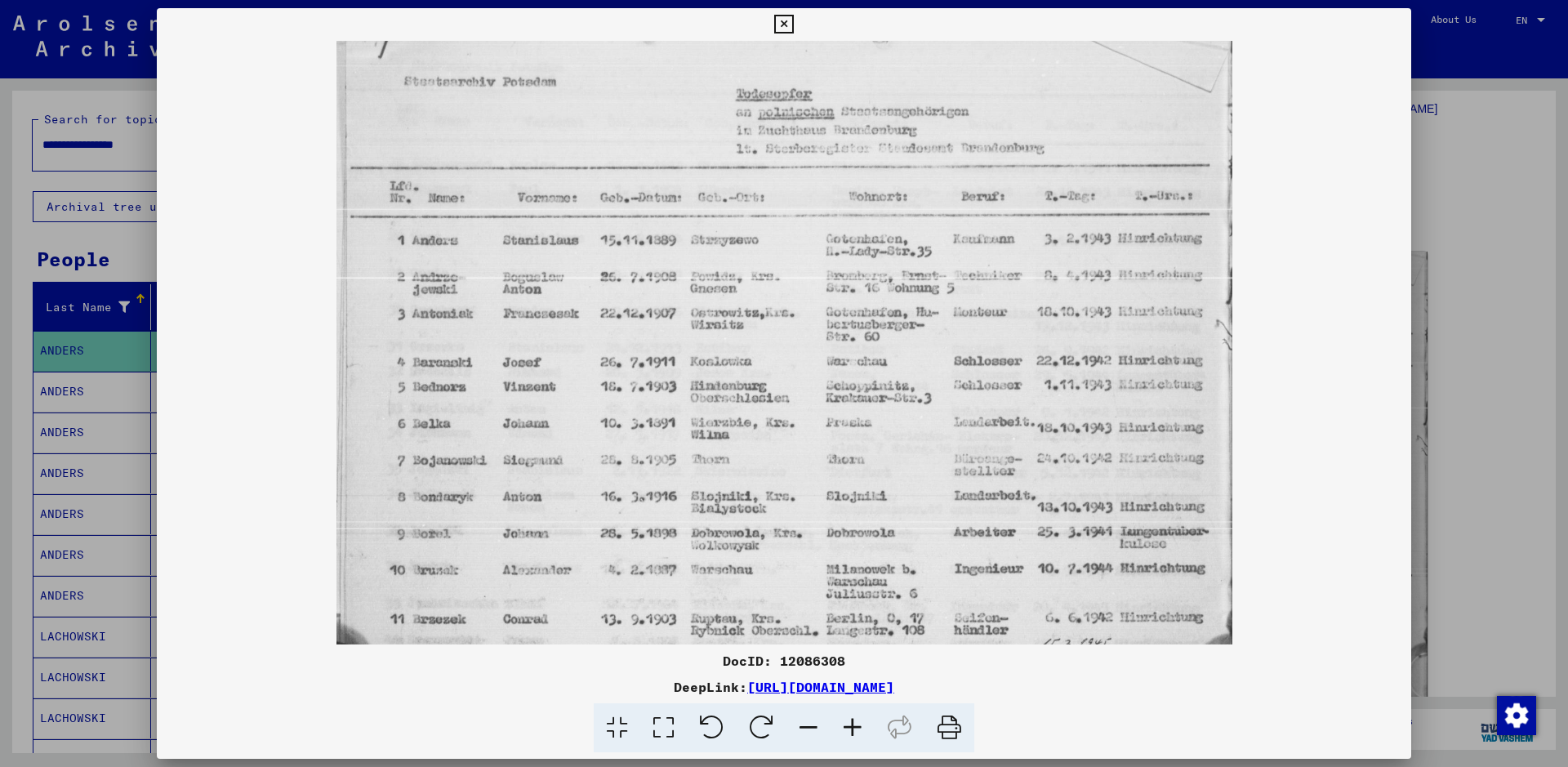
click at [857, 720] on icon at bounding box center [852, 728] width 44 height 50
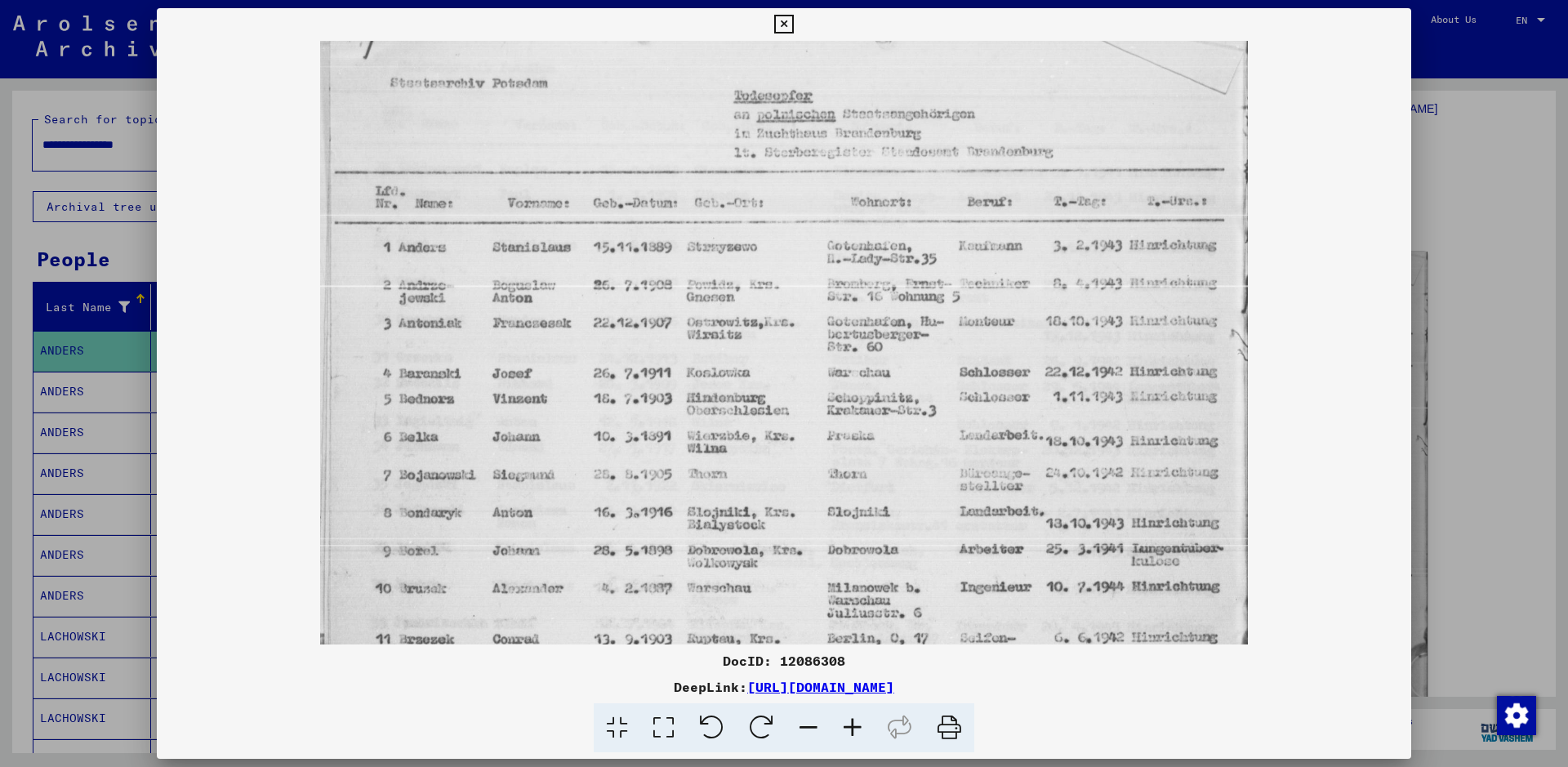
click at [857, 720] on icon at bounding box center [852, 728] width 44 height 50
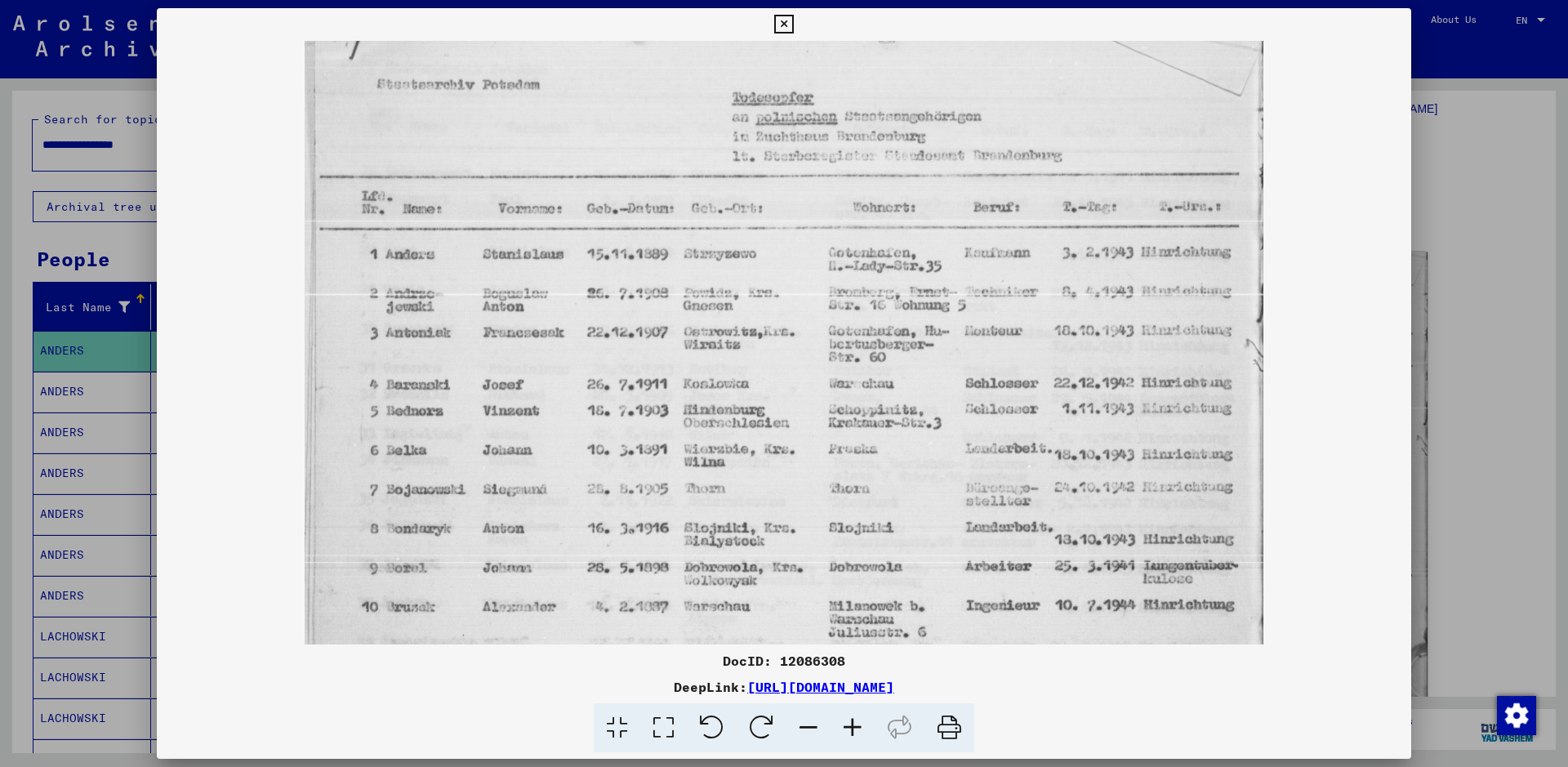
click at [857, 720] on icon at bounding box center [852, 728] width 44 height 50
drag, startPoint x: 780, startPoint y: 667, endPoint x: 842, endPoint y: 658, distance: 62.6
click at [842, 658] on div "DocID: 12086308" at bounding box center [784, 661] width 1254 height 20
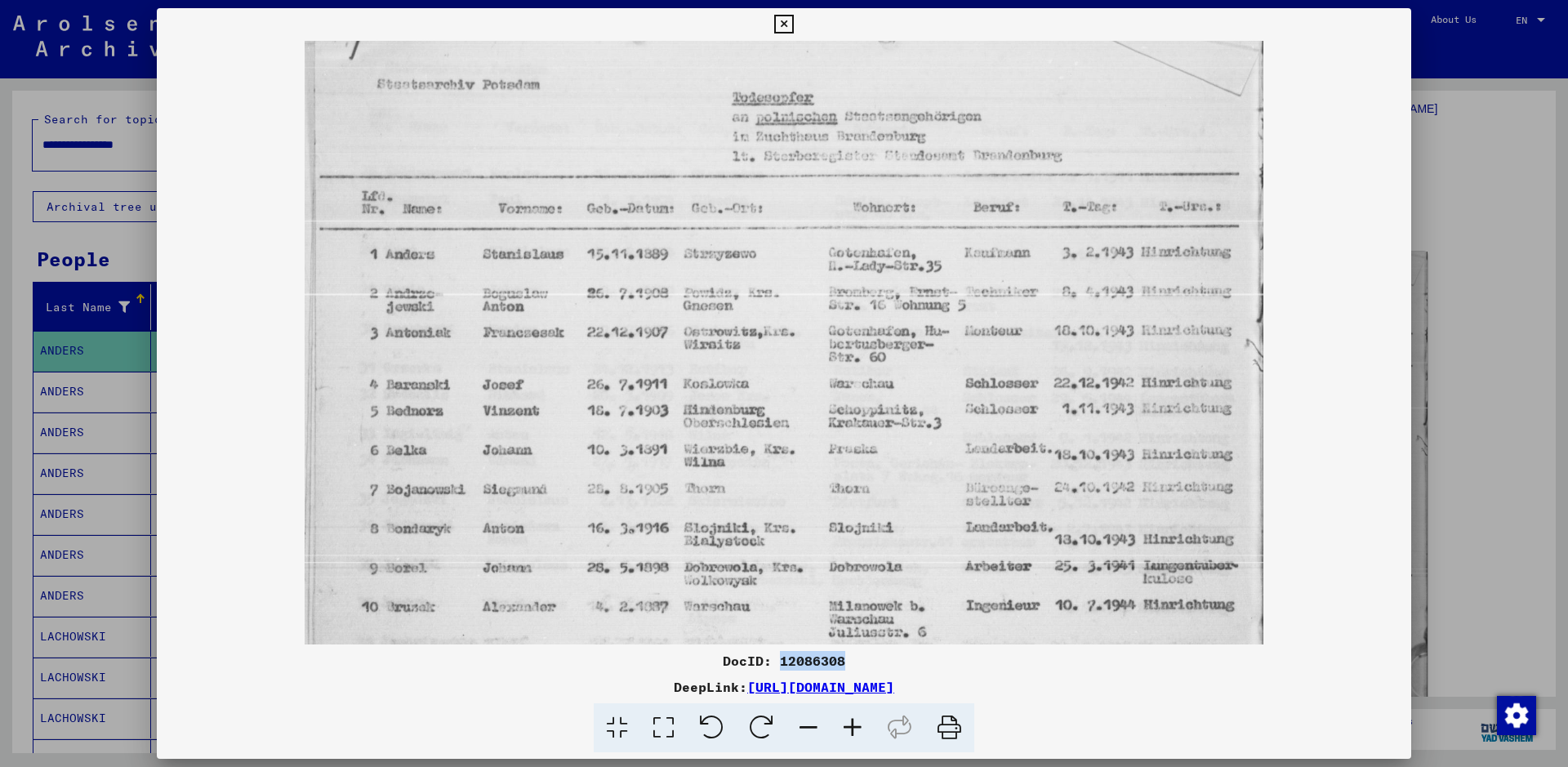
copy div "12086308"
click at [1490, 293] on div at bounding box center [784, 383] width 1568 height 767
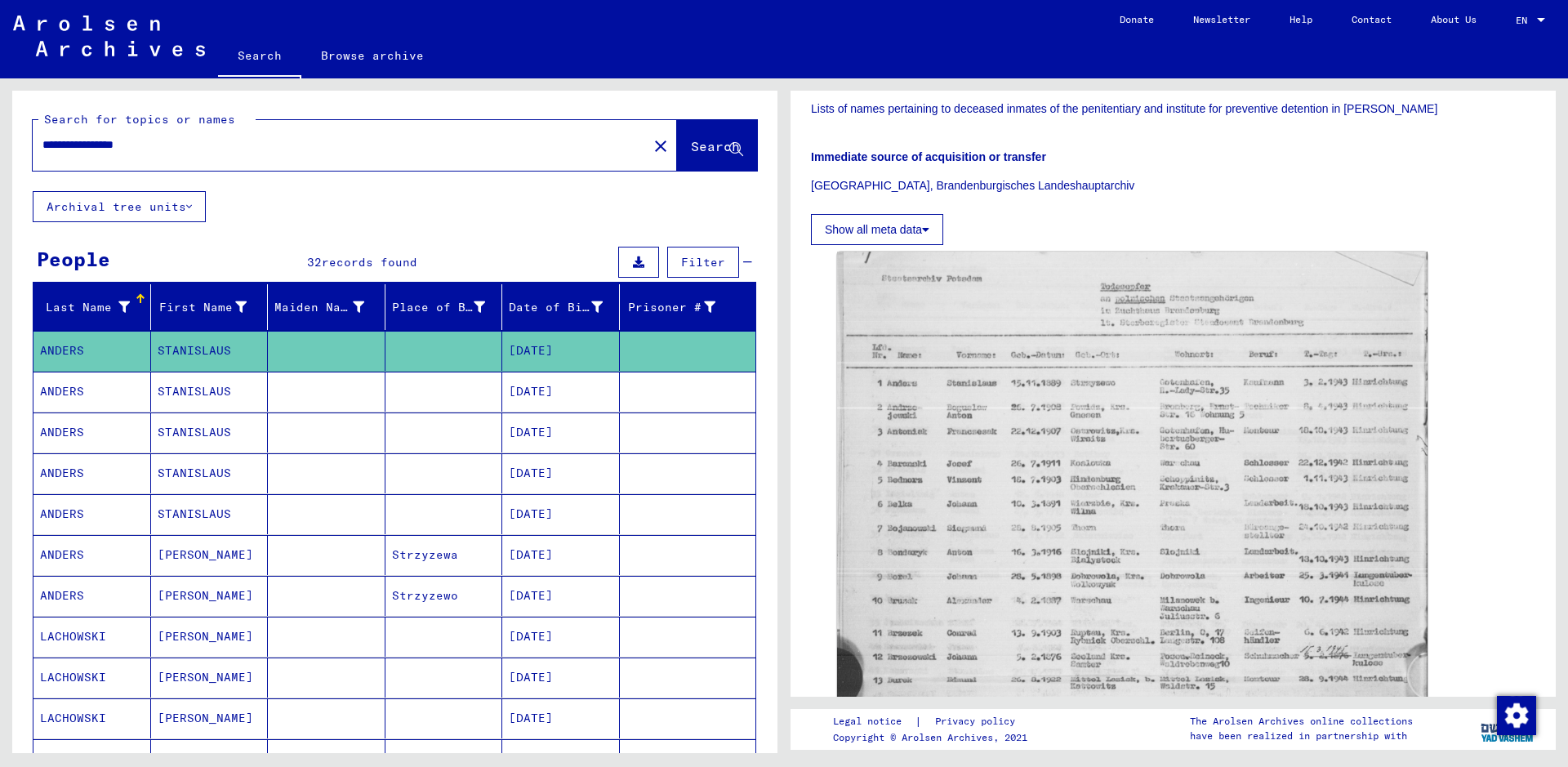
click at [510, 395] on mat-cell "[DATE]" at bounding box center [561, 392] width 118 height 40
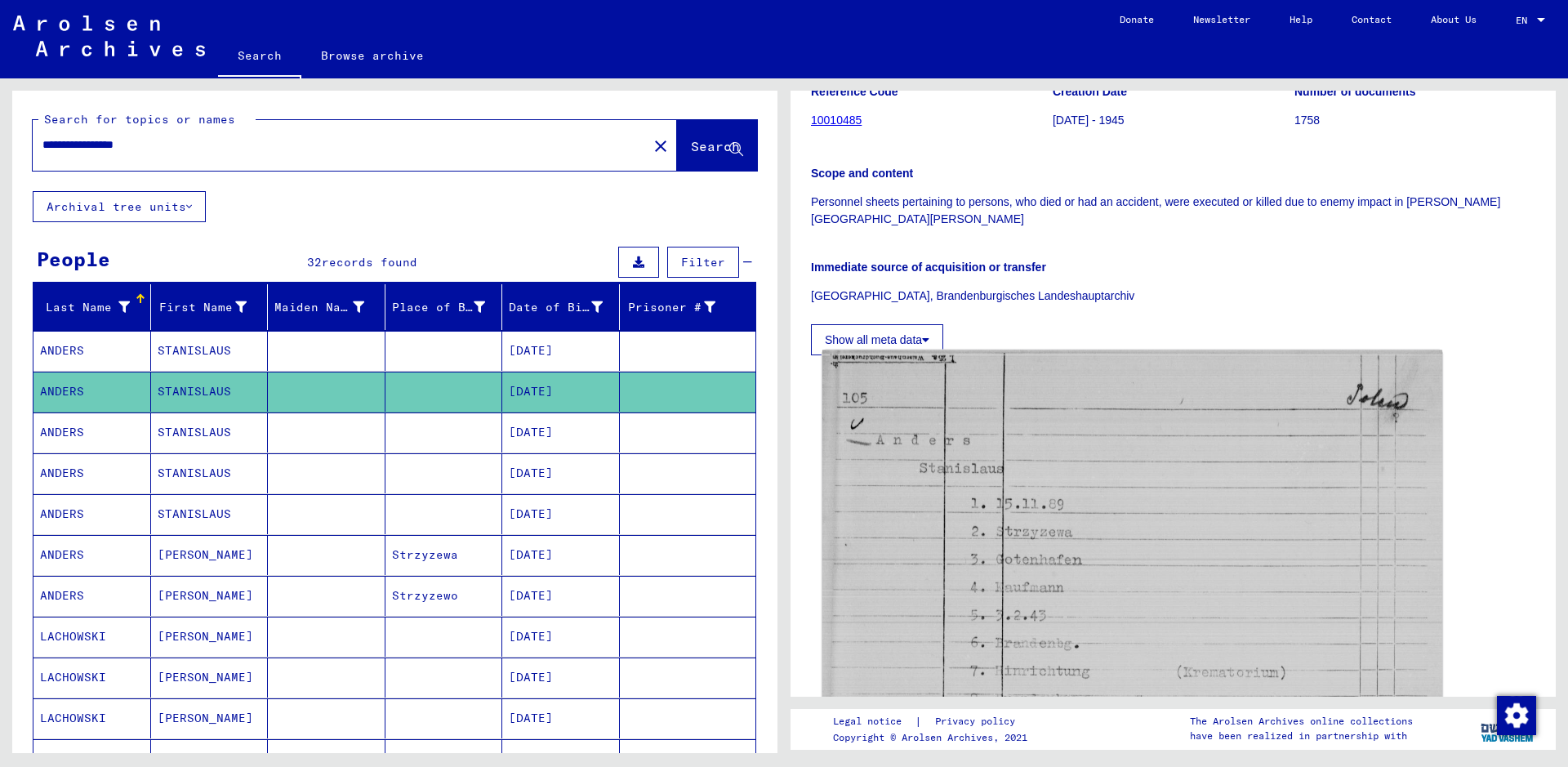
scroll to position [70, 0]
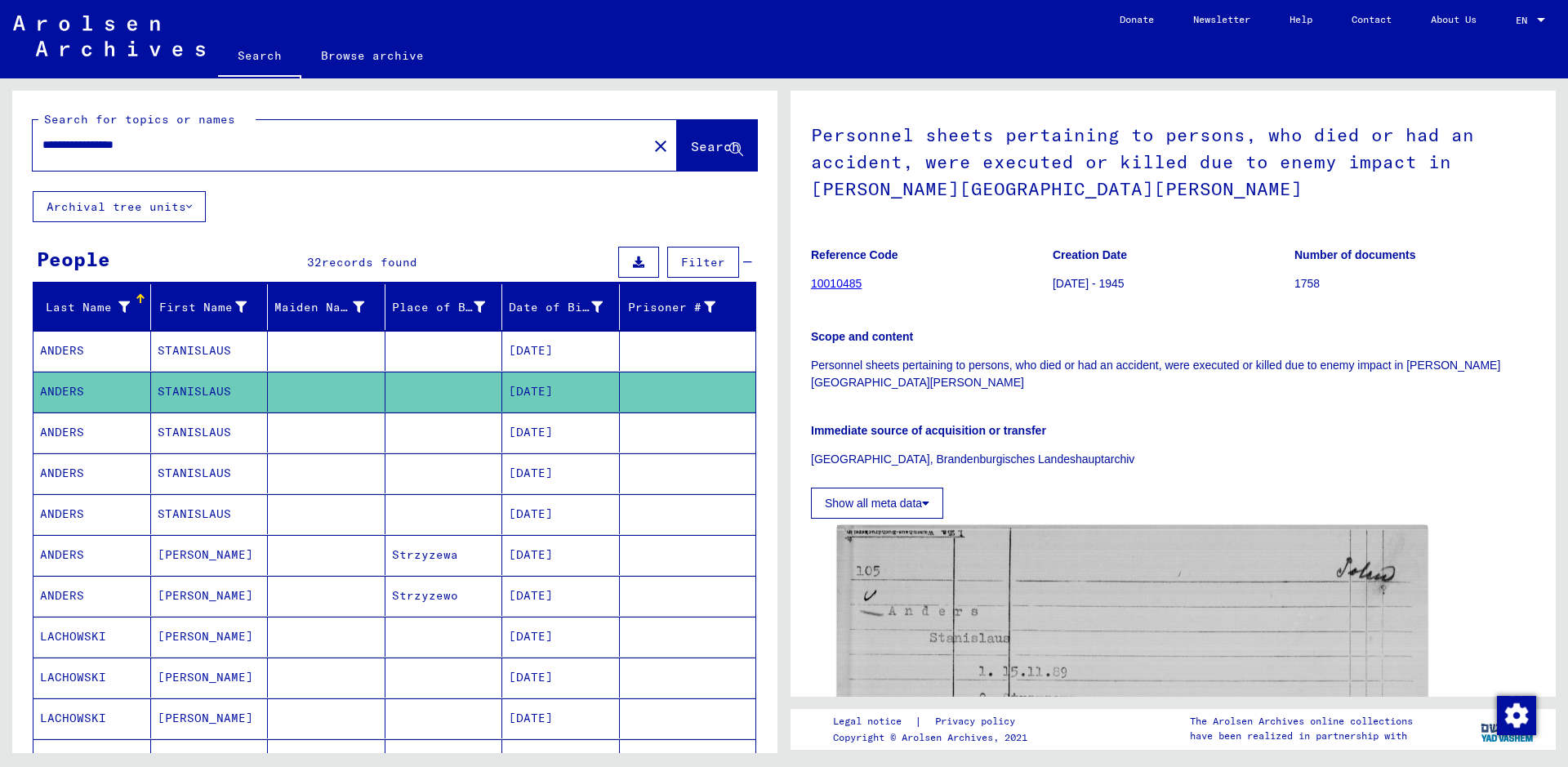
click at [560, 434] on mat-cell "[DATE]" at bounding box center [561, 433] width 118 height 40
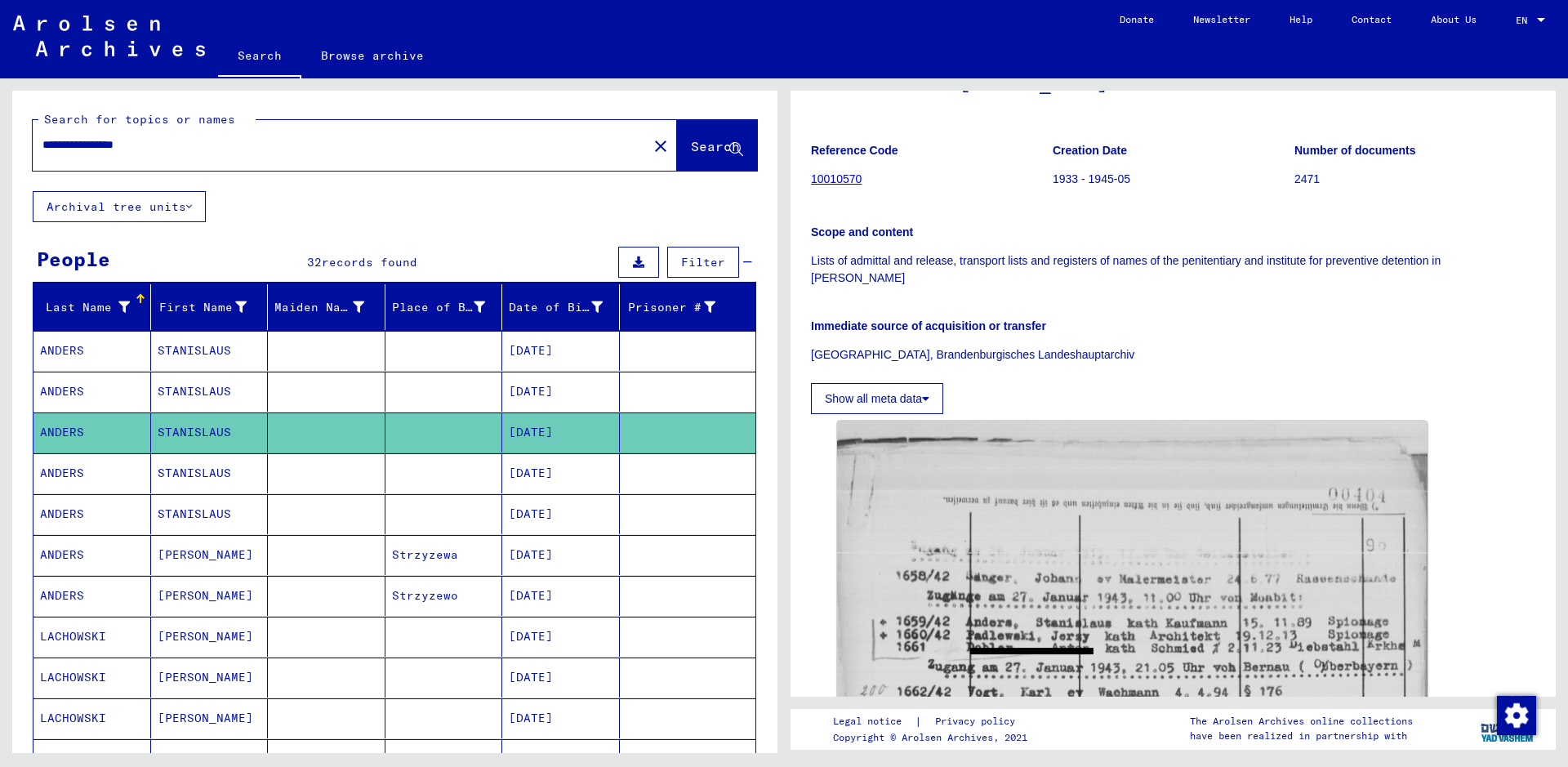
scroll to position [82, 0]
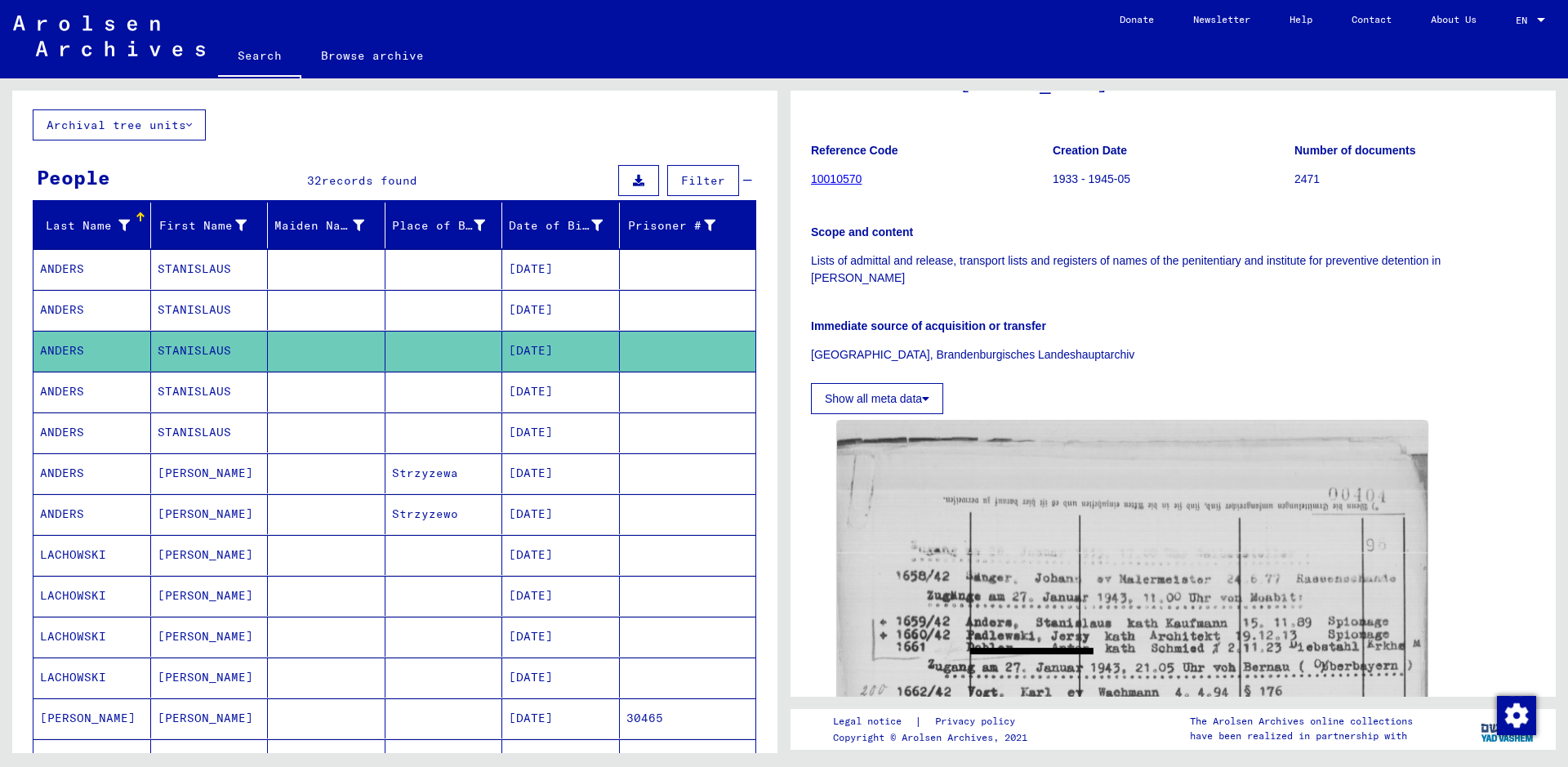
click at [548, 400] on mat-cell "[DATE]" at bounding box center [561, 392] width 118 height 40
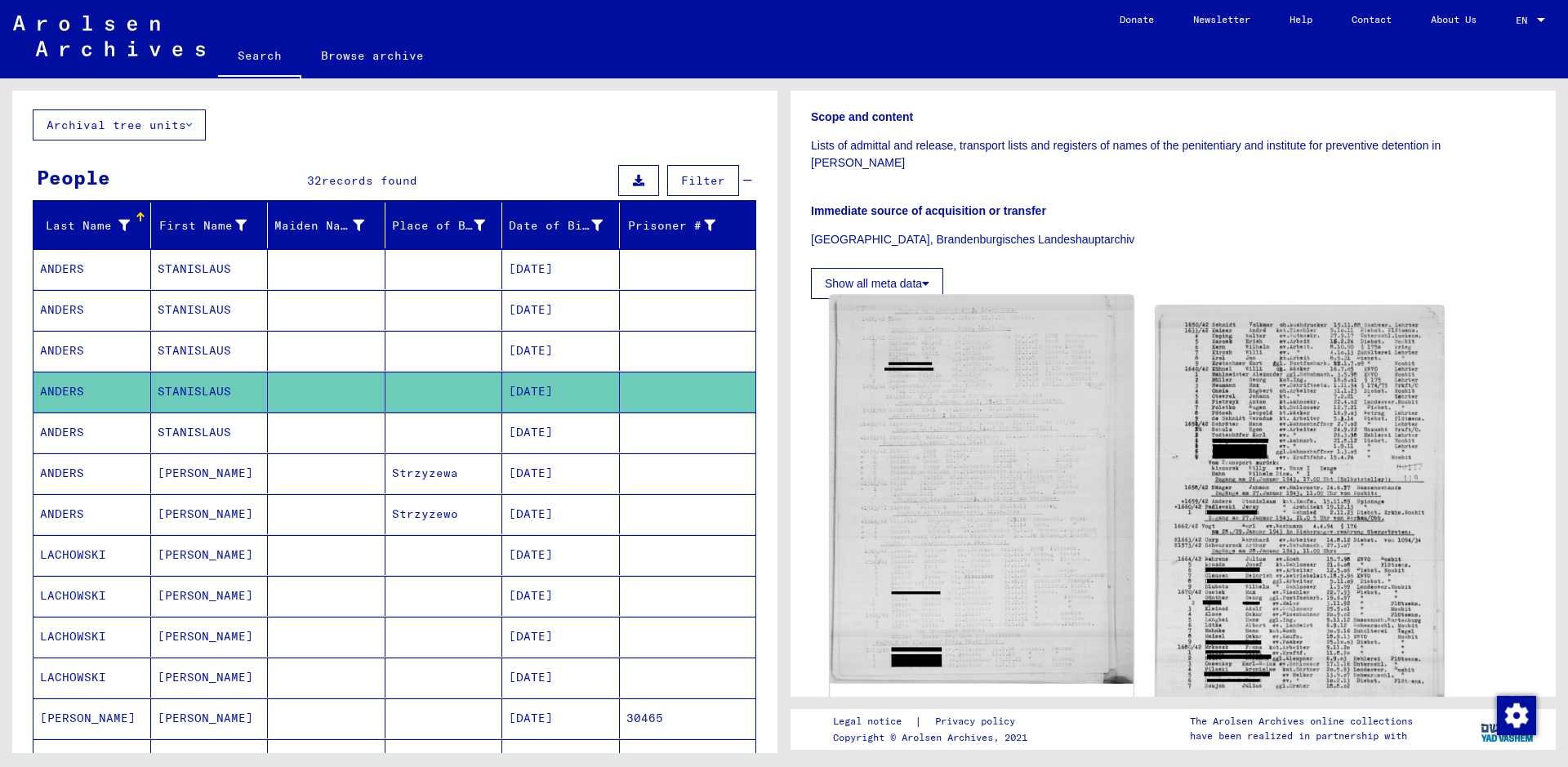
scroll to position [372, 0]
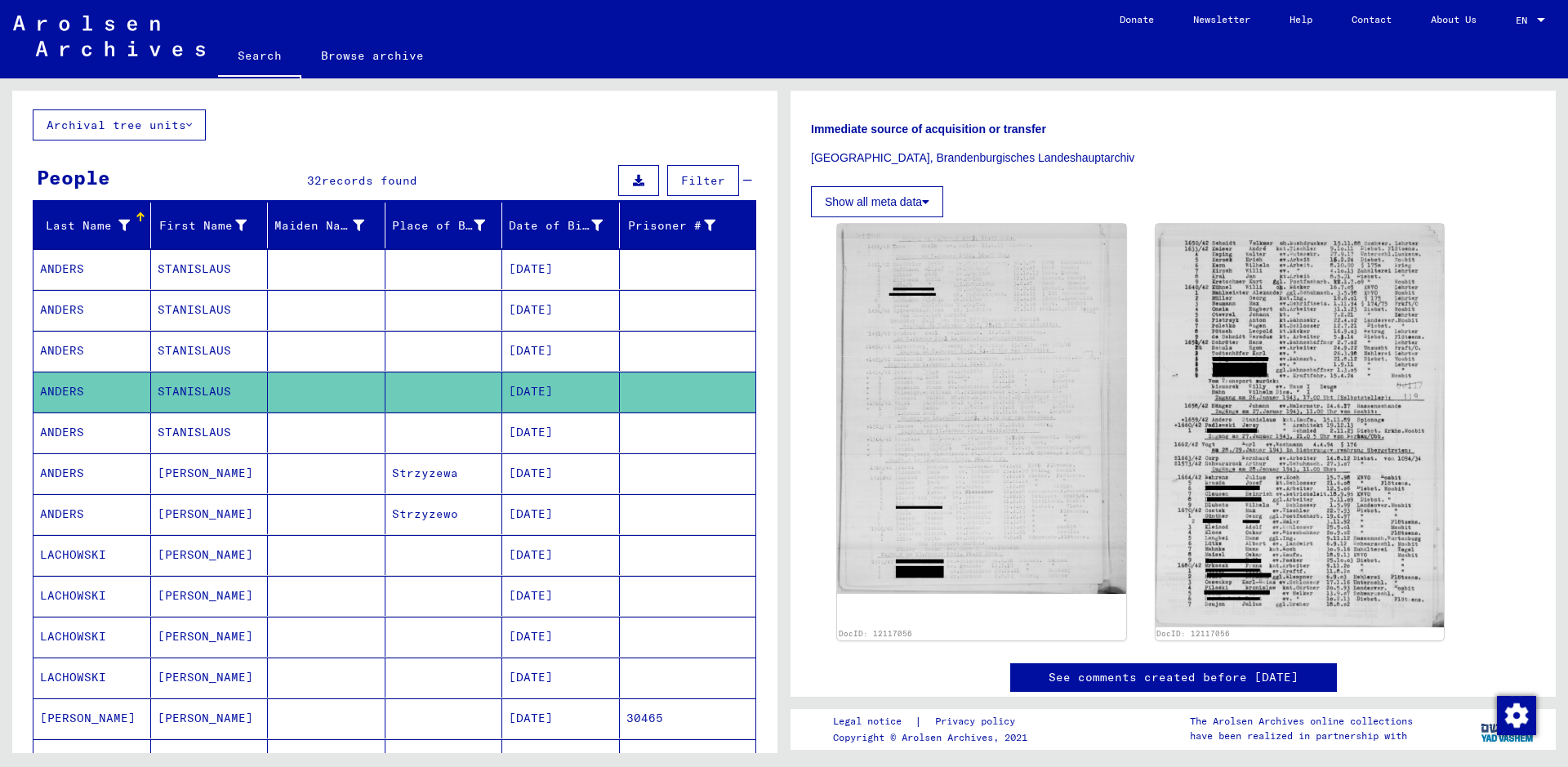
click at [503, 441] on mat-cell "[DATE]" at bounding box center [561, 433] width 118 height 40
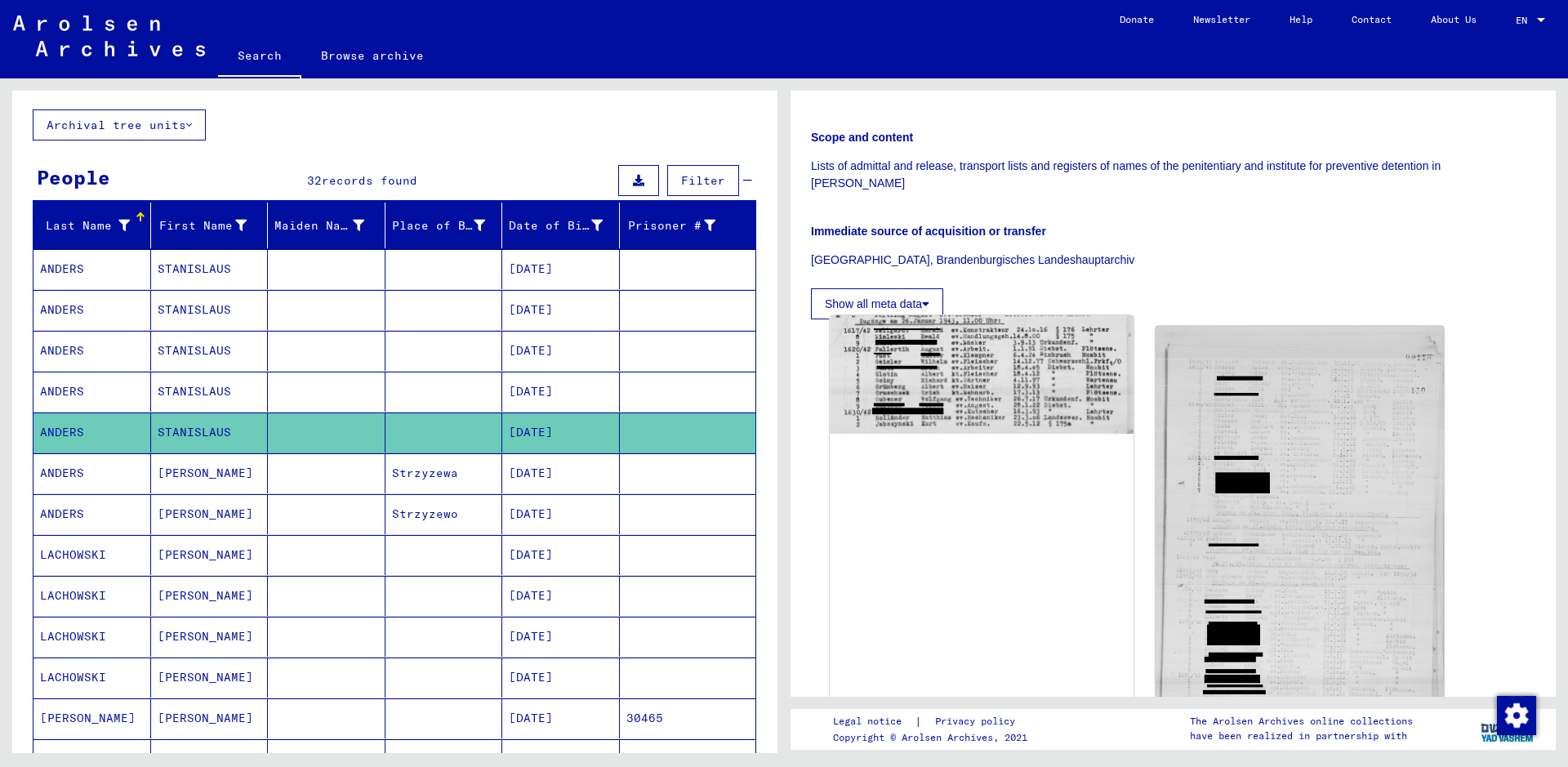
scroll to position [442, 0]
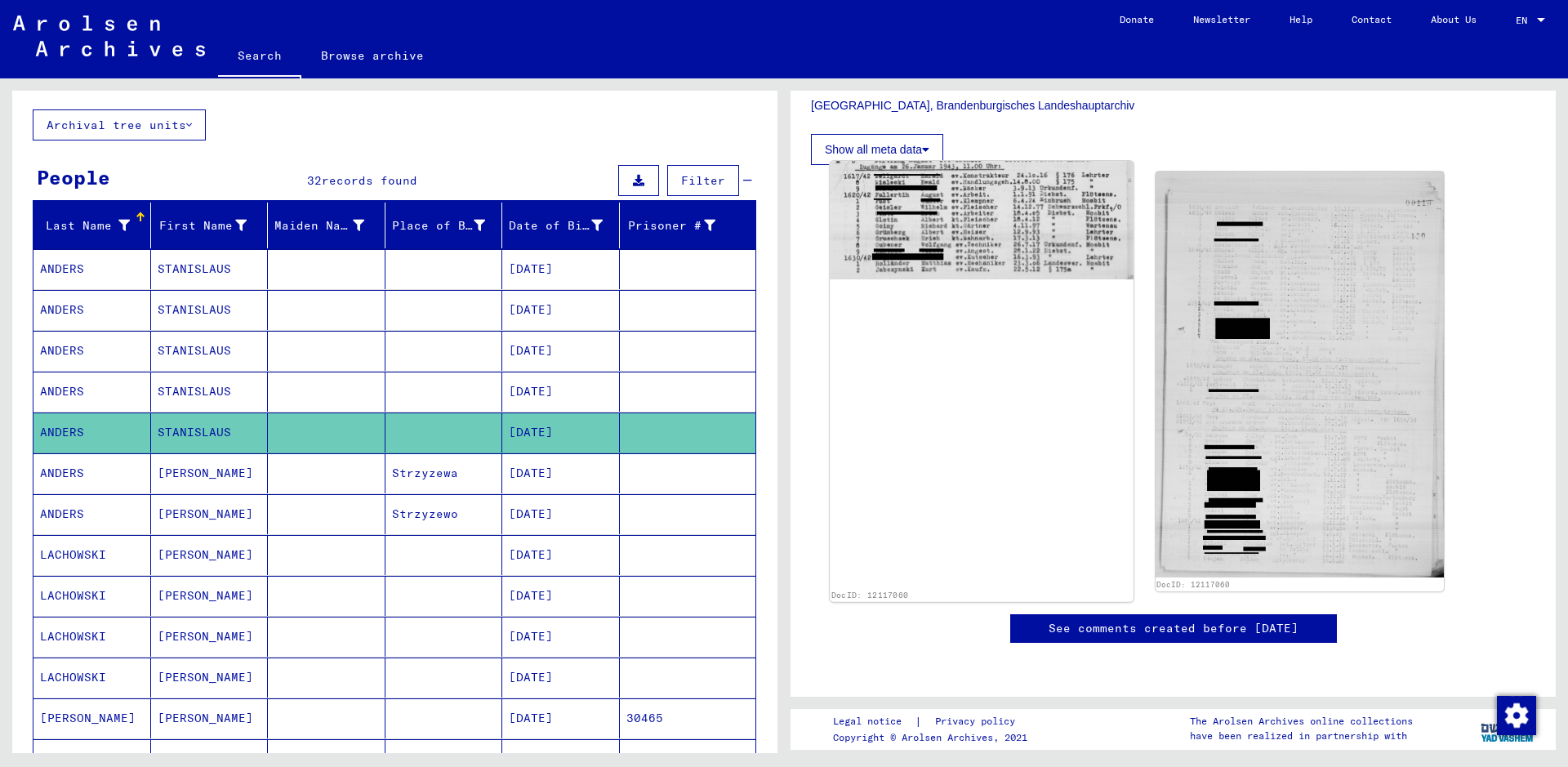
click at [971, 206] on img at bounding box center [981, 219] width 303 height 119
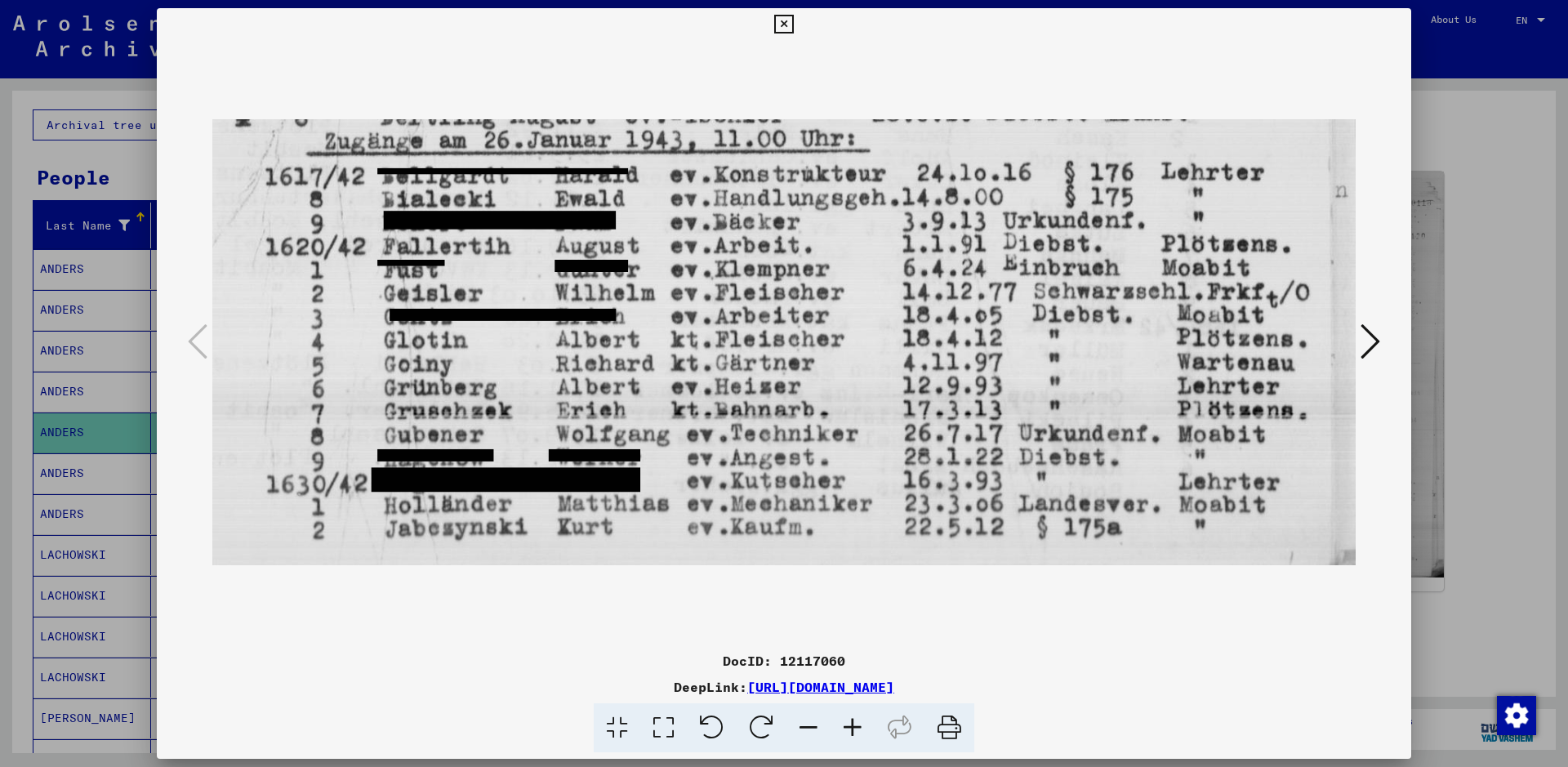
click at [1499, 209] on div at bounding box center [784, 383] width 1568 height 767
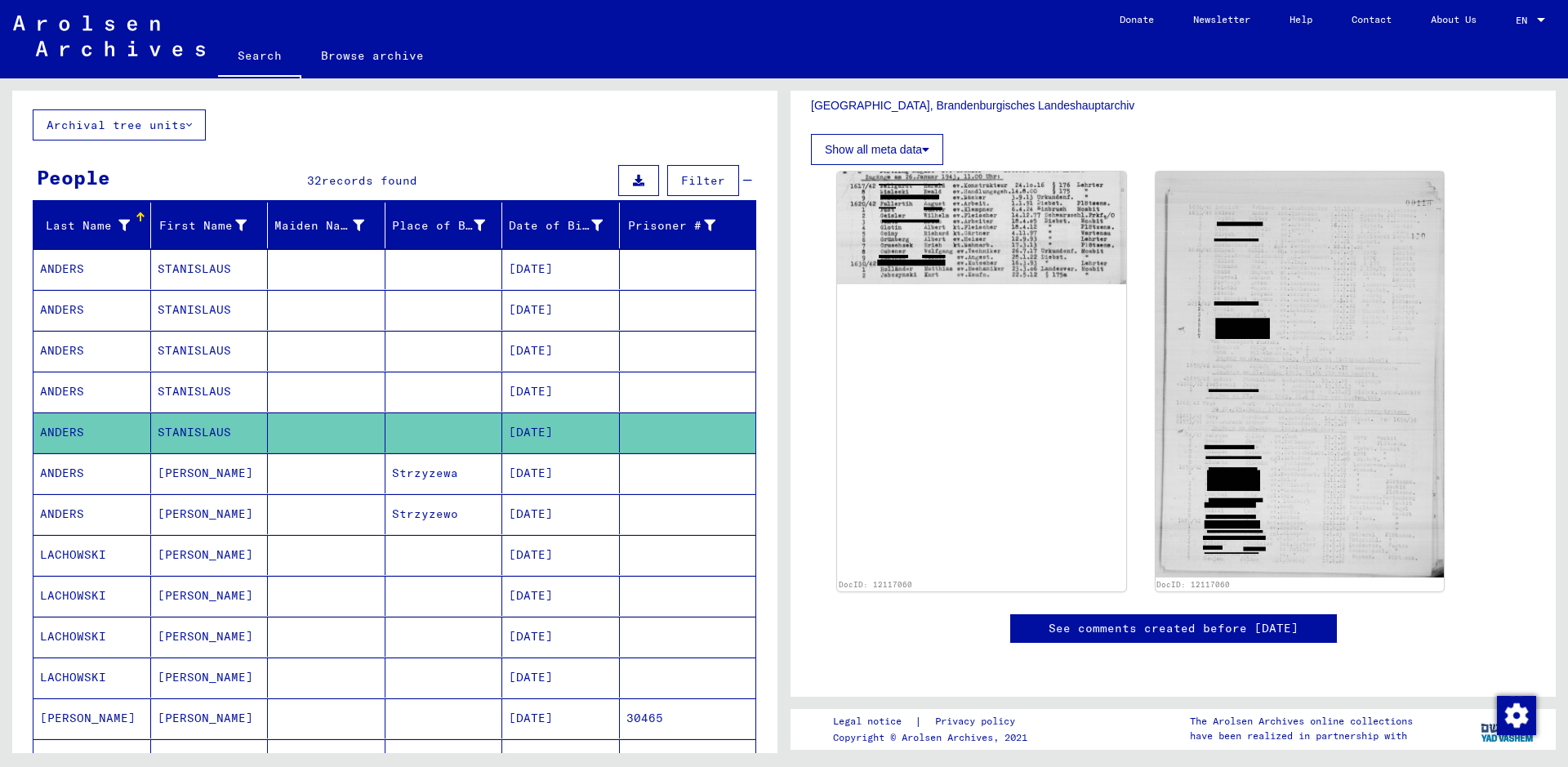
click at [447, 478] on mat-cell "Strzyzewa" at bounding box center [445, 474] width 118 height 40
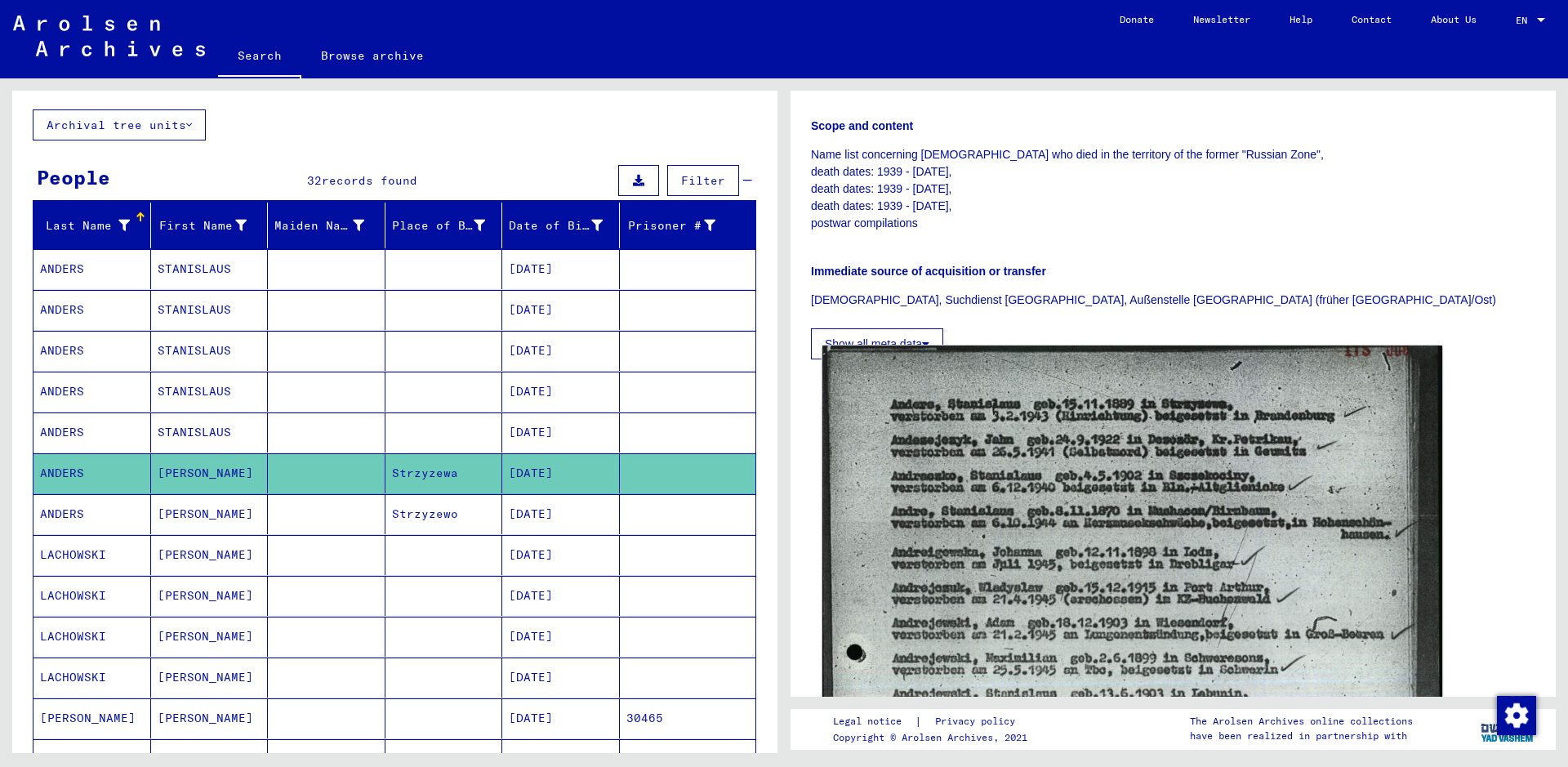
scroll to position [327, 0]
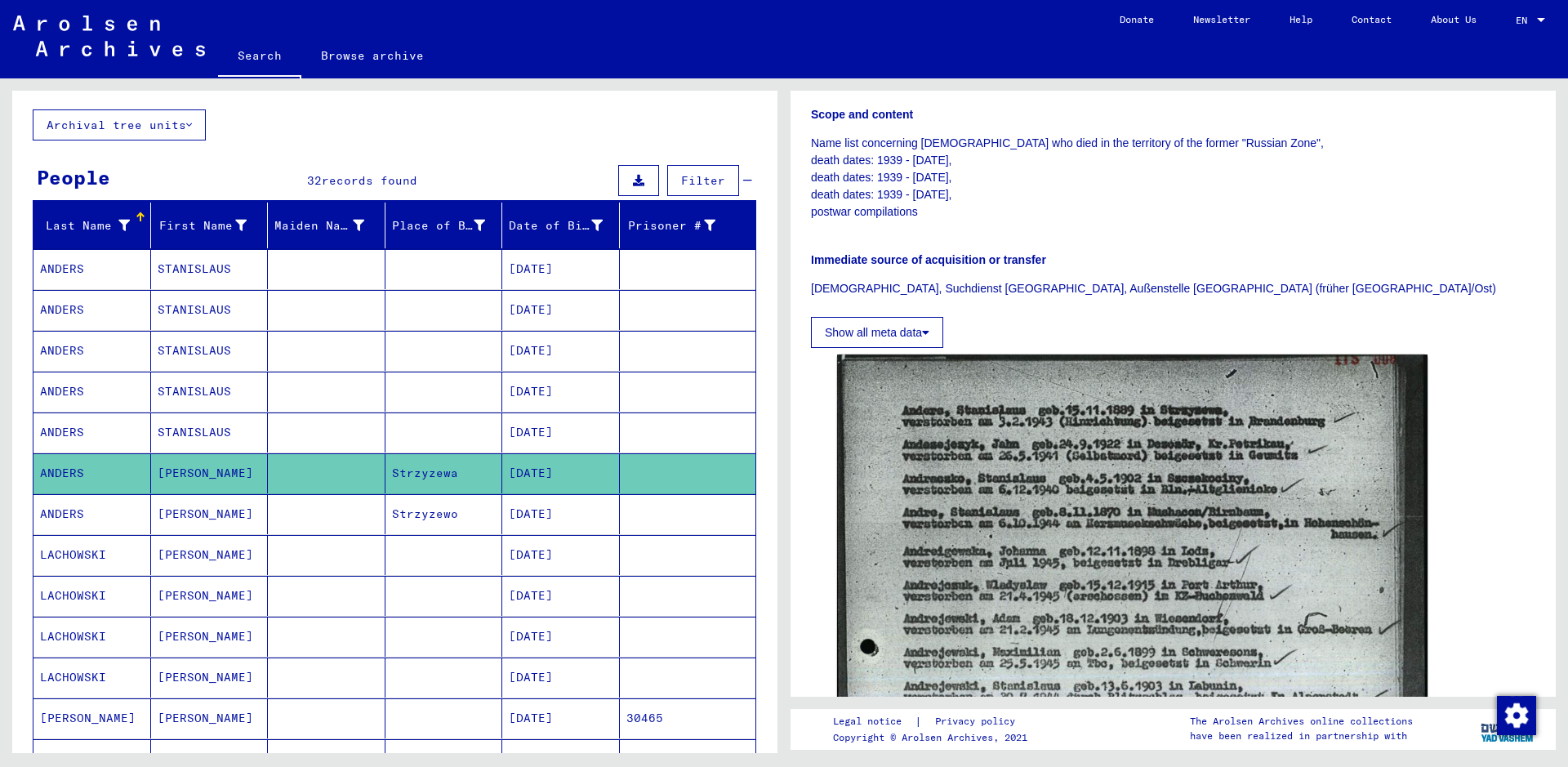
click at [537, 518] on mat-cell "[DATE]" at bounding box center [561, 515] width 118 height 40
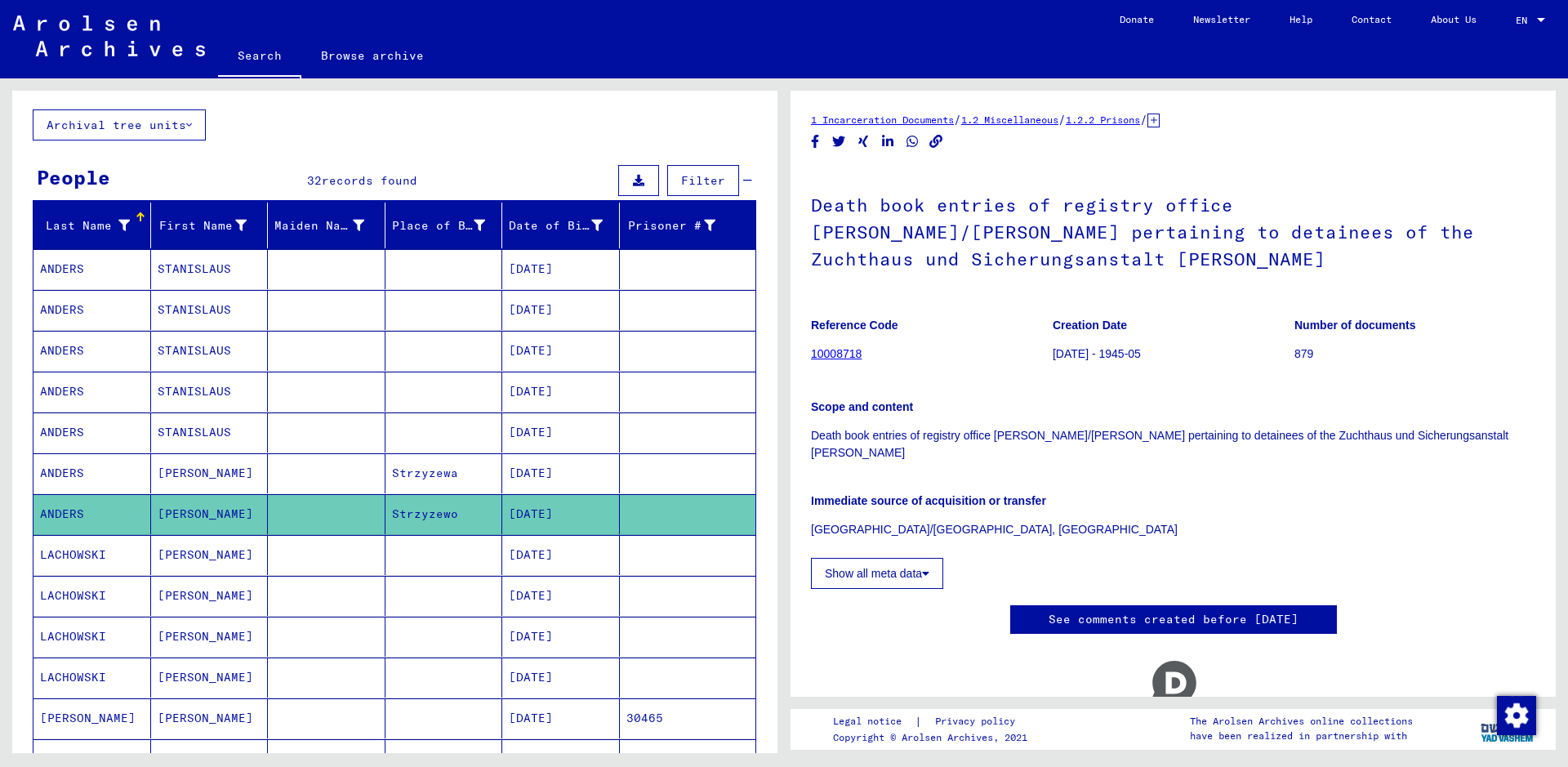
click at [523, 562] on mat-cell "[DATE]" at bounding box center [561, 556] width 118 height 40
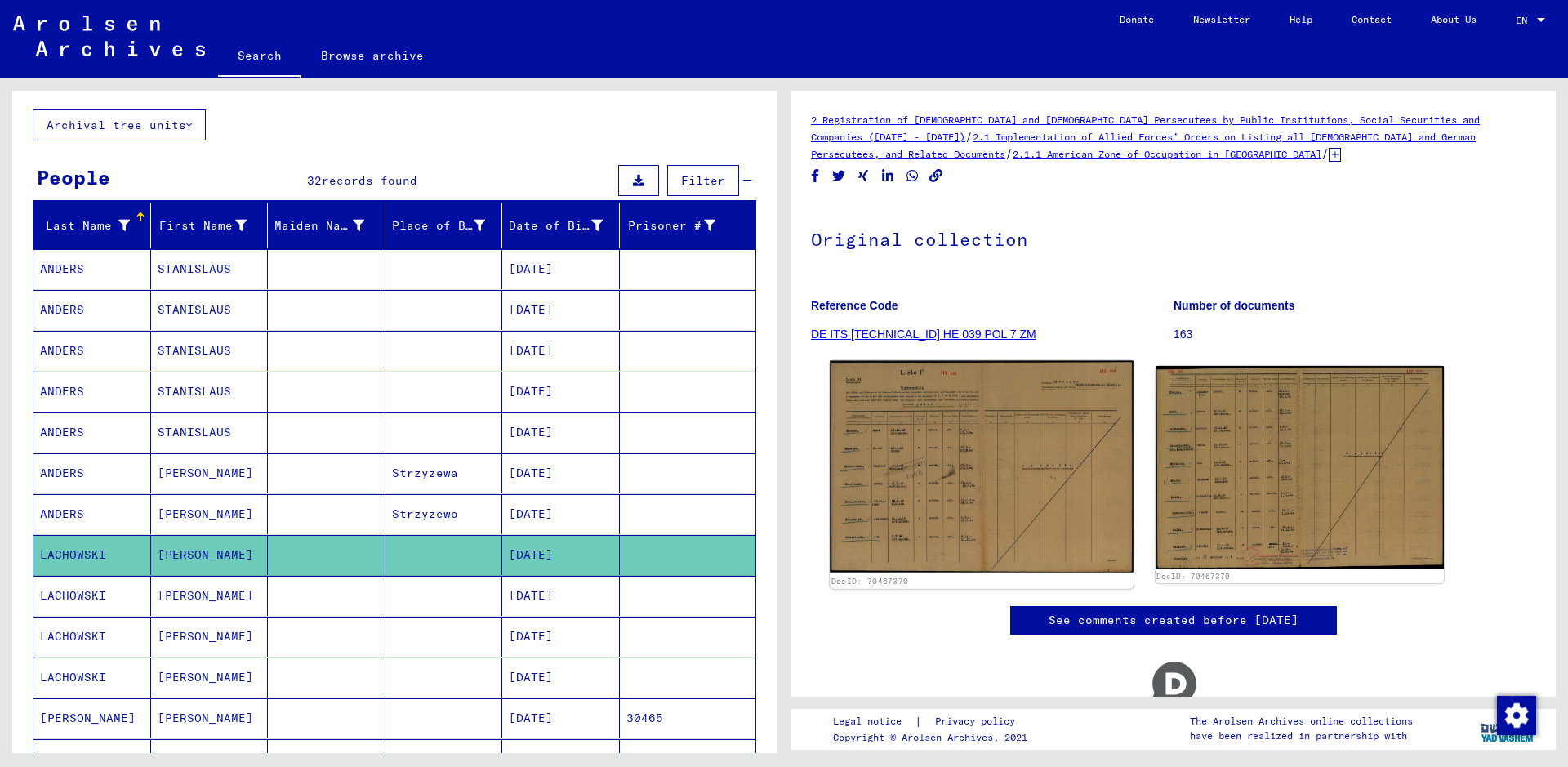
click at [960, 473] on img at bounding box center [981, 467] width 303 height 211
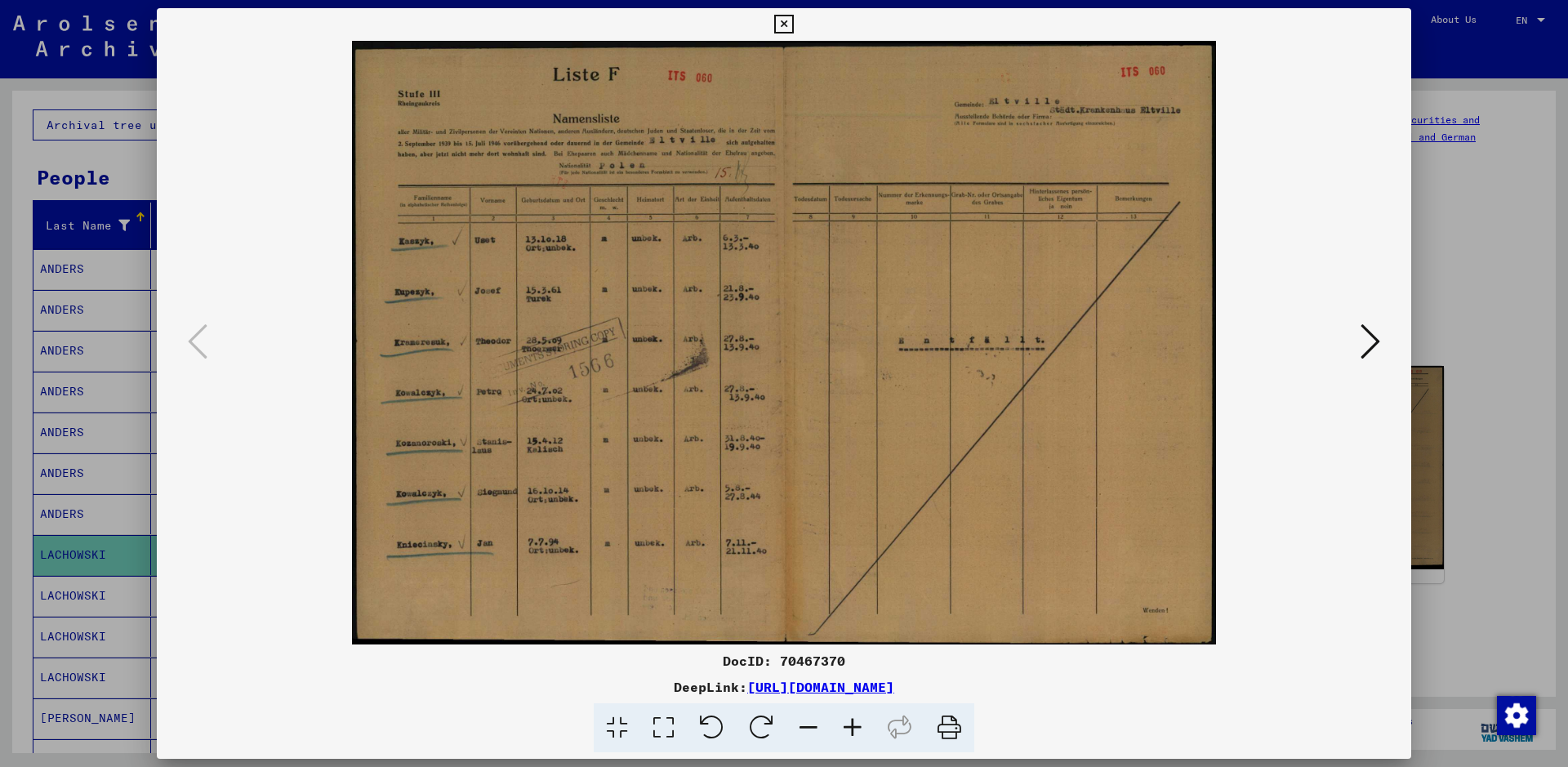
click at [851, 717] on icon at bounding box center [852, 728] width 44 height 50
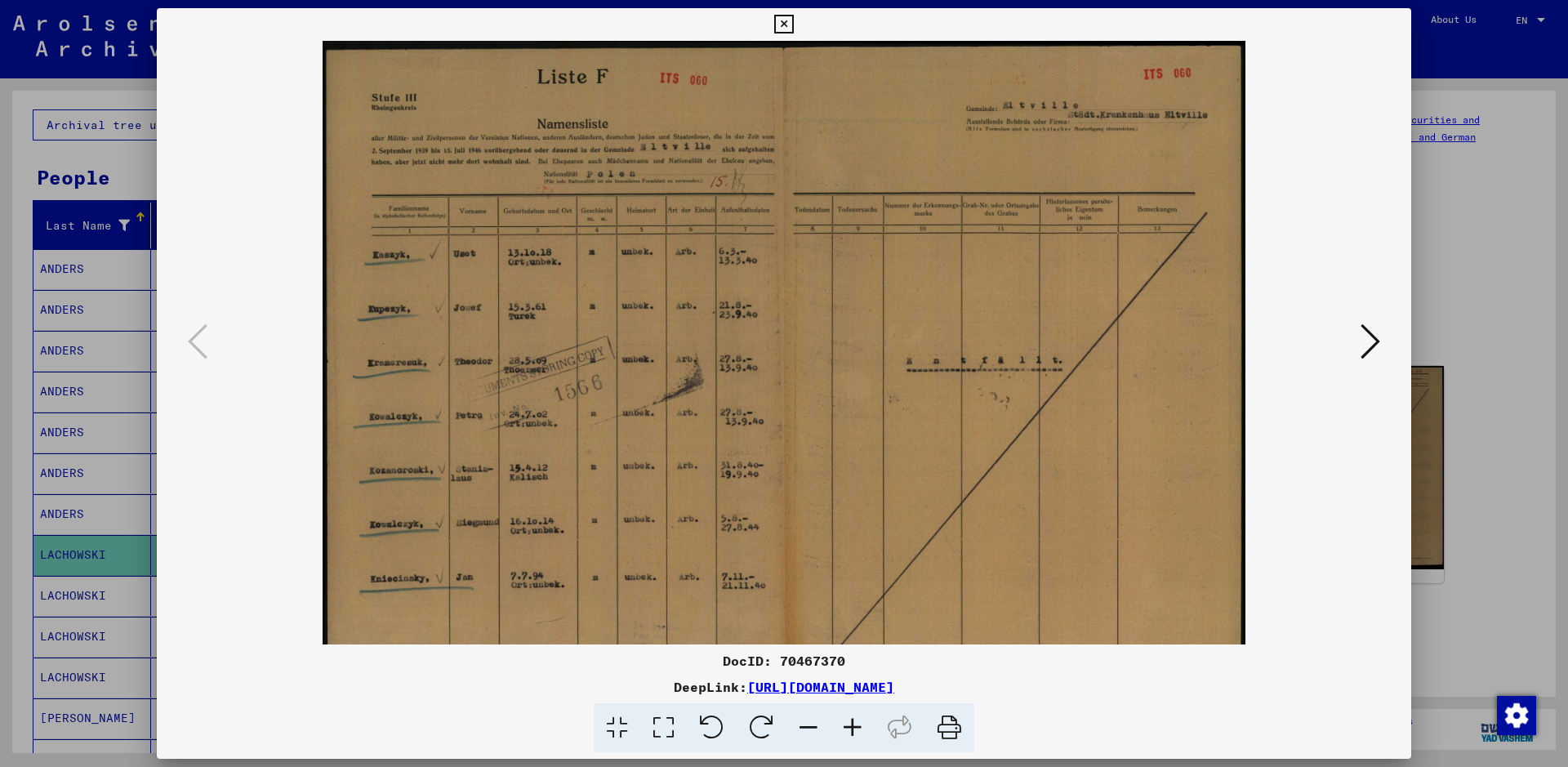
click at [851, 717] on icon at bounding box center [852, 728] width 44 height 50
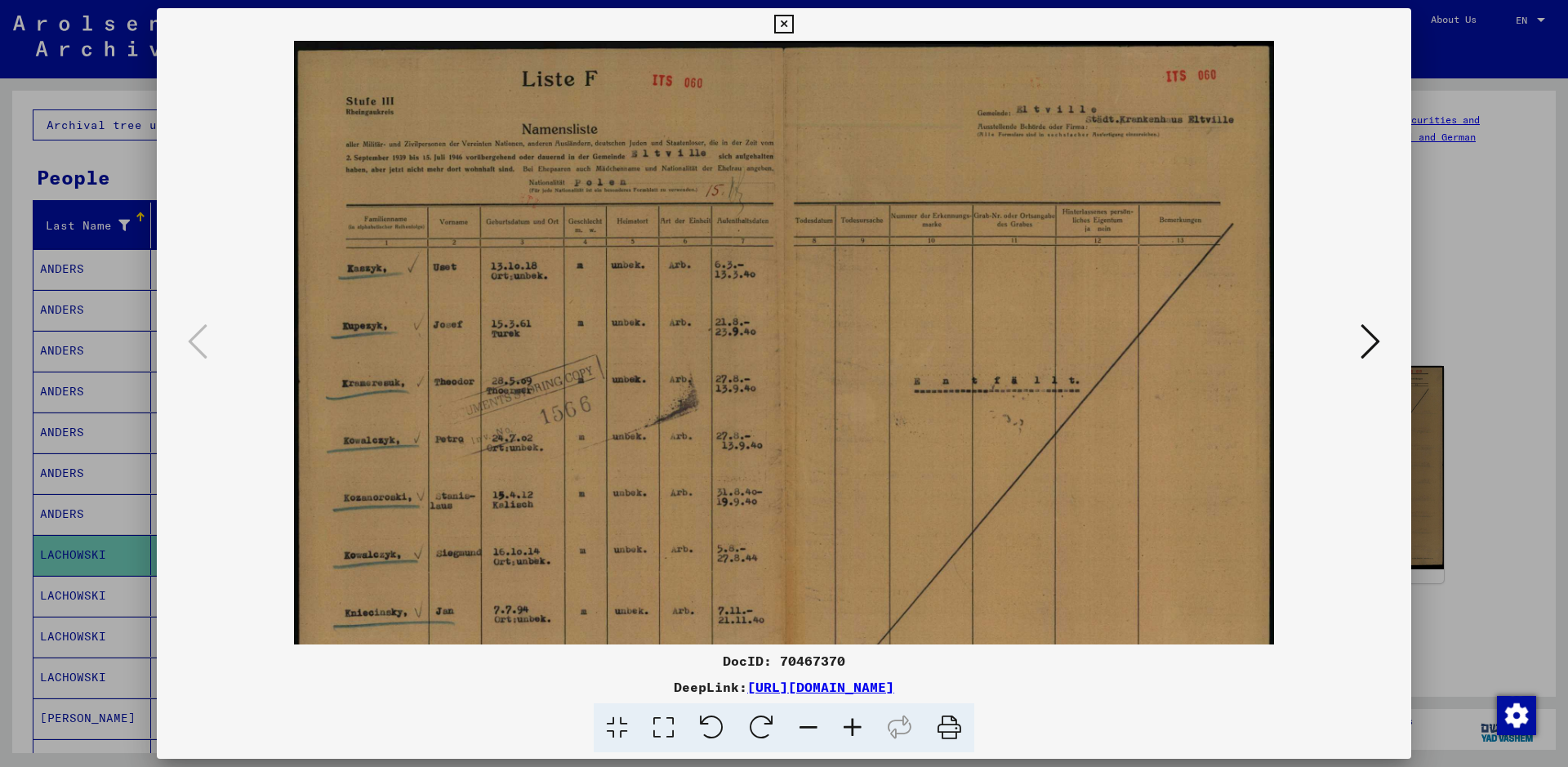
click at [851, 717] on icon at bounding box center [852, 728] width 44 height 50
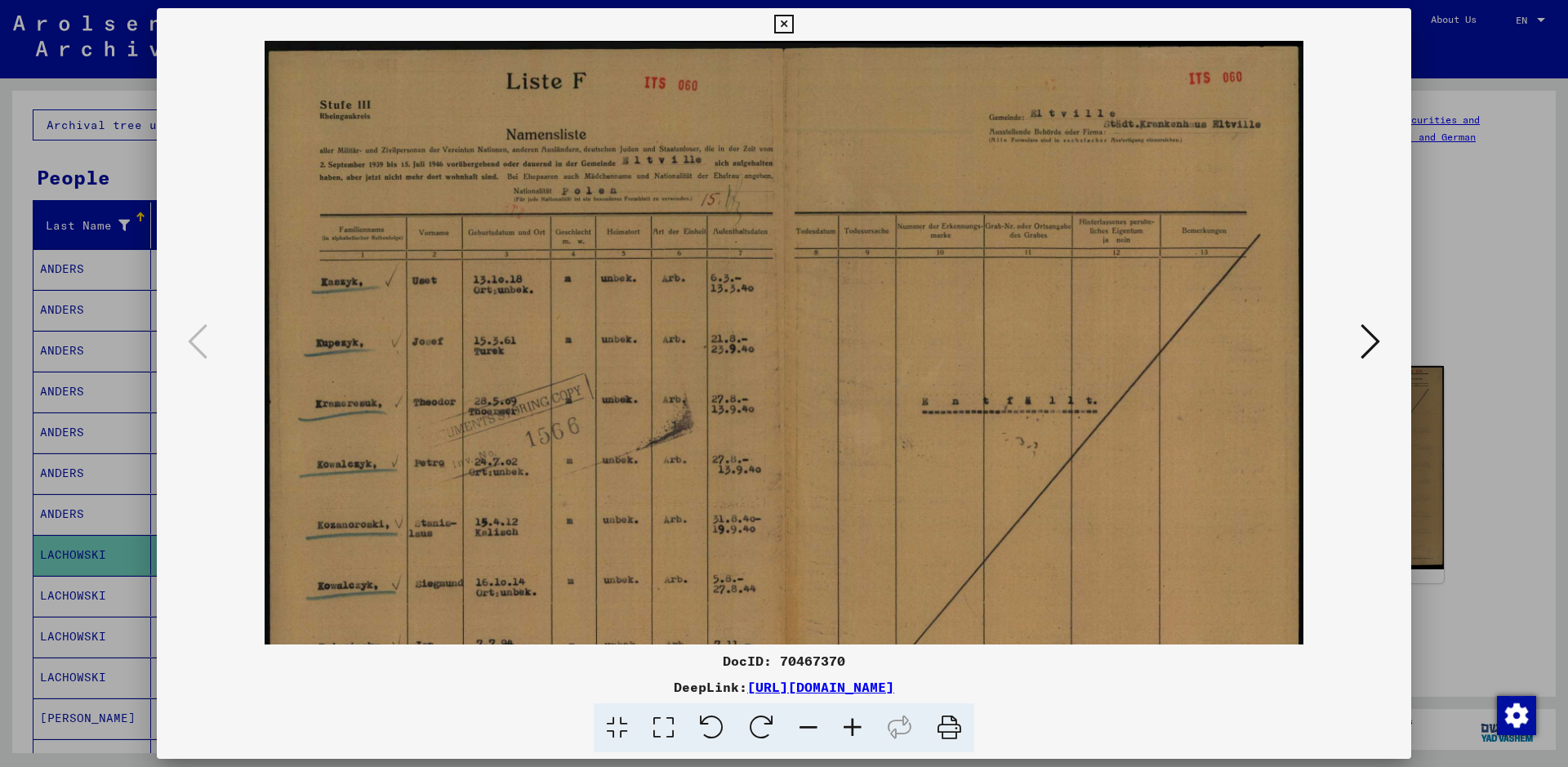
click at [851, 717] on icon at bounding box center [852, 728] width 44 height 50
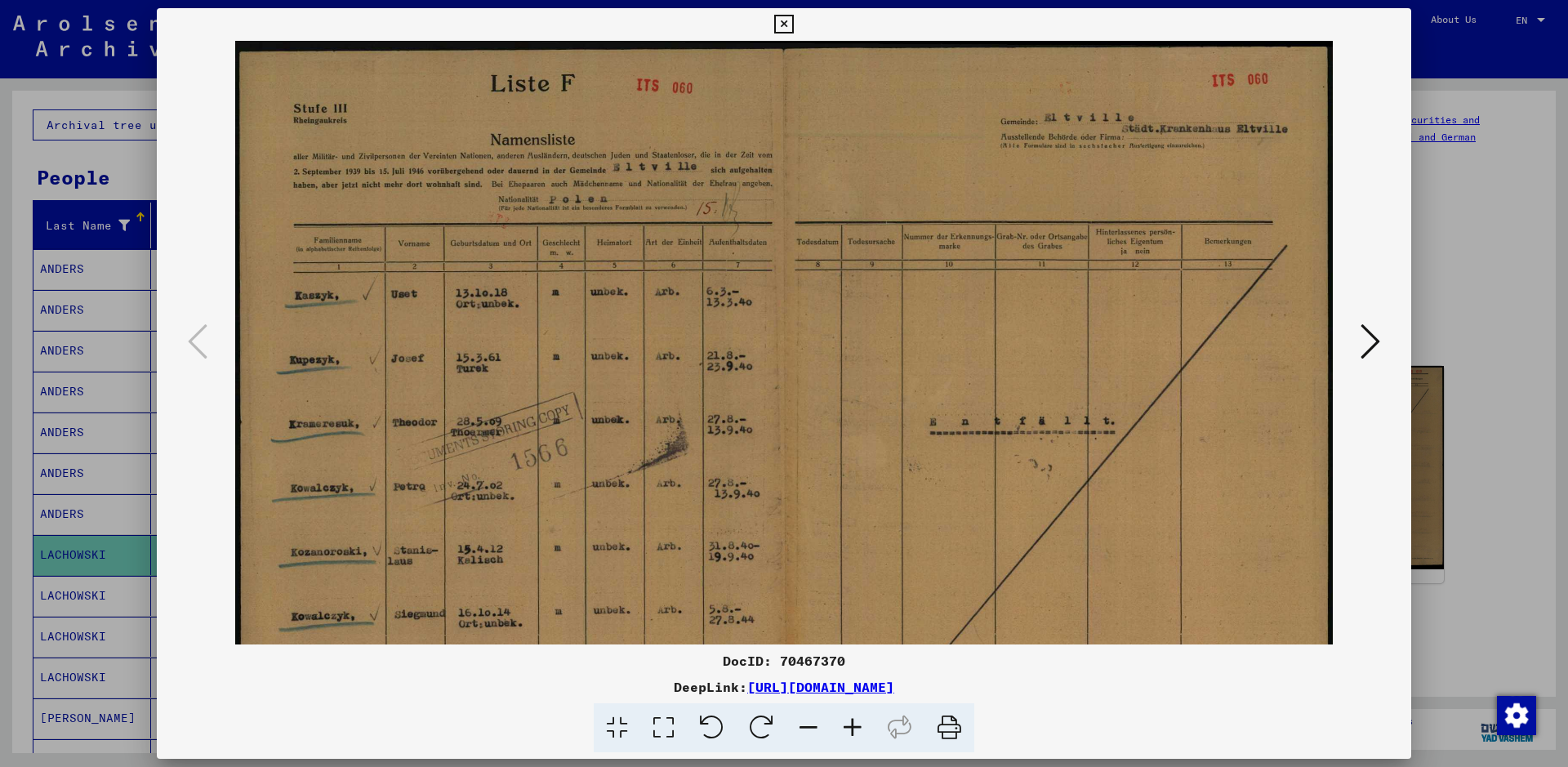
click at [851, 717] on icon at bounding box center [852, 728] width 44 height 50
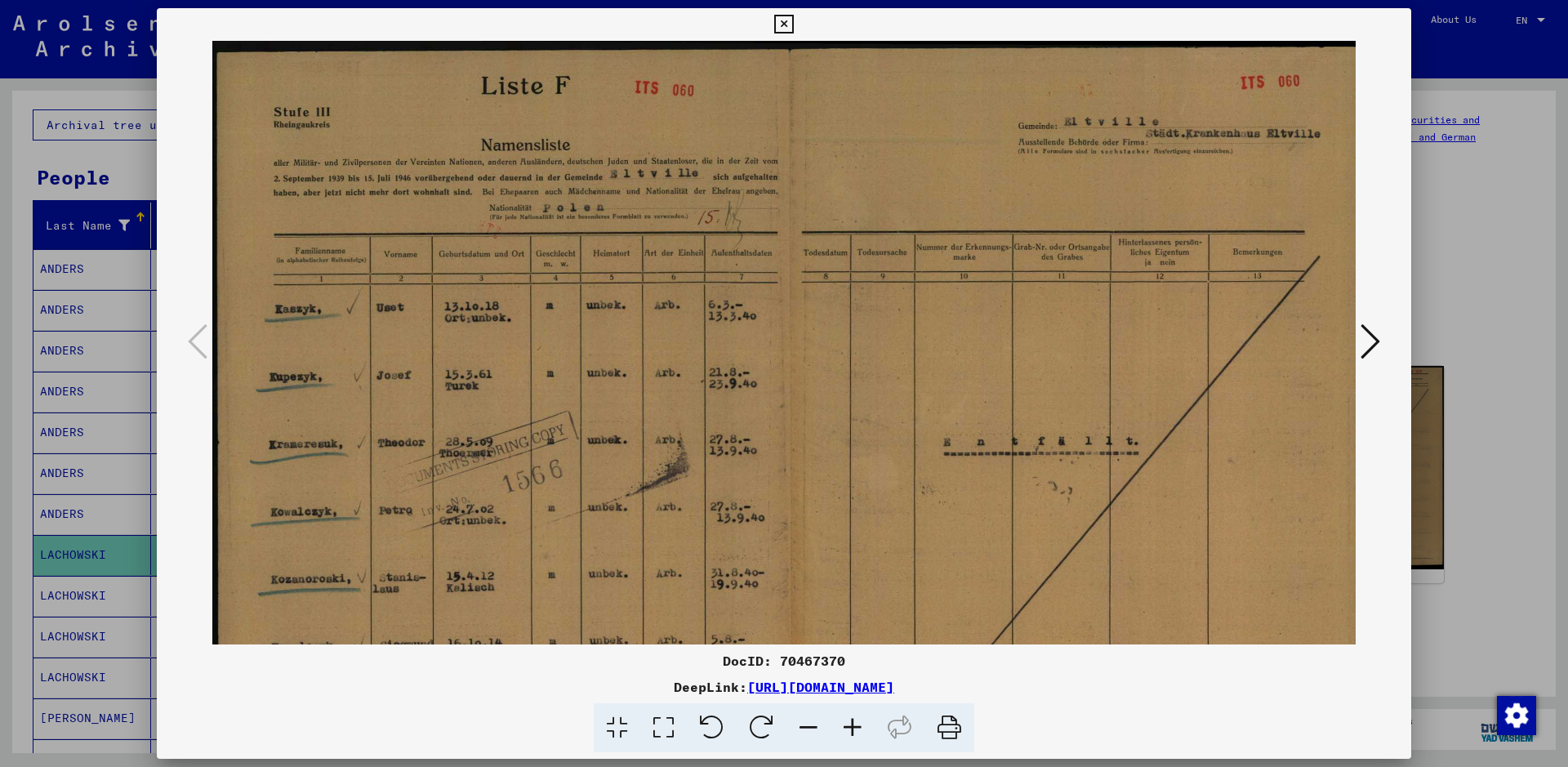
click at [1362, 339] on icon at bounding box center [1371, 341] width 20 height 39
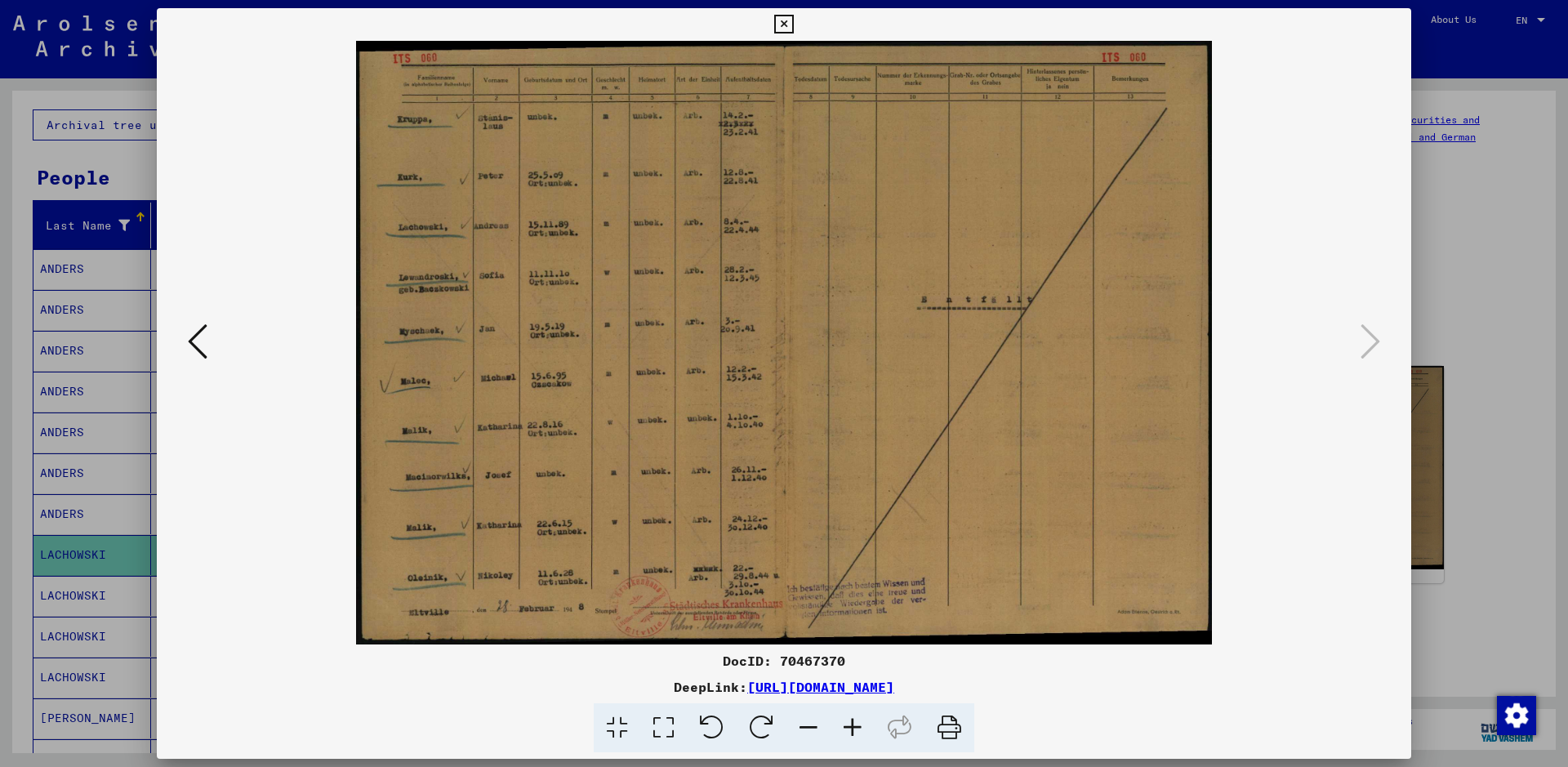
click at [781, 24] on icon at bounding box center [784, 25] width 19 height 20
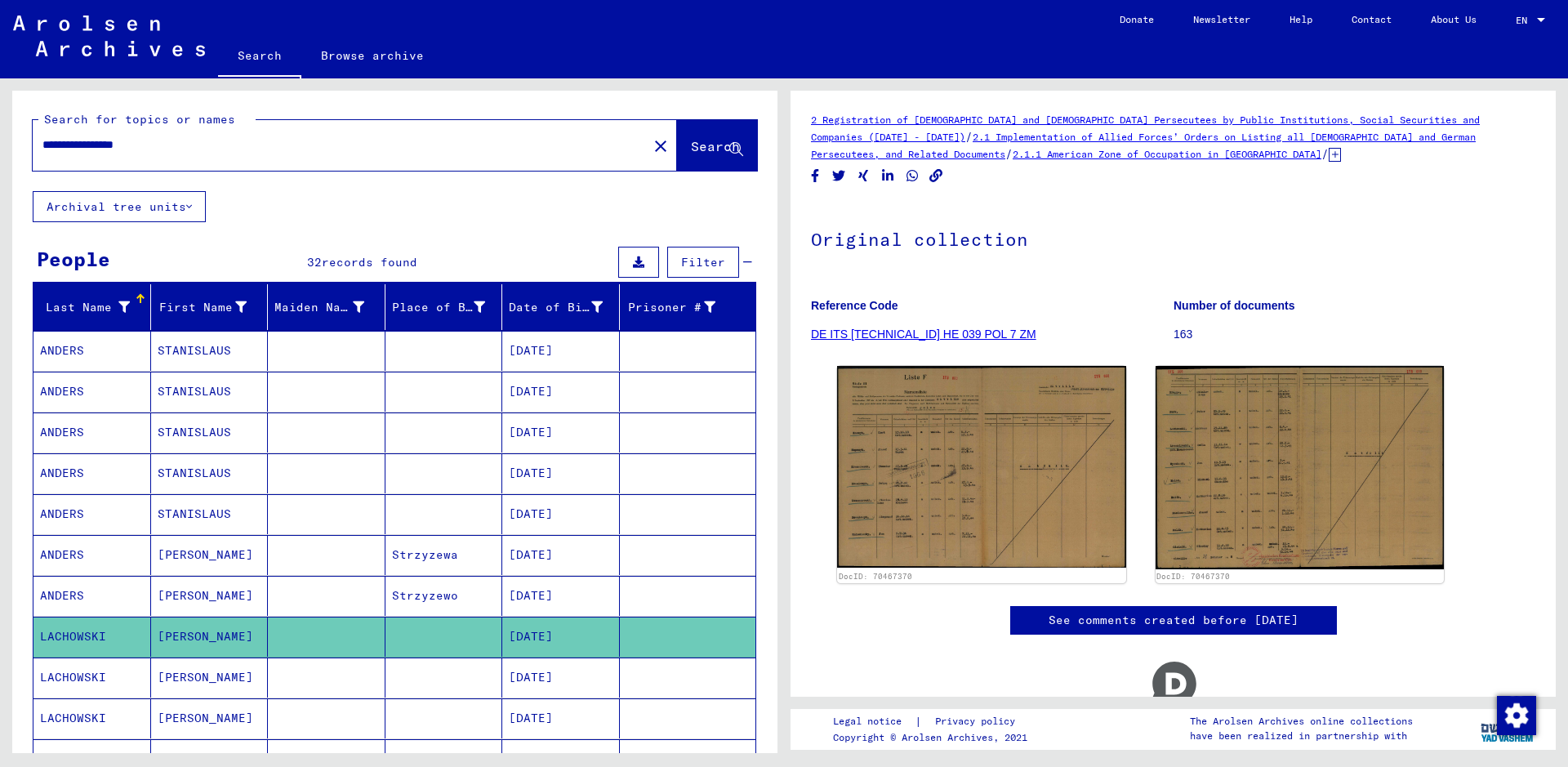
drag, startPoint x: 269, startPoint y: 144, endPoint x: 19, endPoint y: 169, distance: 251.2
click at [19, 169] on div "**********" at bounding box center [395, 141] width 766 height 101
paste input "text"
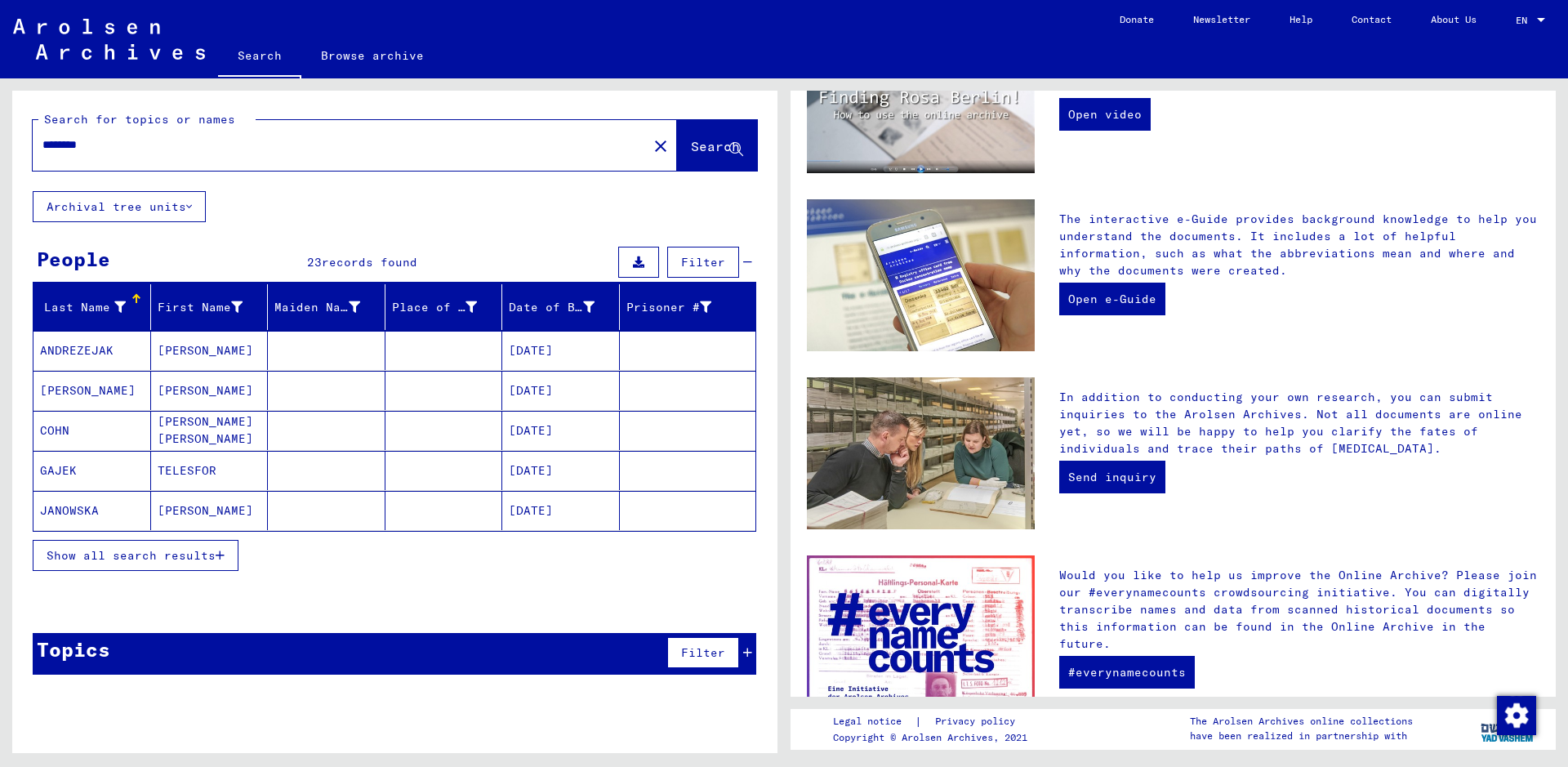
scroll to position [458, 0]
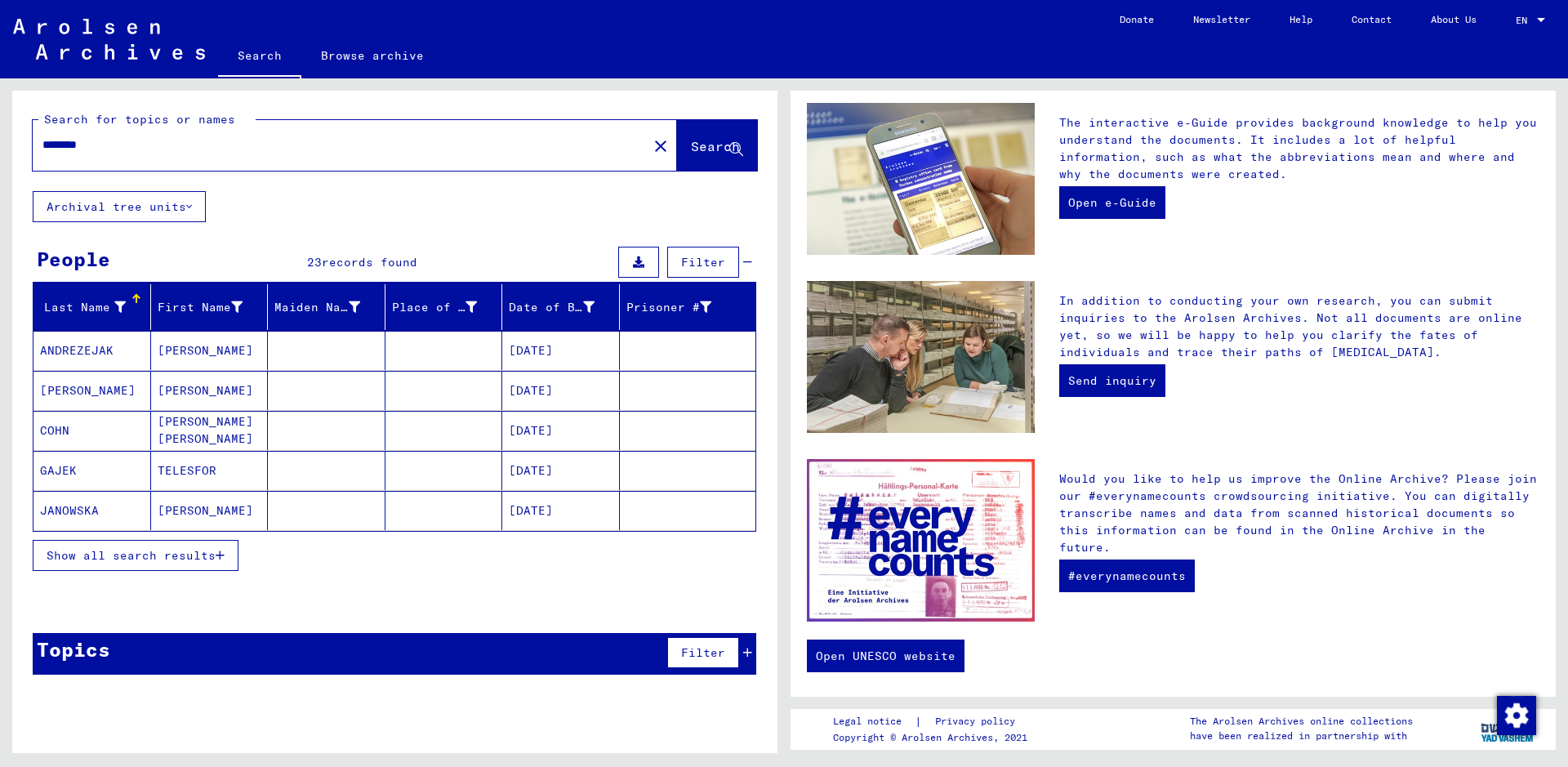
click at [120, 140] on input "********" at bounding box center [335, 145] width 585 height 17
click at [79, 354] on mat-cell "[PERSON_NAME]" at bounding box center [93, 350] width 118 height 39
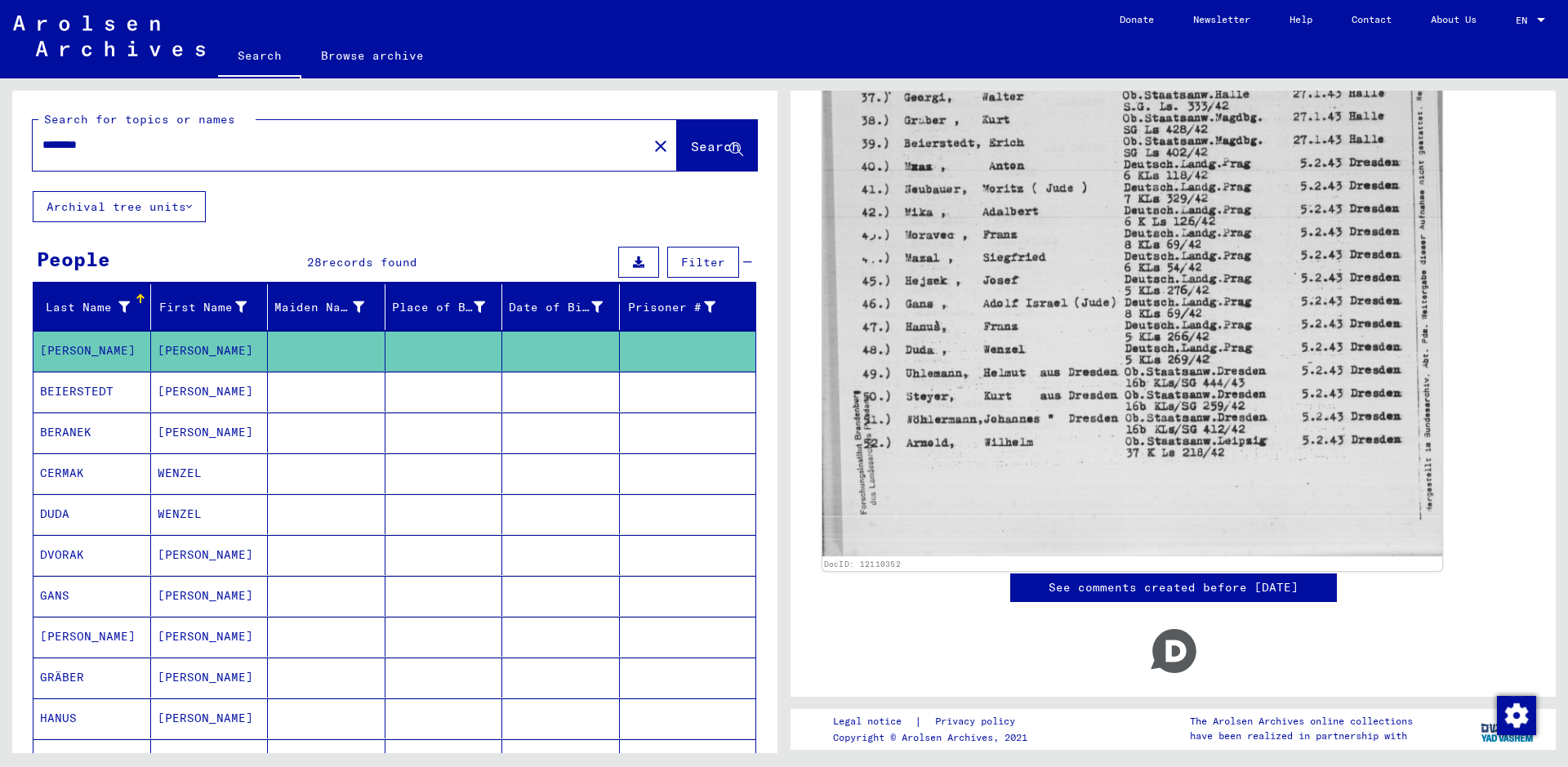
scroll to position [409, 0]
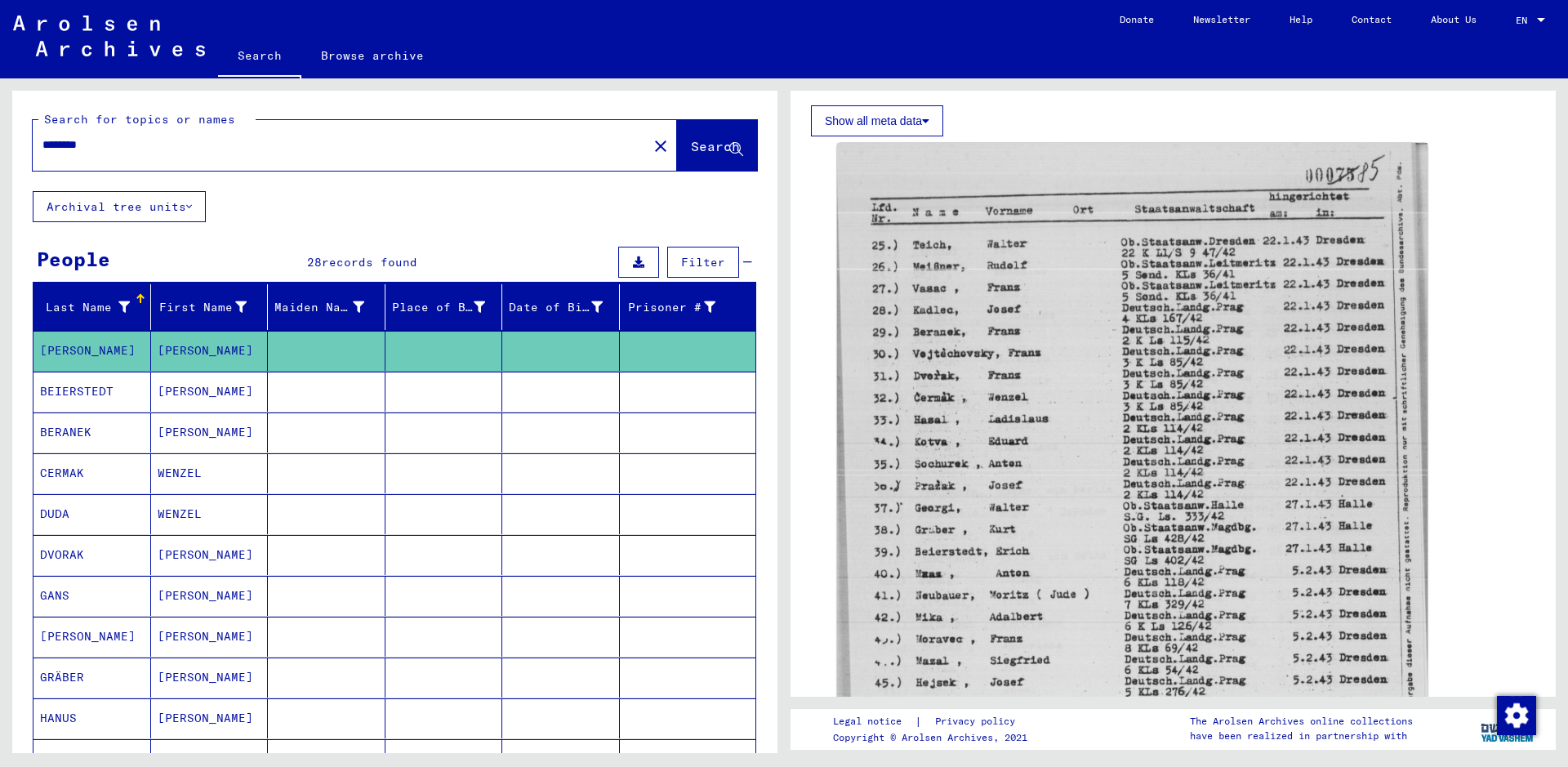
click at [150, 139] on input "********" at bounding box center [340, 145] width 595 height 17
type input "********"
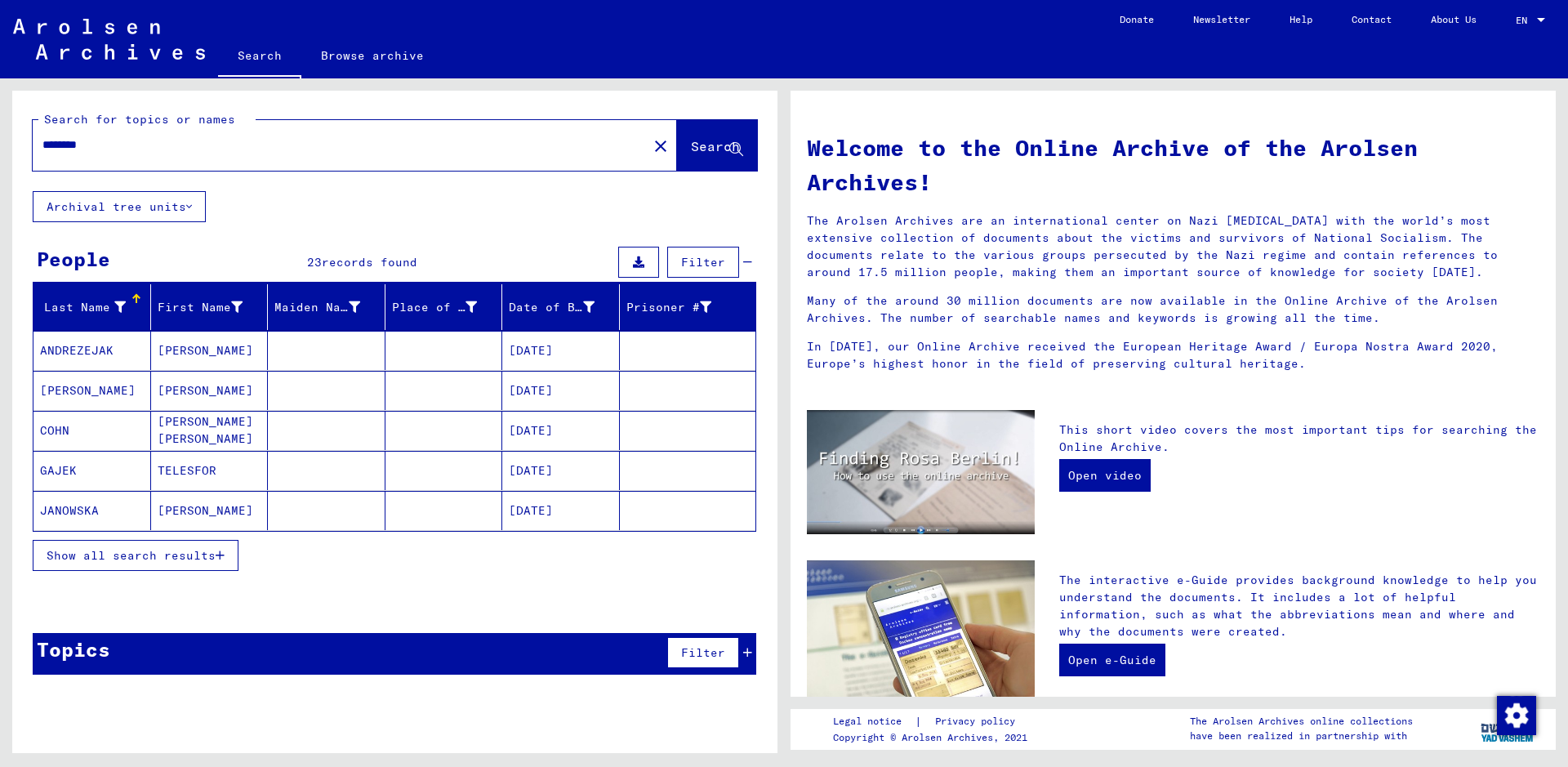
click at [102, 343] on mat-cell "ANDREZEJAK" at bounding box center [93, 350] width 118 height 39
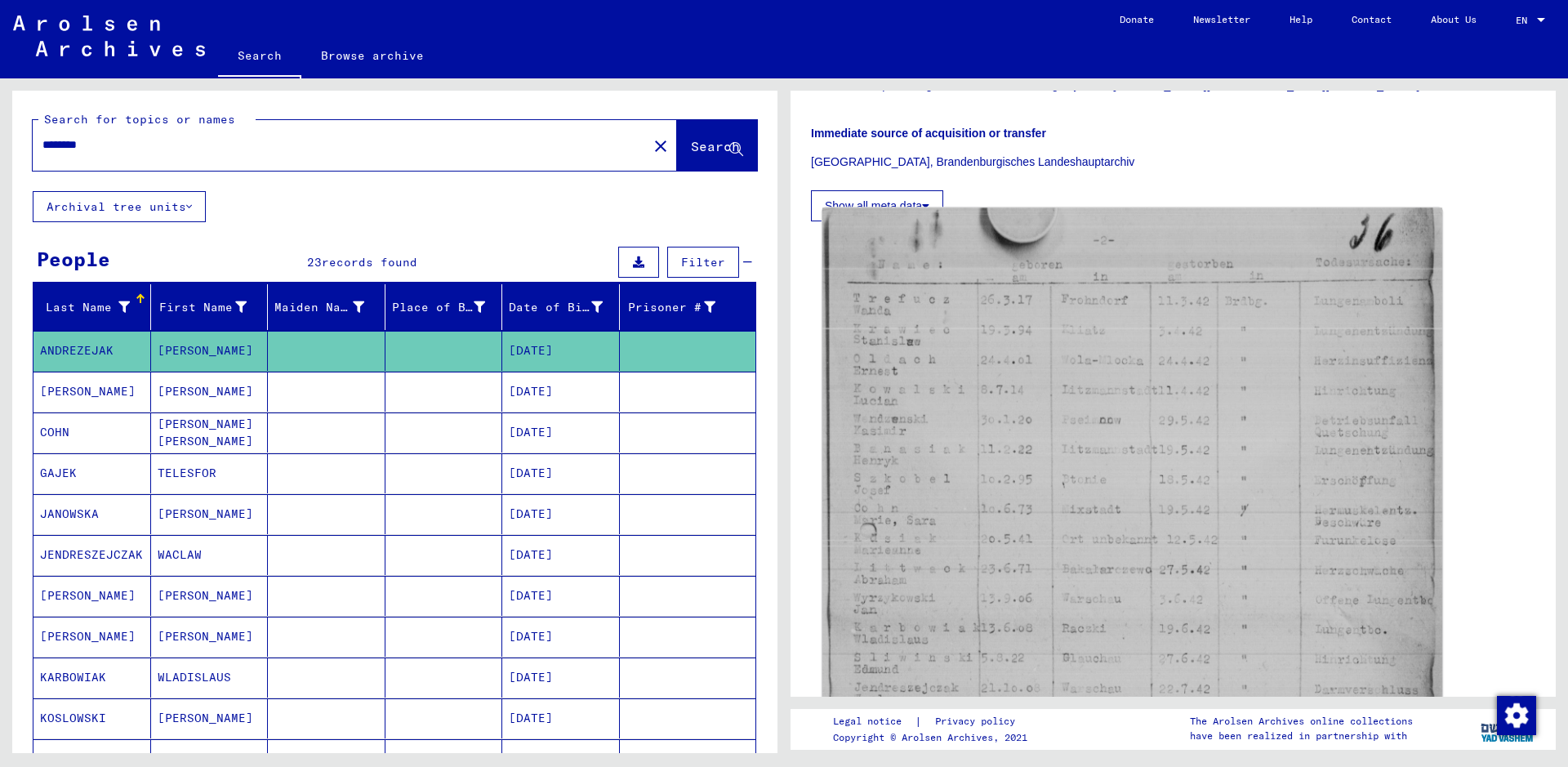
scroll to position [327, 0]
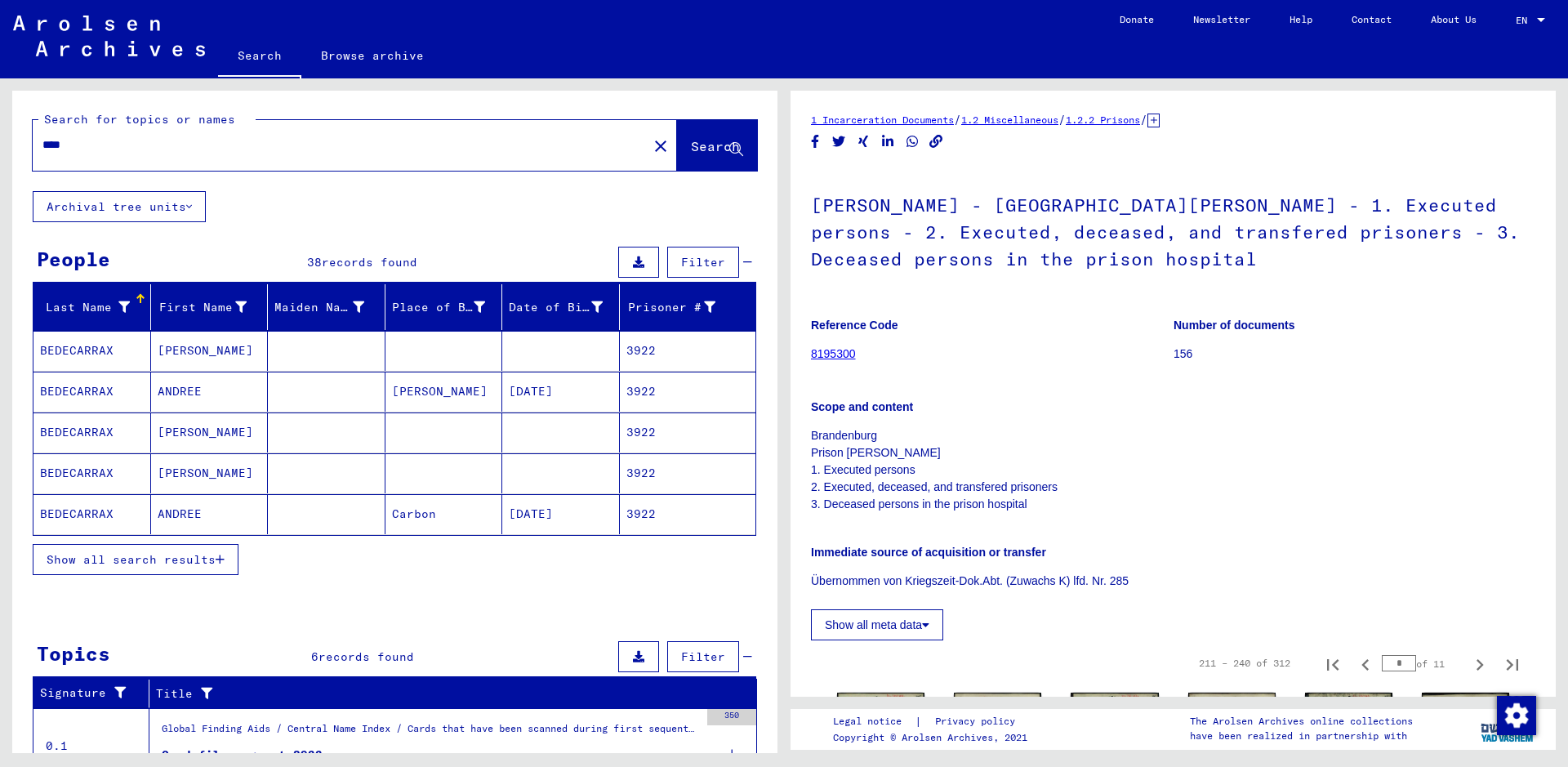
scroll to position [445, 0]
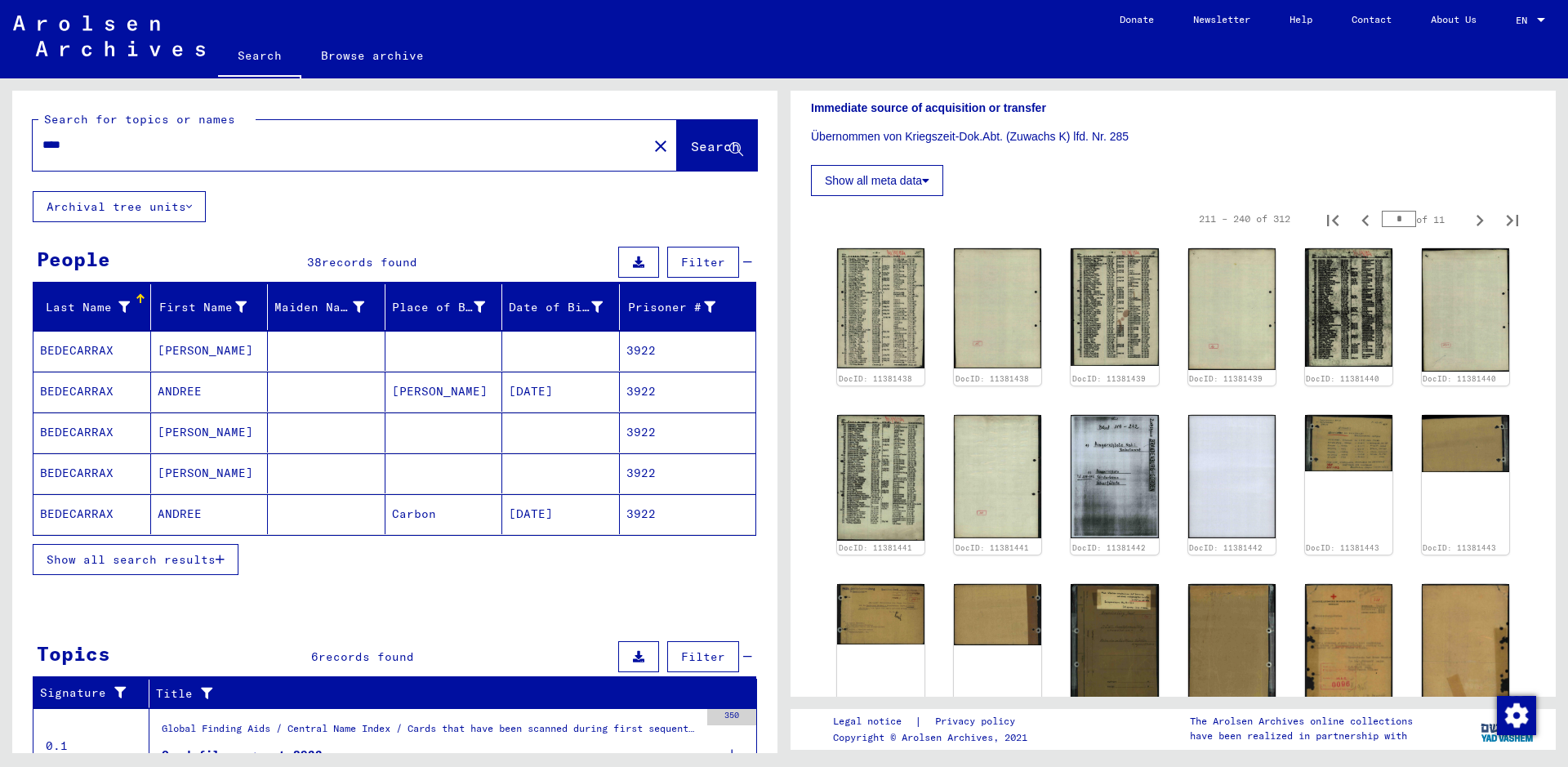
click at [380, 140] on input "****" at bounding box center [340, 145] width 595 height 17
click at [644, 146] on button "close" at bounding box center [660, 145] width 33 height 33
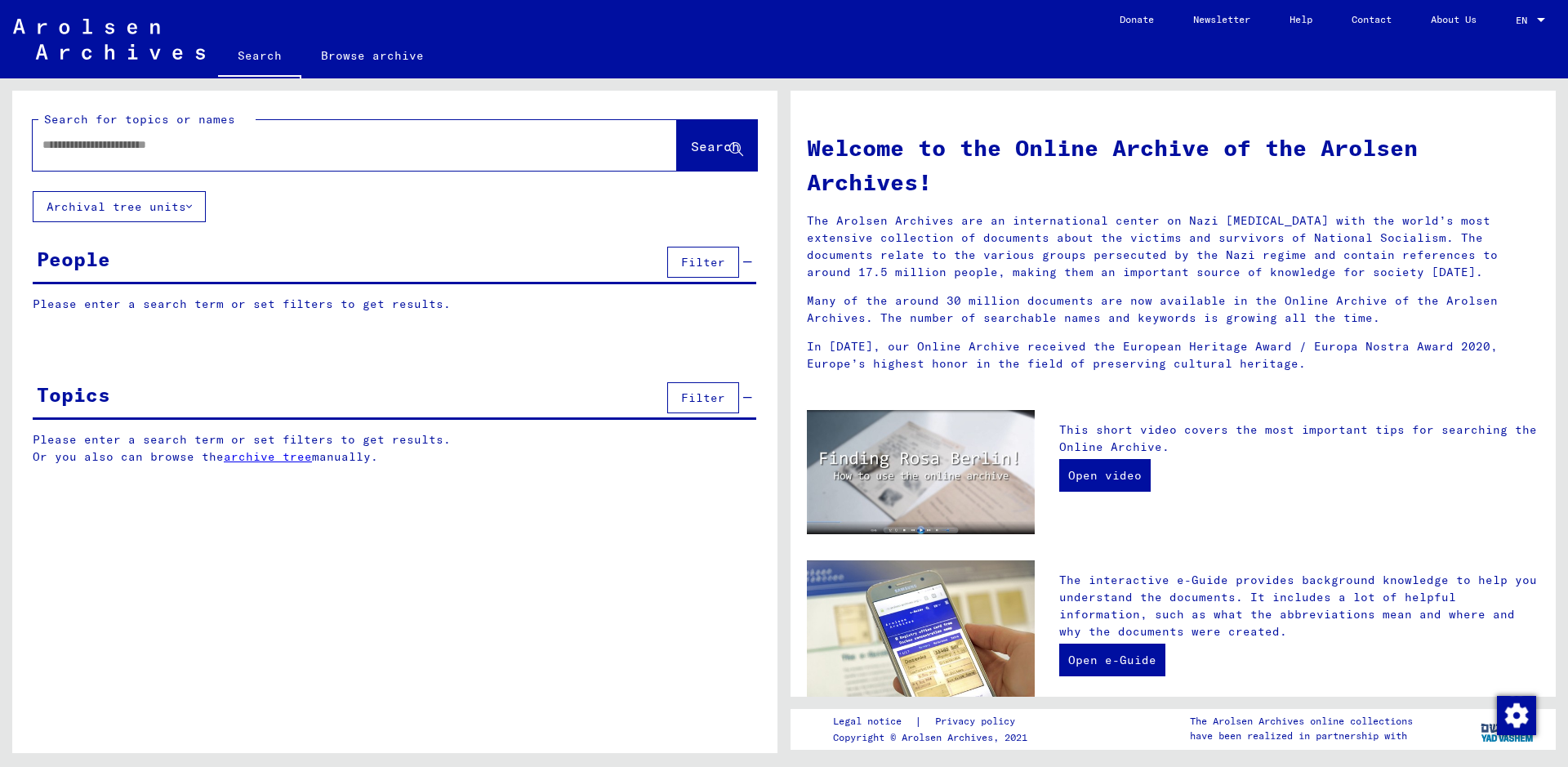
click at [245, 157] on div at bounding box center [330, 145] width 595 height 37
click at [75, 138] on input "text" at bounding box center [335, 145] width 585 height 17
paste input "********"
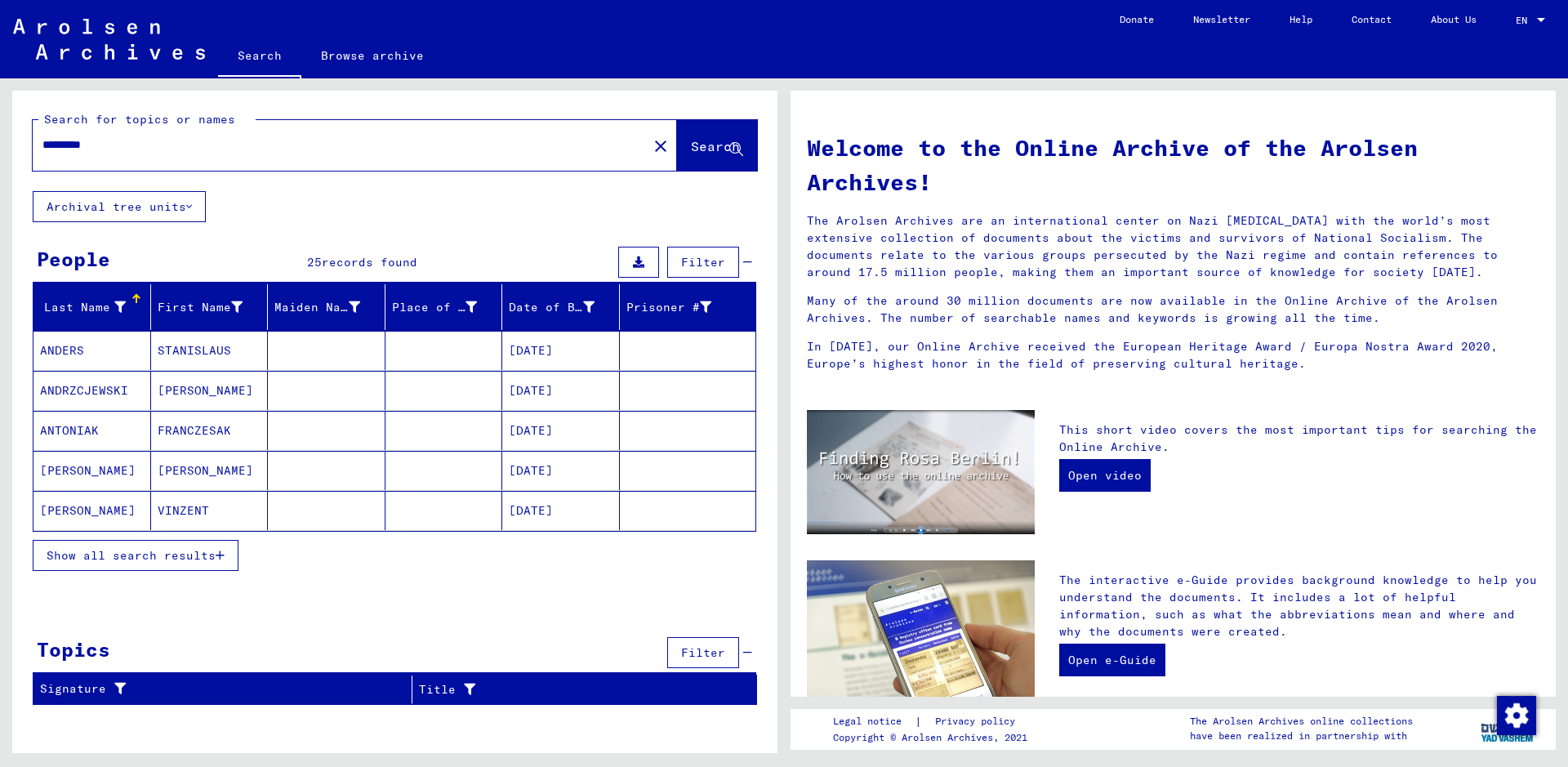
click at [111, 148] on input "********" at bounding box center [335, 145] width 585 height 17
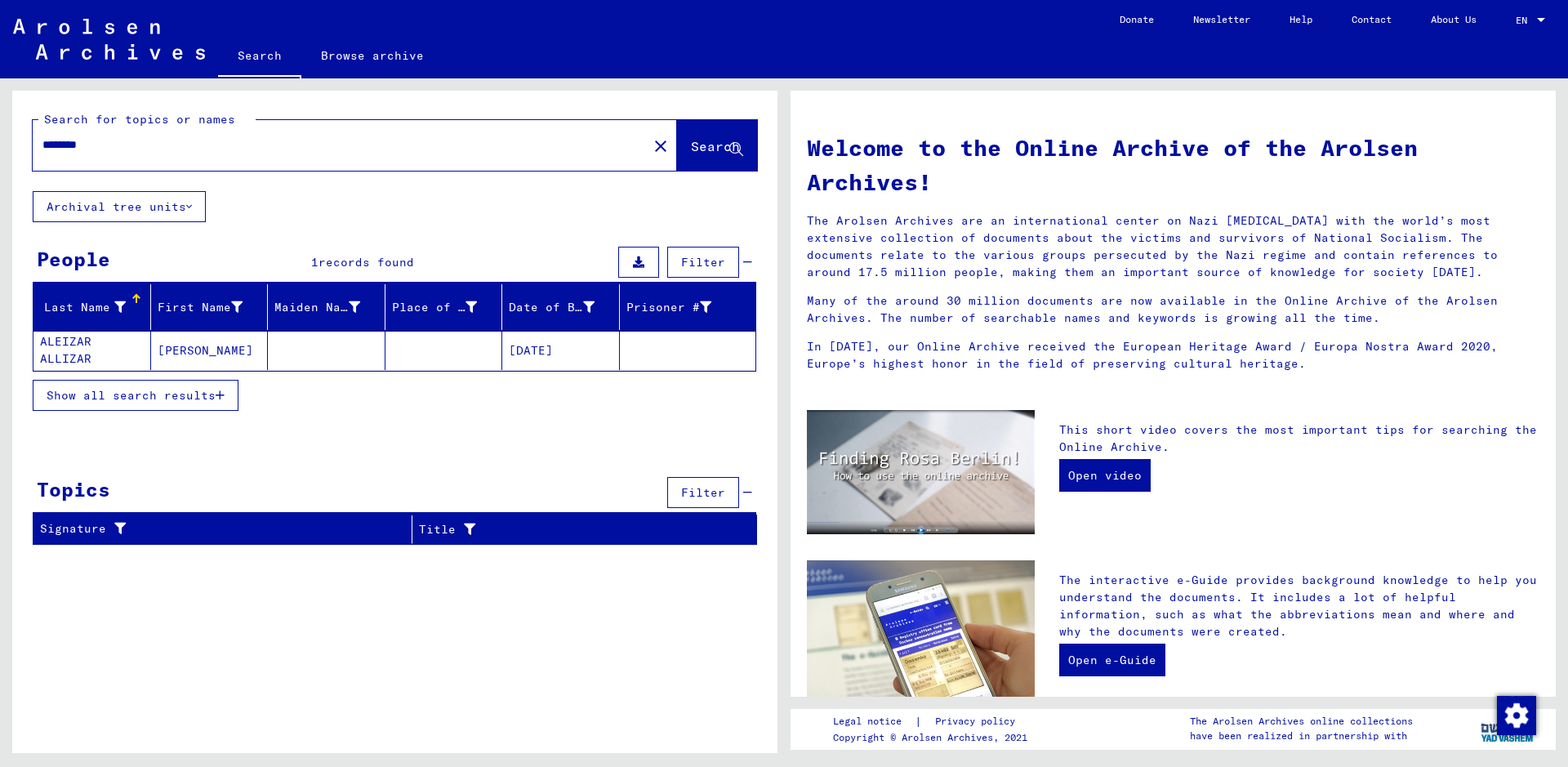
click at [78, 348] on mat-cell "ALEIZAR ALLIZAR" at bounding box center [93, 350] width 118 height 39
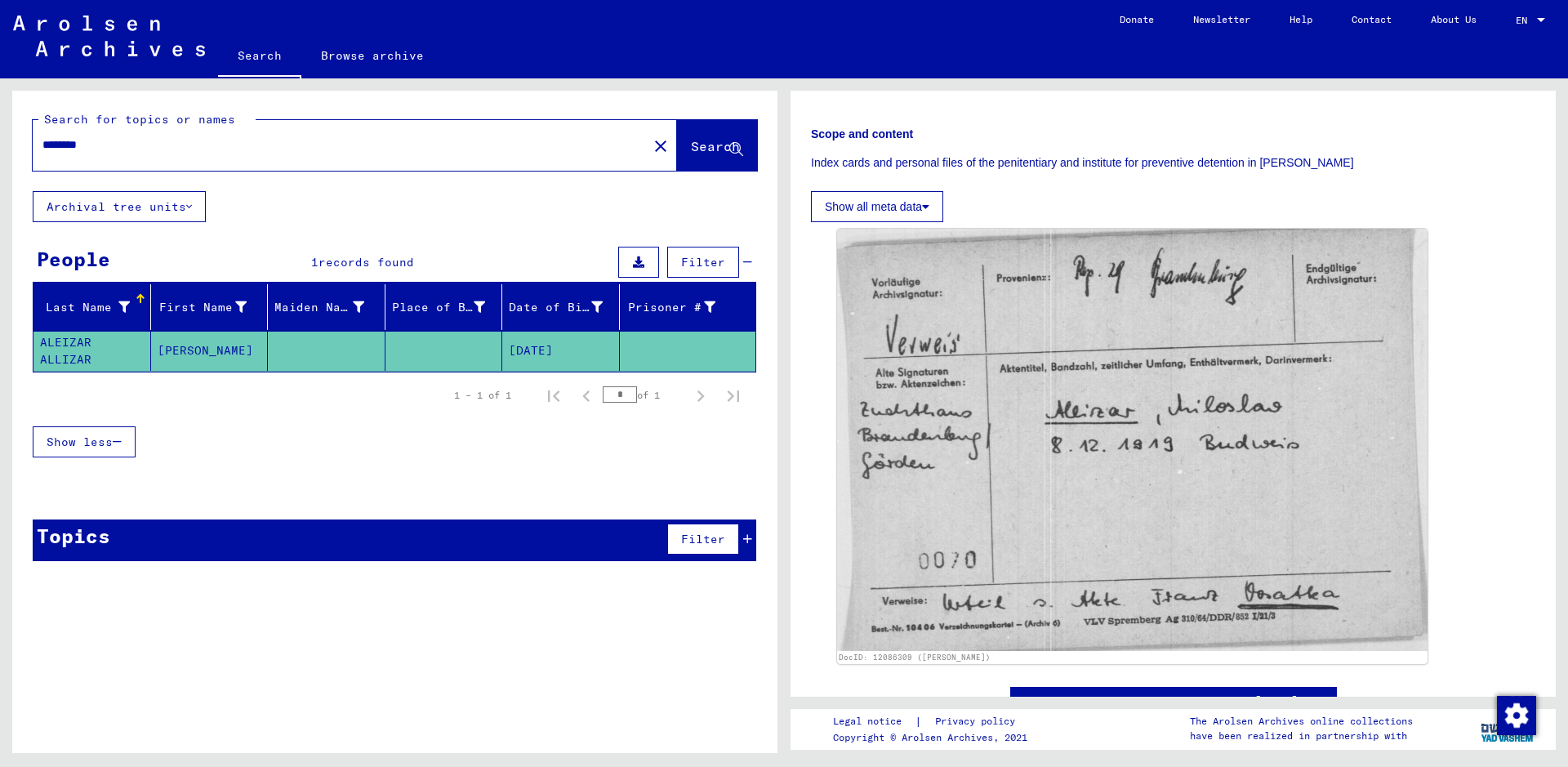
scroll to position [245, 0]
click at [103, 143] on input "********" at bounding box center [340, 145] width 595 height 17
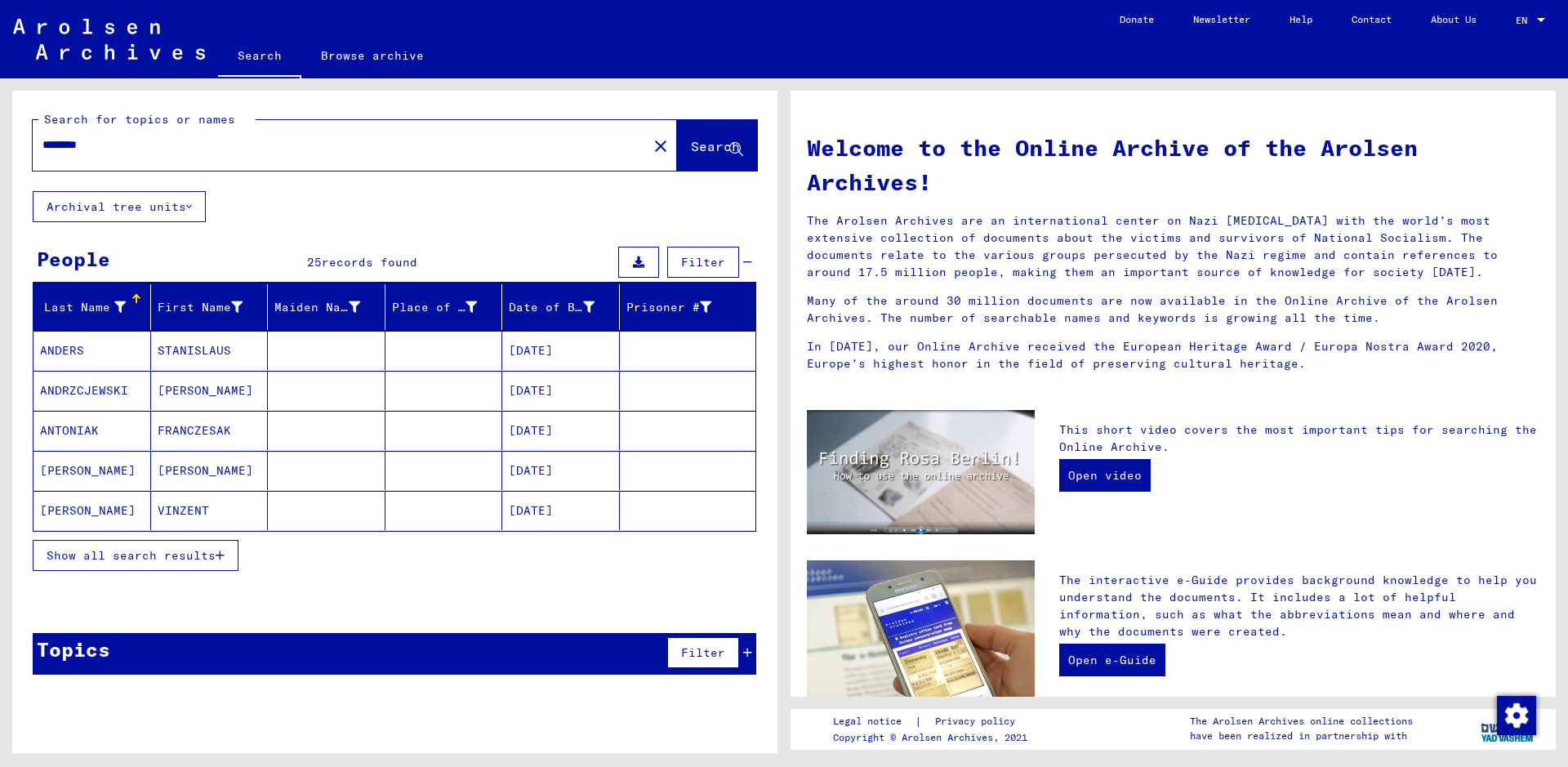
click at [61, 347] on mat-cell "ANDERS" at bounding box center [93, 350] width 118 height 39
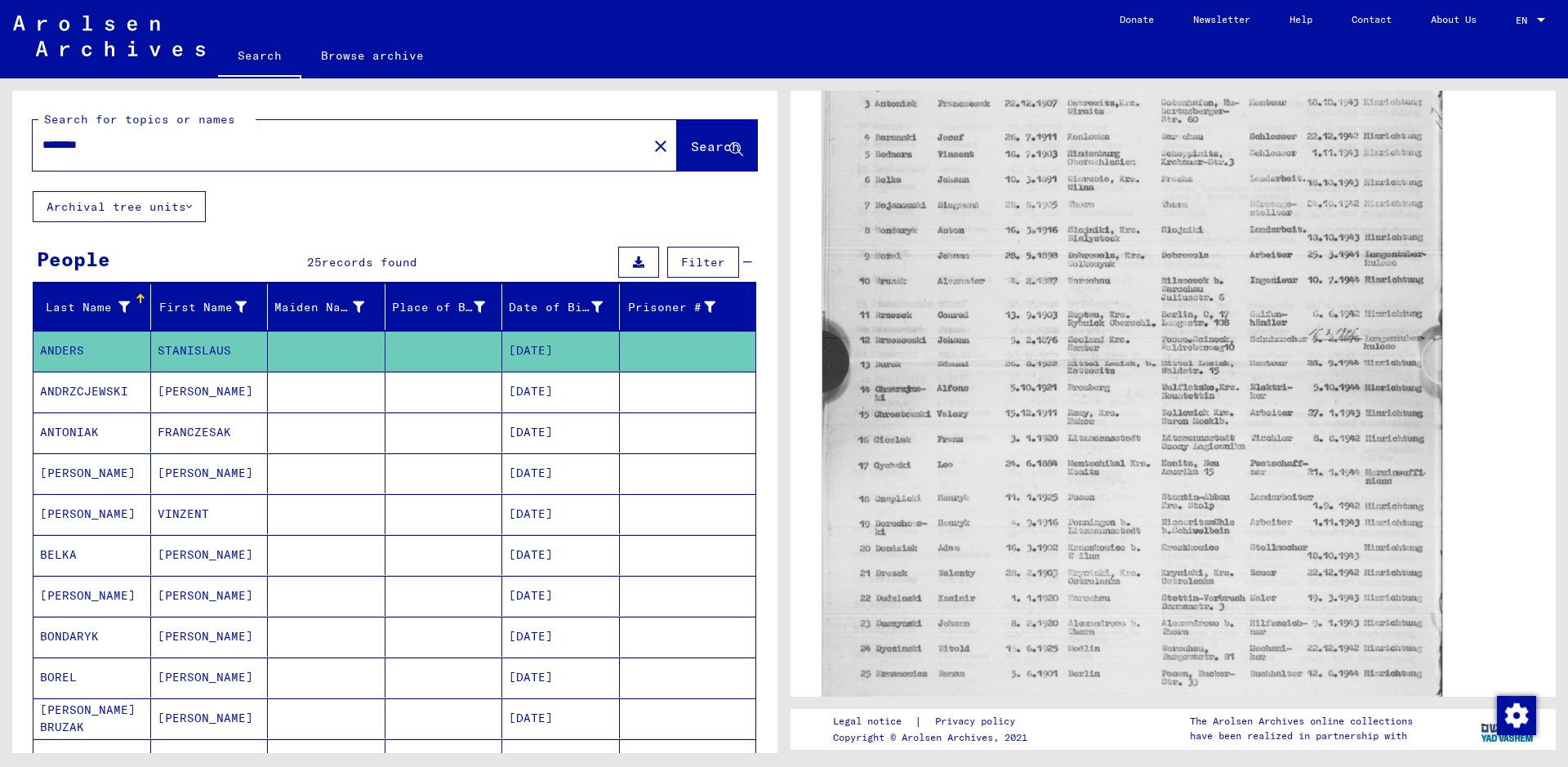
scroll to position [735, 0]
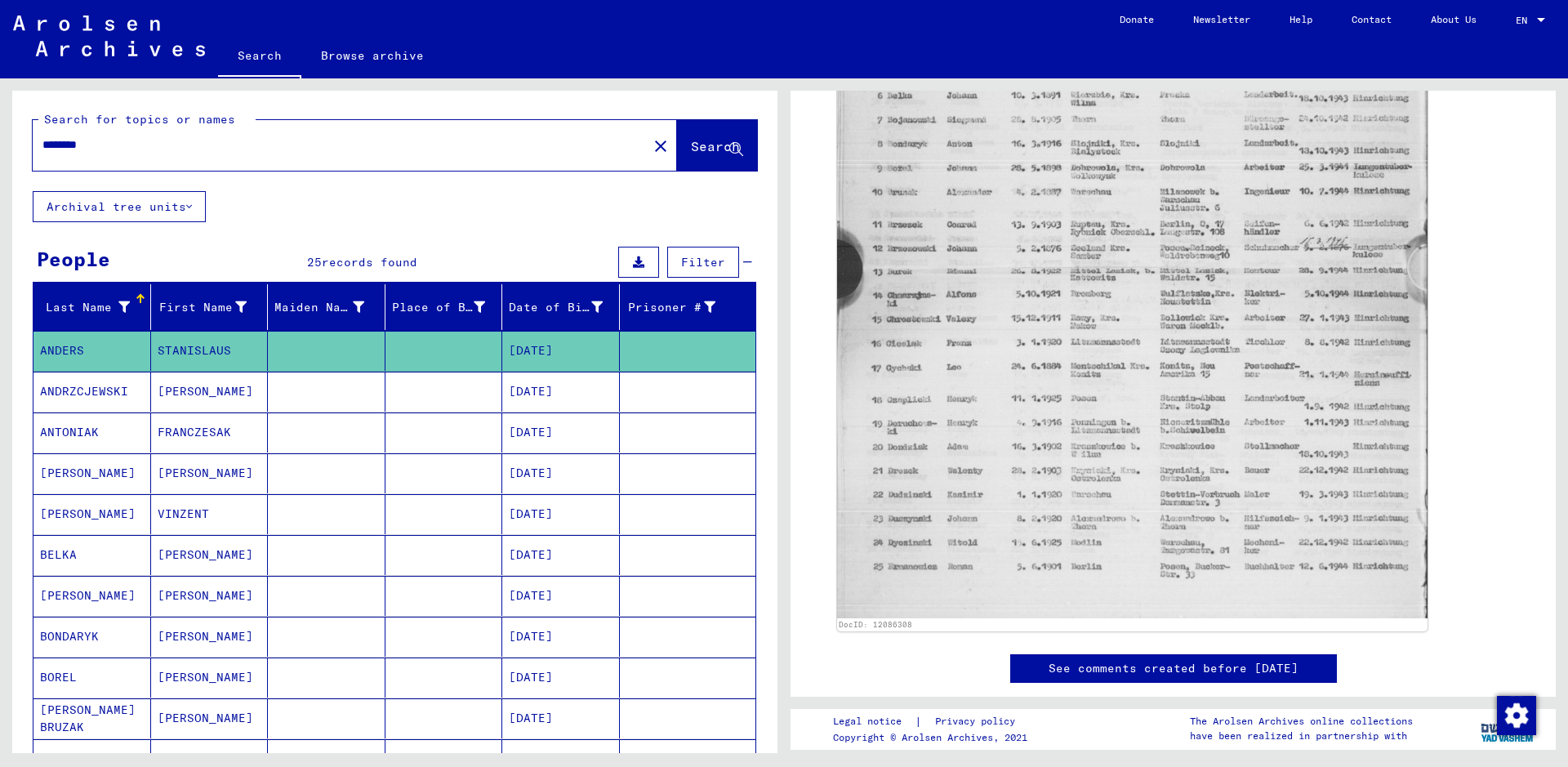
click at [123, 141] on input "********" at bounding box center [340, 145] width 595 height 17
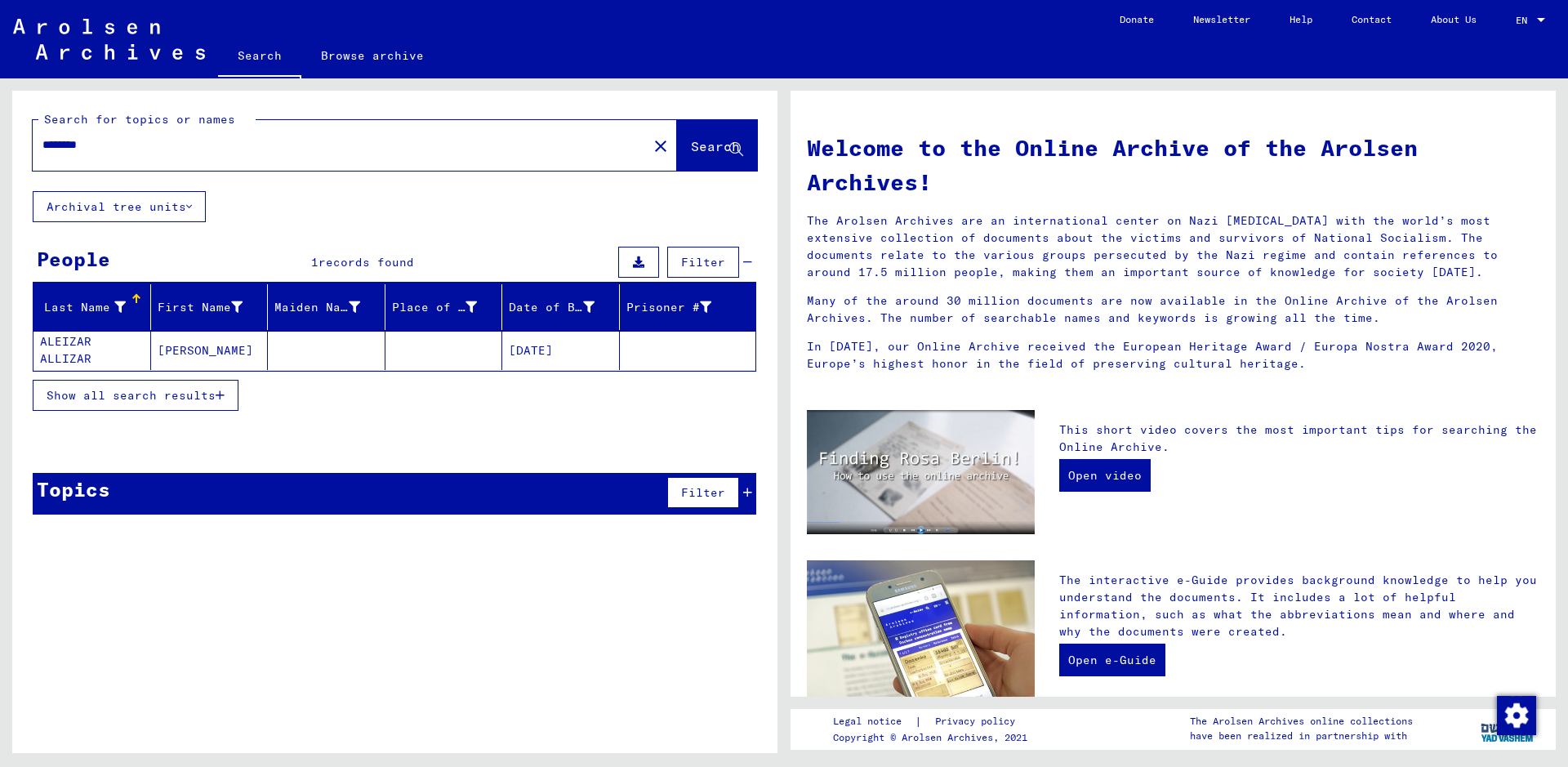
click at [559, 354] on mat-cell "[DATE]" at bounding box center [561, 350] width 118 height 39
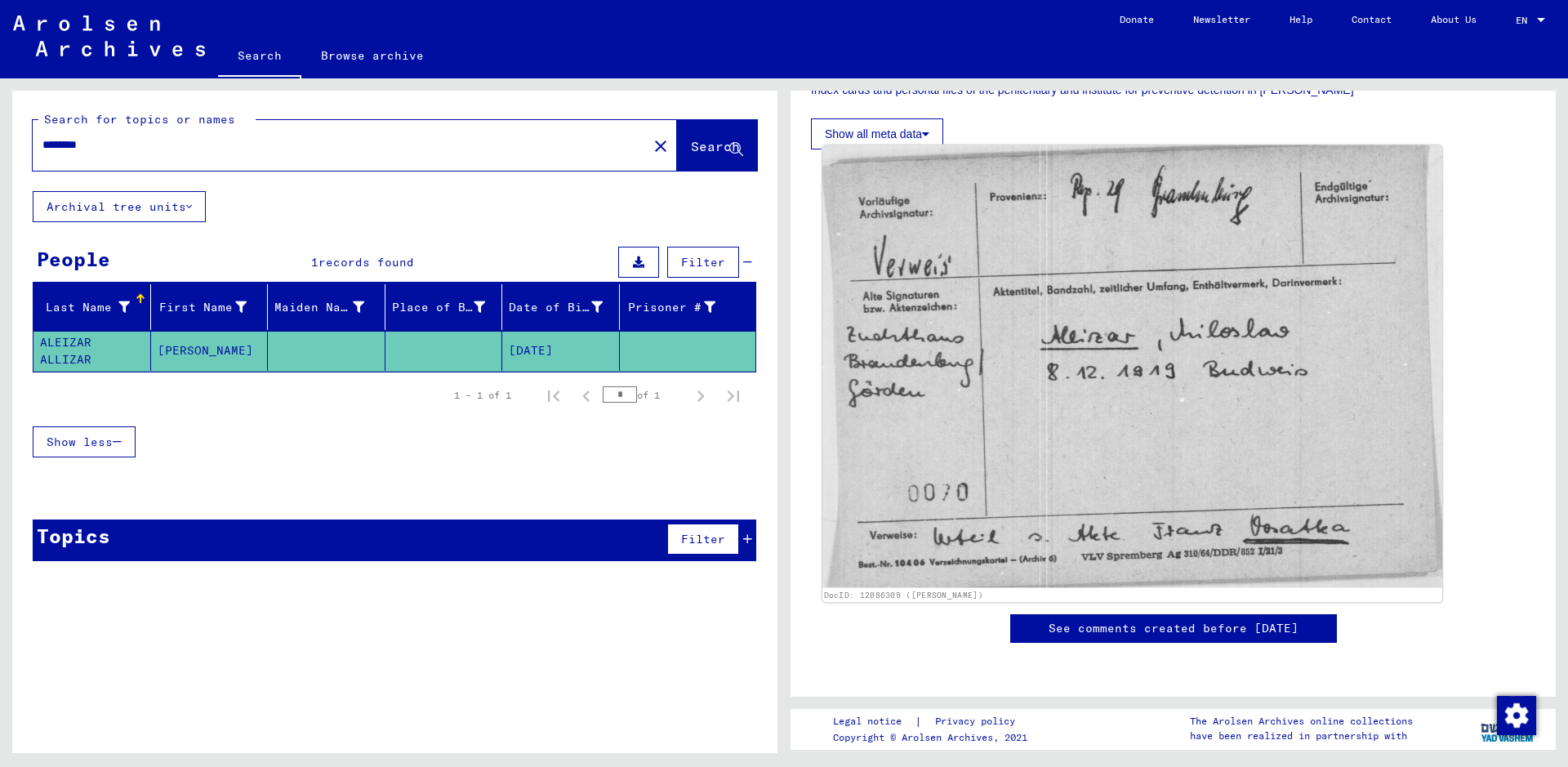
scroll to position [491, 0]
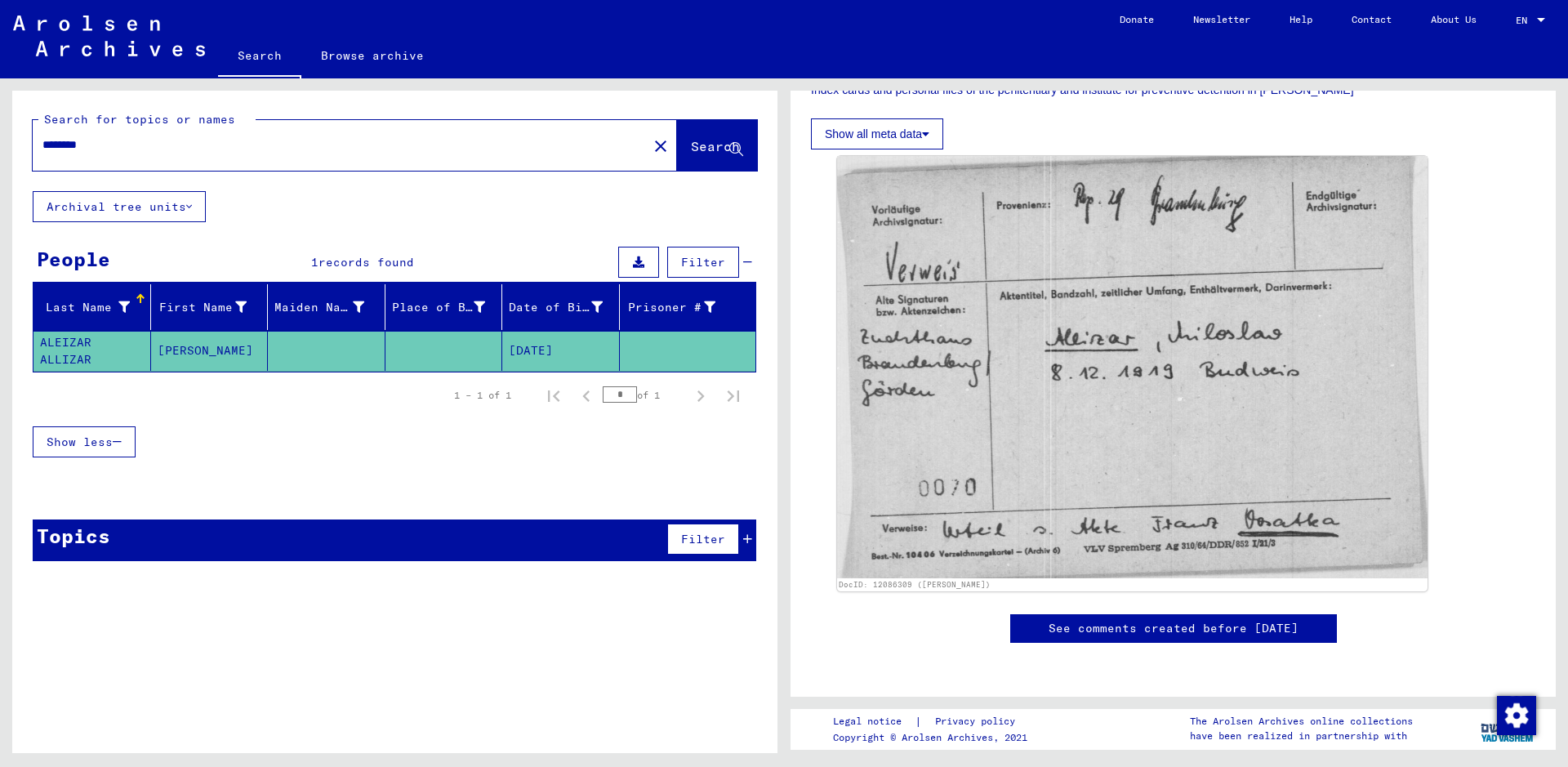
click at [270, 141] on input "********" at bounding box center [340, 145] width 595 height 17
type input "*"
type input "**********"
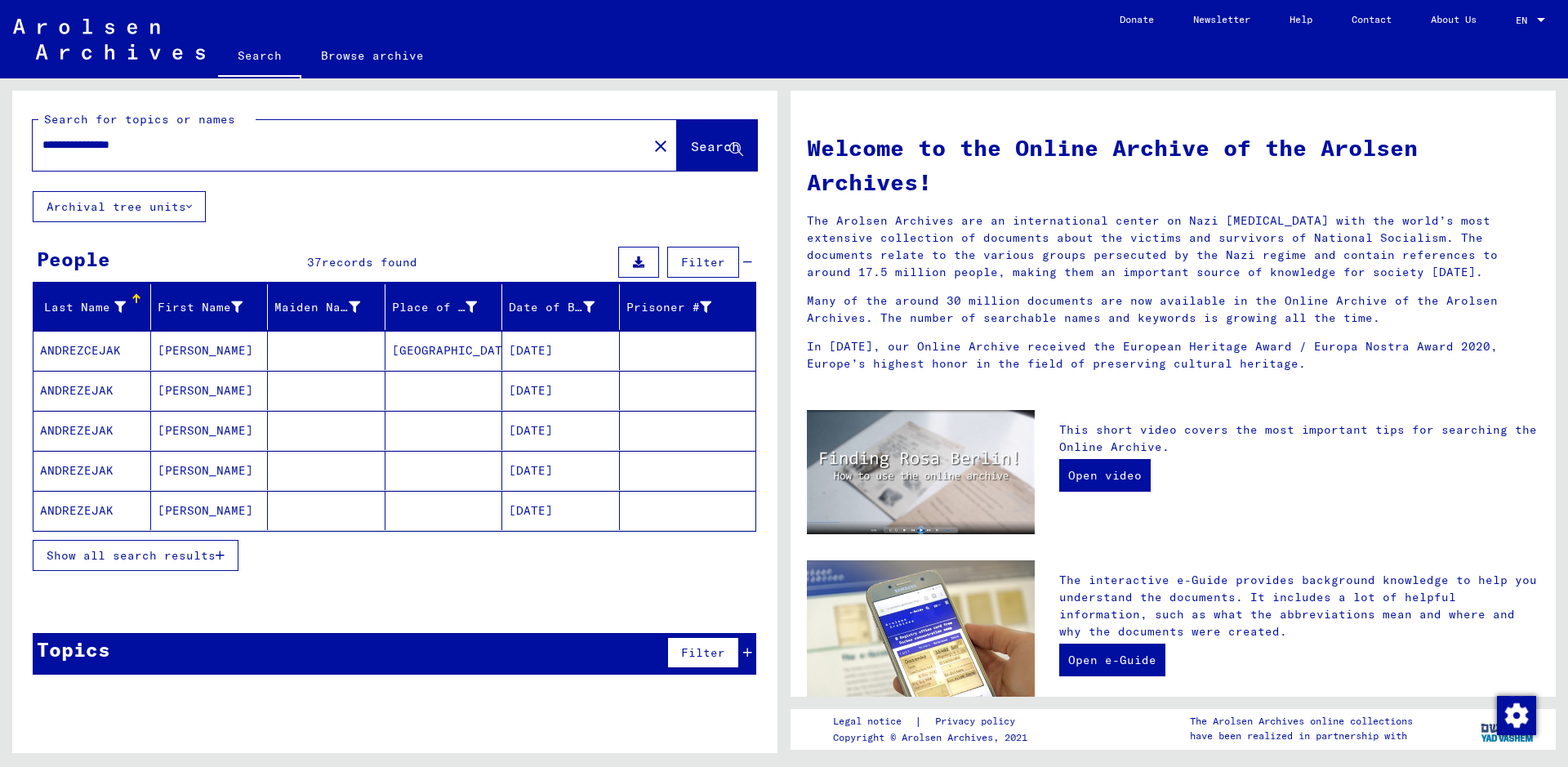
click at [130, 360] on mat-cell "ANDREZCEJAK" at bounding box center [93, 350] width 118 height 39
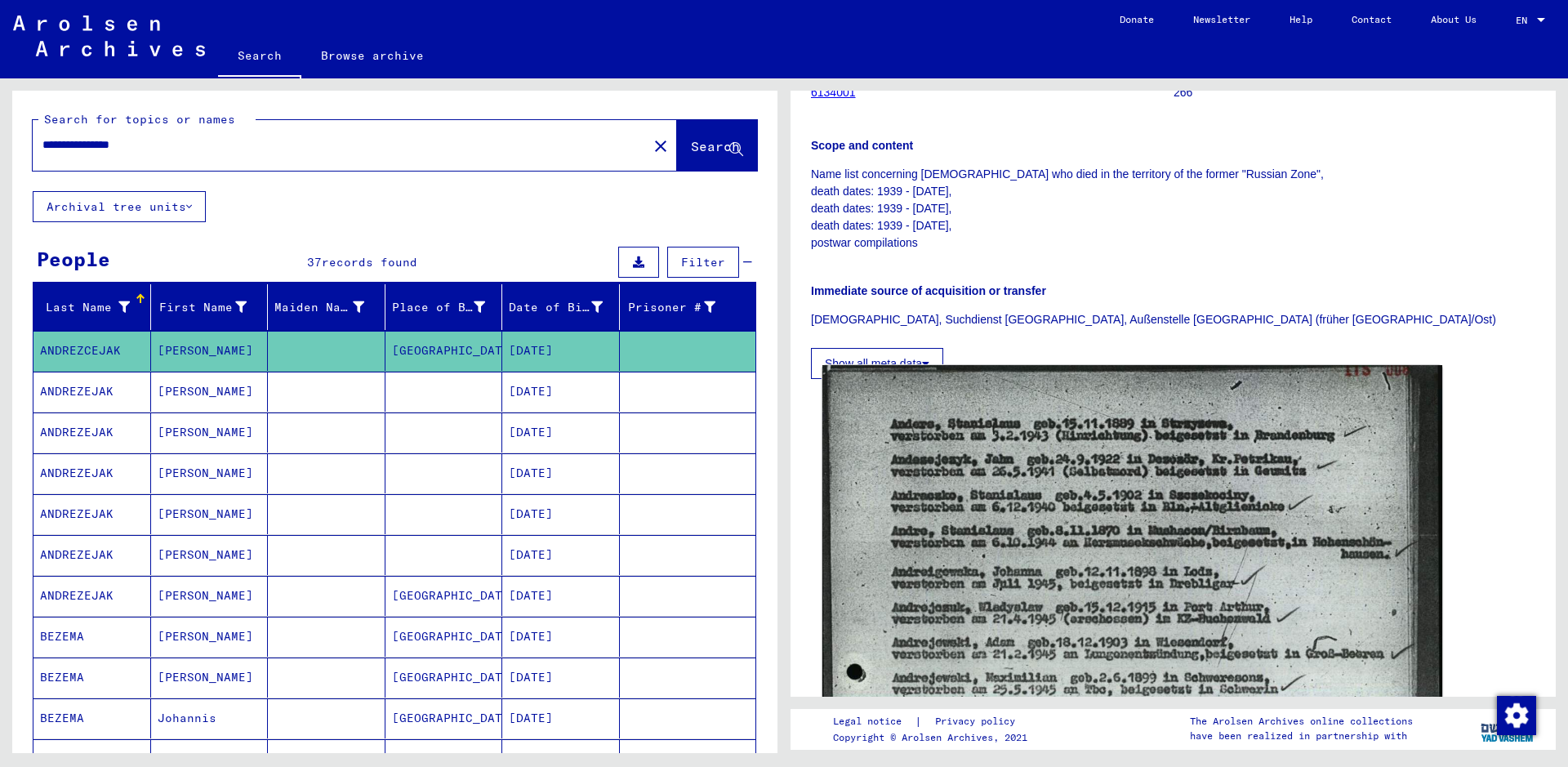
scroll to position [327, 0]
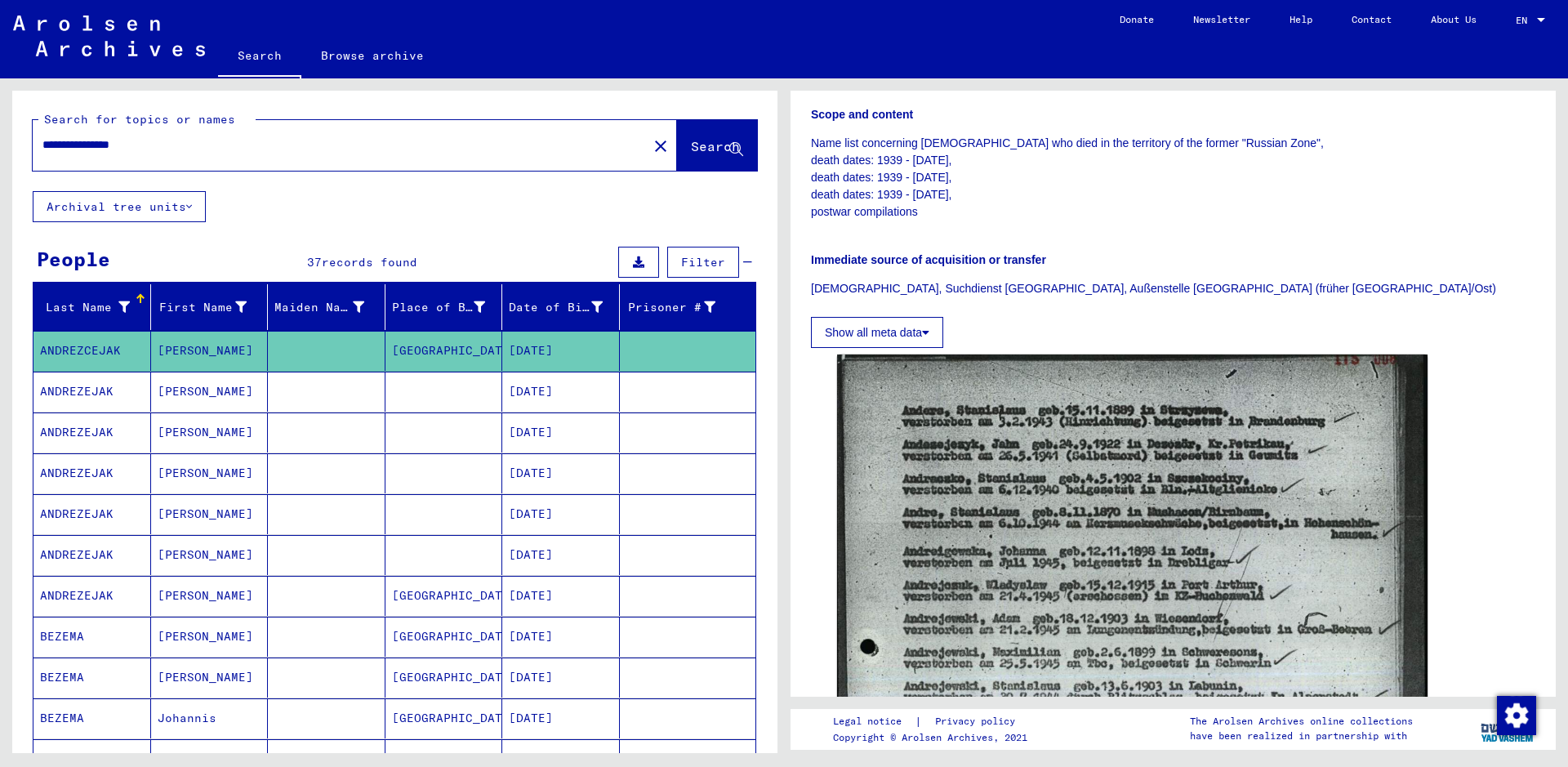
click at [565, 405] on mat-cell "[DATE]" at bounding box center [561, 392] width 118 height 40
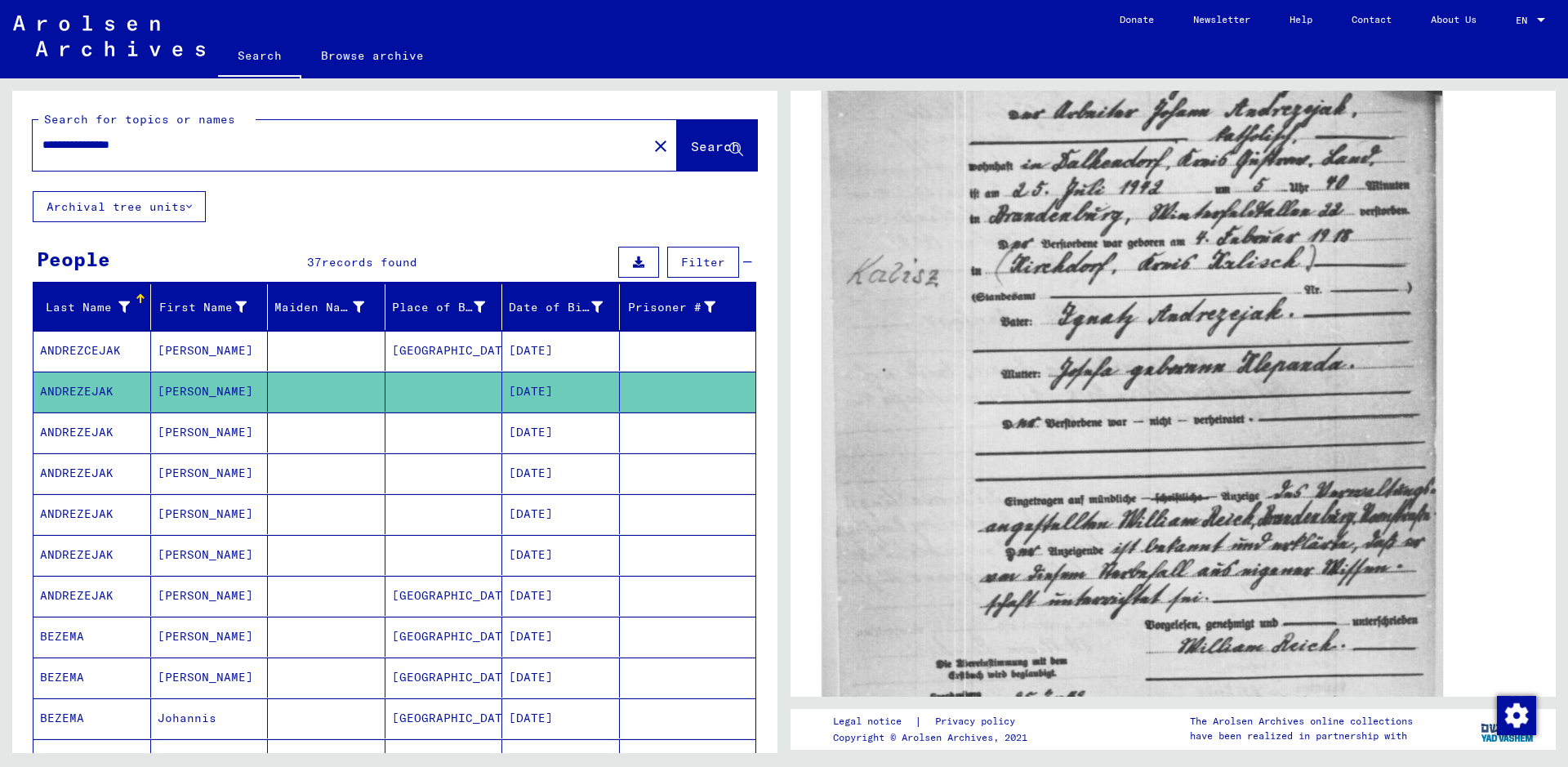
scroll to position [572, 0]
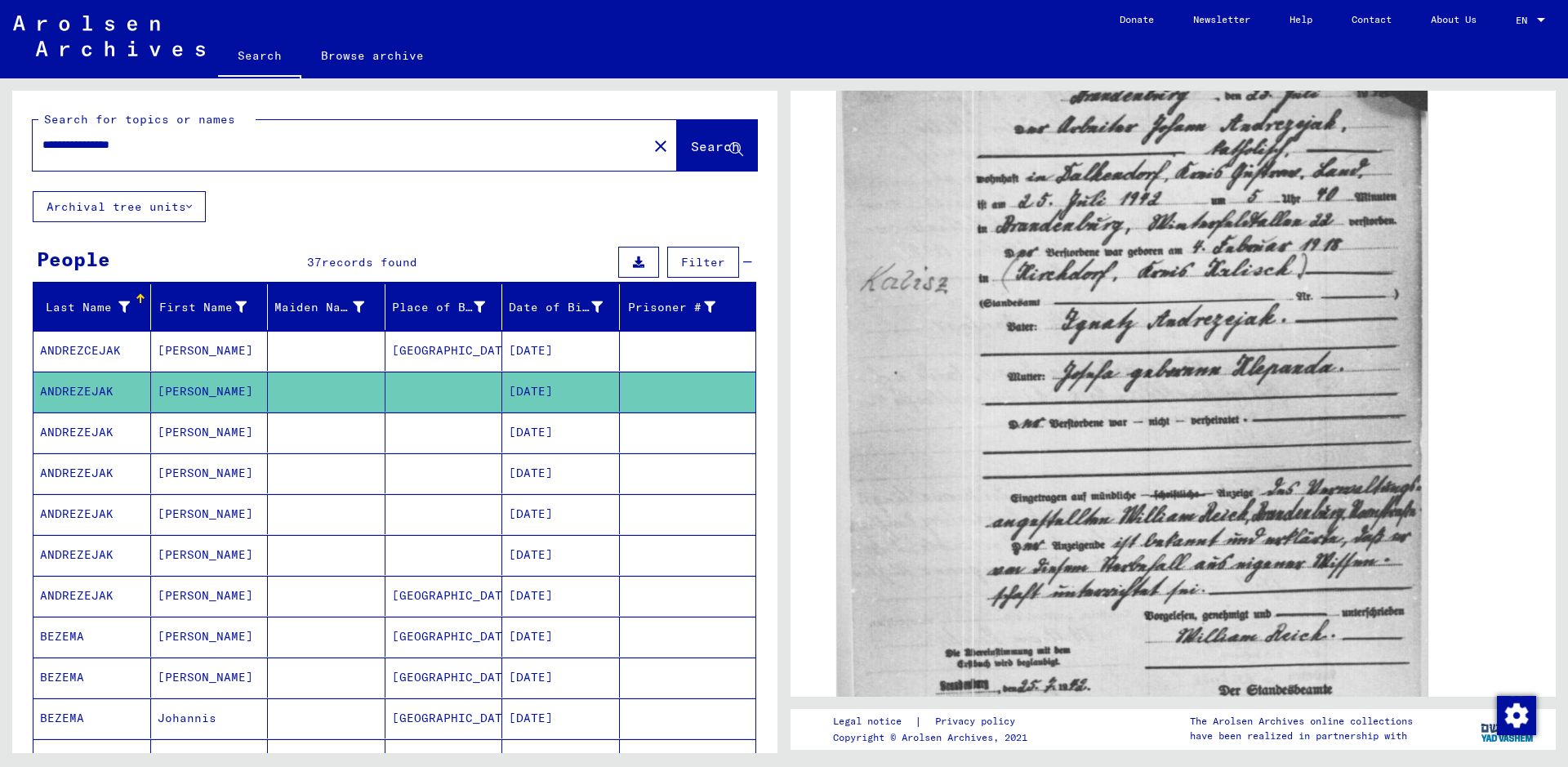
click at [561, 427] on mat-cell "[DATE]" at bounding box center [561, 433] width 118 height 40
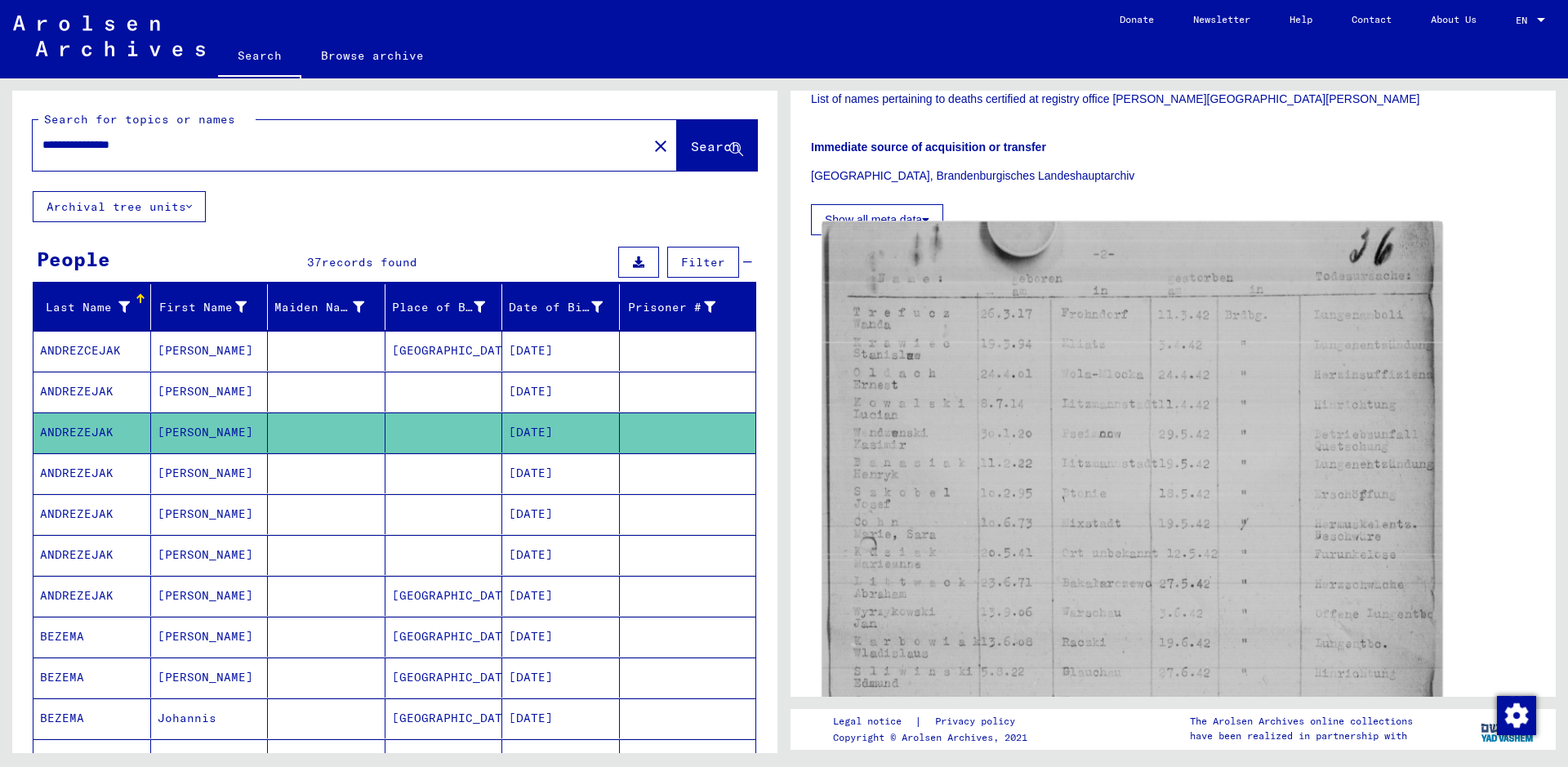
scroll to position [409, 0]
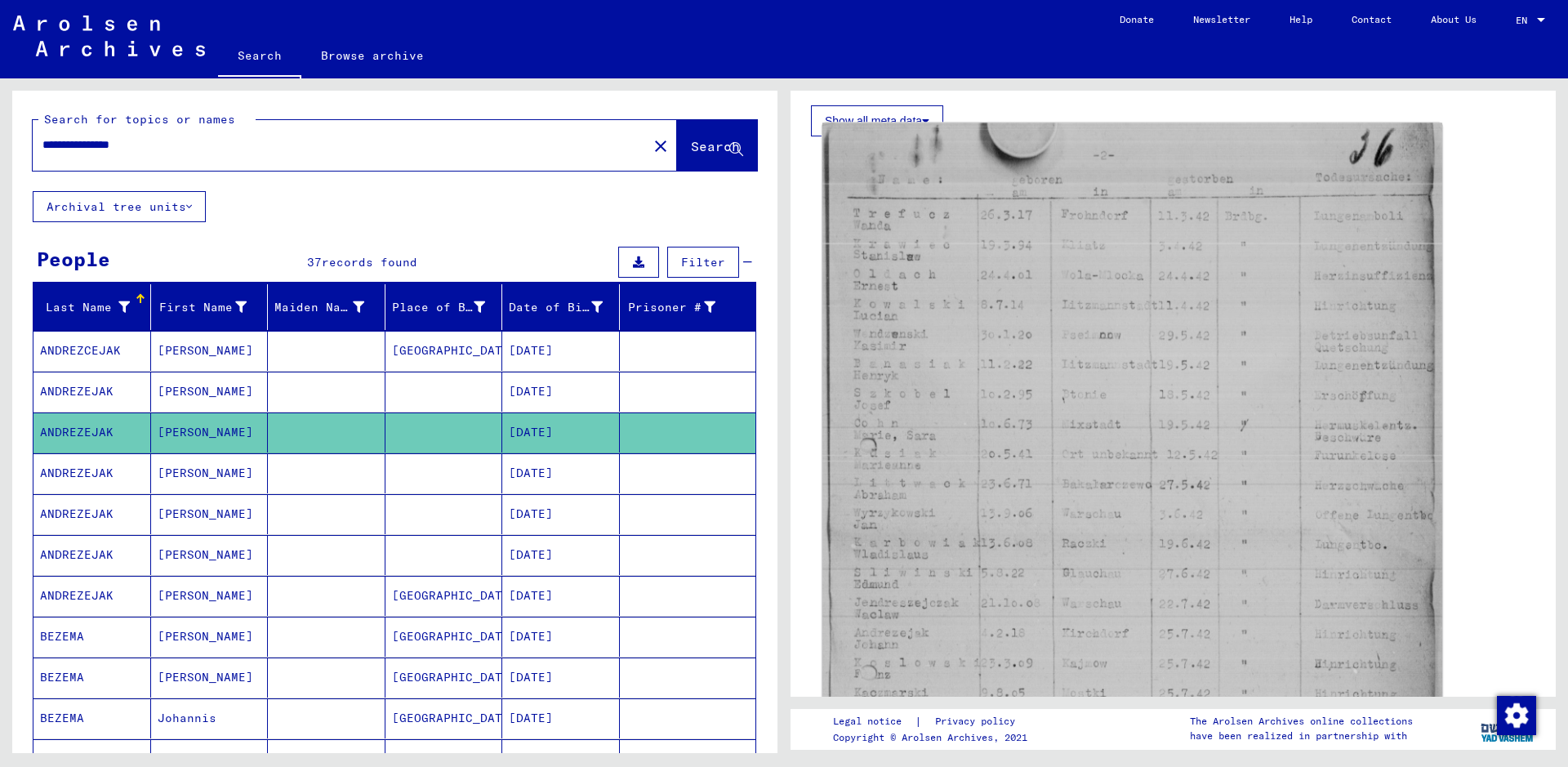
click at [922, 427] on img at bounding box center [1132, 540] width 620 height 834
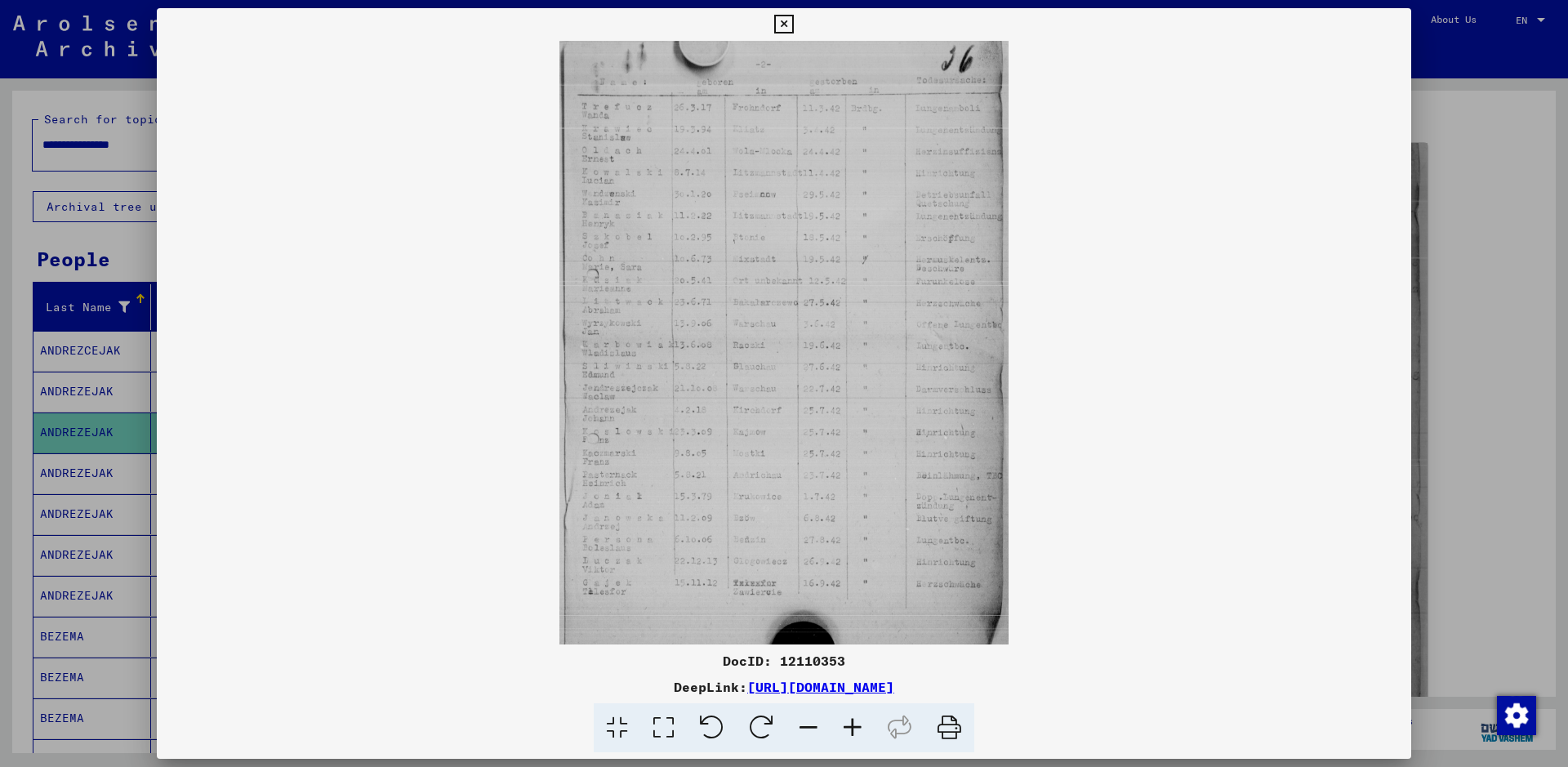
click at [855, 716] on icon at bounding box center [852, 728] width 44 height 50
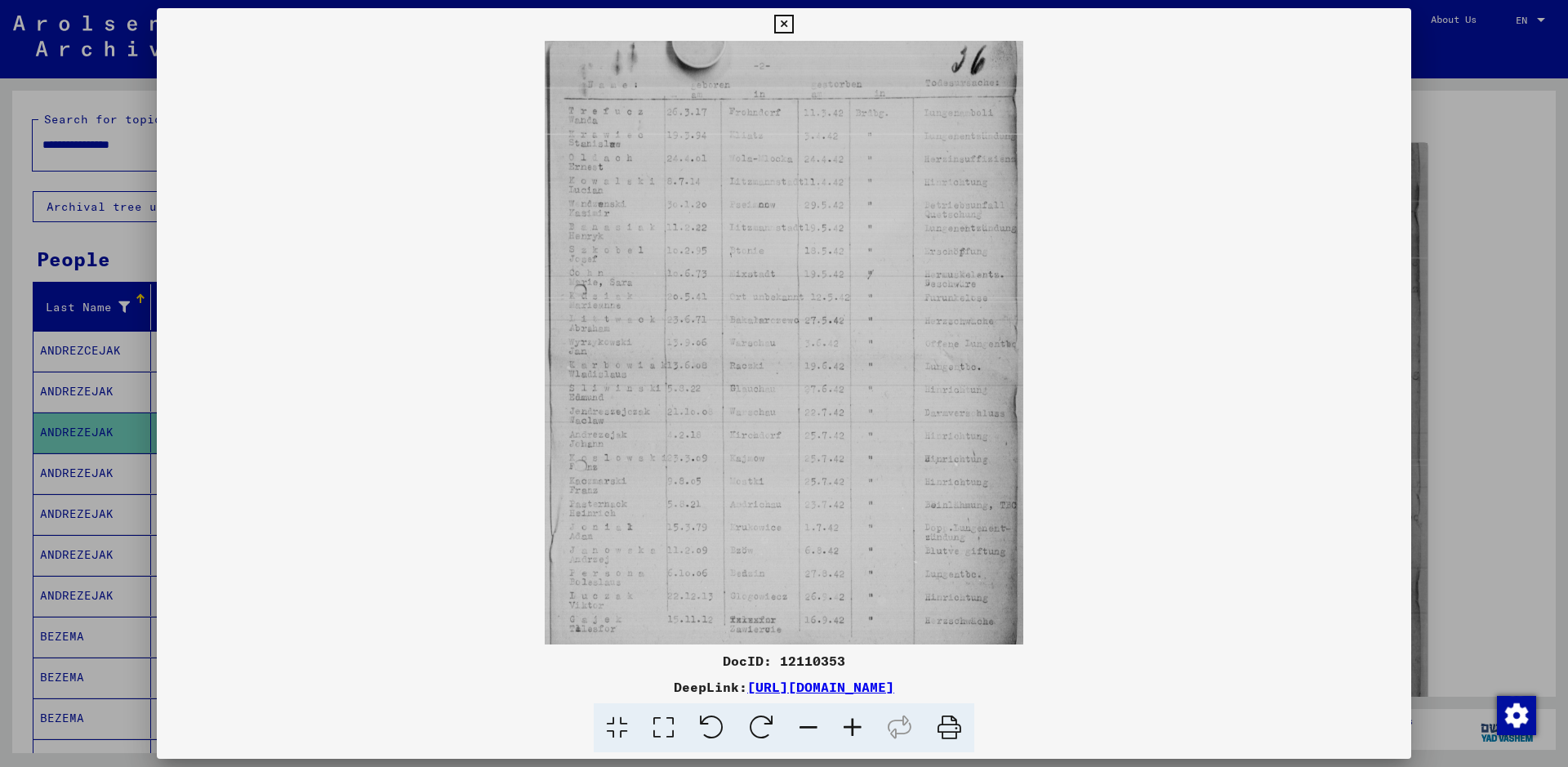
click at [855, 716] on icon at bounding box center [852, 728] width 44 height 50
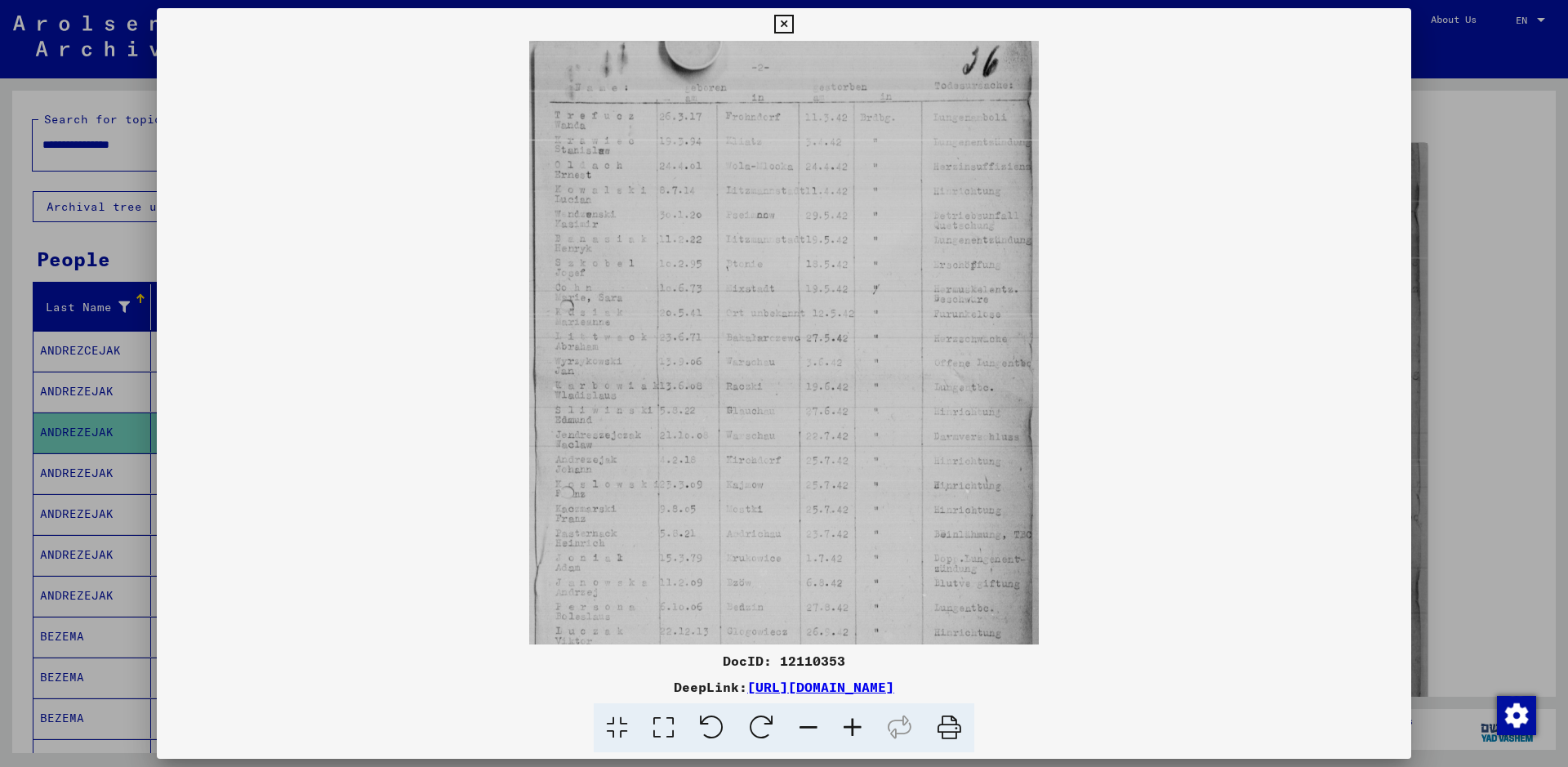
click at [855, 716] on icon at bounding box center [852, 728] width 44 height 50
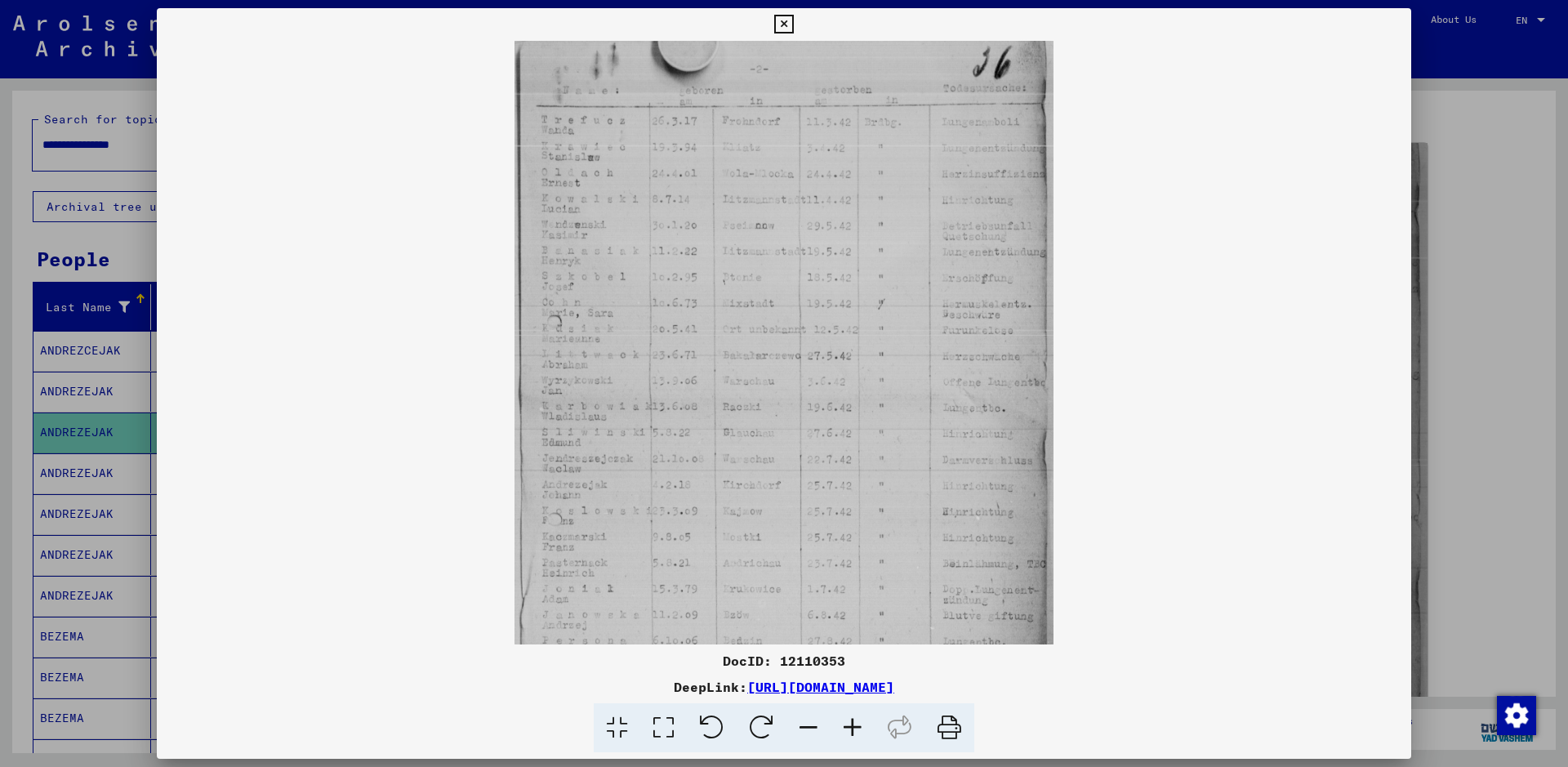
click at [855, 716] on icon at bounding box center [852, 728] width 44 height 50
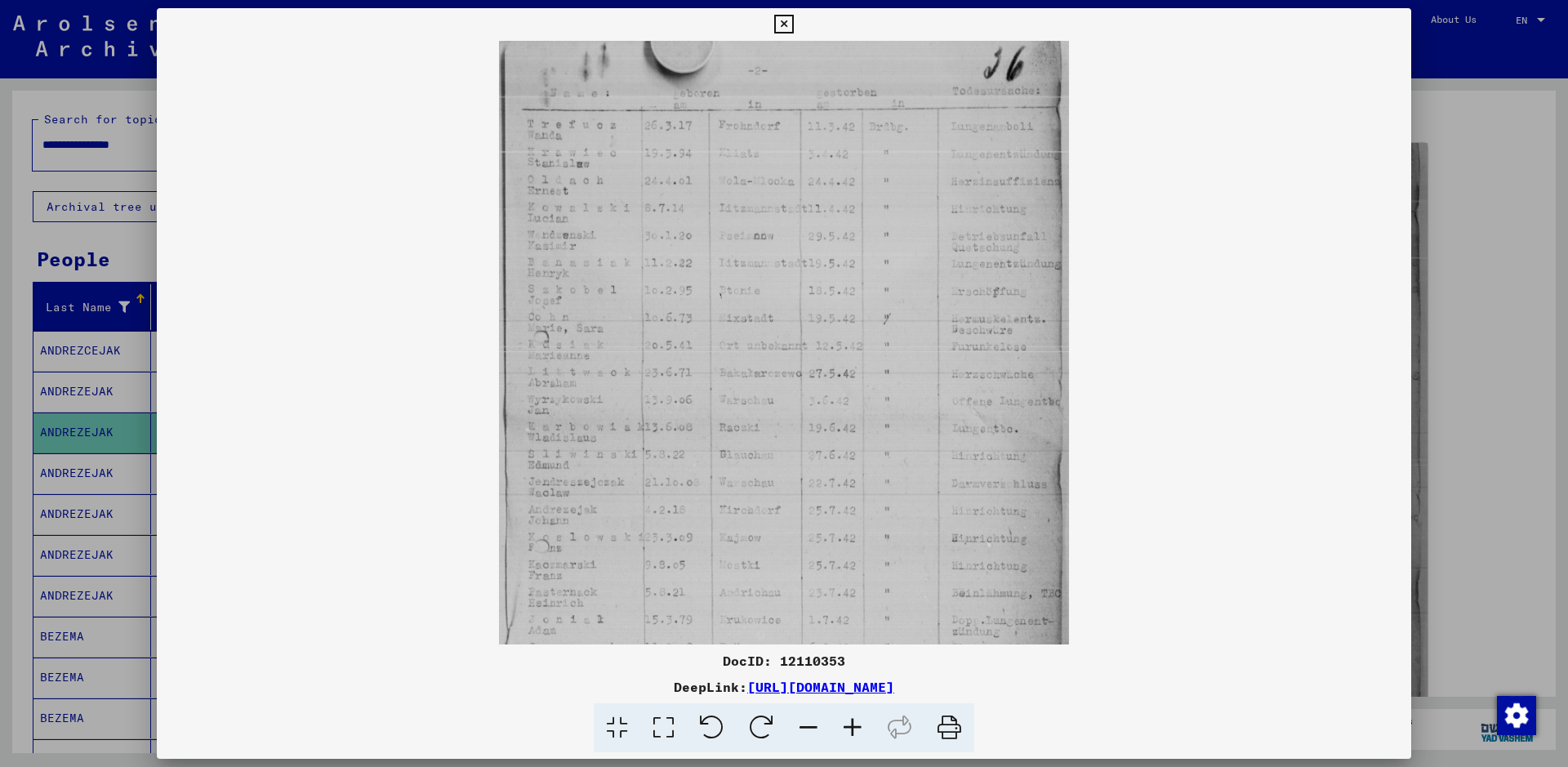
click at [855, 716] on icon at bounding box center [852, 728] width 44 height 50
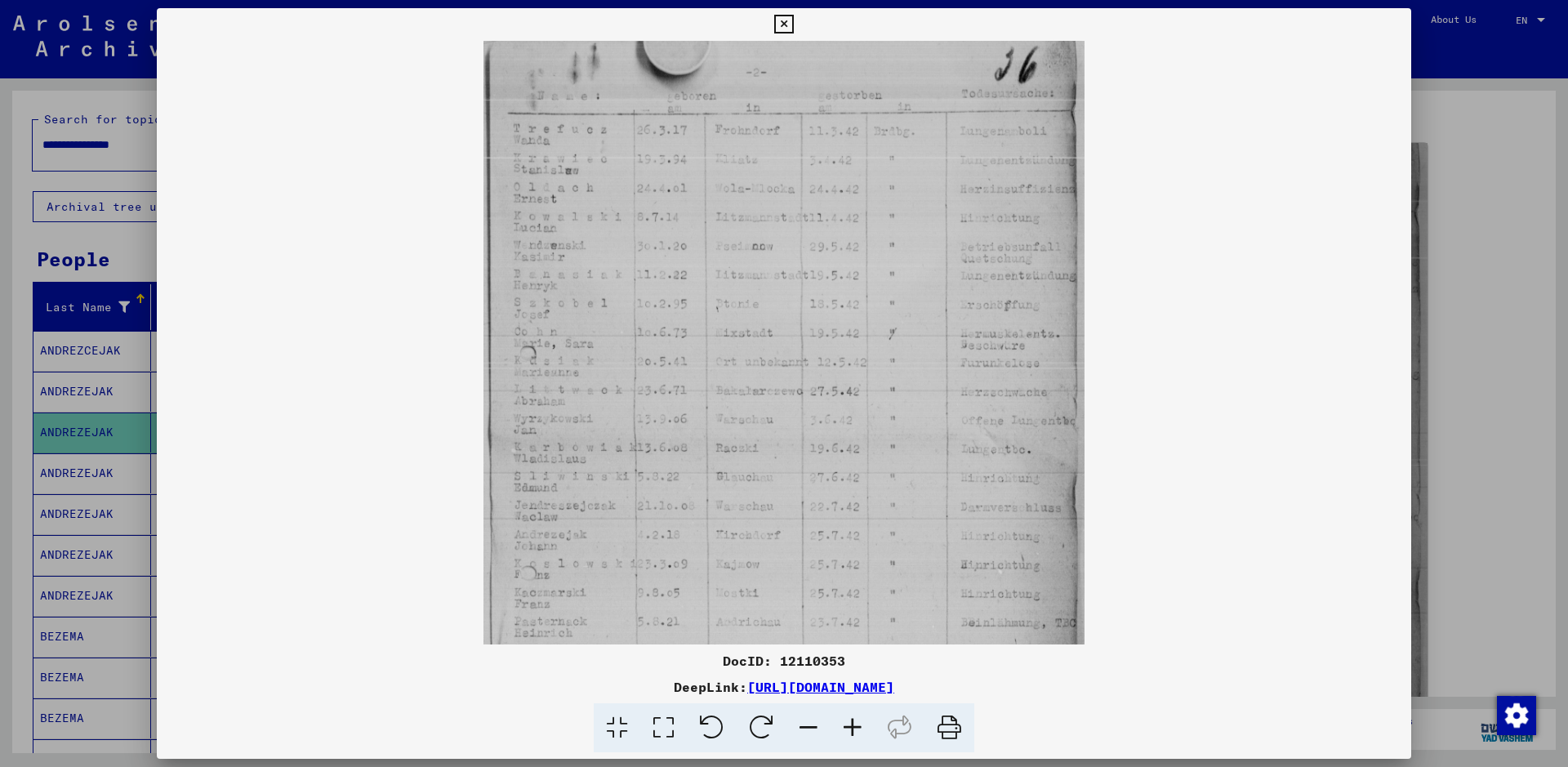
click at [855, 716] on icon at bounding box center [852, 728] width 44 height 50
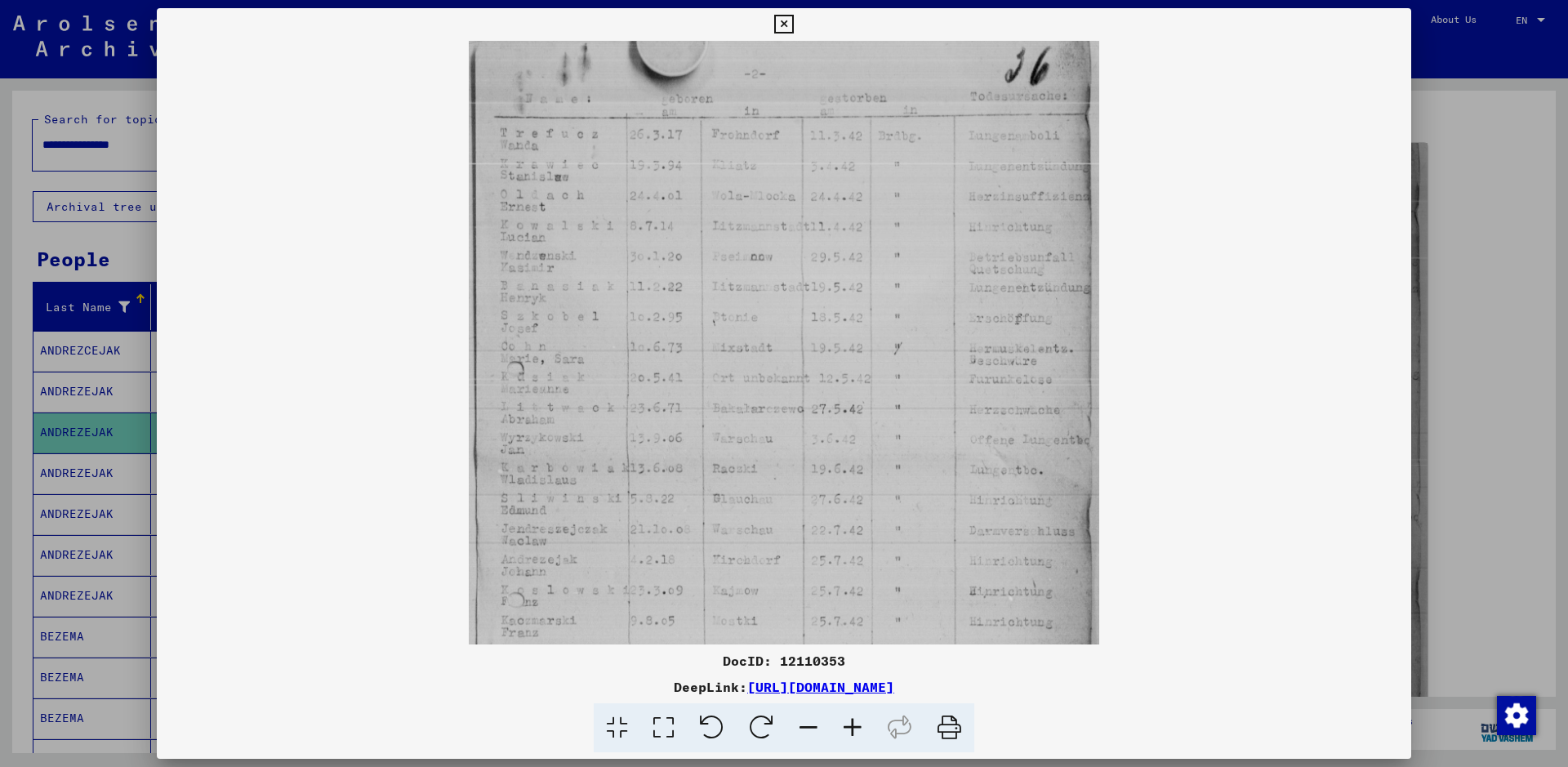
click at [855, 716] on icon at bounding box center [852, 728] width 44 height 50
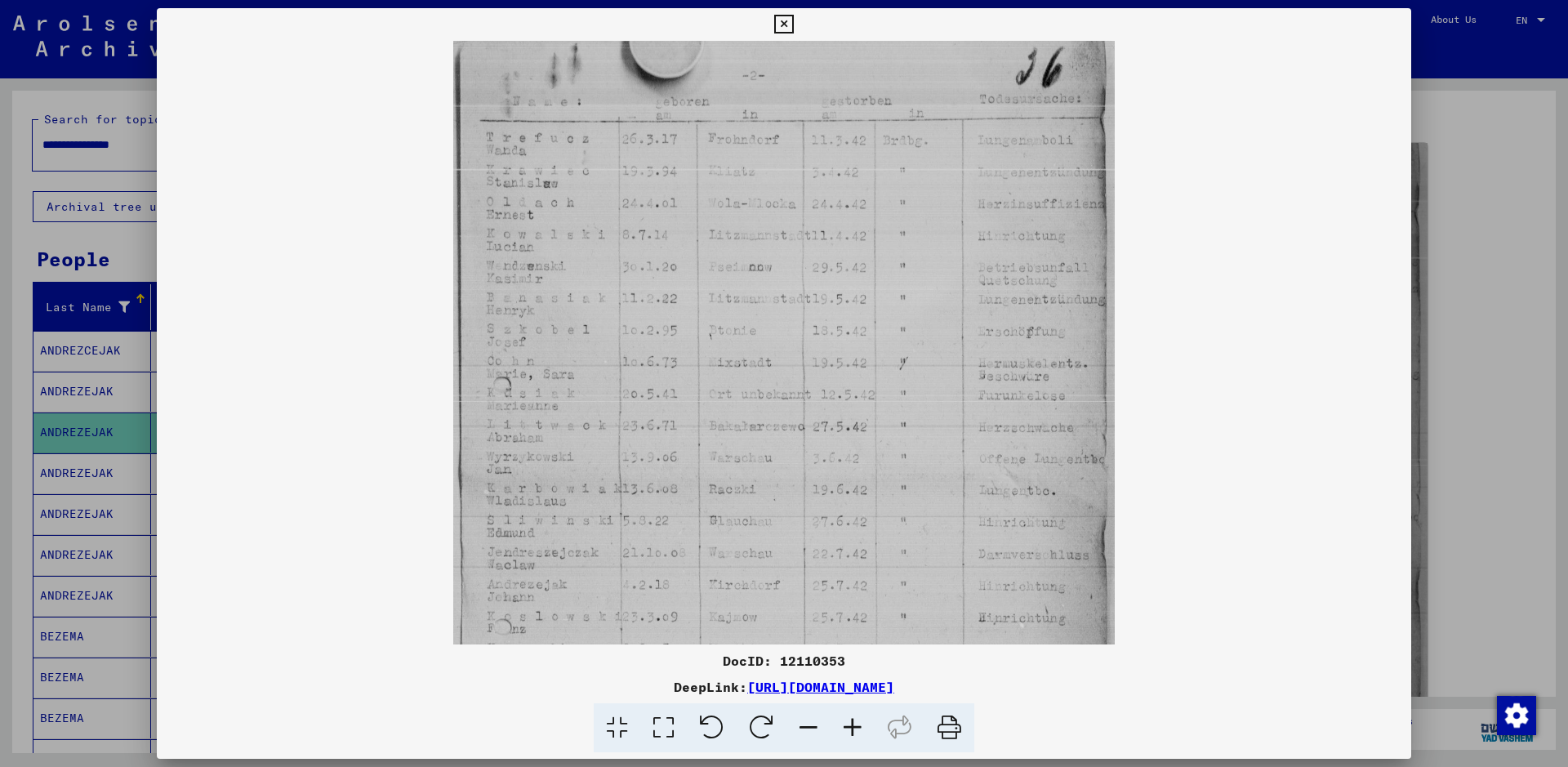
click at [855, 716] on icon at bounding box center [852, 728] width 44 height 50
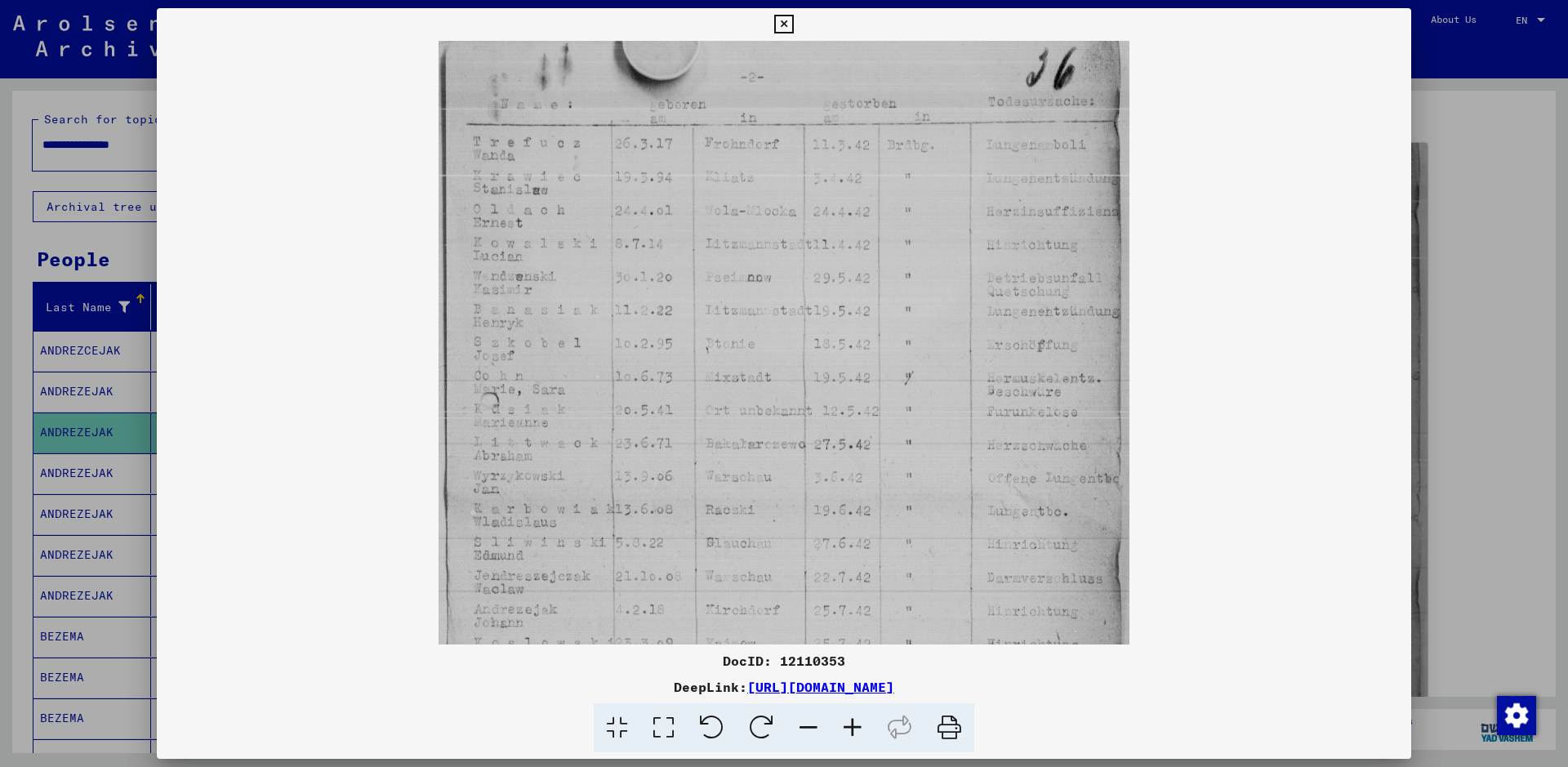
click at [855, 716] on icon at bounding box center [852, 728] width 44 height 50
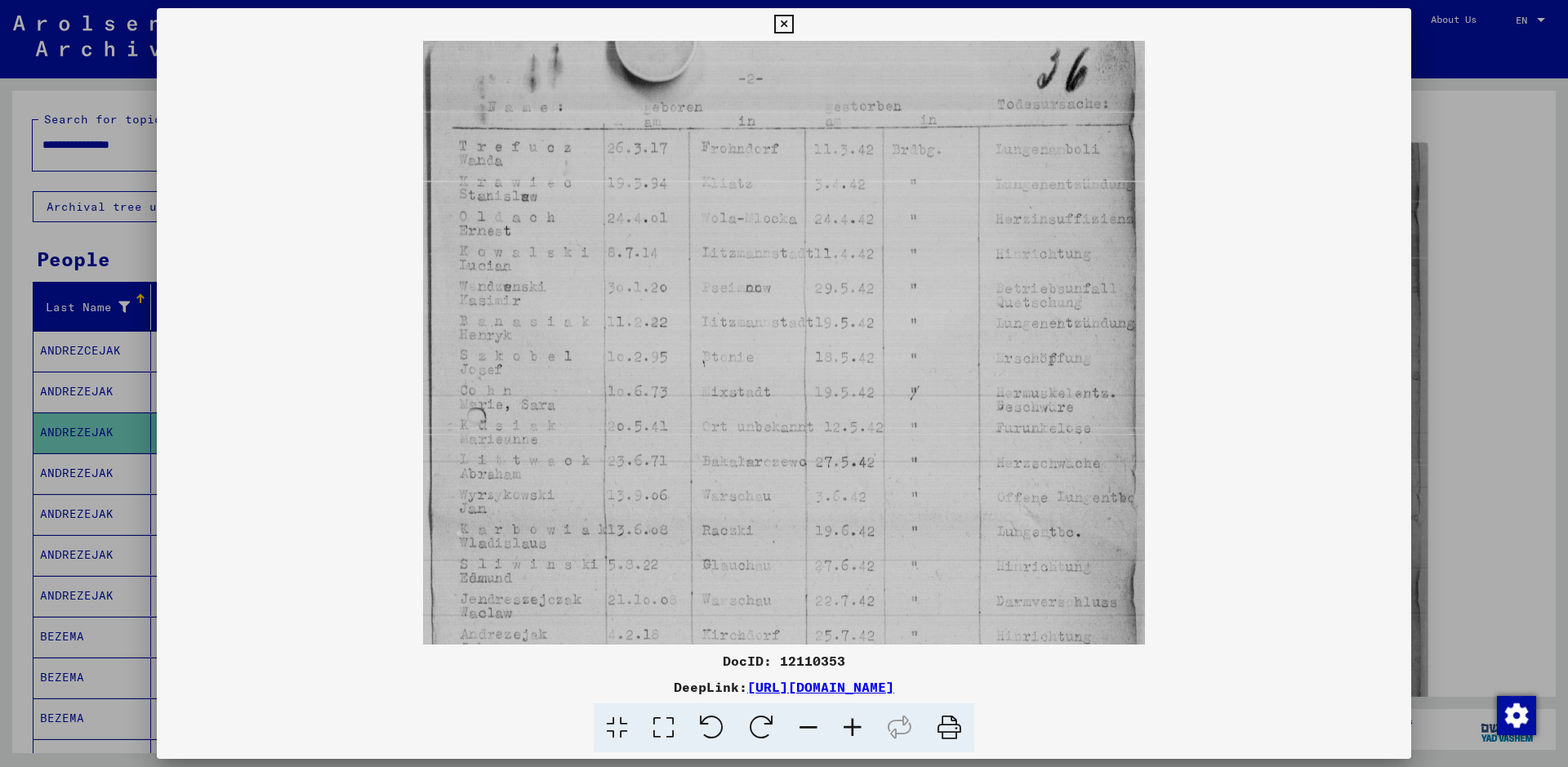
click at [855, 716] on icon at bounding box center [852, 728] width 44 height 50
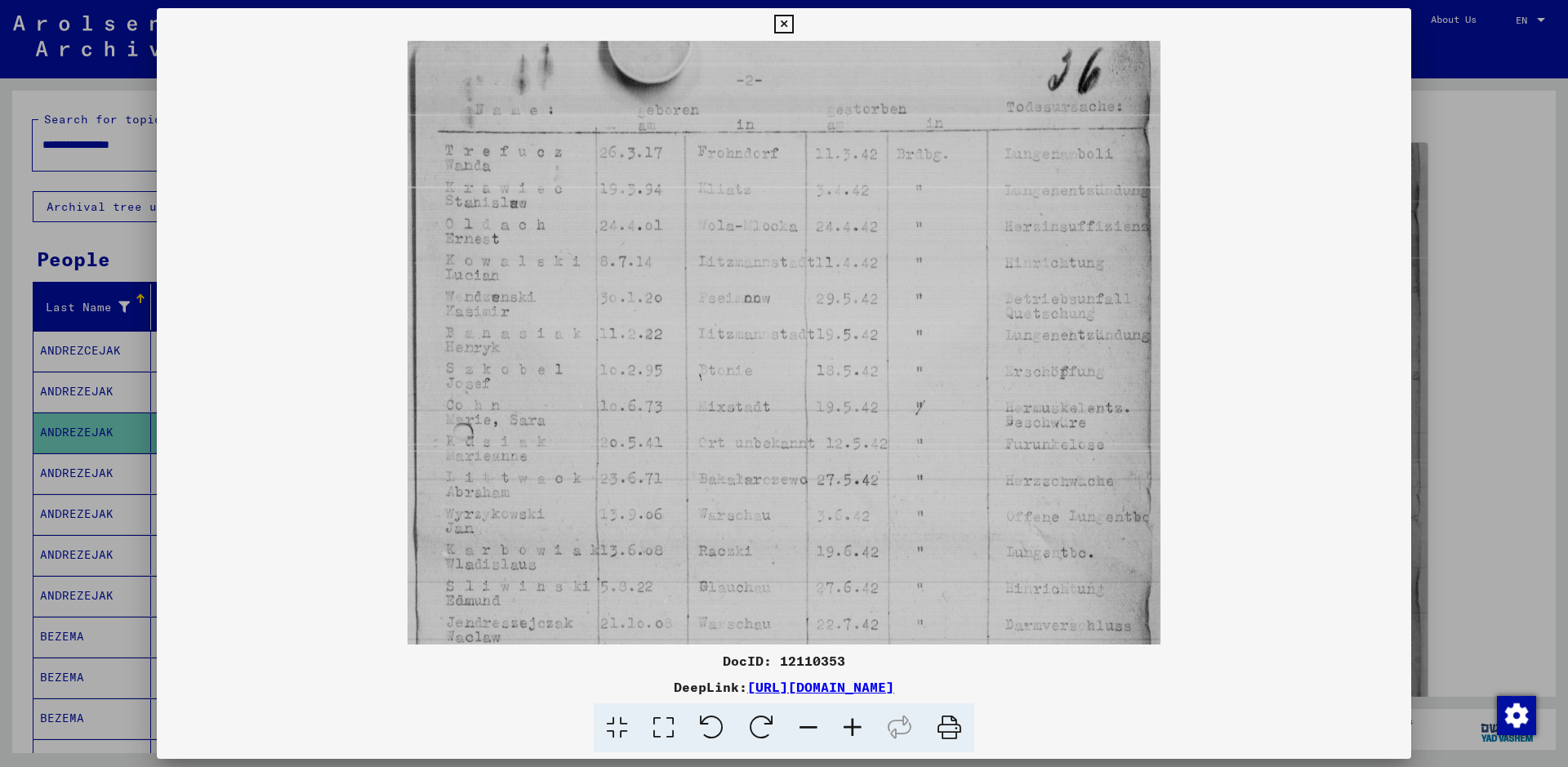
click at [855, 716] on icon at bounding box center [852, 728] width 44 height 50
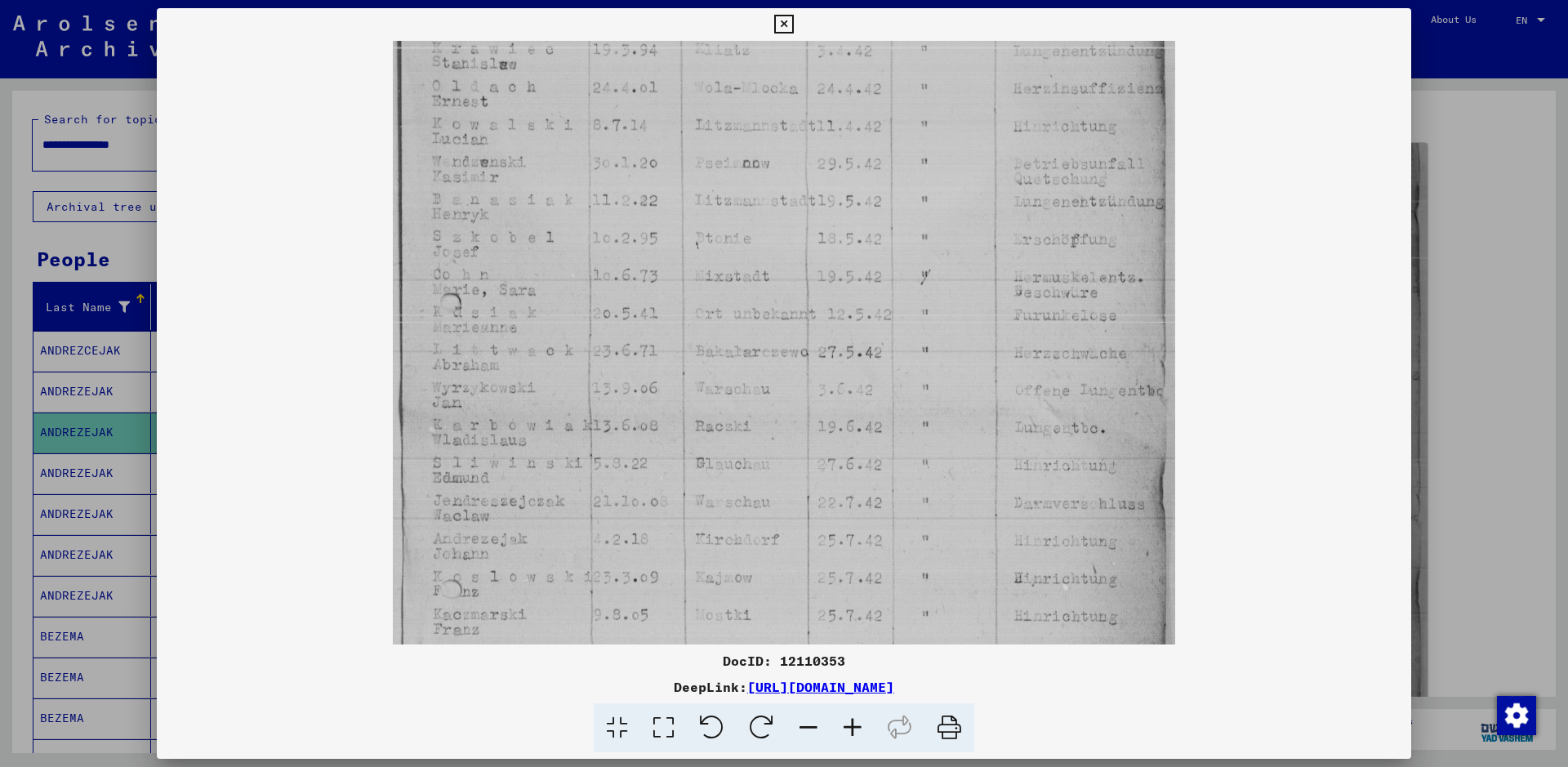
scroll to position [151, 0]
drag, startPoint x: 627, startPoint y: 390, endPoint x: 673, endPoint y: 239, distance: 157.9
click at [673, 239] on img at bounding box center [784, 417] width 783 height 1053
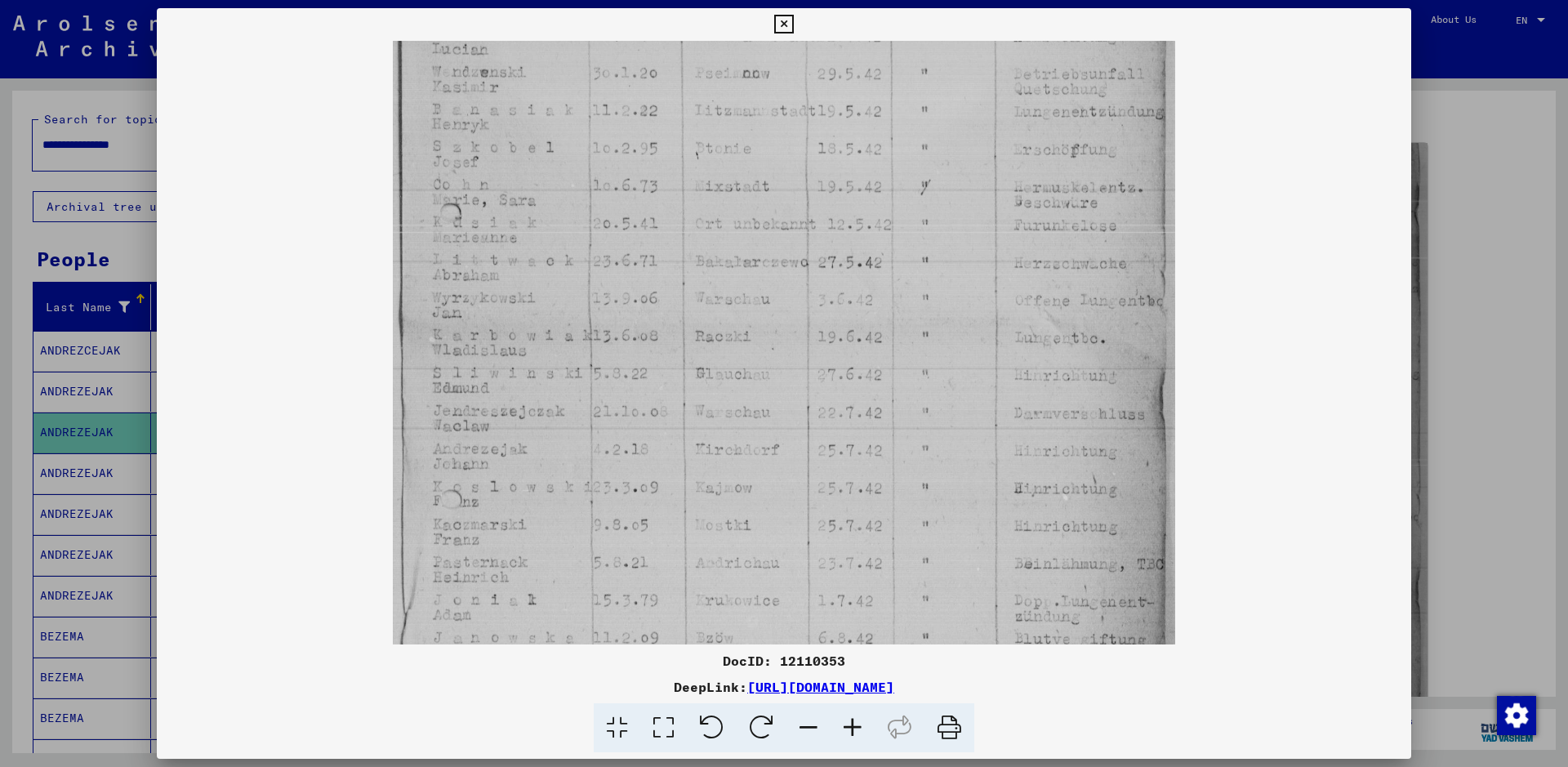
scroll to position [0, 0]
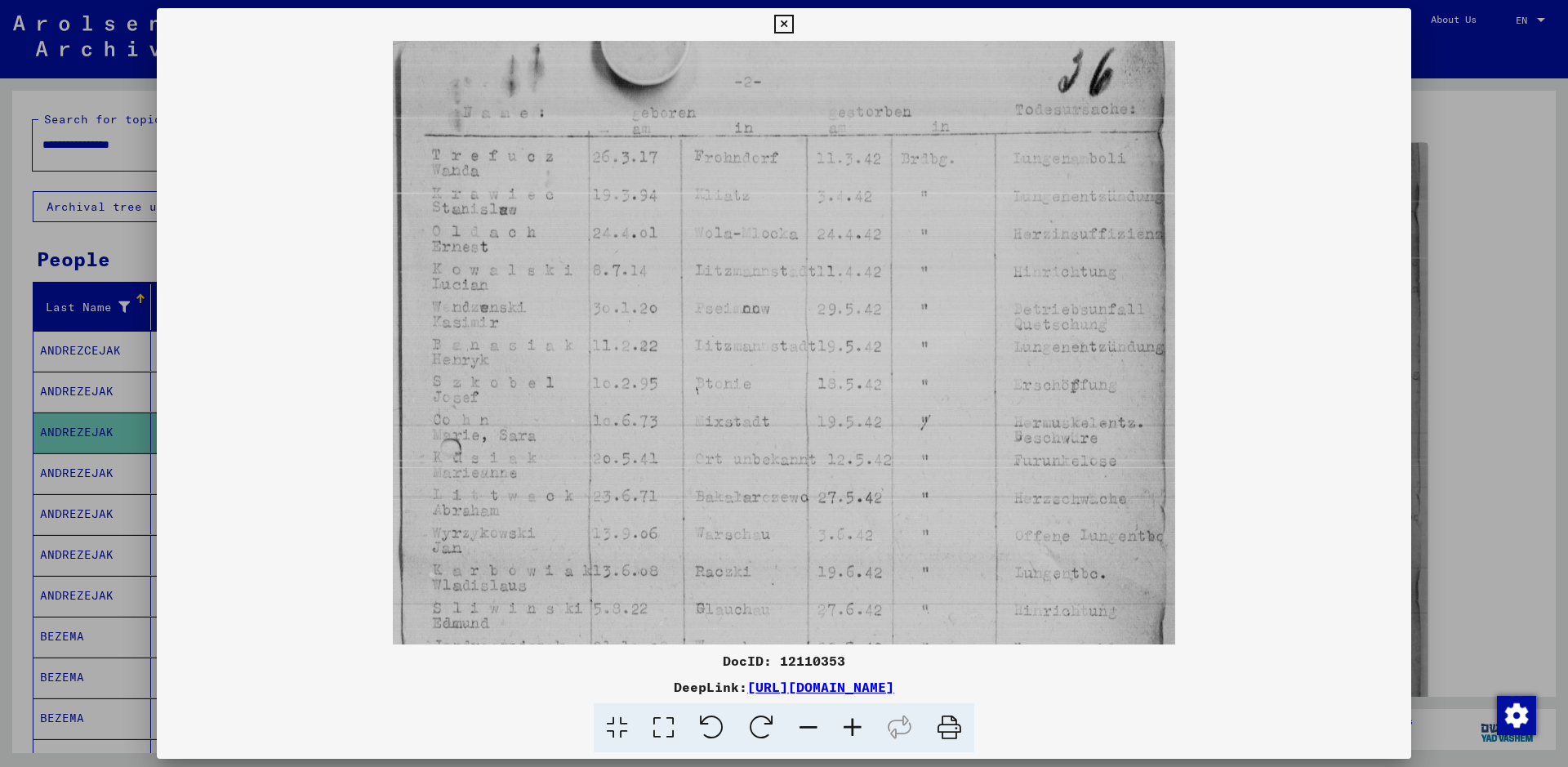
drag, startPoint x: 596, startPoint y: 523, endPoint x: 563, endPoint y: 720, distance: 199.7
click at [563, 720] on div "DocID: 12110353 DeepLink: https://collections.arolsen-archives.org/en/document/…" at bounding box center [784, 380] width 1254 height 745
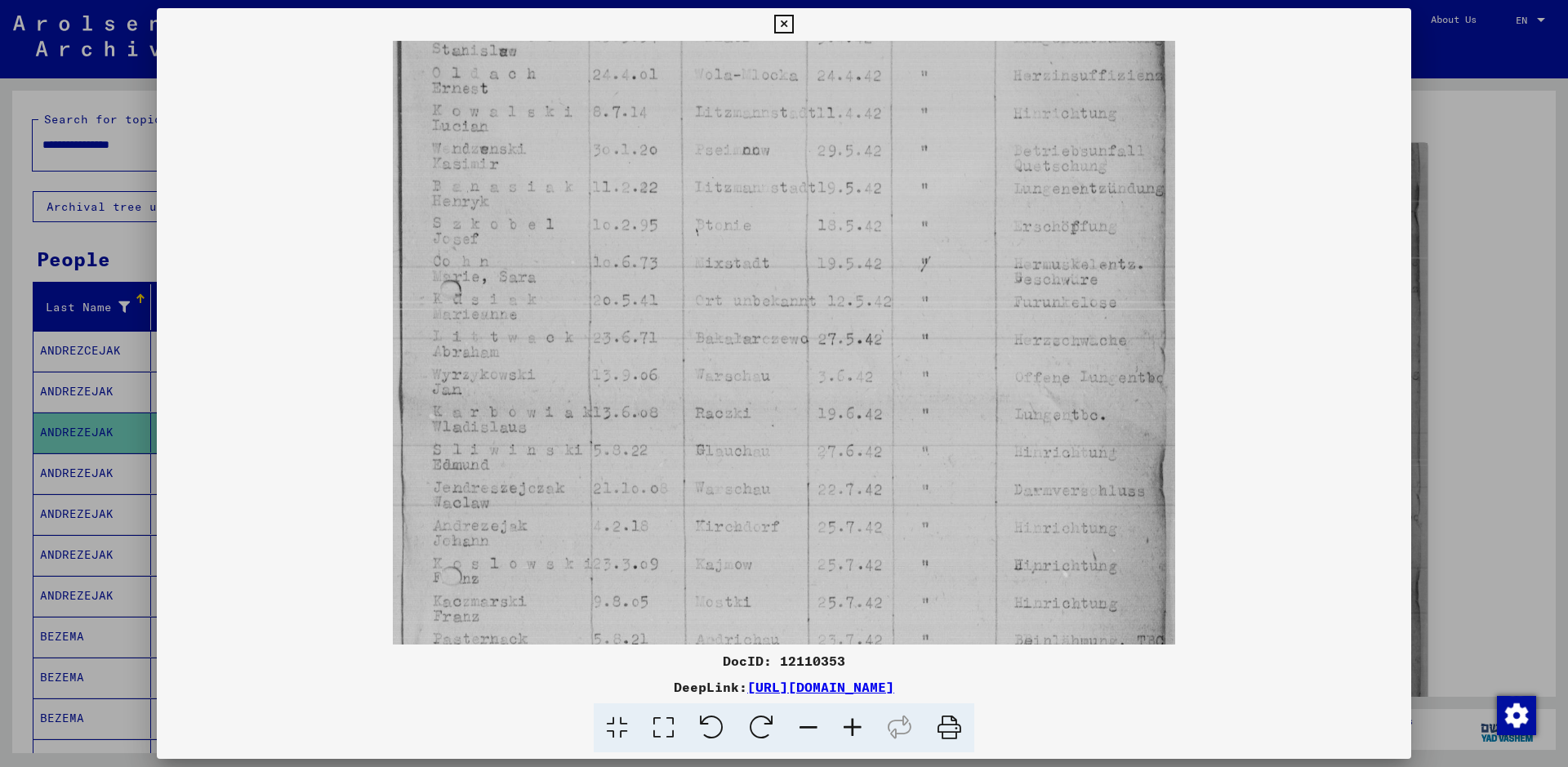
scroll to position [165, 0]
drag, startPoint x: 544, startPoint y: 338, endPoint x: 587, endPoint y: 174, distance: 169.5
click at [587, 174] on img at bounding box center [784, 403] width 783 height 1053
drag, startPoint x: 857, startPoint y: 658, endPoint x: 784, endPoint y: 662, distance: 73.1
click at [784, 662] on div "DocID: 12110353" at bounding box center [784, 661] width 1254 height 20
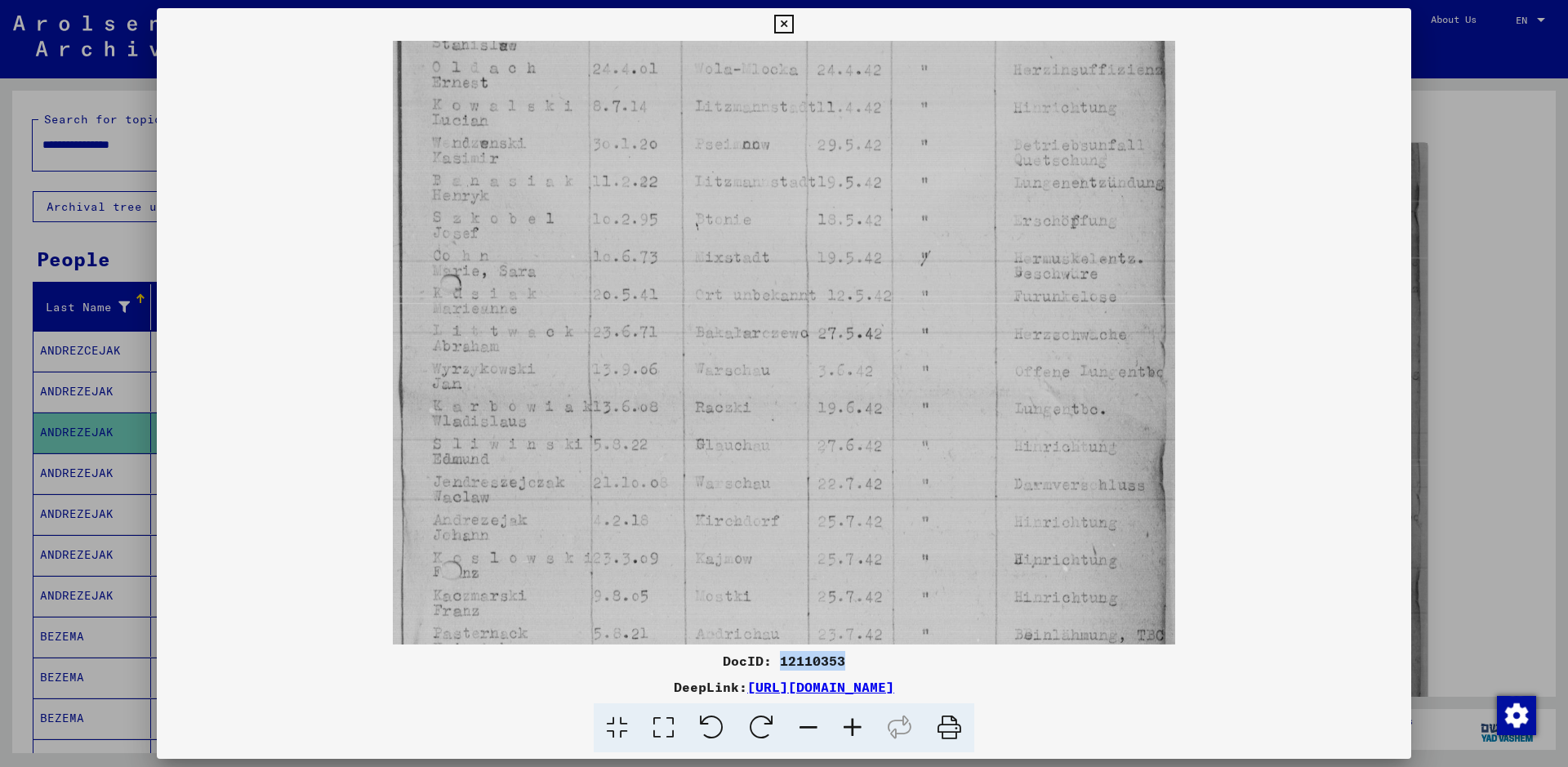
copy div "12110353"
click at [780, 20] on icon at bounding box center [784, 25] width 19 height 20
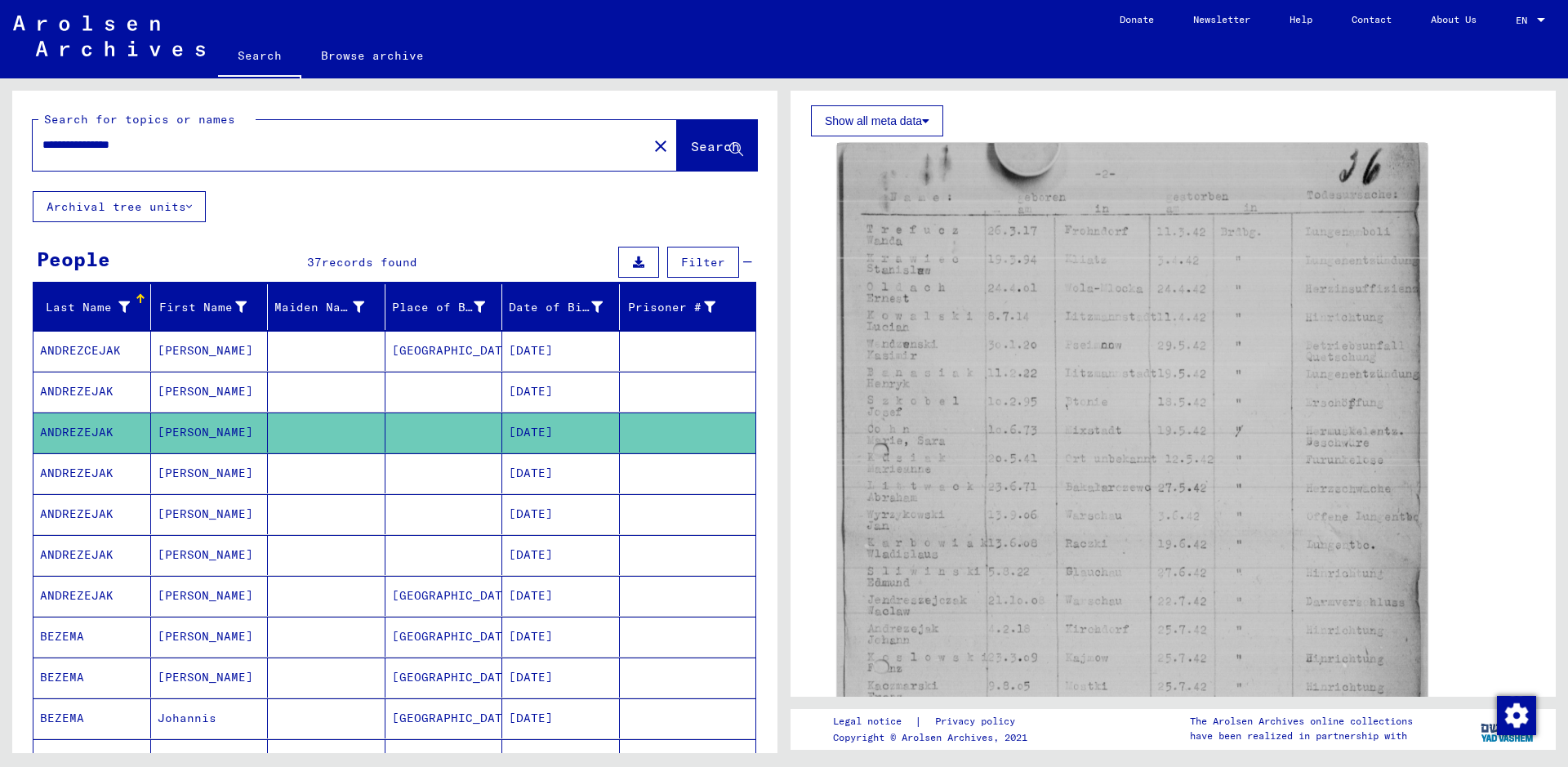
click at [232, 477] on mat-cell "[PERSON_NAME]" at bounding box center [210, 474] width 118 height 40
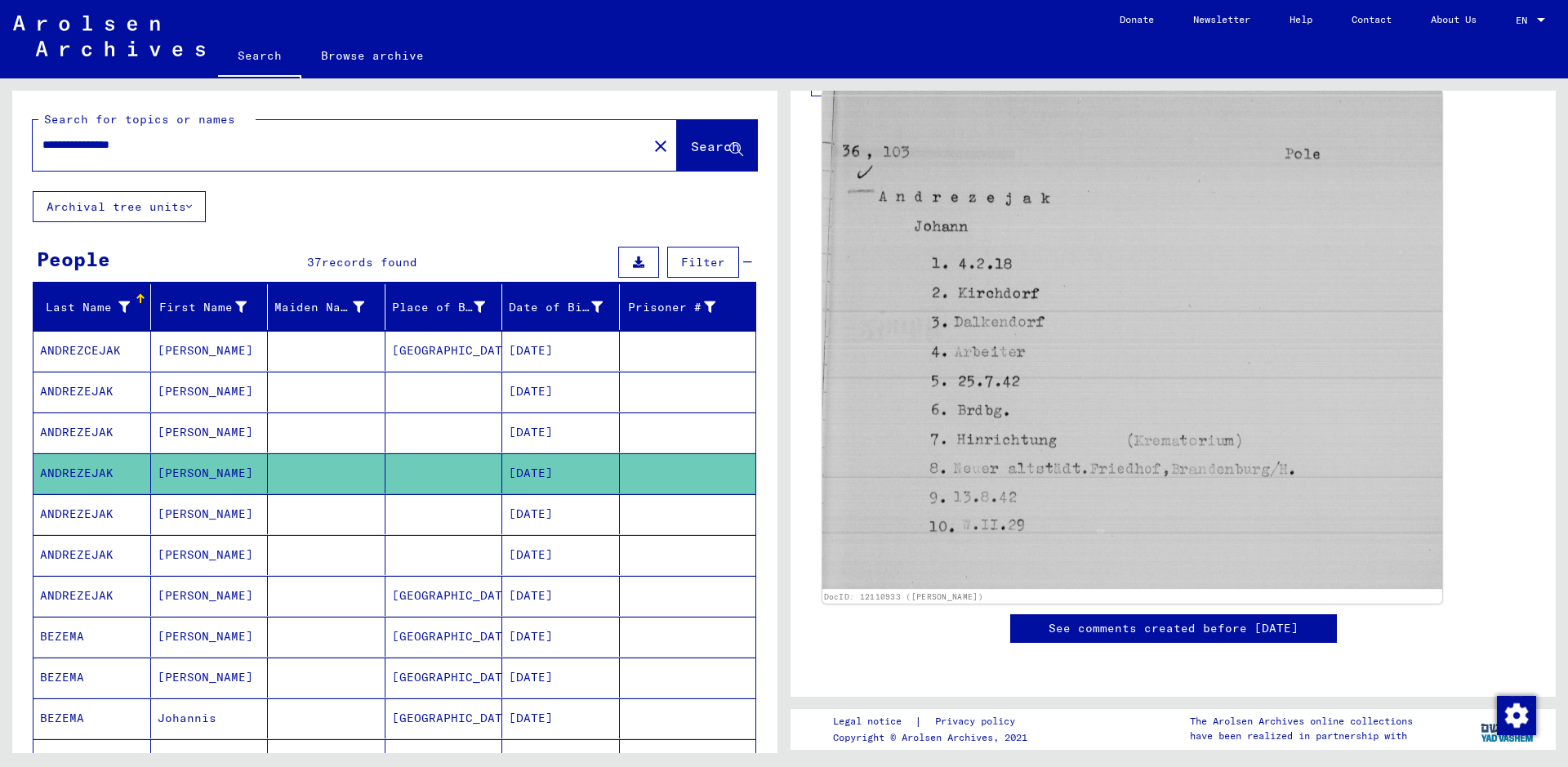
scroll to position [658, 0]
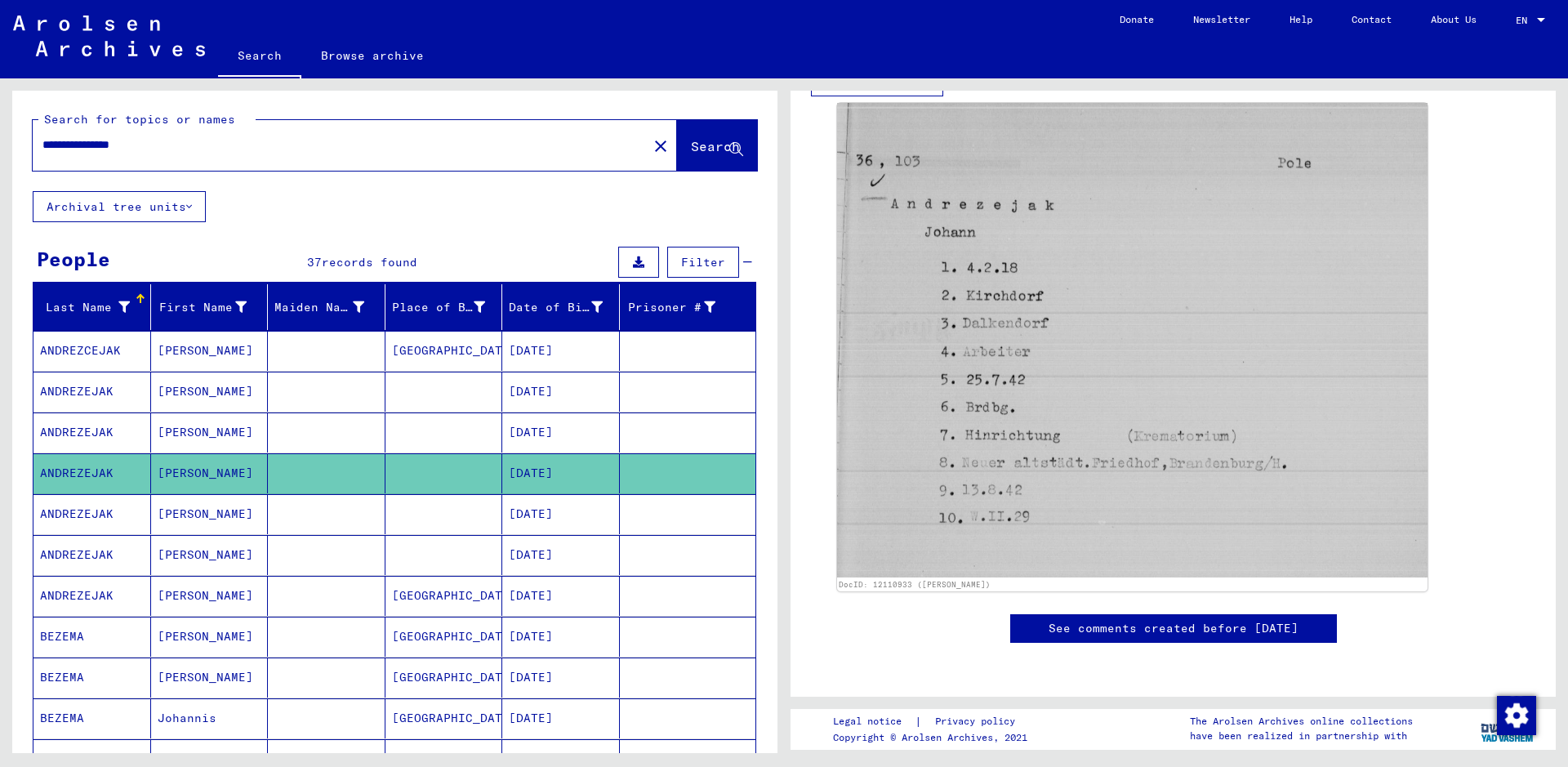
click at [567, 518] on mat-cell "[DATE]" at bounding box center [561, 515] width 118 height 40
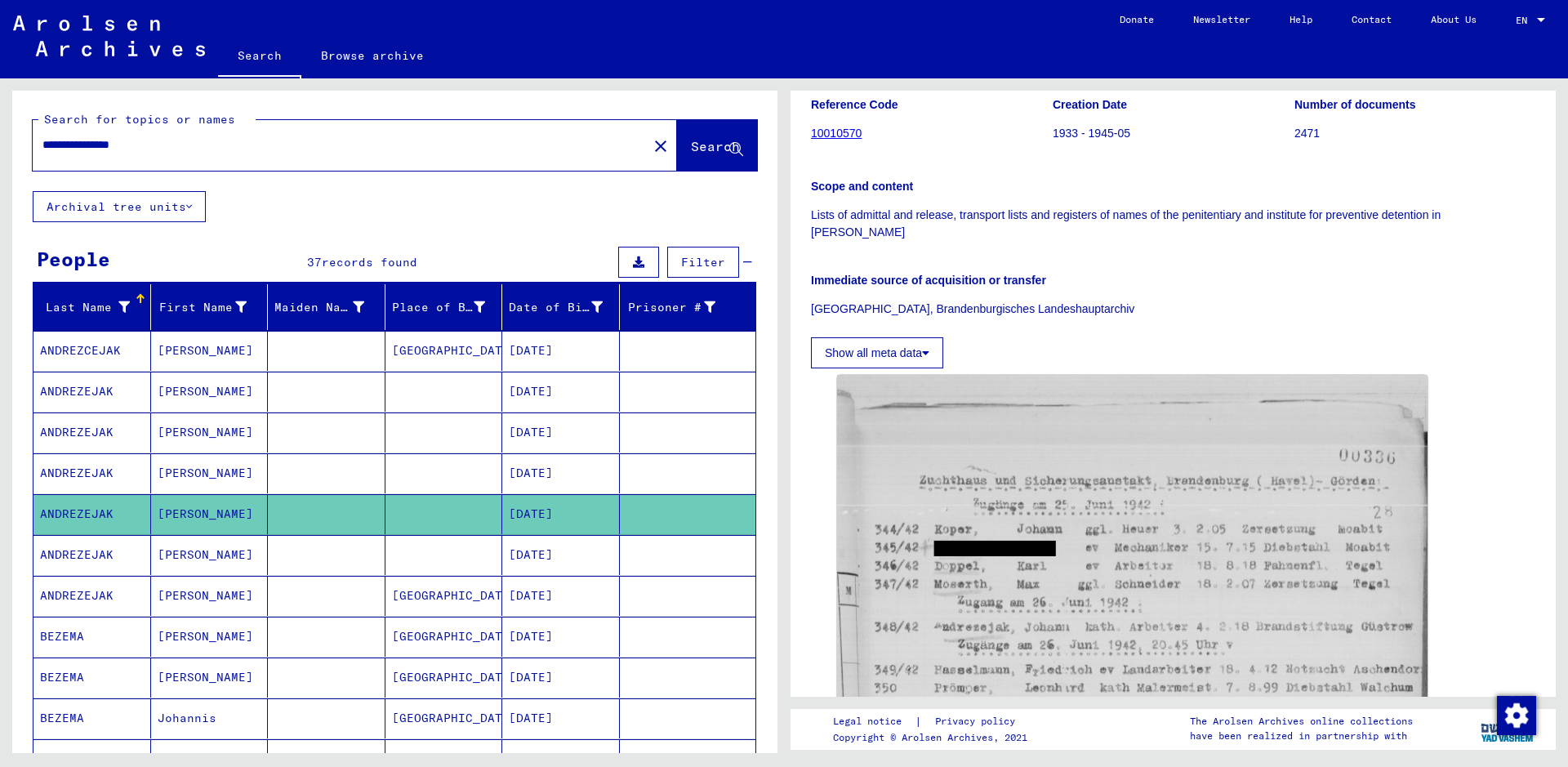
scroll to position [245, 0]
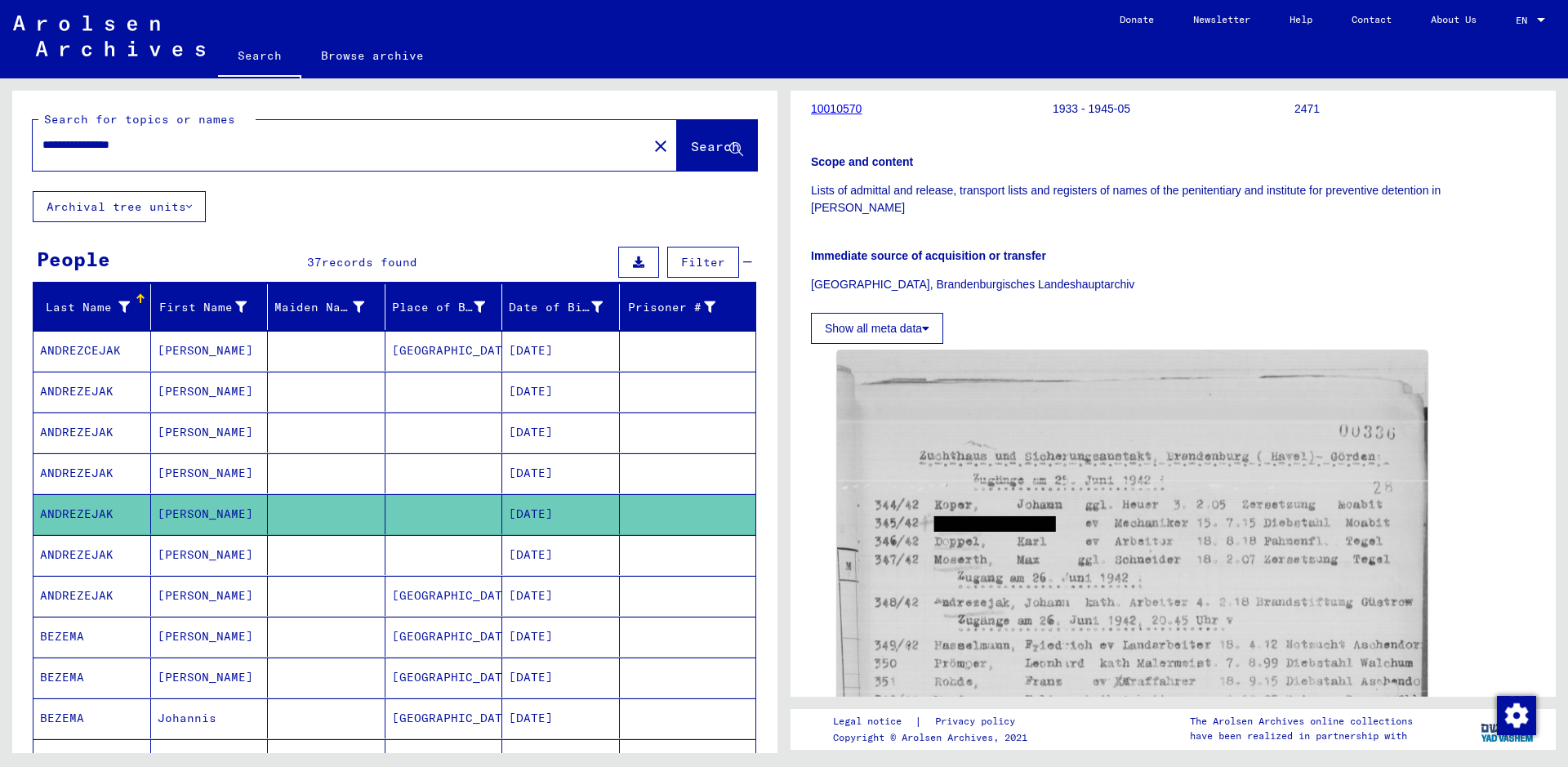
click at [569, 567] on mat-cell "[DATE]" at bounding box center [561, 556] width 118 height 40
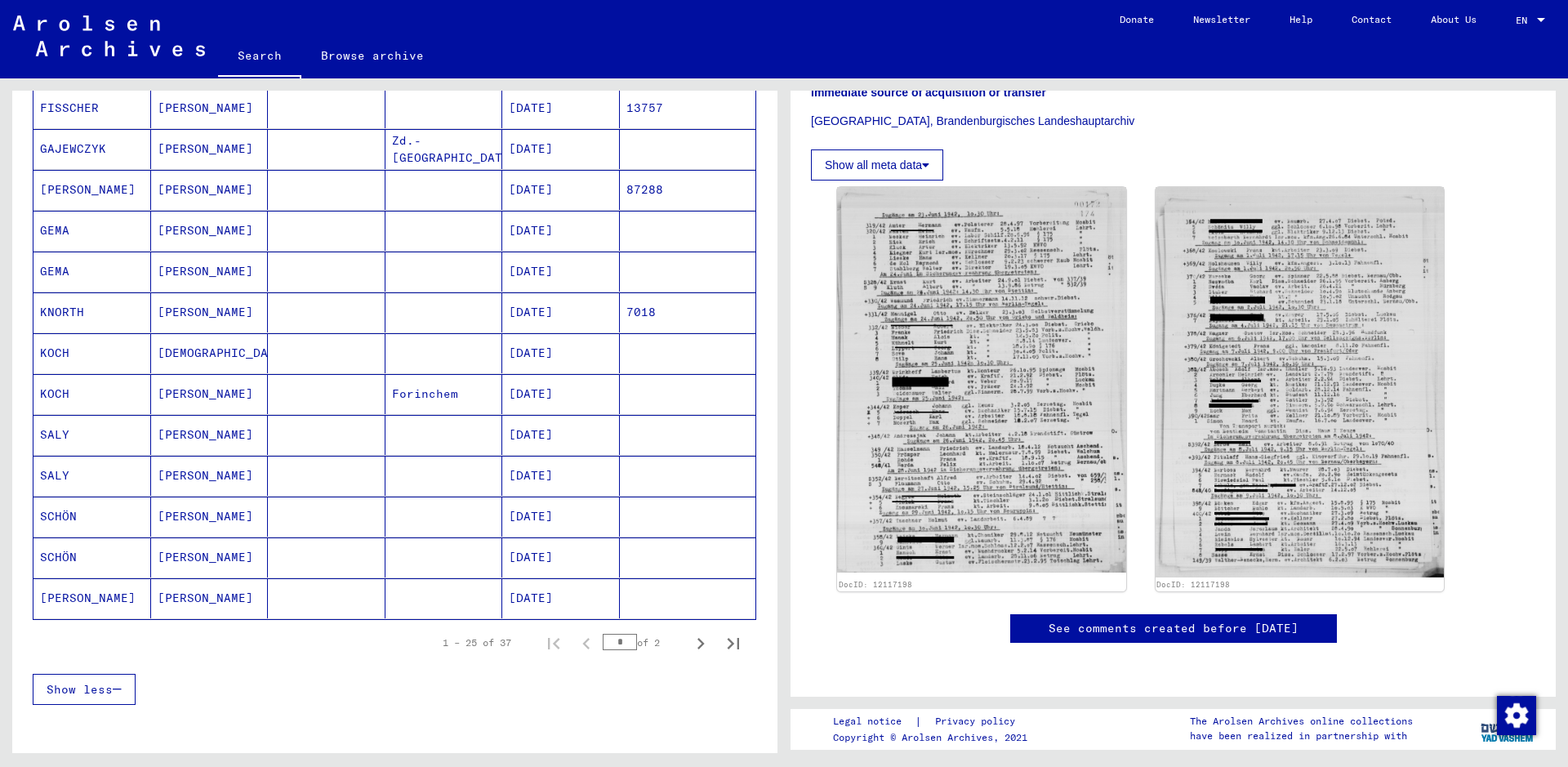
scroll to position [807, 0]
